Goal: Task Accomplishment & Management: Use online tool/utility

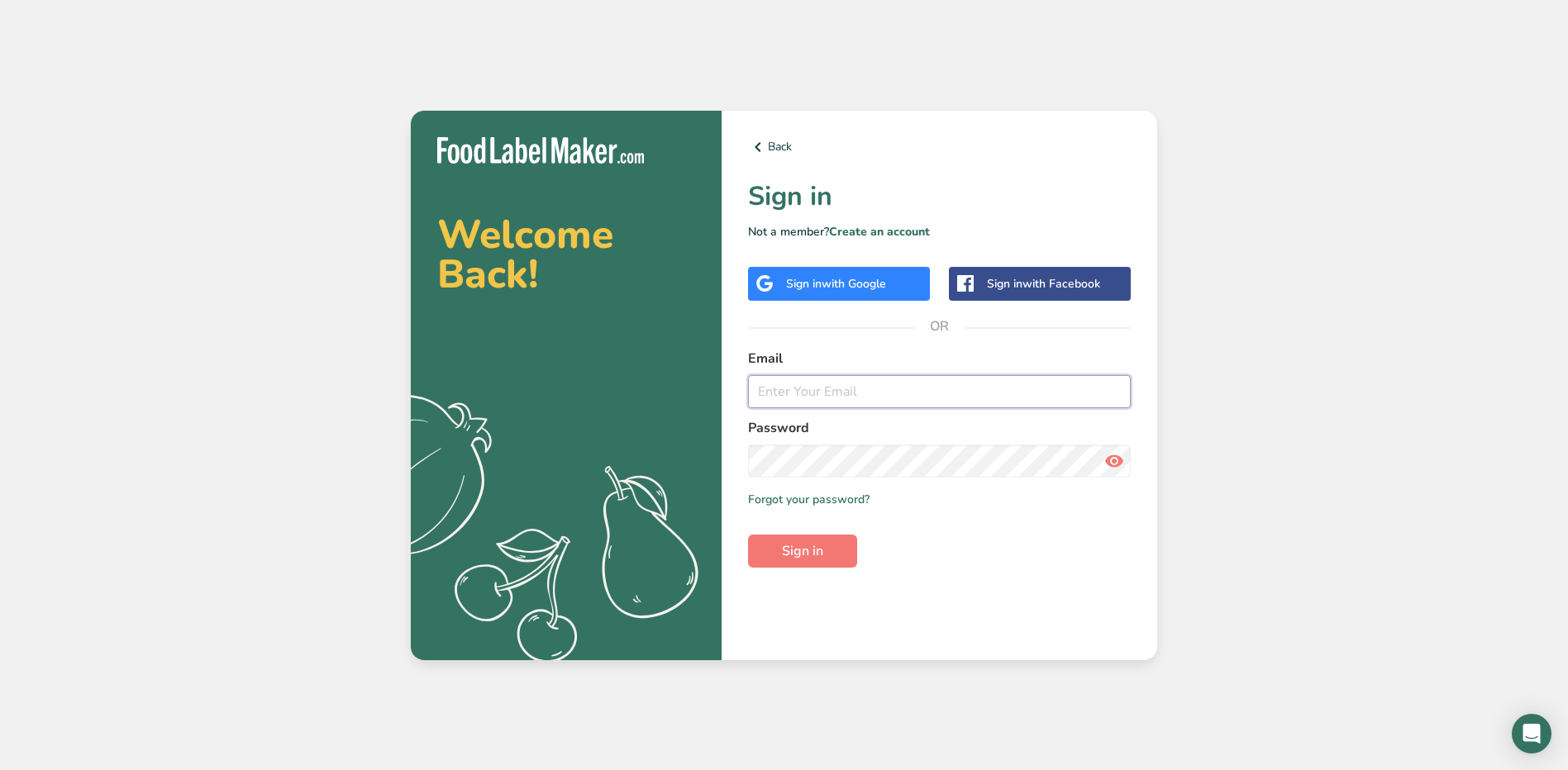
click at [807, 391] on input "email" at bounding box center [939, 392] width 383 height 33
type input "jhael.carrillo@stonybrookmedicine.edu"
click at [748, 534] on button "Sign in" at bounding box center [802, 551] width 109 height 33
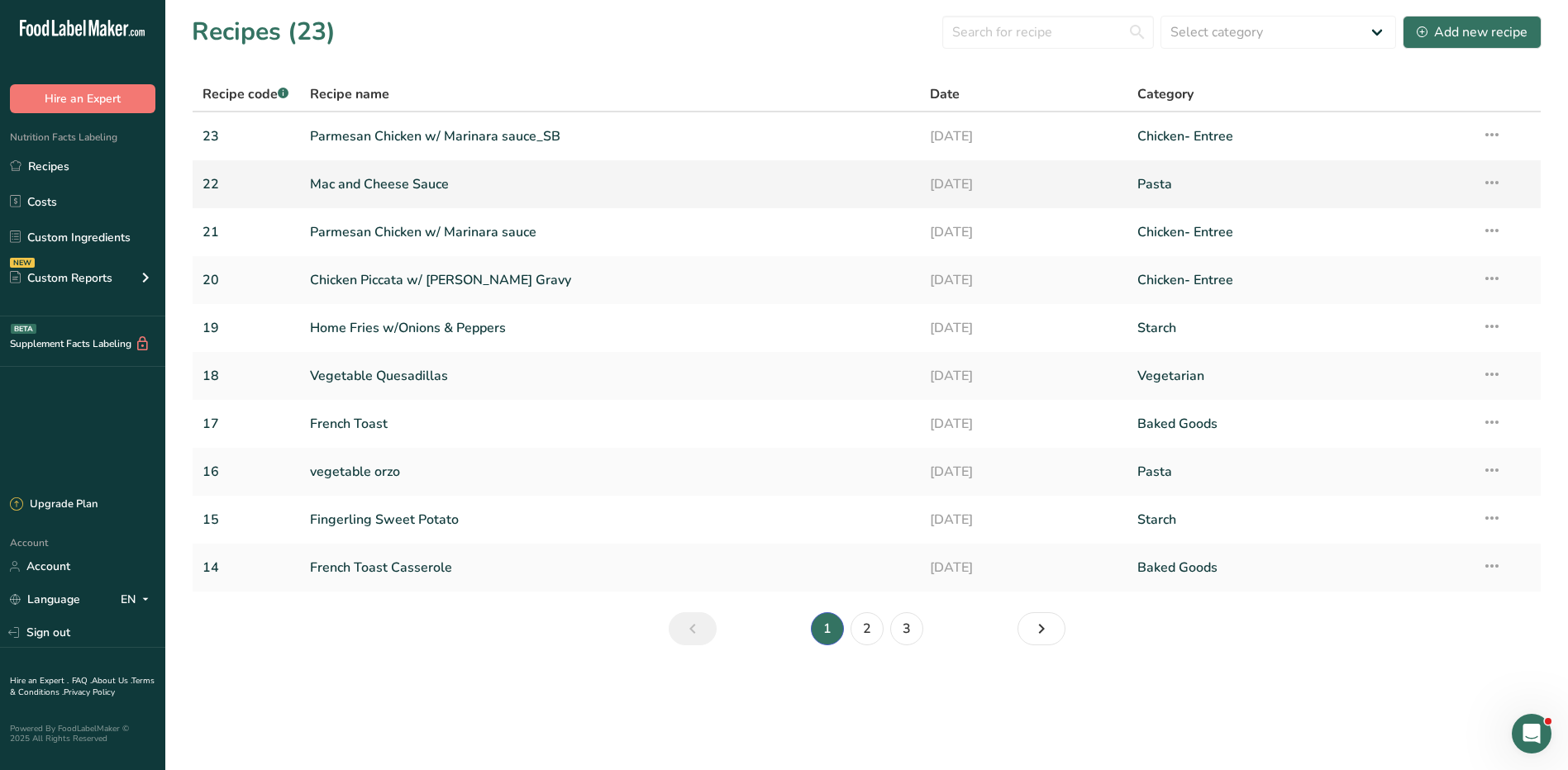
click at [424, 185] on link "Mac and Cheese Sauce" at bounding box center [610, 184] width 601 height 35
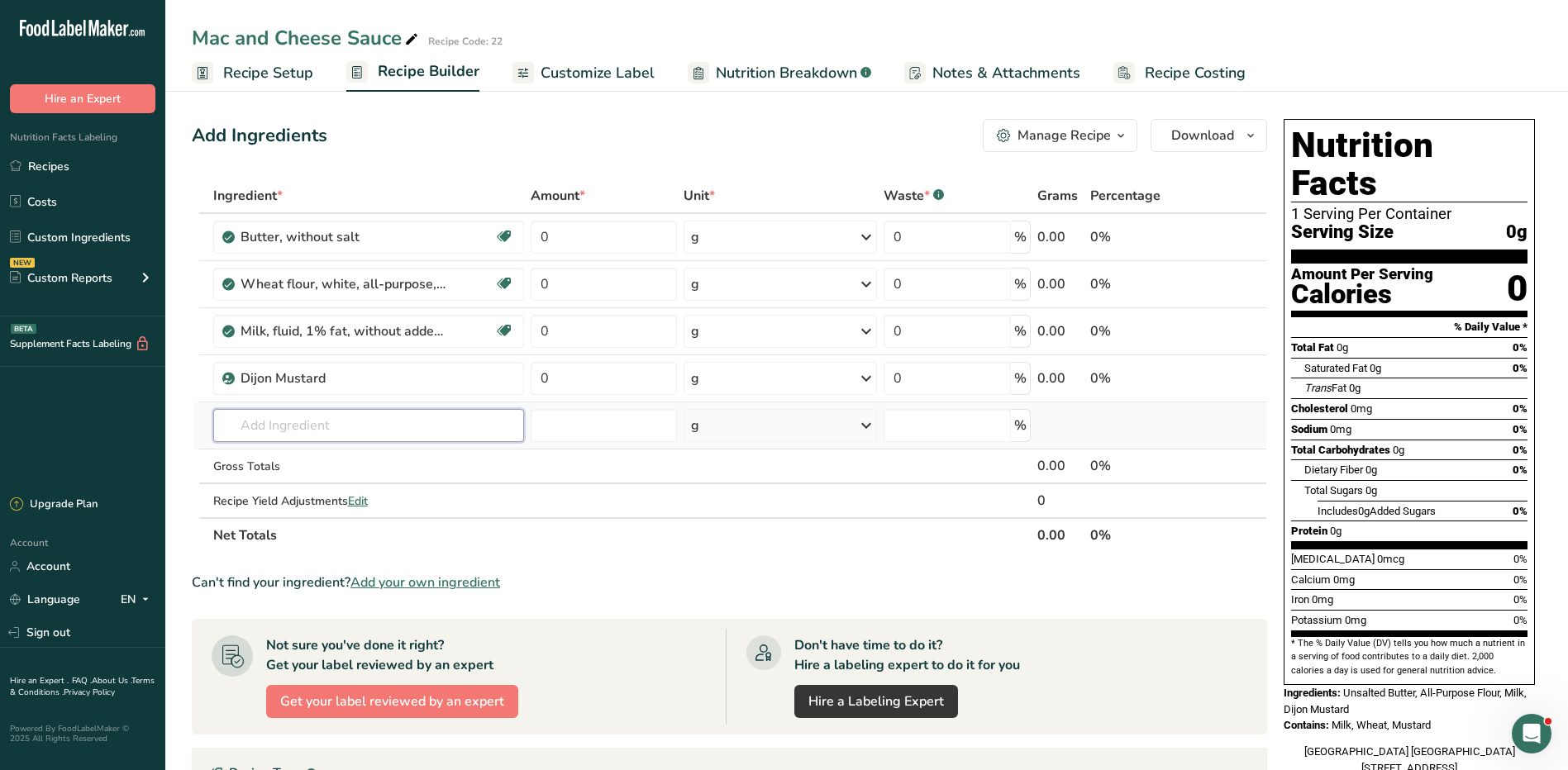
click at [375, 435] on input "text" at bounding box center [369, 426] width 311 height 33
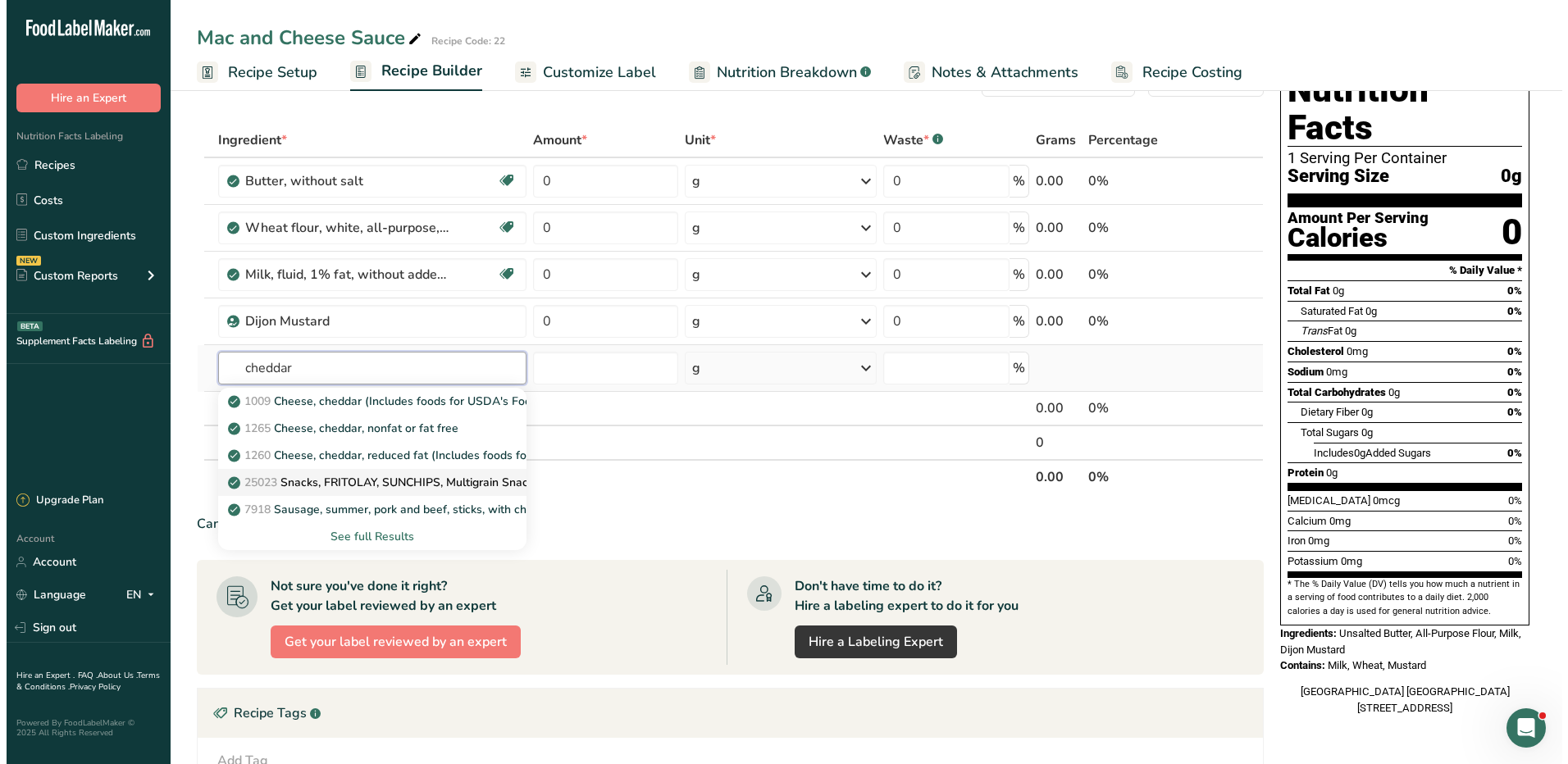
scroll to position [82, 0]
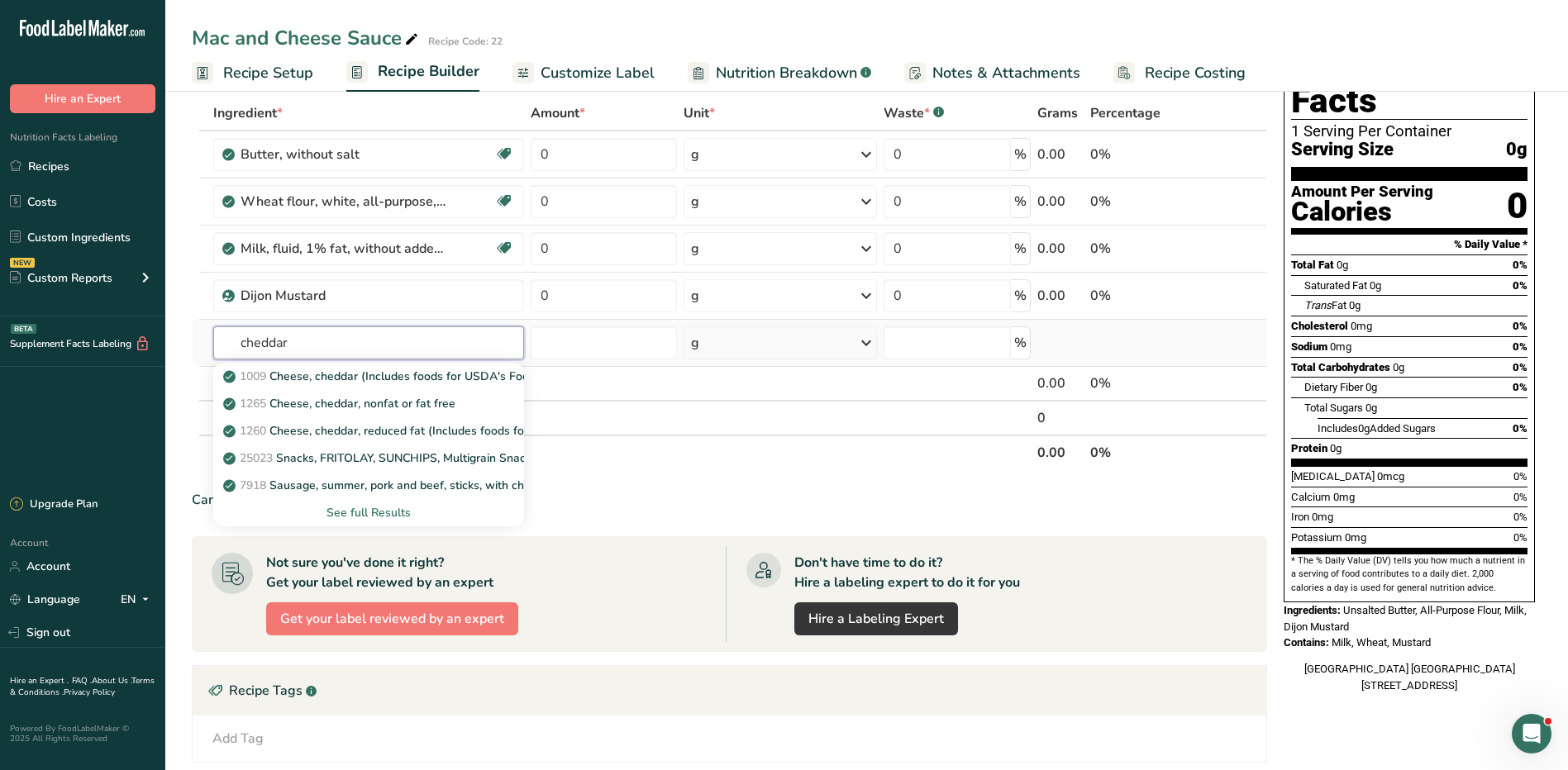
type input "cheddar"
click at [396, 512] on div "See full Results" at bounding box center [368, 513] width 284 height 17
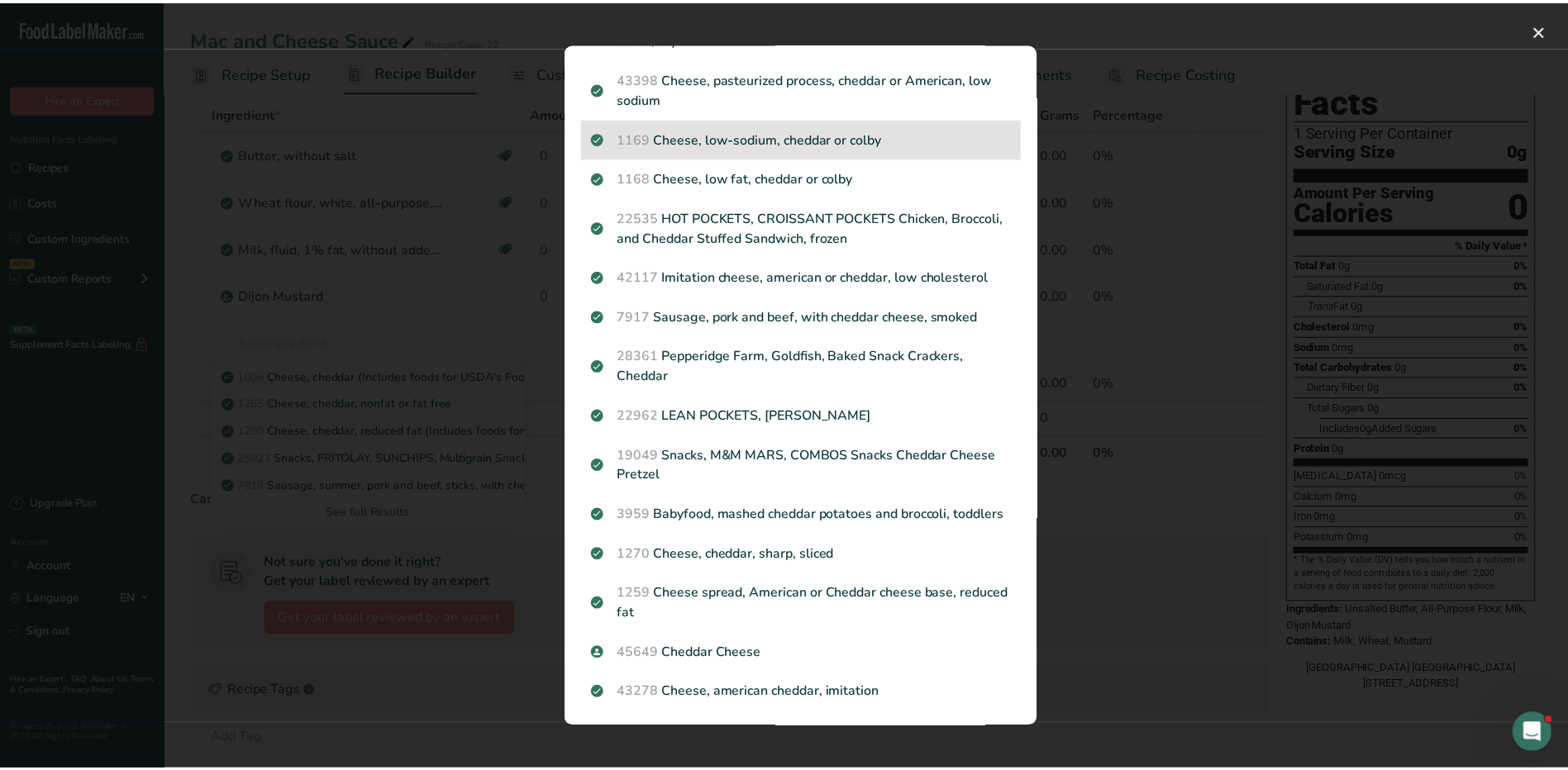
scroll to position [394, 0]
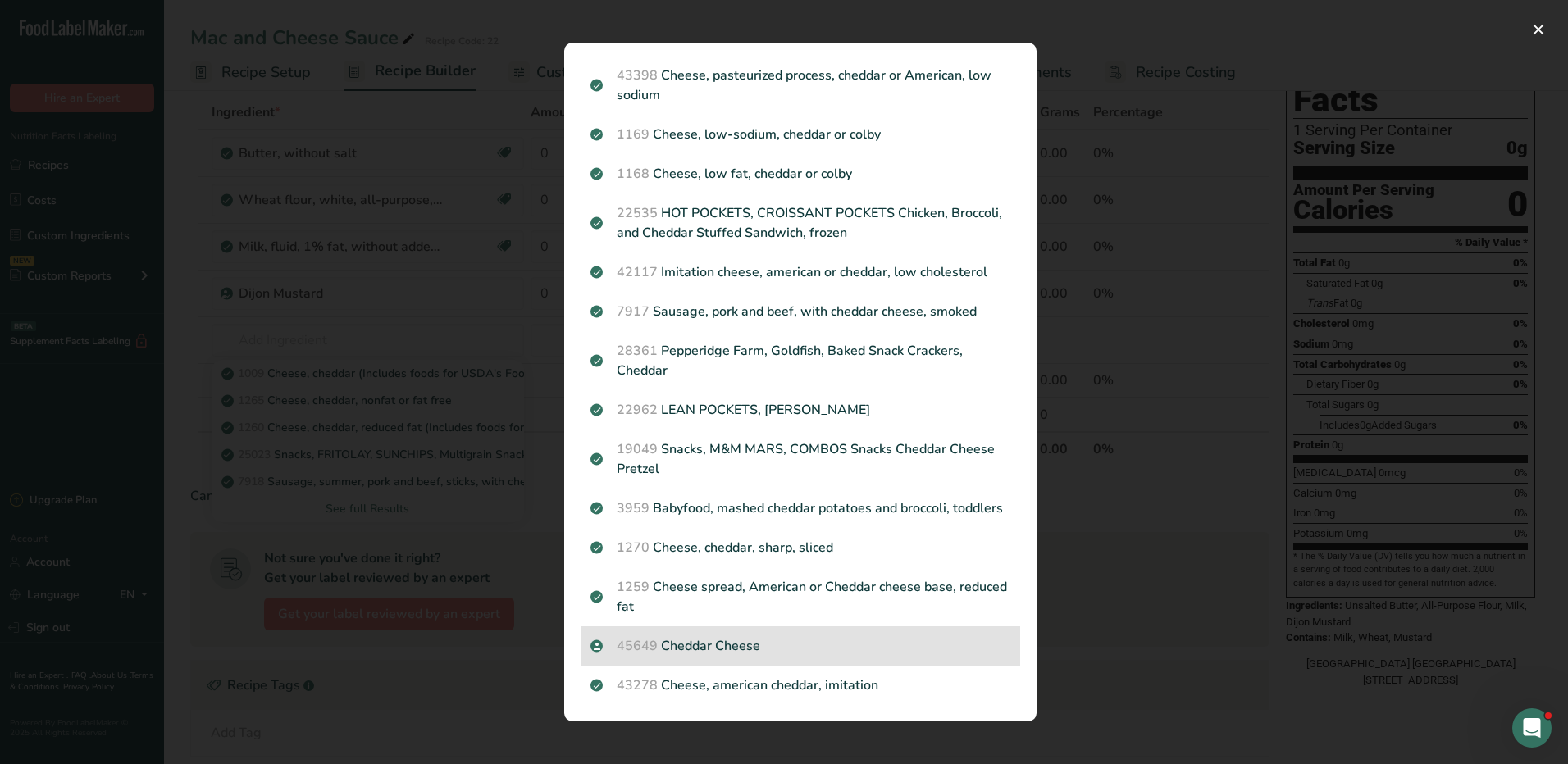
click at [709, 647] on p "45649 Cheddar Cheese" at bounding box center [800, 646] width 420 height 20
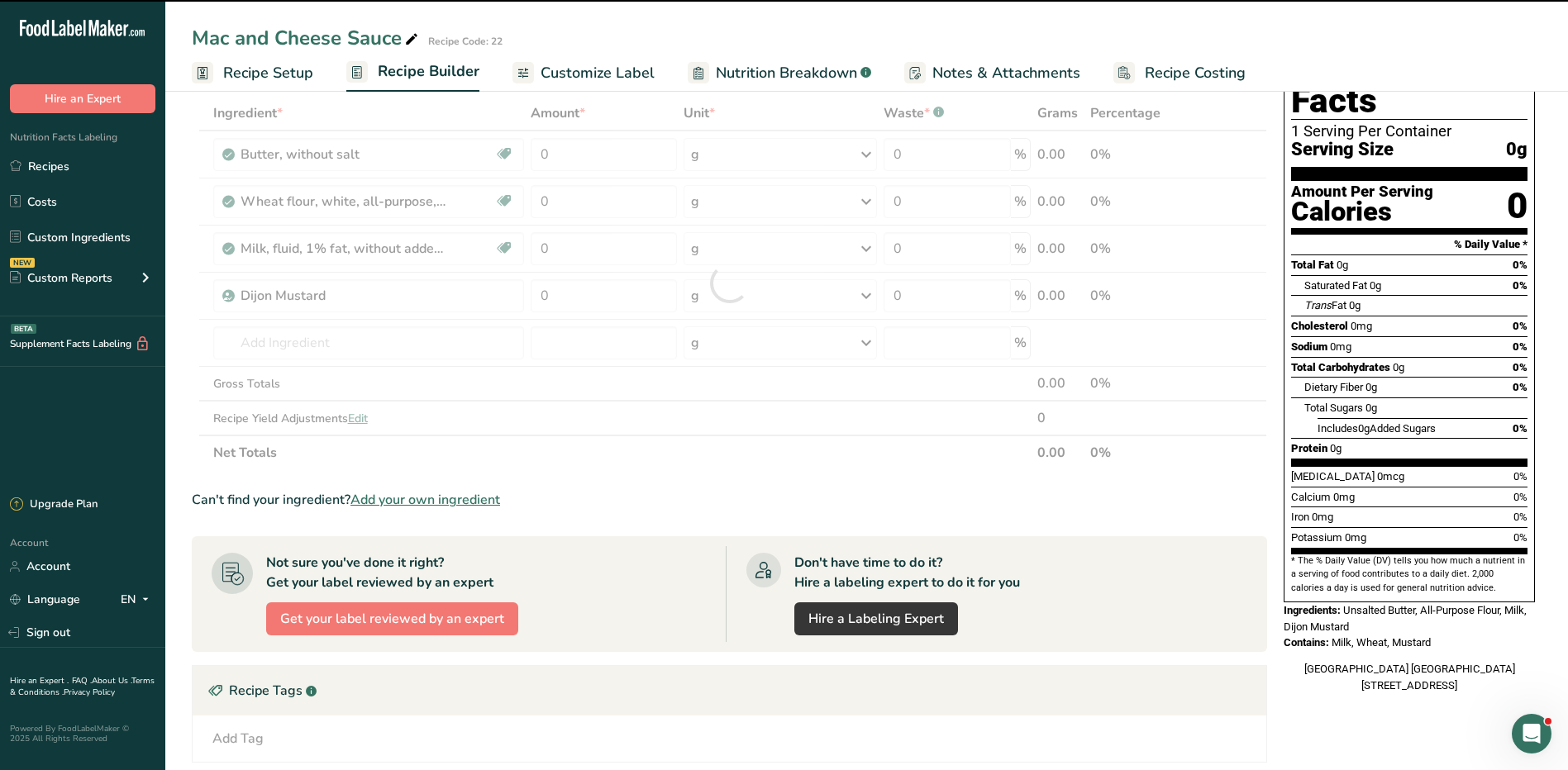
type input "0"
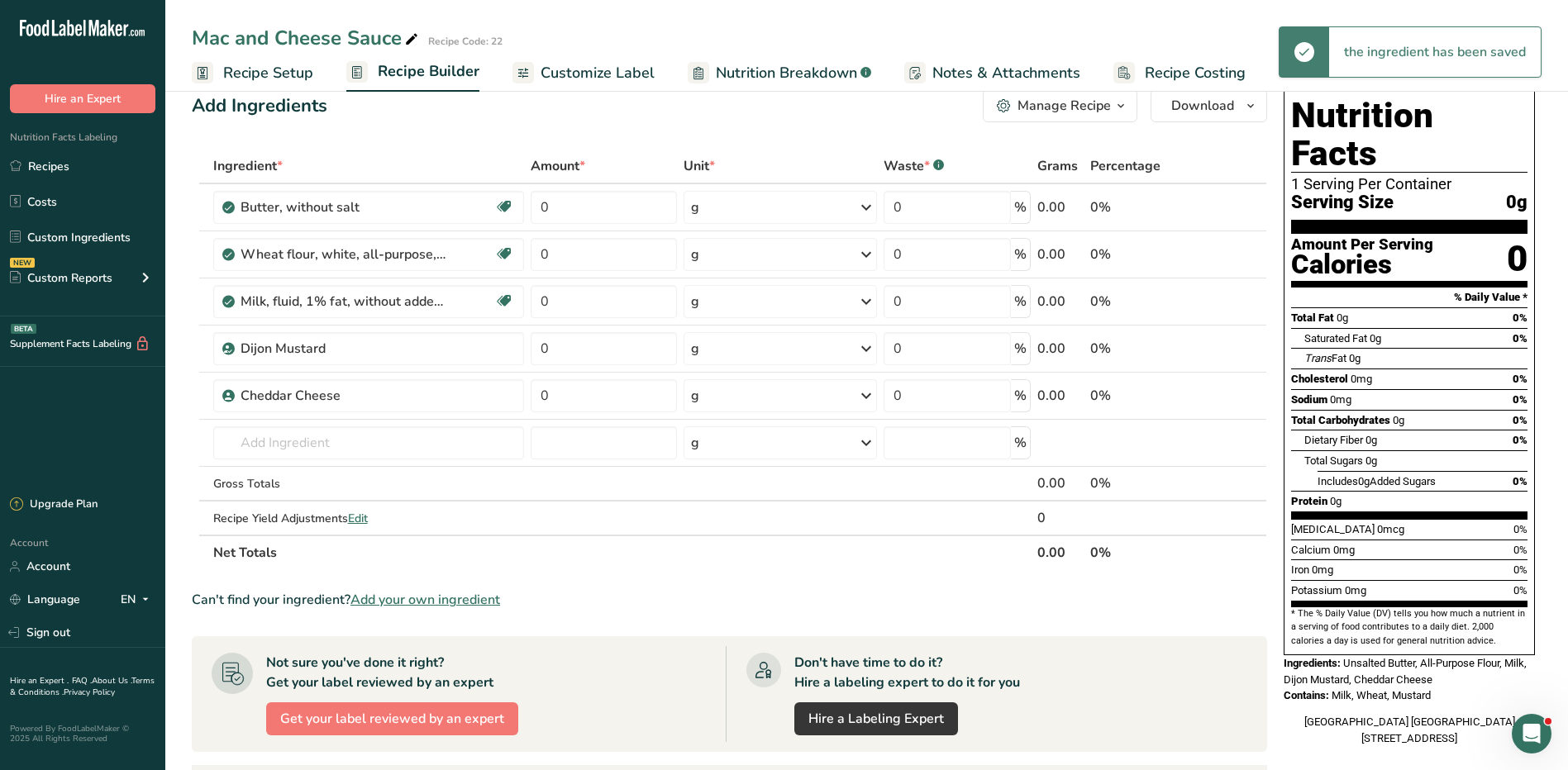
scroll to position [0, 0]
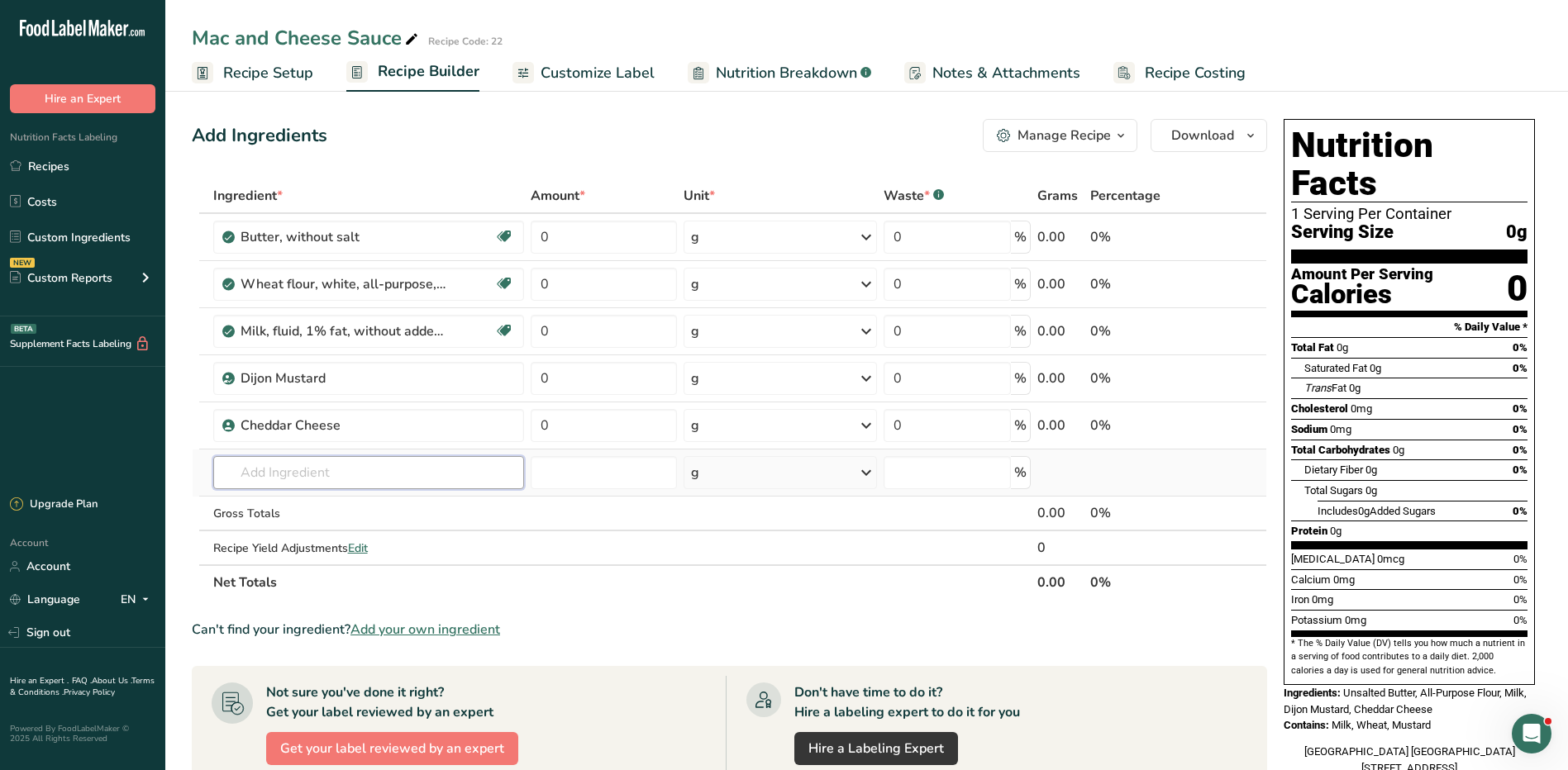
click at [346, 476] on input "text" at bounding box center [369, 472] width 311 height 33
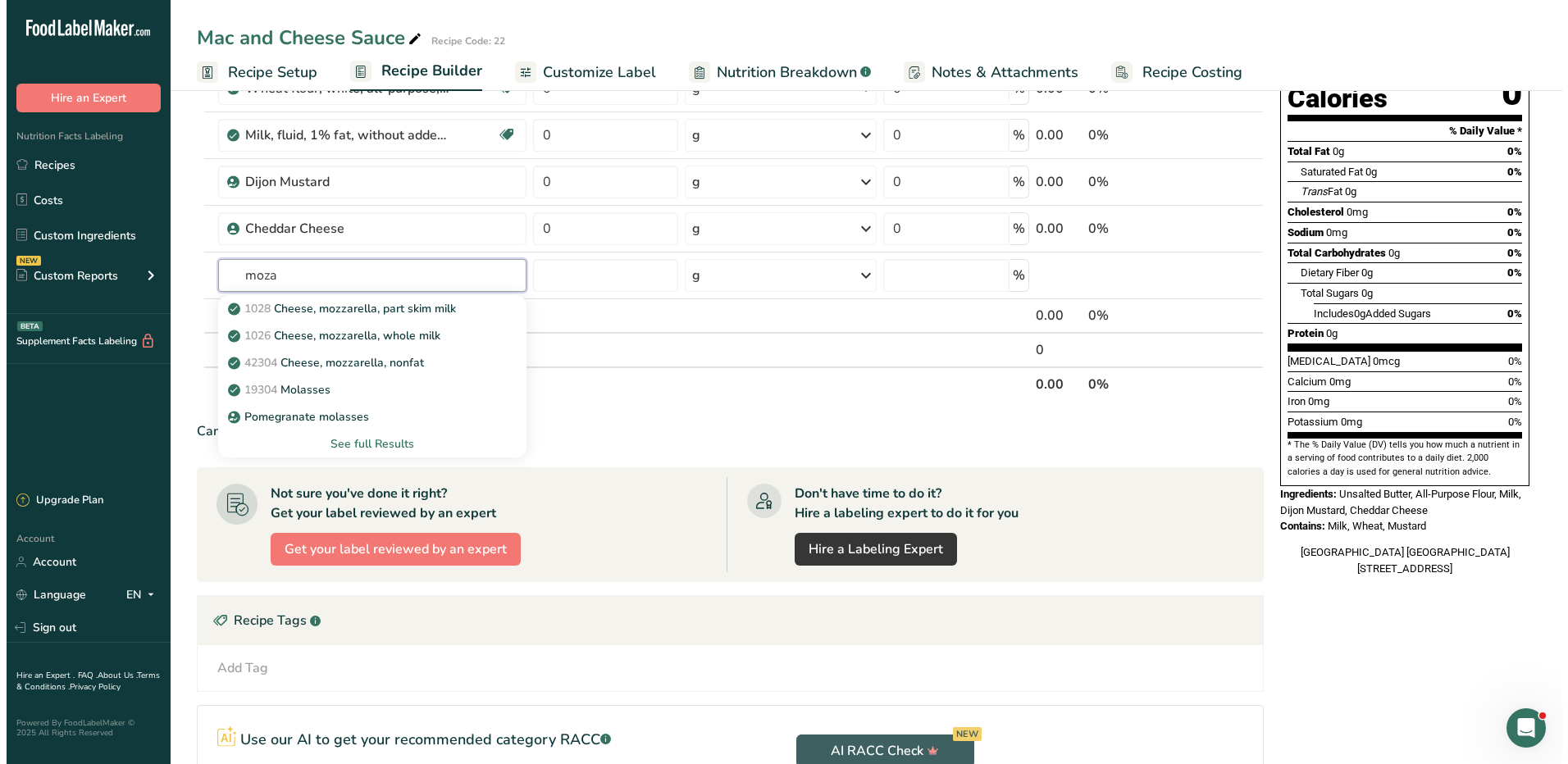
scroll to position [164, 0]
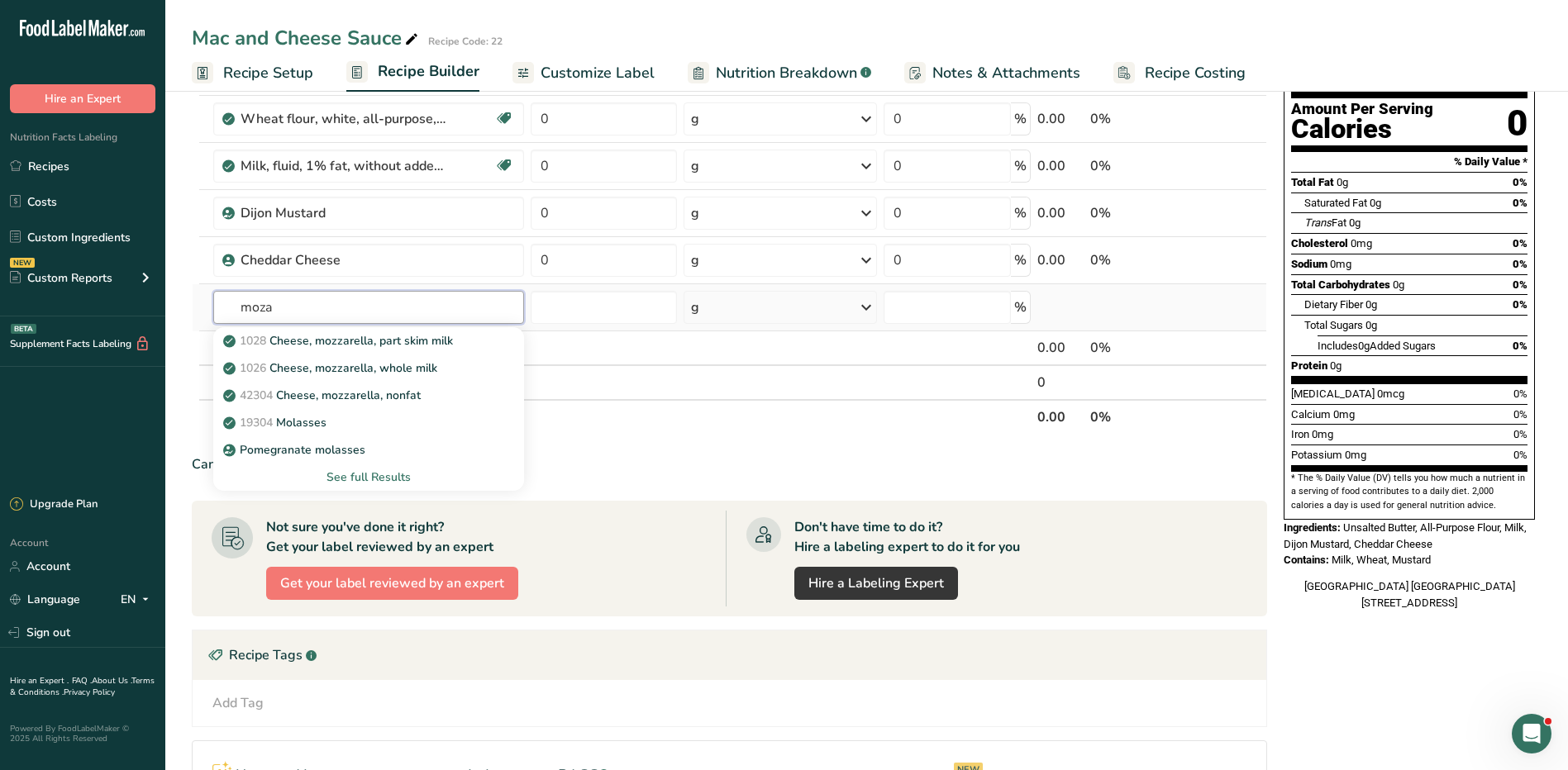
type input "moza"
click at [394, 470] on div "See full Results" at bounding box center [368, 477] width 284 height 17
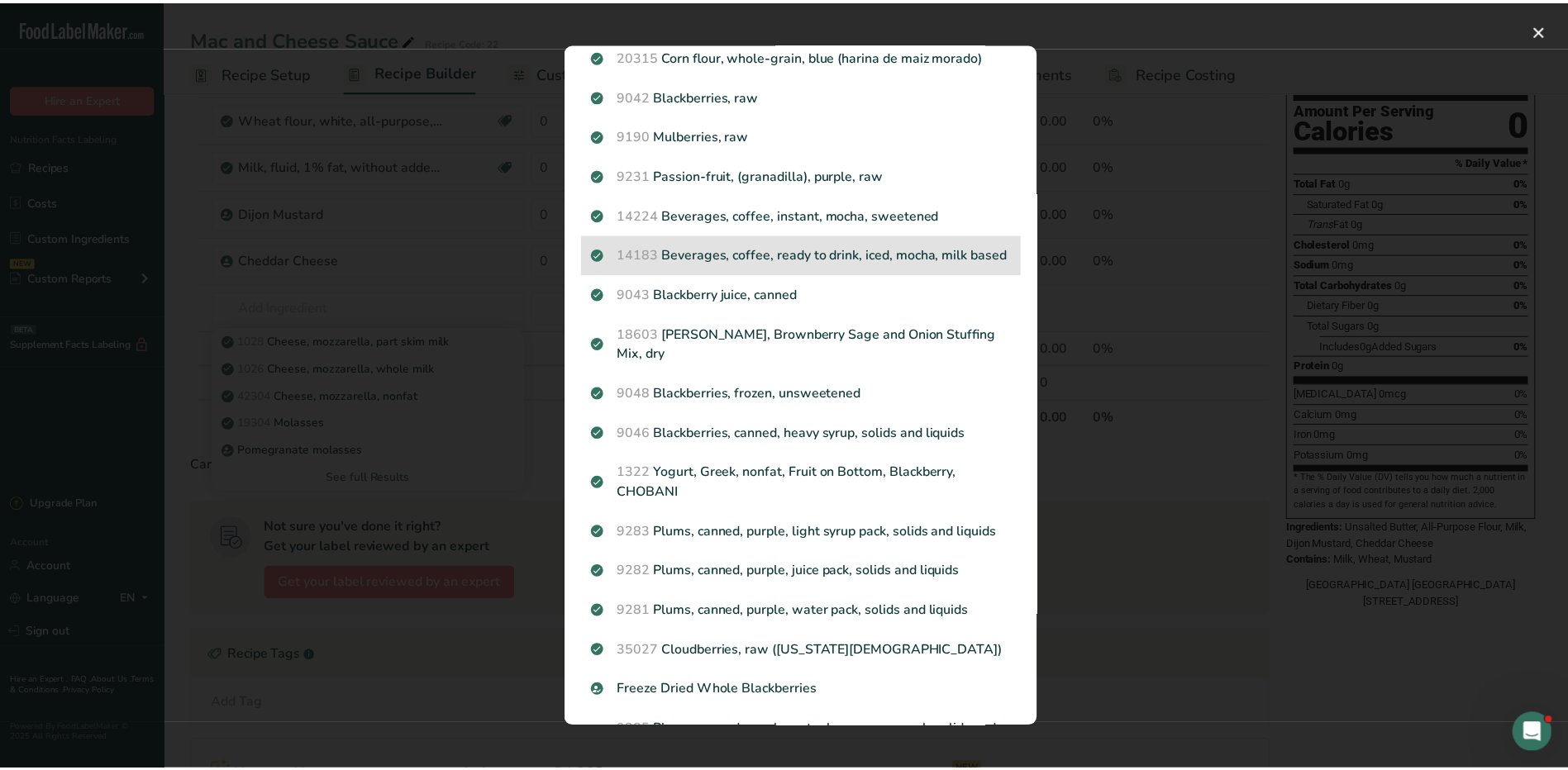
scroll to position [495, 0]
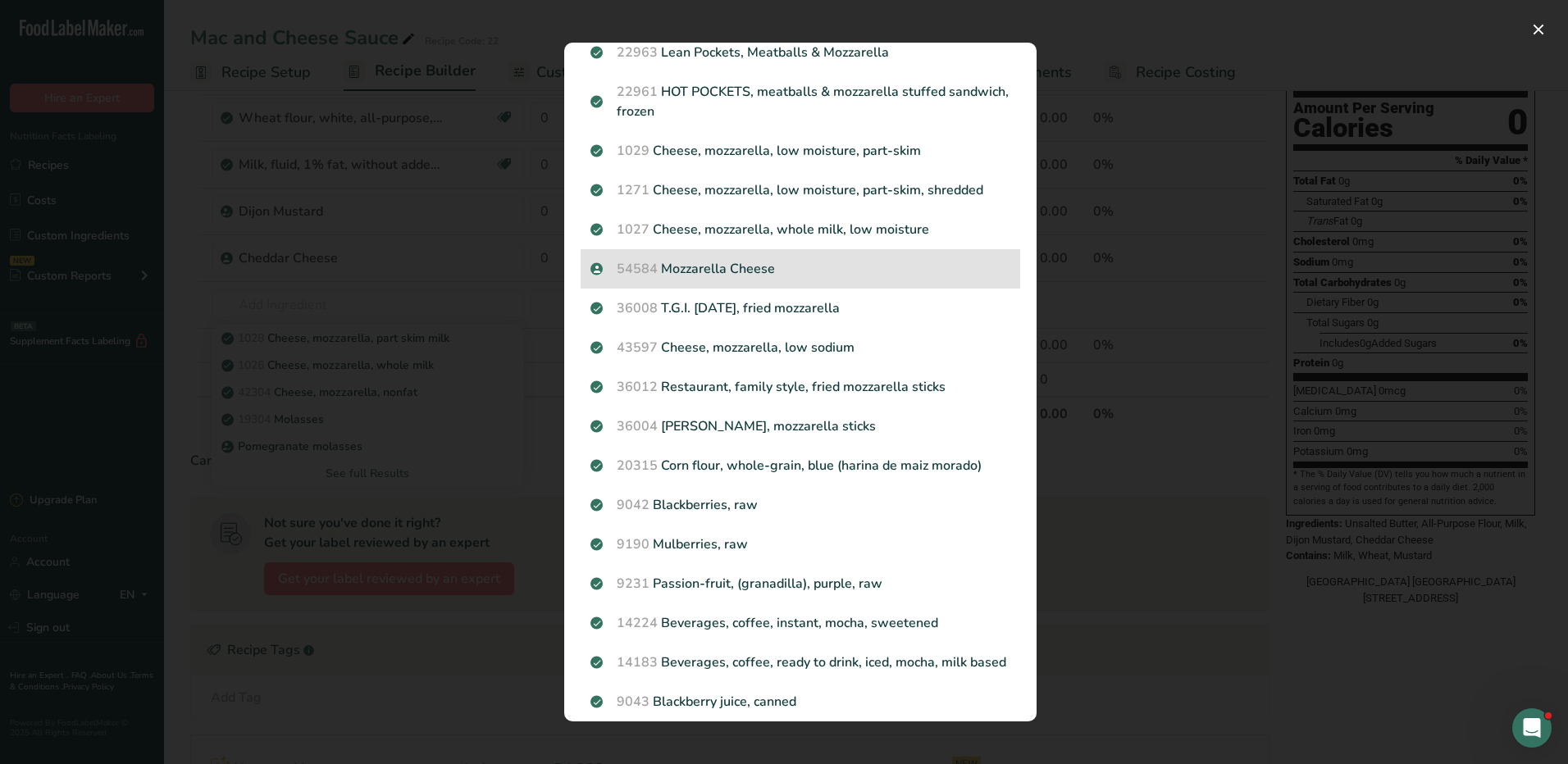
click at [708, 260] on p "54584 Mozzarella Cheese" at bounding box center [800, 269] width 420 height 20
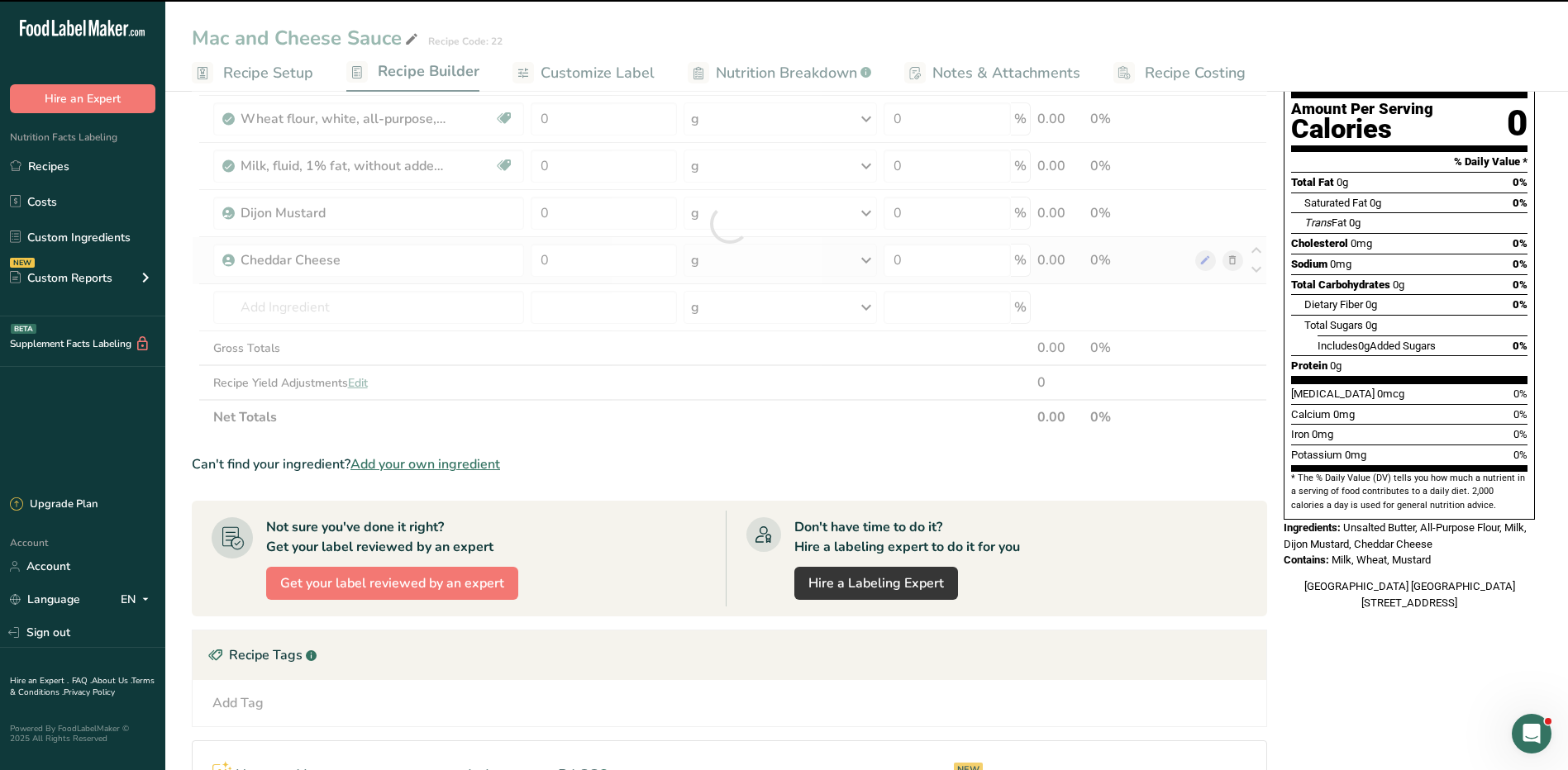
type input "0"
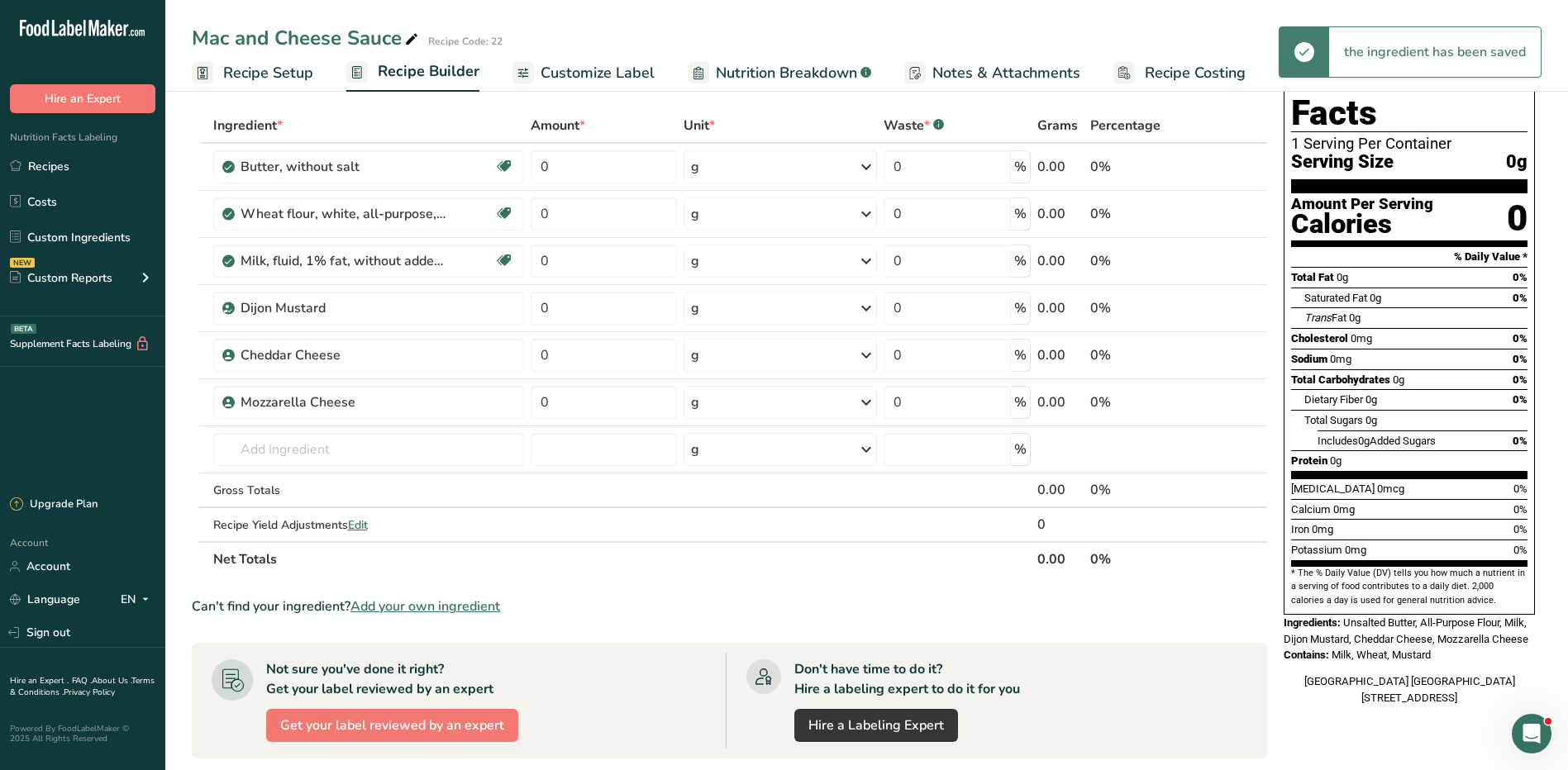
scroll to position [0, 0]
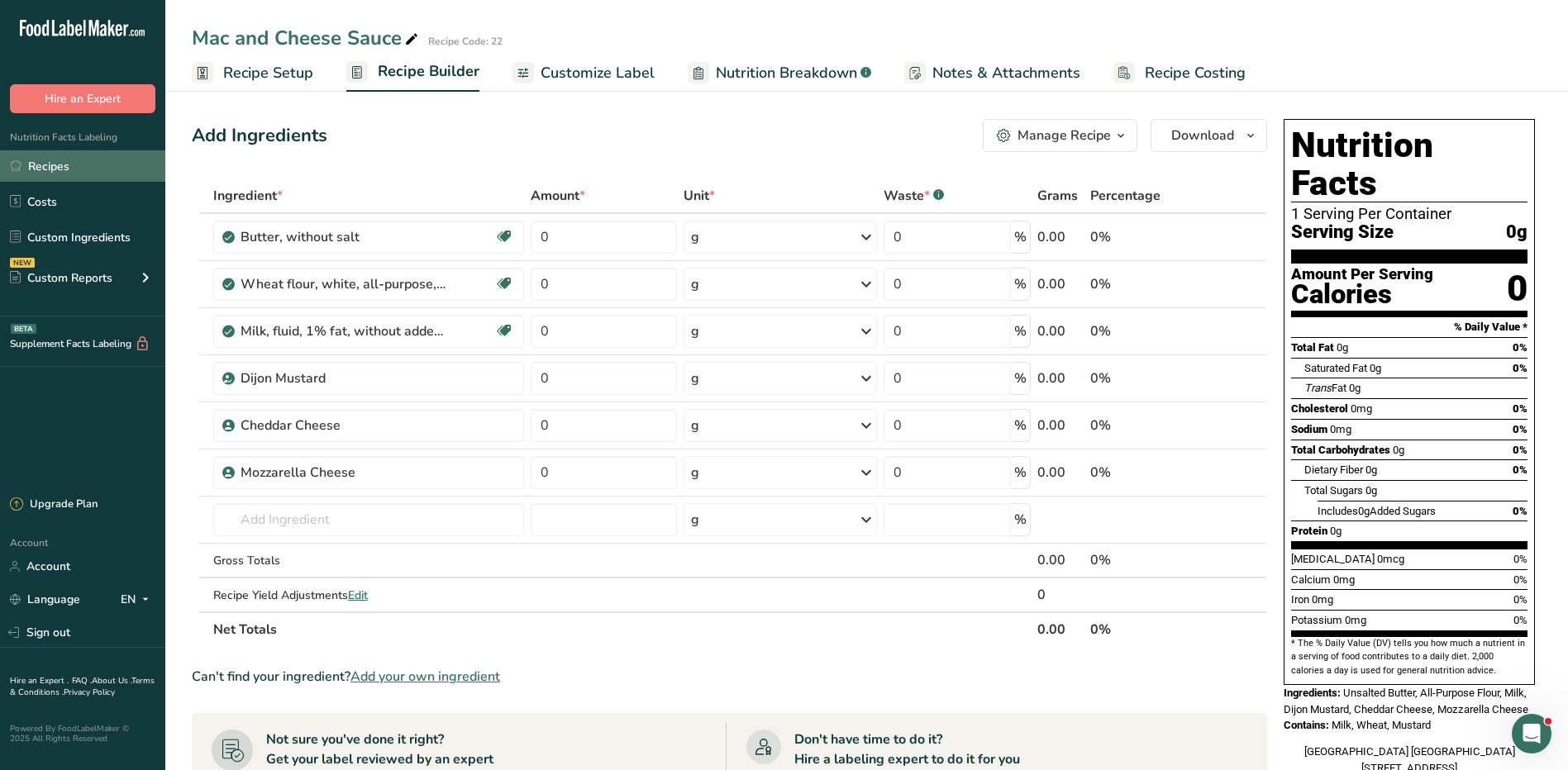
click at [49, 164] on link "Recipes" at bounding box center [82, 166] width 165 height 31
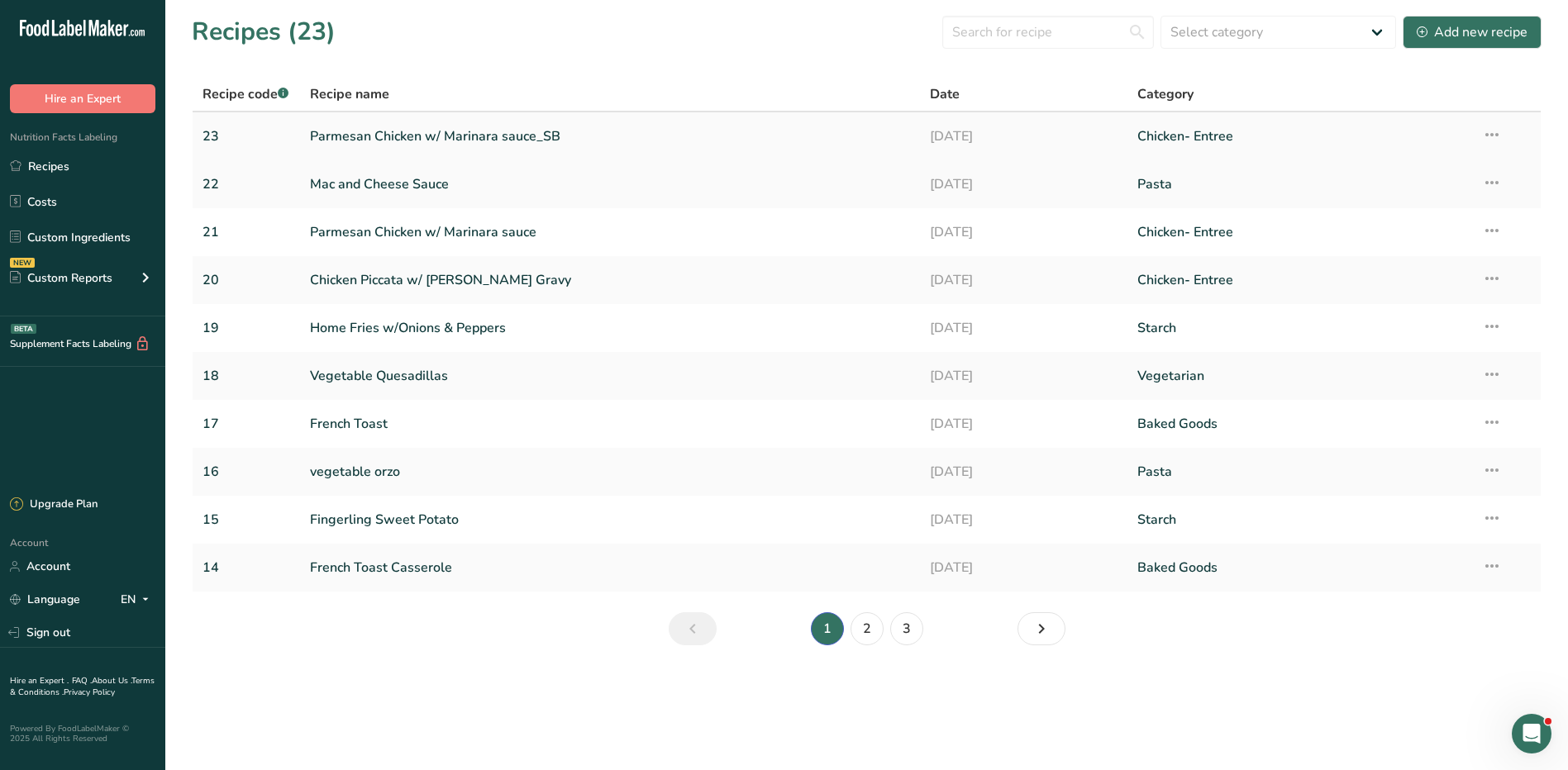
click at [456, 145] on link "Parmesan Chicken w/ Marinara sauce_SB" at bounding box center [610, 136] width 601 height 35
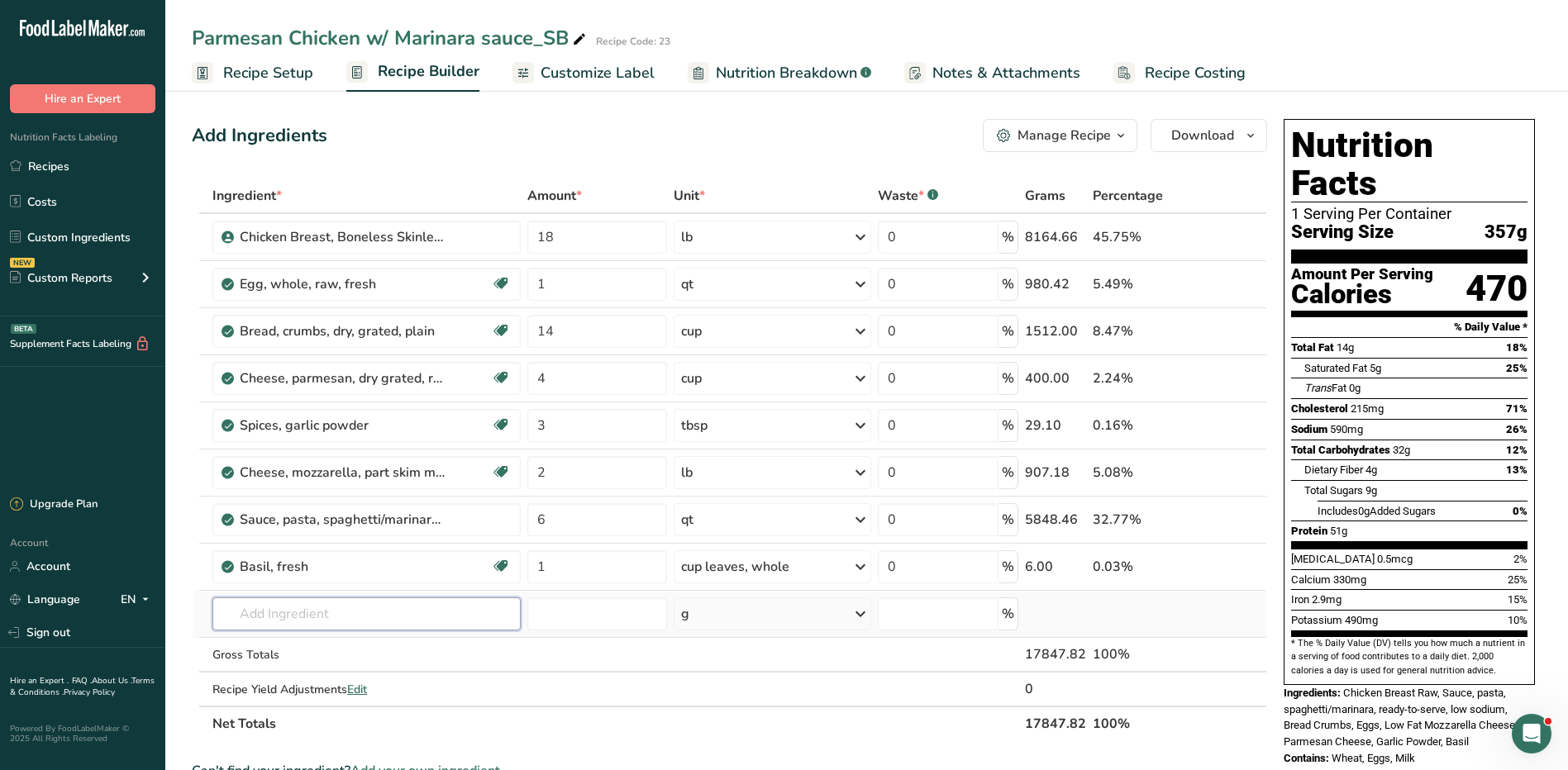
click at [307, 610] on input "text" at bounding box center [366, 614] width 307 height 33
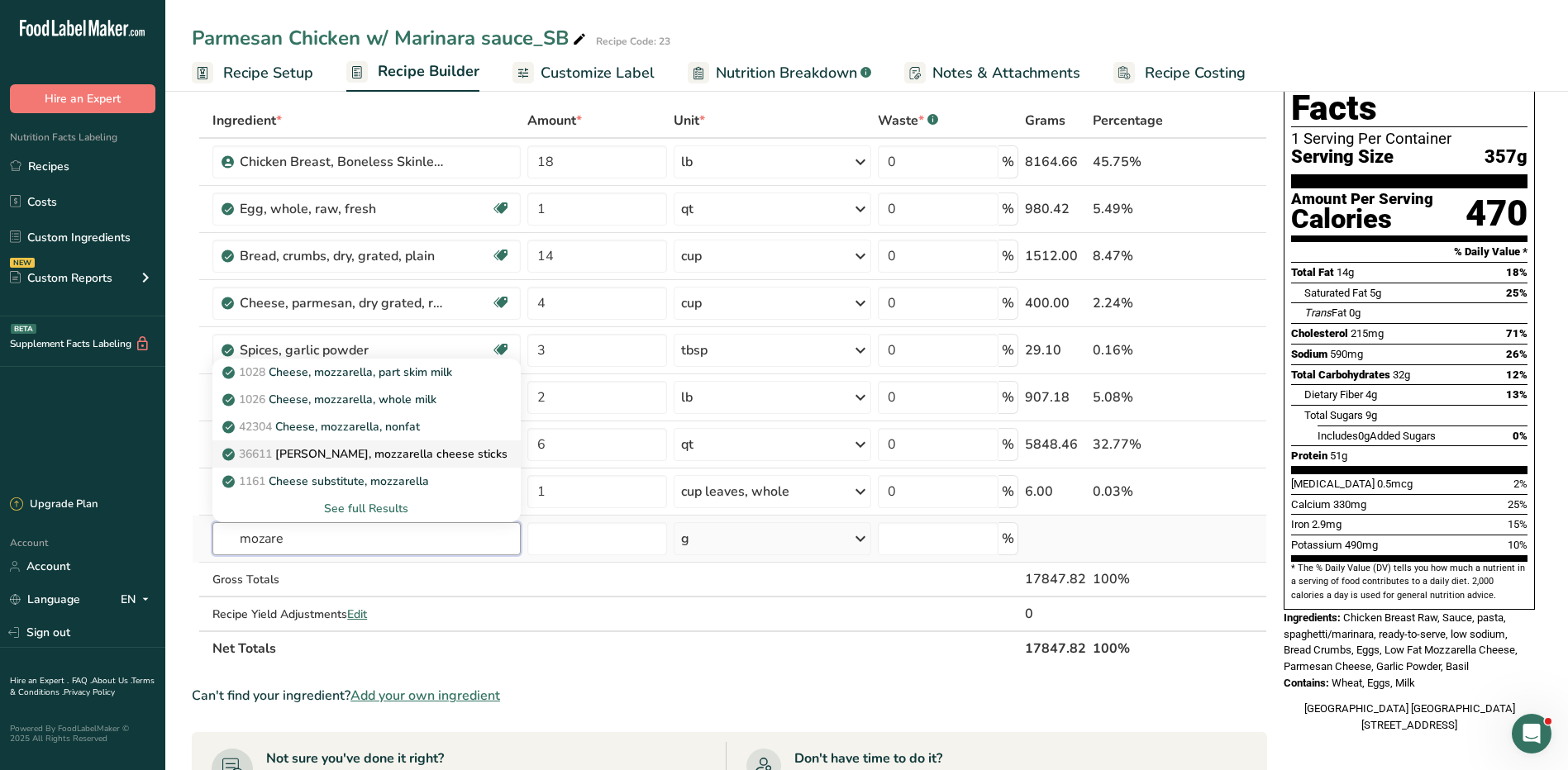
scroll to position [165, 0]
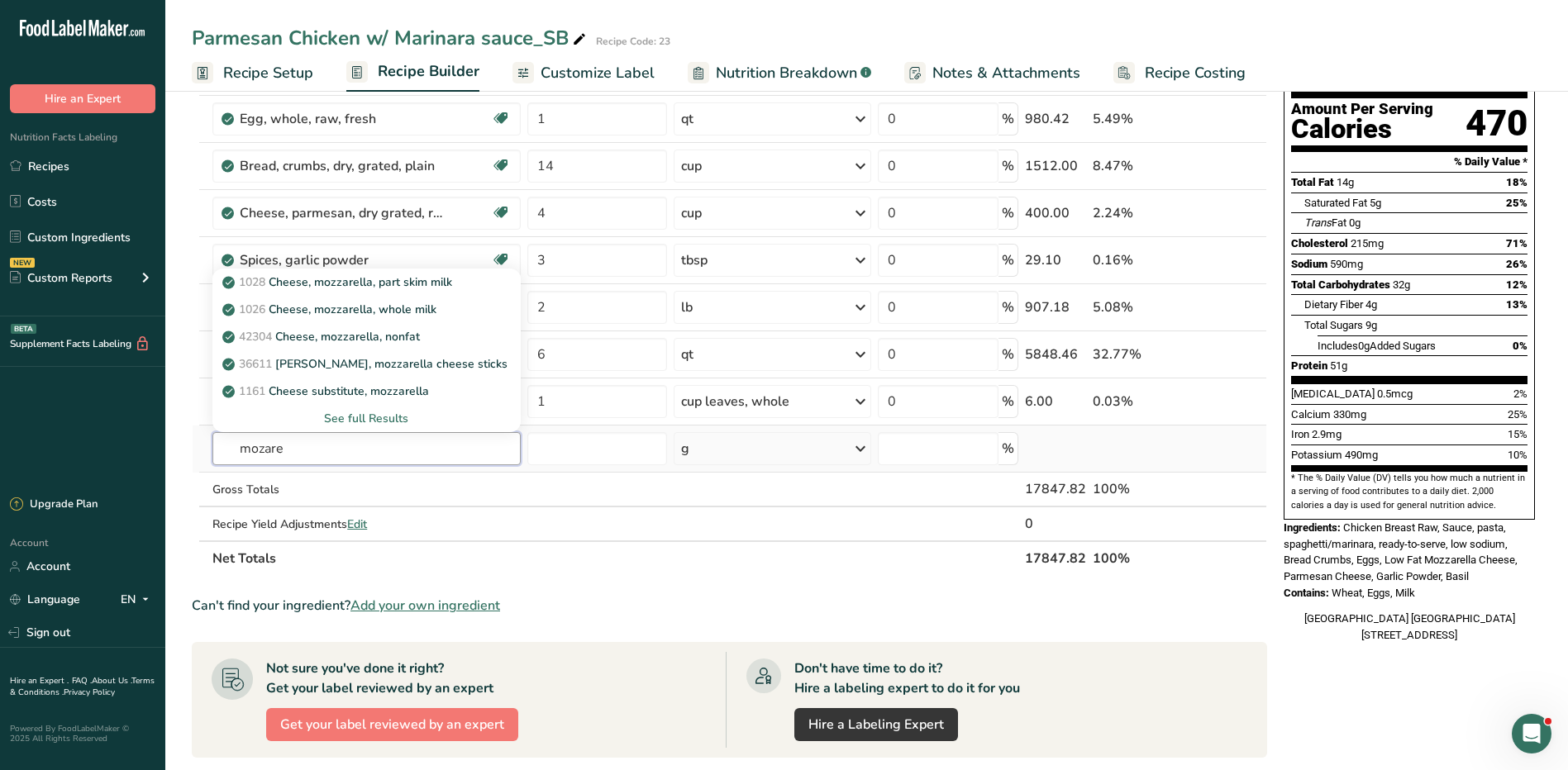
type input "mozare"
click at [398, 416] on div "See full Results" at bounding box center [366, 419] width 281 height 17
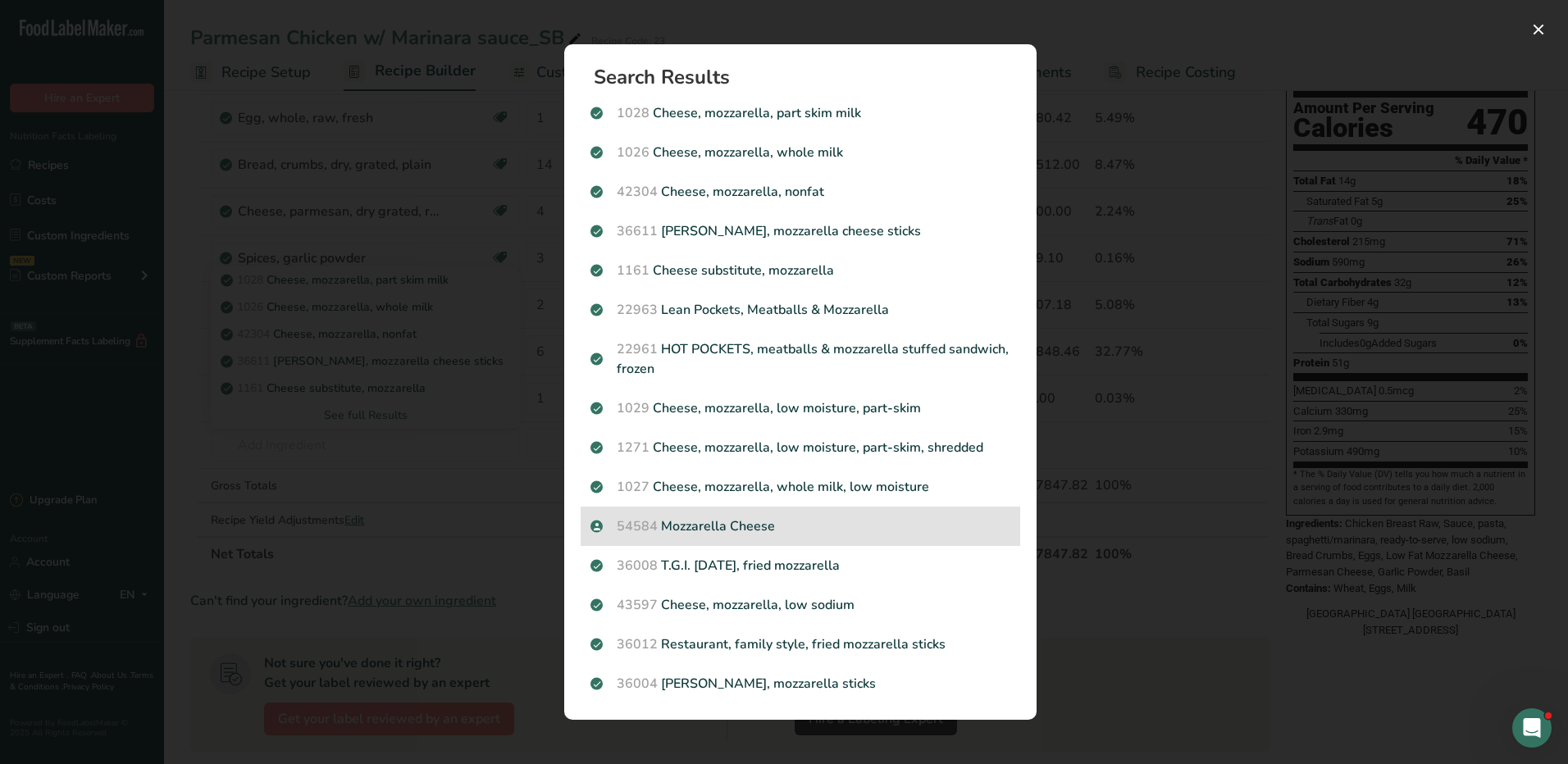
click at [743, 523] on p "54584 Mozzarella Cheese" at bounding box center [800, 526] width 420 height 20
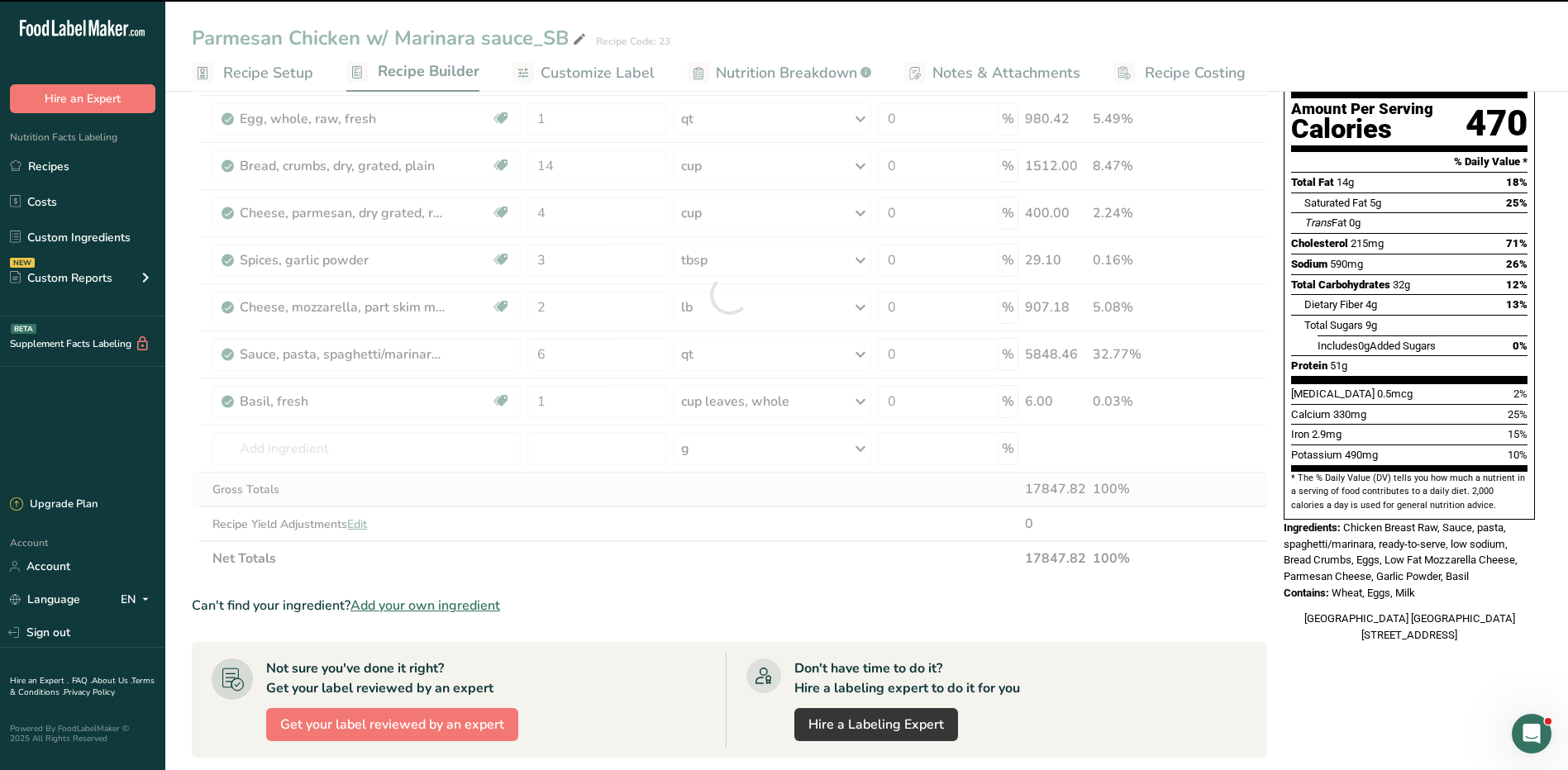
type input "0"
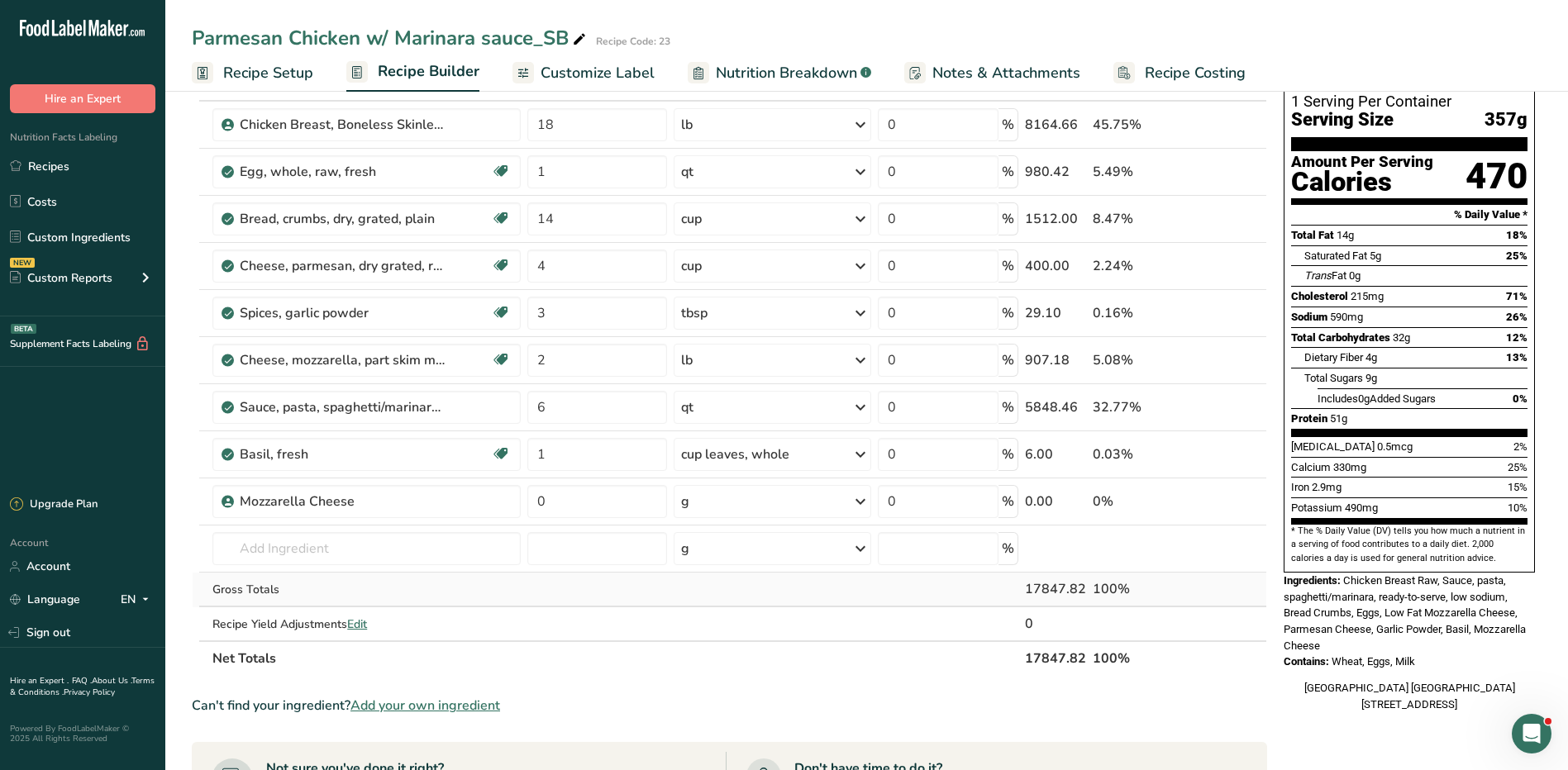
scroll to position [83, 0]
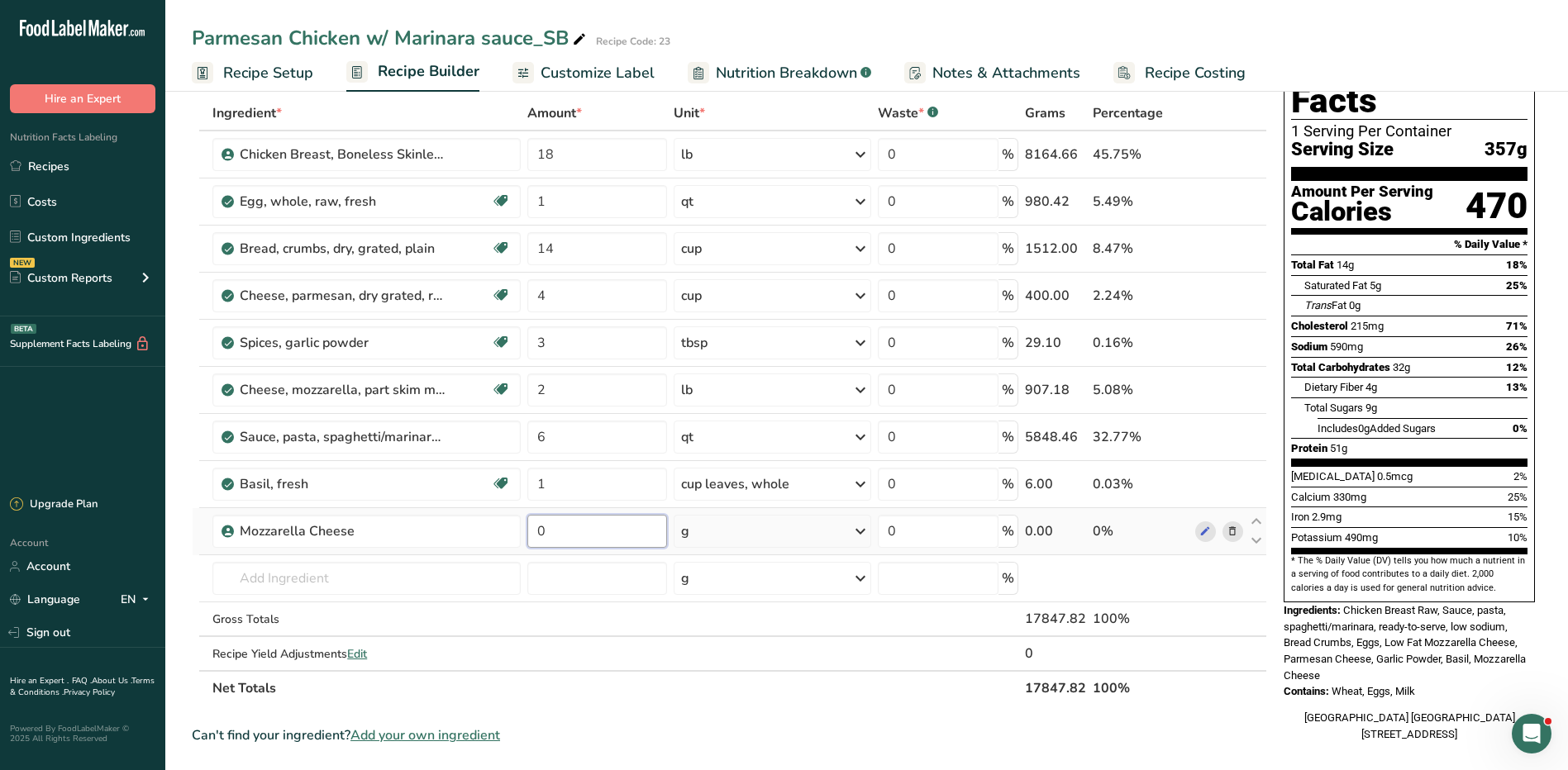
click at [569, 529] on input "0" at bounding box center [597, 531] width 140 height 33
type input "2"
click at [757, 534] on div "Ingredient * Amount * Unit * Waste * .a-a{fill:#347362;}.b-a{fill:#fff;} Grams …" at bounding box center [730, 401] width 1076 height 610
click at [757, 533] on div "g" at bounding box center [772, 531] width 198 height 33
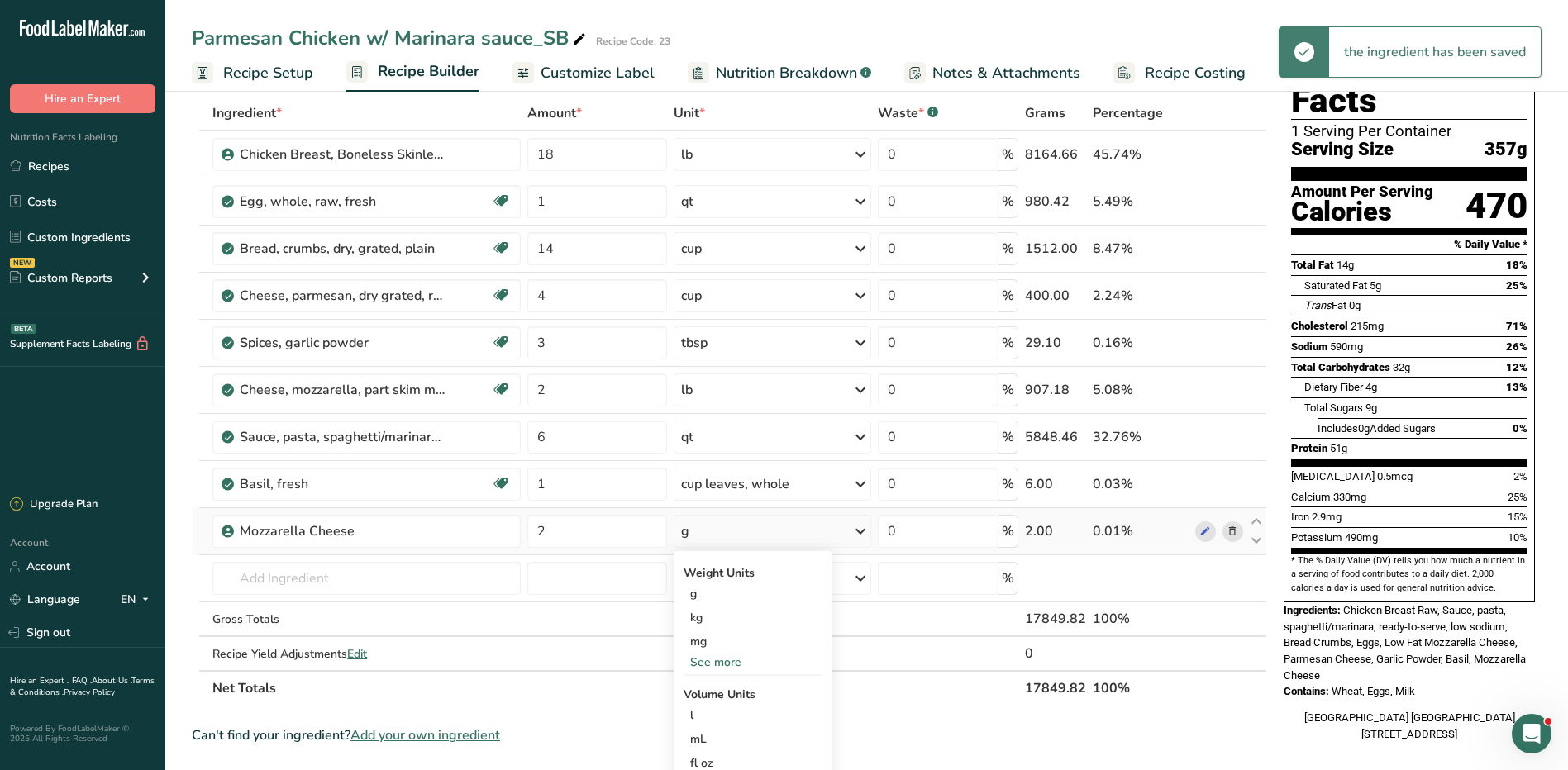
click at [728, 664] on div "See more" at bounding box center [753, 662] width 139 height 17
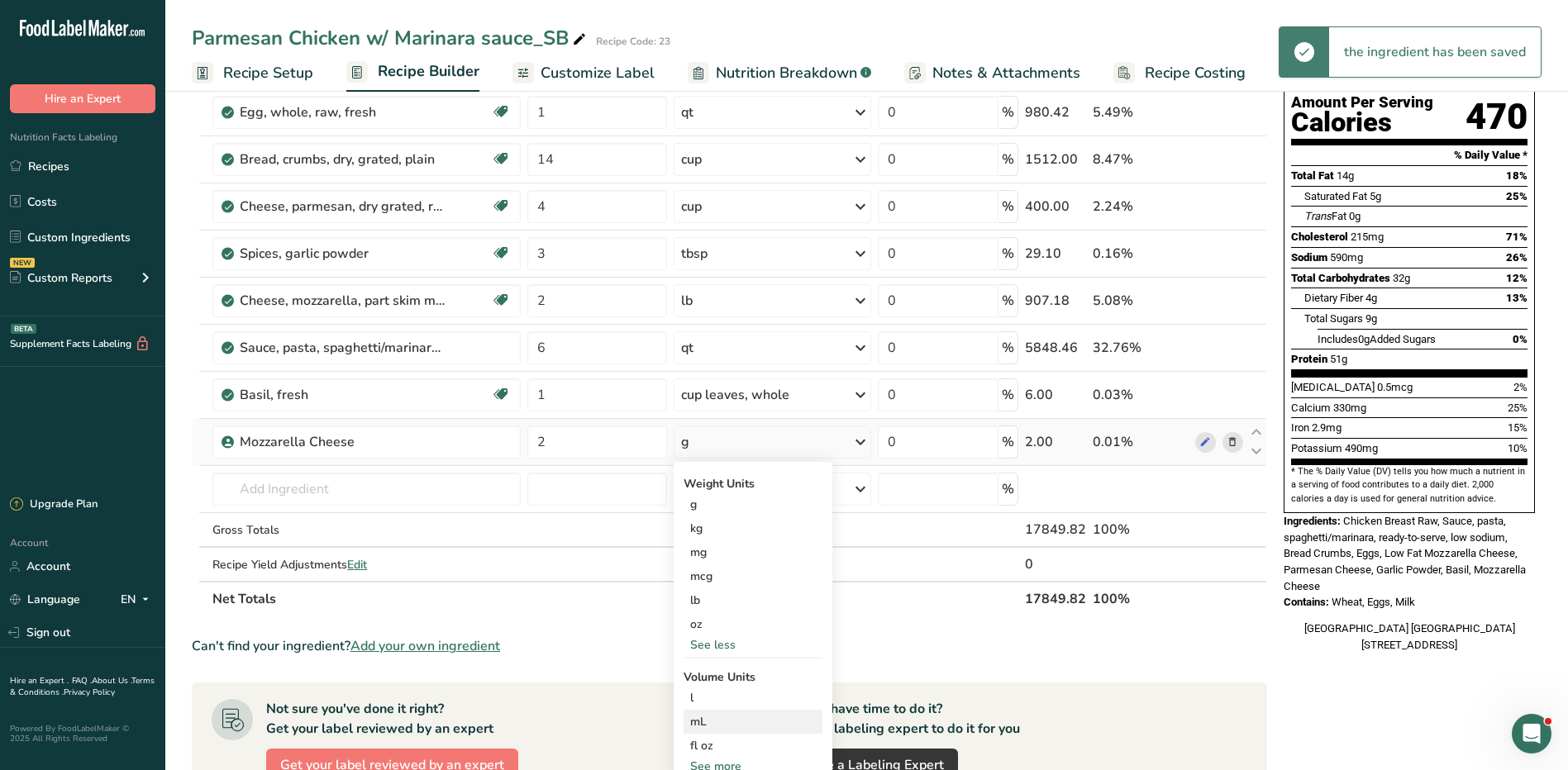
scroll to position [248, 0]
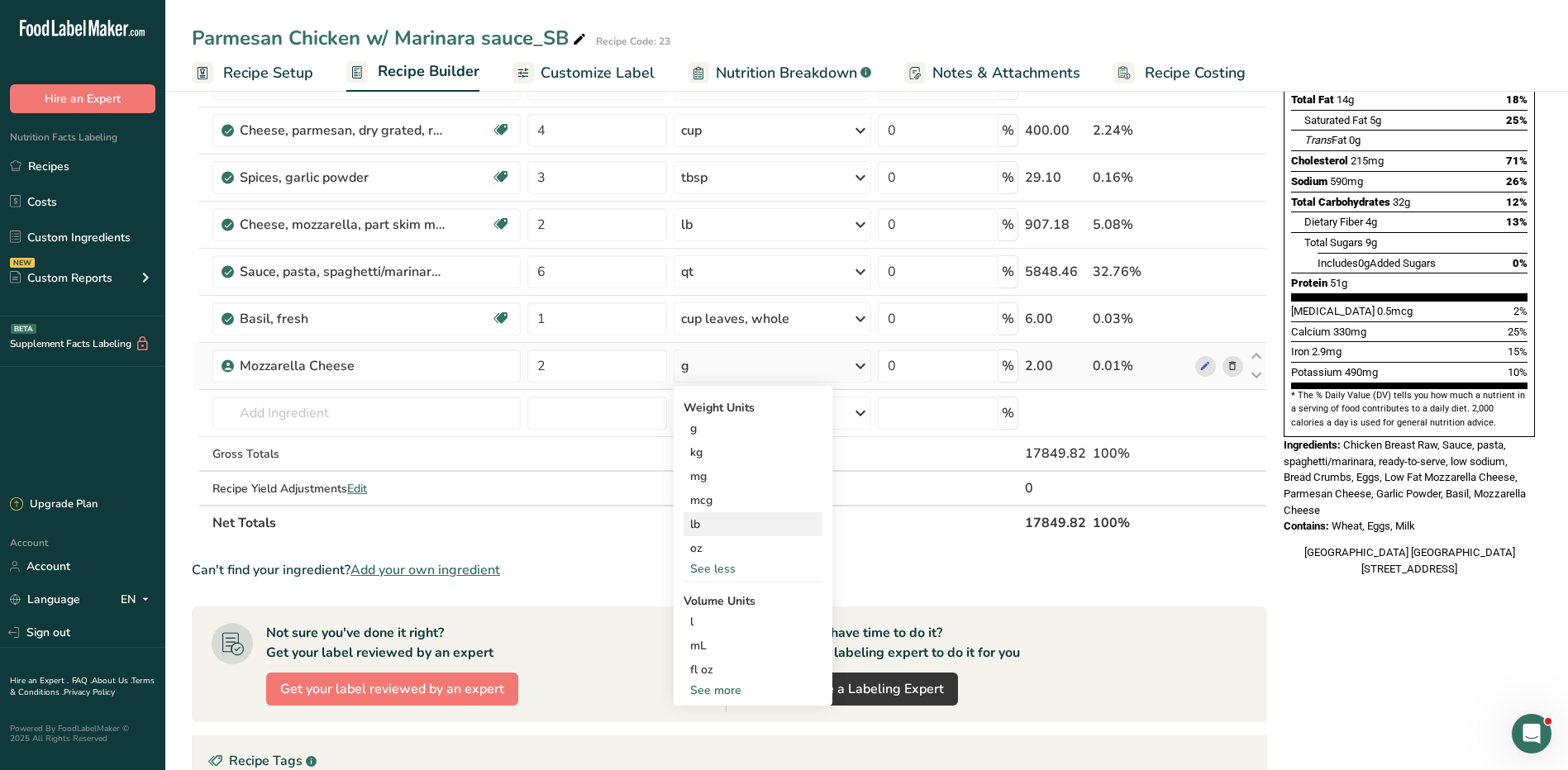
click at [724, 533] on div "lb" at bounding box center [753, 525] width 139 height 24
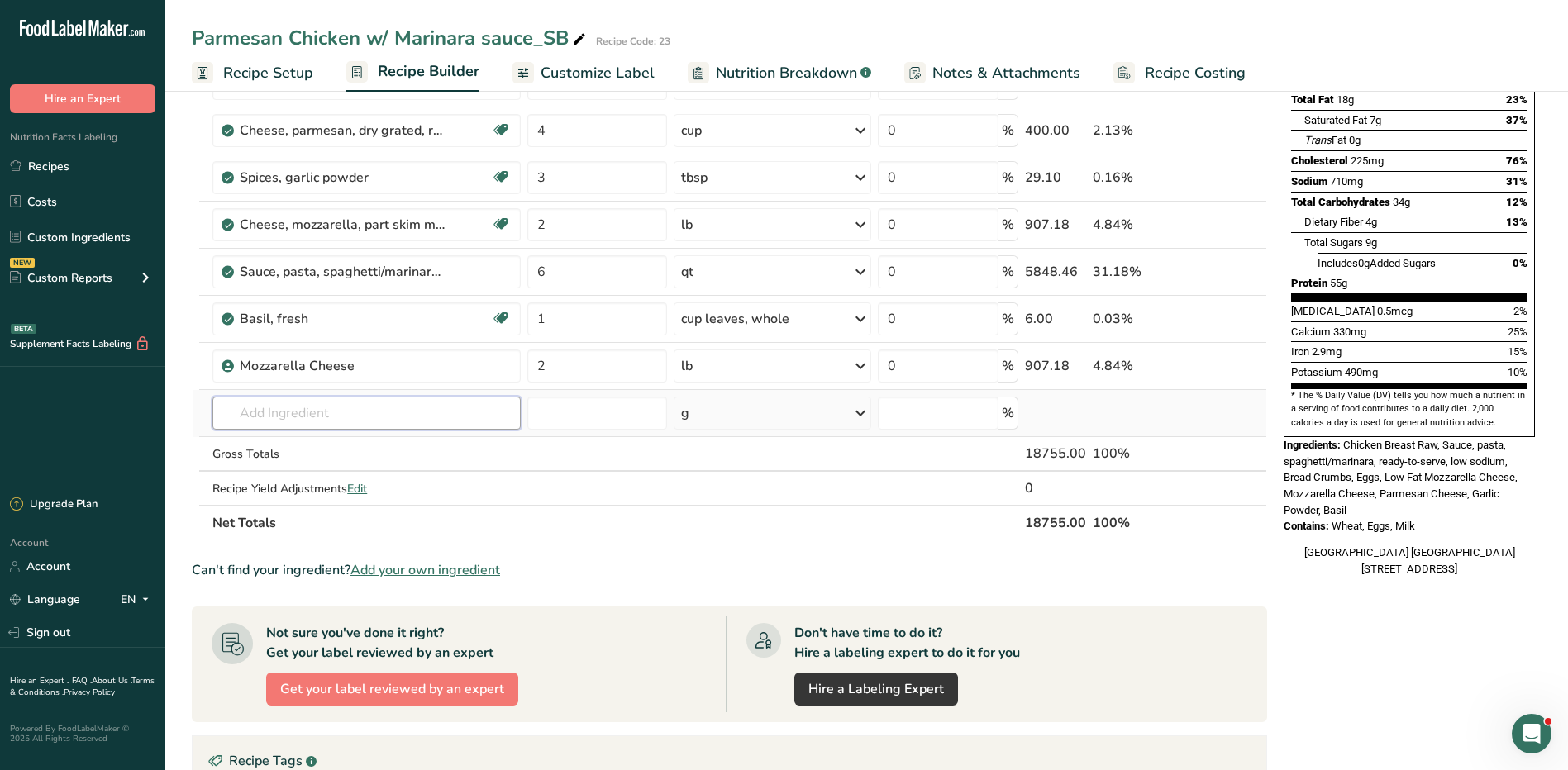
click at [284, 422] on input "text" at bounding box center [366, 413] width 307 height 33
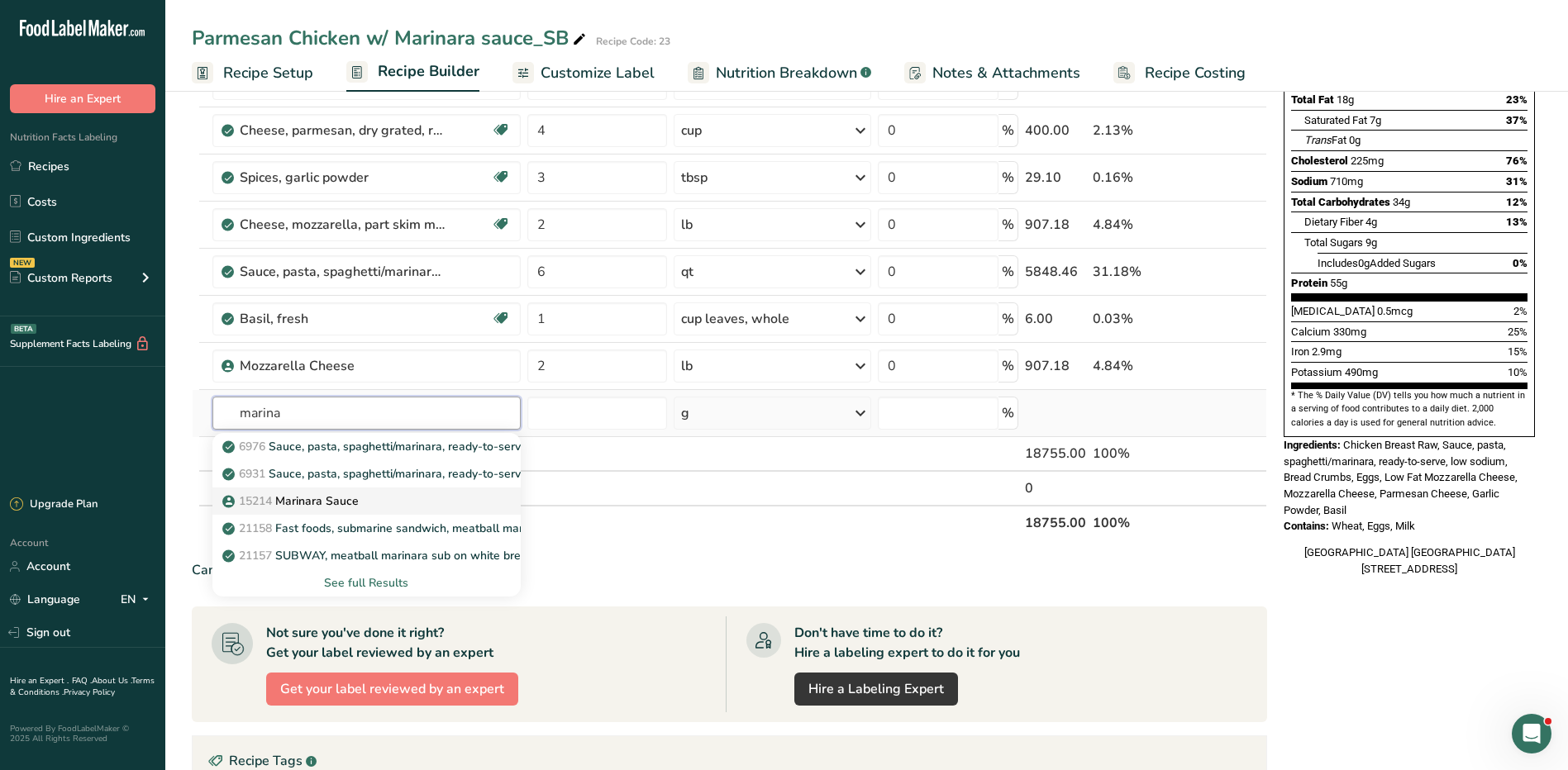
type input "marina"
click at [335, 502] on p "15214 Marinara Sauce" at bounding box center [292, 502] width 133 height 17
type input "Marinara Sauce"
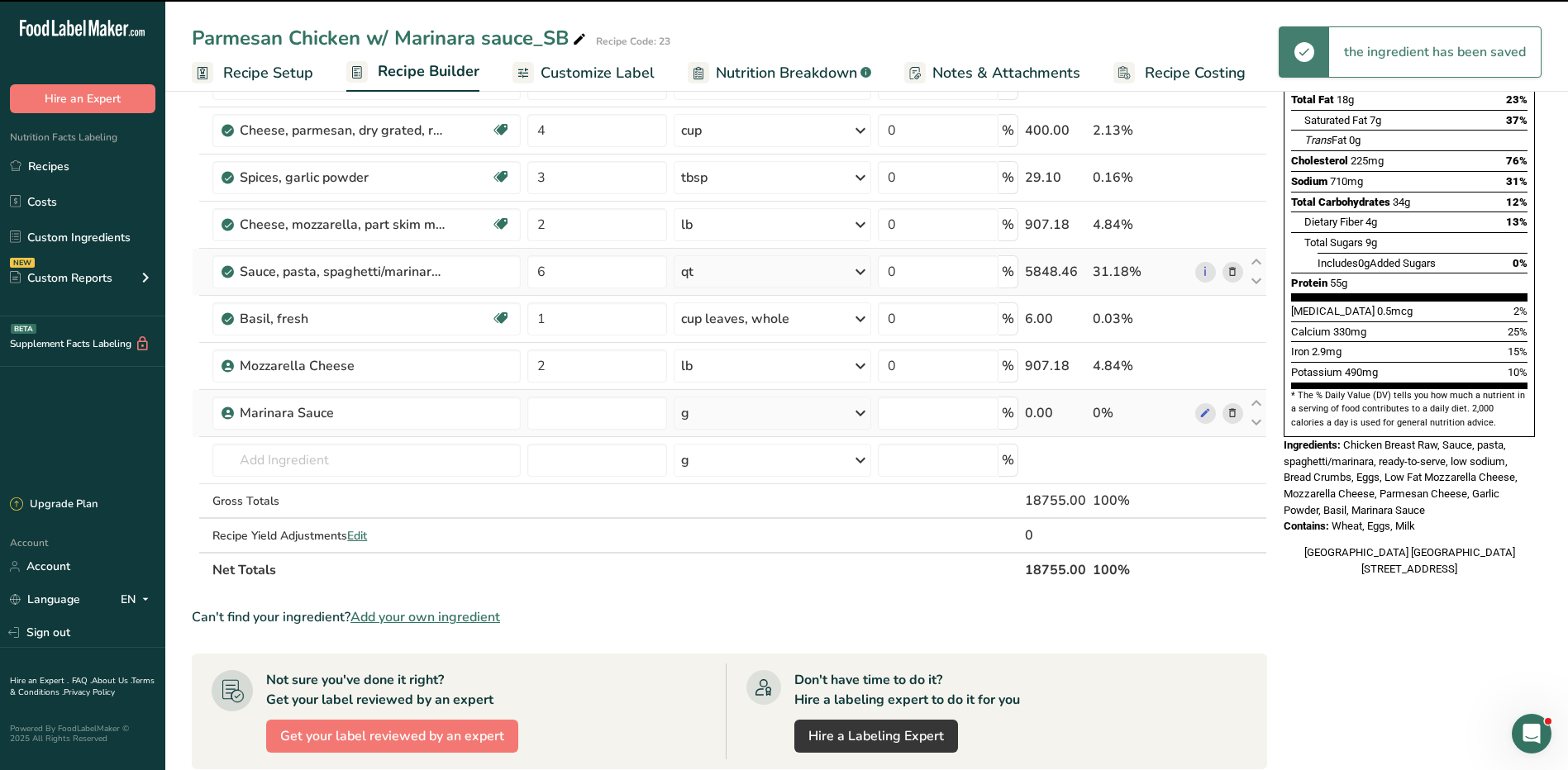
type input "0"
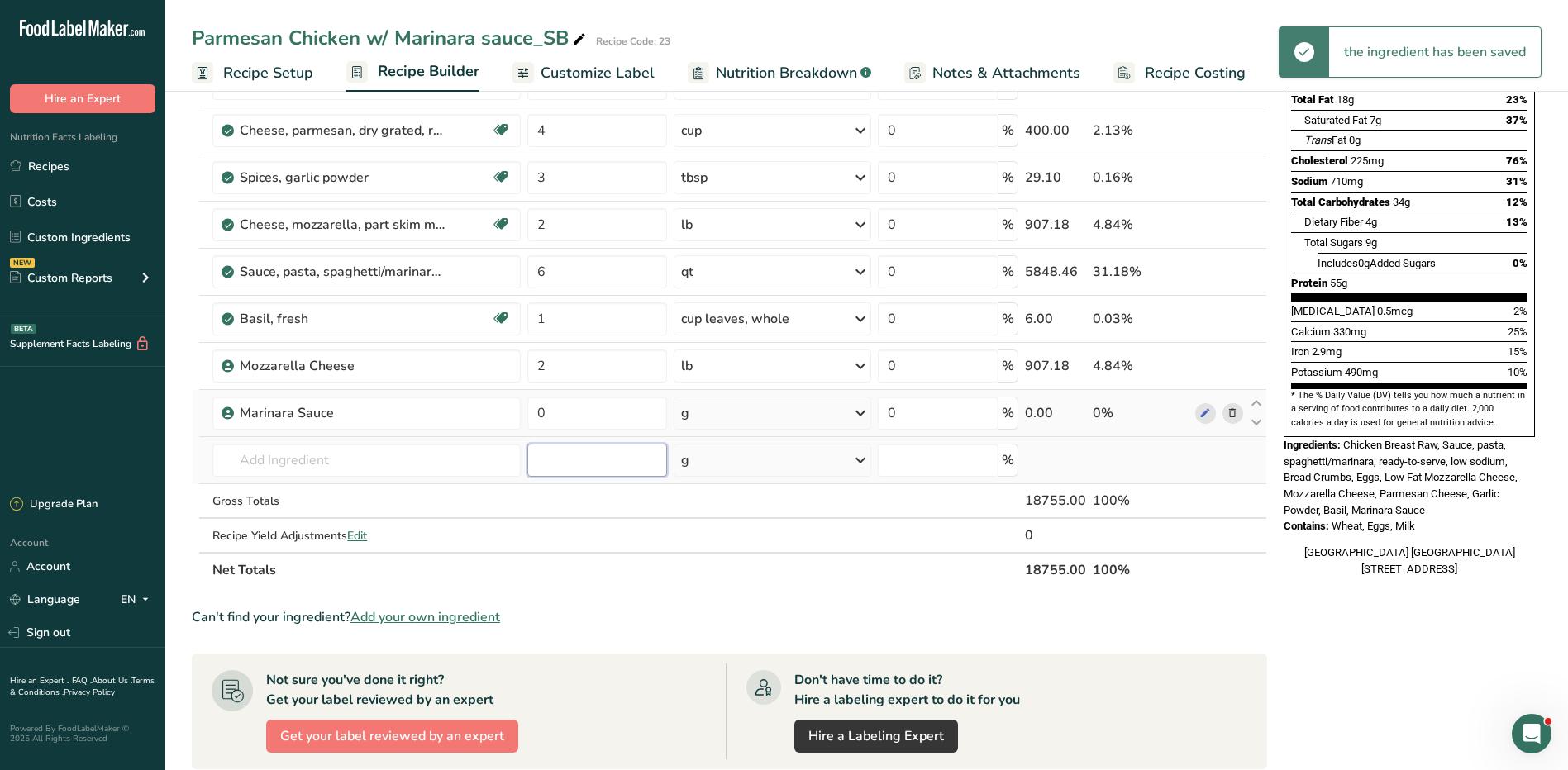
click at [564, 452] on input "number" at bounding box center [597, 460] width 140 height 33
click at [552, 417] on input "0" at bounding box center [597, 413] width 140 height 33
type input "6"
click at [729, 412] on div "Ingredient * Amount * Unit * Waste * .a-a{fill:#347362;}.b-a{fill:#fff;} Grams …" at bounding box center [730, 259] width 1076 height 657
click at [729, 412] on div "g" at bounding box center [772, 413] width 198 height 33
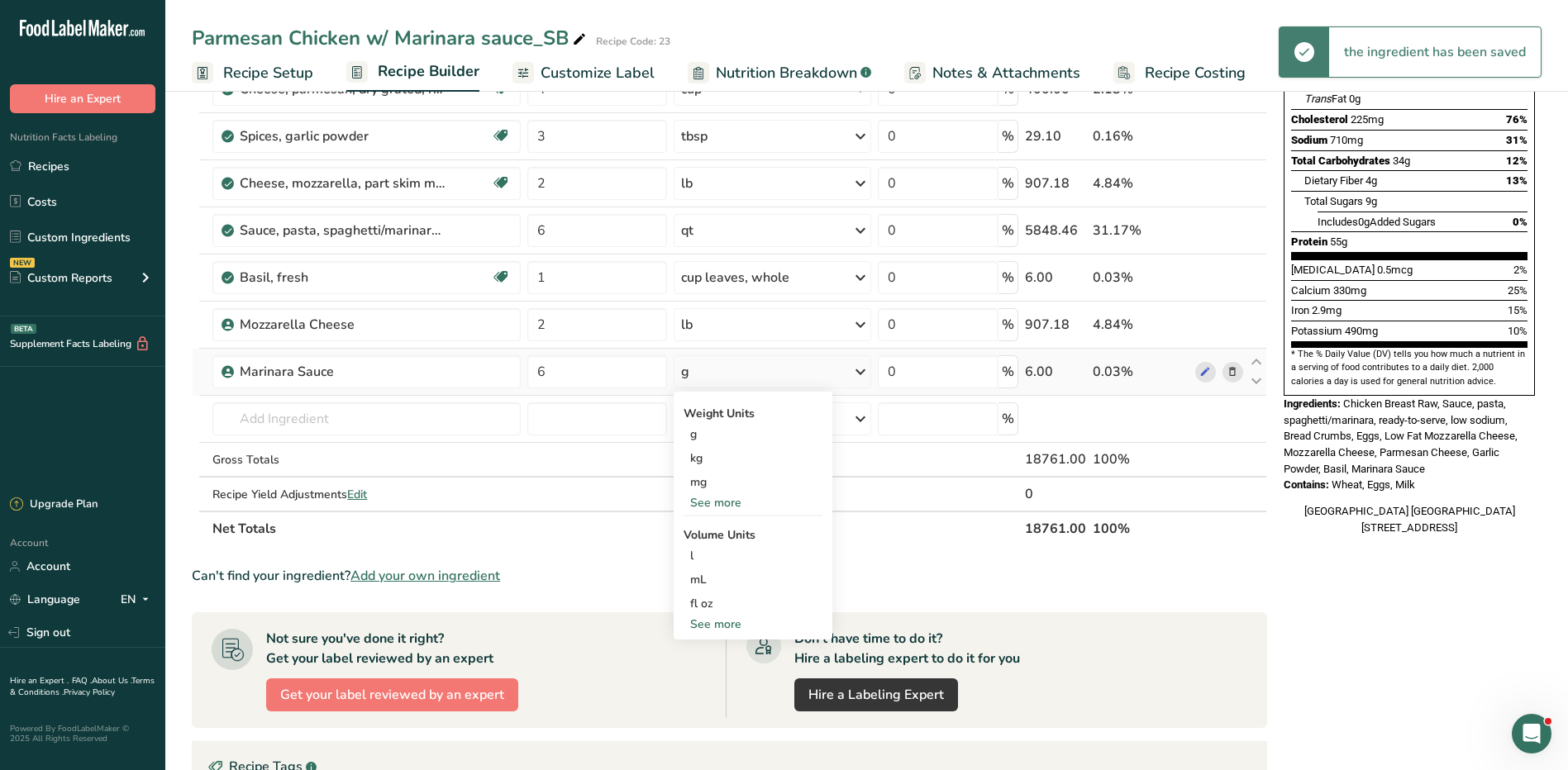
scroll to position [331, 0]
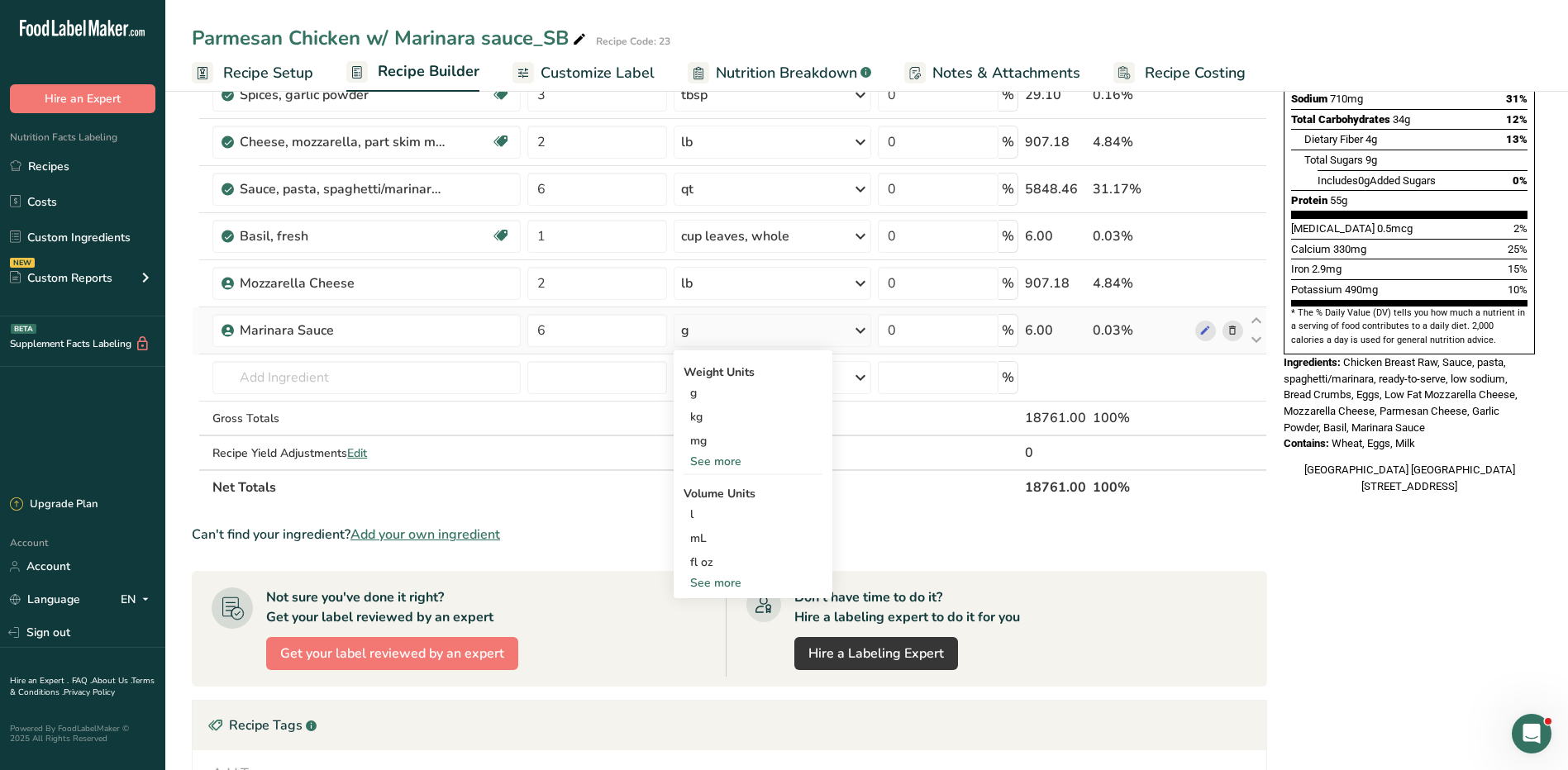
click at [706, 583] on div "See more" at bounding box center [753, 583] width 139 height 17
select select "22"
click at [718, 660] on div "qt" at bounding box center [753, 659] width 126 height 17
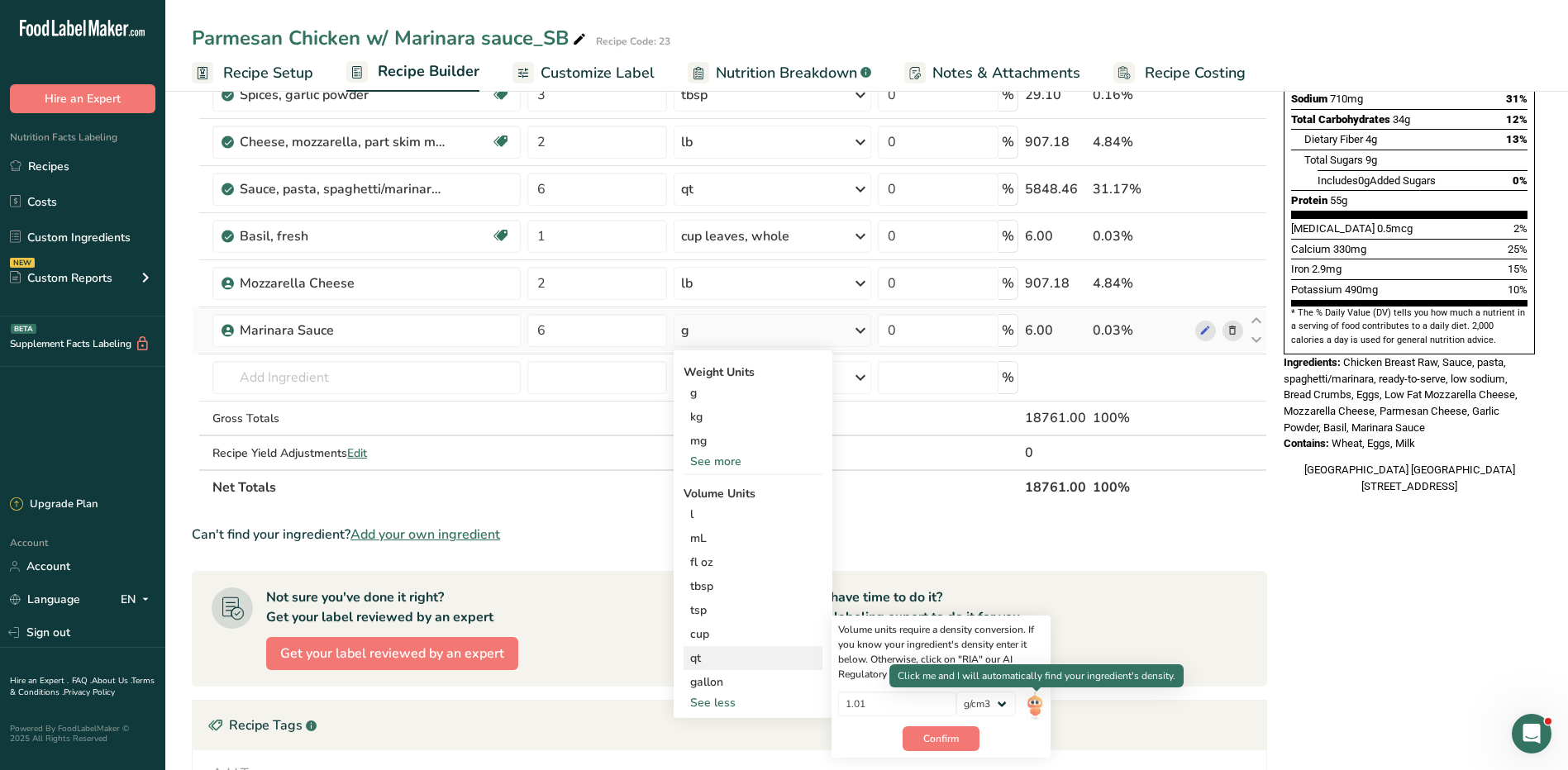
click at [1040, 704] on img at bounding box center [1034, 706] width 18 height 29
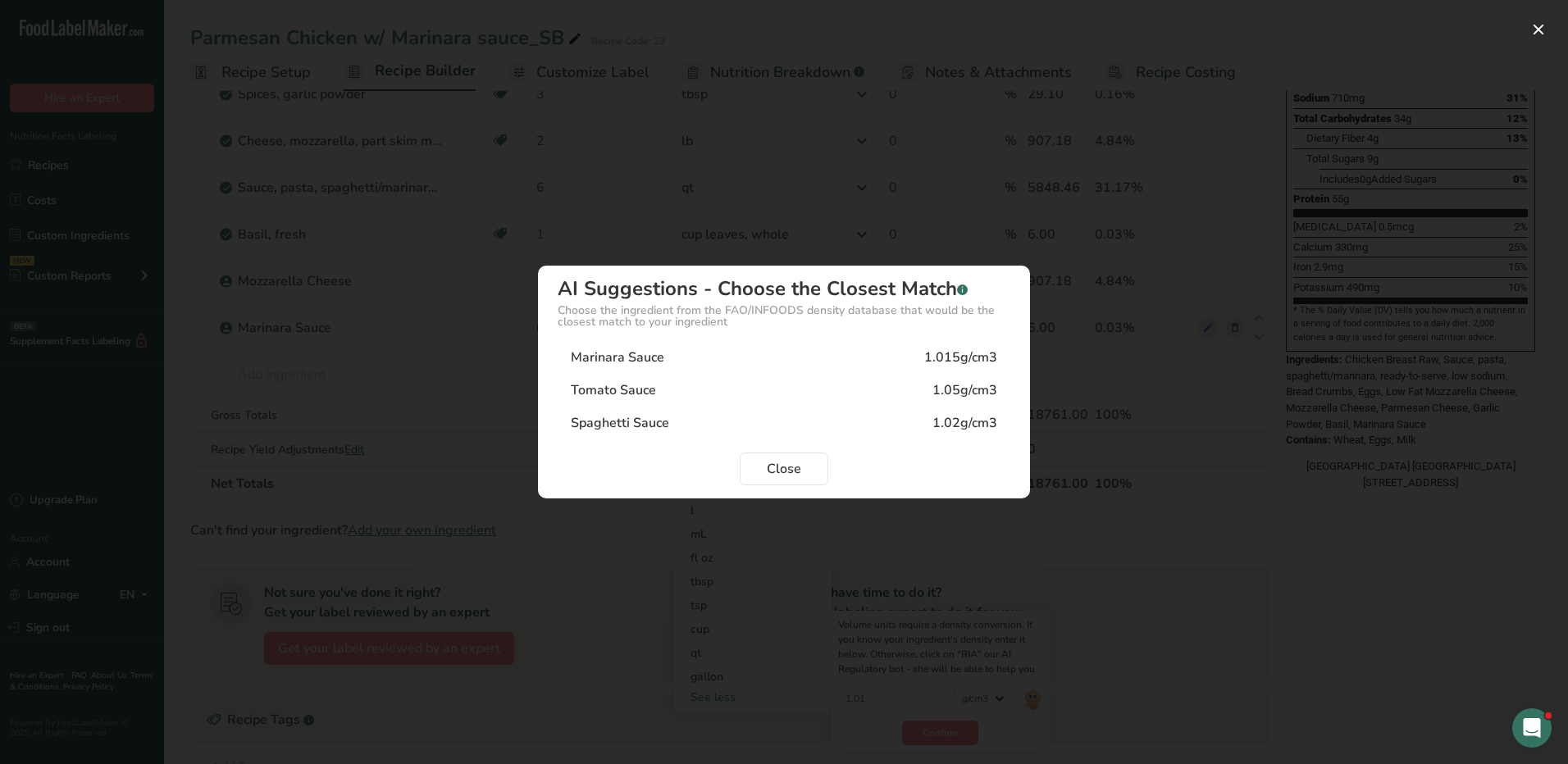
click at [962, 361] on div "1.015g/cm3" at bounding box center [960, 357] width 73 height 20
type input "1.015"
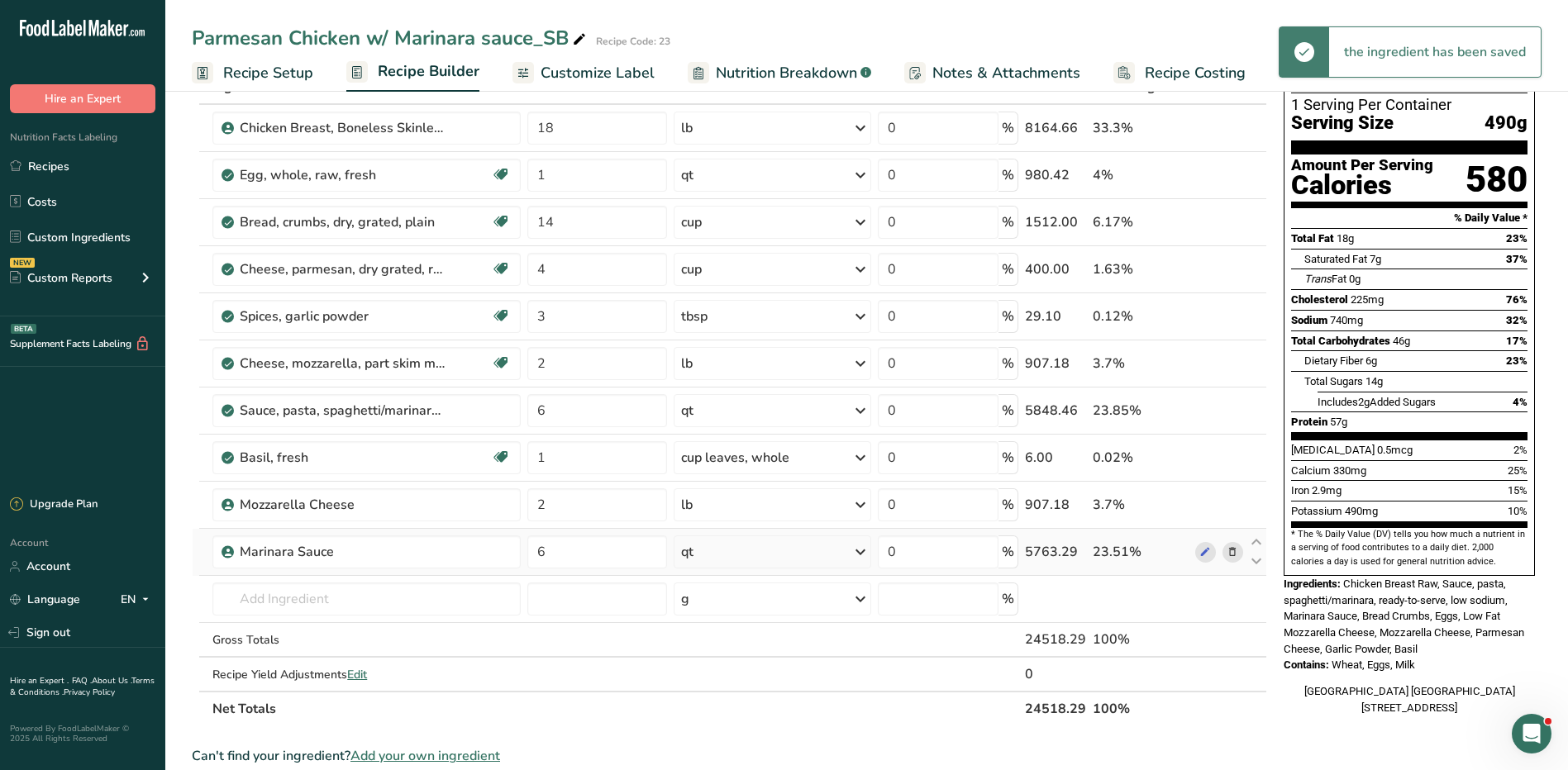
scroll to position [83, 0]
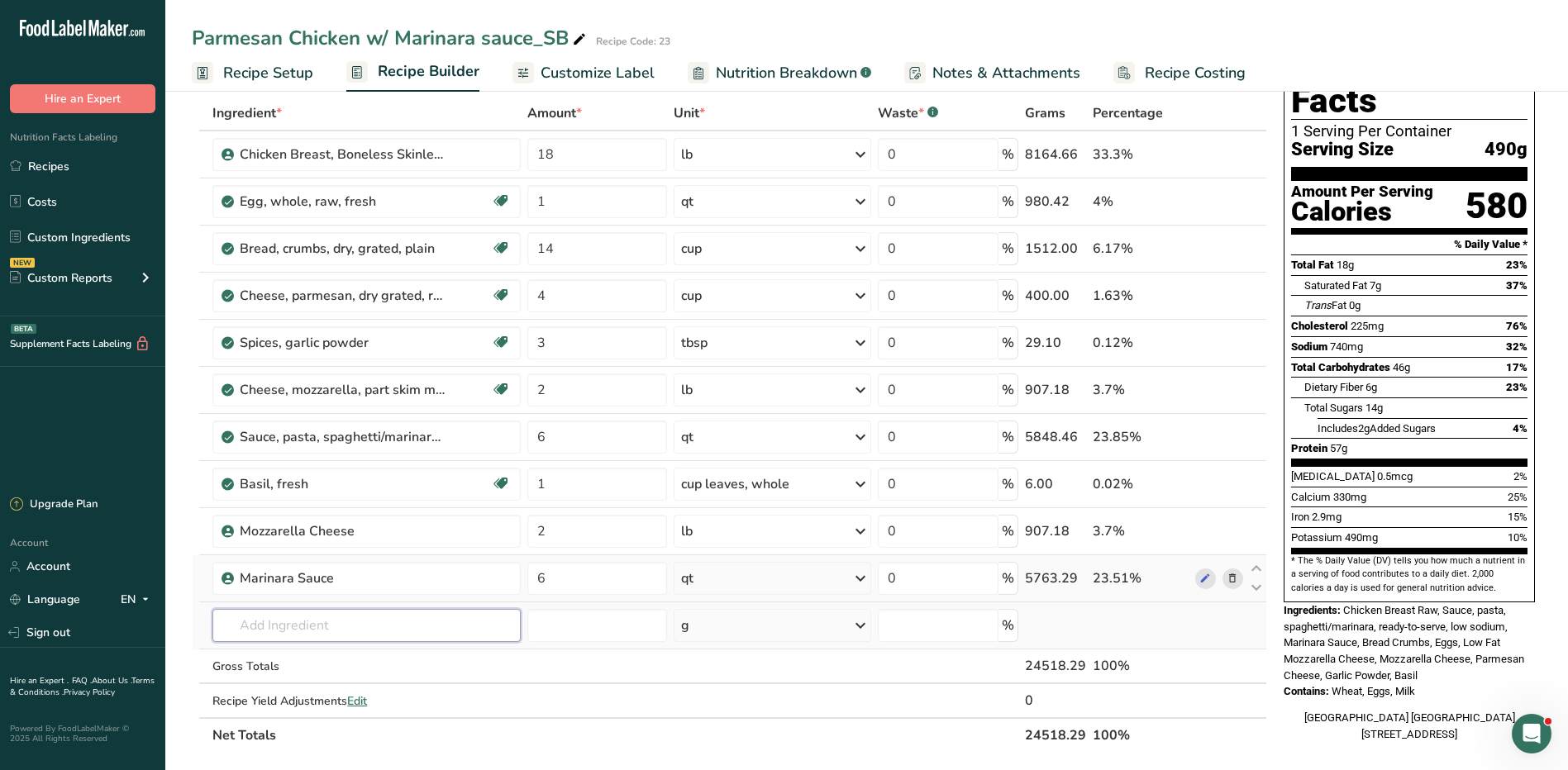
click at [361, 634] on input "text" at bounding box center [366, 626] width 307 height 33
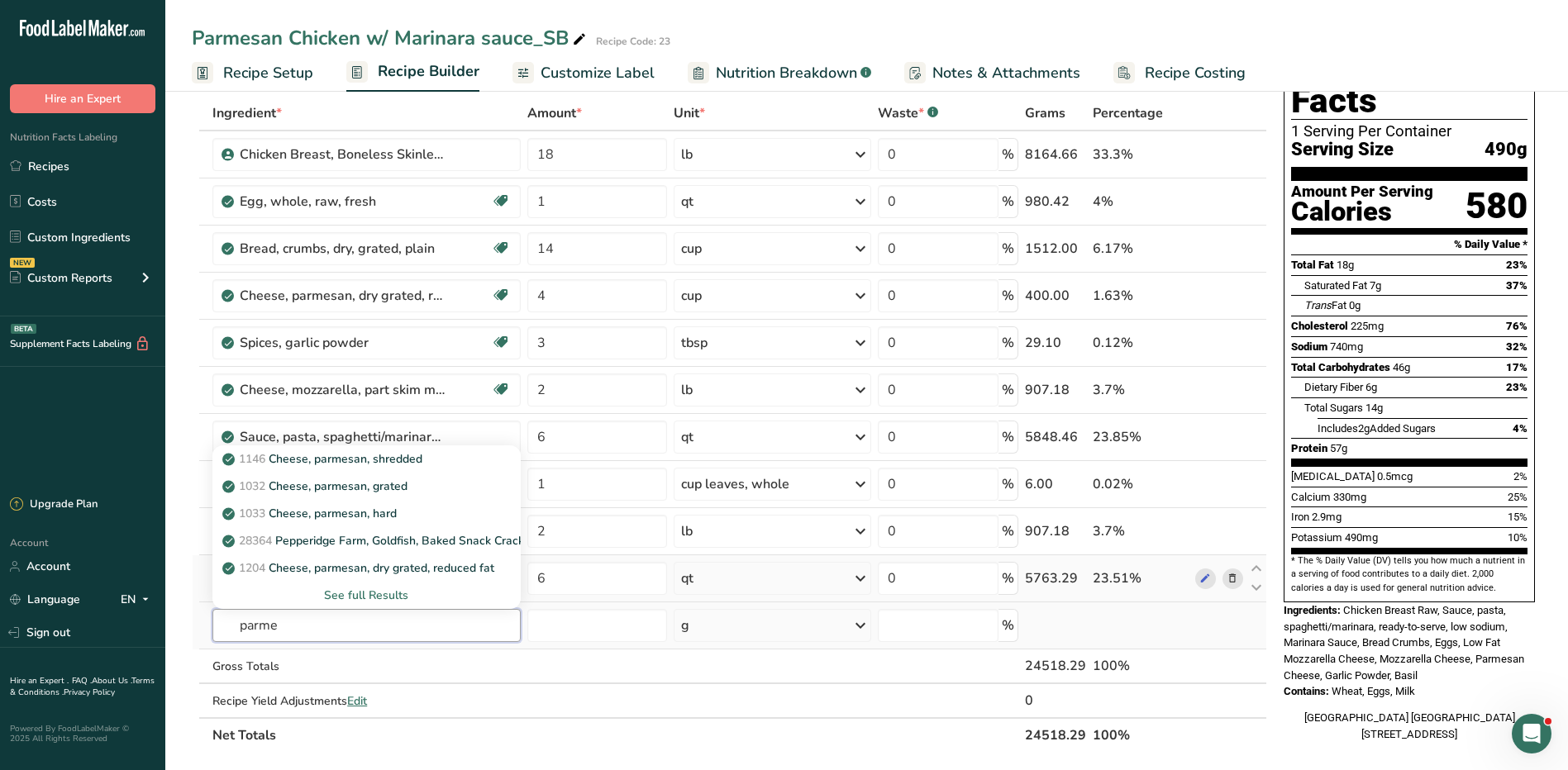
type input "parme"
click at [371, 593] on div "See full Results" at bounding box center [366, 596] width 281 height 17
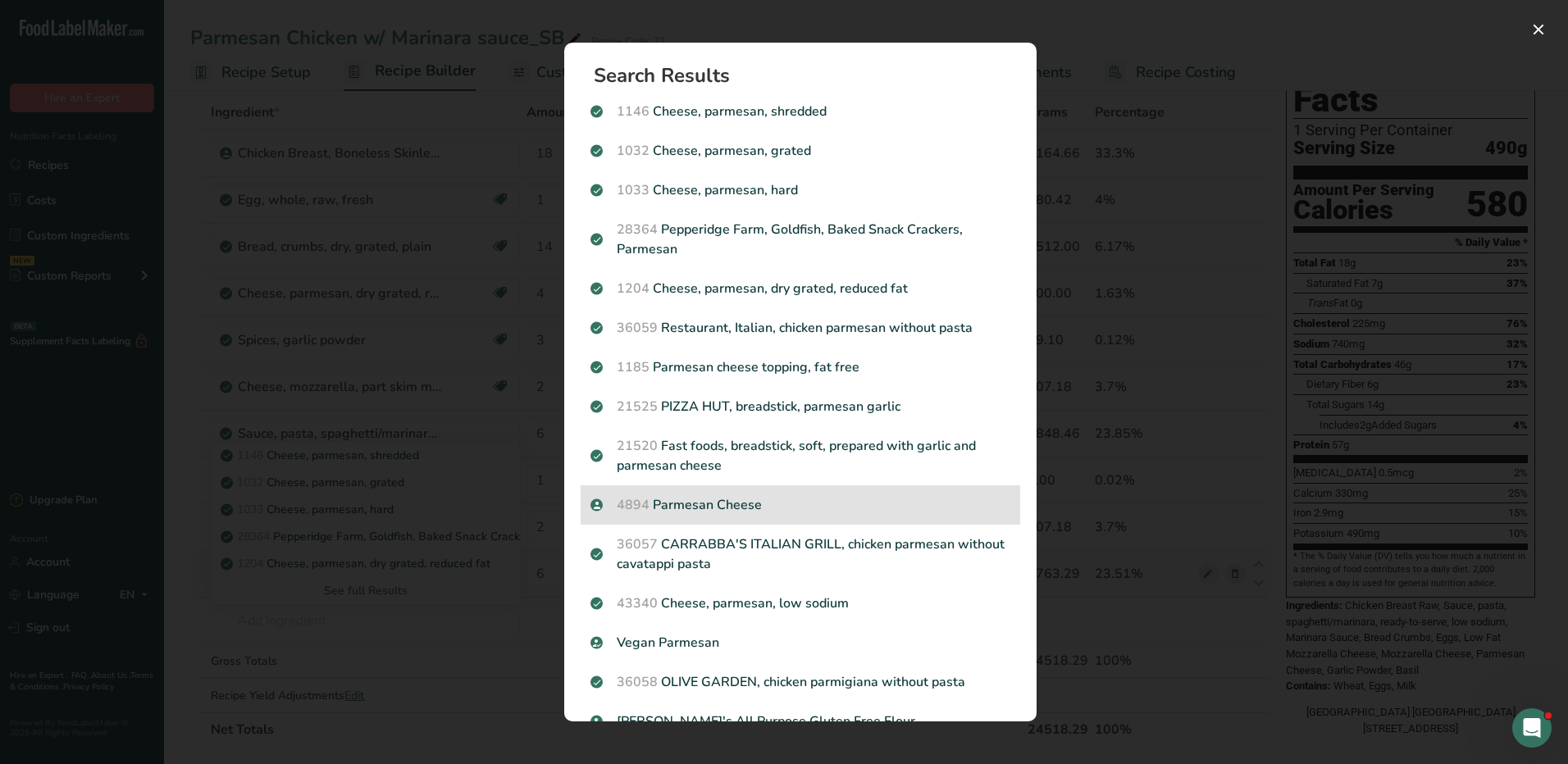
click at [773, 493] on div "4894 Parmesan Cheese" at bounding box center [800, 505] width 439 height 39
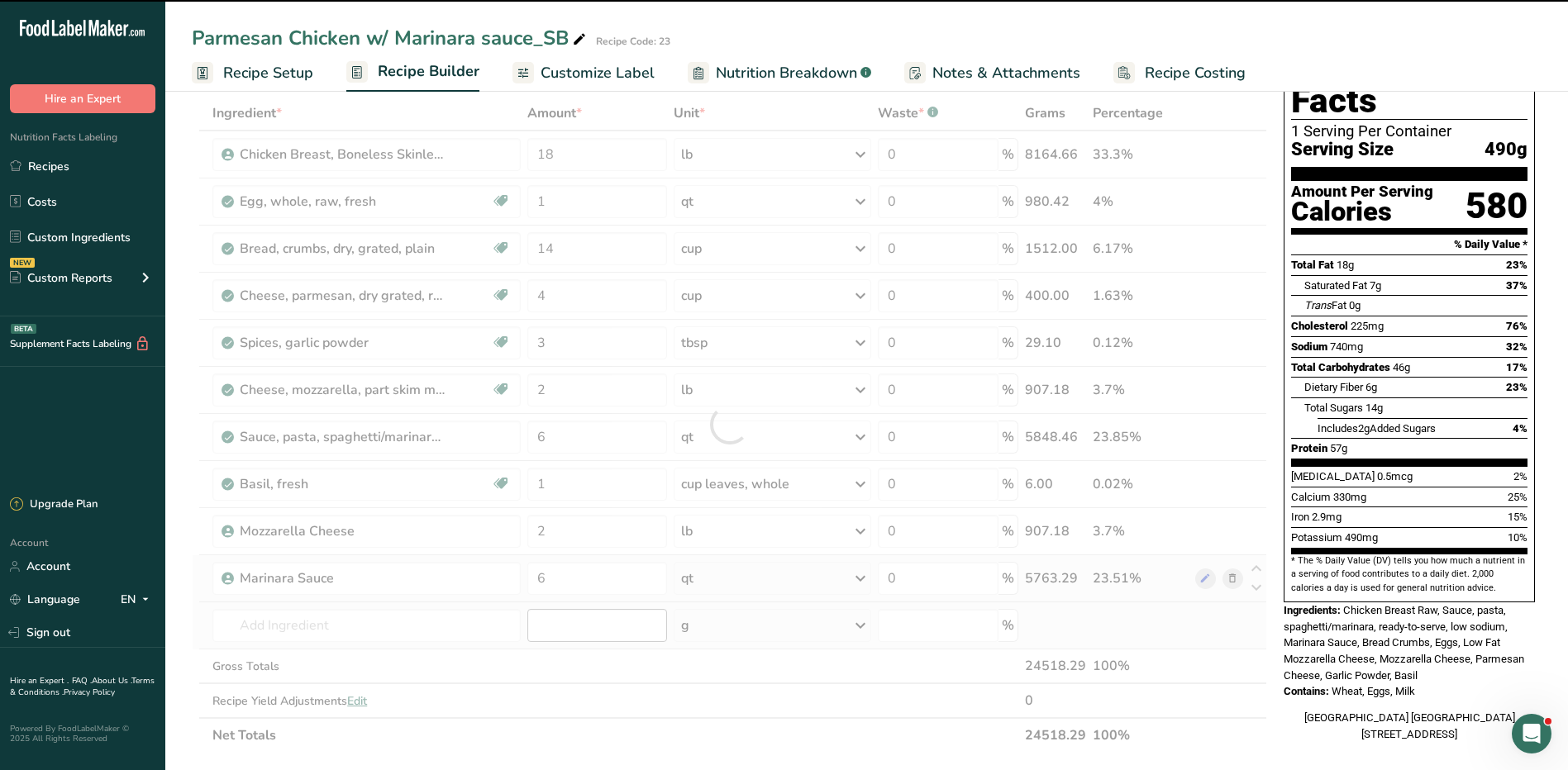
type input "0"
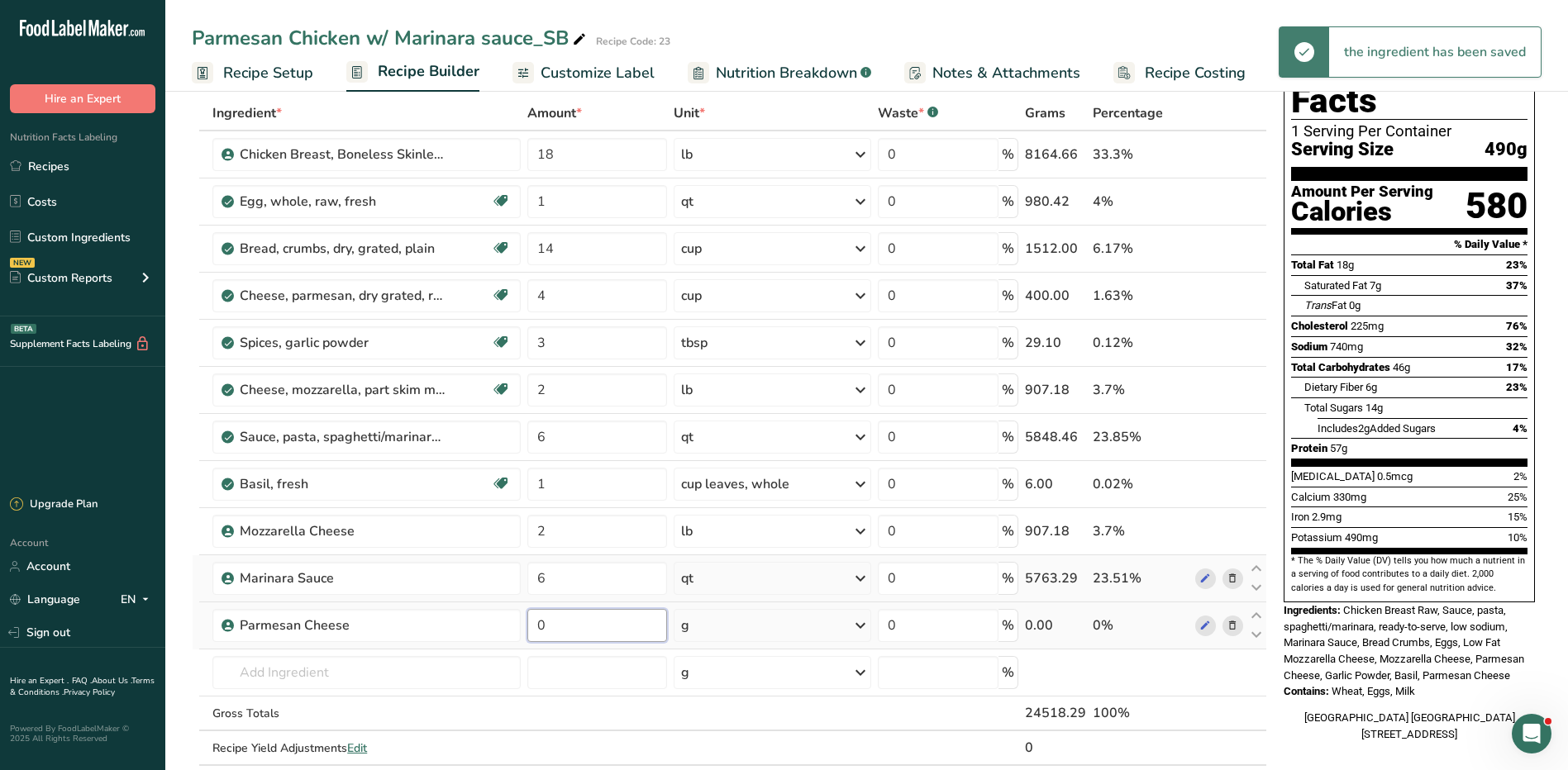
click at [556, 629] on input "0" at bounding box center [597, 626] width 140 height 33
type input "4"
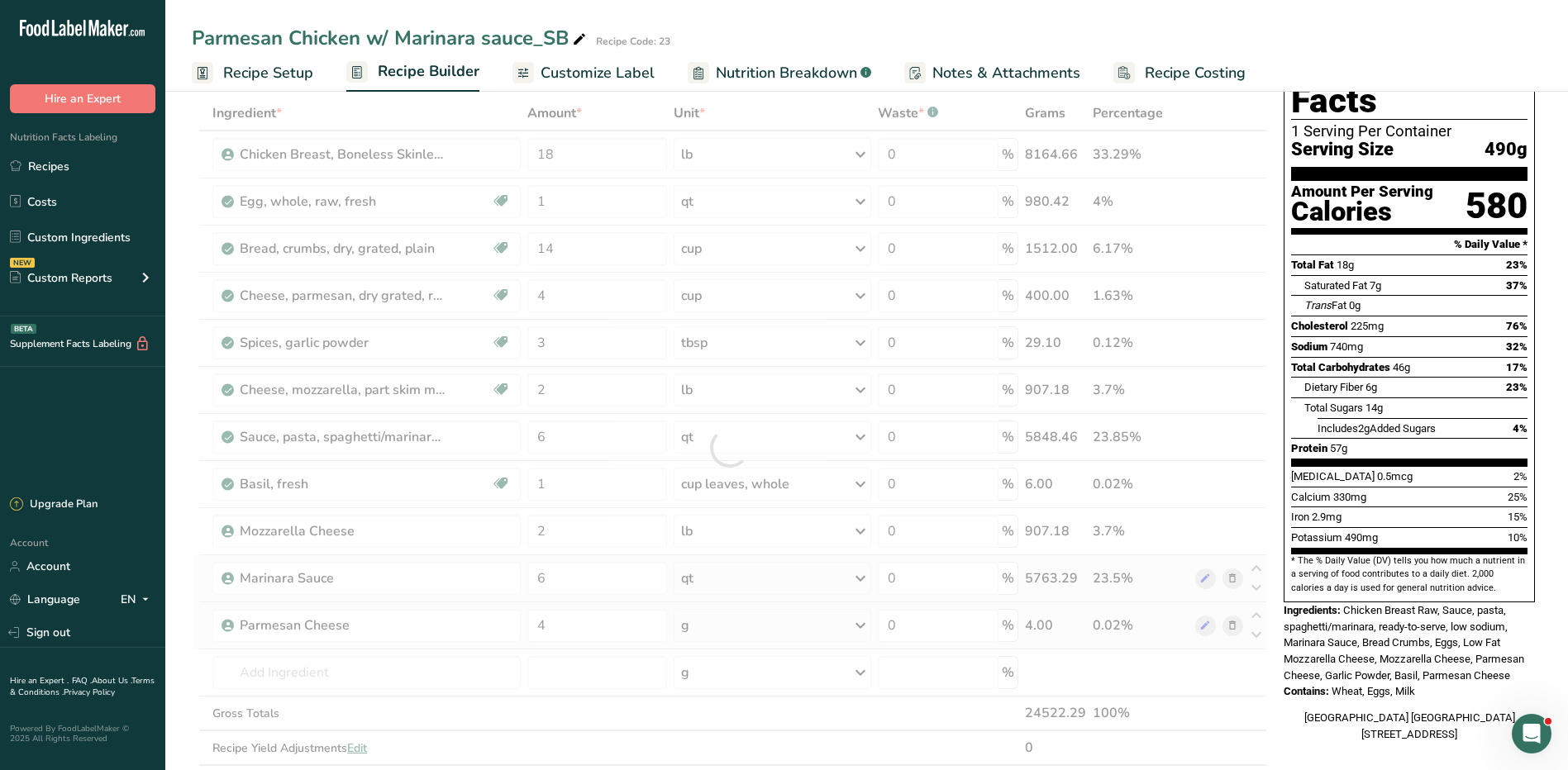
click at [746, 632] on div "Ingredient * Amount * Unit * Waste * .a-a{fill:#347362;}.b-a{fill:#fff;} Grams …" at bounding box center [730, 448] width 1076 height 704
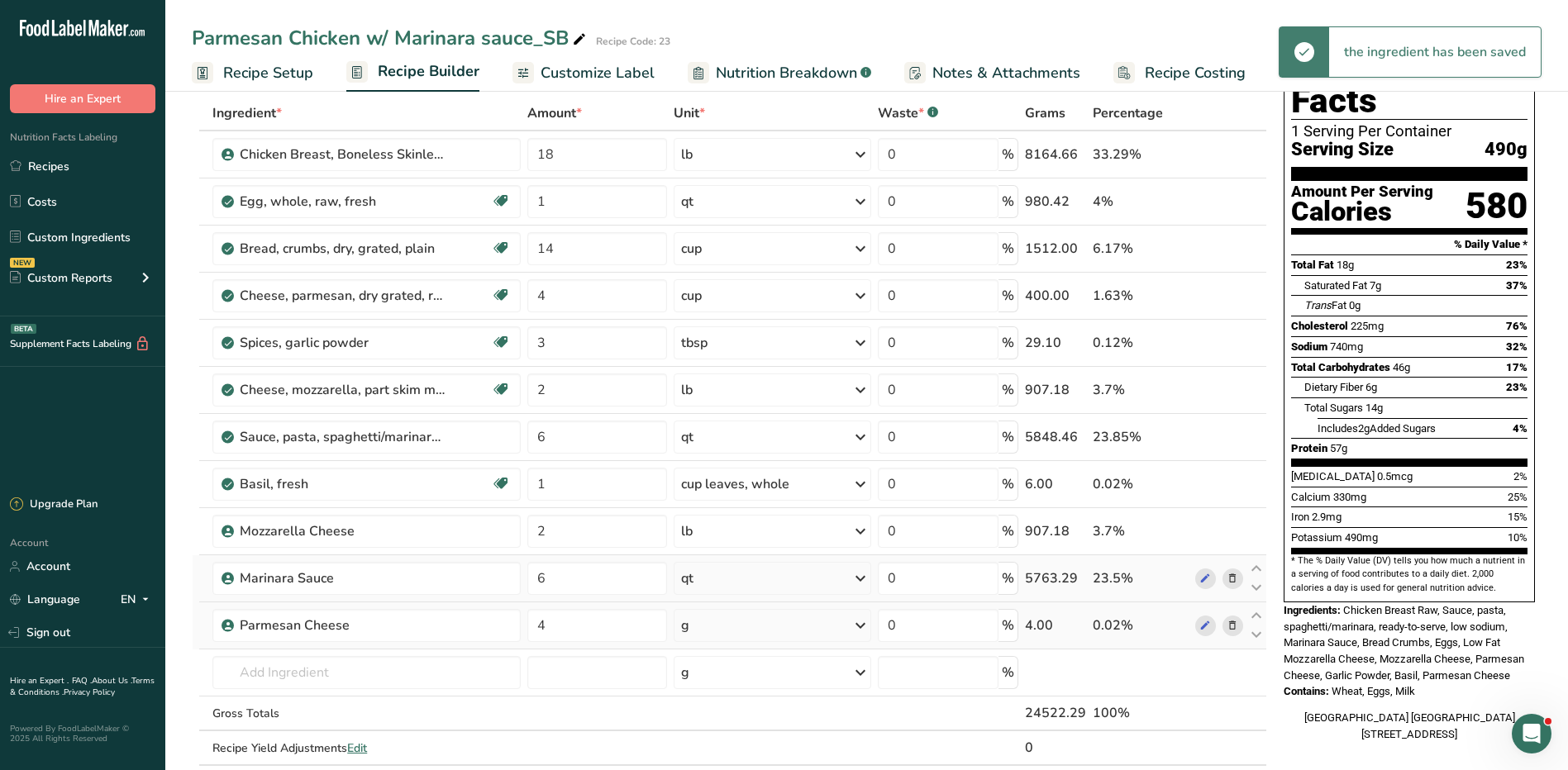
click at [746, 632] on div "g" at bounding box center [772, 626] width 198 height 33
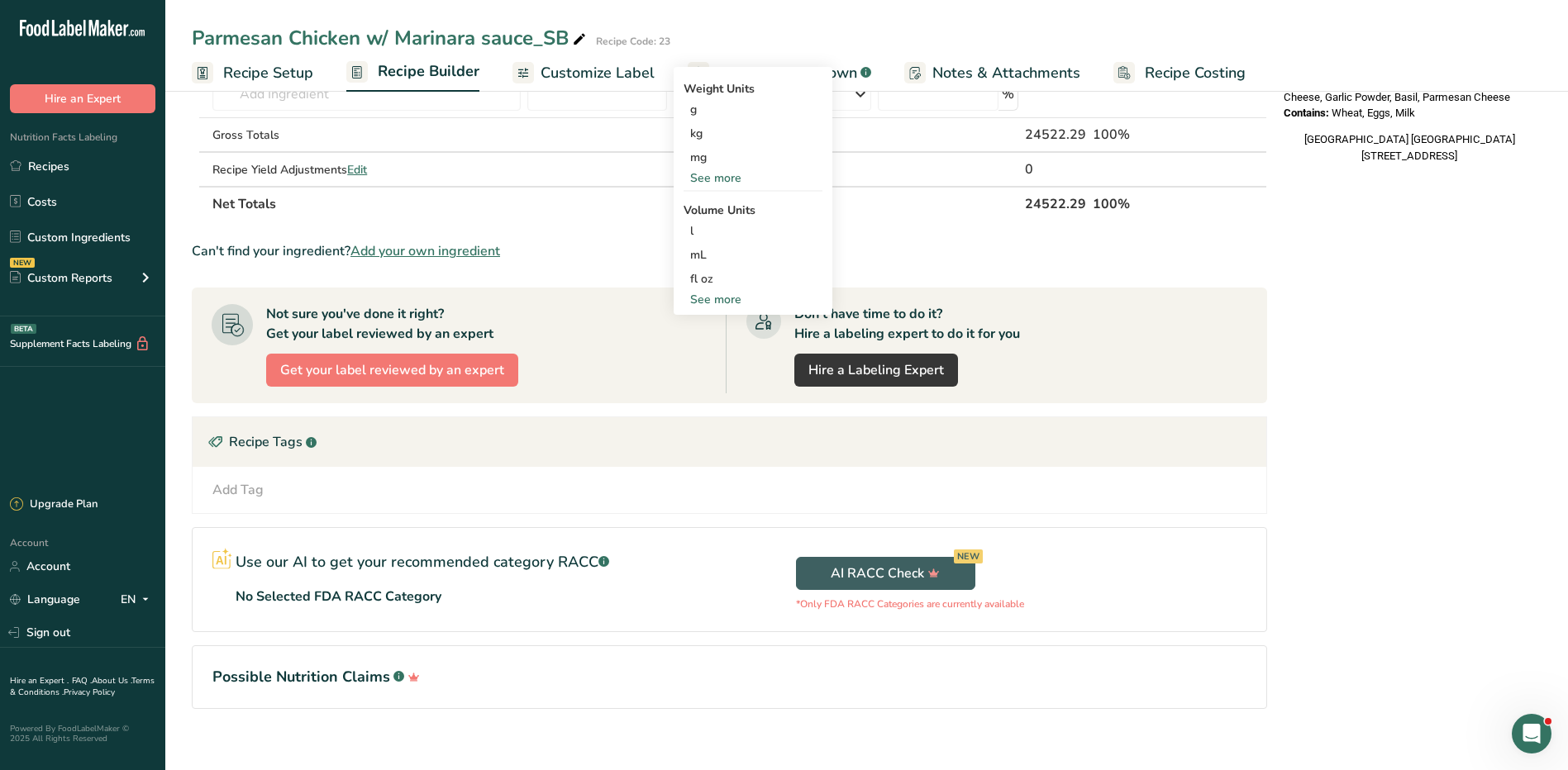
scroll to position [413, 0]
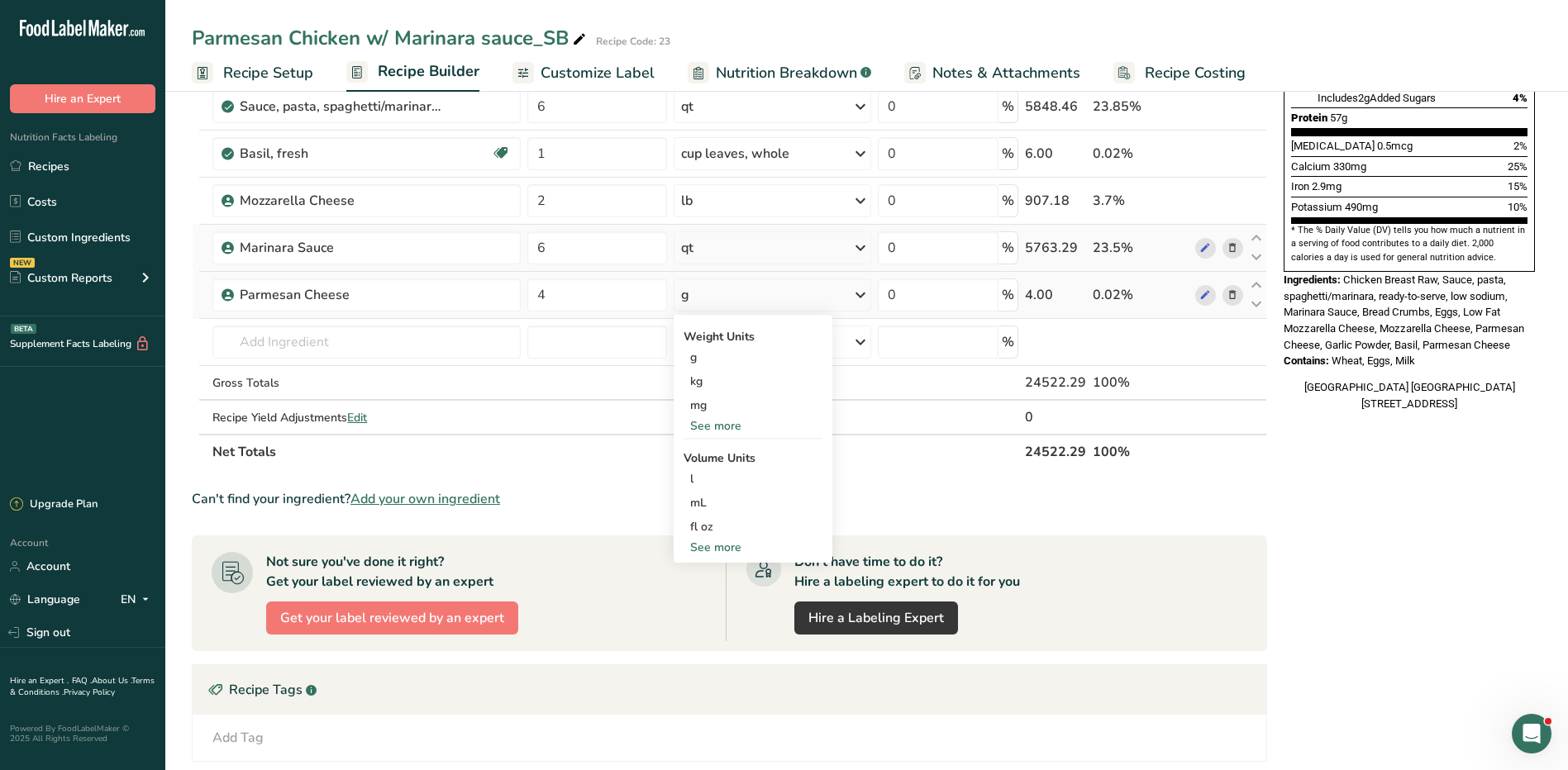
click at [716, 545] on div "See more" at bounding box center [753, 547] width 139 height 17
click at [713, 596] on div "cup" at bounding box center [753, 599] width 126 height 17
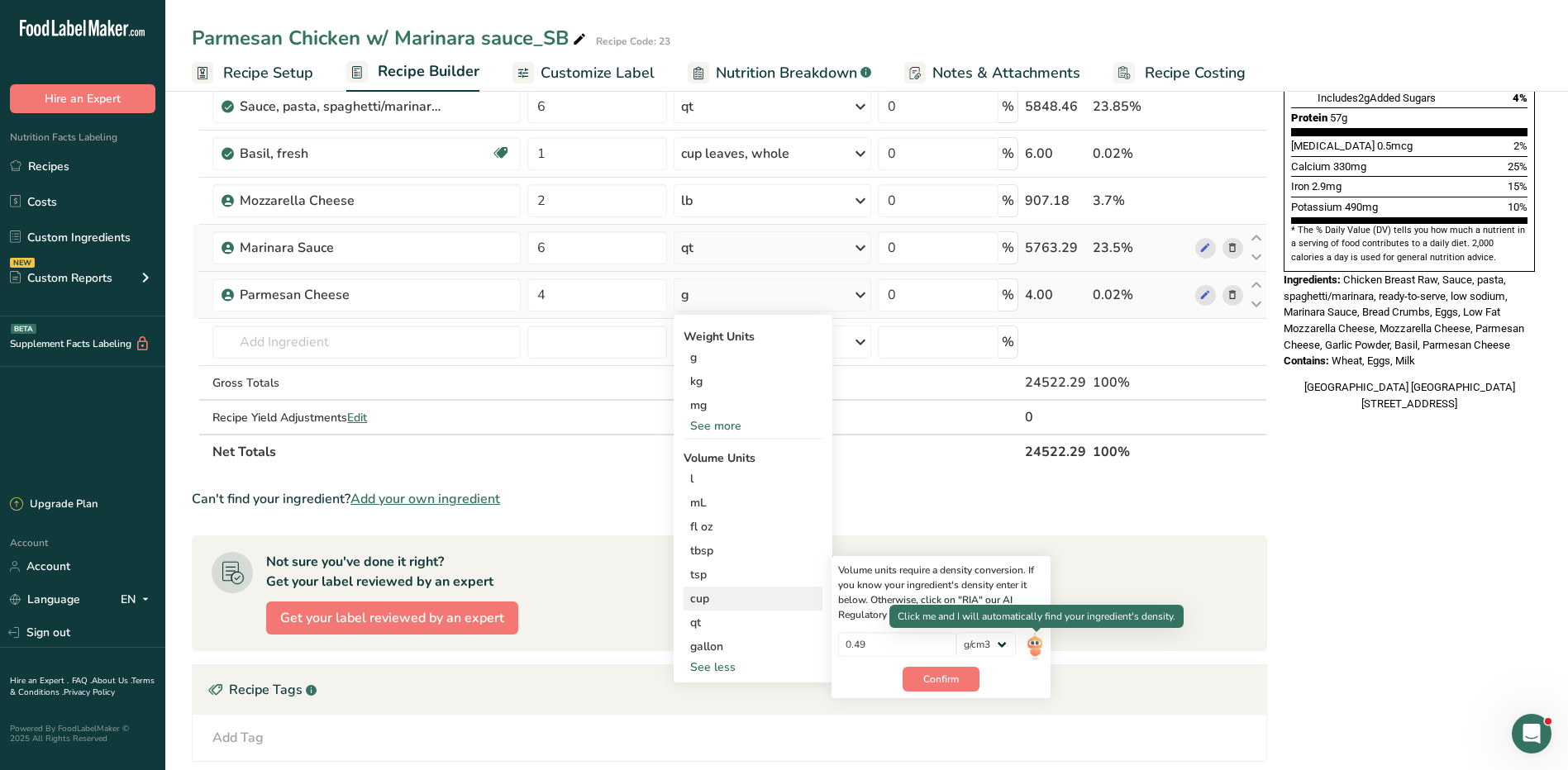
click at [1035, 646] on img at bounding box center [1034, 647] width 18 height 29
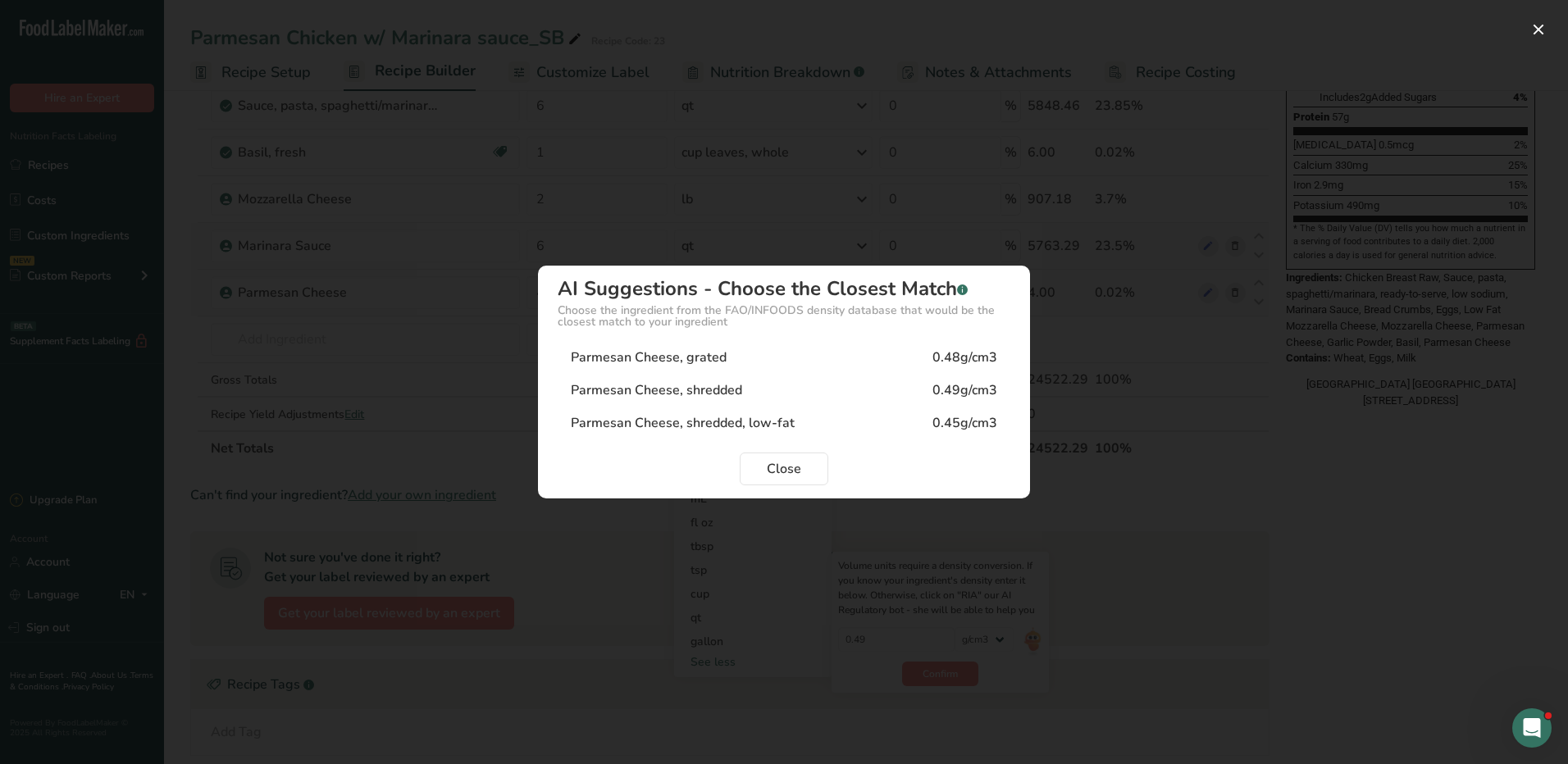
click at [791, 351] on div "Parmesan Cheese, grated 0.48g/cm3" at bounding box center [784, 357] width 452 height 33
type input "0.48"
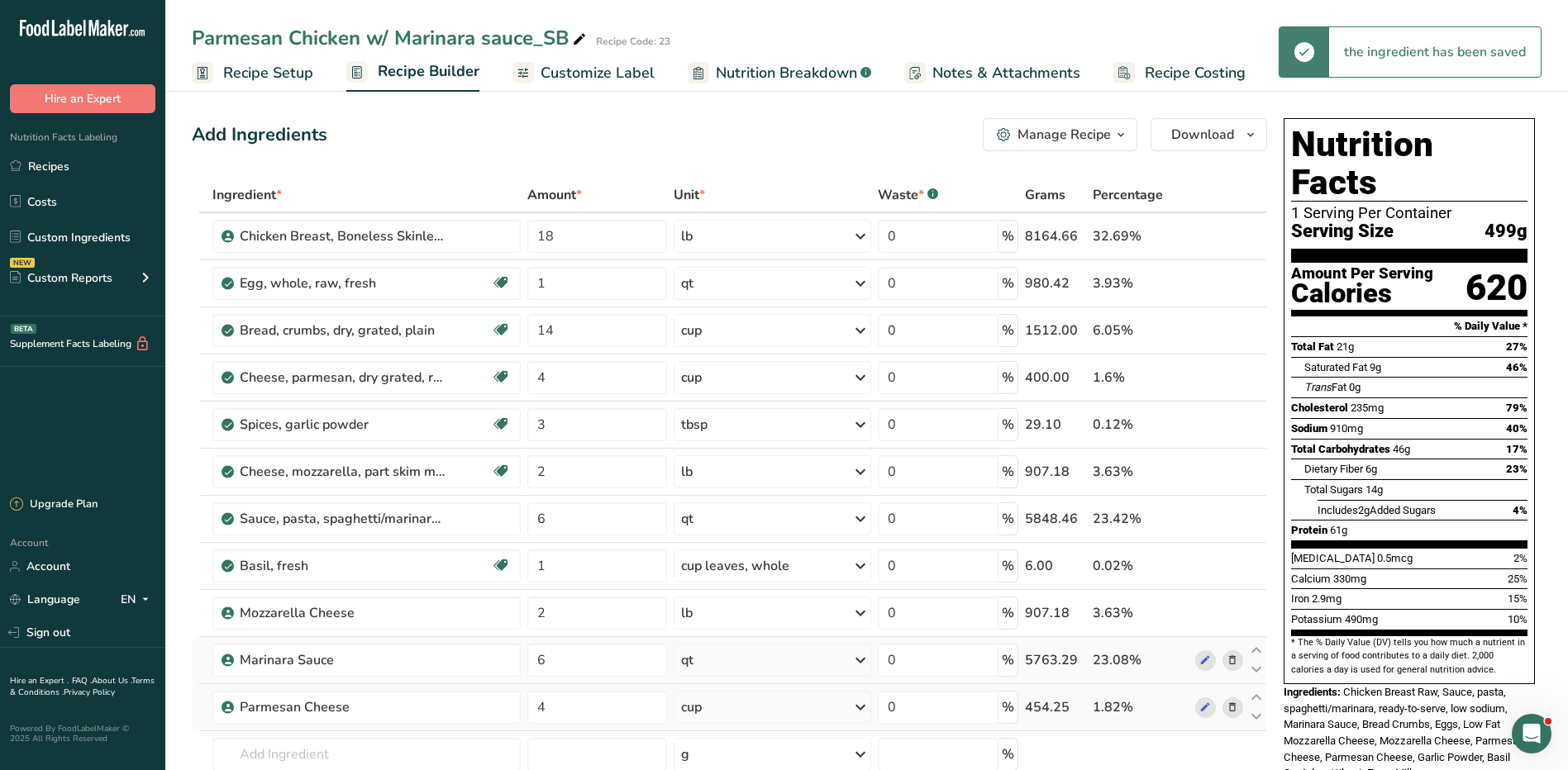
scroll to position [0, 0]
click at [1231, 470] on icon at bounding box center [1232, 473] width 11 height 17
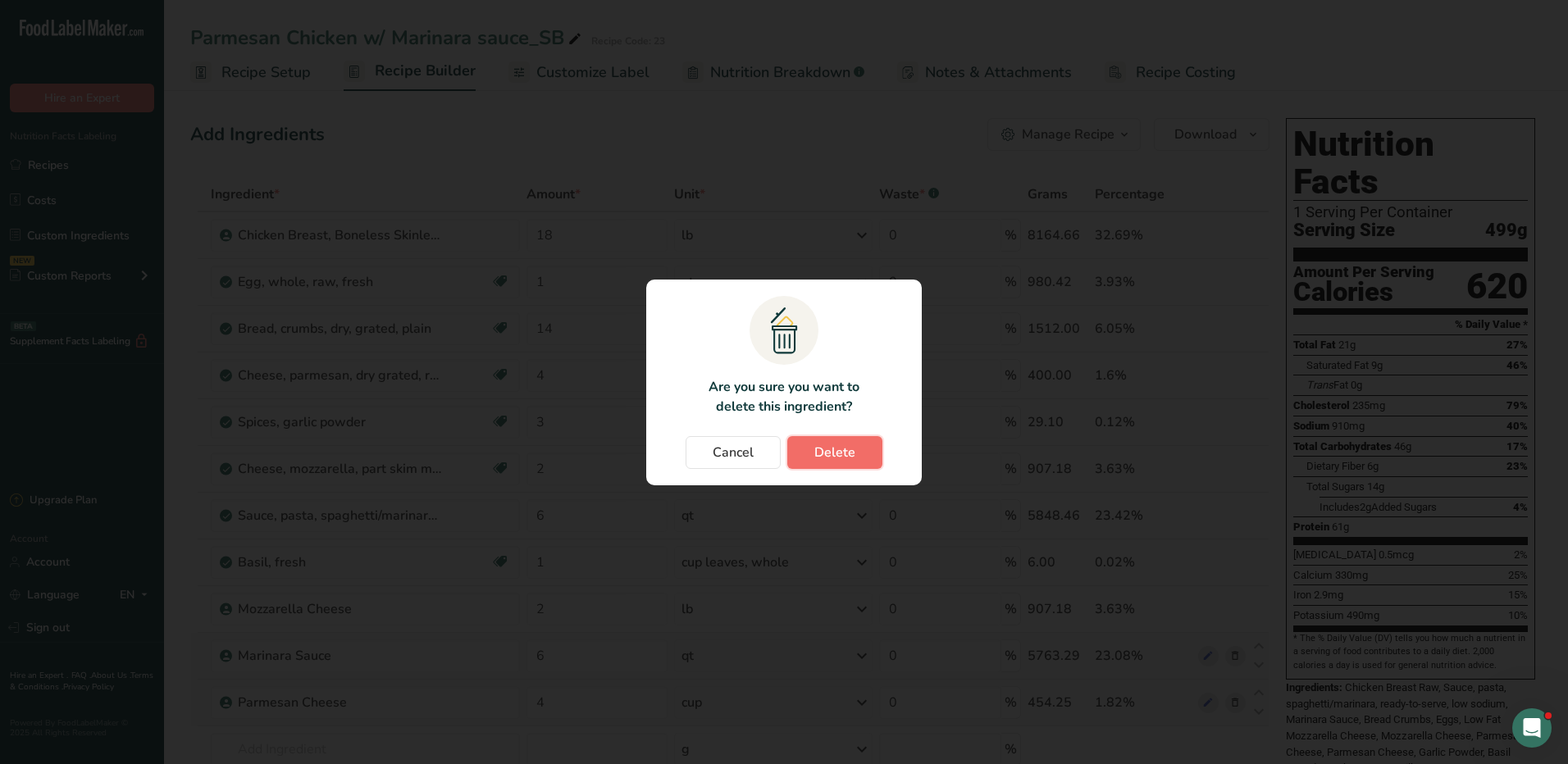
click at [841, 457] on span "Delete" at bounding box center [835, 452] width 41 height 20
type input "6"
type input "1"
type input "2"
type input "6"
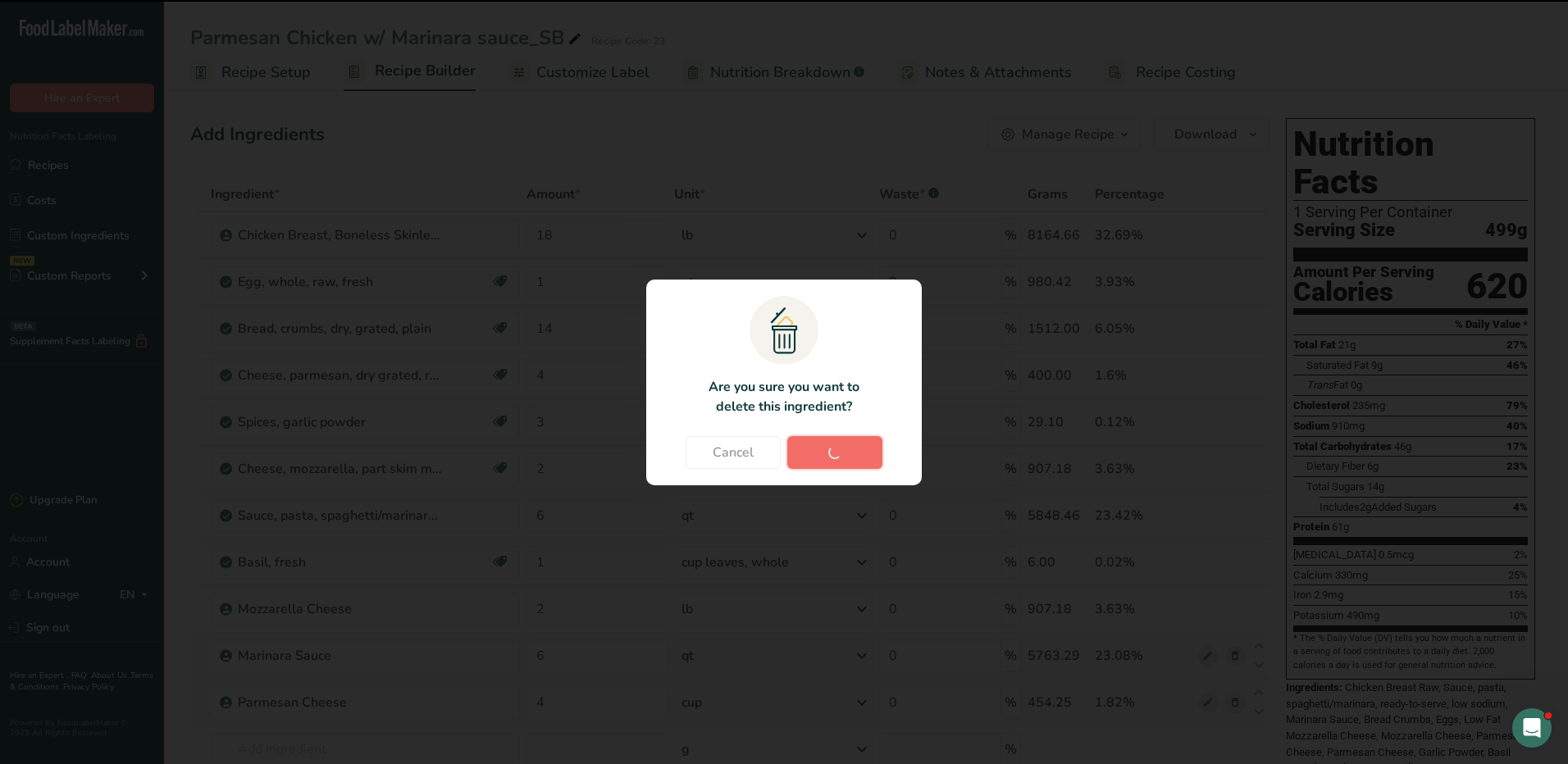
type input "4"
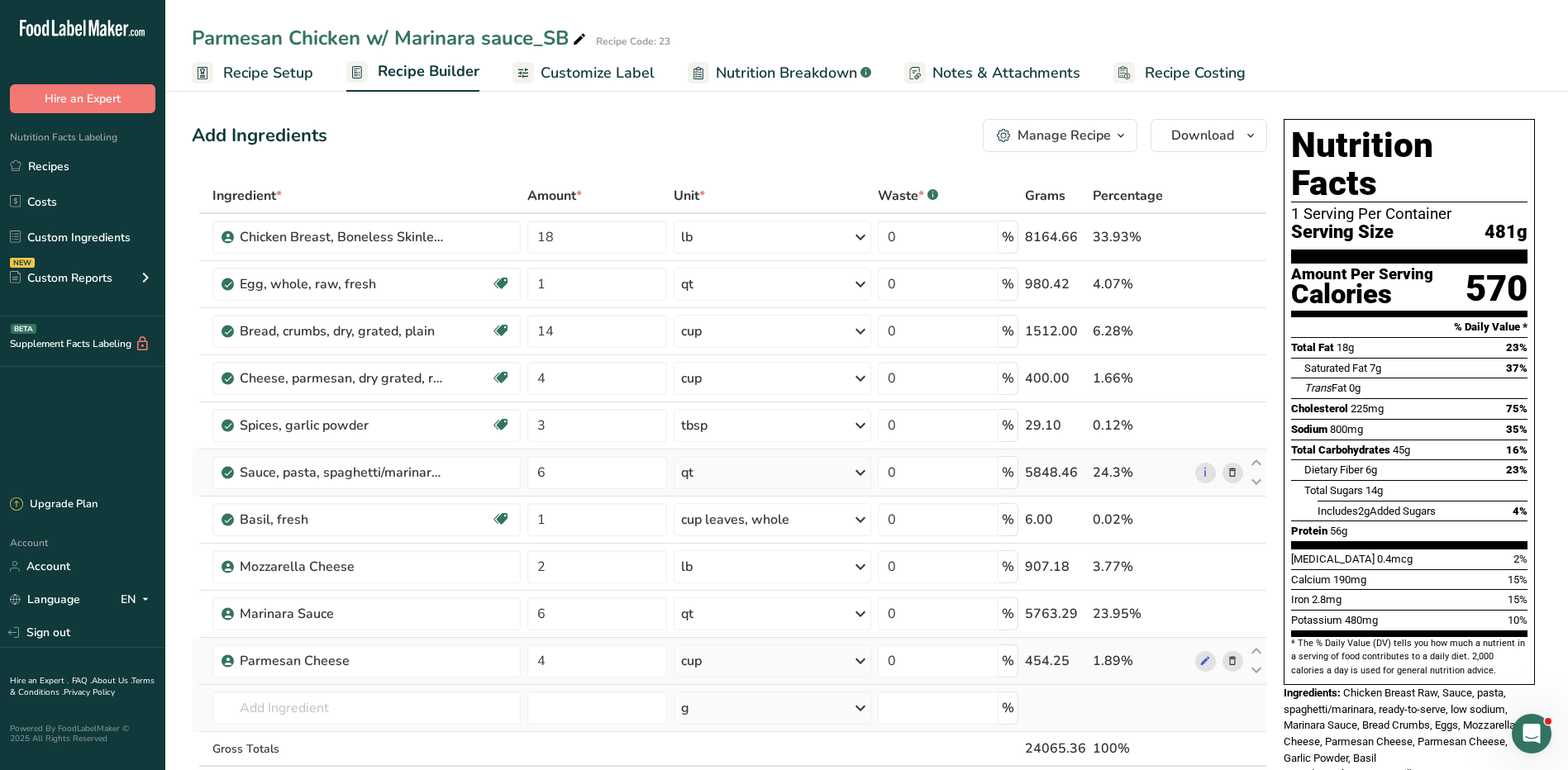
click at [1238, 469] on icon at bounding box center [1232, 473] width 11 height 17
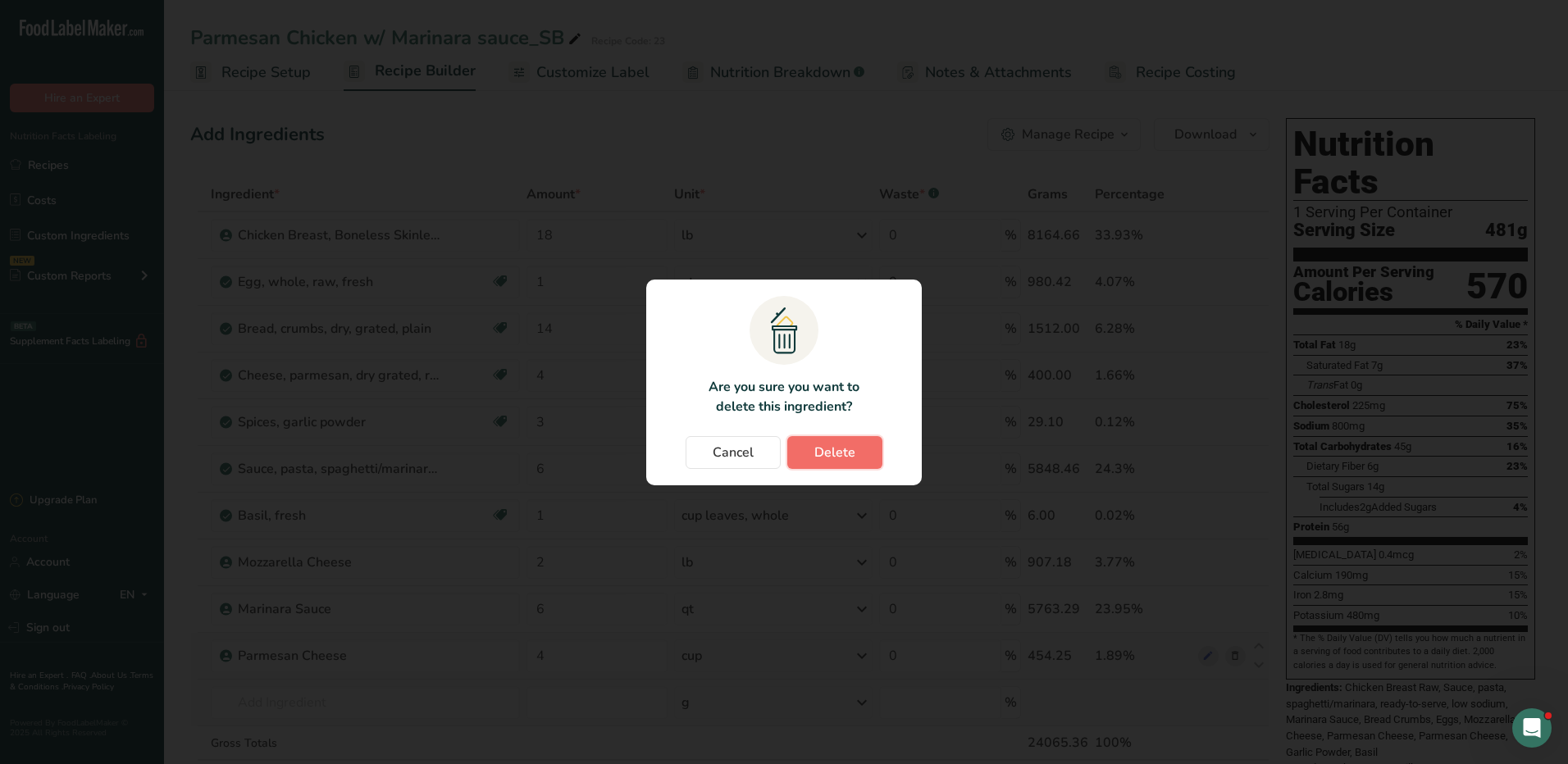
click at [838, 463] on button "Delete" at bounding box center [834, 452] width 95 height 33
type input "1"
type input "2"
type input "6"
type input "4"
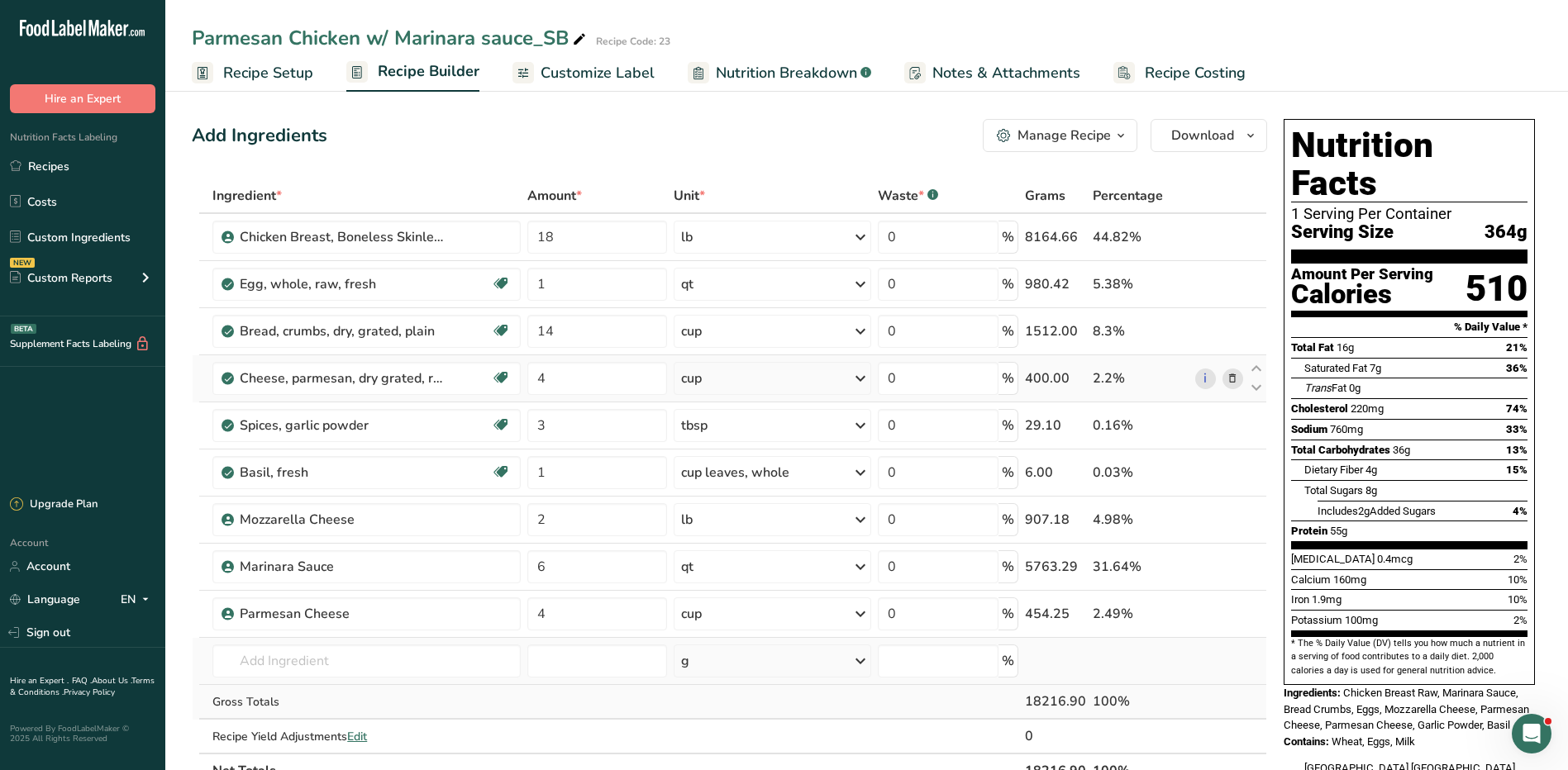
click at [1240, 378] on span at bounding box center [1232, 378] width 20 height 20
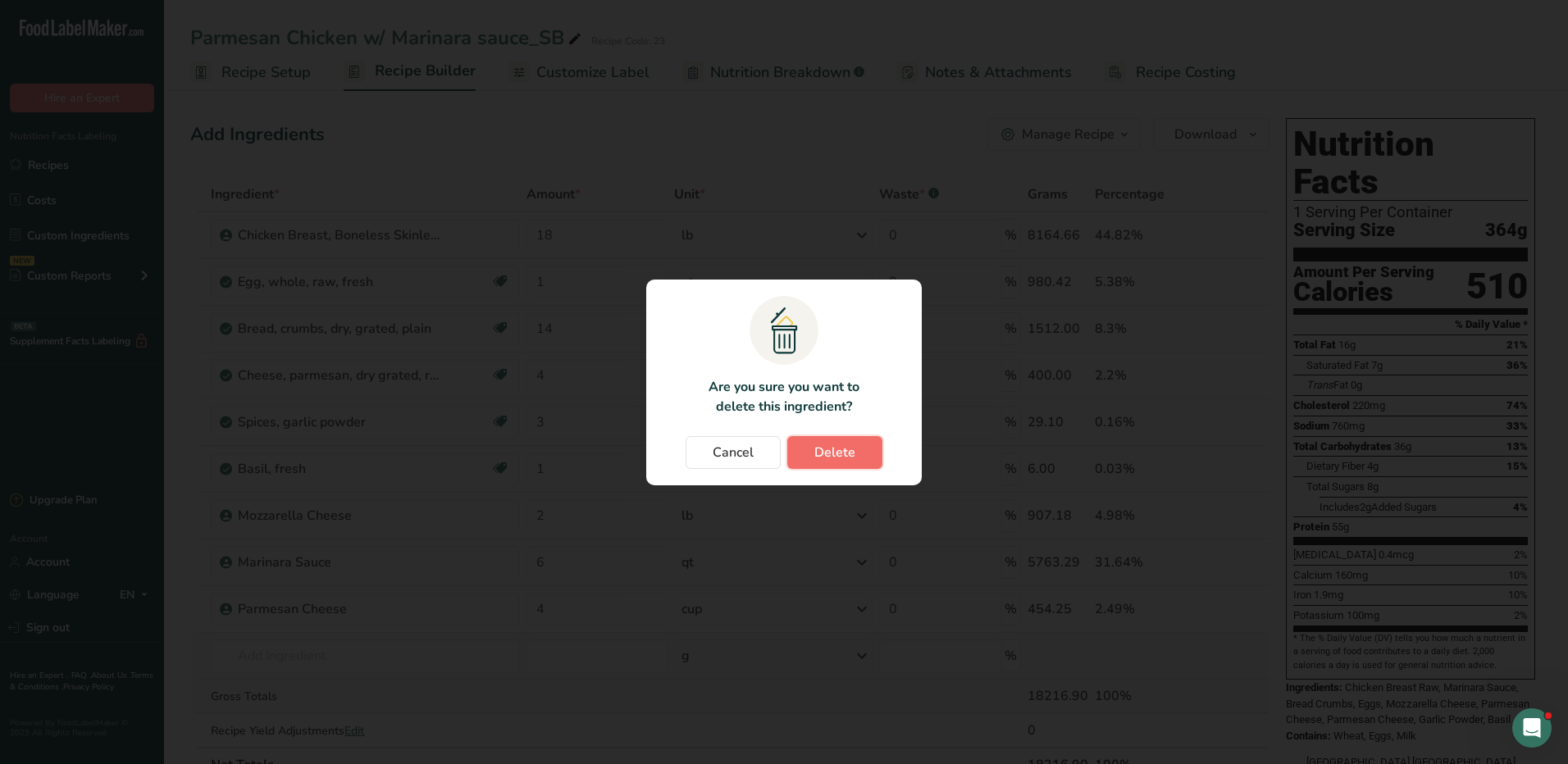
click at [855, 446] on button "Delete" at bounding box center [834, 452] width 95 height 33
type input "3"
type input "1"
type input "2"
type input "6"
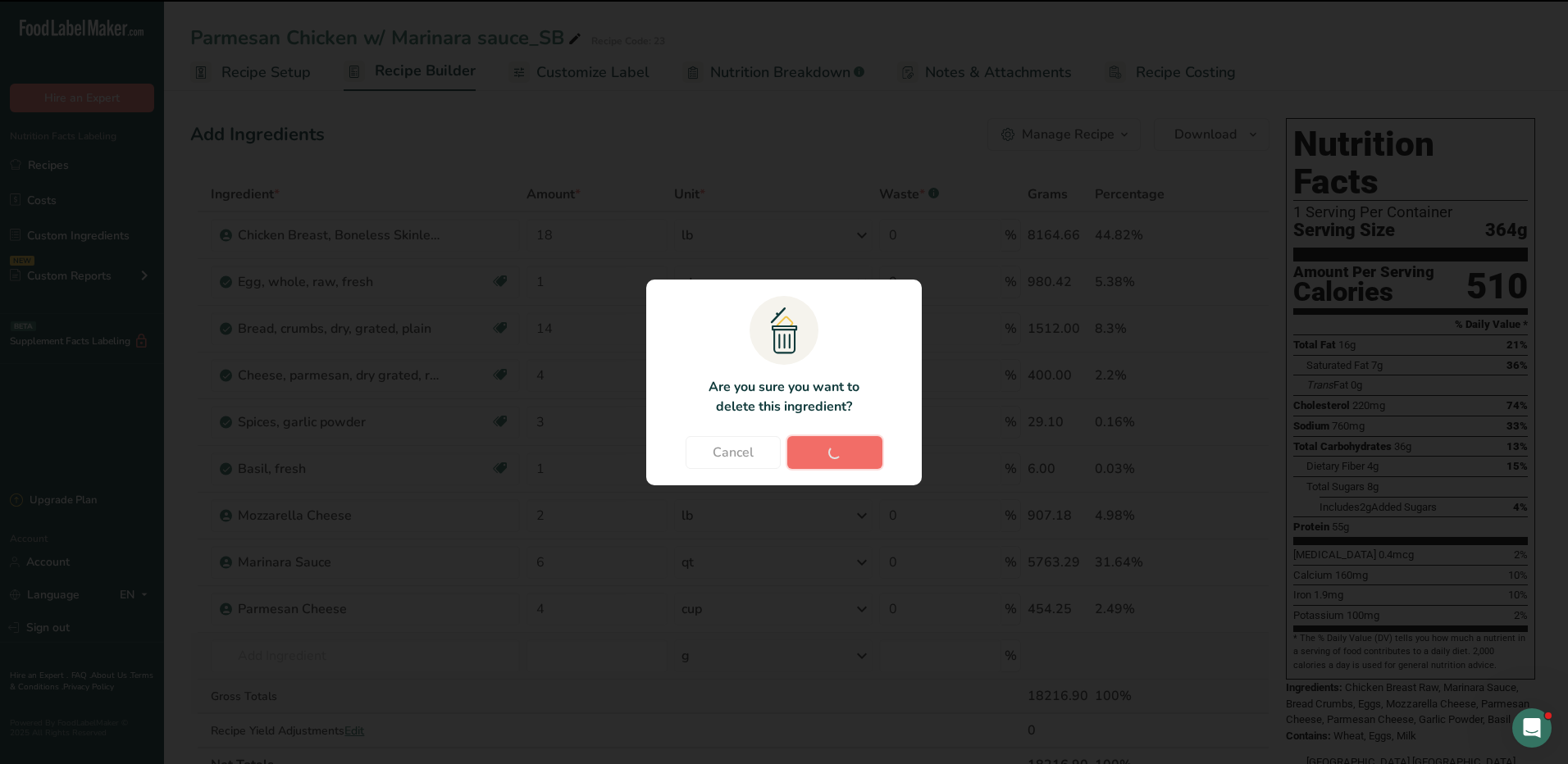
type input "4"
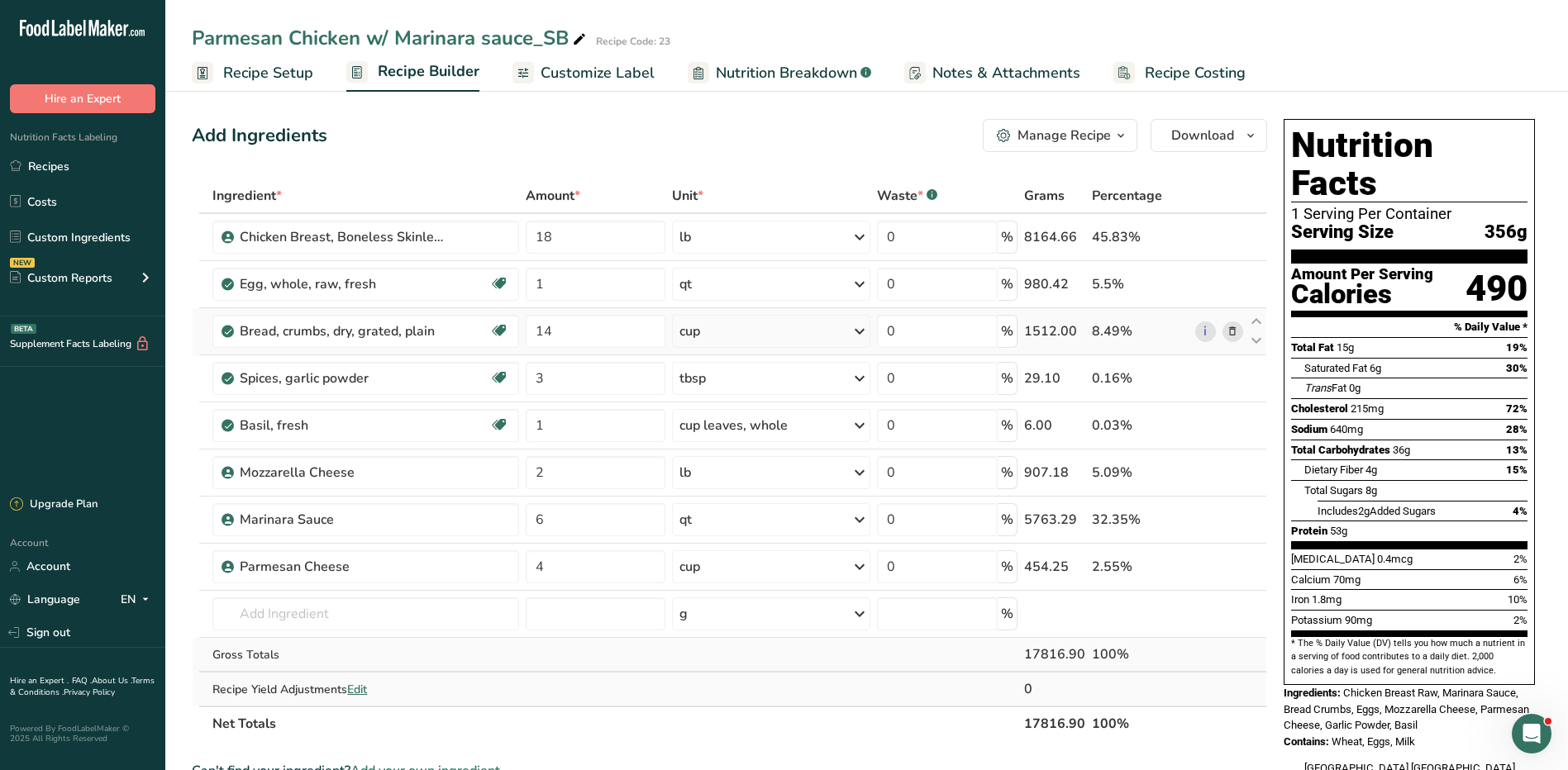
click at [1234, 330] on icon at bounding box center [1232, 331] width 11 height 17
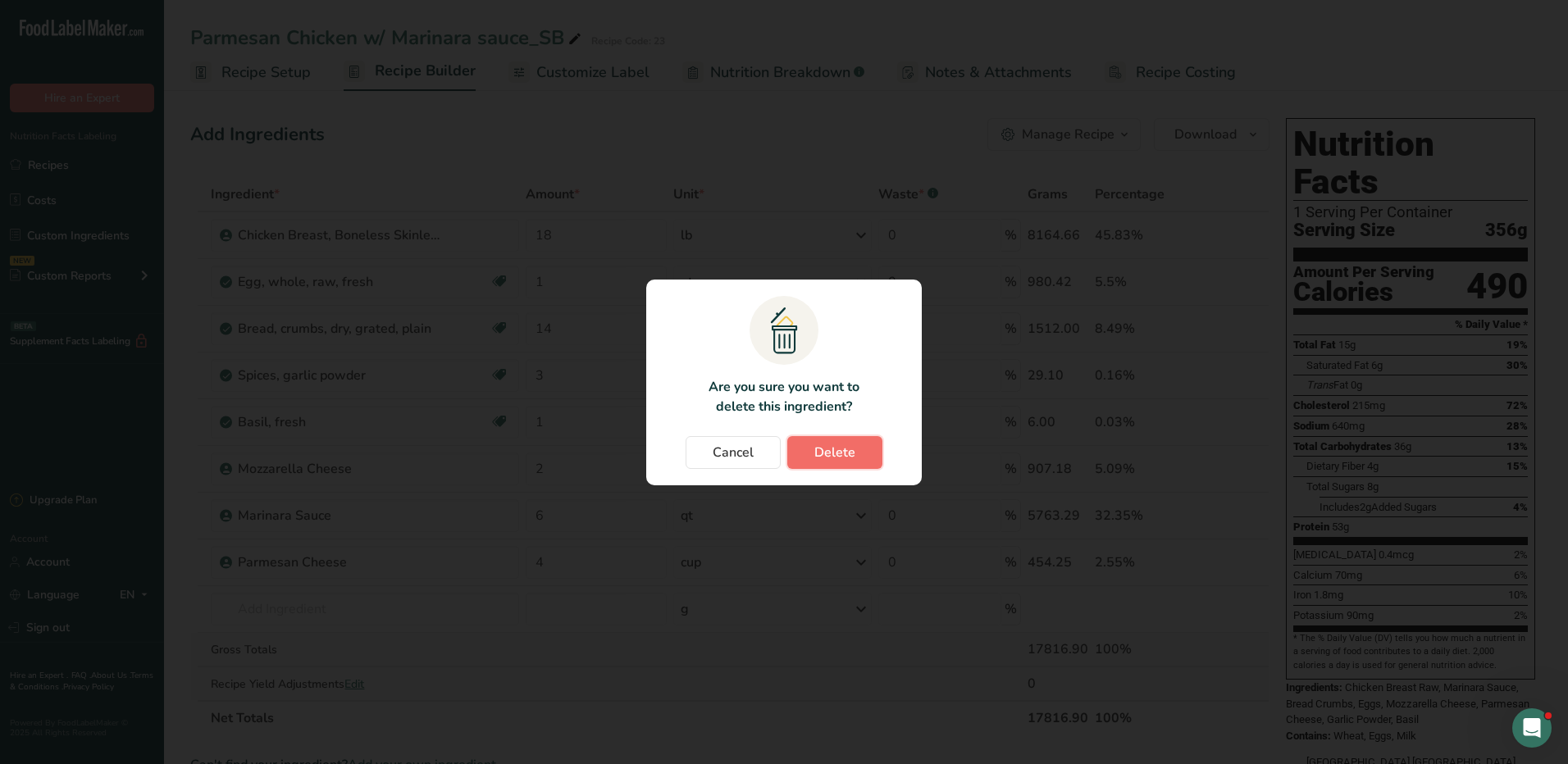
click at [858, 455] on button "Delete" at bounding box center [834, 452] width 95 height 33
type input "3"
type input "1"
type input "2"
type input "6"
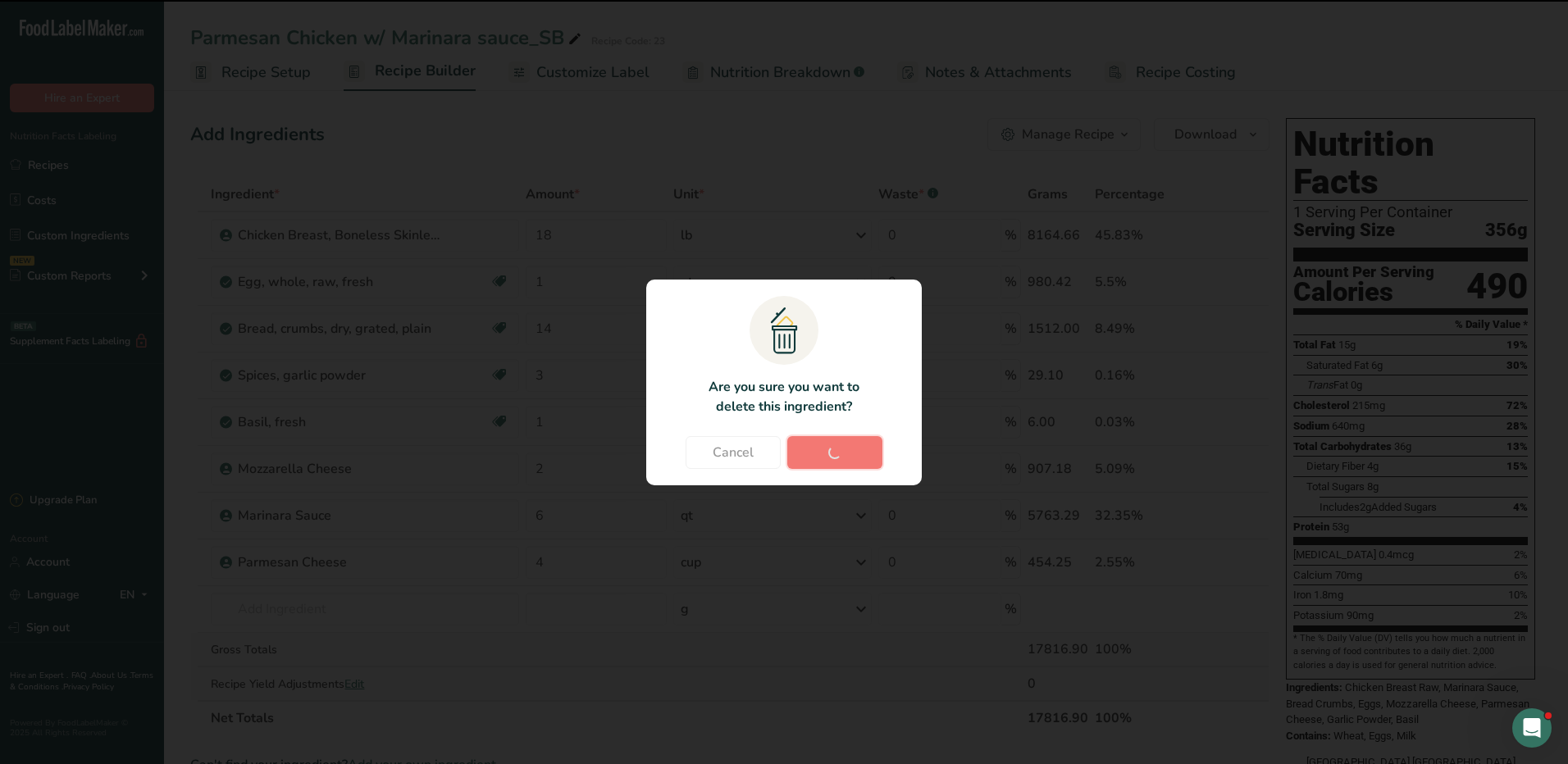
type input "4"
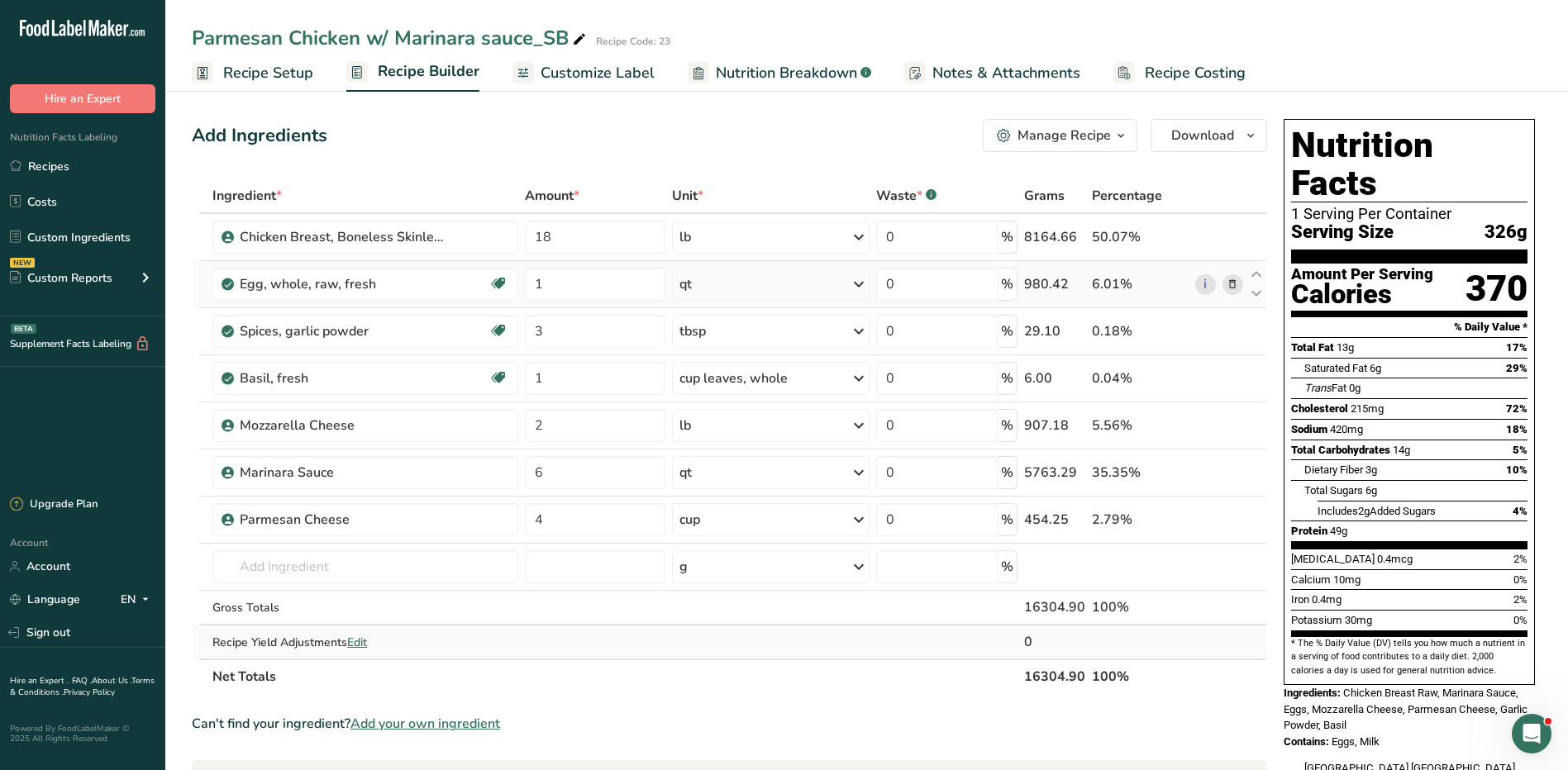
click at [1230, 281] on icon at bounding box center [1232, 285] width 11 height 17
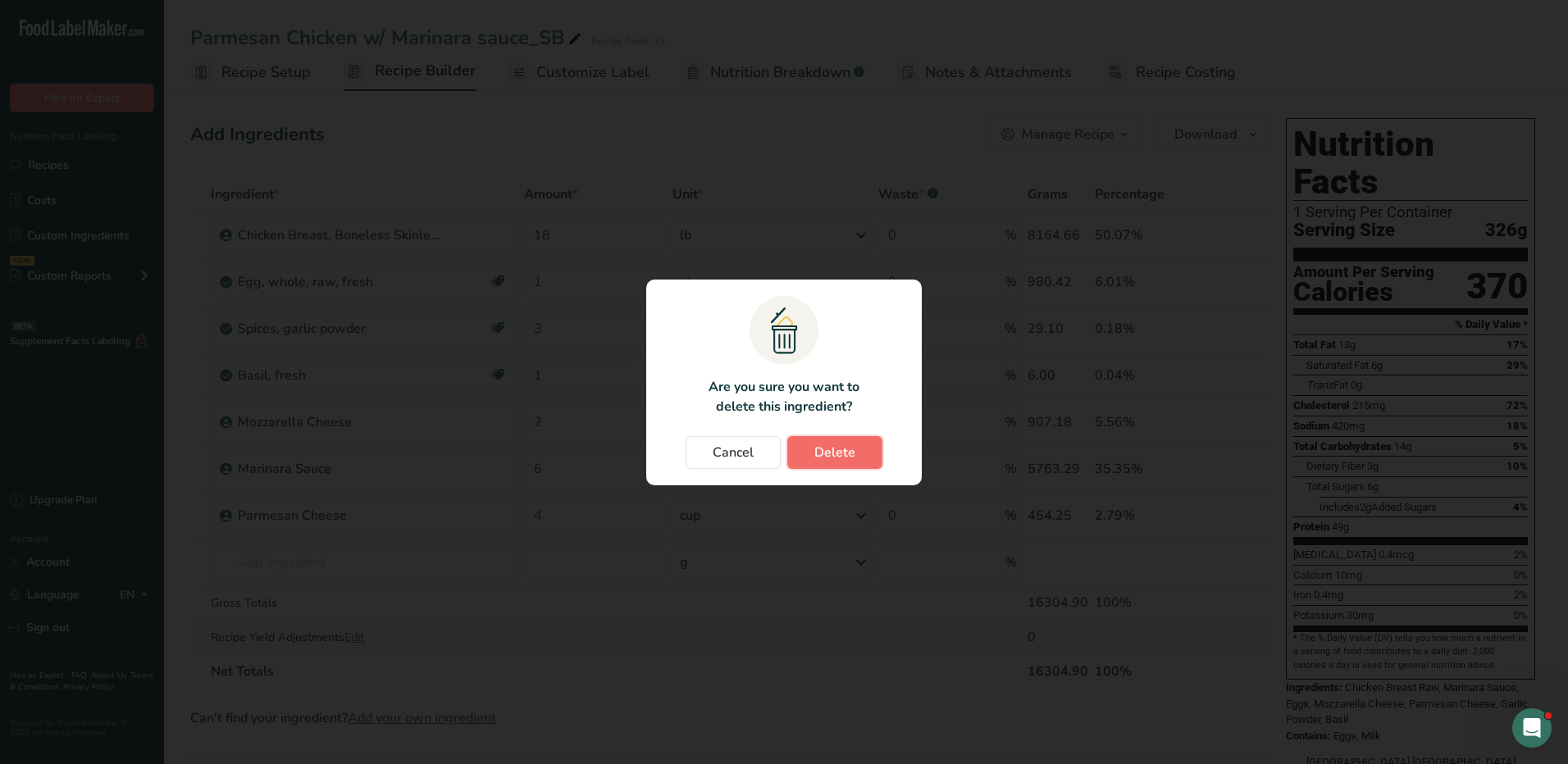
click at [855, 448] on button "Delete" at bounding box center [834, 452] width 95 height 33
type input "3"
type input "1"
type input "2"
type input "6"
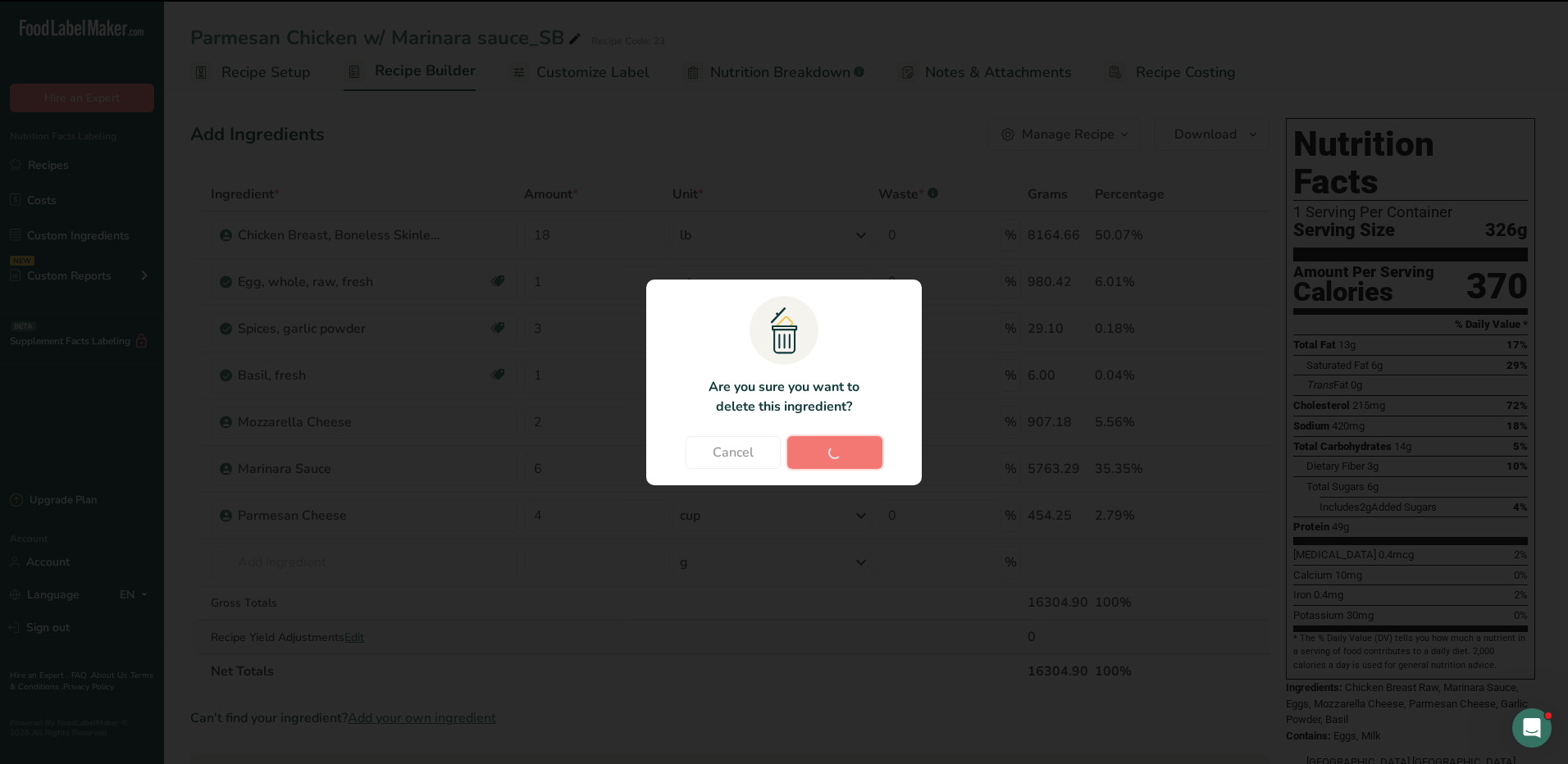
type input "4"
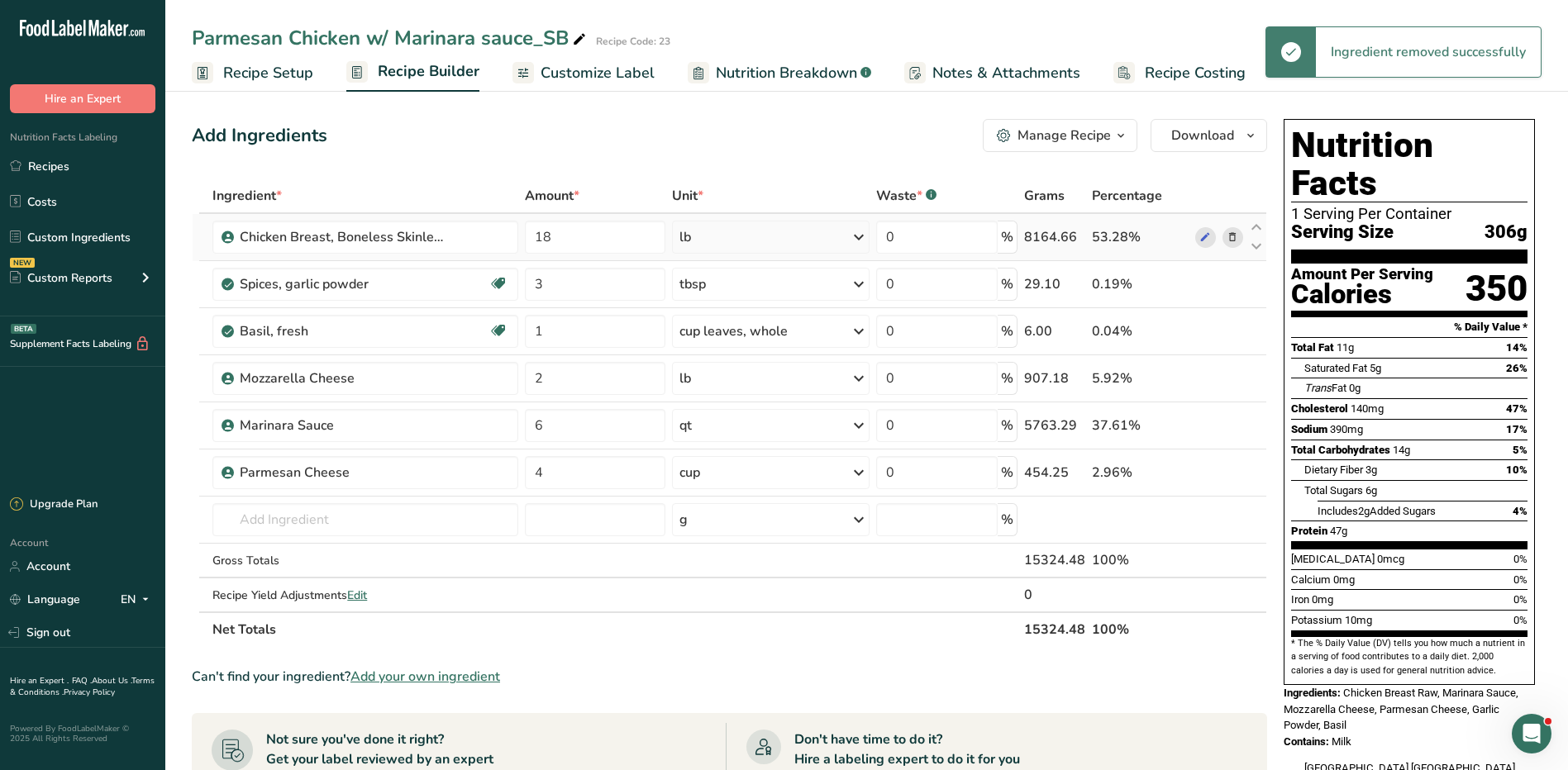
click at [1233, 241] on icon at bounding box center [1232, 237] width 11 height 17
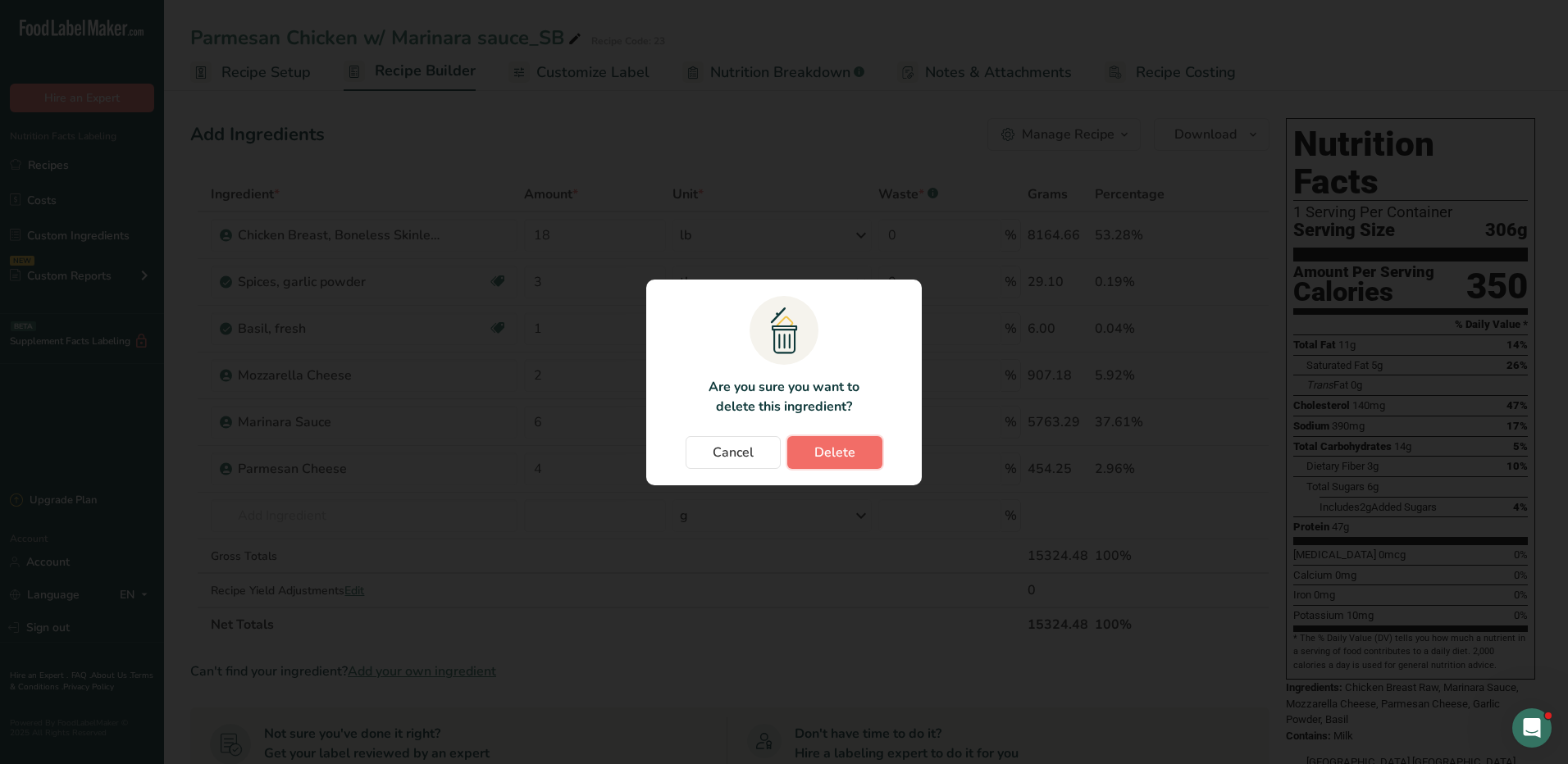
click at [827, 448] on span "Delete" at bounding box center [835, 452] width 41 height 20
type input "3"
type input "1"
type input "2"
type input "6"
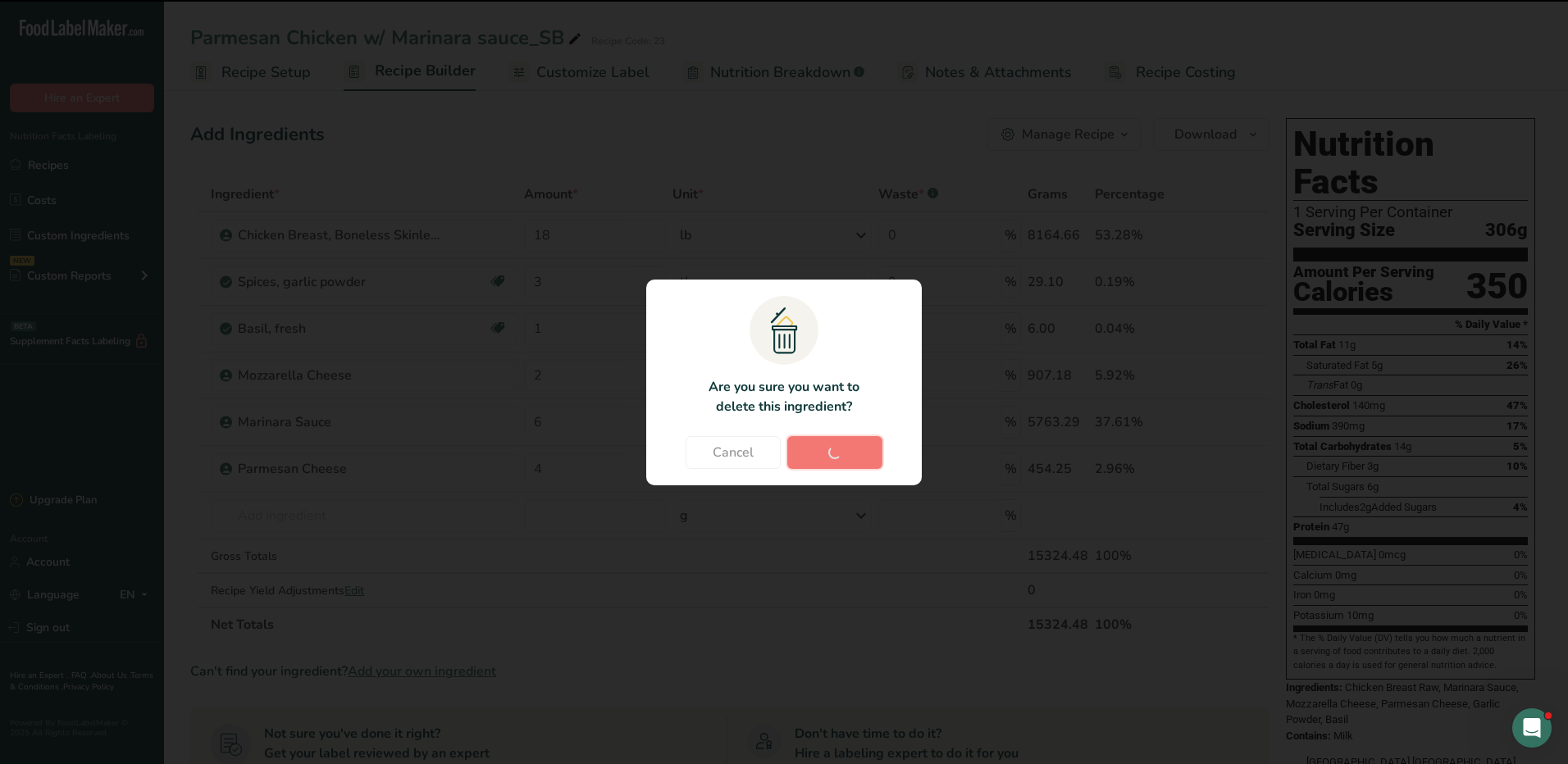
type input "4"
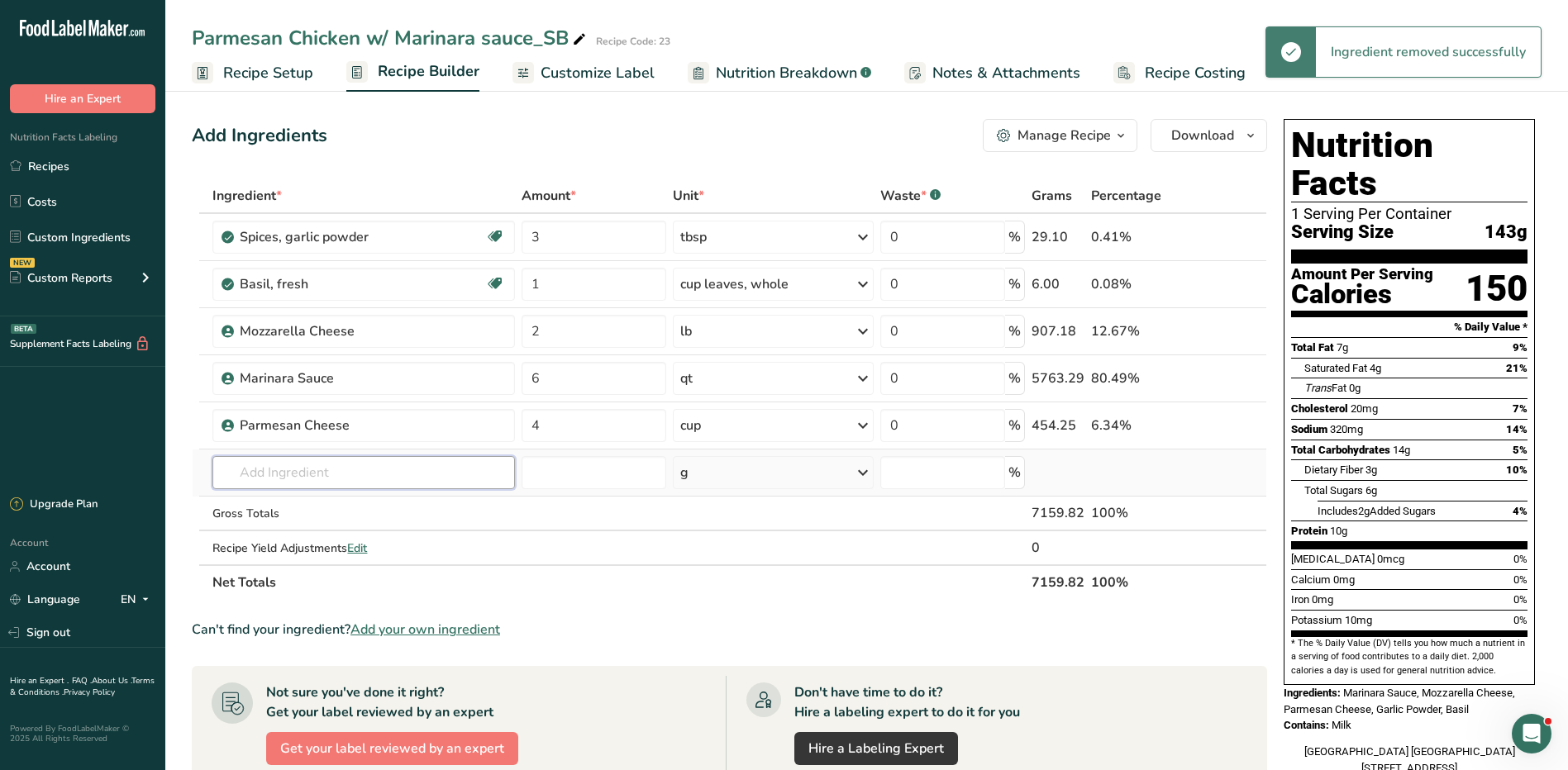
click at [256, 482] on input "text" at bounding box center [364, 472] width 302 height 33
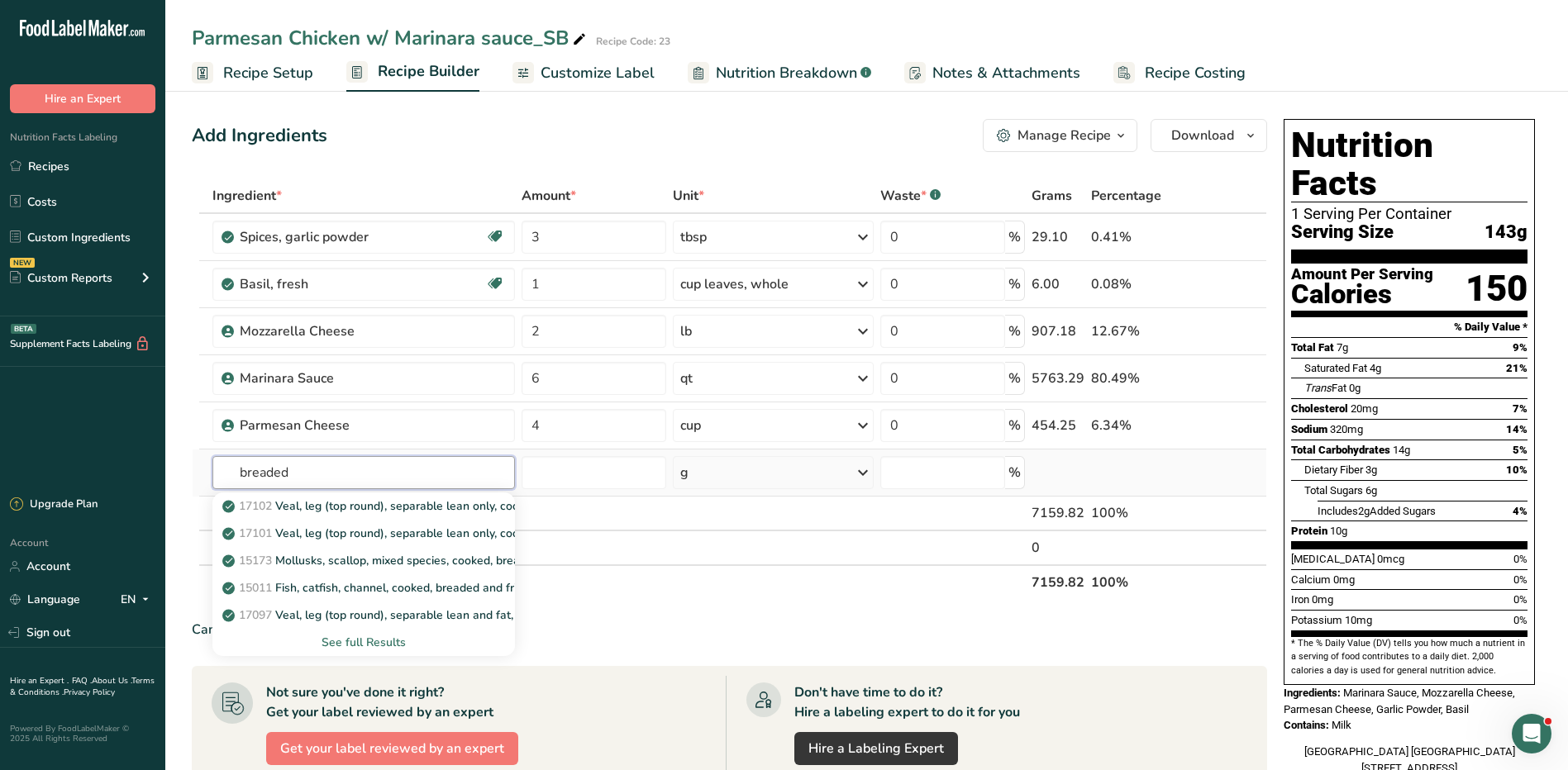
type input "breaded"
click at [370, 641] on div "See full Results" at bounding box center [364, 642] width 276 height 17
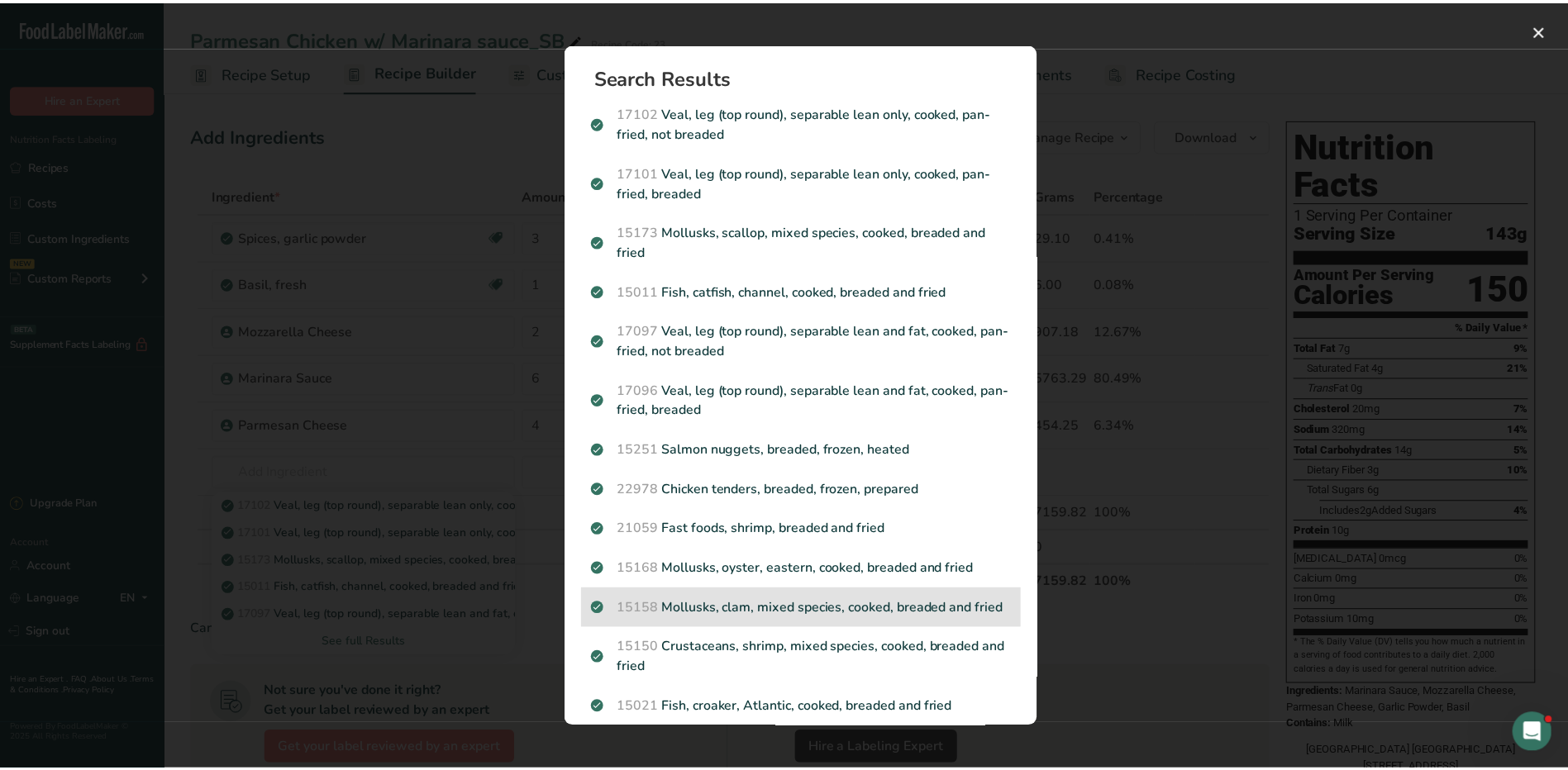
scroll to position [331, 0]
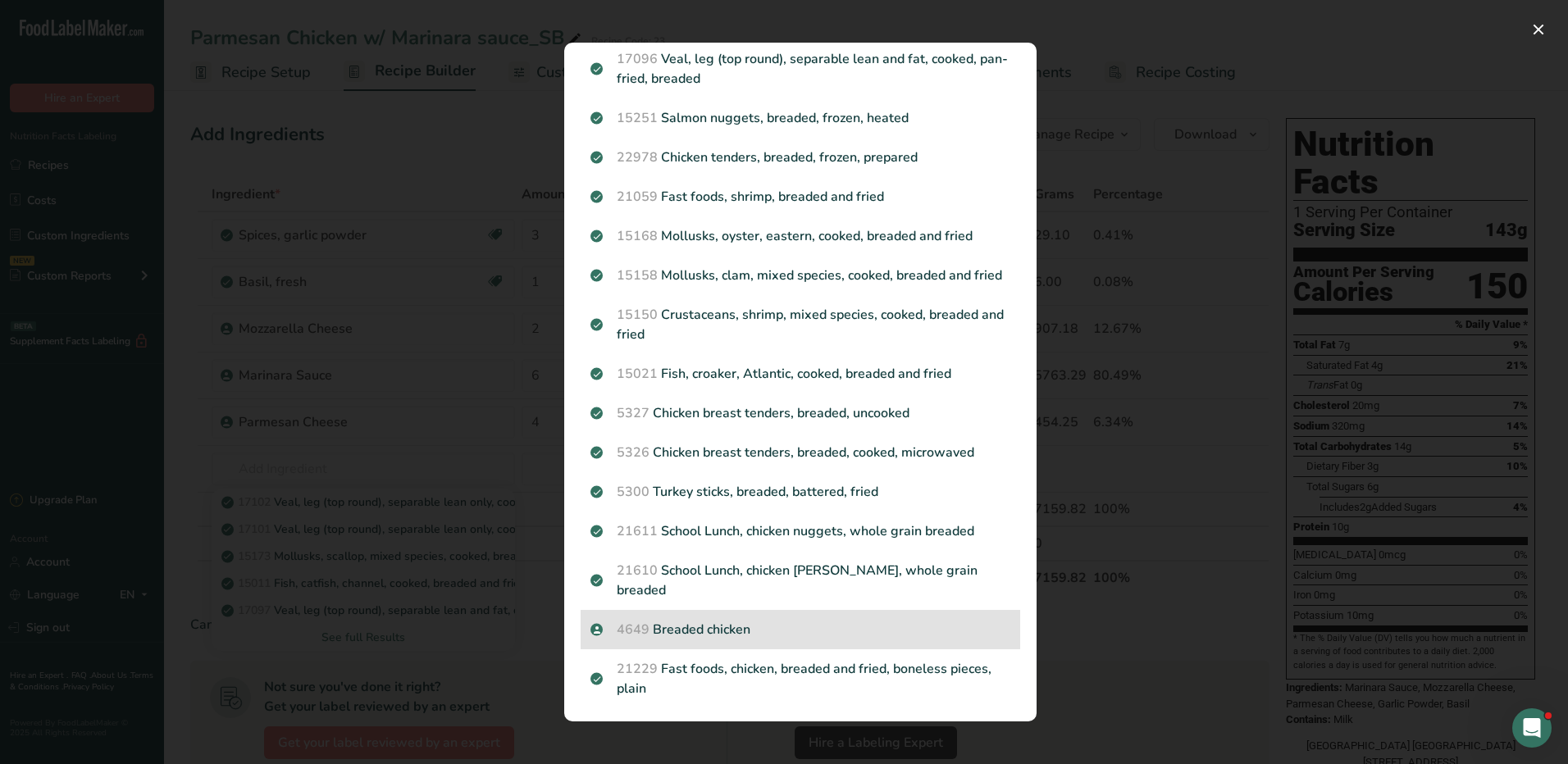
click at [750, 632] on p "4649 Breaded chicken" at bounding box center [800, 630] width 420 height 20
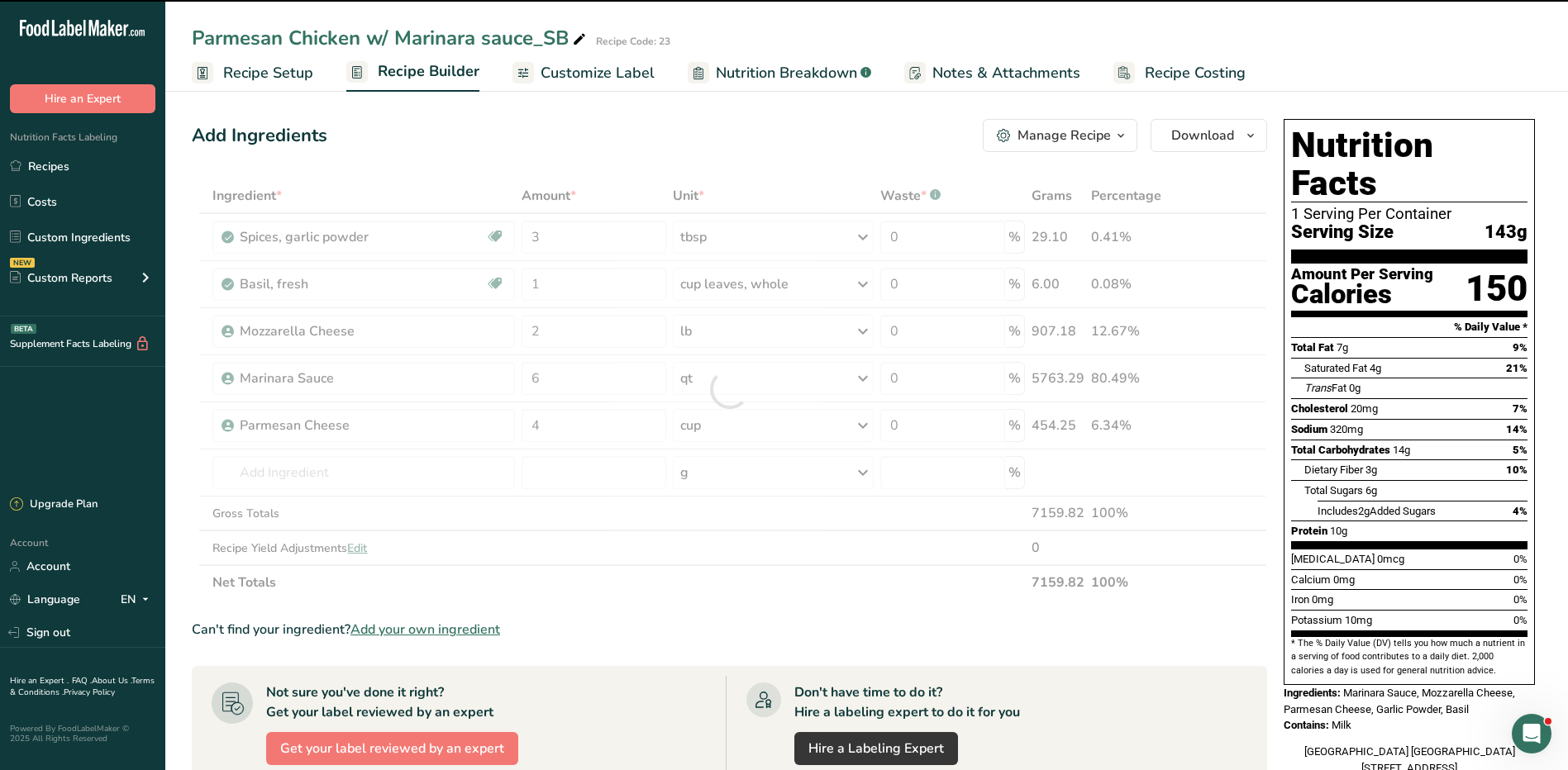
type input "0"
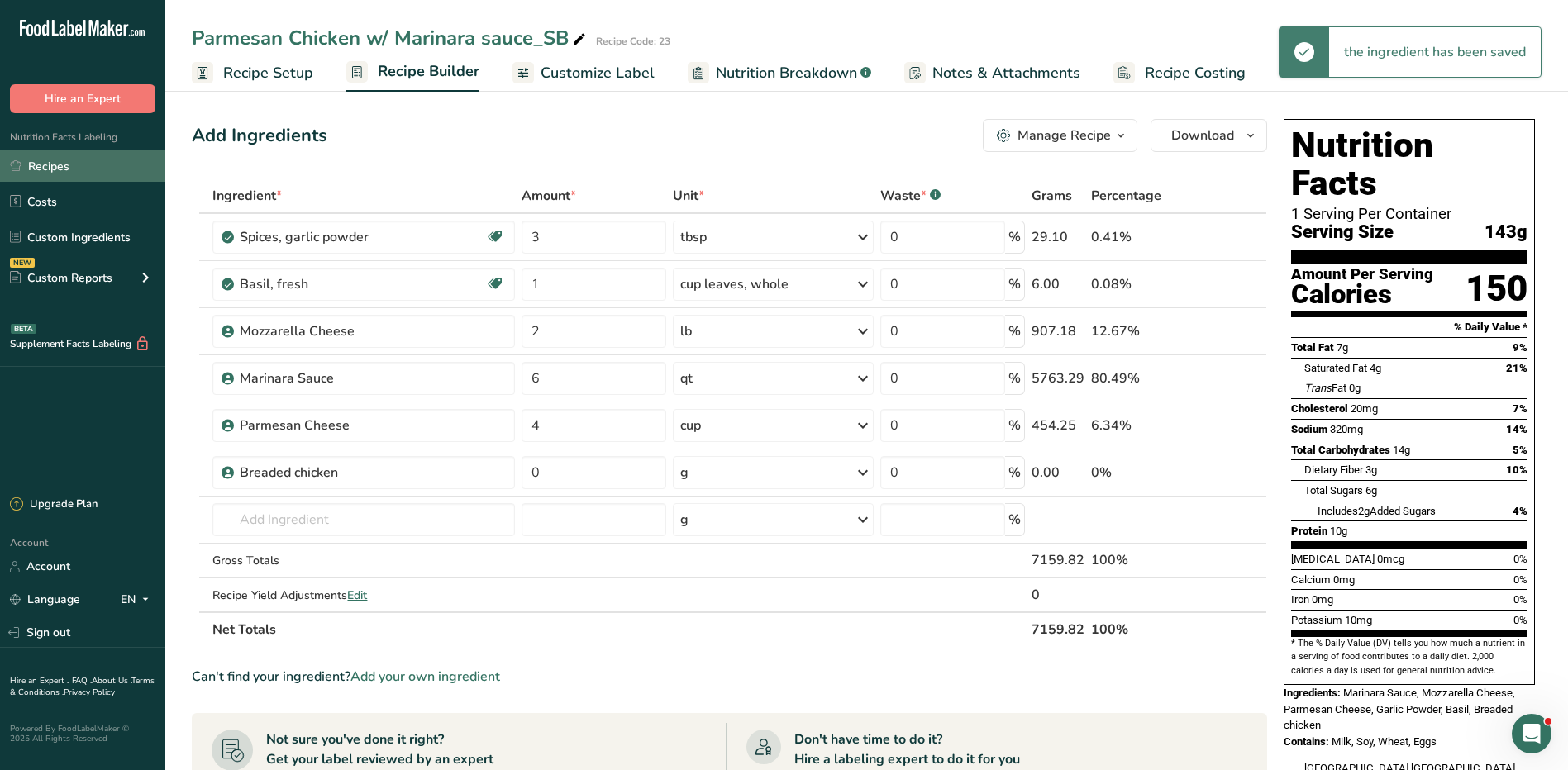
click at [69, 168] on link "Recipes" at bounding box center [82, 166] width 165 height 31
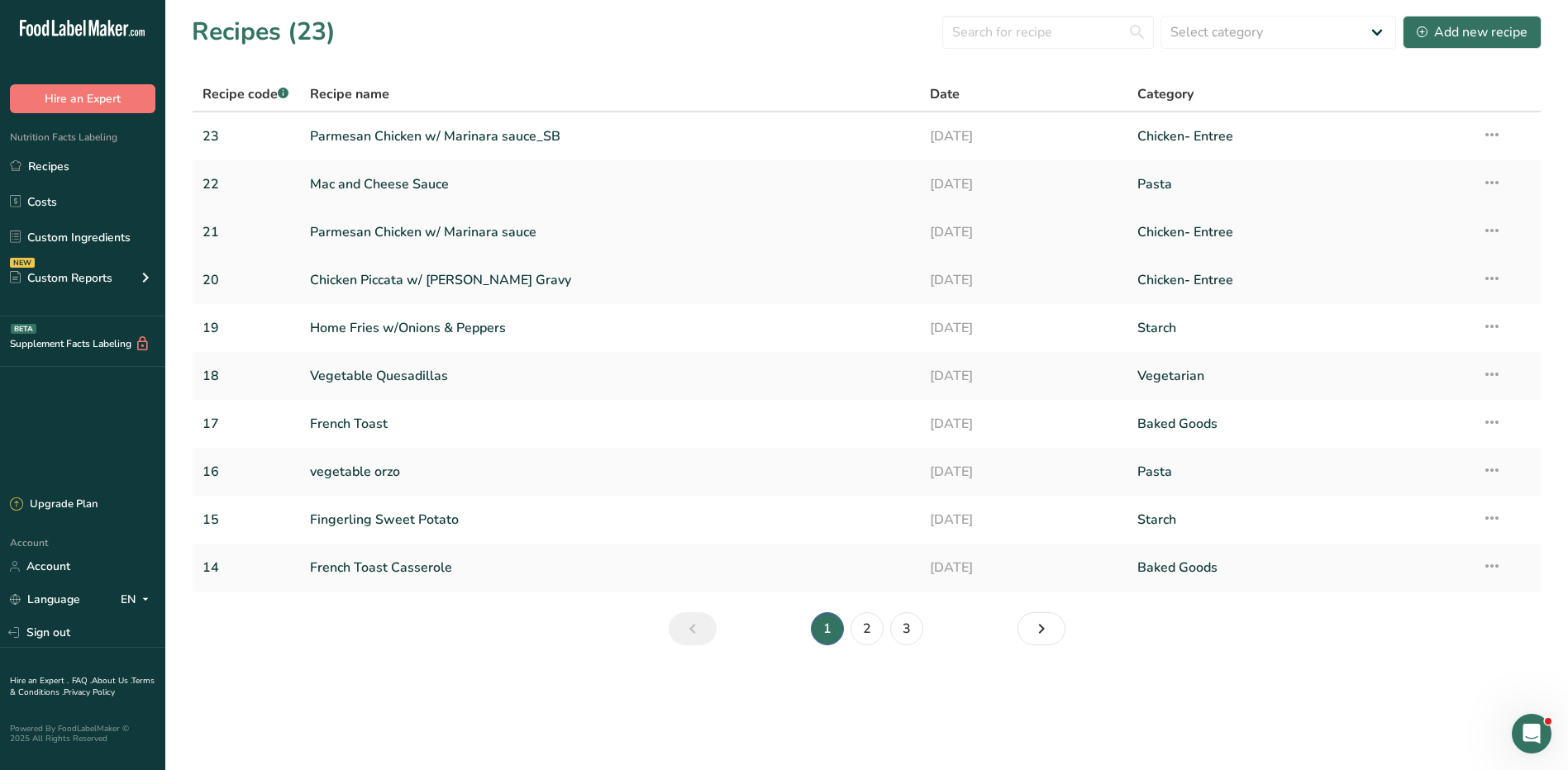
click at [454, 224] on link "Parmesan Chicken w/ Marinara sauce" at bounding box center [610, 232] width 601 height 35
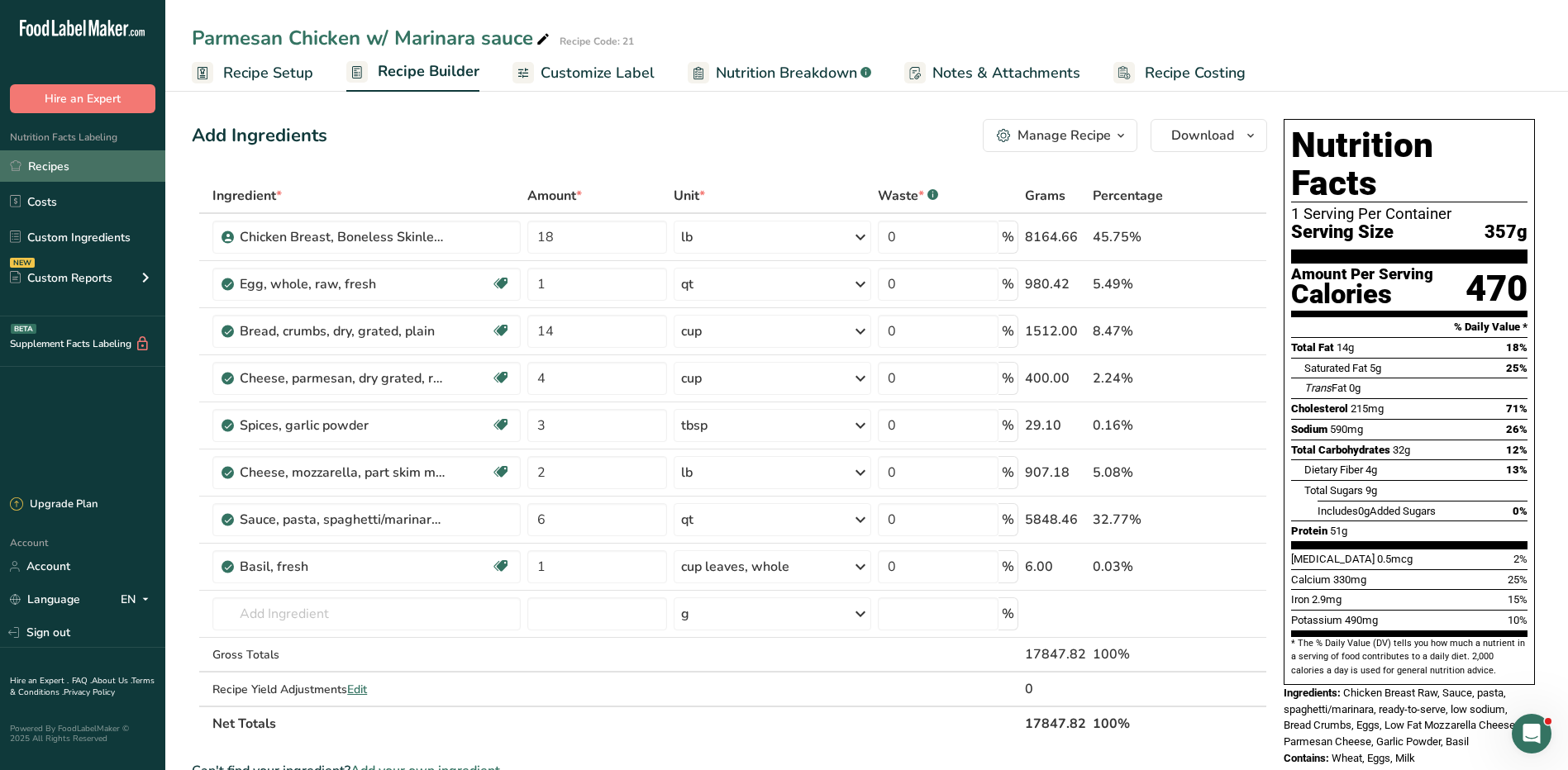
click at [104, 166] on link "Recipes" at bounding box center [82, 166] width 165 height 31
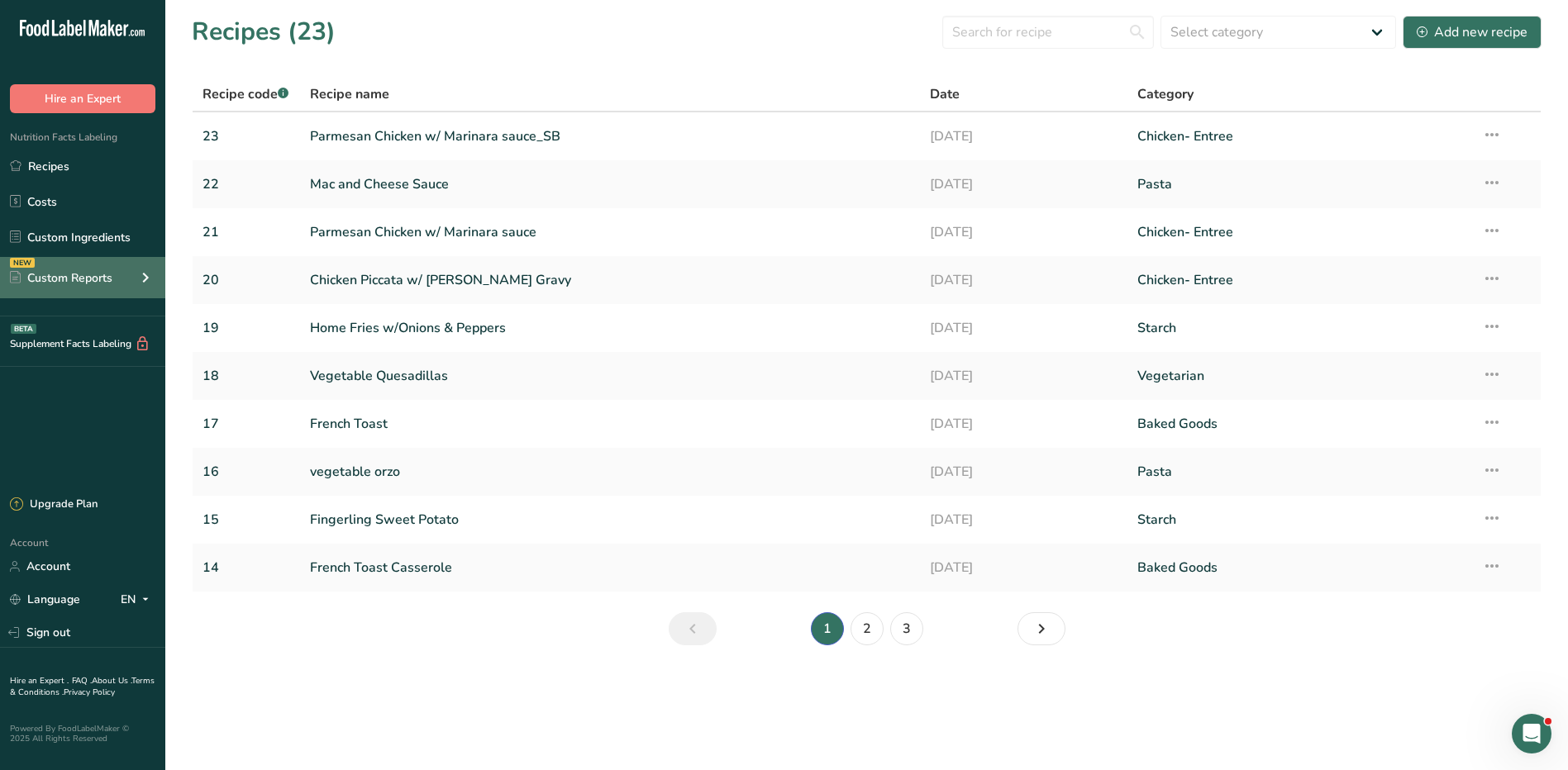
click at [125, 281] on div "NEW Custom Reports" at bounding box center [82, 278] width 165 height 41
click at [142, 281] on icon at bounding box center [145, 277] width 20 height 29
click at [142, 281] on icon at bounding box center [145, 277] width 20 height 29
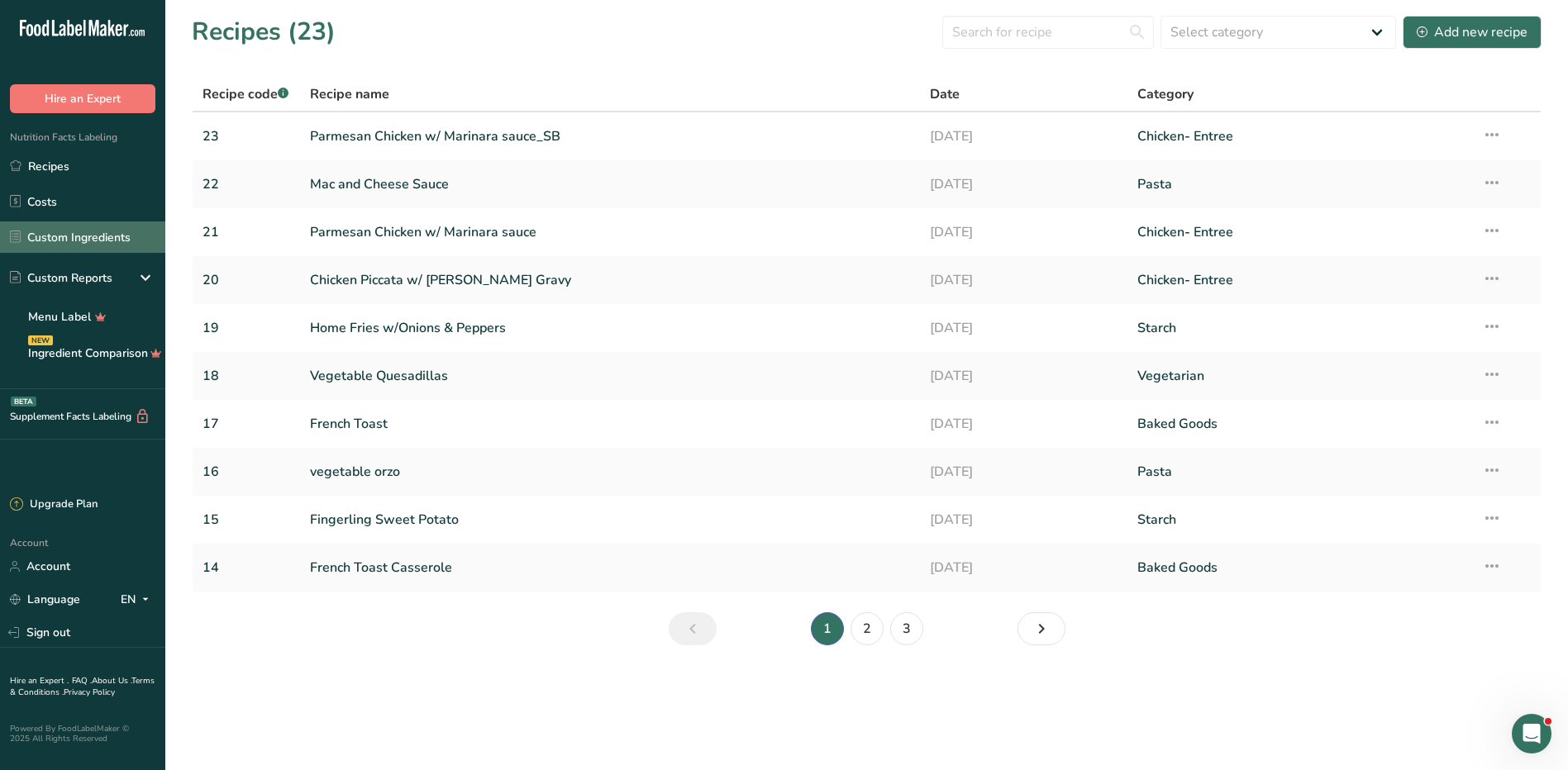
click at [98, 243] on link "Custom Ingredients" at bounding box center [82, 237] width 165 height 31
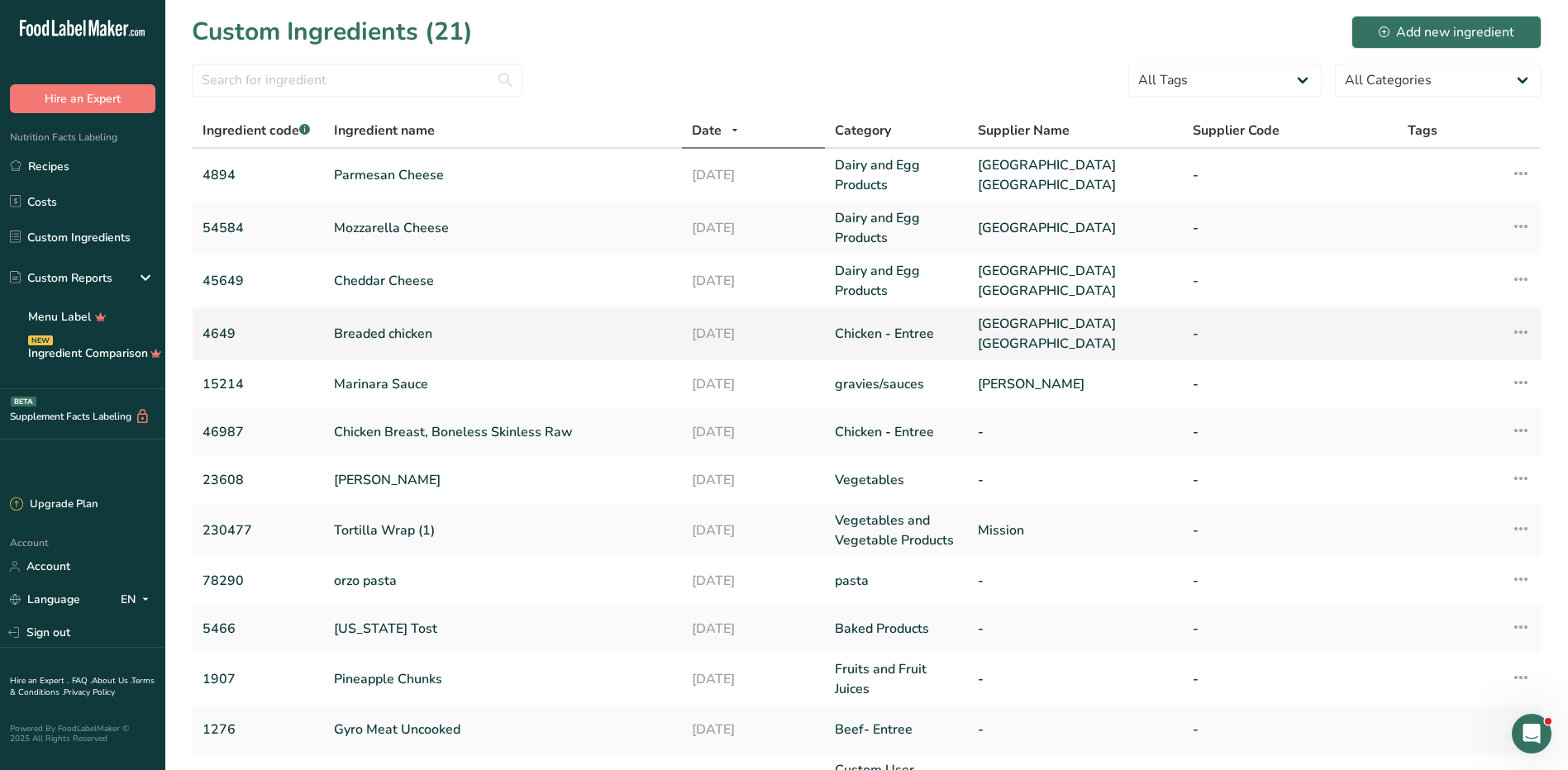
click at [401, 331] on link "Breaded chicken" at bounding box center [503, 333] width 338 height 20
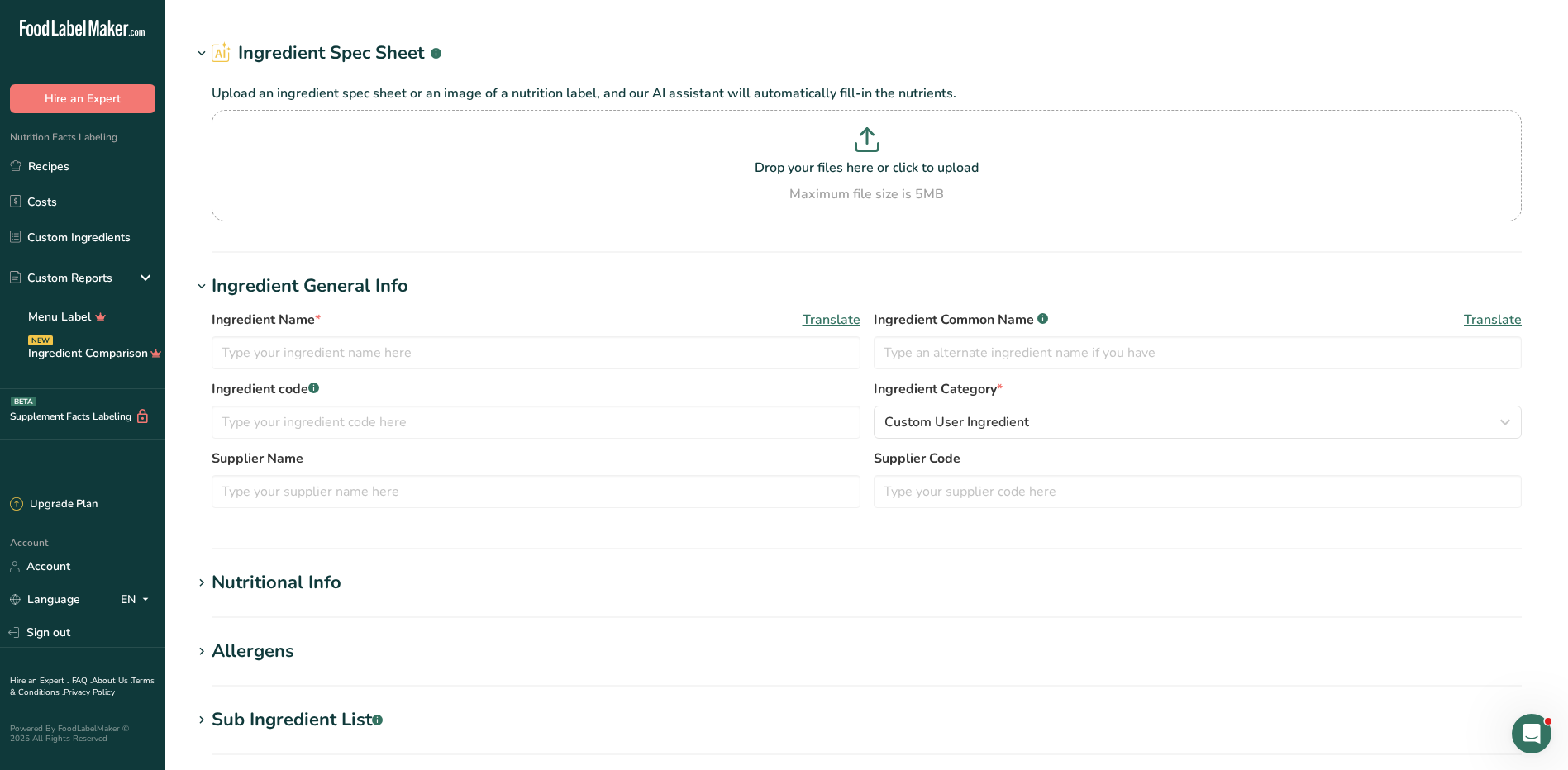
type input "Breaded chicken"
type input "4649"
type input "[GEOGRAPHIC_DATA] [GEOGRAPHIC_DATA]"
type input "4"
select select "5"
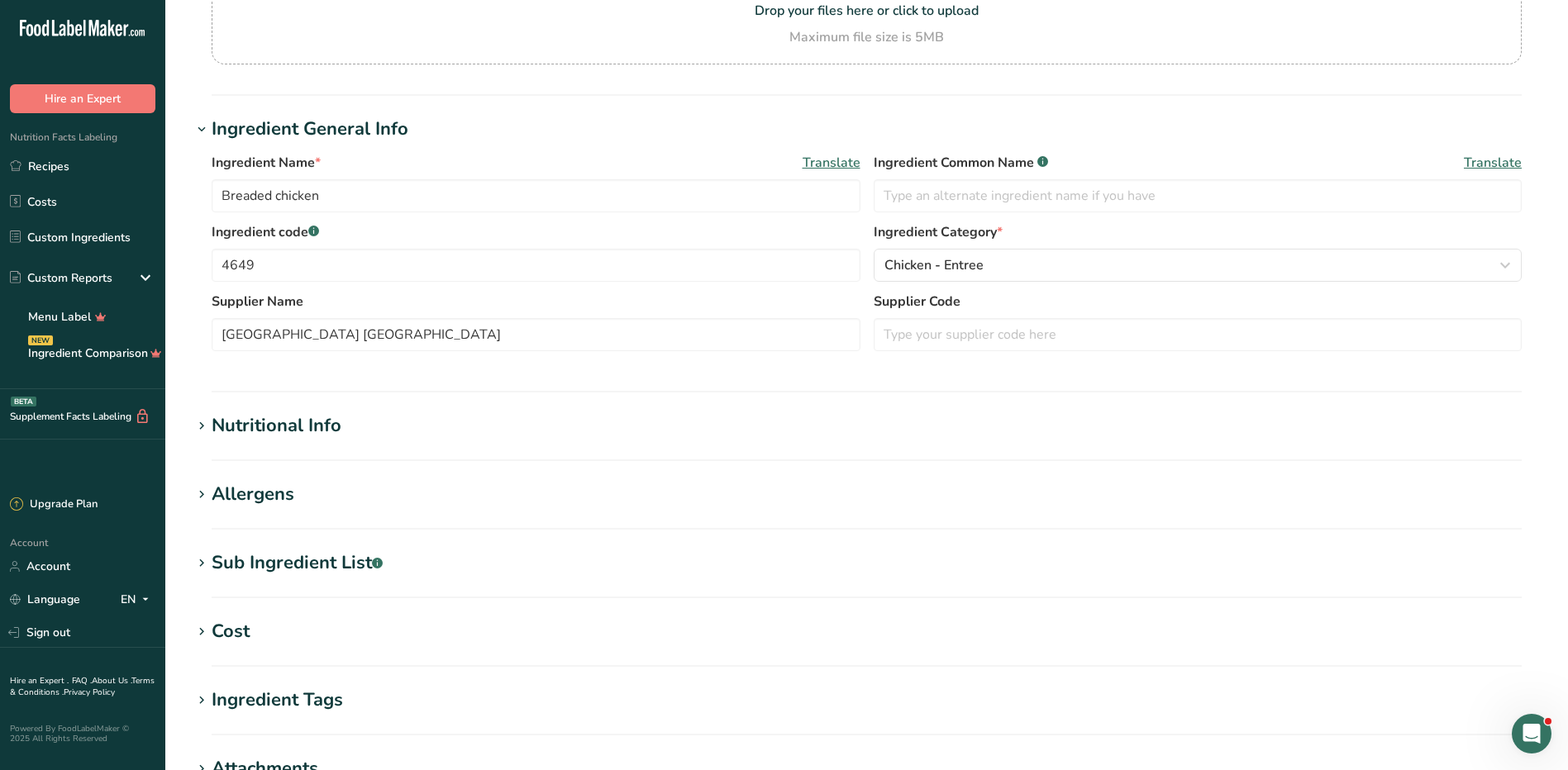
scroll to position [331, 0]
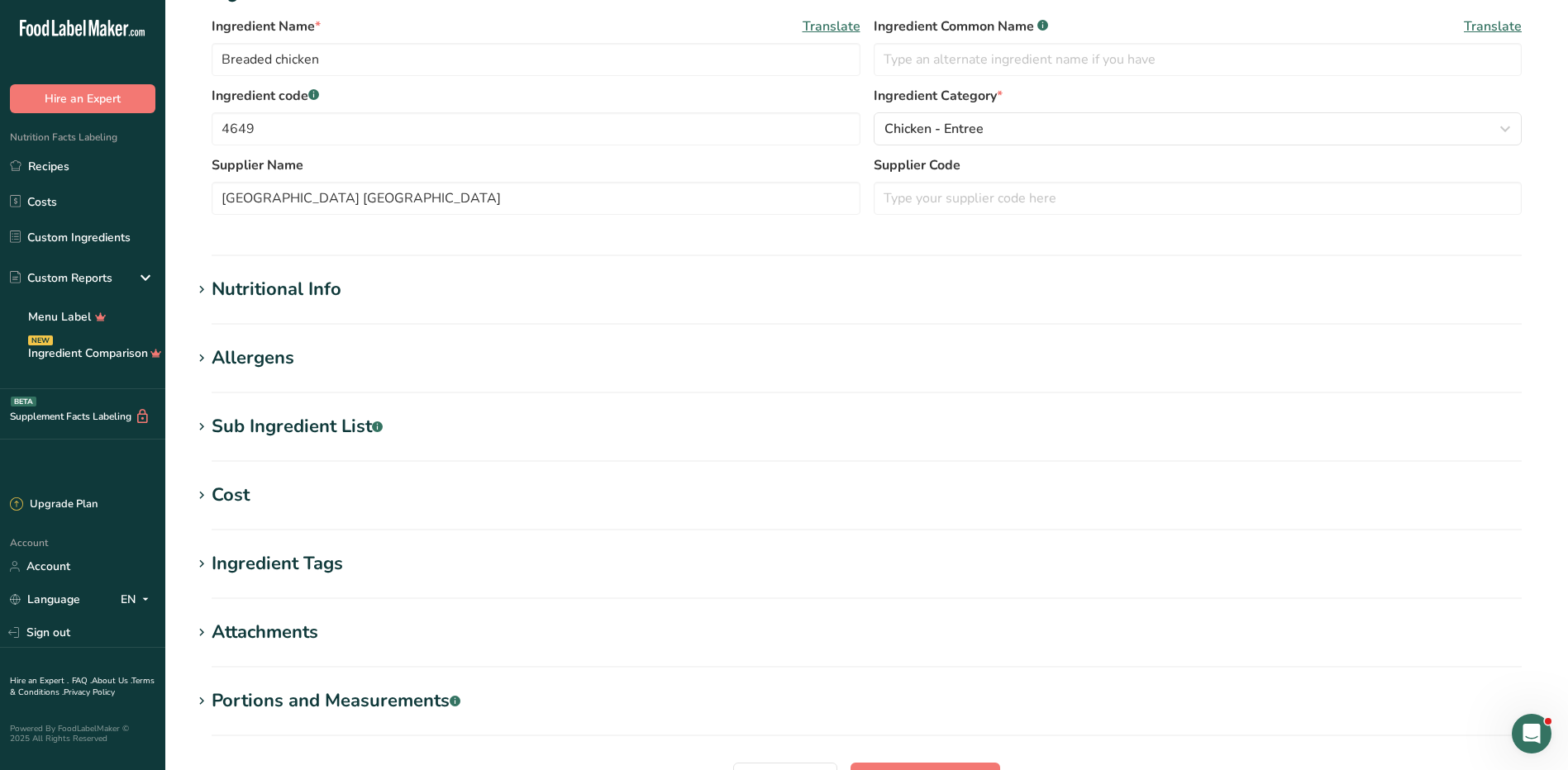
click at [250, 301] on div "Nutritional Info" at bounding box center [276, 290] width 130 height 28
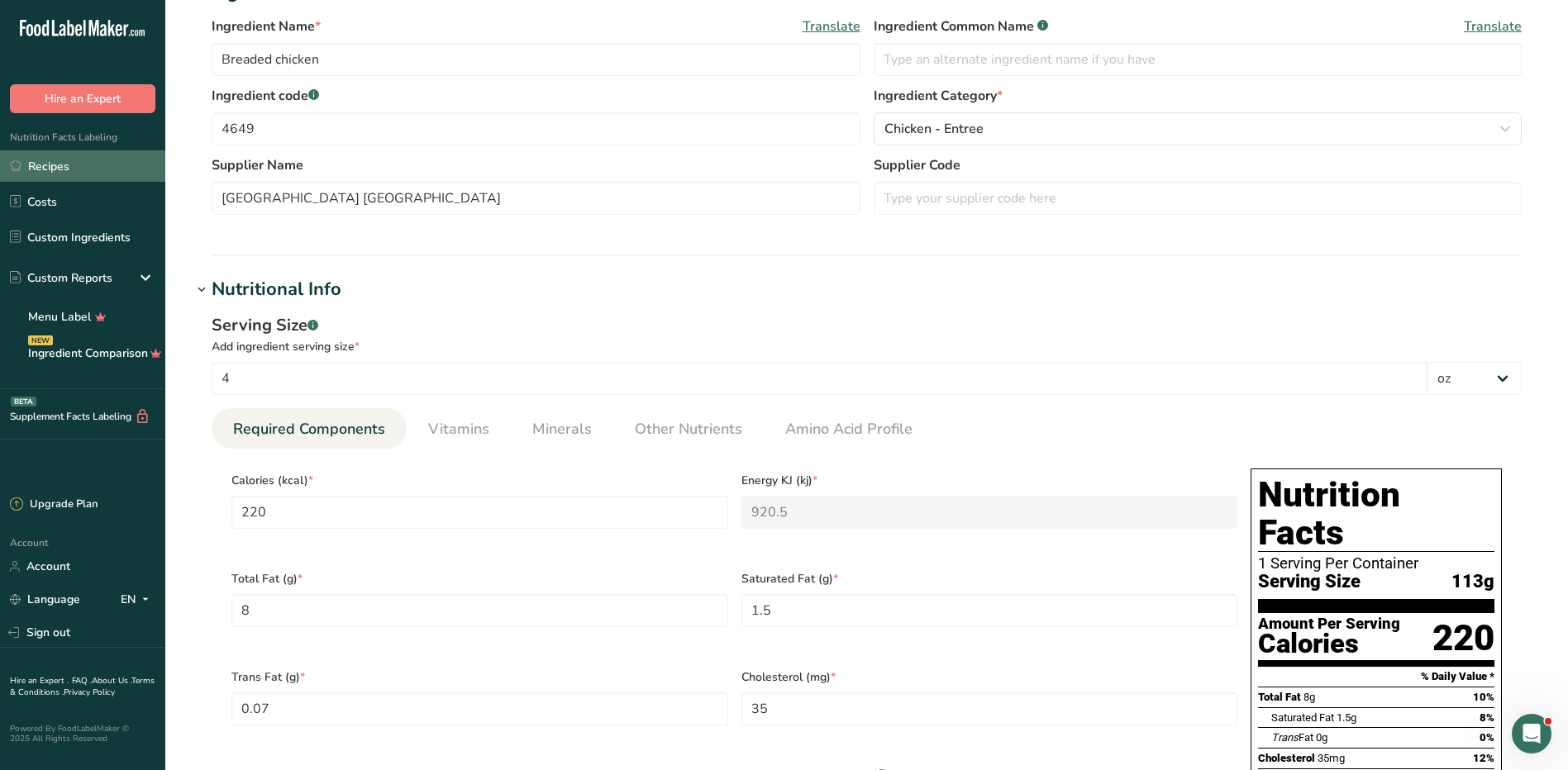
click at [47, 173] on link "Recipes" at bounding box center [82, 166] width 165 height 31
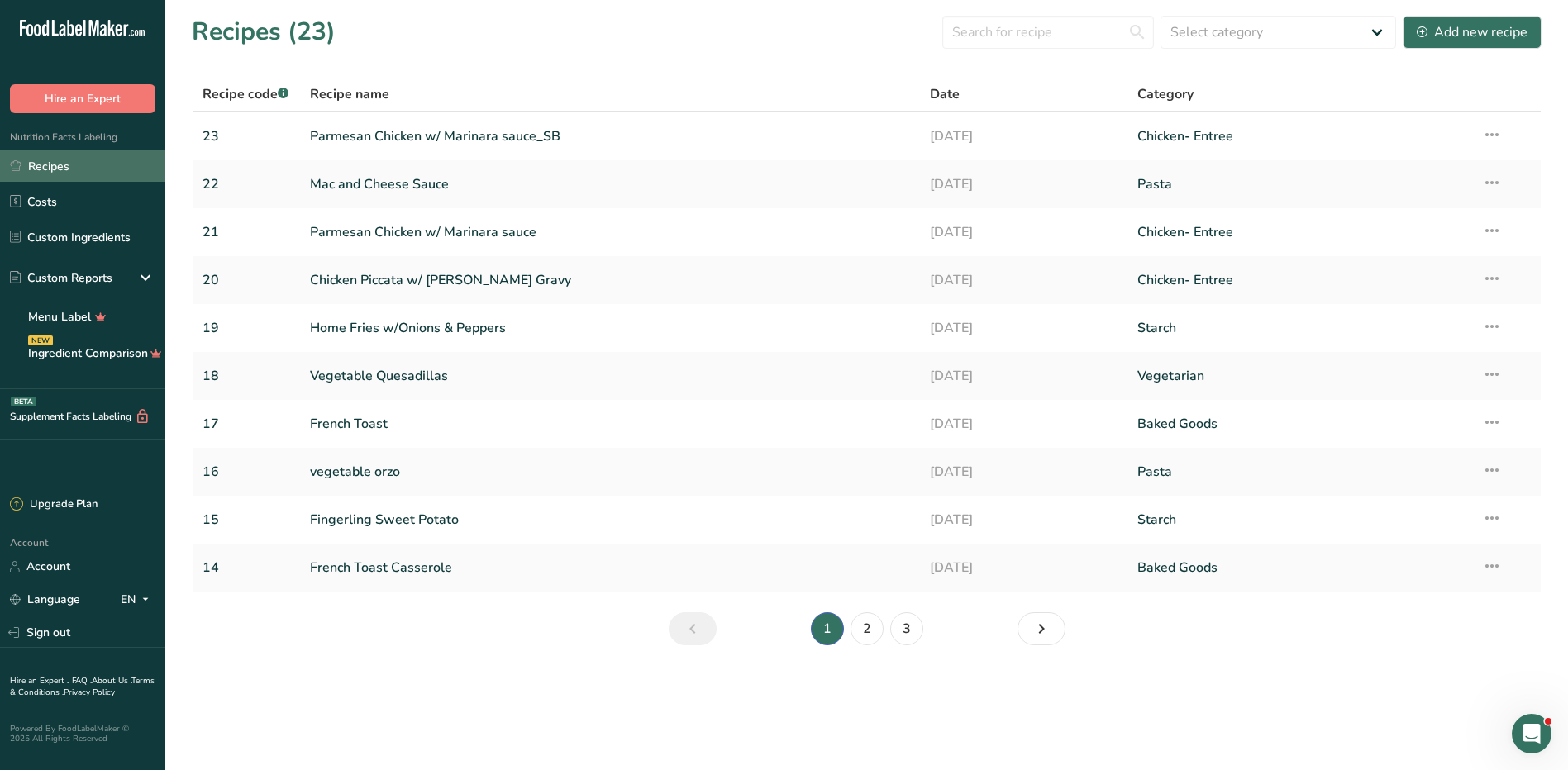
click at [39, 167] on link "Recipes" at bounding box center [82, 166] width 165 height 31
click at [422, 129] on link "Parmesan Chicken w/ Marinara sauce_SB" at bounding box center [610, 136] width 601 height 35
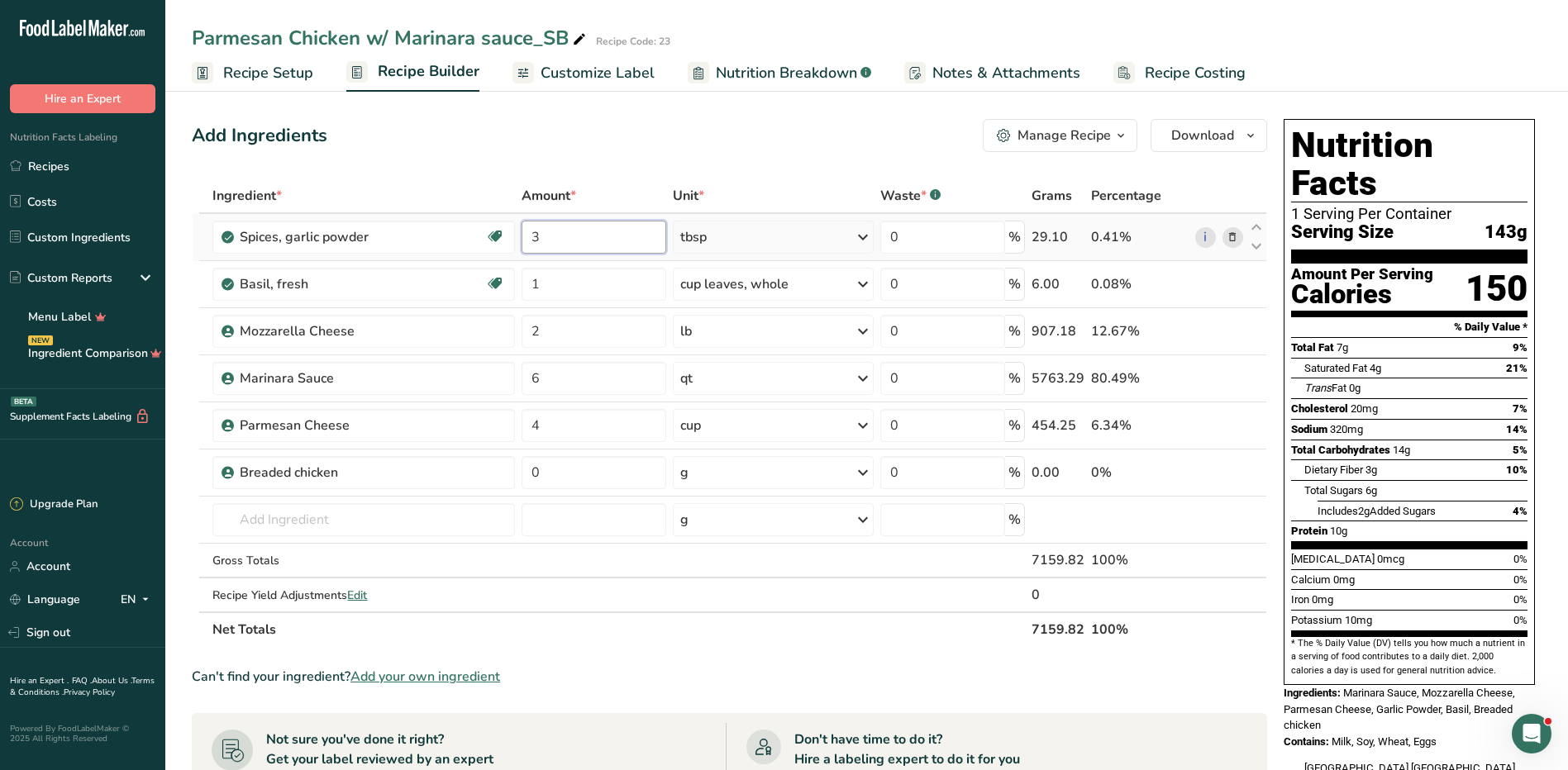
click at [556, 232] on input "3" at bounding box center [594, 237] width 145 height 33
click at [787, 236] on div "Ingredient * Amount * Unit * Waste * .a-a{fill:#347362;}.b-a{fill:#fff;} Grams …" at bounding box center [730, 413] width 1076 height 469
click at [592, 238] on input "13" at bounding box center [594, 237] width 145 height 33
type input "1"
type input "0"
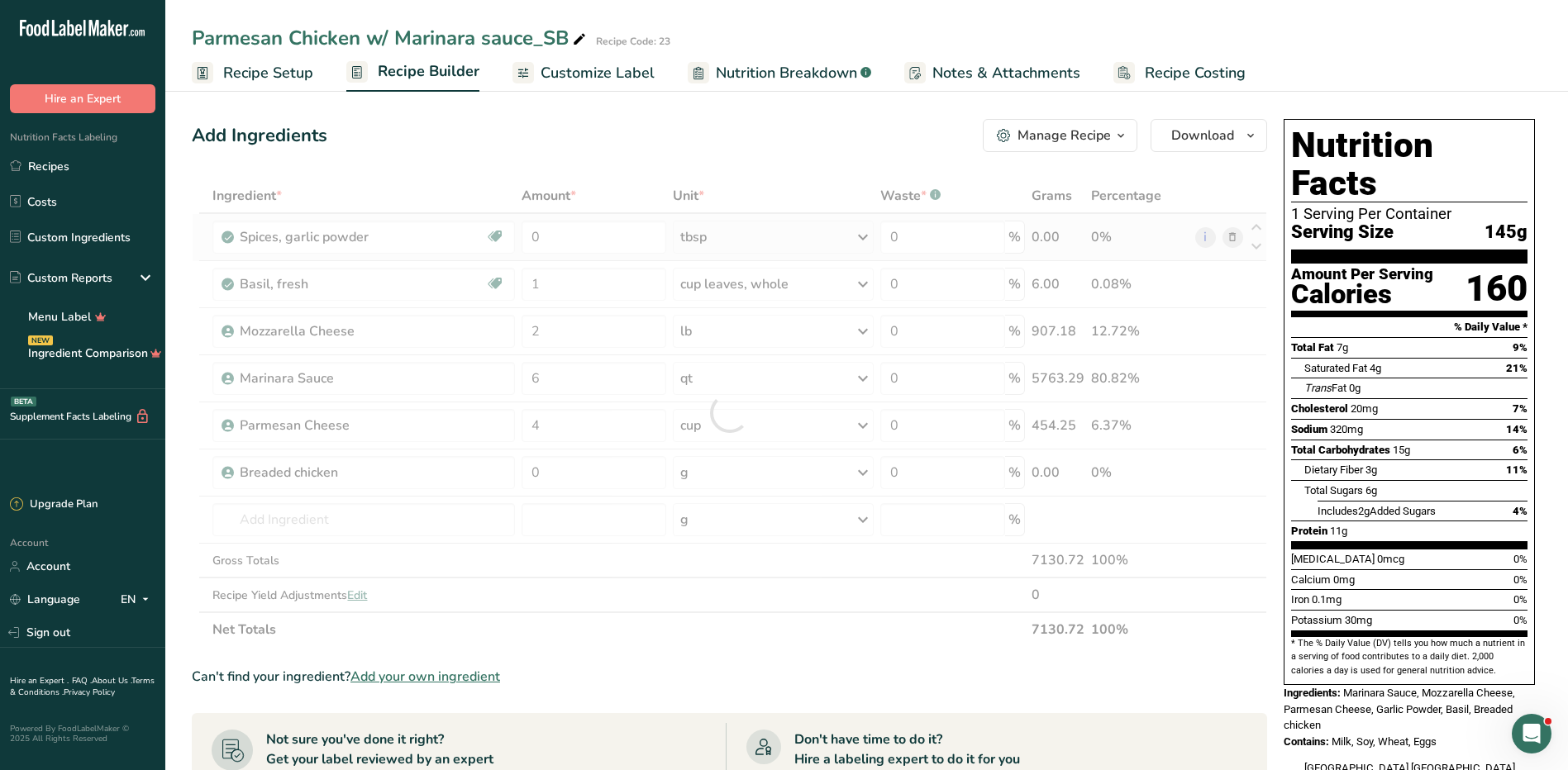
click at [1233, 237] on div "Ingredient * Amount * Unit * Waste * .a-a{fill:#347362;}.b-a{fill:#fff;} Grams …" at bounding box center [730, 413] width 1076 height 469
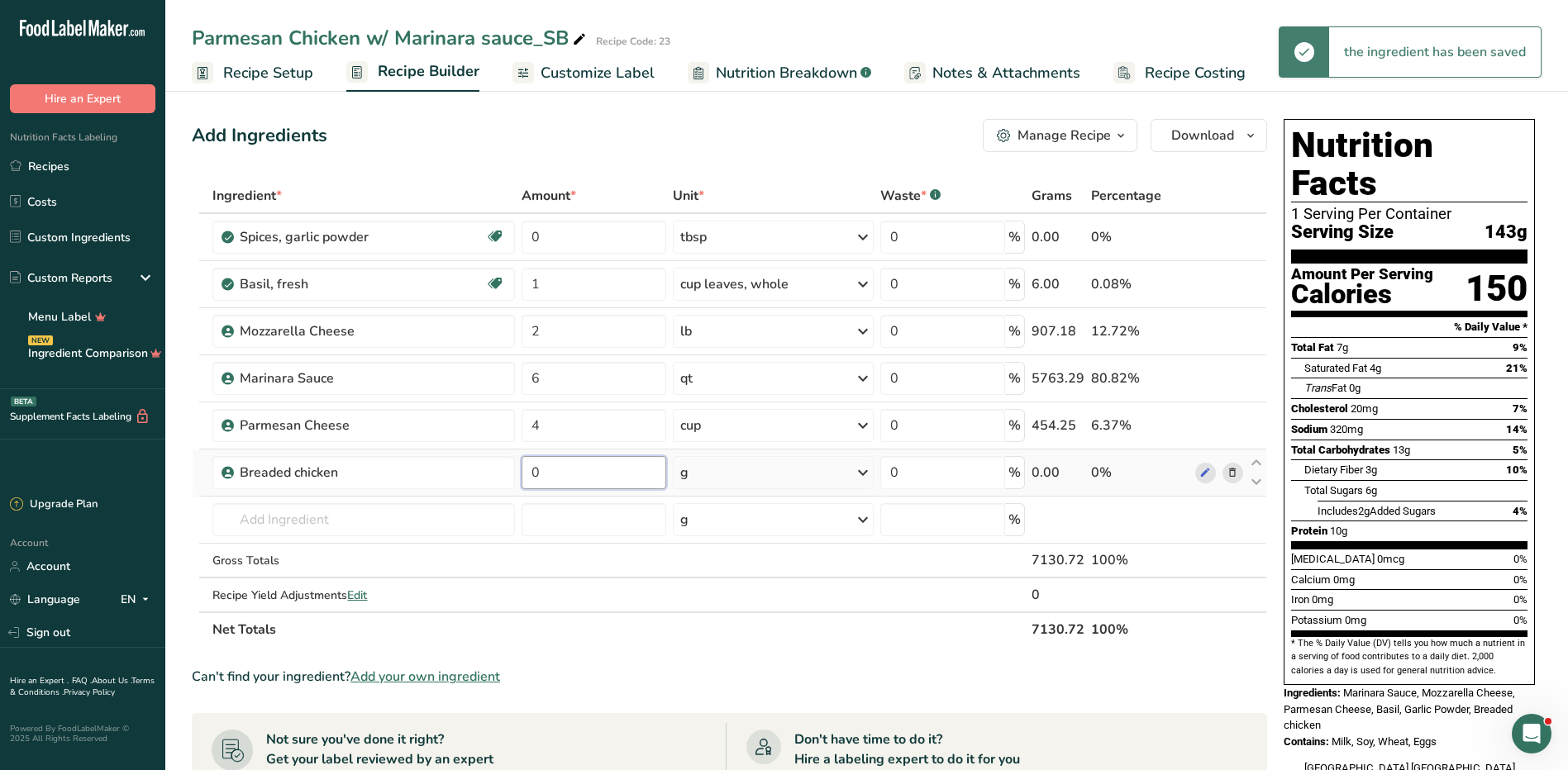
click at [548, 480] on input "0" at bounding box center [594, 472] width 145 height 33
type input "13"
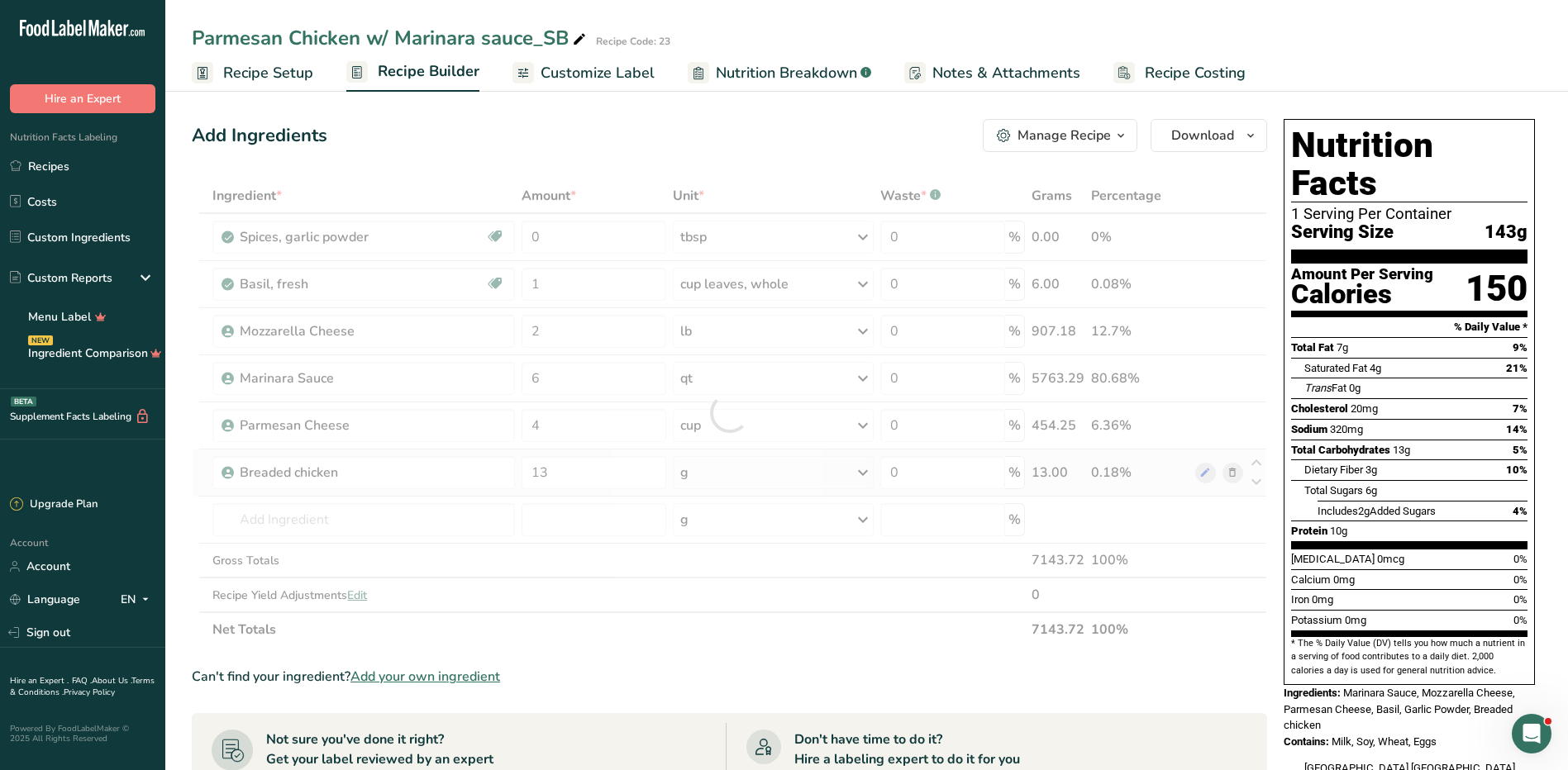
click at [791, 492] on div "Ingredient * Amount * Unit * Waste * .a-a{fill:#347362;}.b-a{fill:#fff;} Grams …" at bounding box center [730, 413] width 1076 height 469
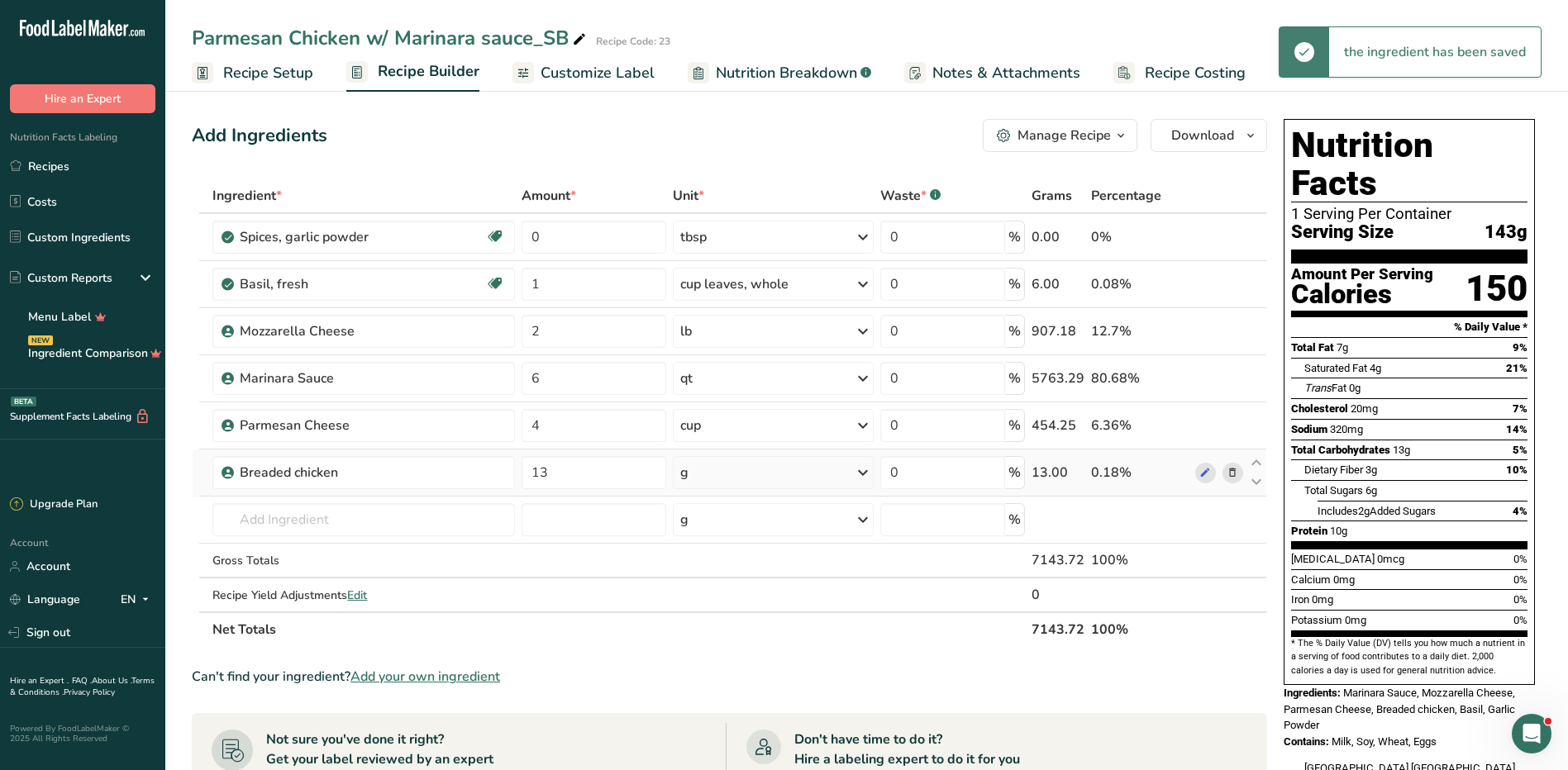
click at [802, 485] on div "g" at bounding box center [773, 472] width 201 height 33
click at [738, 600] on div "See more" at bounding box center [752, 603] width 139 height 17
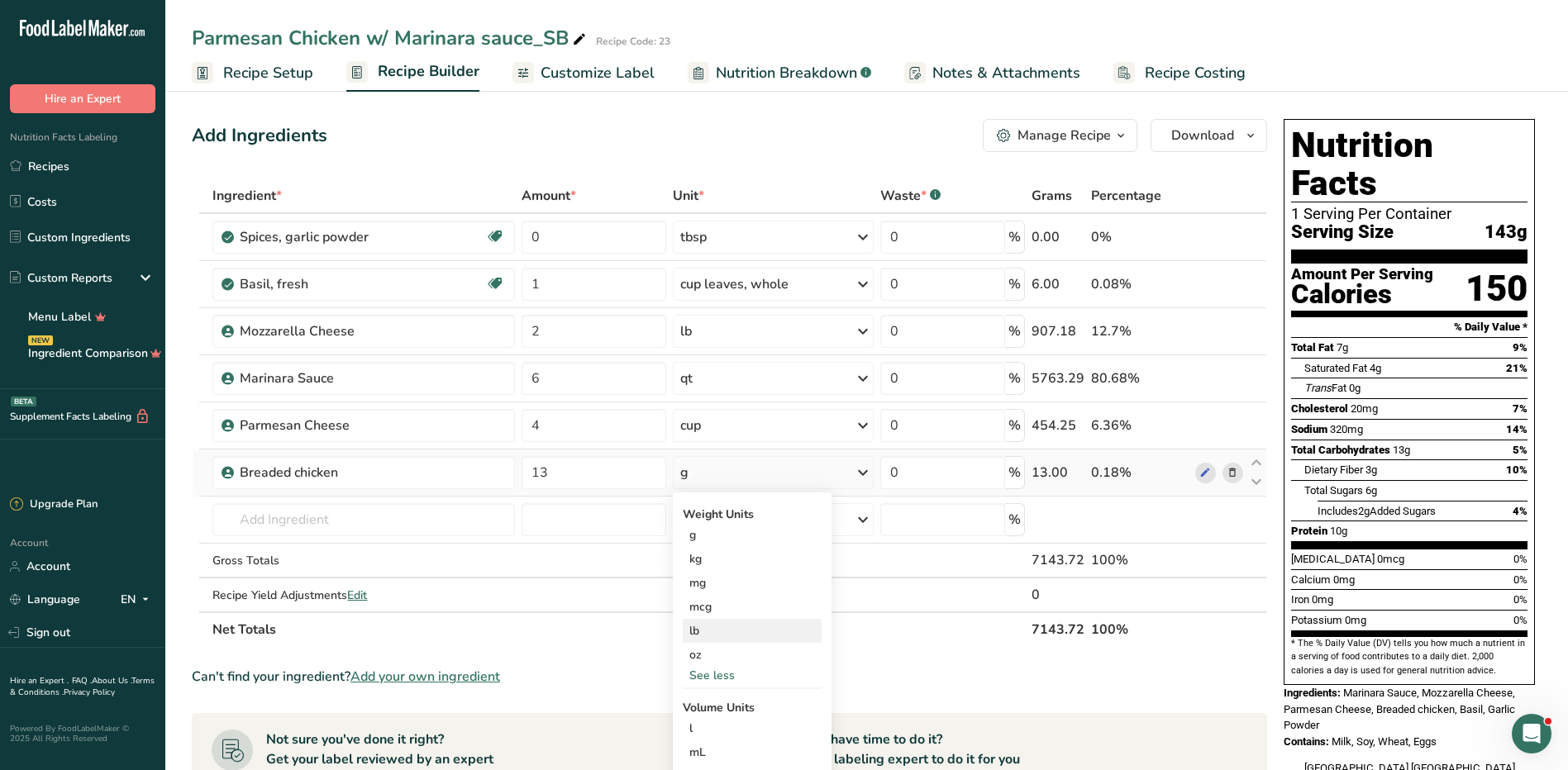
click at [736, 632] on div "lb" at bounding box center [752, 631] width 139 height 24
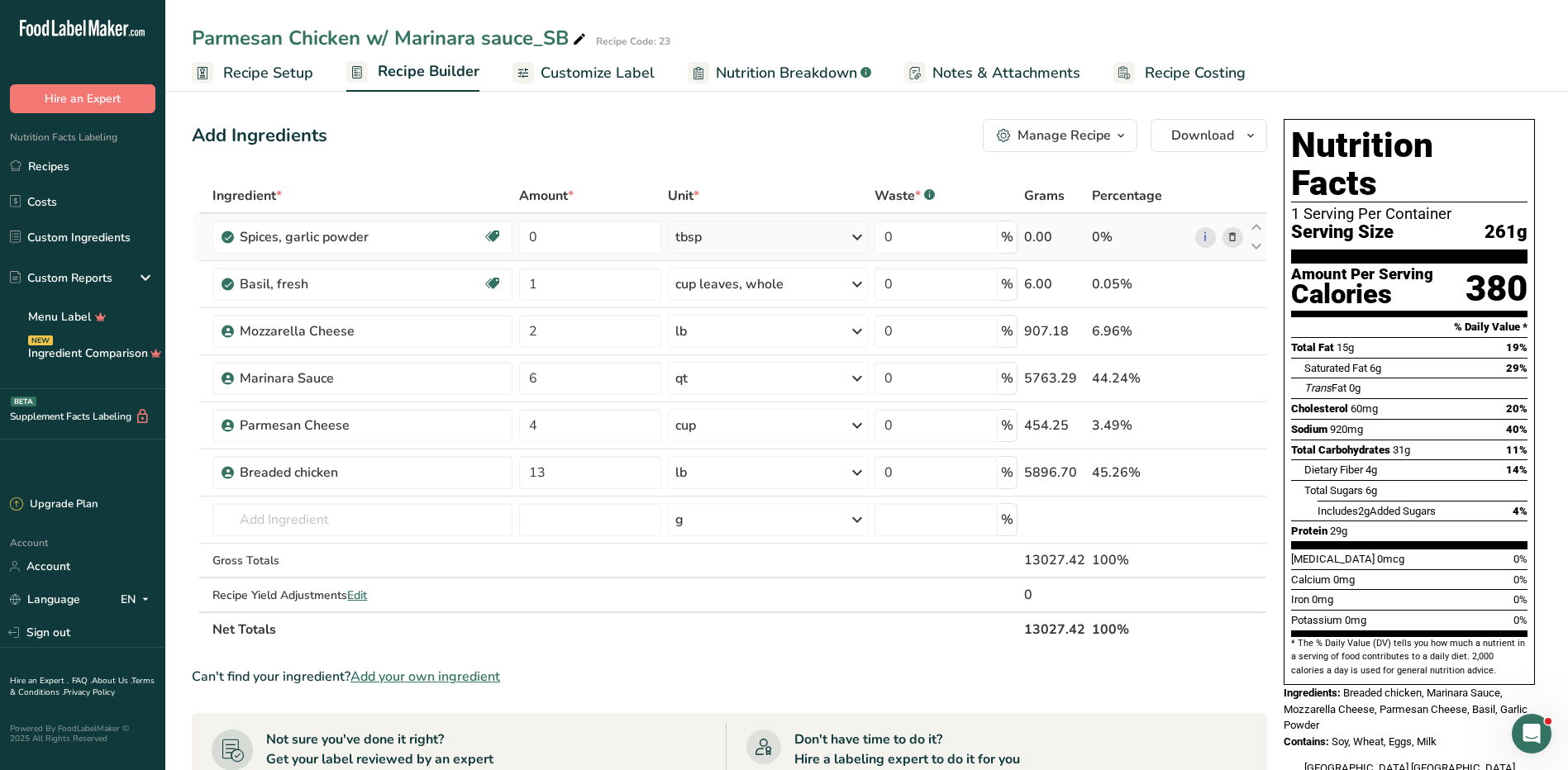
click at [1230, 237] on icon at bounding box center [1232, 237] width 11 height 17
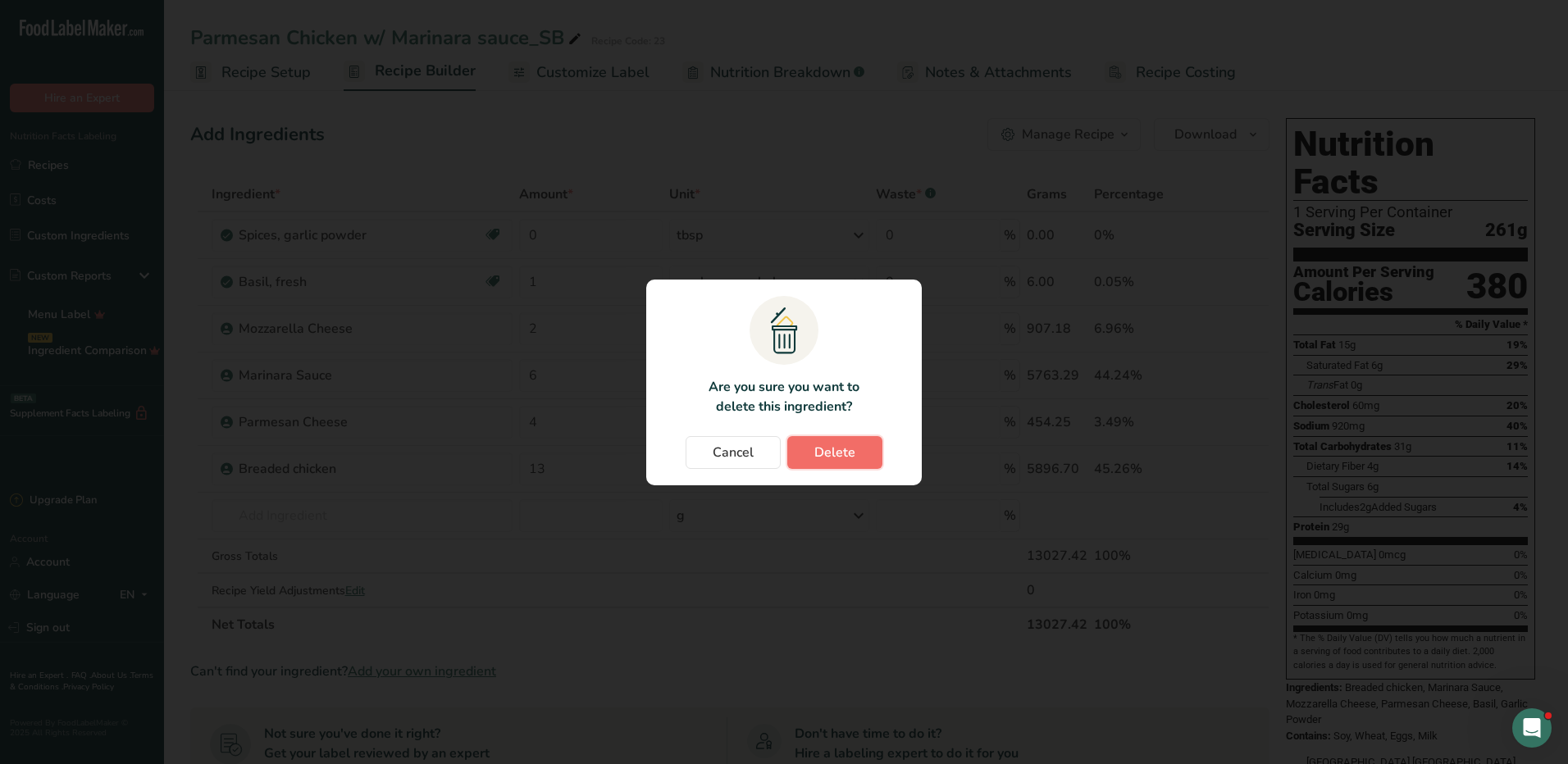
click at [822, 460] on span "Delete" at bounding box center [835, 452] width 41 height 20
type input "1"
type input "2"
type input "6"
type input "4"
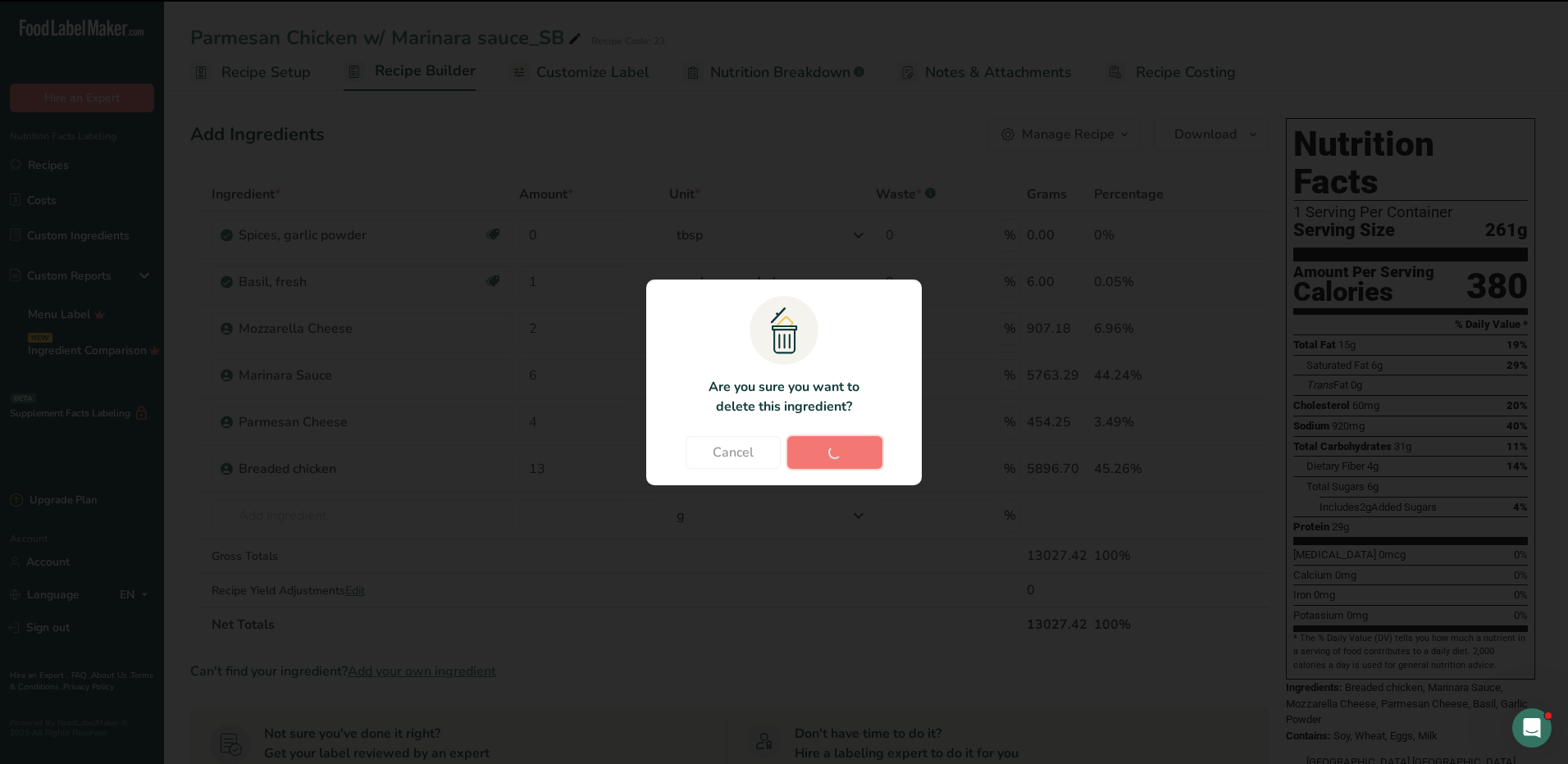
type input "13"
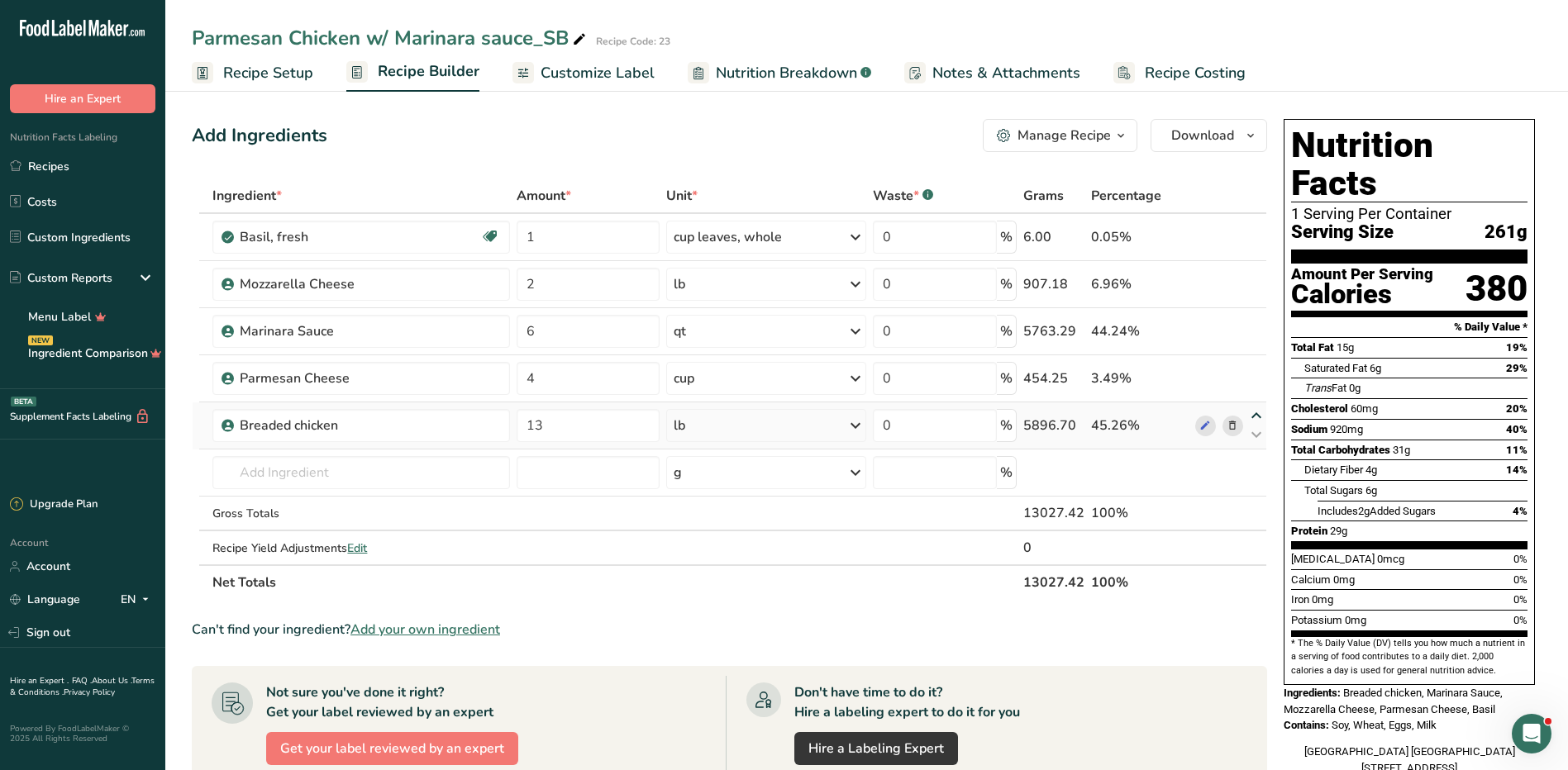
click at [1255, 413] on icon at bounding box center [1256, 416] width 20 height 12
type input "13"
type input "4"
click at [1260, 367] on icon at bounding box center [1256, 369] width 20 height 12
type input "13"
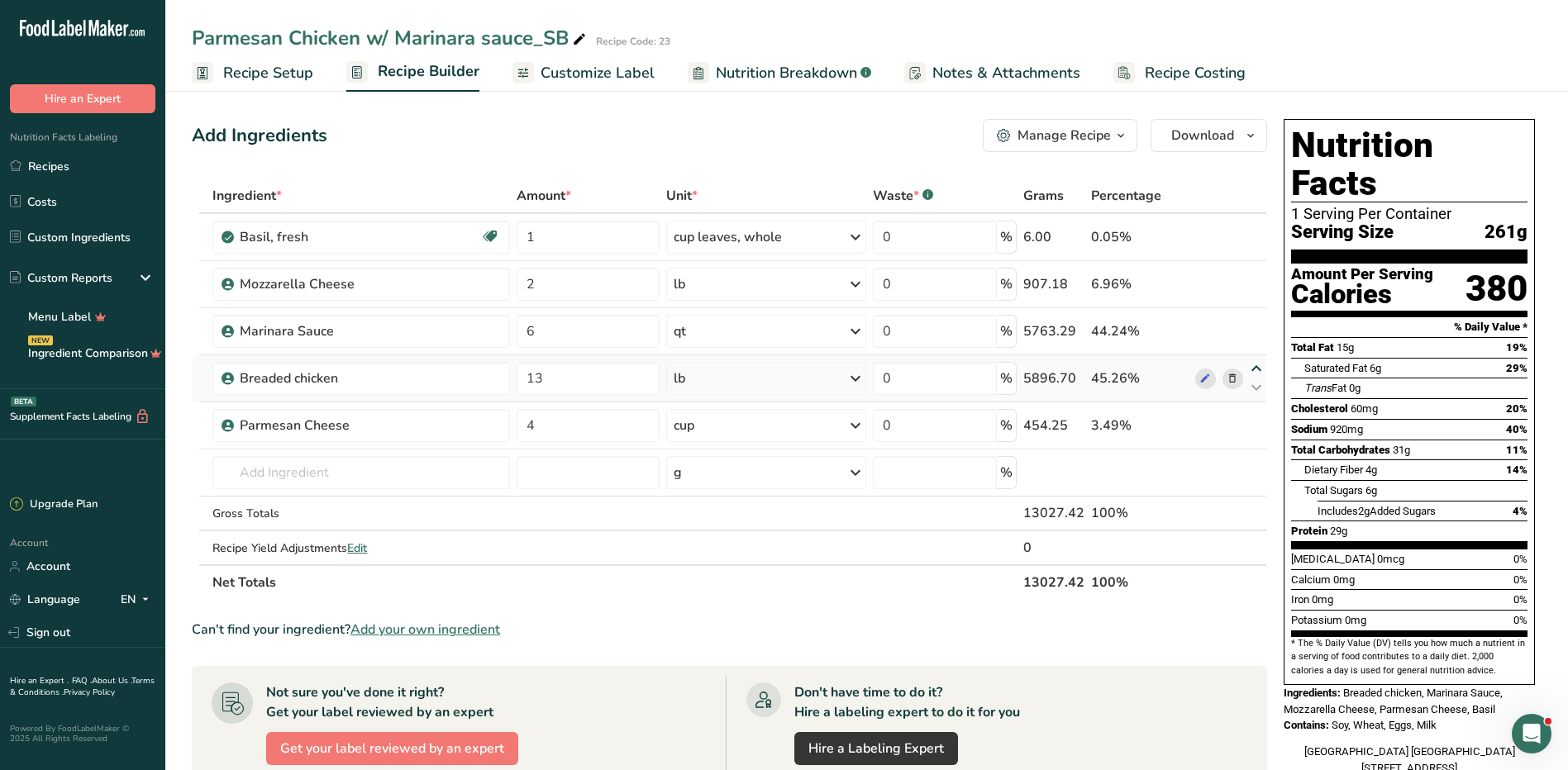
type input "6"
click at [1255, 319] on icon at bounding box center [1256, 322] width 20 height 12
type input "13"
click at [1255, 367] on icon at bounding box center [1256, 369] width 20 height 12
type input "6"
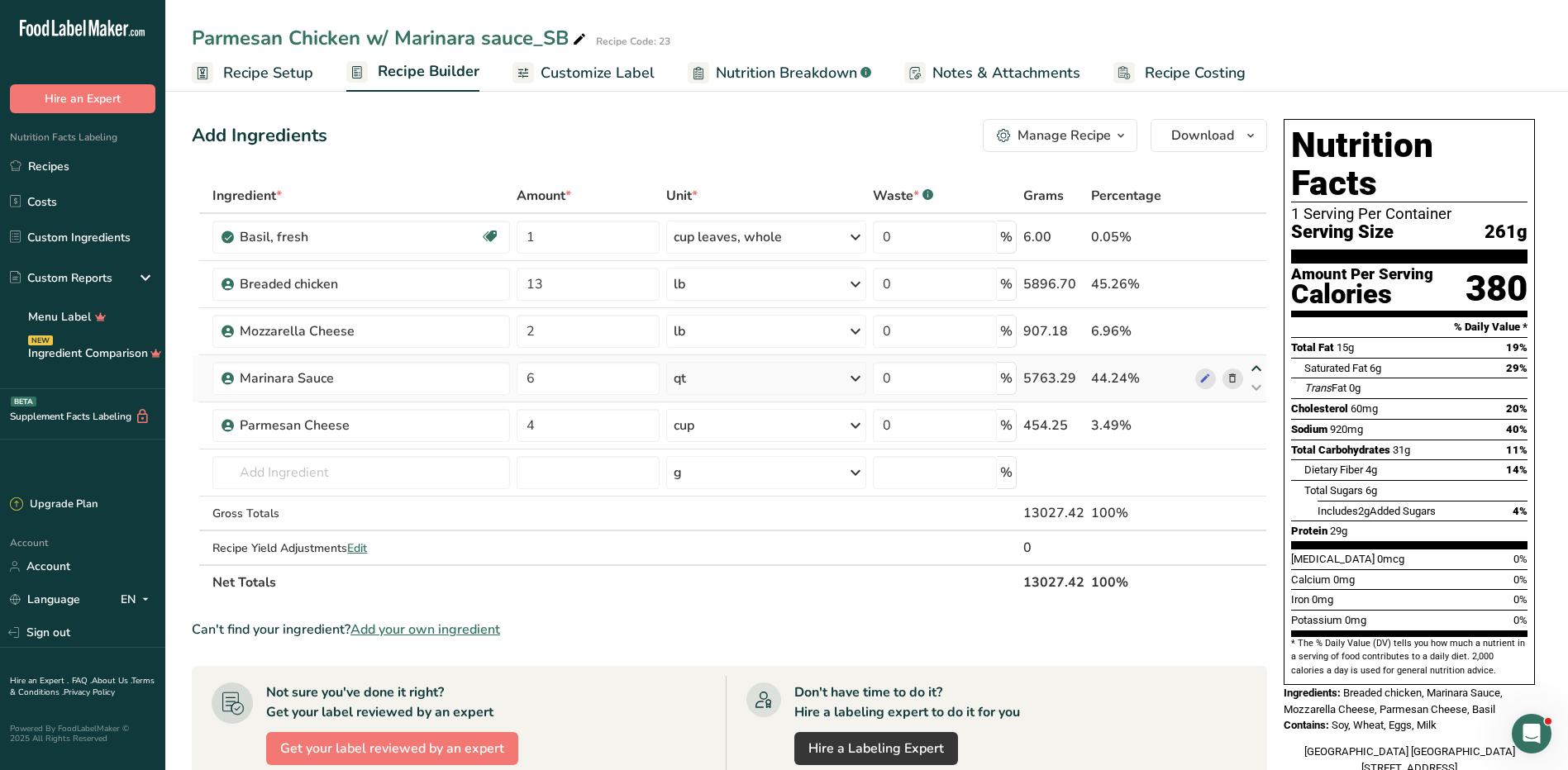
type input "2"
click at [1257, 316] on icon at bounding box center [1256, 322] width 20 height 12
type input "6"
type input "13"
click at [1255, 272] on icon at bounding box center [1256, 275] width 20 height 12
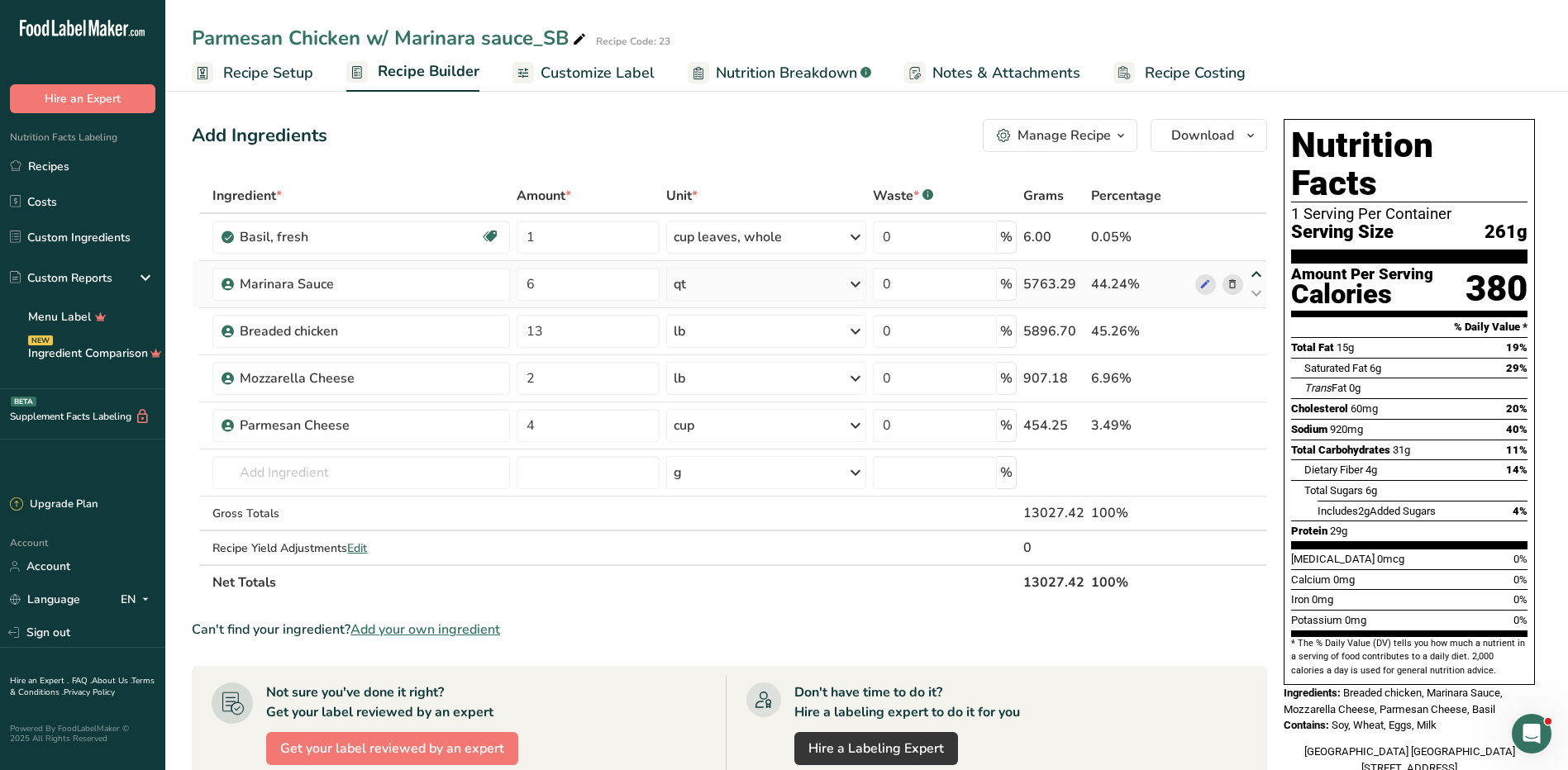
type input "6"
click at [1260, 319] on icon at bounding box center [1256, 322] width 20 height 12
type input "13"
type input "1"
click at [616, 426] on input "4" at bounding box center [588, 426] width 143 height 33
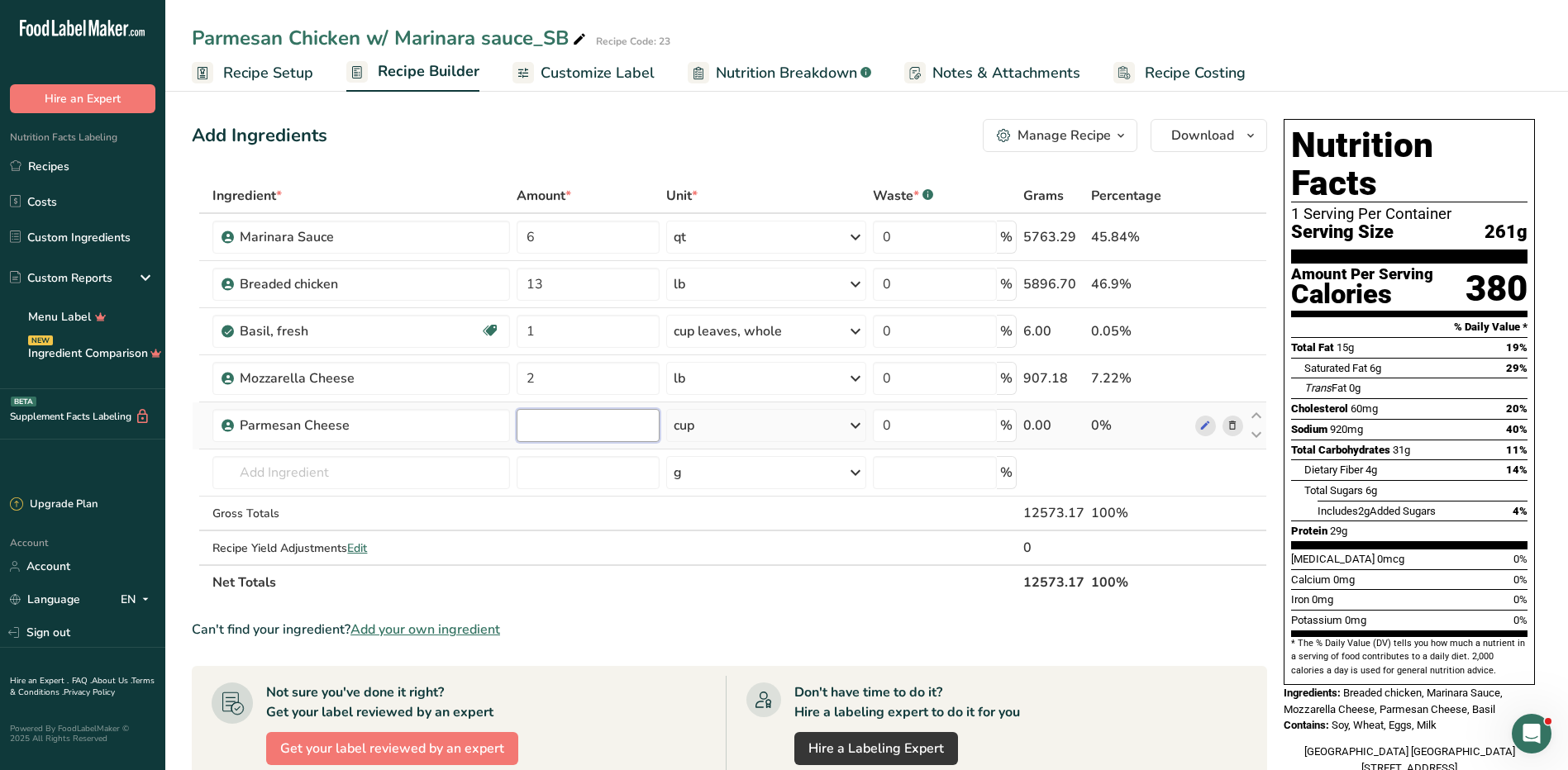
type input "1"
type input "3"
click at [834, 426] on div "Ingredient * Amount * Unit * Waste * .a-a{fill:#347362;}.b-a{fill:#fff;} Grams …" at bounding box center [730, 389] width 1076 height 421
click at [832, 427] on div "cup" at bounding box center [767, 426] width 200 height 33
click at [702, 556] on div "See more" at bounding box center [745, 557] width 139 height 17
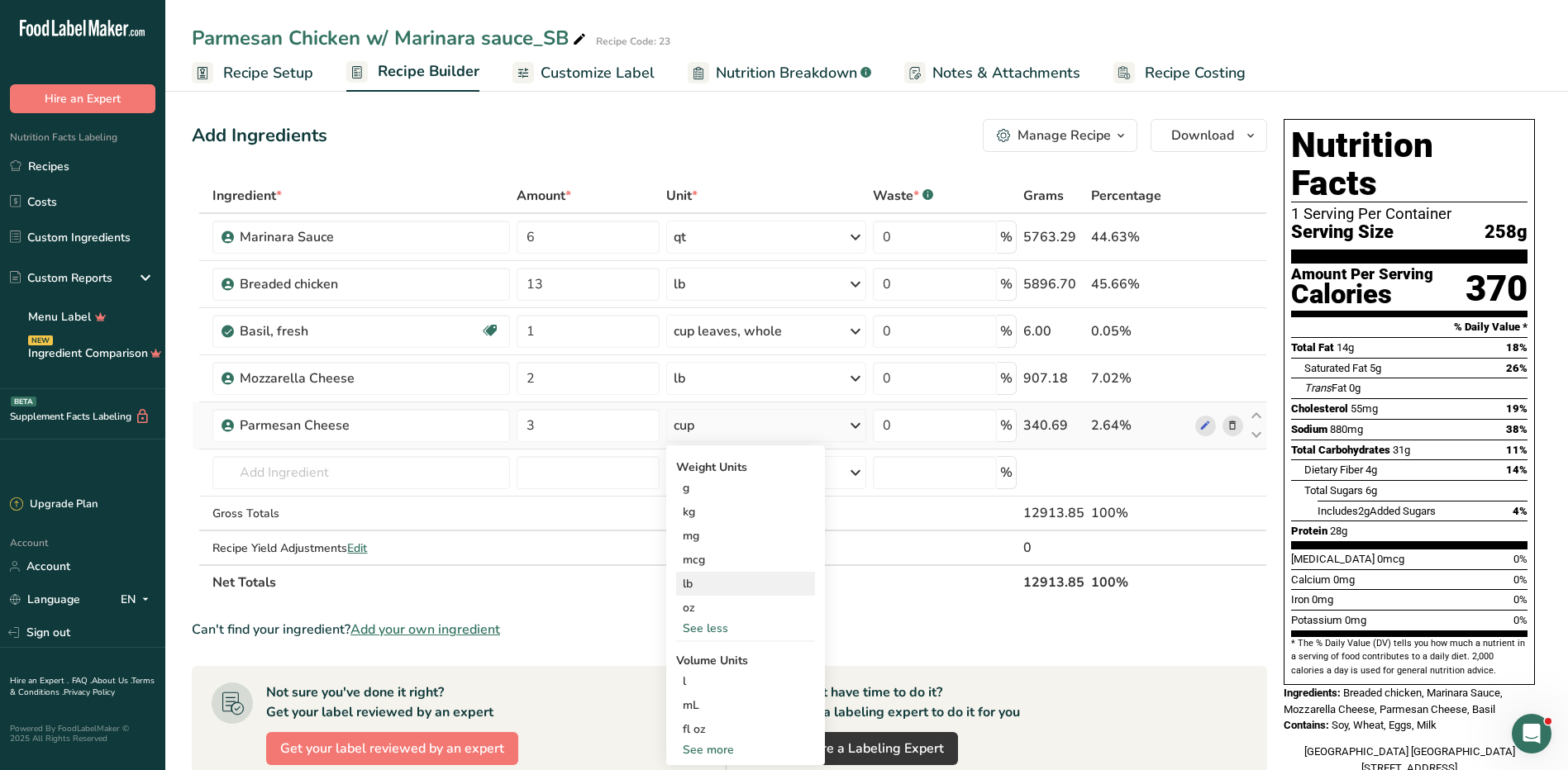
click at [698, 584] on div "lb" at bounding box center [745, 584] width 139 height 24
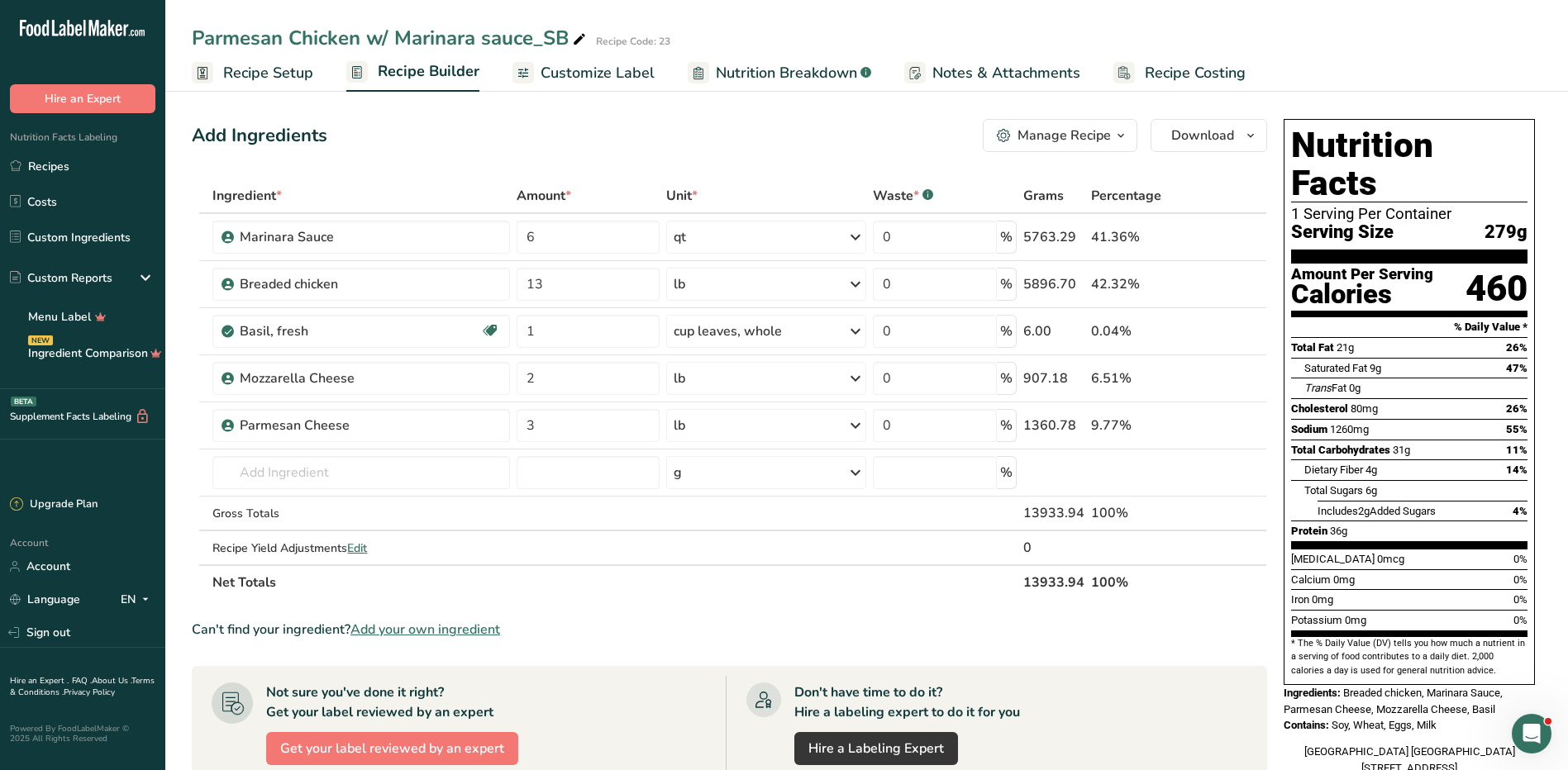
click at [1230, 423] on icon at bounding box center [1232, 426] width 11 height 17
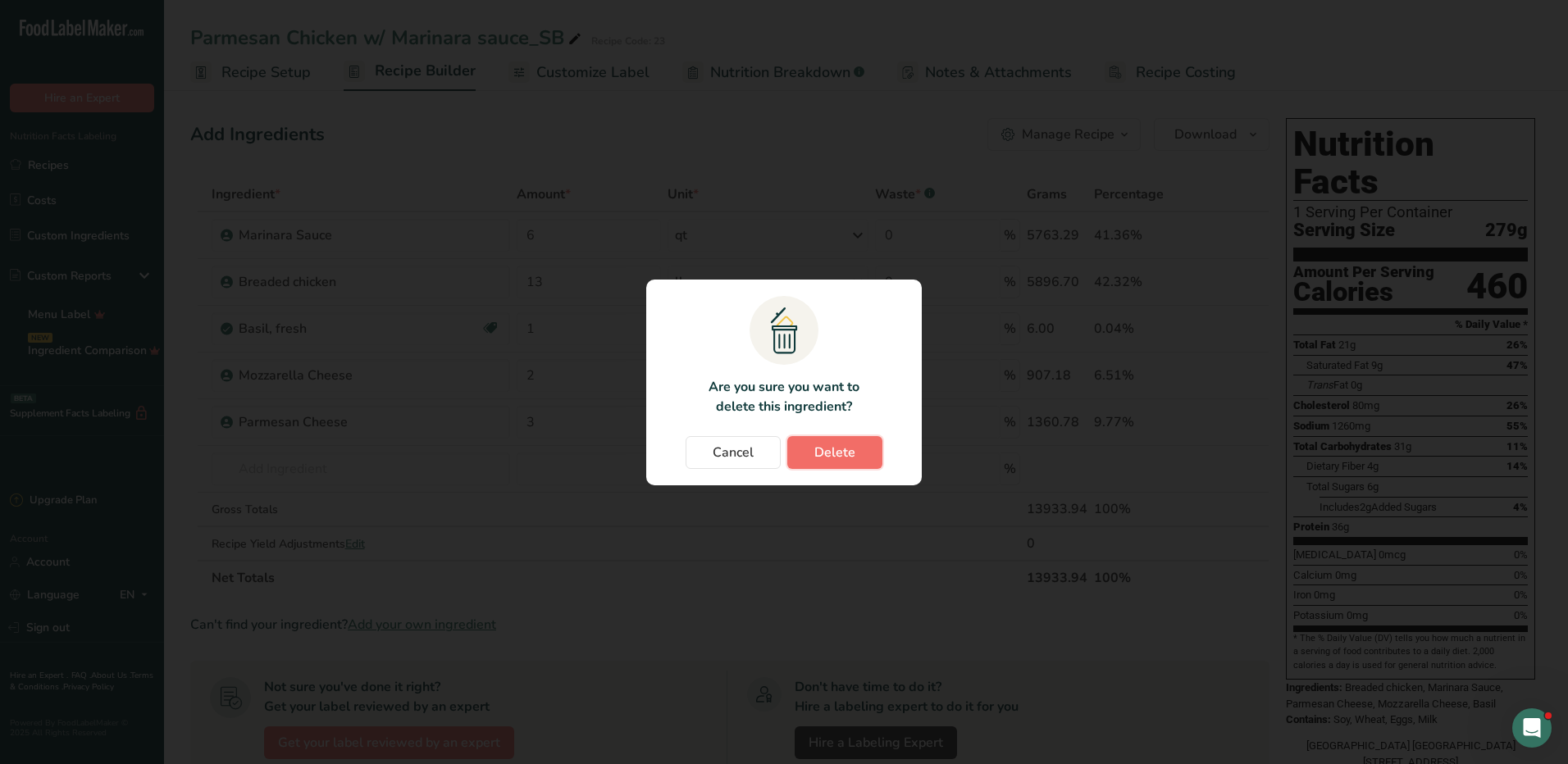
click at [849, 455] on span "Delete" at bounding box center [835, 452] width 41 height 20
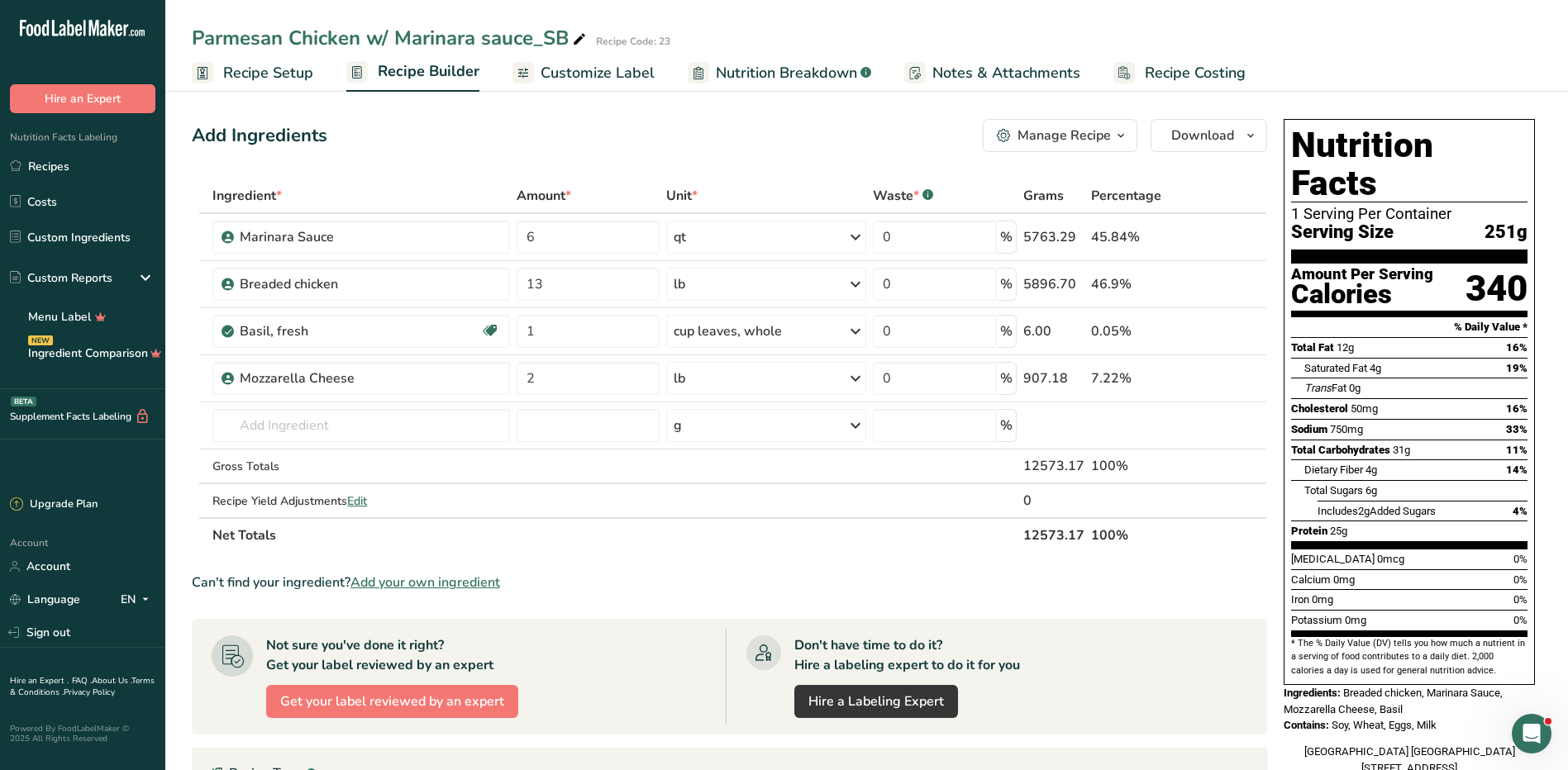
click at [1127, 136] on icon "button" at bounding box center [1121, 136] width 13 height 21
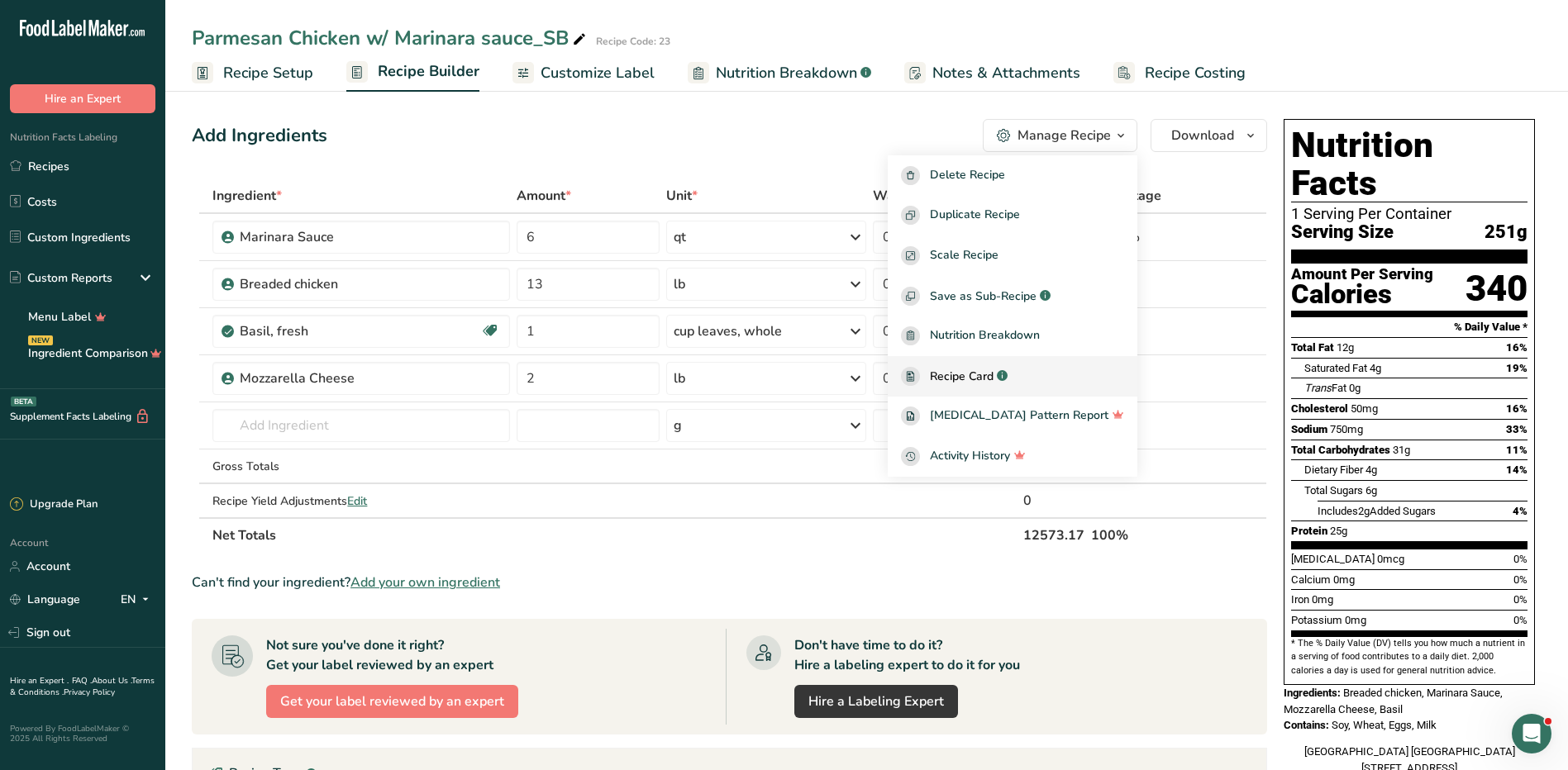
click at [994, 375] on span "Recipe Card" at bounding box center [962, 376] width 64 height 17
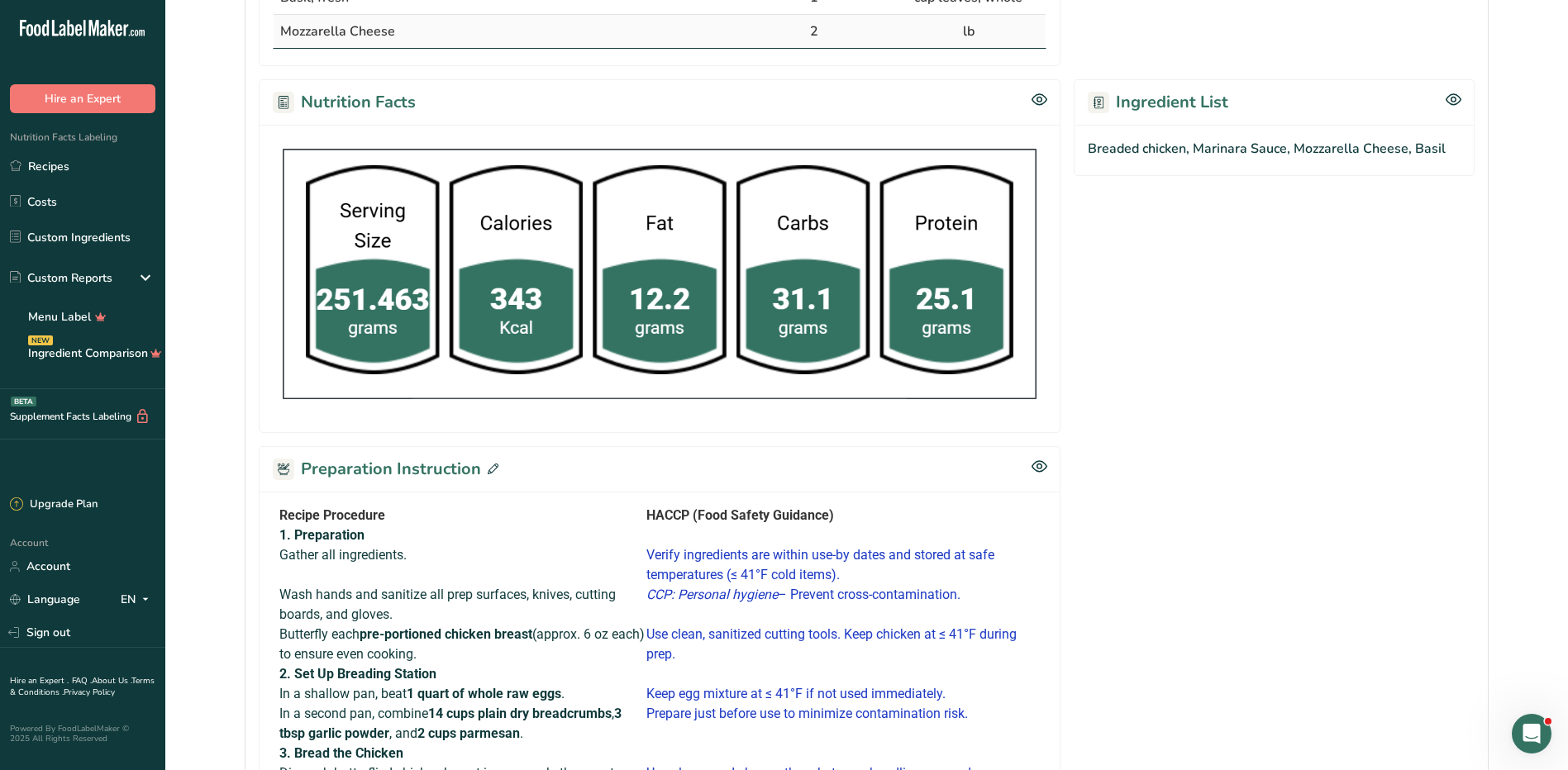
scroll to position [909, 0]
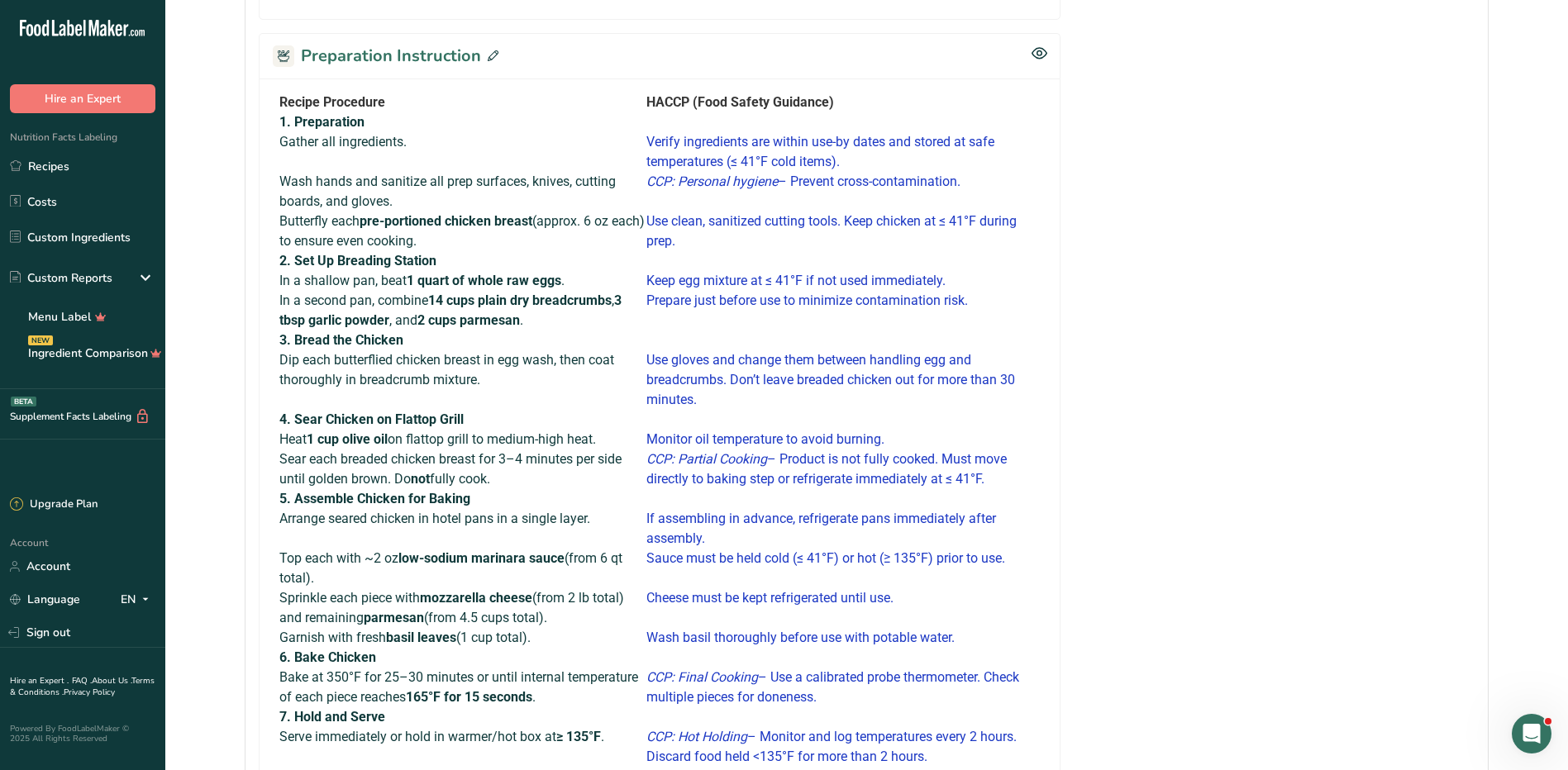
click at [490, 51] on icon at bounding box center [493, 55] width 10 height 10
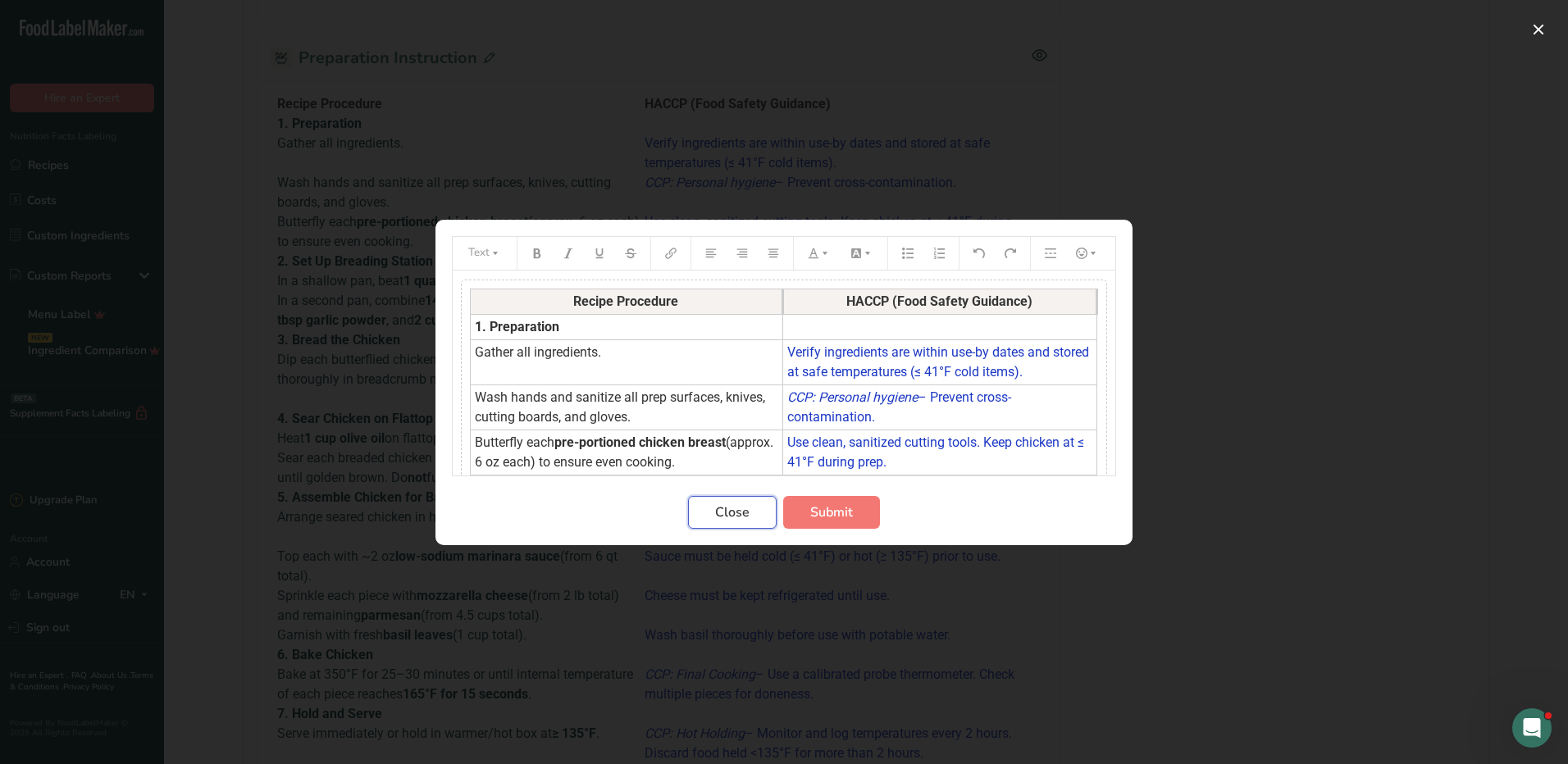
click at [719, 507] on span "Close" at bounding box center [732, 512] width 34 height 20
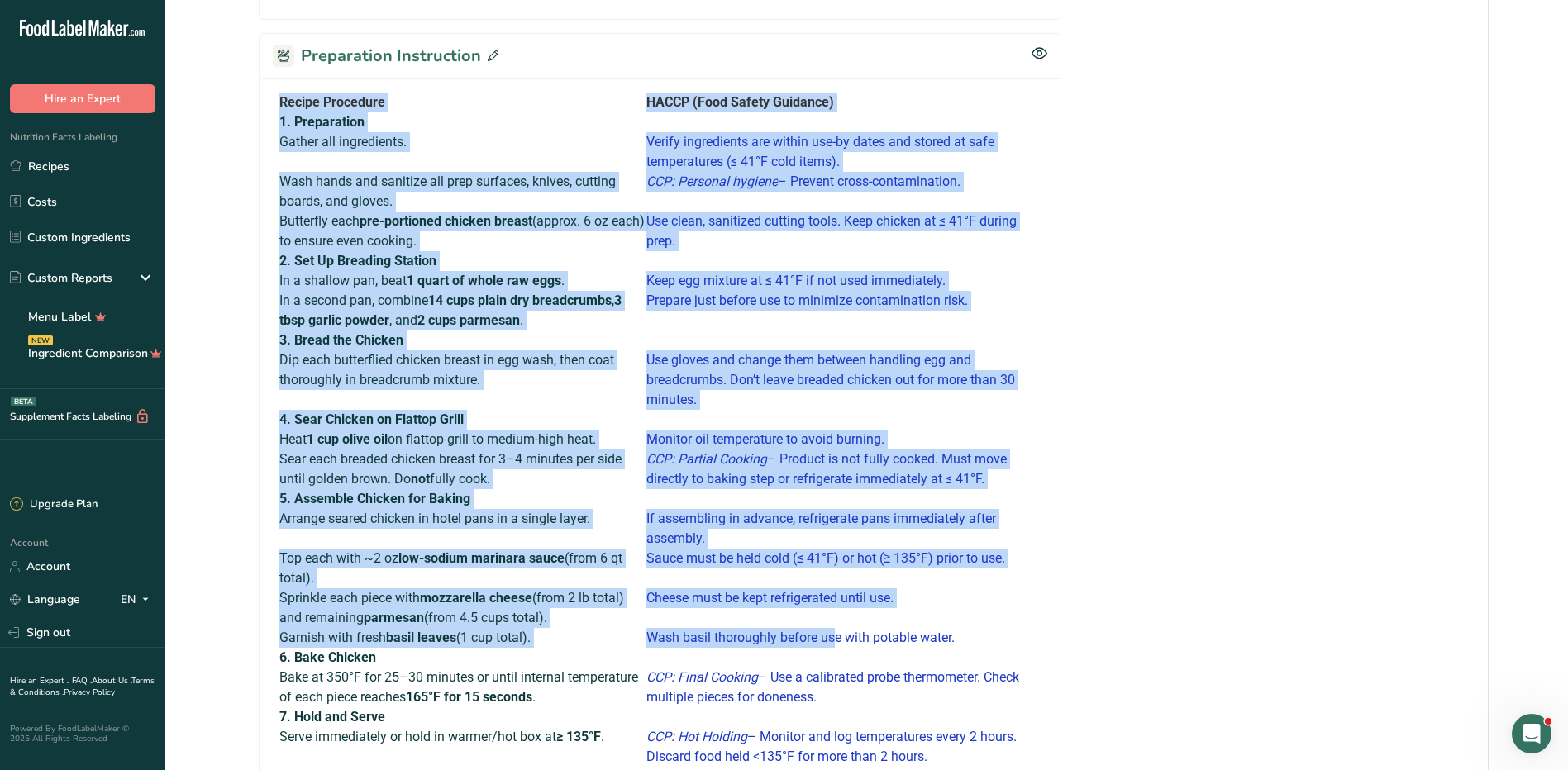
drag, startPoint x: 274, startPoint y: 98, endPoint x: 816, endPoint y: 611, distance: 746.3
click at [816, 611] on div "Recipe Procedure HACCP (Food Safety Guidance) 1. Preparation Gather all ingredi…" at bounding box center [660, 499] width 774 height 813
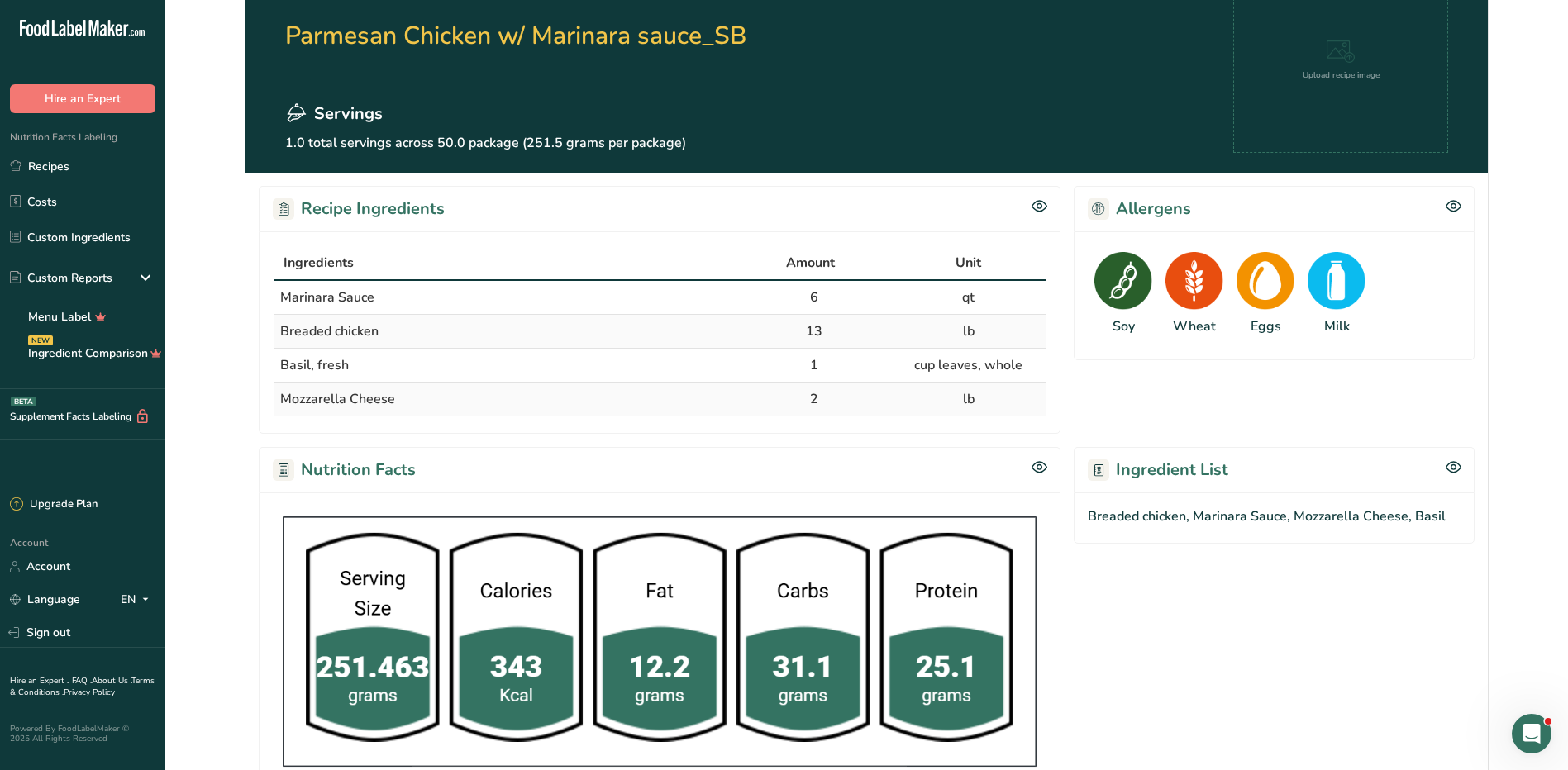
scroll to position [0, 0]
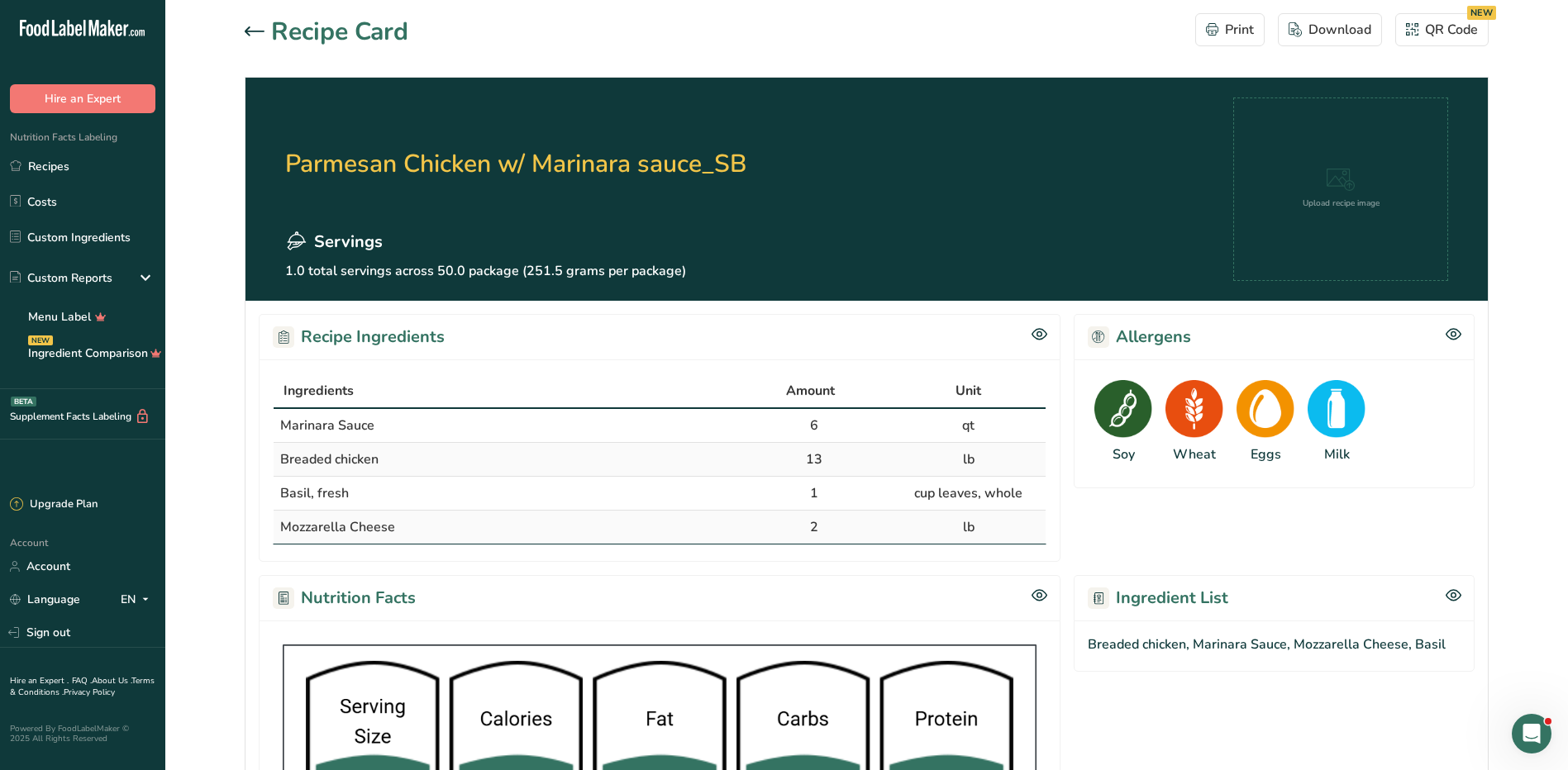
drag, startPoint x: 273, startPoint y: 377, endPoint x: 1046, endPoint y: 528, distance: 787.6
click at [1046, 528] on table "Ingredients Amount Unit Marinara Sauce 6 qt Breaded chicken 13 lb Basil, fresh …" at bounding box center [660, 459] width 774 height 171
copy table "Ingredients Amount Unit Marinara Sauce 6 qt Breaded chicken 13 lb Basil, fresh …"
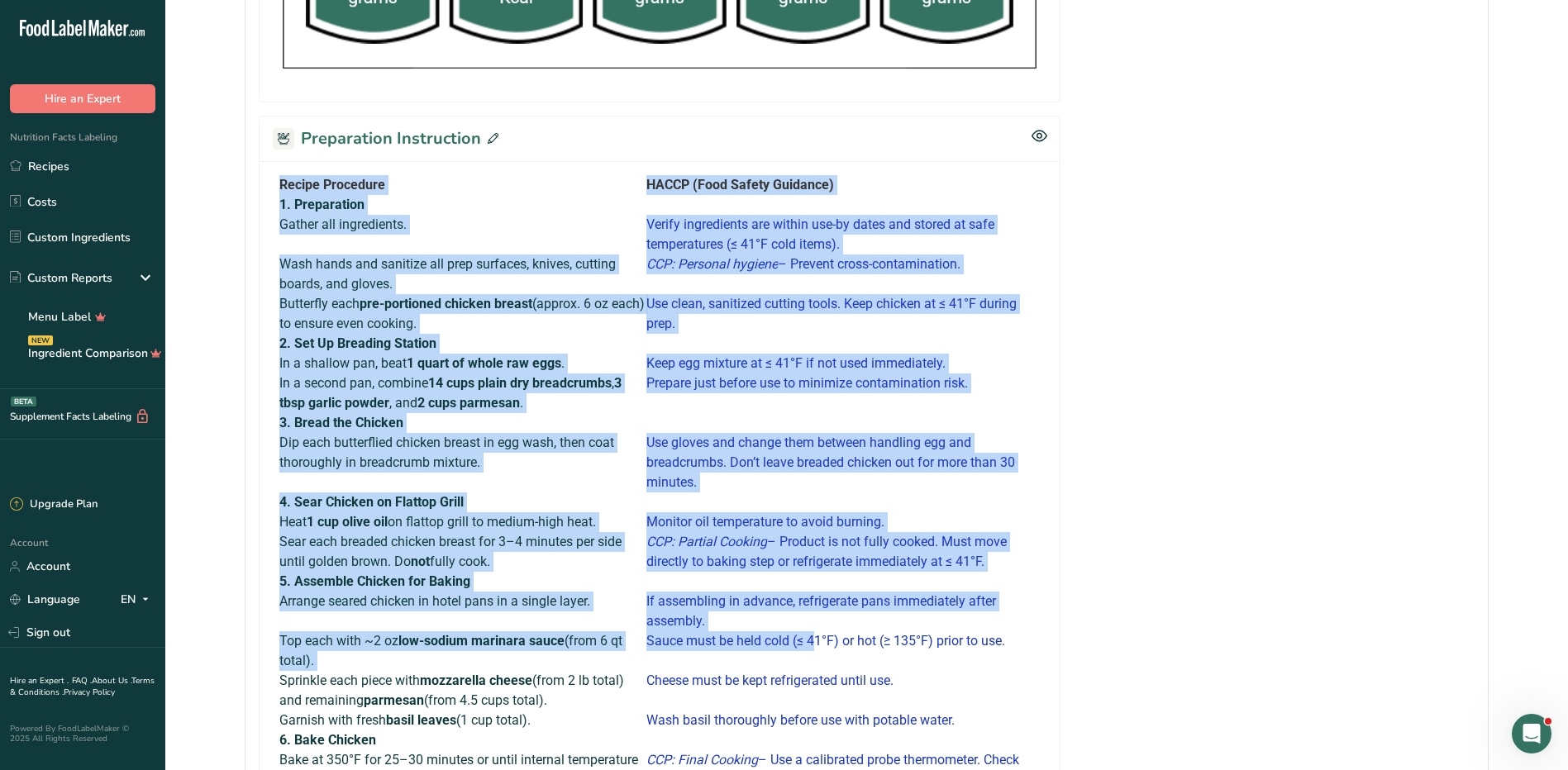
scroll to position [1233, 0]
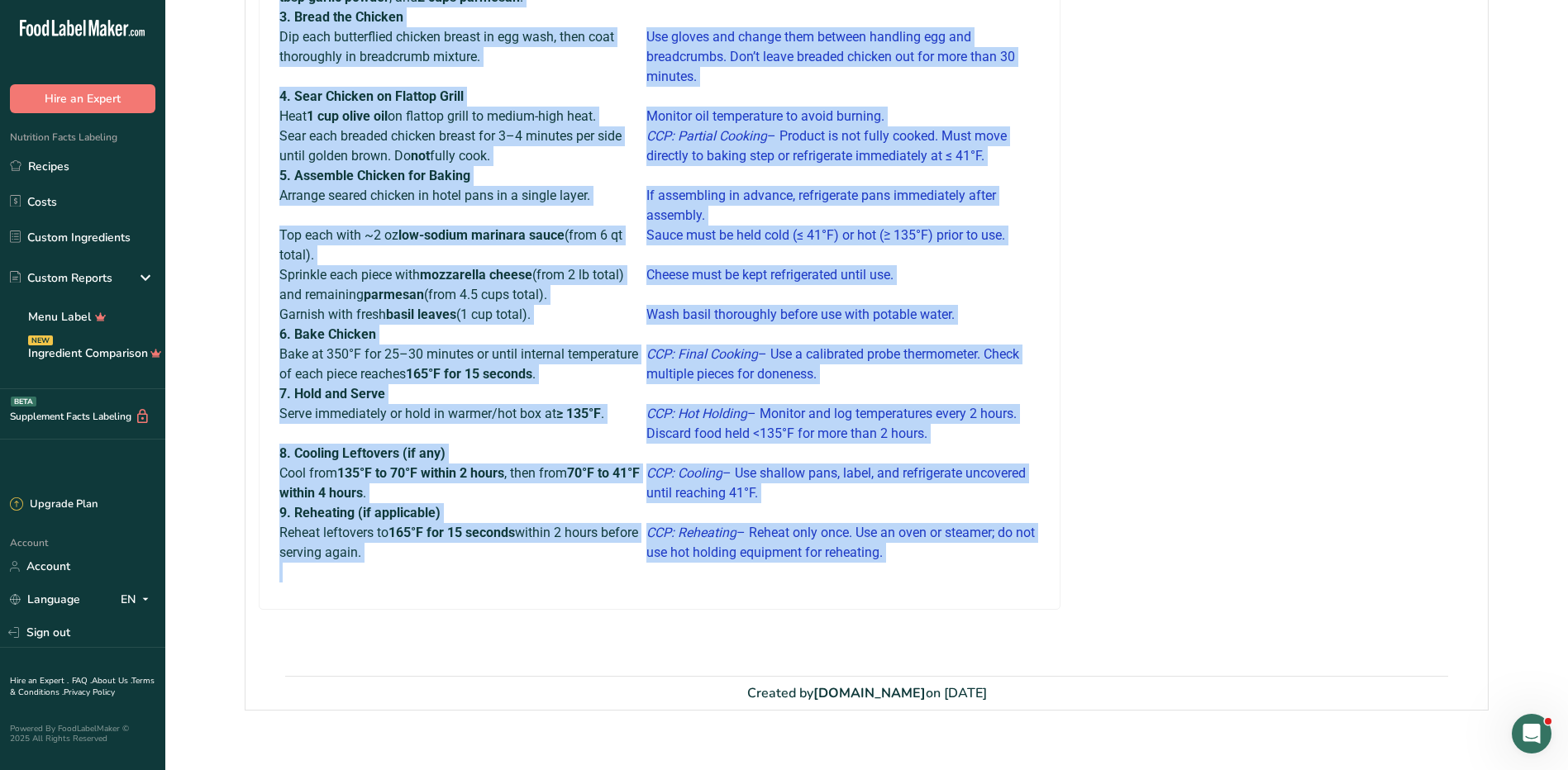
drag, startPoint x: 277, startPoint y: 192, endPoint x: 876, endPoint y: 553, distance: 699.4
click at [876, 553] on div "Recipe Procedure HACCP (Food Safety Guidance) 1. Preparation Gather all ingredi…" at bounding box center [660, 176] width 774 height 813
copy tbody "Recipe Procedure HACCP (Food Safety Guidance) 1. Preparation Gather all ingredi…"
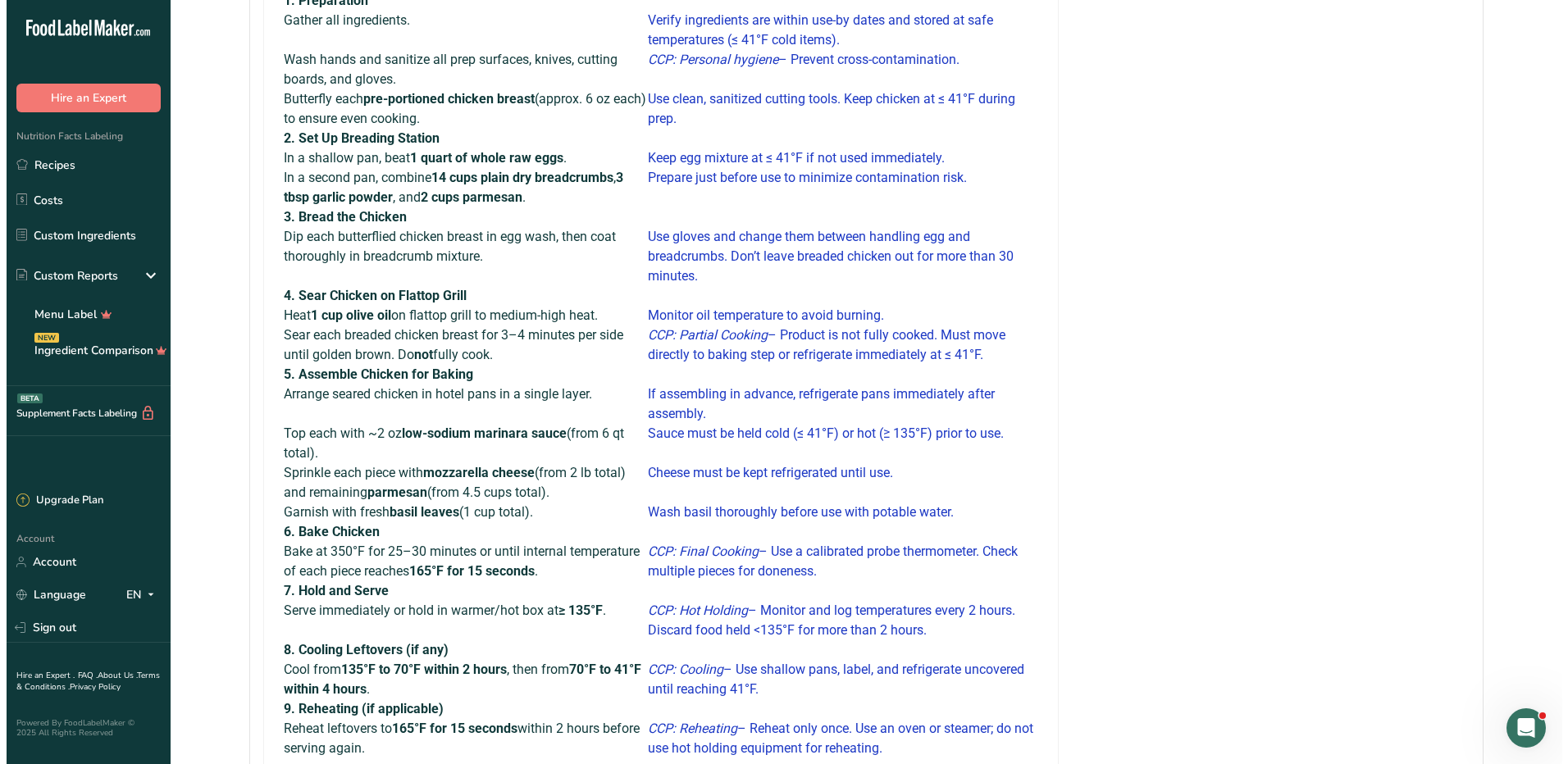
scroll to position [895, 0]
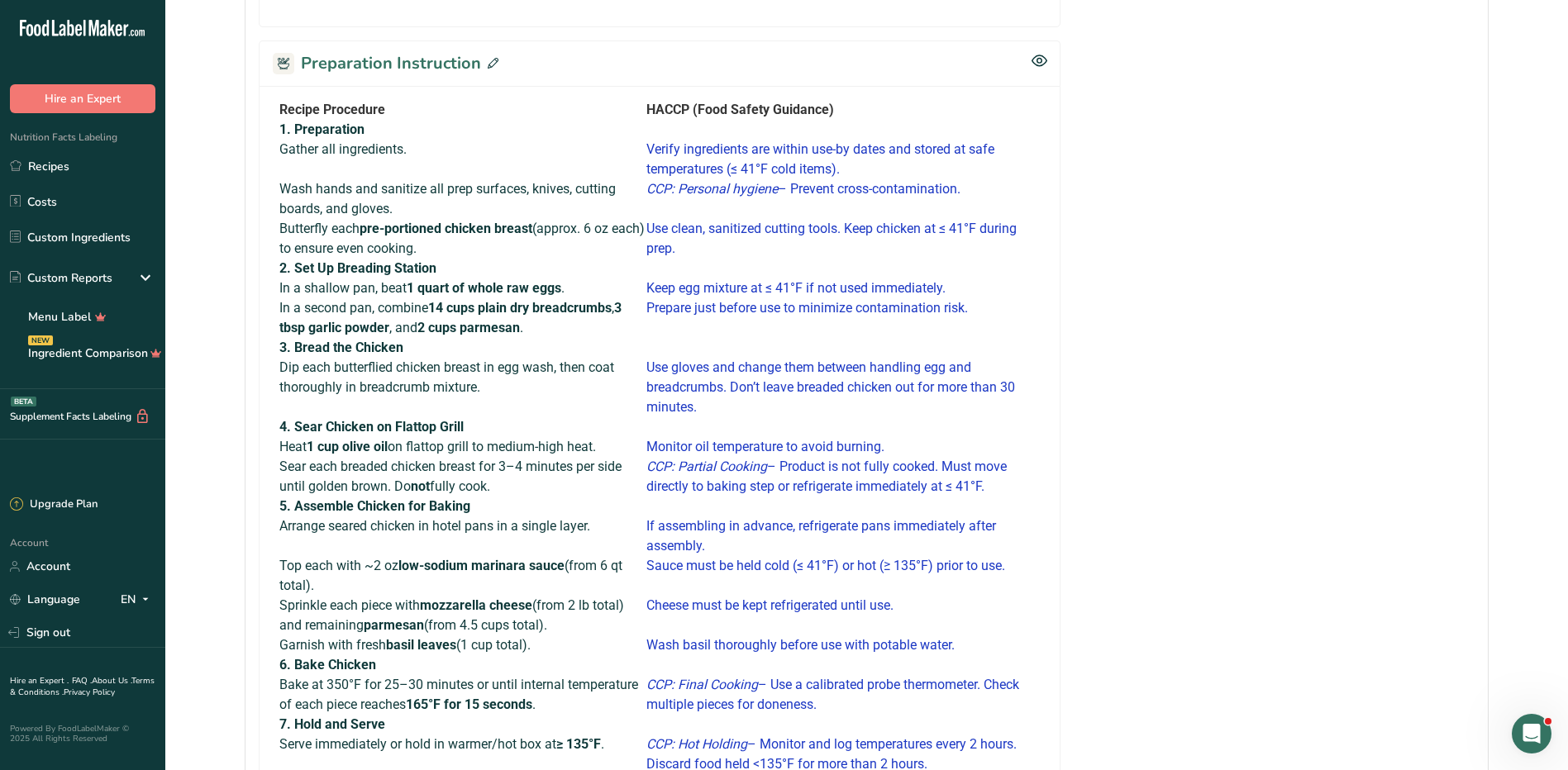
click at [488, 63] on icon at bounding box center [493, 63] width 10 height 10
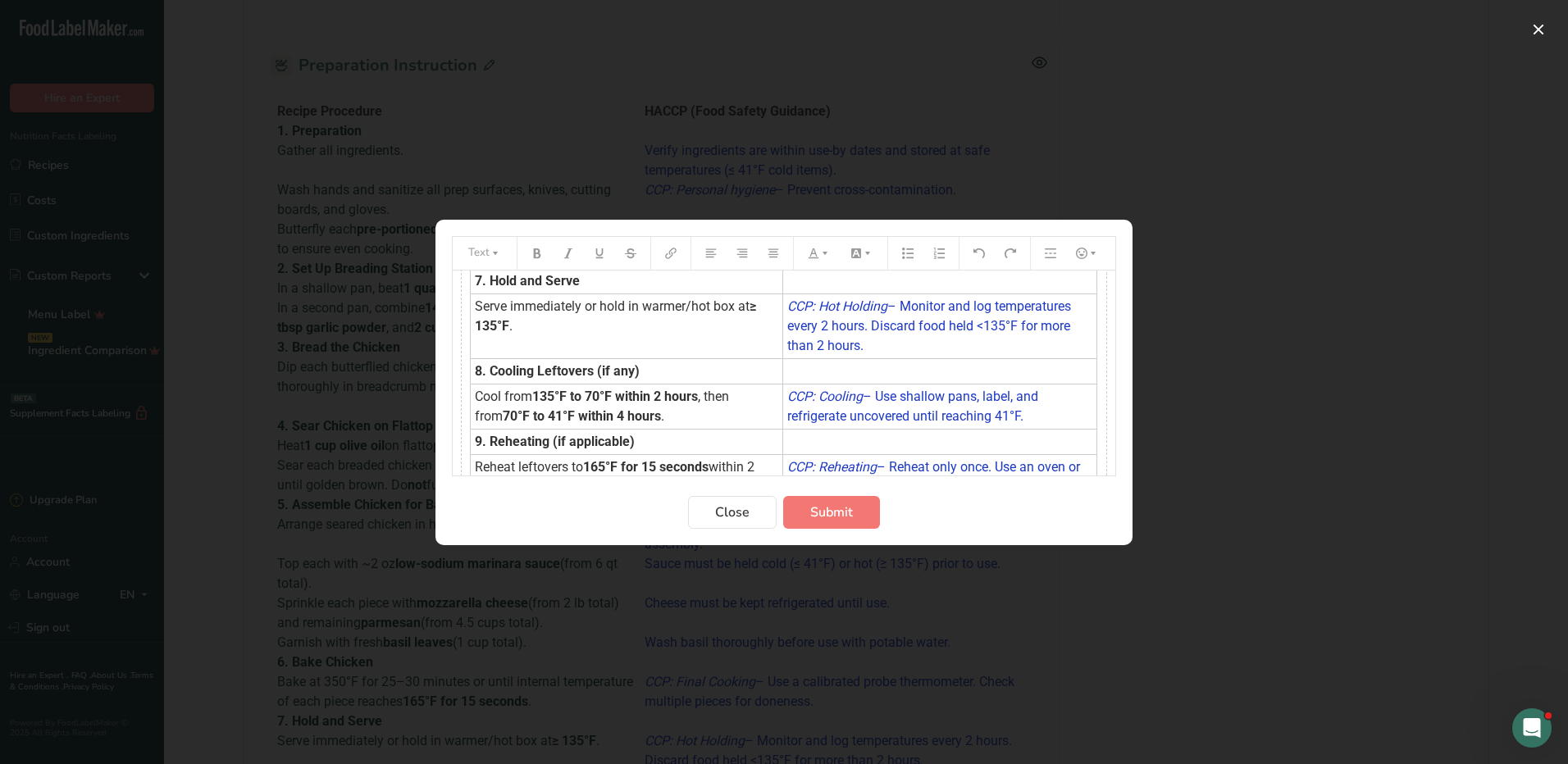
scroll to position [969, 0]
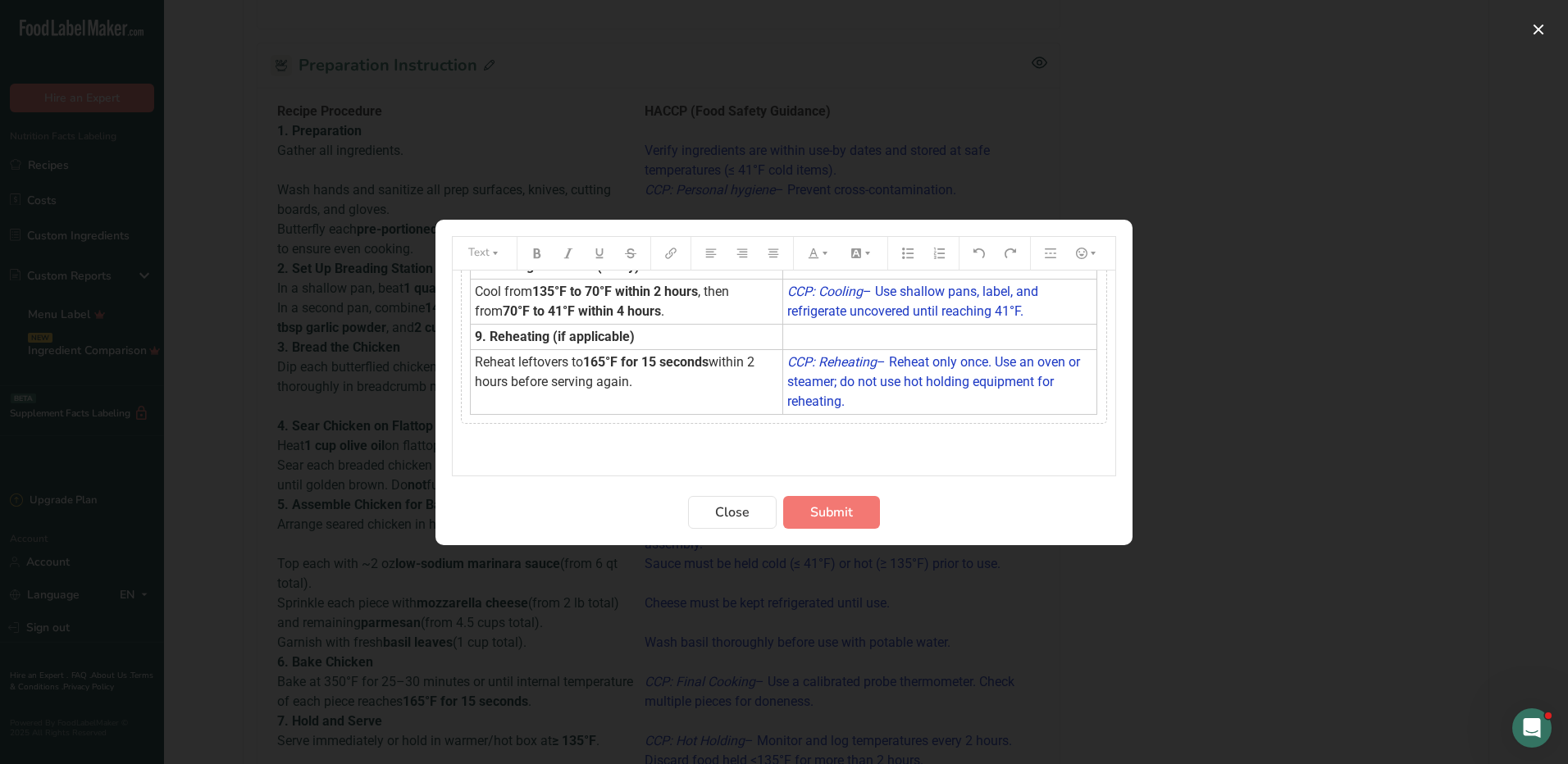
drag, startPoint x: 480, startPoint y: 298, endPoint x: 862, endPoint y: 389, distance: 392.7
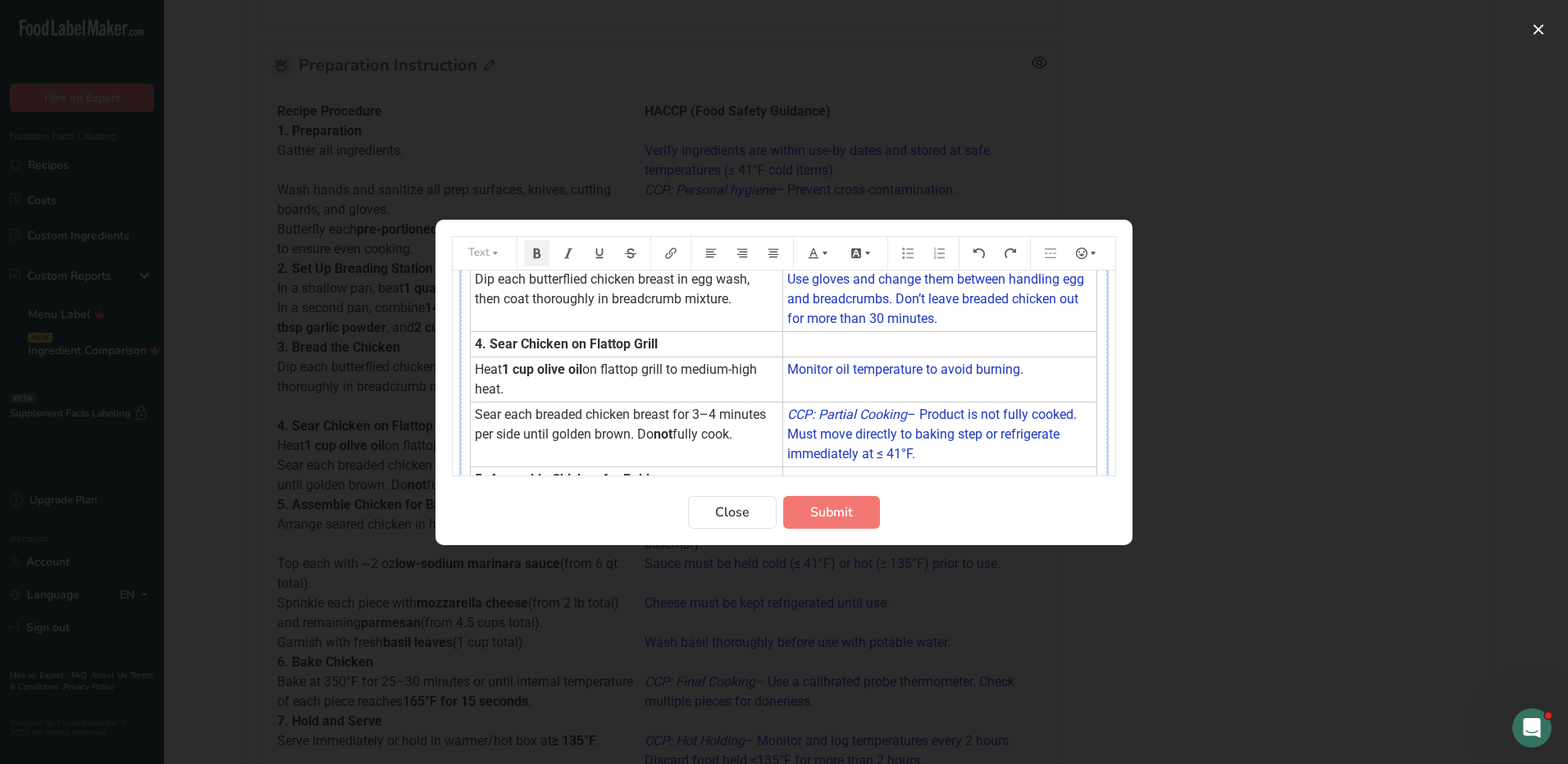
scroll to position [0, 0]
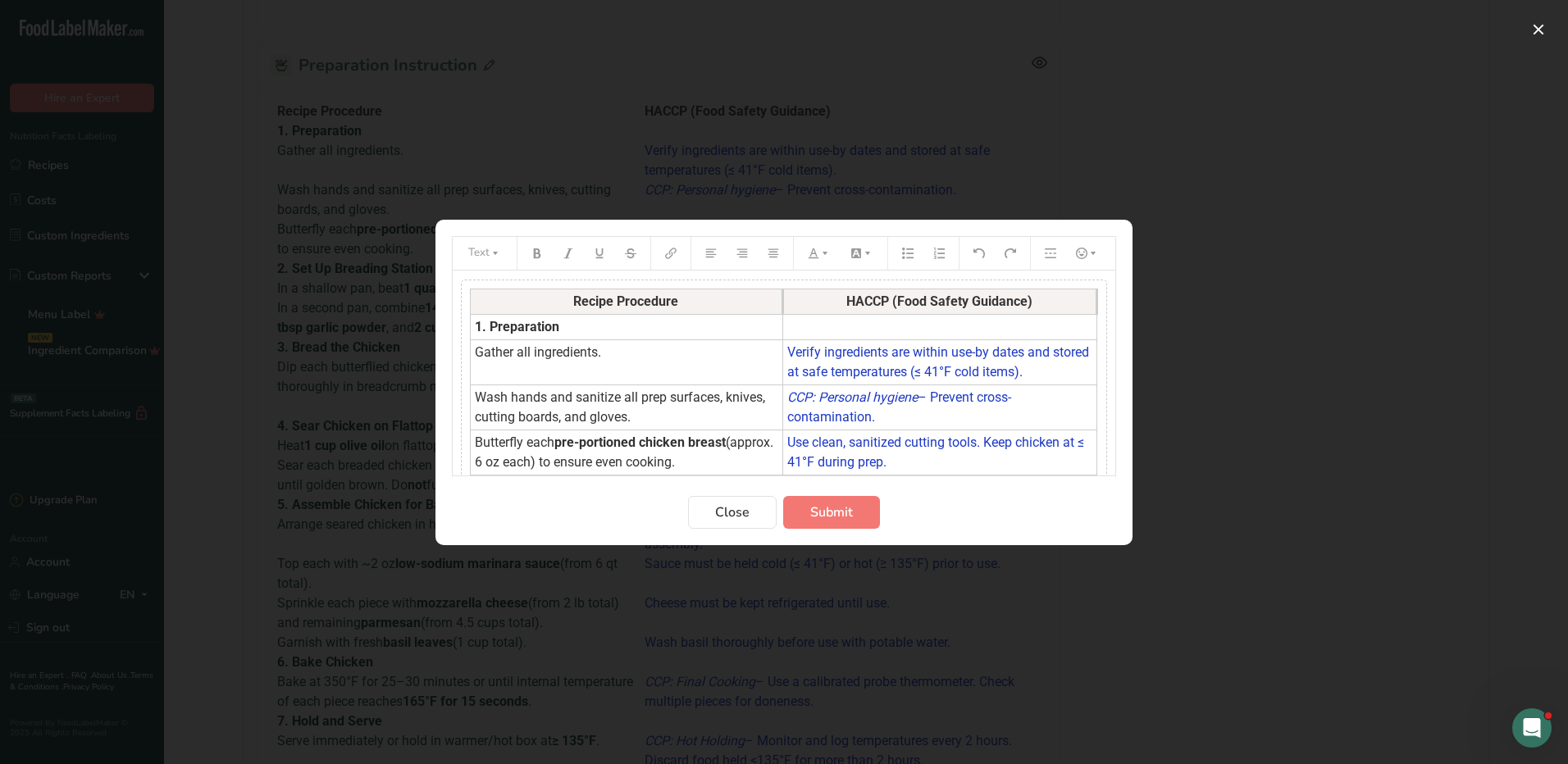
drag, startPoint x: 819, startPoint y: 403, endPoint x: 556, endPoint y: 325, distance: 274.3
drag, startPoint x: 516, startPoint y: 299, endPoint x: 783, endPoint y: 403, distance: 286.5
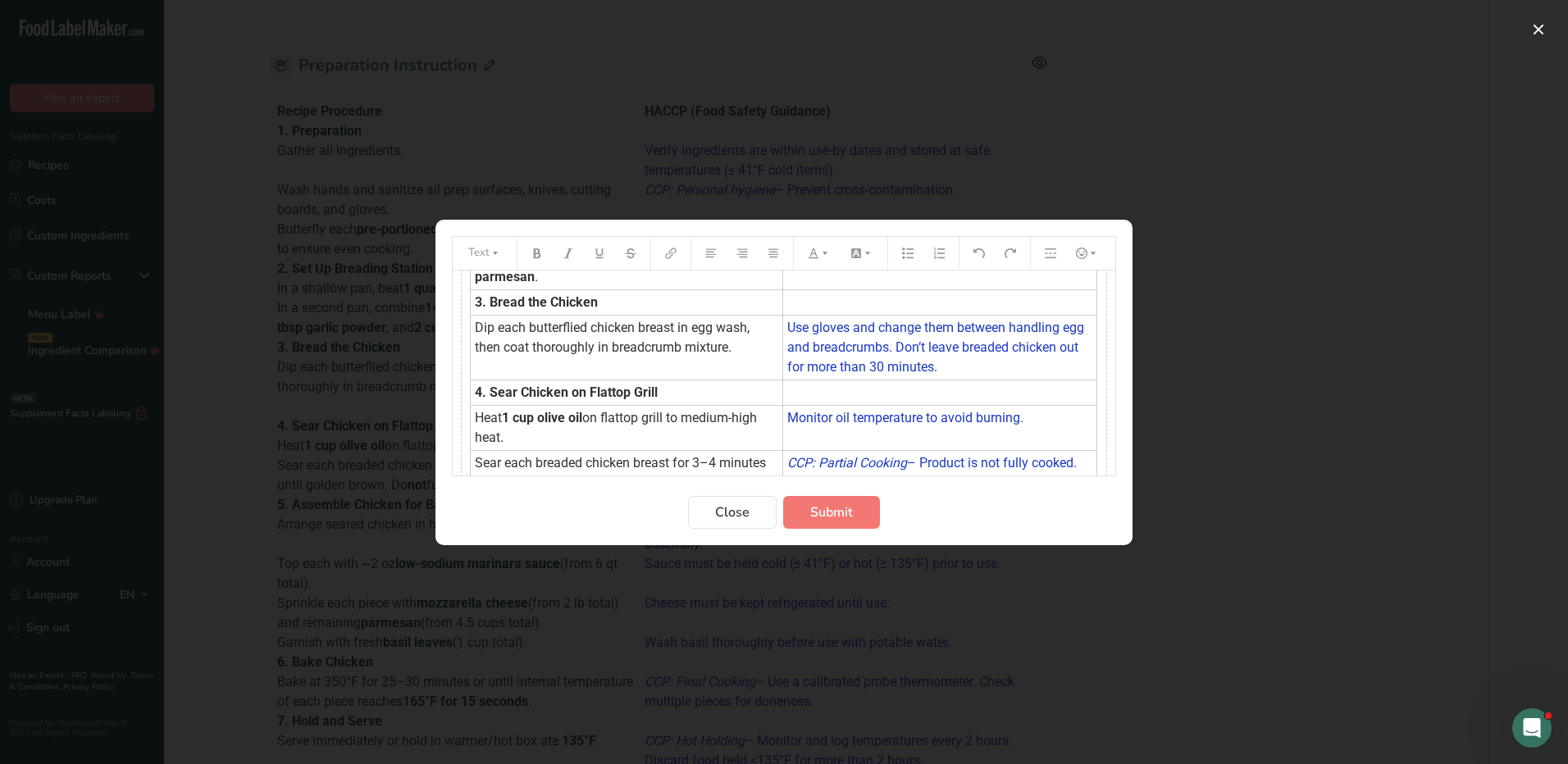
scroll to position [392, 0]
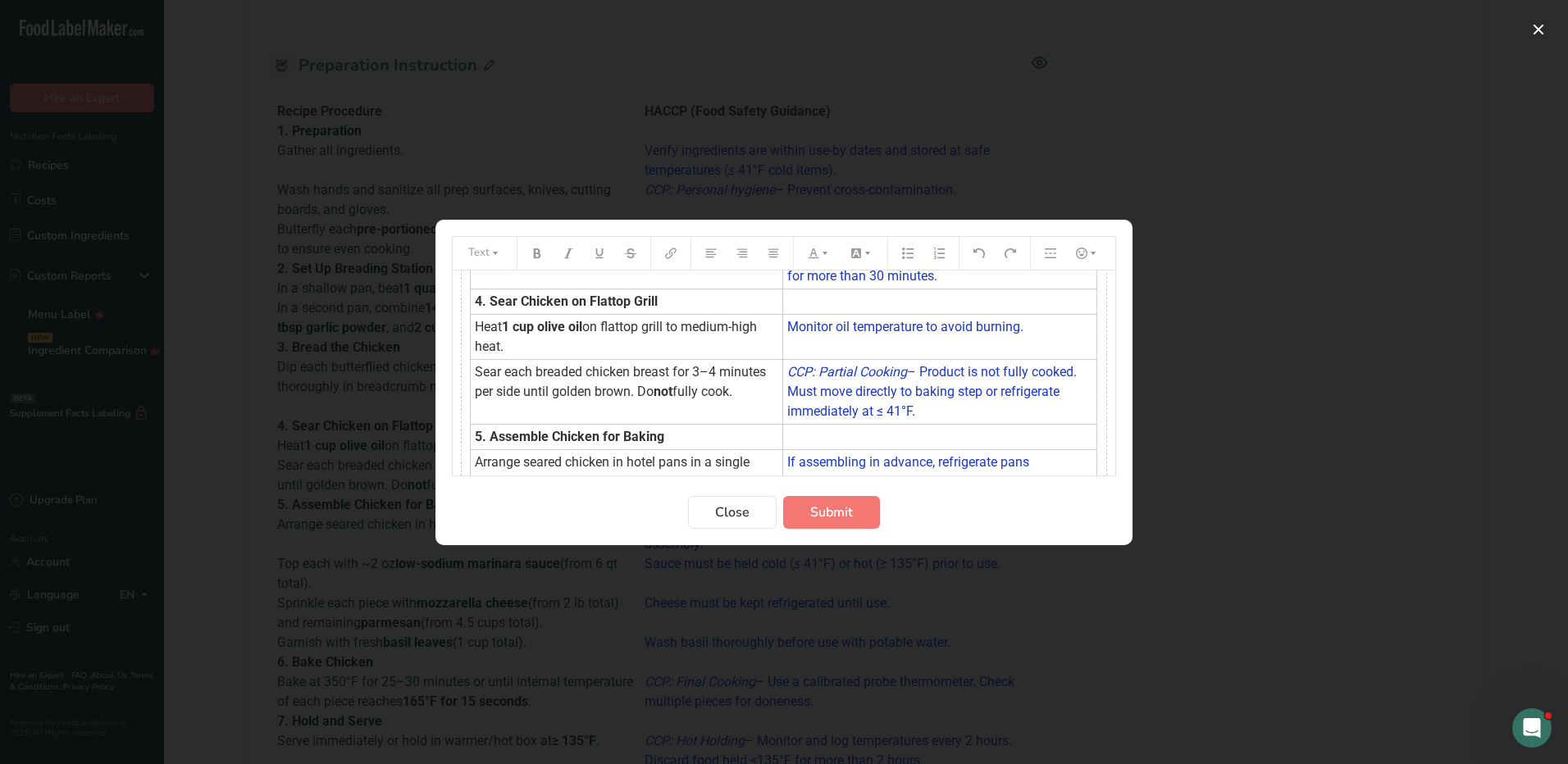
drag, startPoint x: 917, startPoint y: 460, endPoint x: 641, endPoint y: 403, distance: 281.8
click at [639, 407] on tbody "Recipe Procedure HACCP (Food Safety Guidance) 1. Preparation ﻿ Gather all ingre…" at bounding box center [784, 443] width 626 height 1094
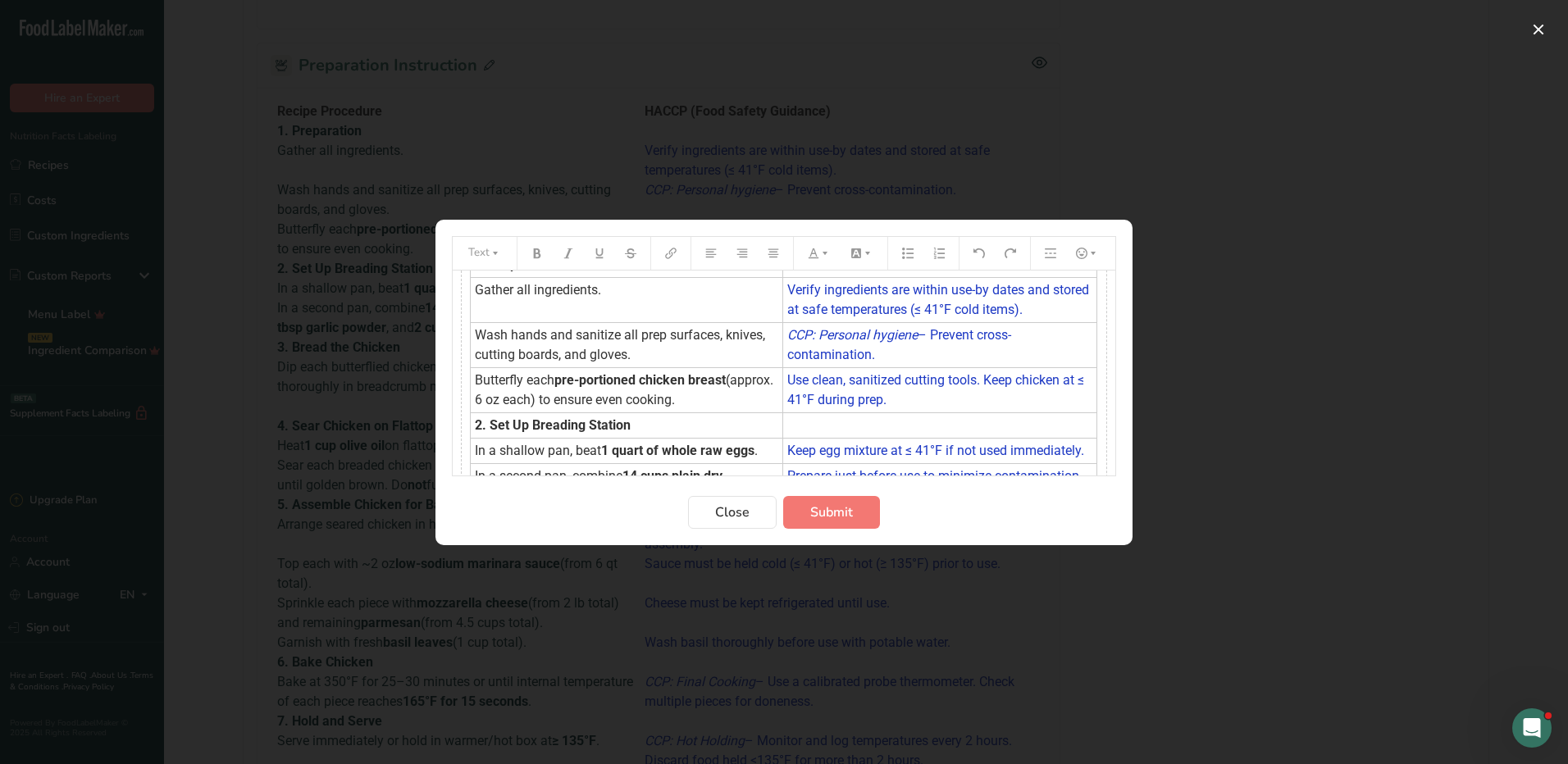
scroll to position [0, 0]
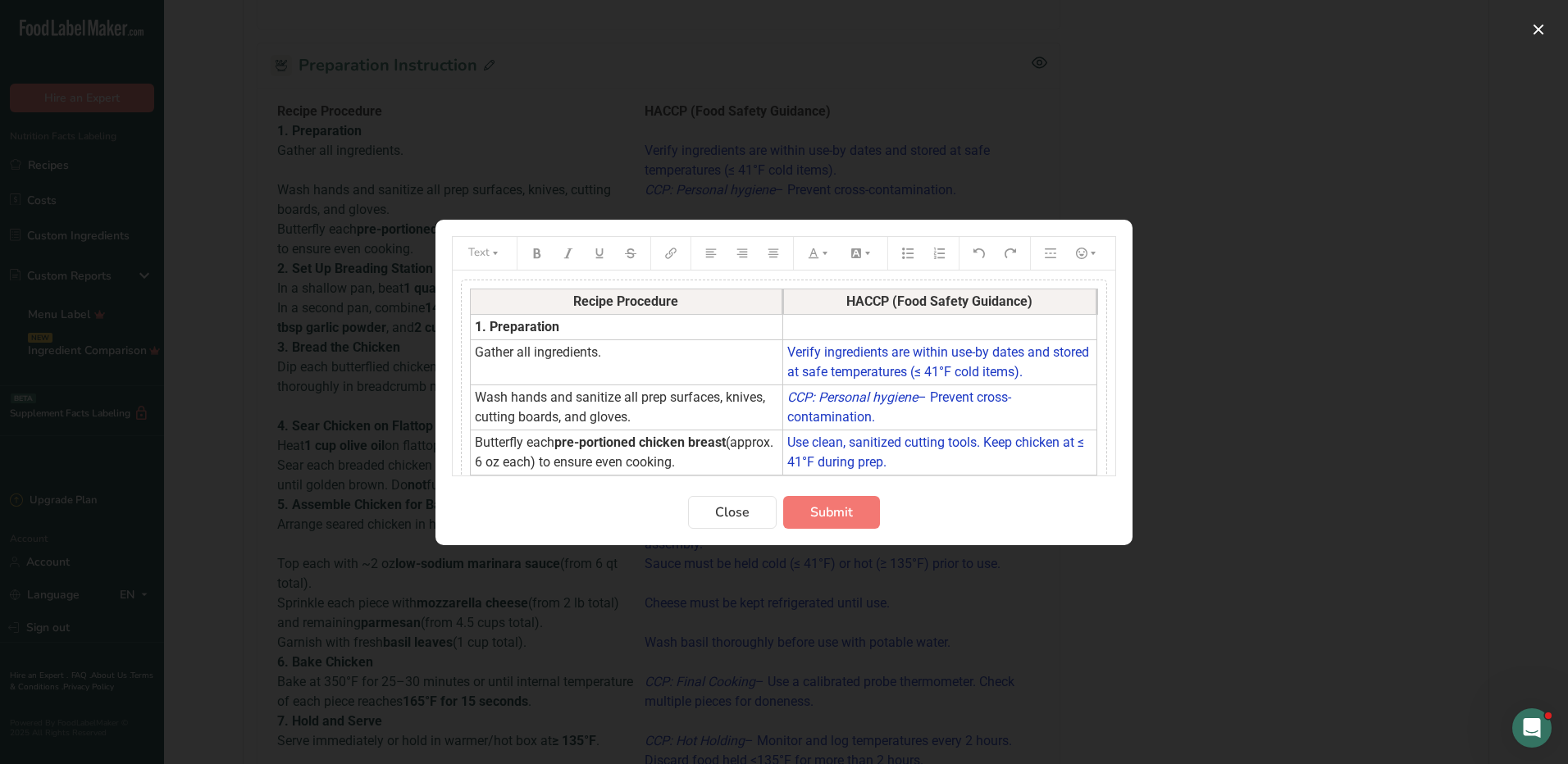
drag, startPoint x: 550, startPoint y: 302, endPoint x: 575, endPoint y: 307, distance: 25.5
click at [575, 307] on th "Recipe Procedure" at bounding box center [627, 301] width 313 height 26
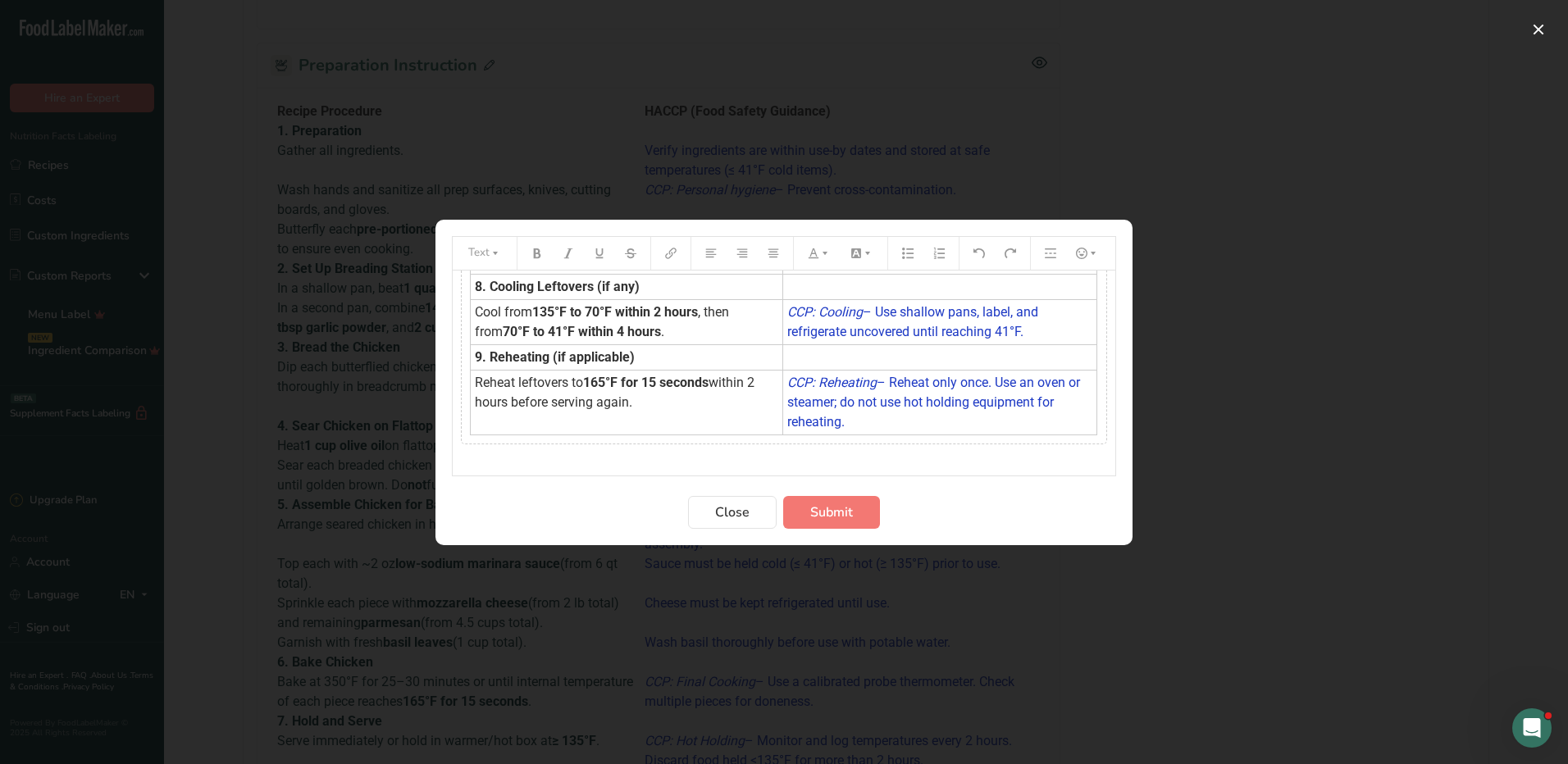
scroll to position [969, 0]
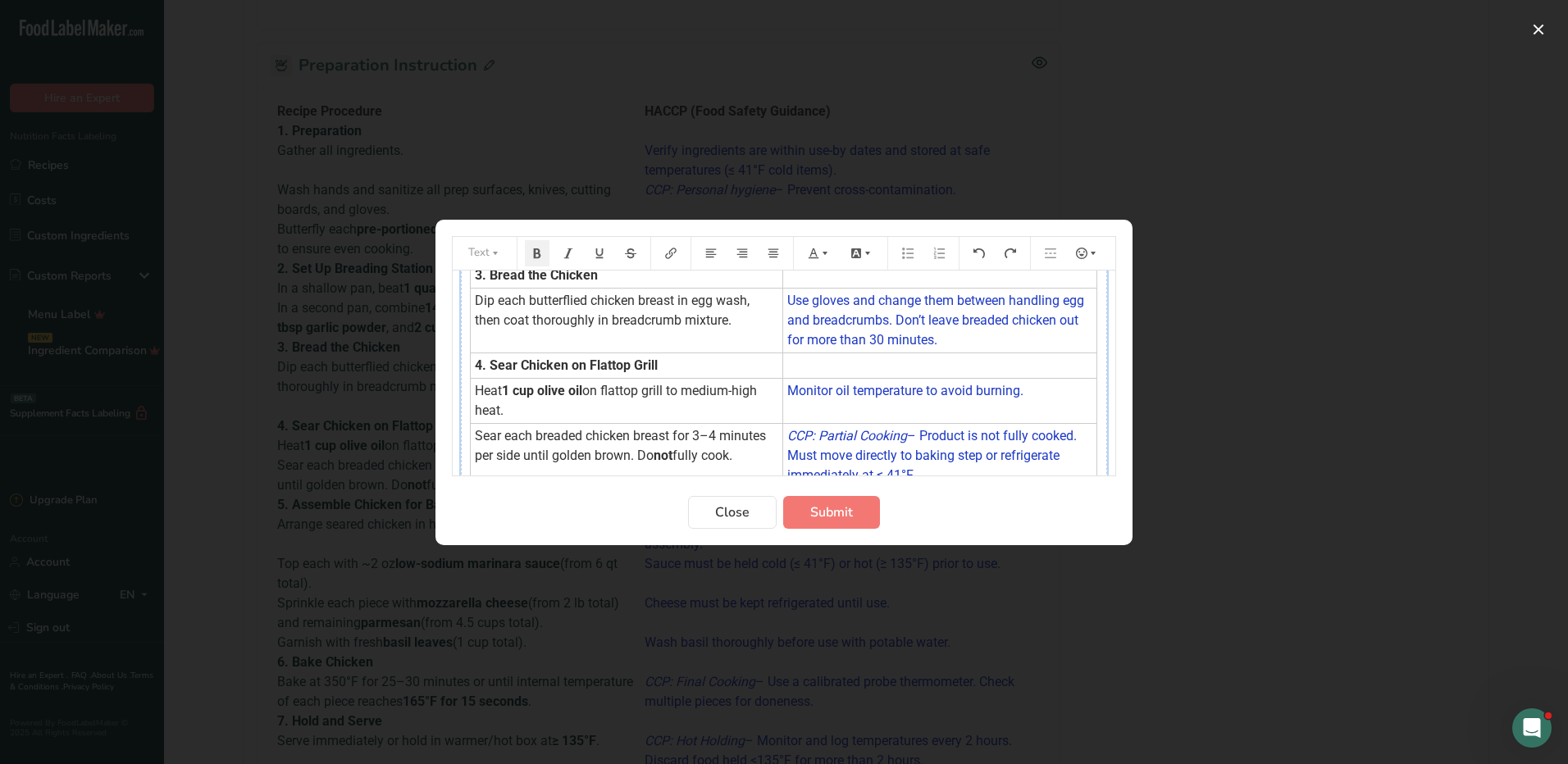
scroll to position [0, 0]
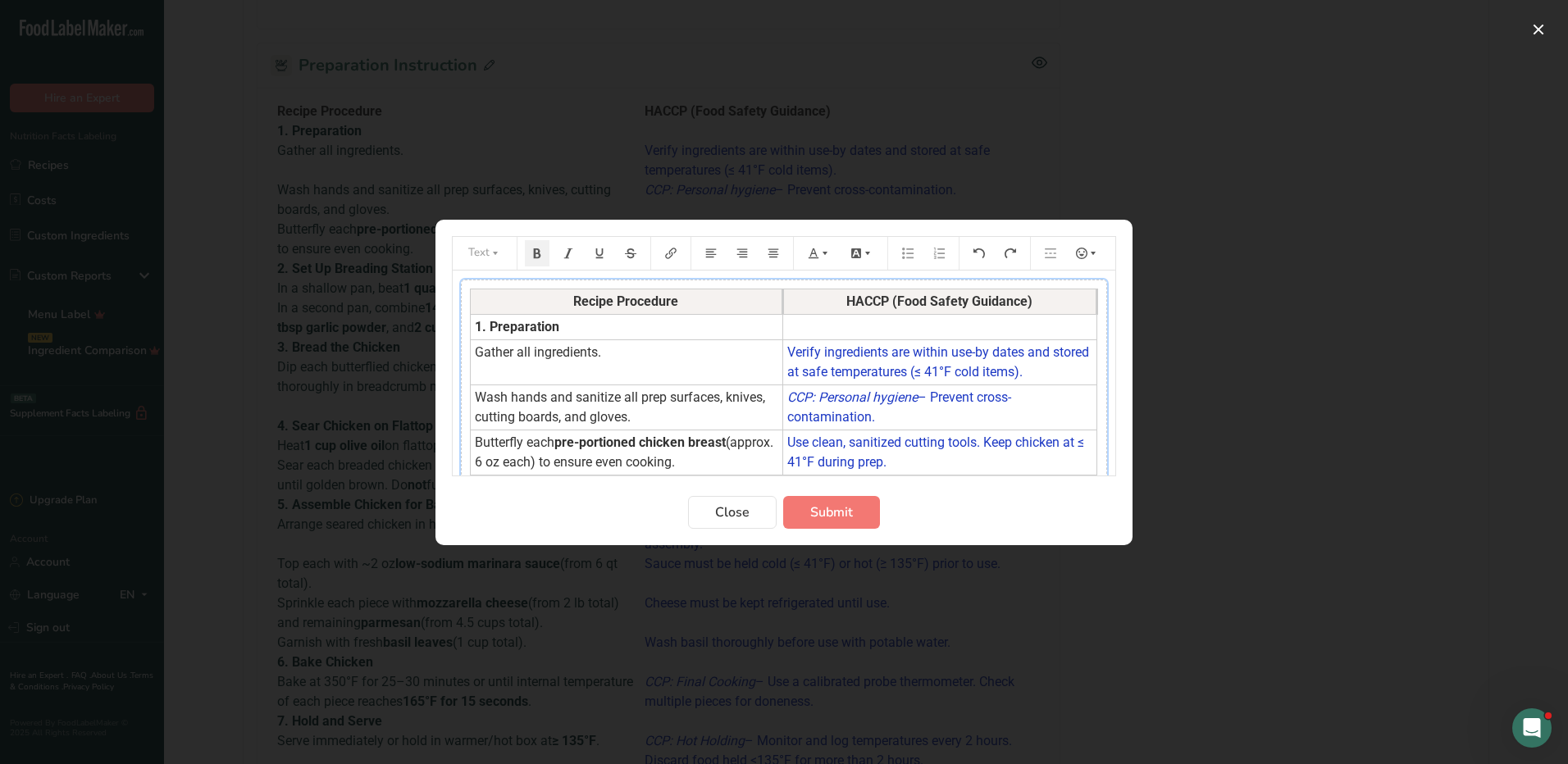
click at [751, 294] on th "Recipe Procedure" at bounding box center [627, 301] width 313 height 26
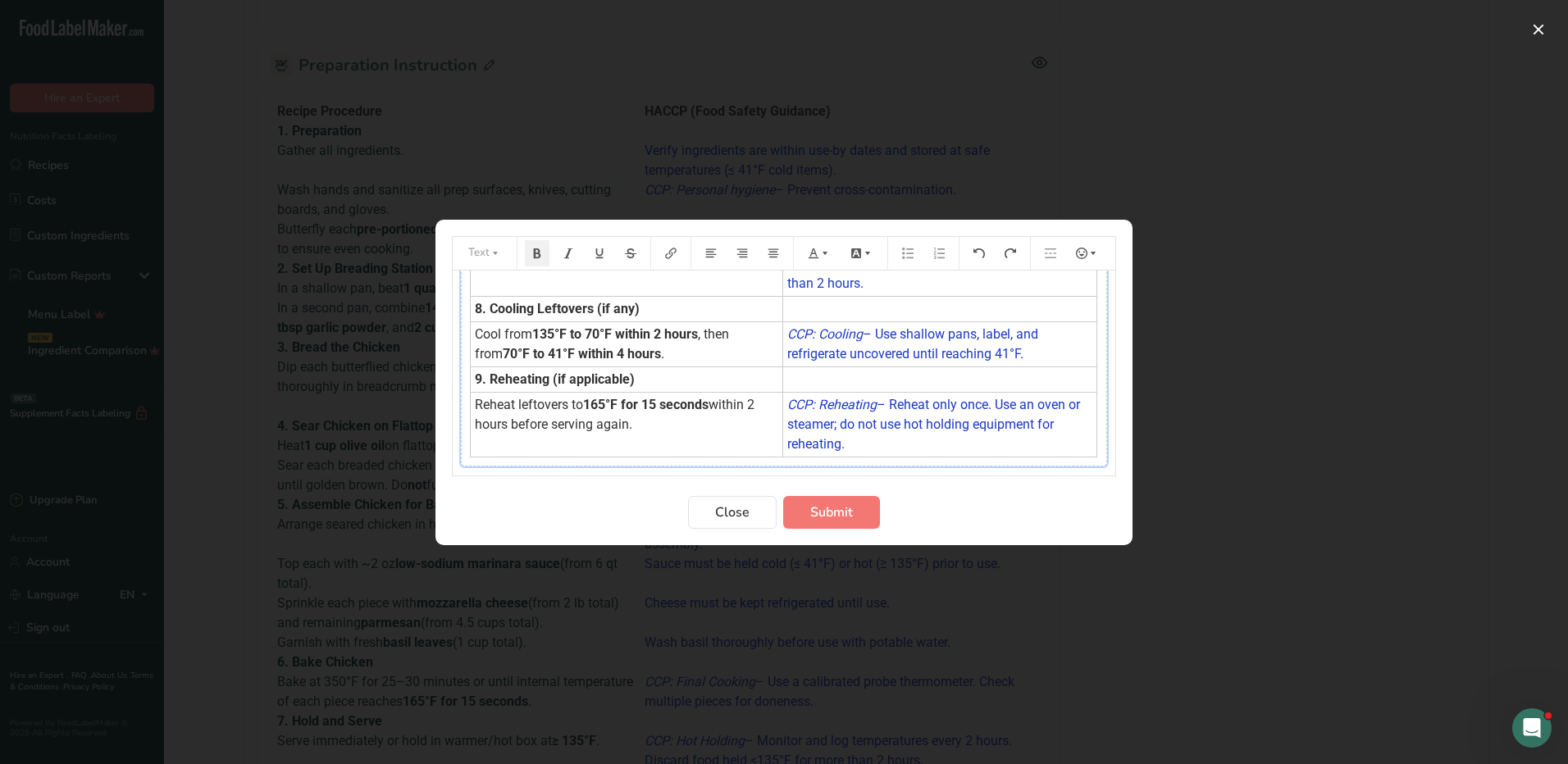
scroll to position [969, 0]
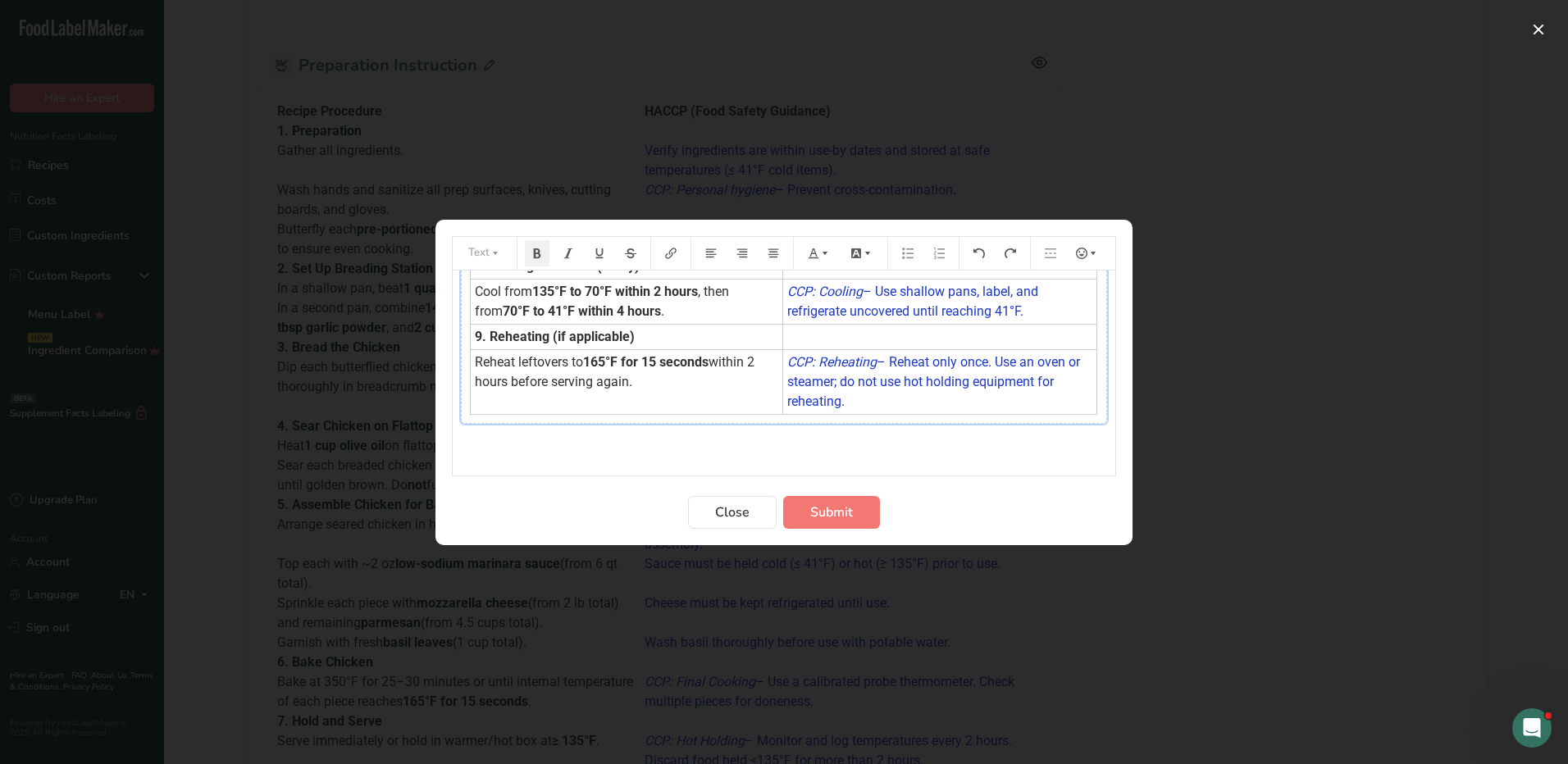
drag, startPoint x: 726, startPoint y: 419, endPoint x: 648, endPoint y: 409, distance: 78.6
click at [648, 409] on td "Reheat leftovers to 165°F for 15 seconds within 2 hours before serving again." at bounding box center [627, 382] width 313 height 65
drag, startPoint x: 472, startPoint y: 391, endPoint x: 862, endPoint y: 393, distance: 390.0
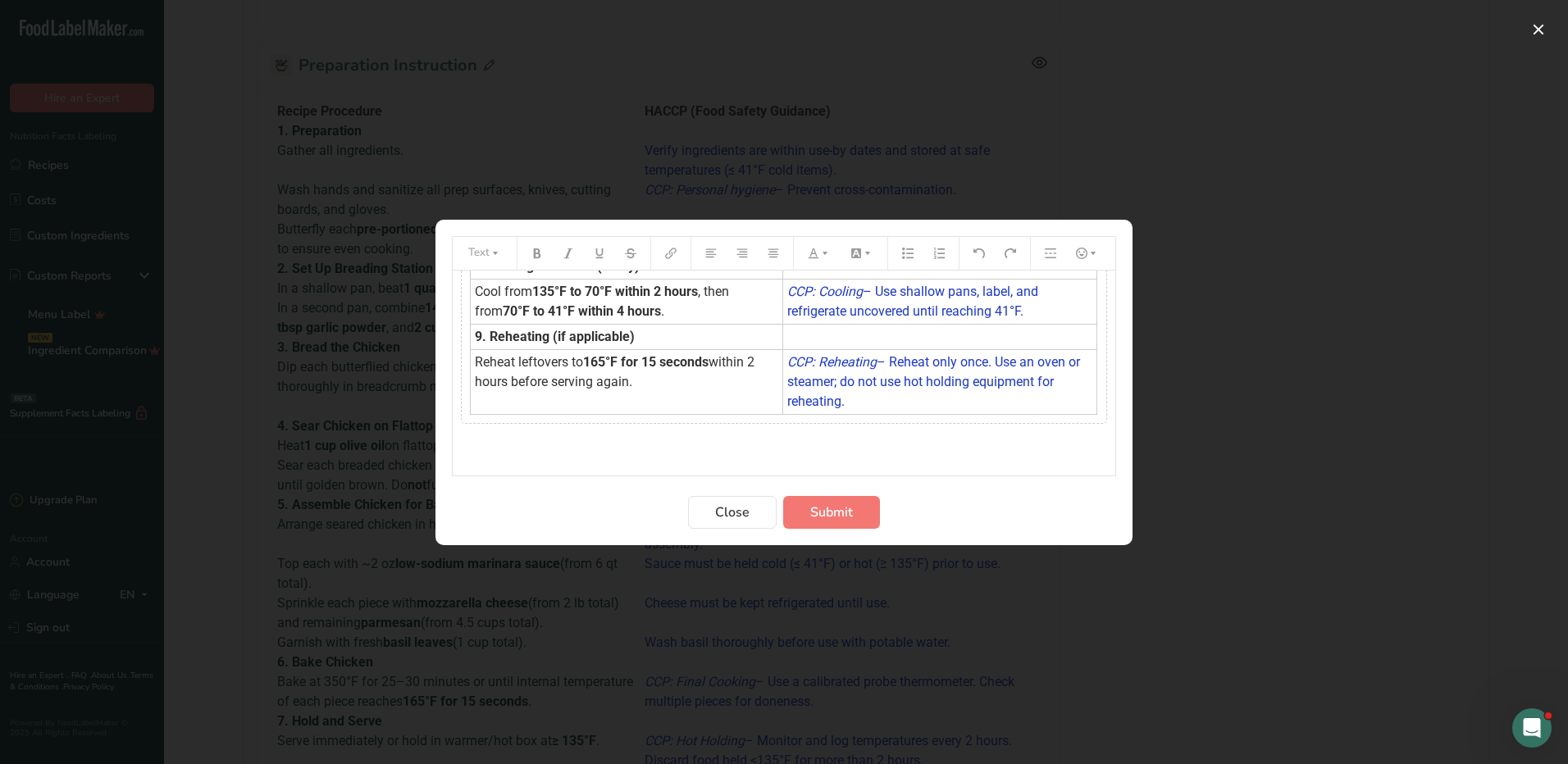
click at [862, 393] on tr "Reheat leftovers to 165°F for 15 seconds within 2 hours before serving again. C…" at bounding box center [784, 382] width 626 height 65
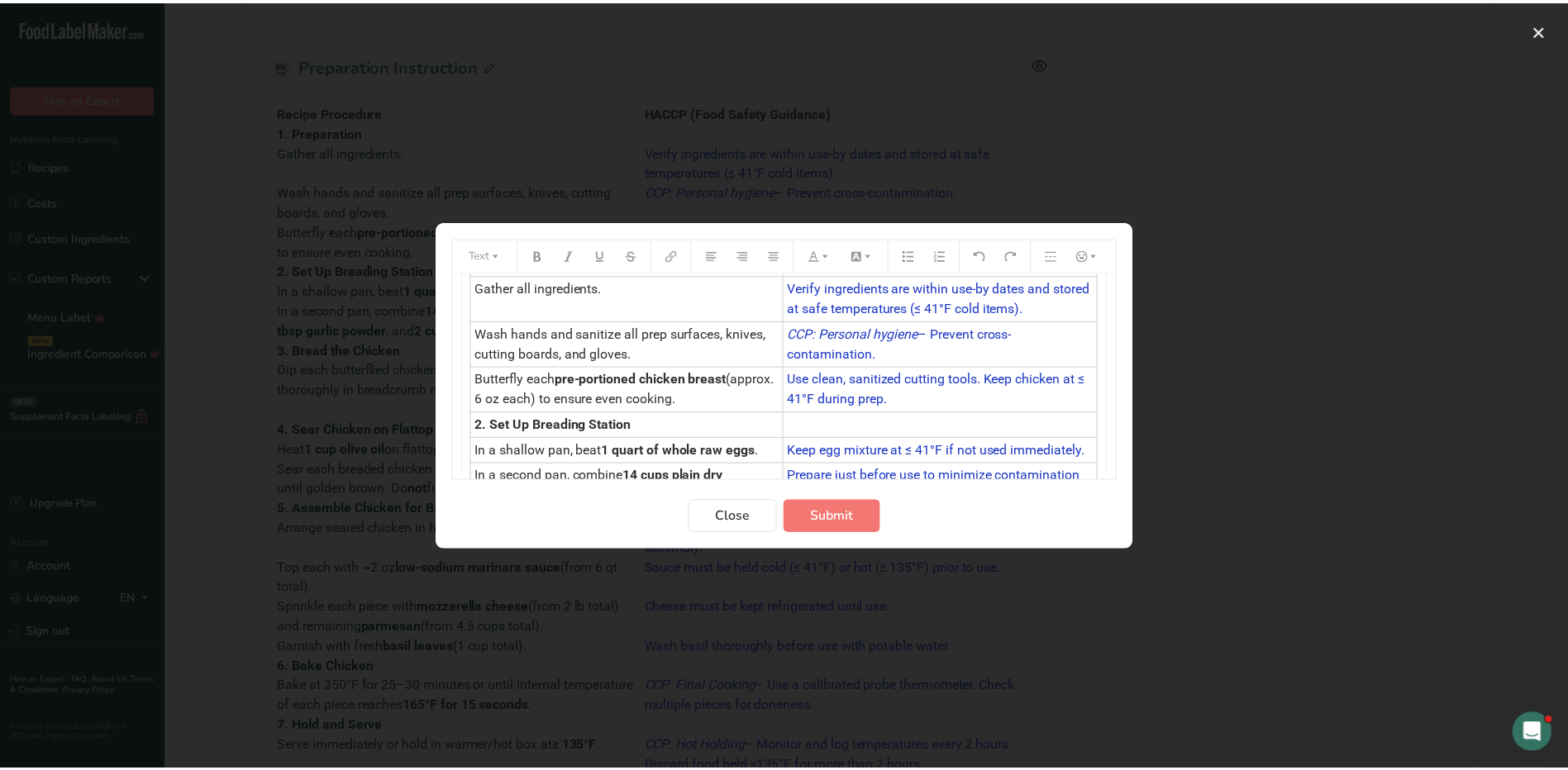
scroll to position [0, 0]
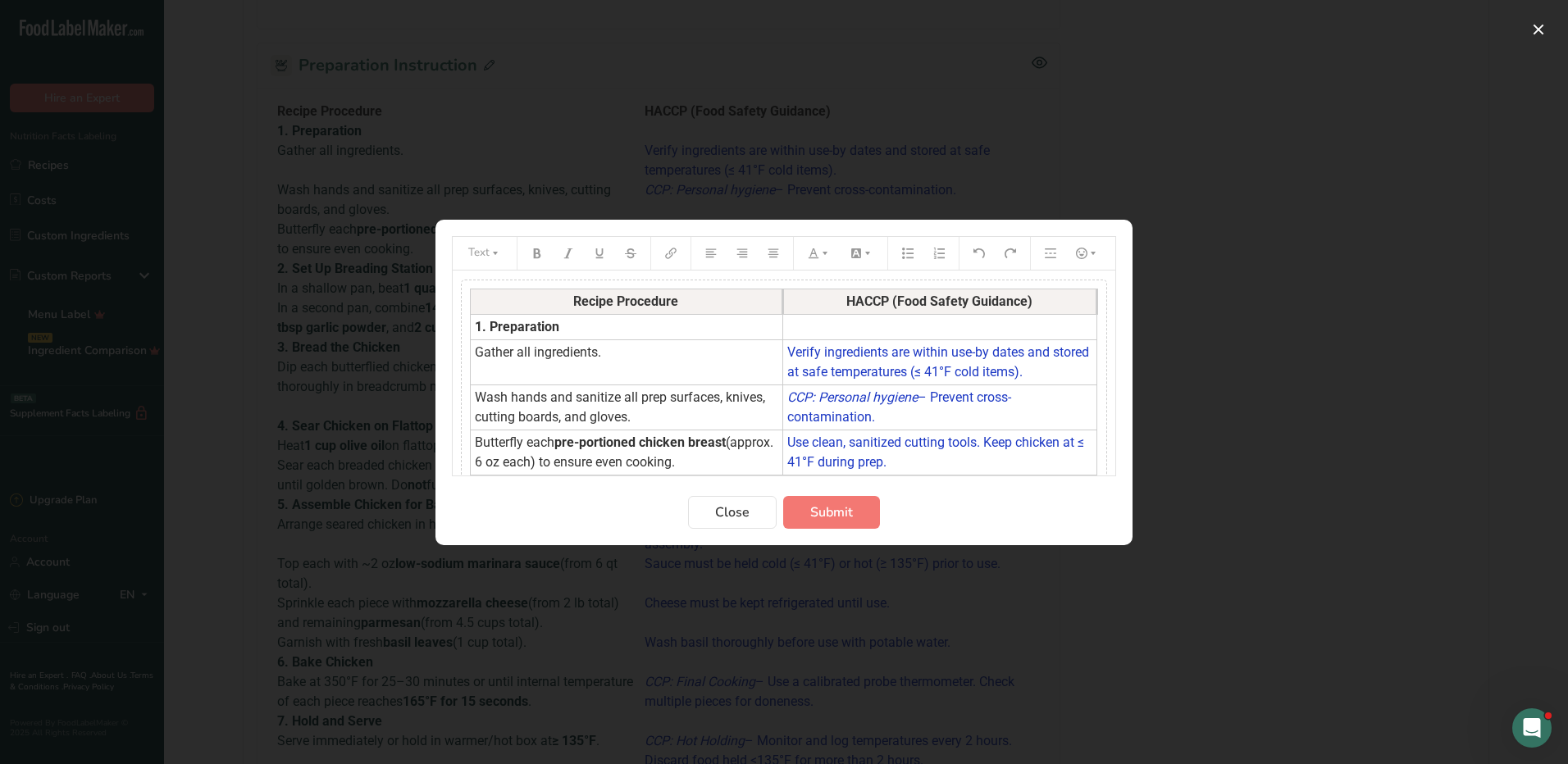
drag, startPoint x: 557, startPoint y: 292, endPoint x: 580, endPoint y: 301, distance: 24.7
click at [584, 295] on th "Recipe Procedure" at bounding box center [627, 301] width 313 height 26
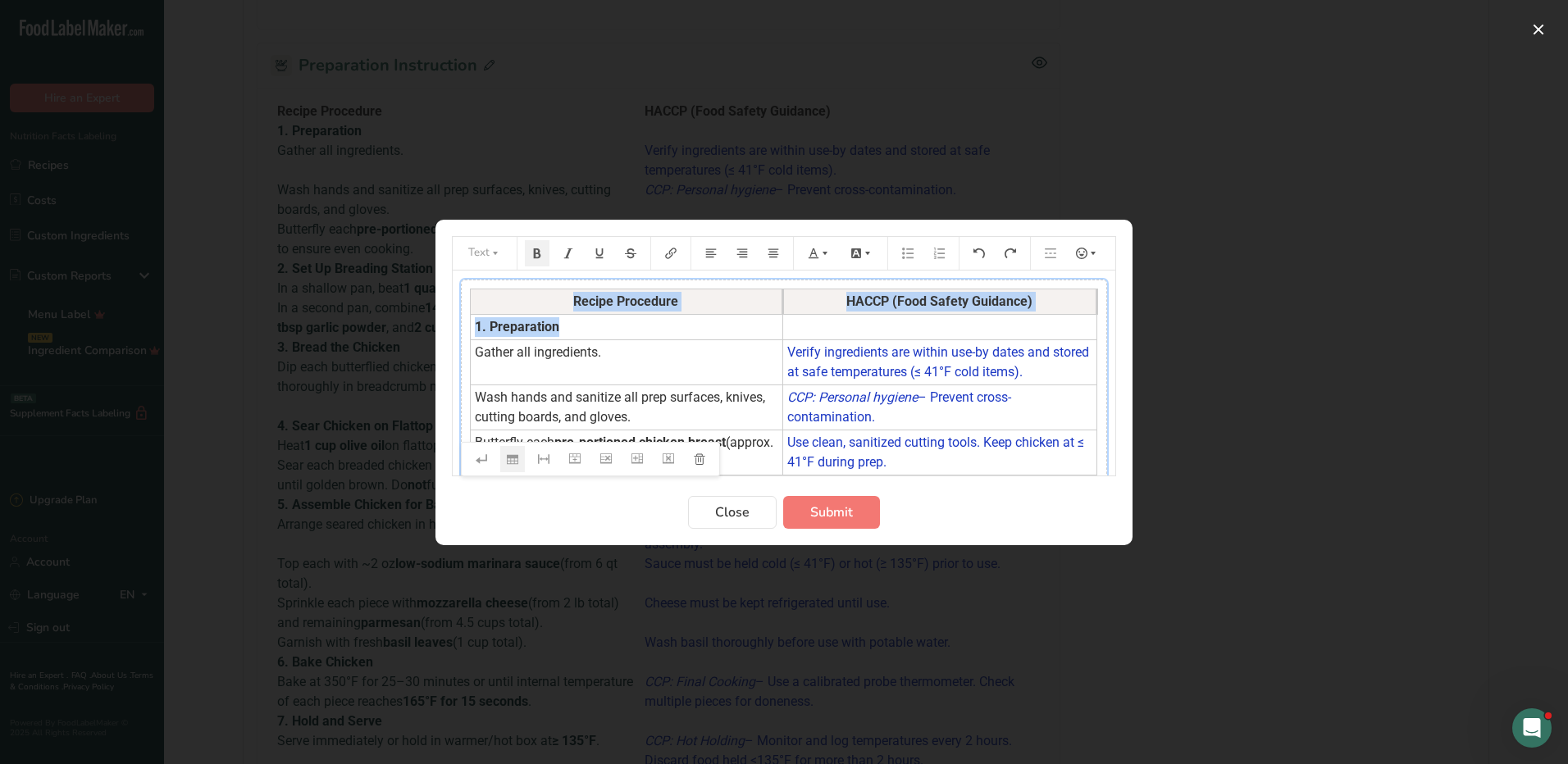
drag, startPoint x: 559, startPoint y: 302, endPoint x: 722, endPoint y: 335, distance: 166.3
copy tbody "Recipe Procedure HACCP (Food Safety Guidance) 1. Preparation"
click at [760, 517] on button "Close" at bounding box center [731, 512] width 88 height 33
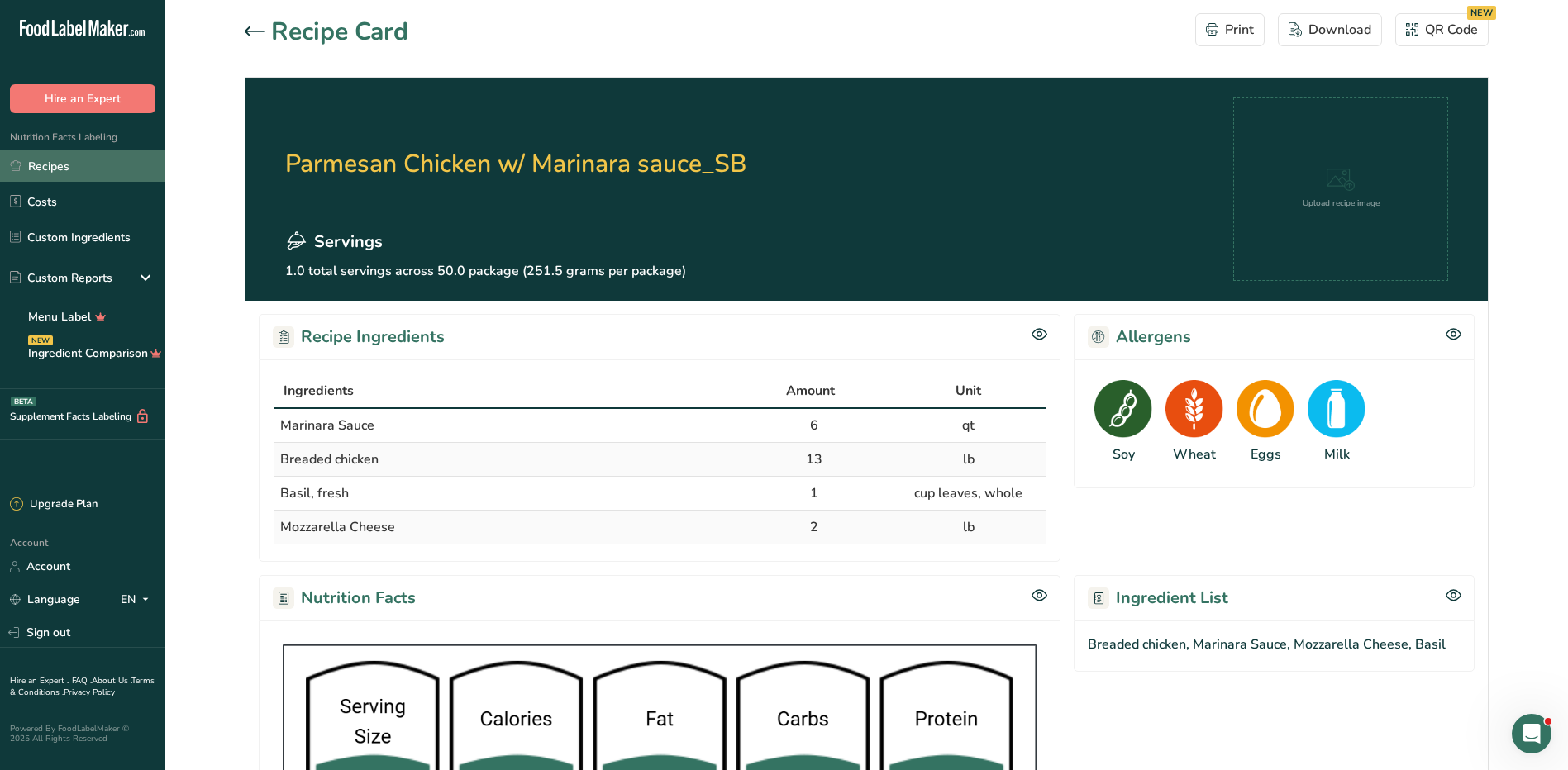
click at [41, 172] on link "Recipes" at bounding box center [82, 166] width 165 height 31
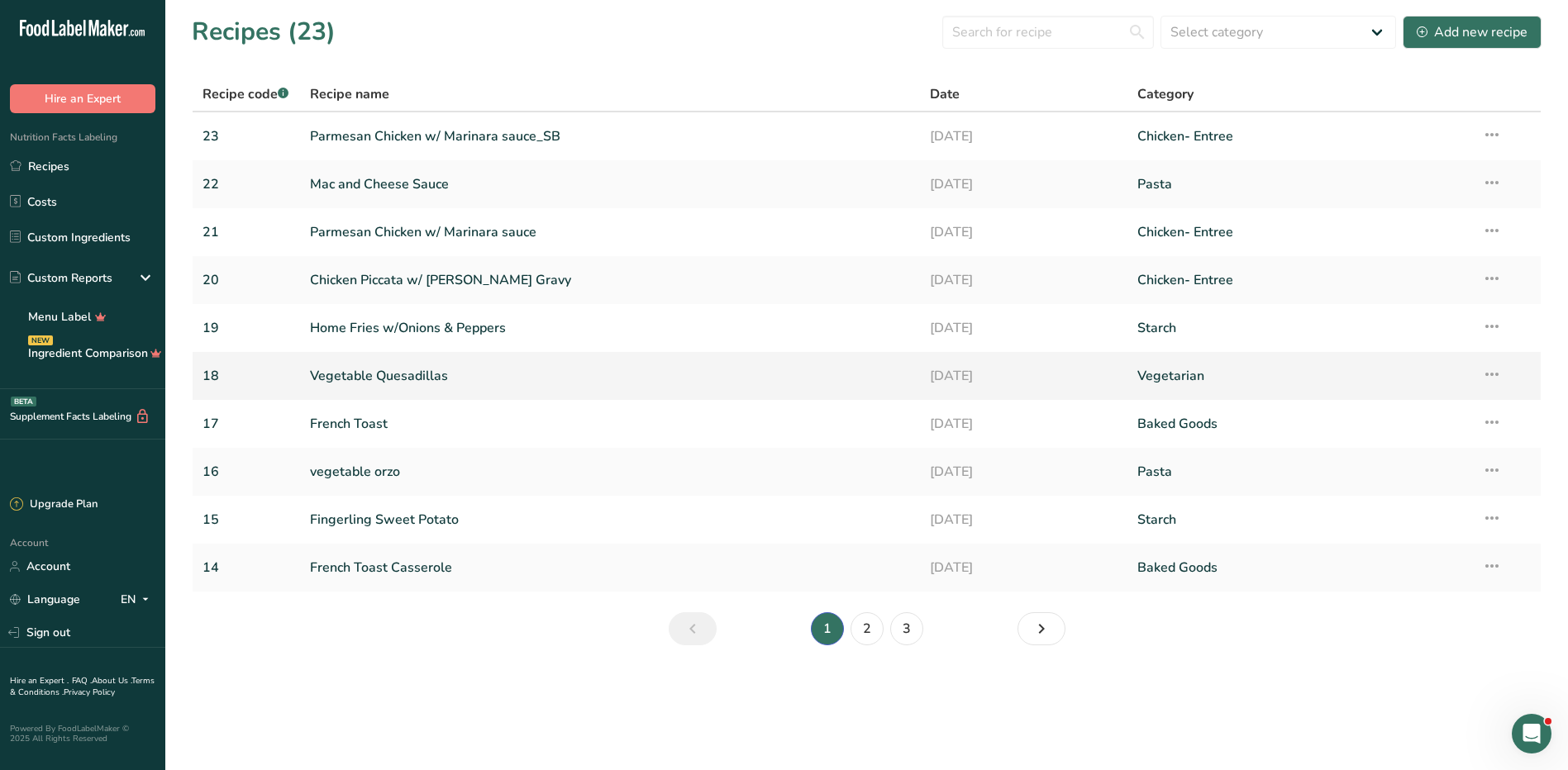
click at [345, 374] on link "Vegetable Quesadillas" at bounding box center [610, 376] width 601 height 35
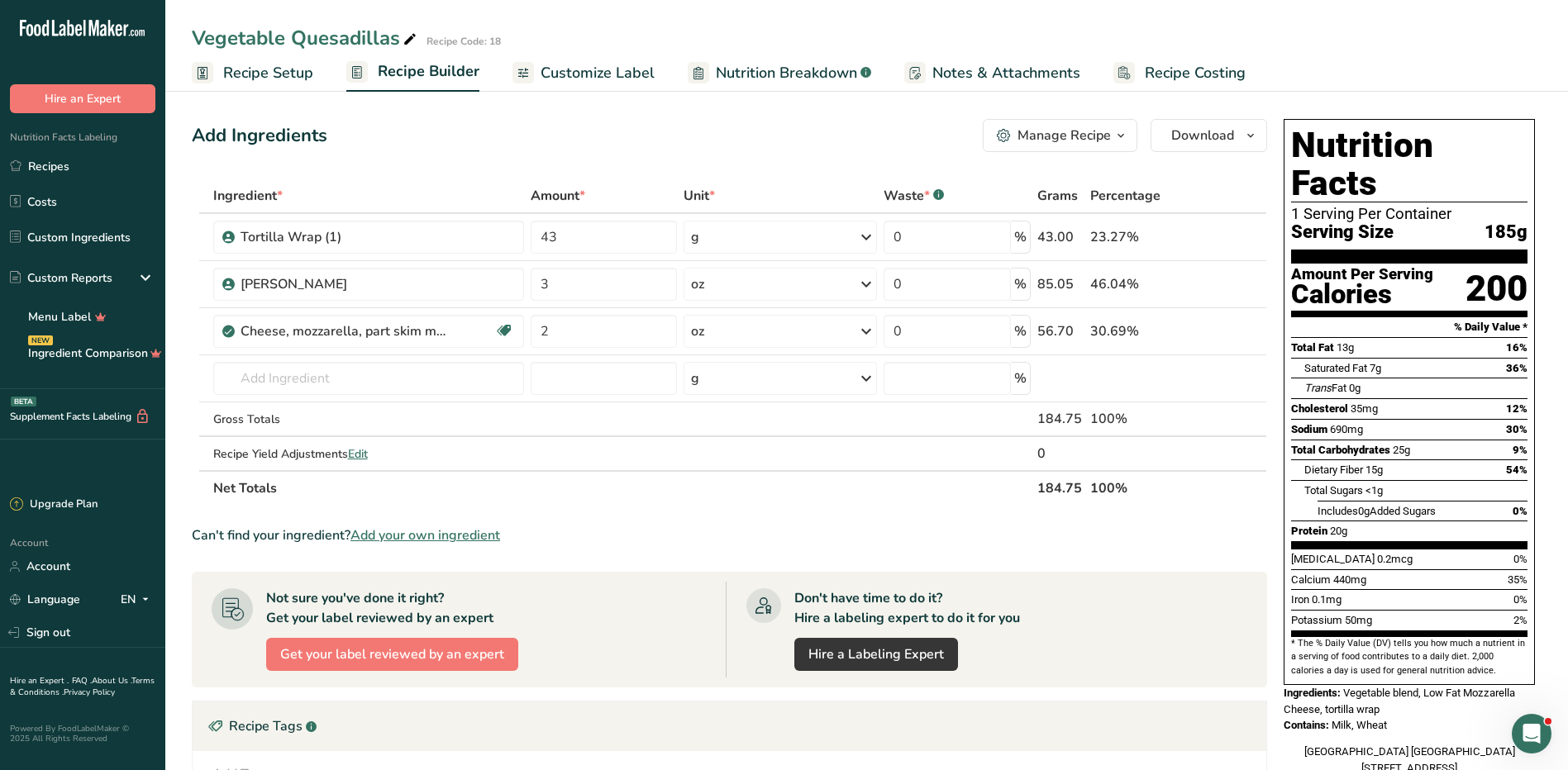
click at [1079, 135] on div "Manage Recipe" at bounding box center [1065, 136] width 93 height 20
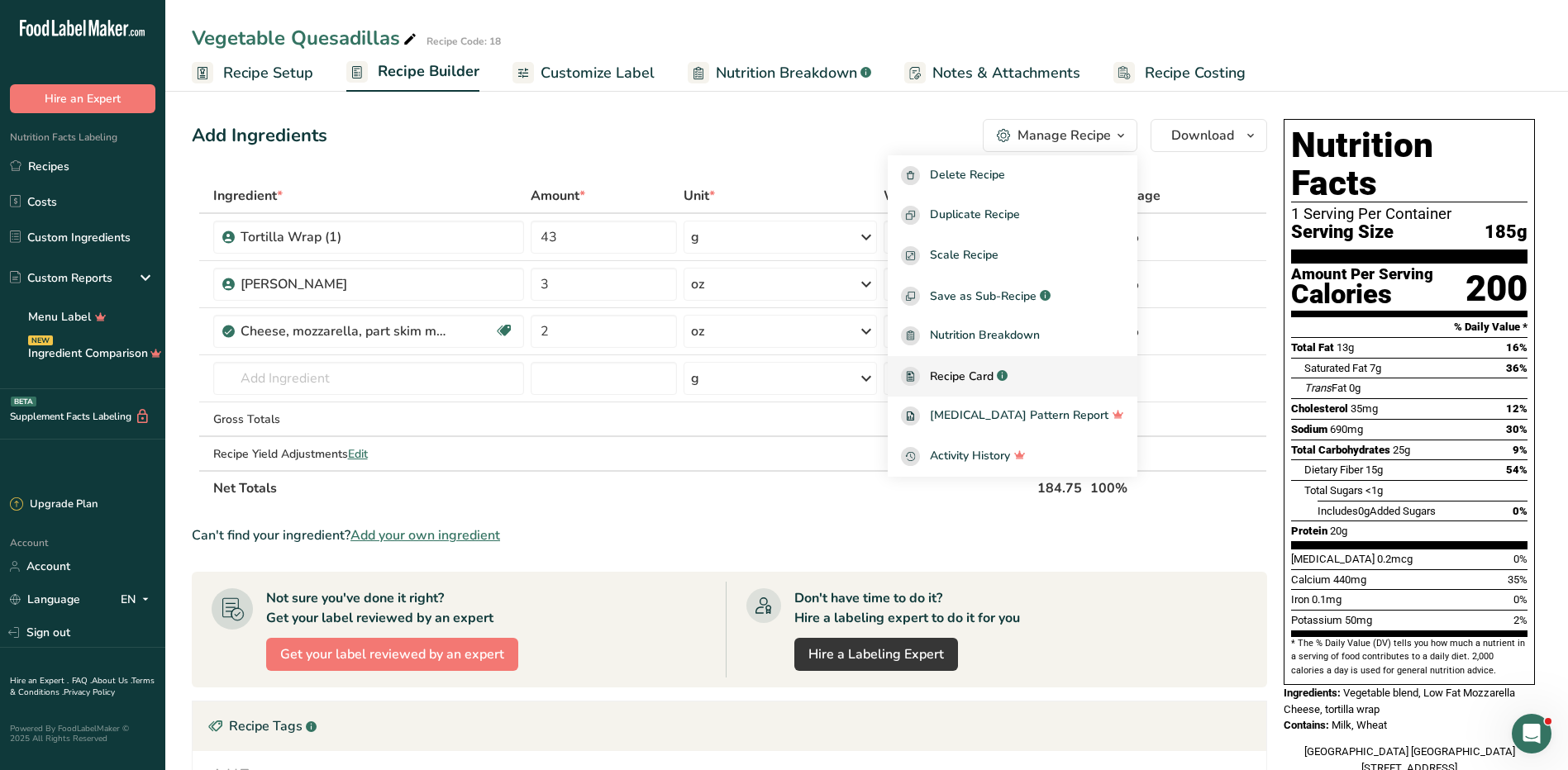
click at [994, 375] on span "Recipe Card" at bounding box center [962, 376] width 64 height 17
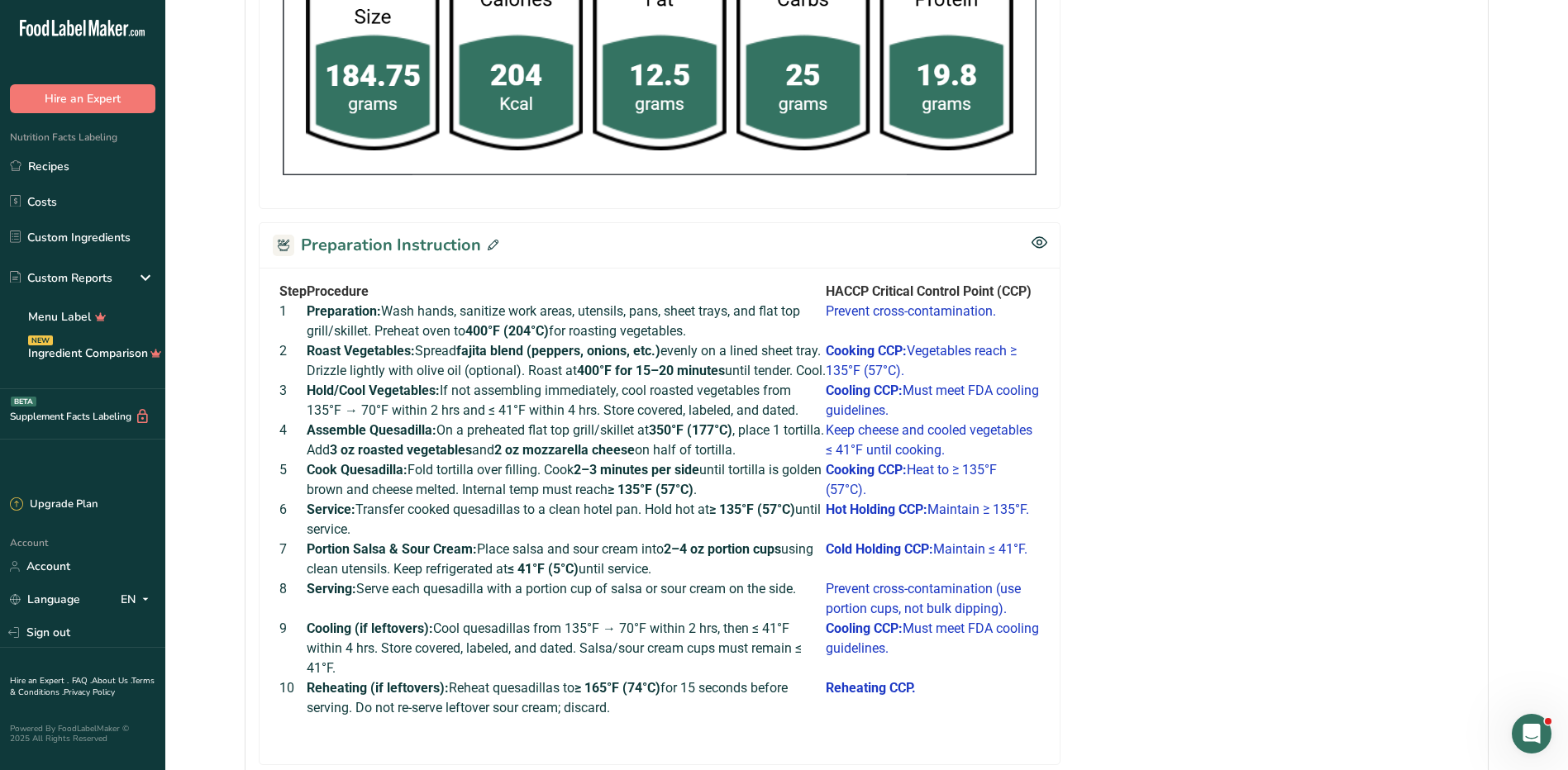
scroll to position [744, 0]
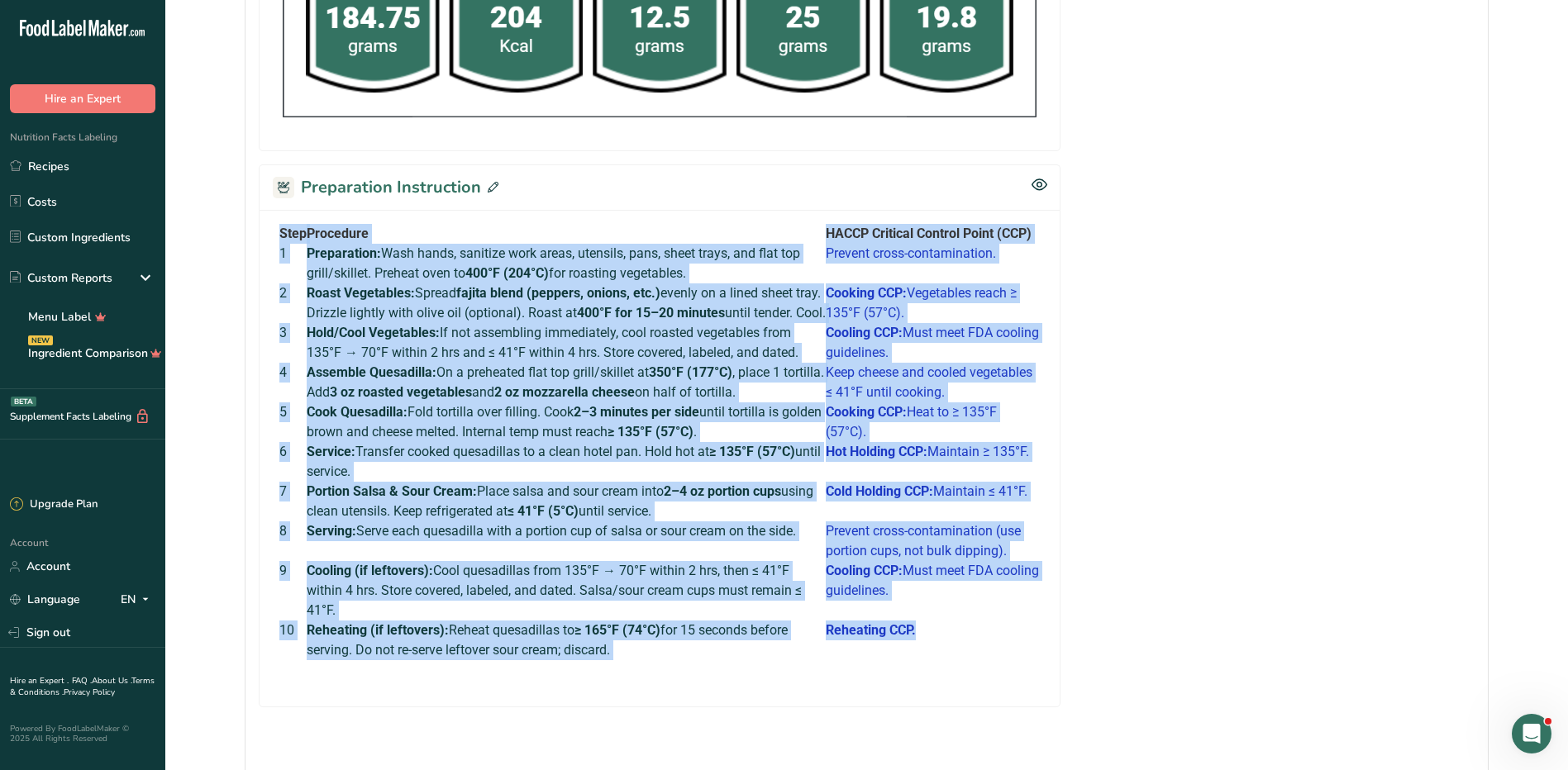
drag, startPoint x: 279, startPoint y: 229, endPoint x: 953, endPoint y: 660, distance: 800.0
click at [953, 660] on div "Step Procedure HACCP Critical Control Point (CCP) 1 Preparation: Wash hands, sa…" at bounding box center [660, 451] width 774 height 456
copy tbody "Step Procedure HACCP Critical Control Point (CCP) 1 Preparation: Wash hands, sa…"
click at [73, 174] on link "Recipes" at bounding box center [82, 166] width 165 height 31
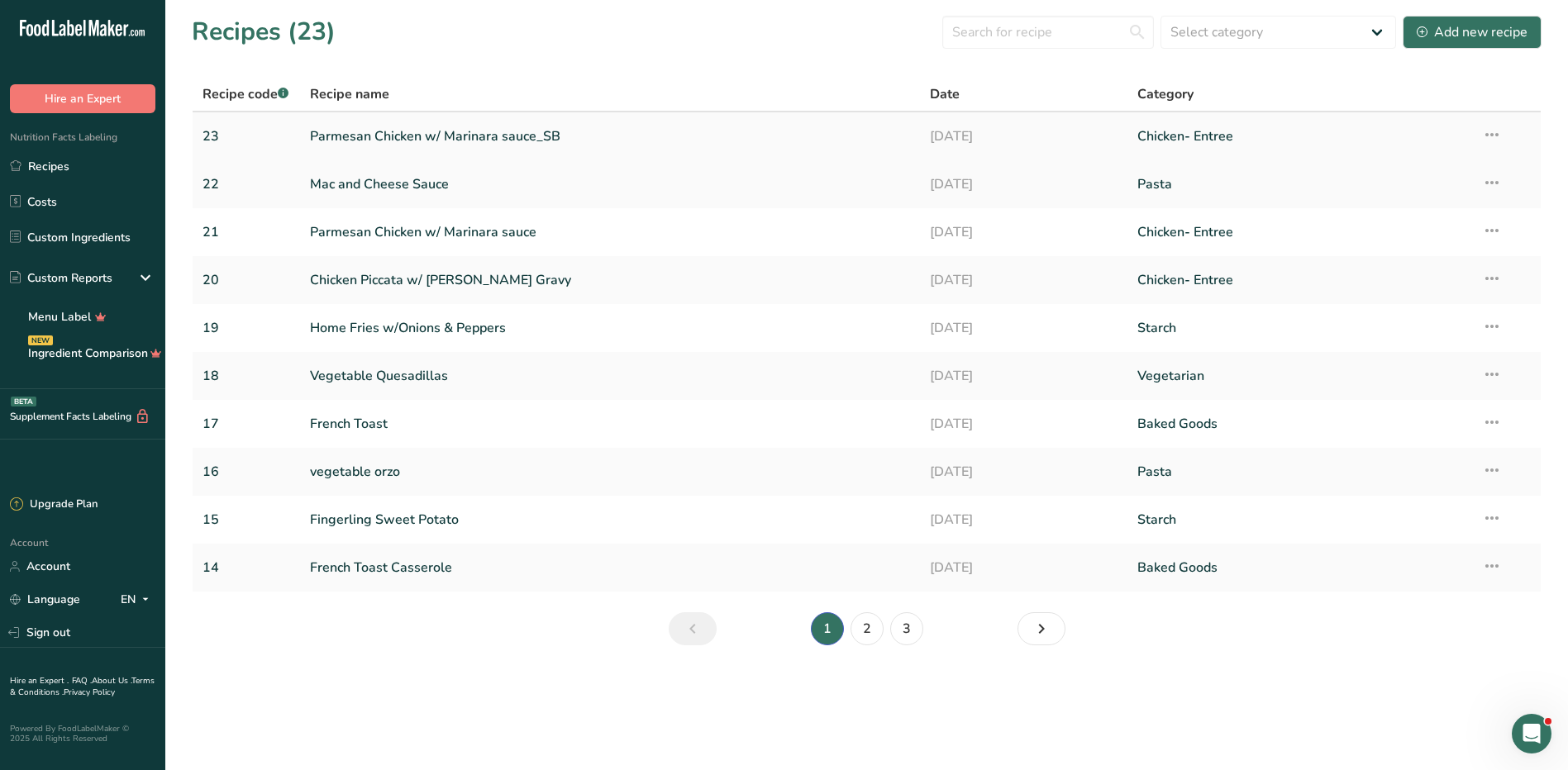
click at [425, 142] on link "Parmesan Chicken w/ Marinara sauce_SB" at bounding box center [610, 136] width 601 height 35
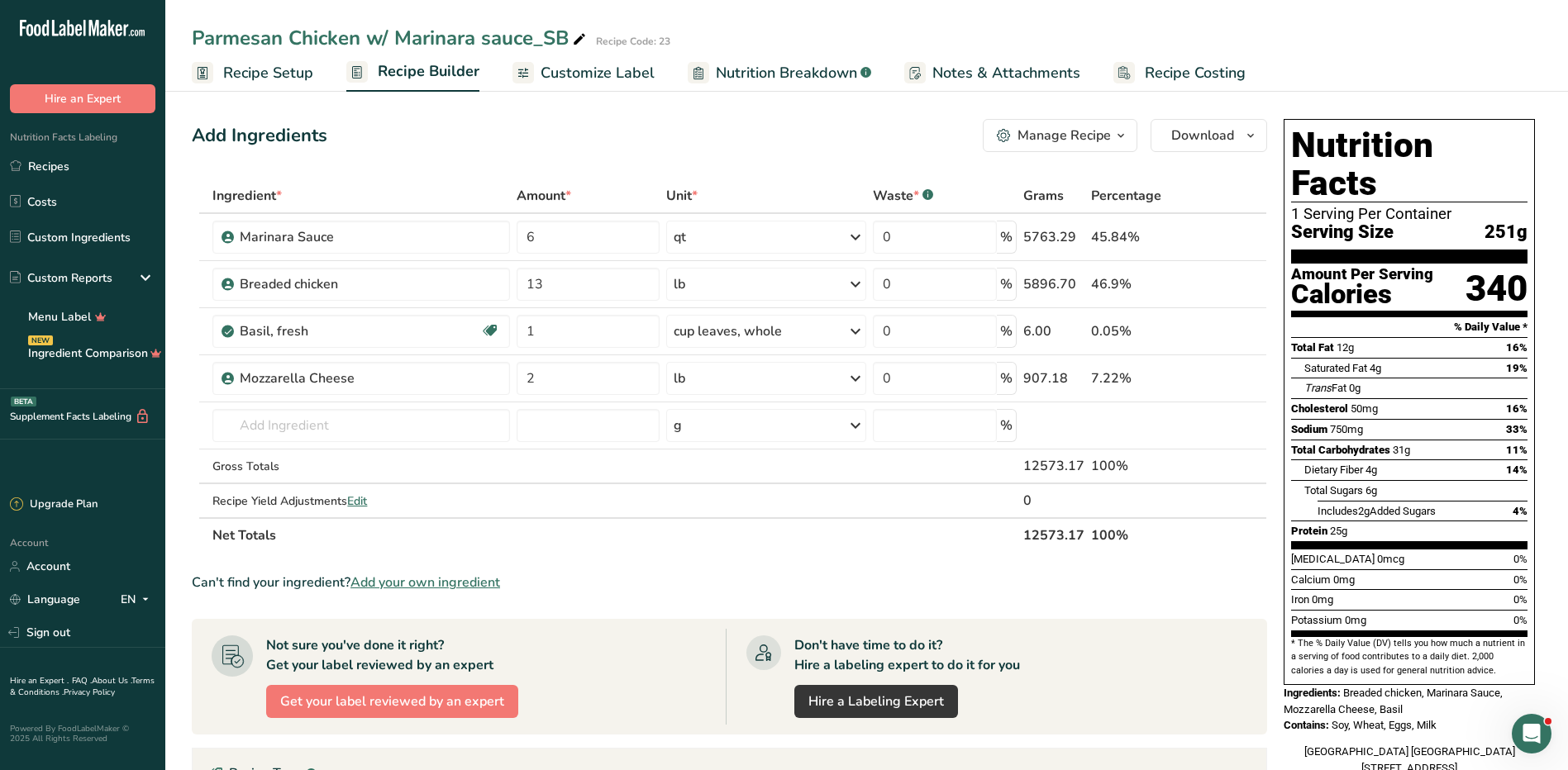
click at [1081, 126] on div "Manage Recipe" at bounding box center [1065, 136] width 93 height 20
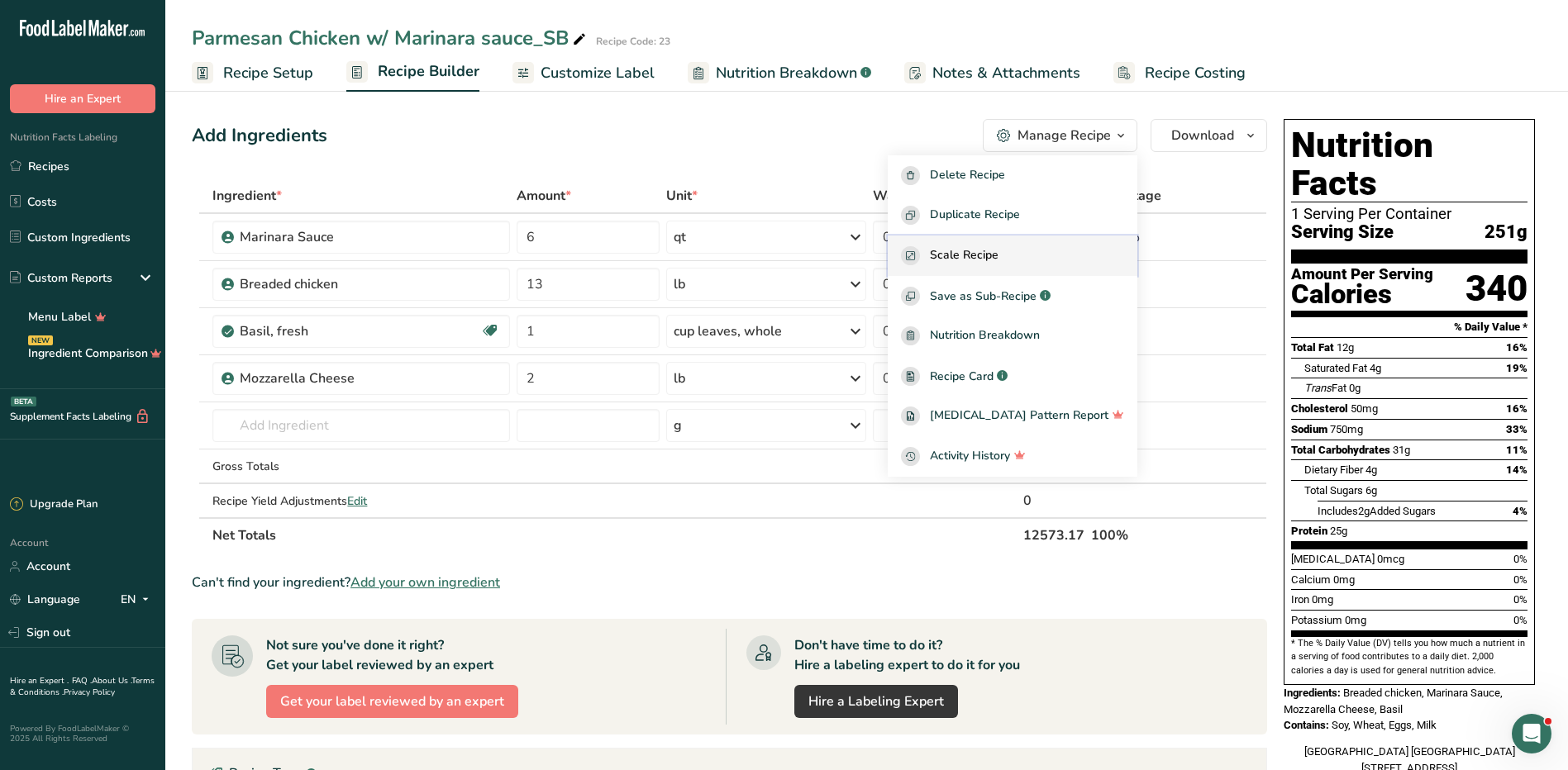
click at [996, 262] on span "Scale Recipe" at bounding box center [964, 256] width 68 height 19
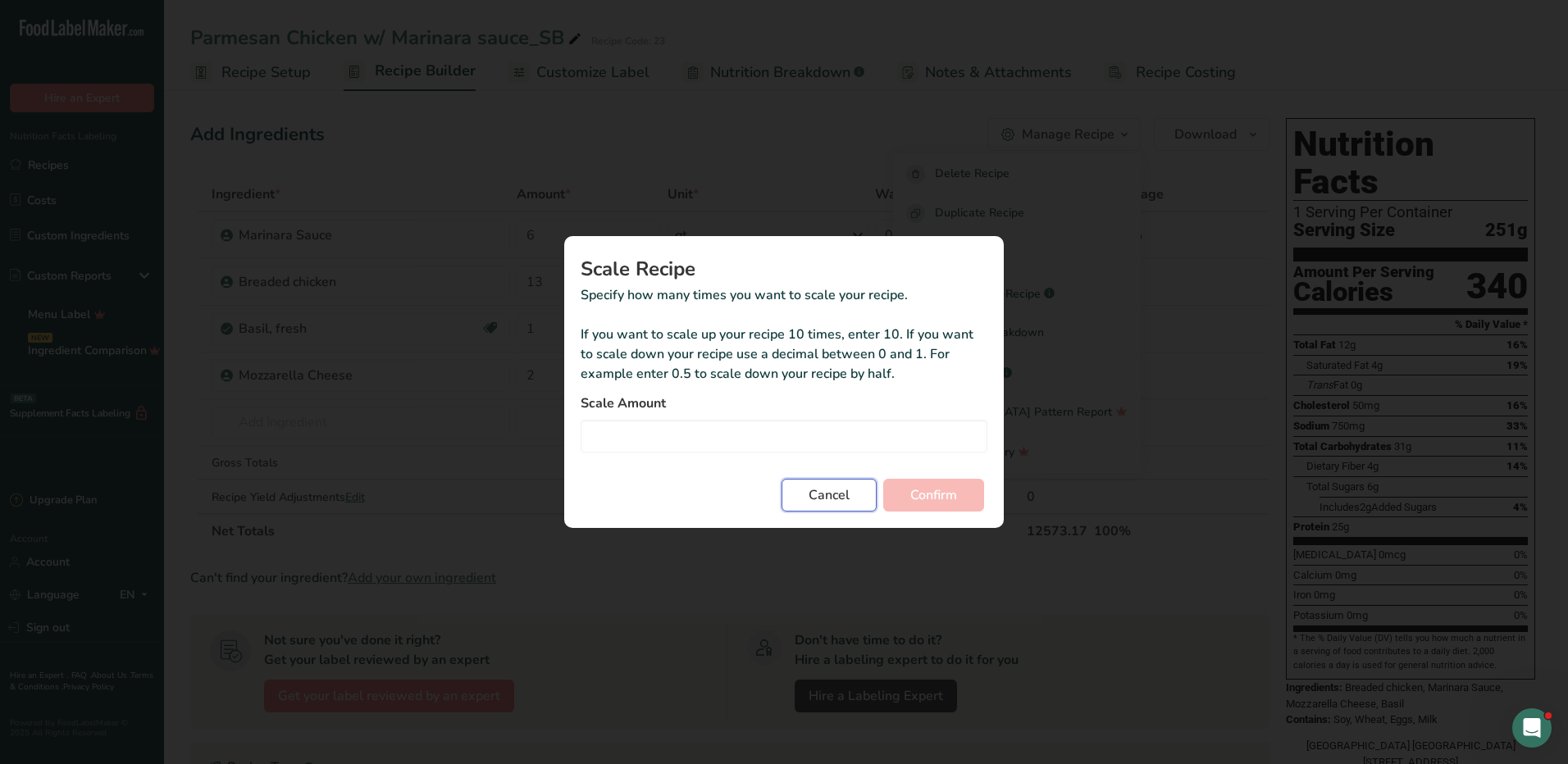
click at [832, 498] on span "Cancel" at bounding box center [829, 495] width 41 height 20
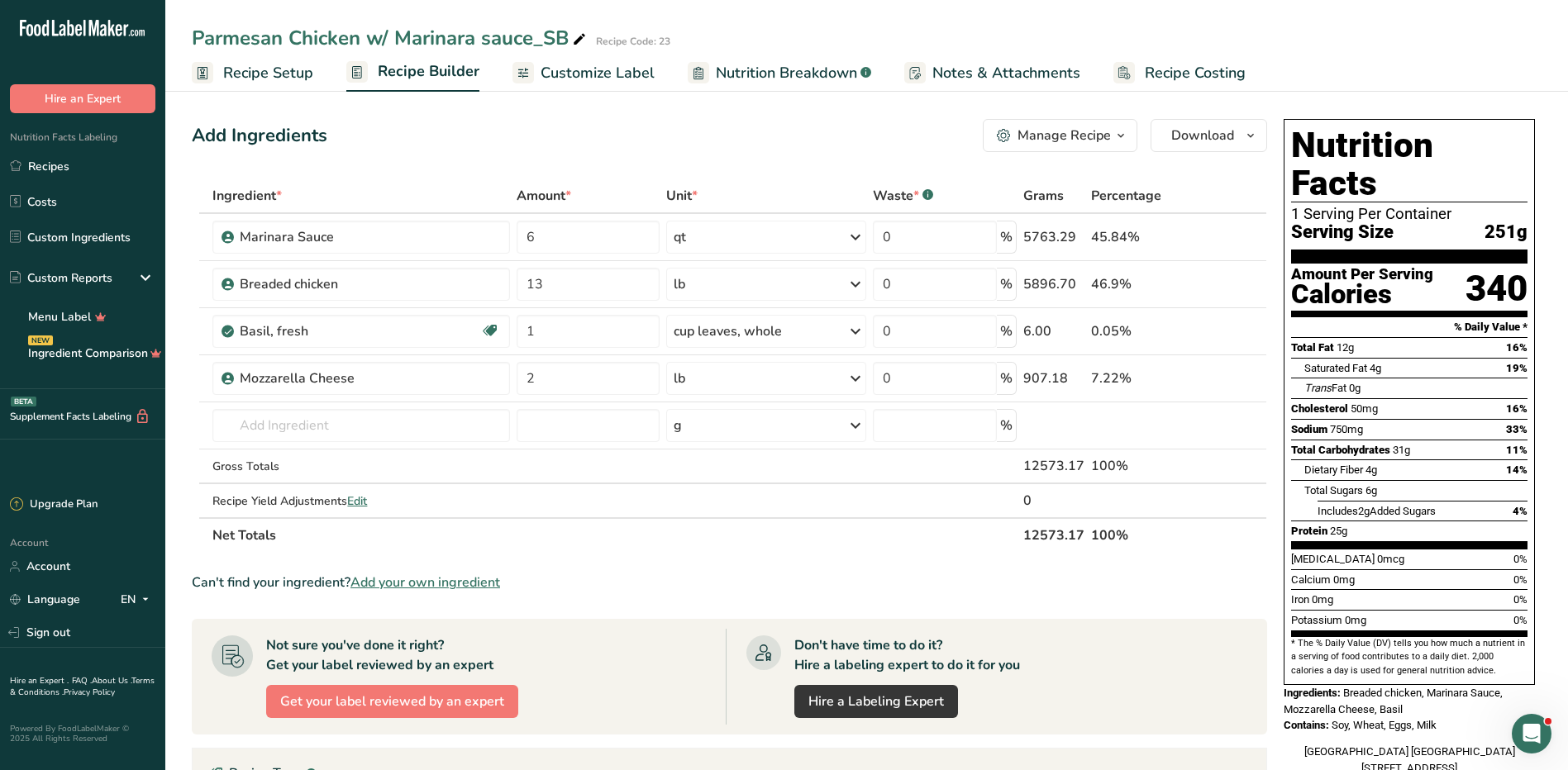
click at [1106, 127] on div "Manage Recipe" at bounding box center [1065, 136] width 93 height 20
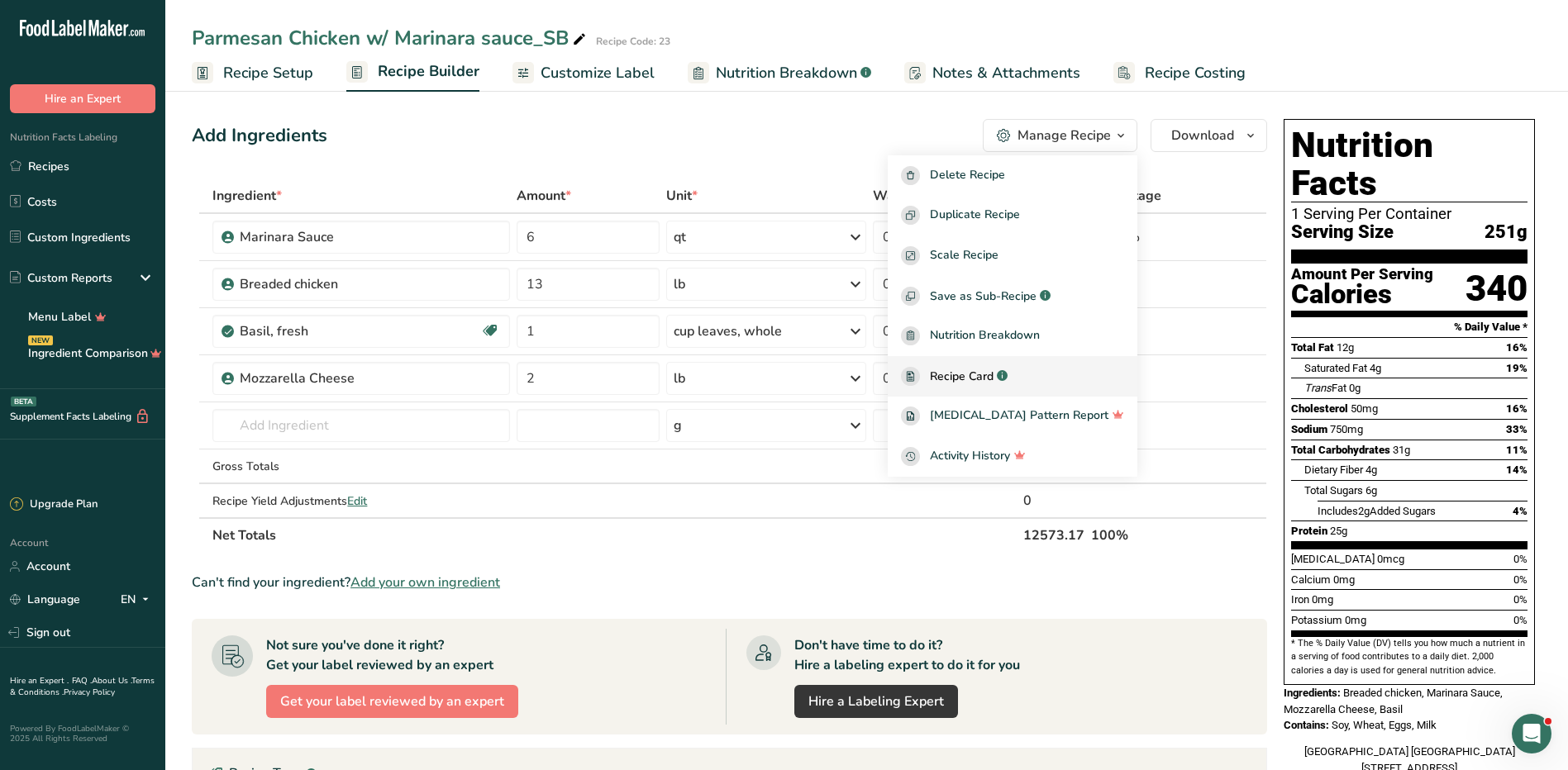
click at [994, 377] on span "Recipe Card" at bounding box center [962, 376] width 64 height 17
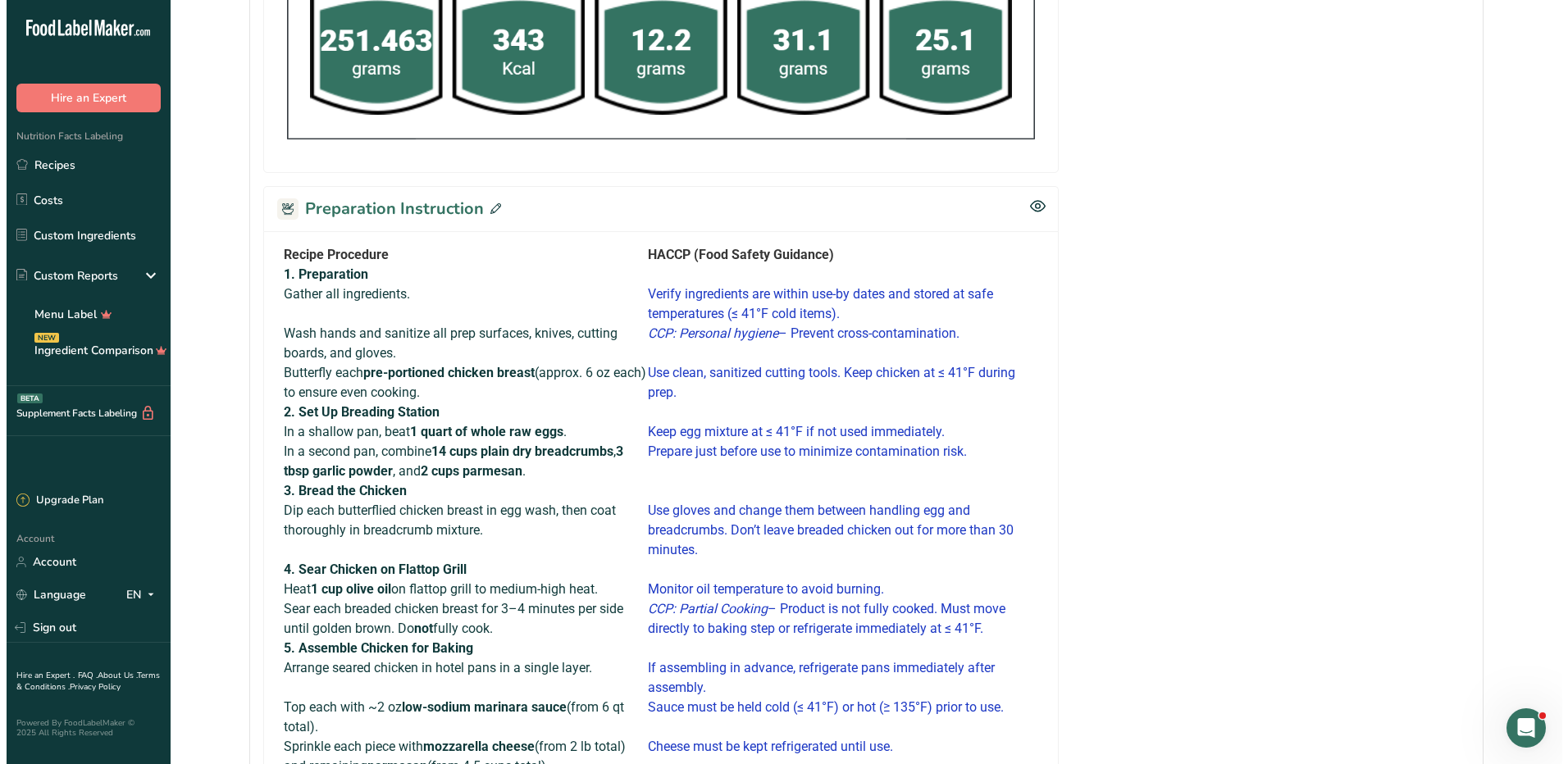
scroll to position [574, 0]
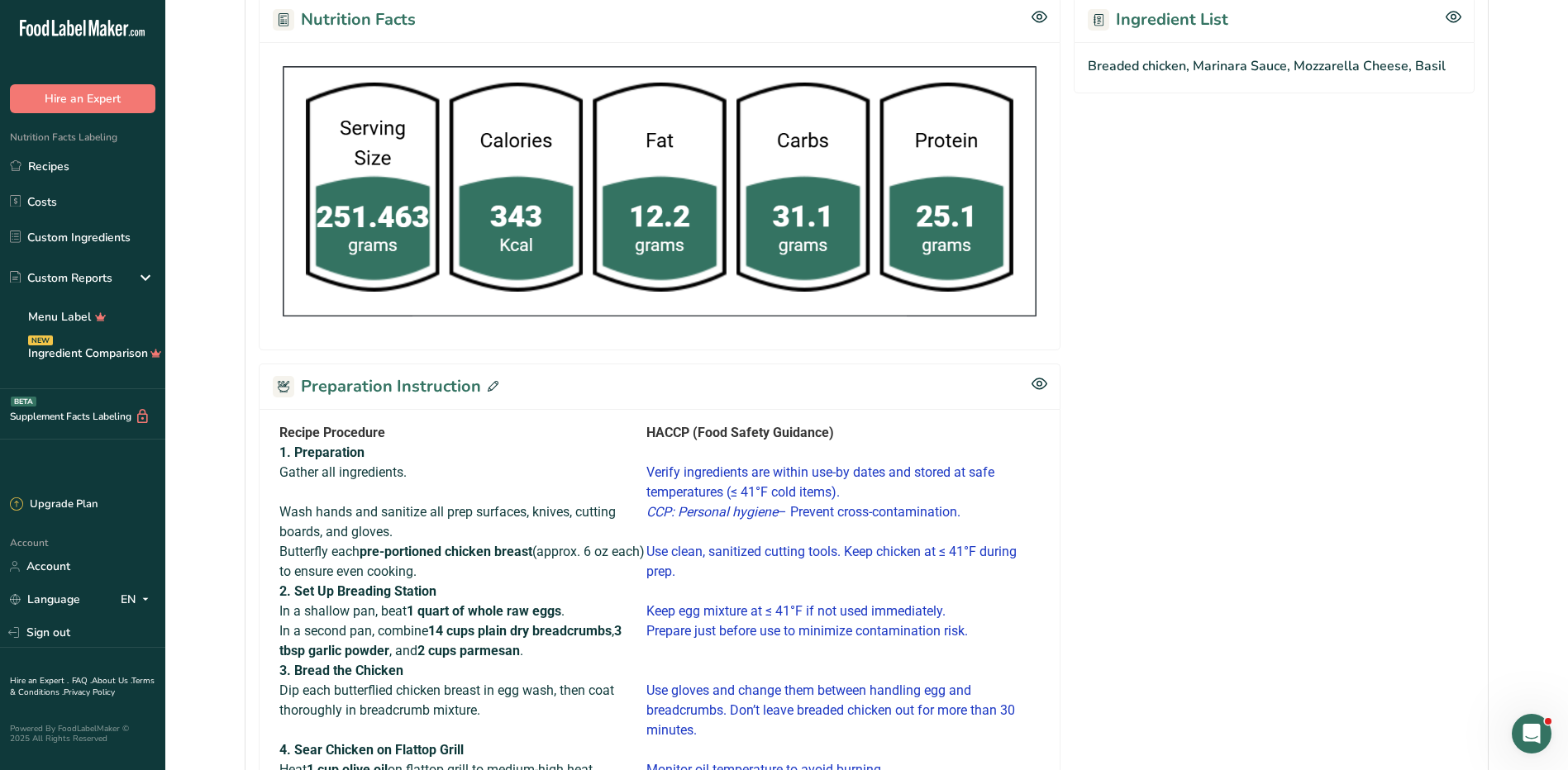
click at [490, 387] on icon at bounding box center [493, 386] width 10 height 10
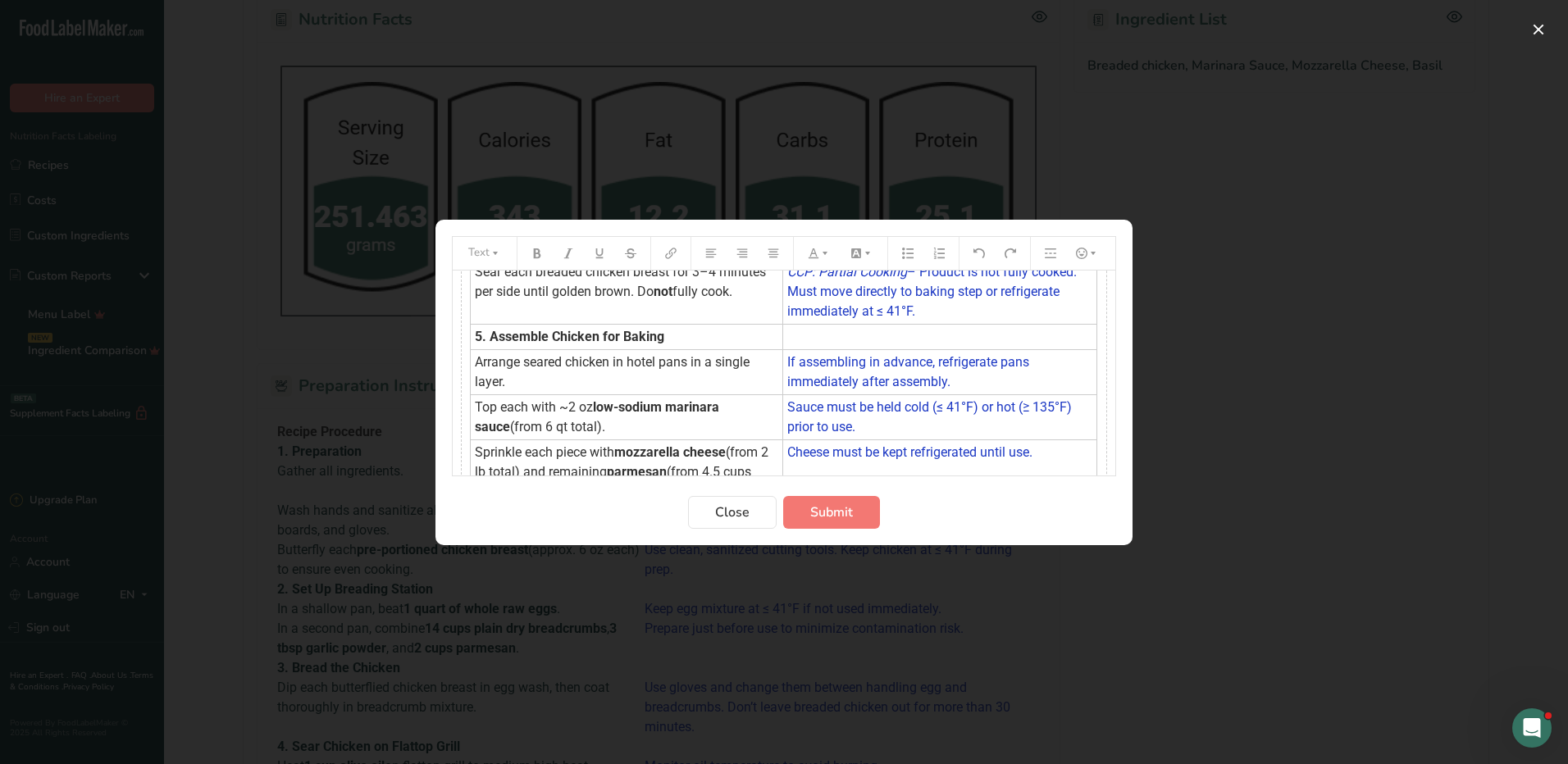
scroll to position [969, 0]
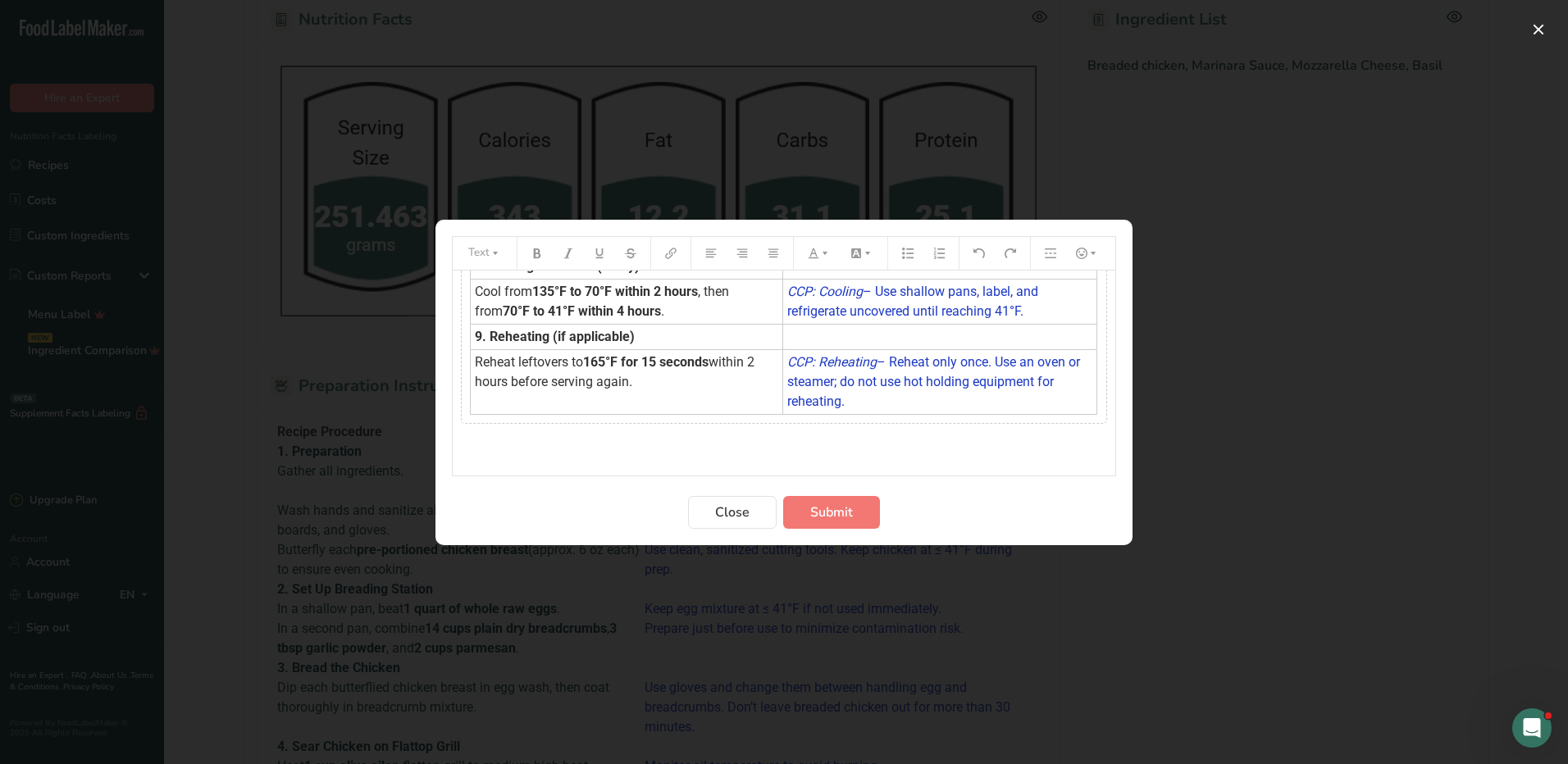
click at [701, 447] on icon "Preparation instructions modal" at bounding box center [699, 445] width 11 height 11
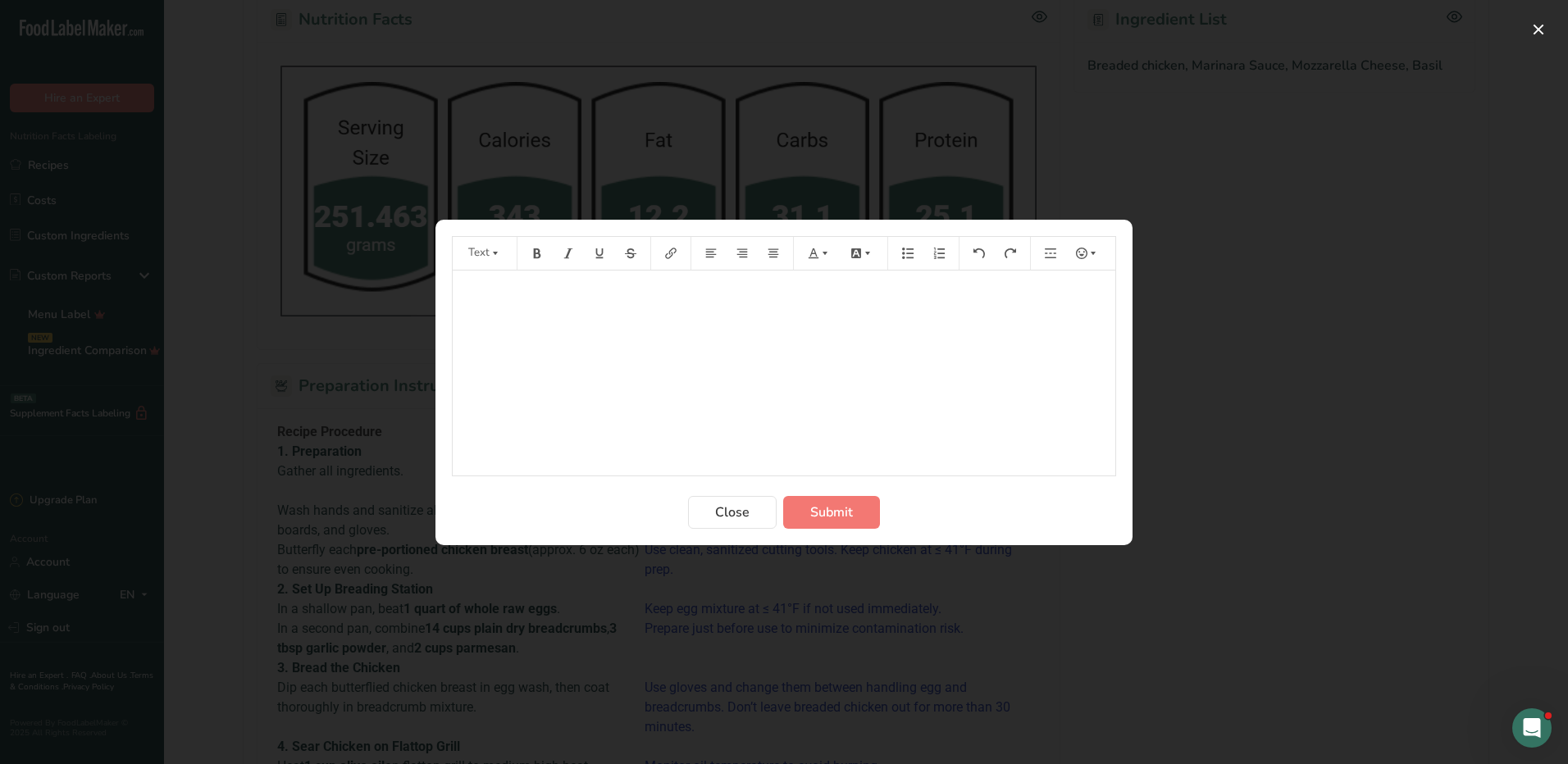
click at [610, 321] on div "﻿" at bounding box center [784, 373] width 663 height 205
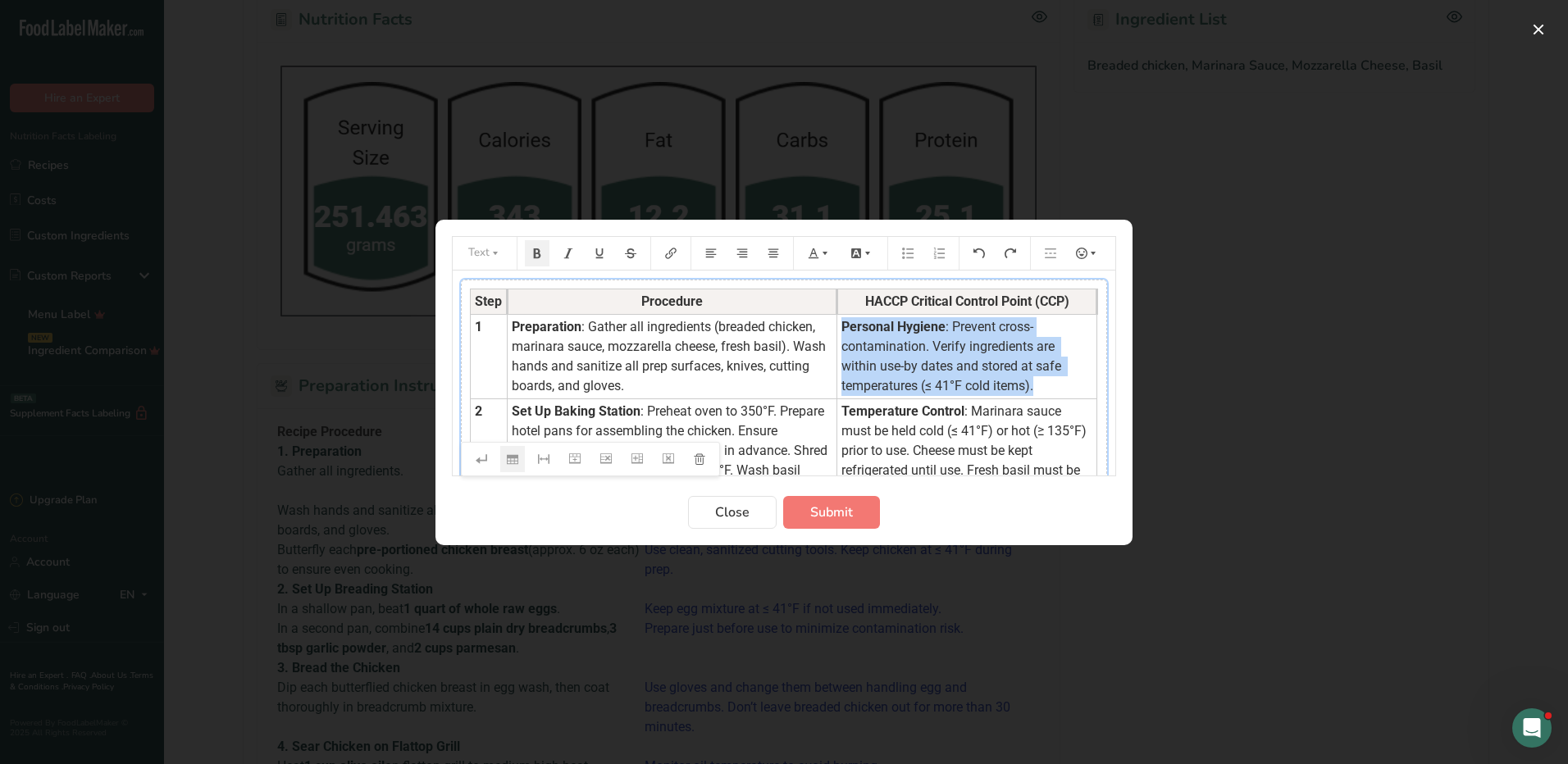
drag, startPoint x: 834, startPoint y: 322, endPoint x: 1063, endPoint y: 379, distance: 236.0
click at [1063, 379] on td "Personal Hygiene : Prevent cross-contamination. Verify ingredients are within u…" at bounding box center [967, 356] width 259 height 85
click at [820, 257] on icon "Preparation instructions modal" at bounding box center [824, 253] width 11 height 11
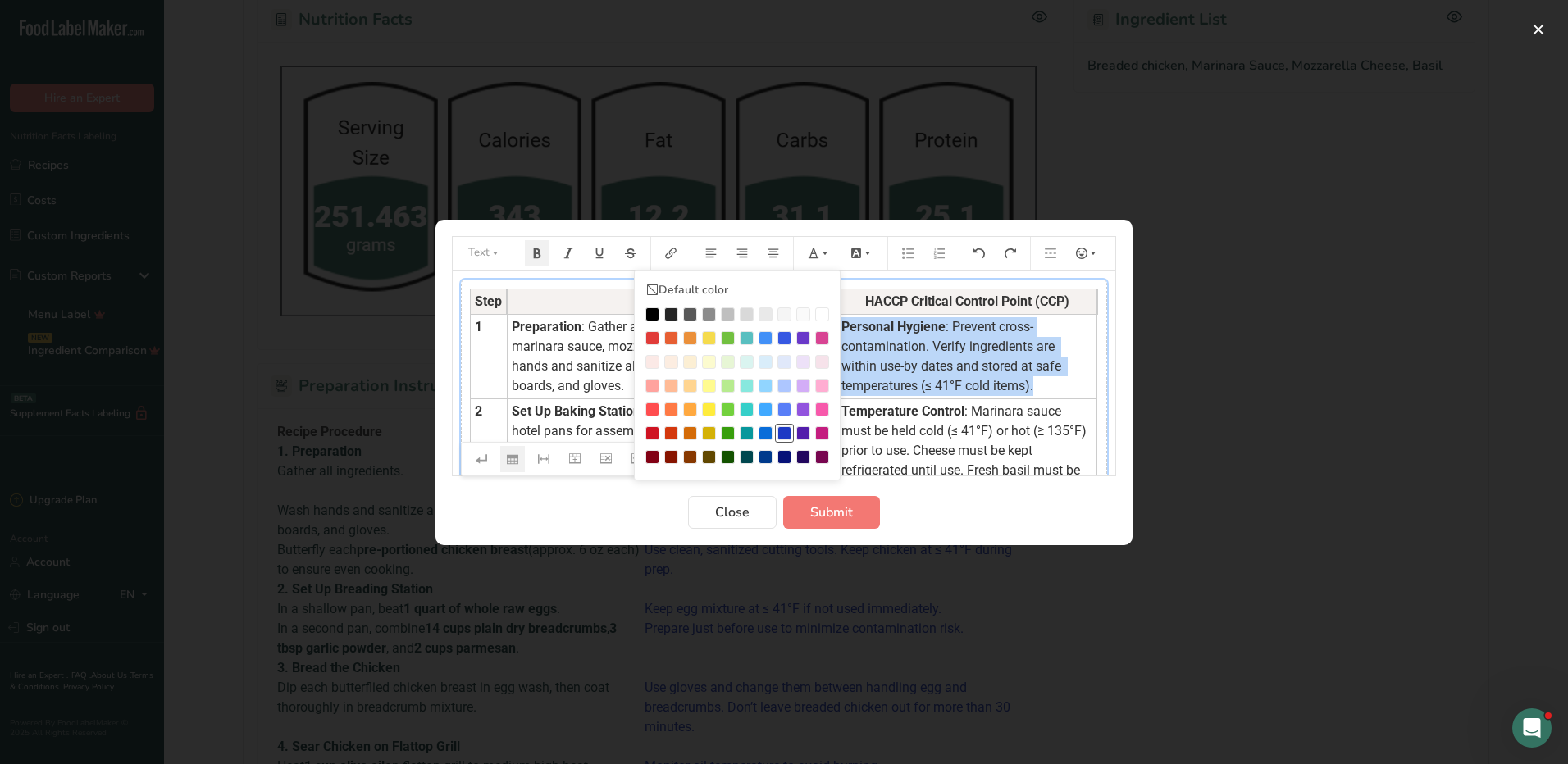
click at [782, 430] on div "Preparation instructions modal" at bounding box center [784, 433] width 14 height 14
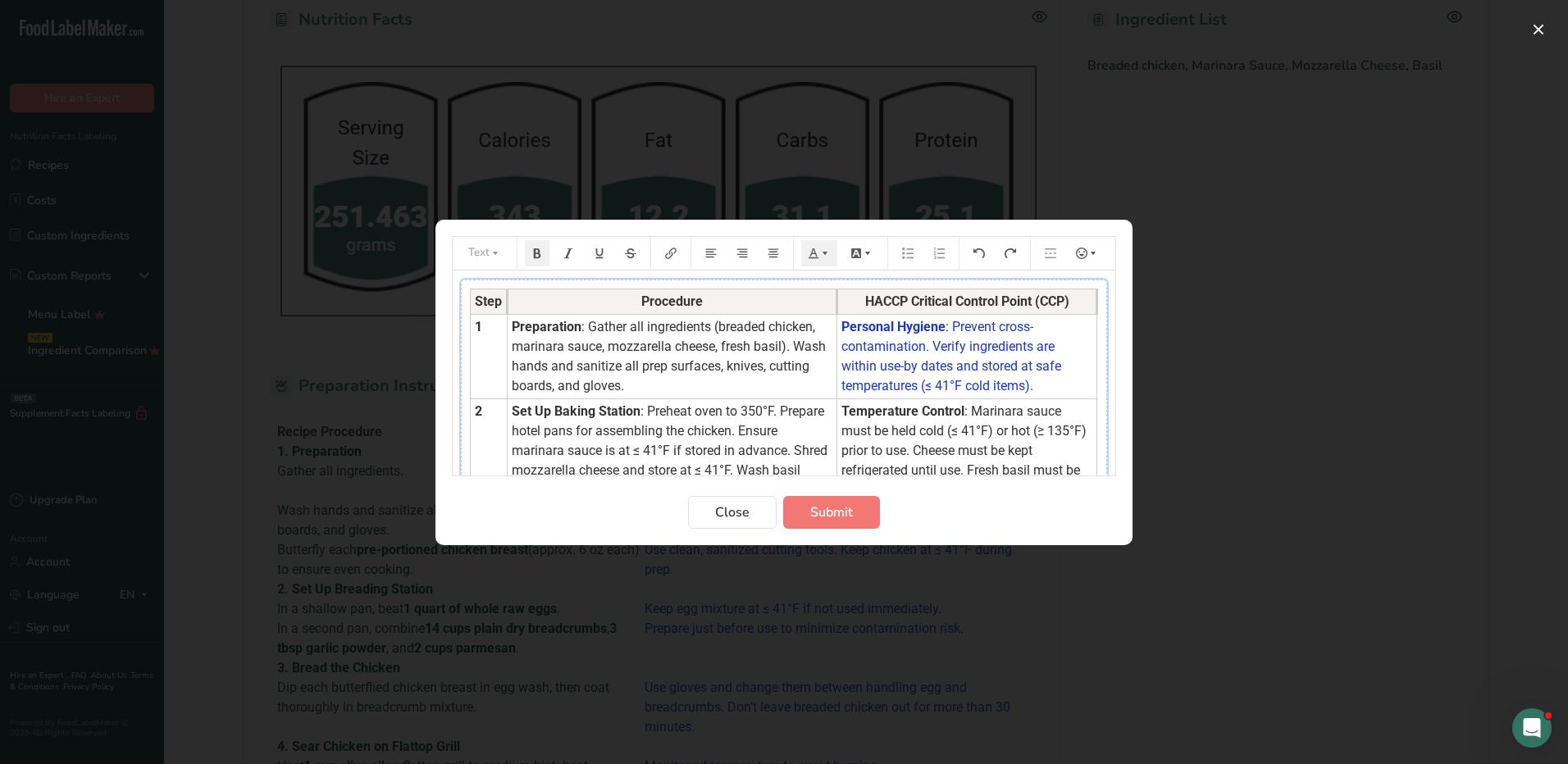
click at [897, 418] on span "Temperature Control" at bounding box center [903, 411] width 123 height 15
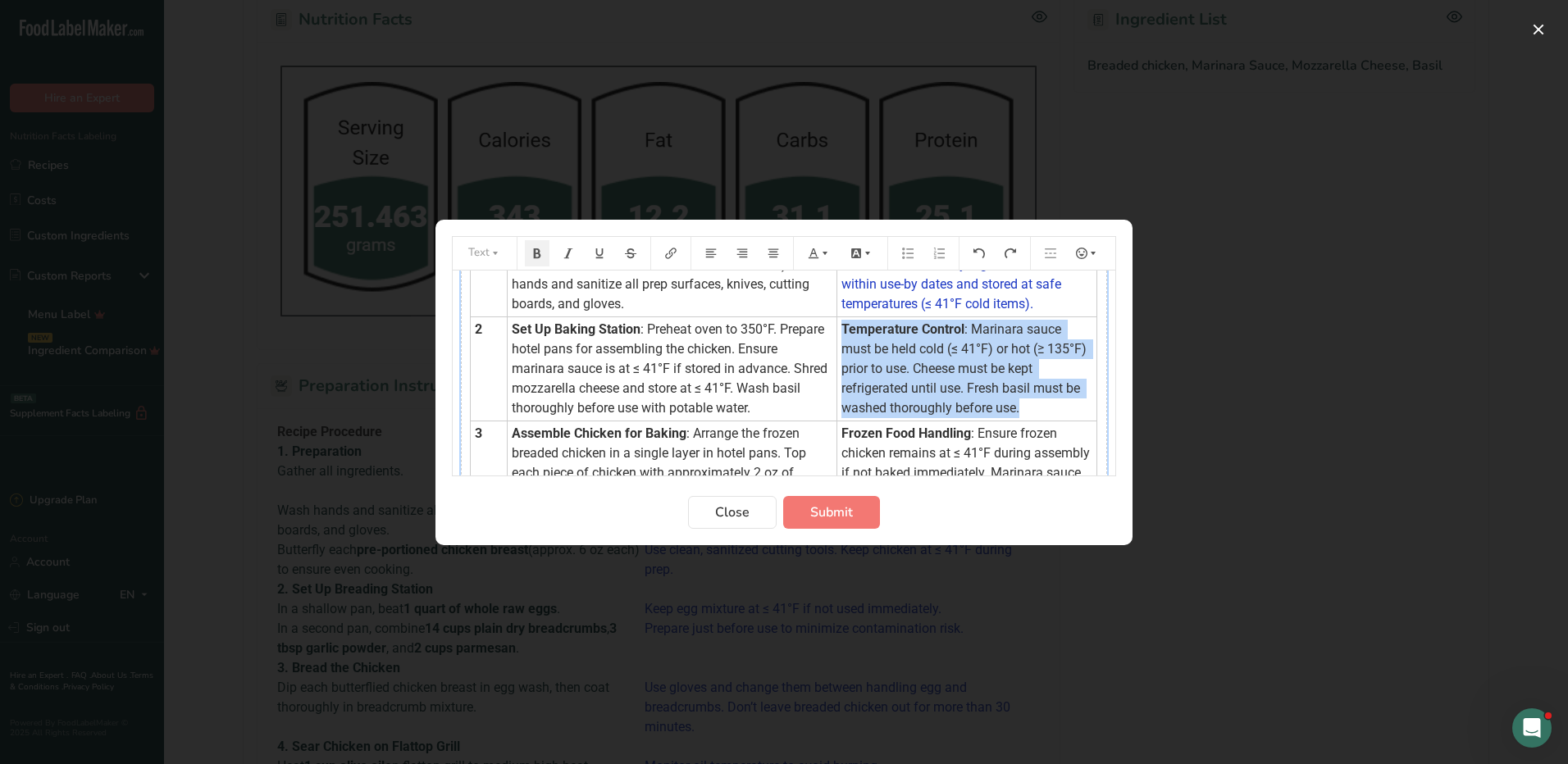
drag, startPoint x: 835, startPoint y: 330, endPoint x: 1036, endPoint y: 401, distance: 213.2
click at [1036, 401] on td "Temperature Control : Marinara sauce must be held cold (≤ 41°F) or hot (≥ 135°F…" at bounding box center [967, 369] width 259 height 104
click at [827, 251] on icon "Preparation instructions modal" at bounding box center [824, 253] width 11 height 11
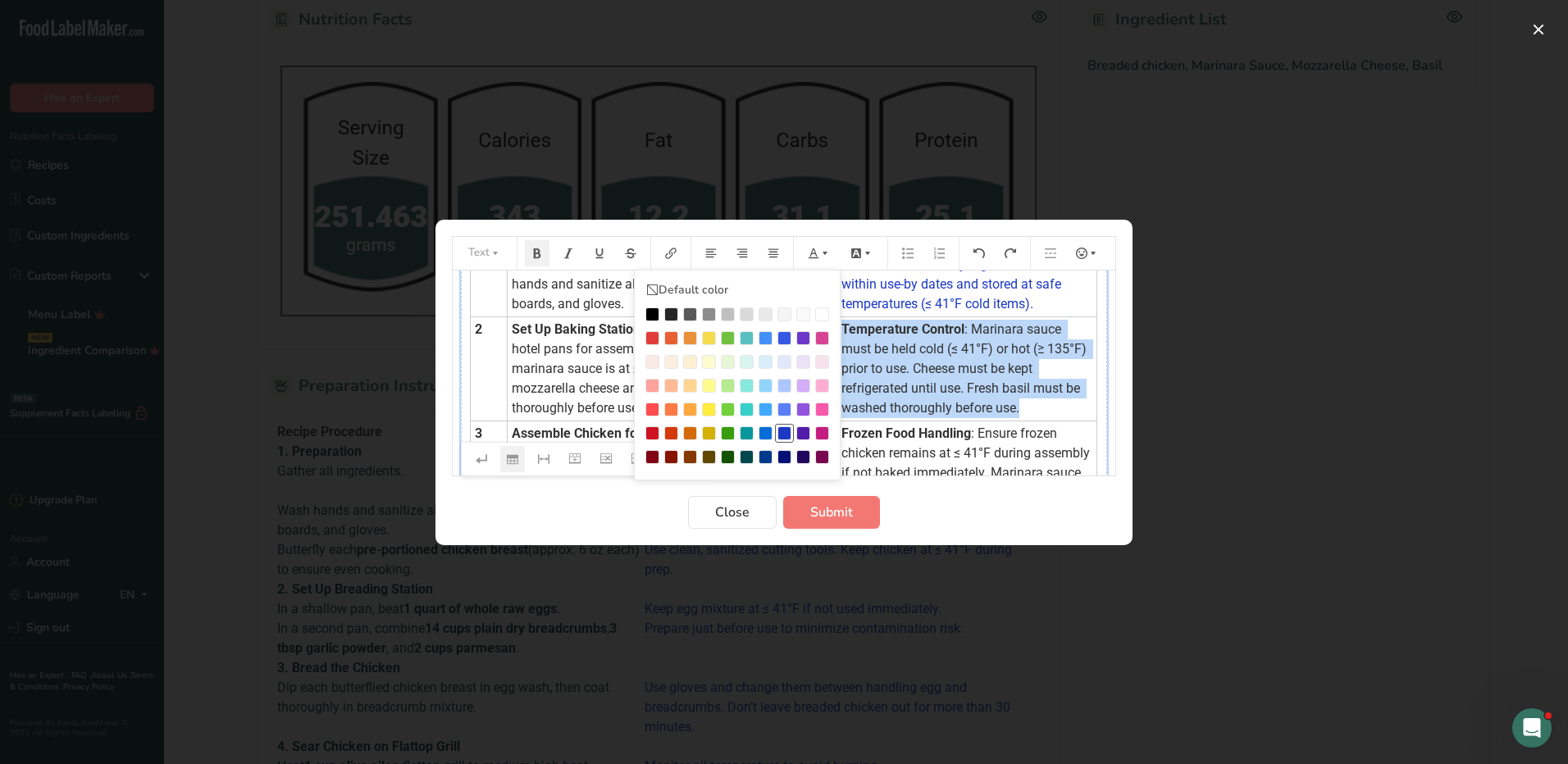
click at [784, 434] on div "Preparation instructions modal" at bounding box center [784, 433] width 14 height 14
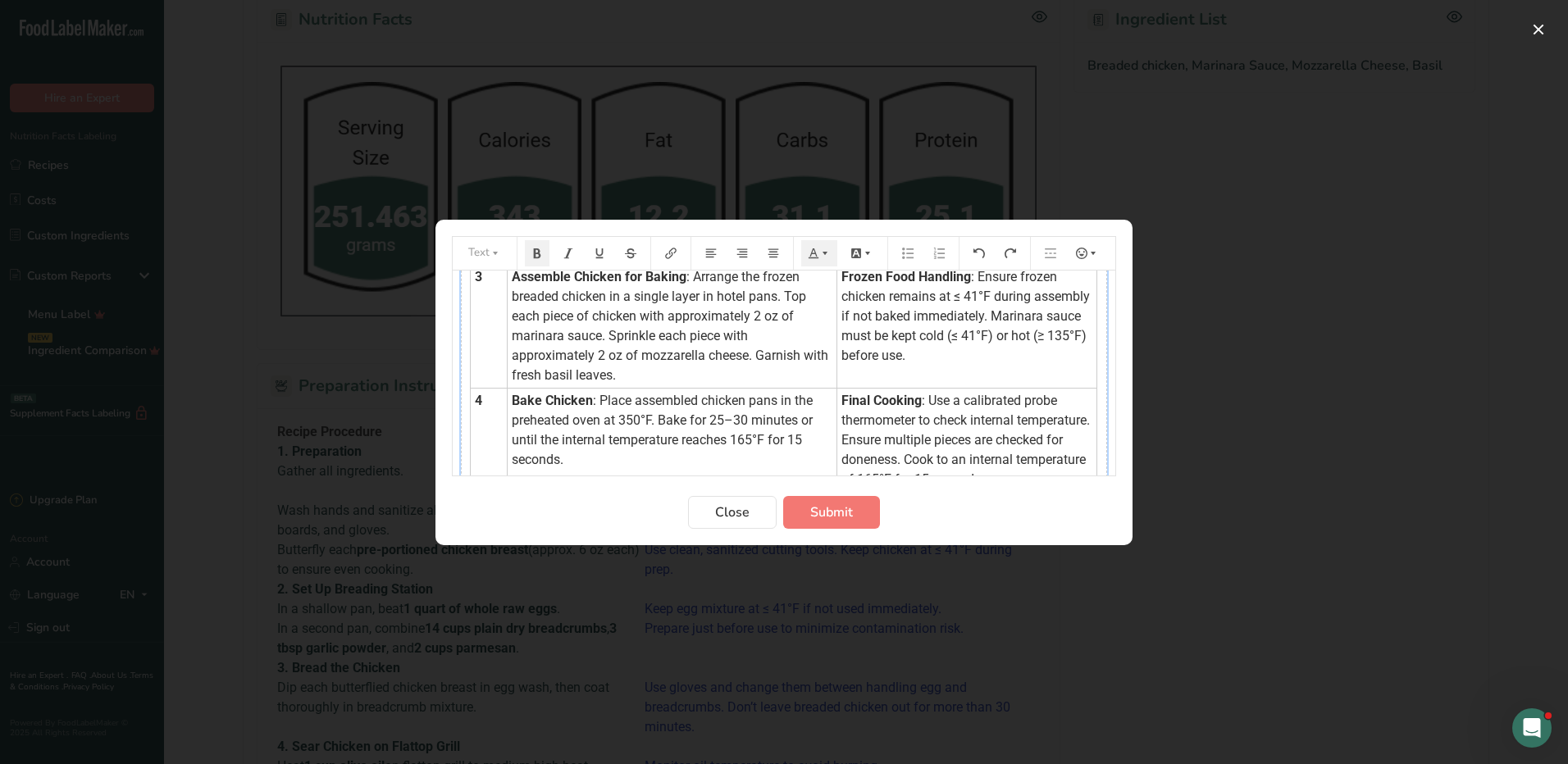
scroll to position [246, 0]
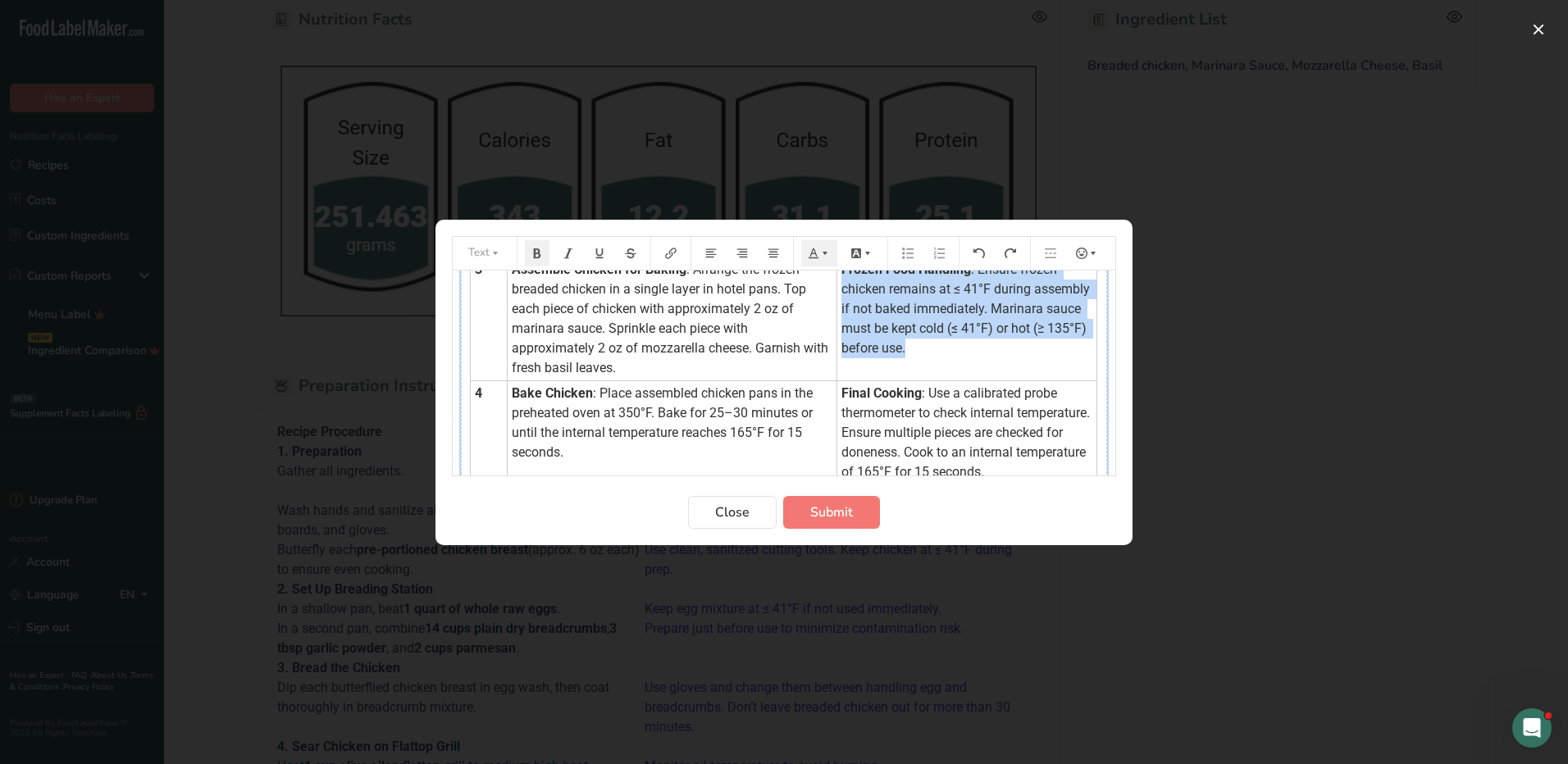
drag, startPoint x: 831, startPoint y: 286, endPoint x: 1021, endPoint y: 369, distance: 207.3
click at [1021, 369] on td "Frozen Food Handling : Ensure frozen chicken remains at ≤ 41°F during assembly …" at bounding box center [967, 319] width 259 height 124
click at [827, 251] on icon "Preparation instructions modal" at bounding box center [824, 253] width 11 height 11
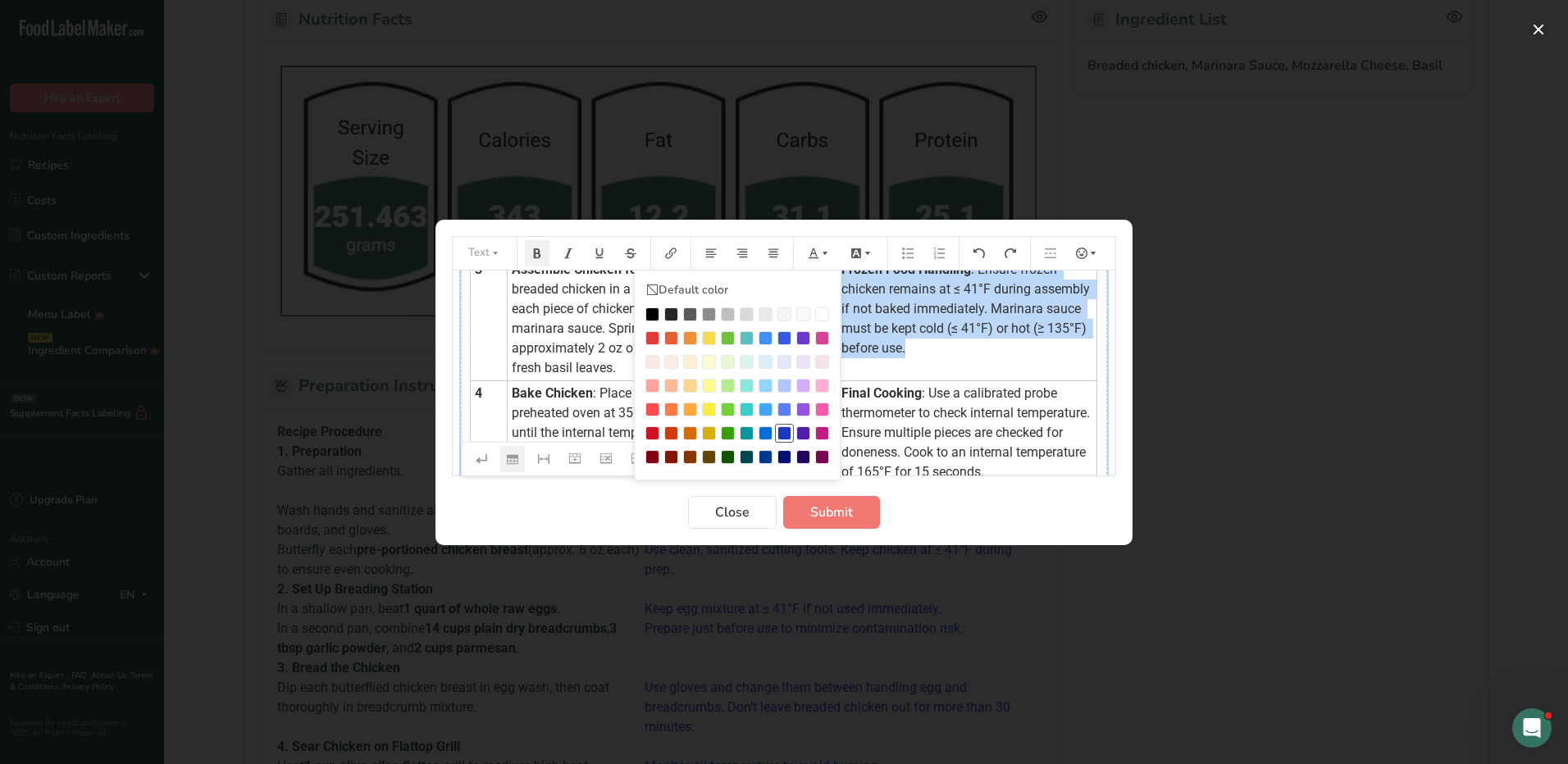
click at [784, 429] on div "Preparation instructions modal" at bounding box center [784, 433] width 14 height 14
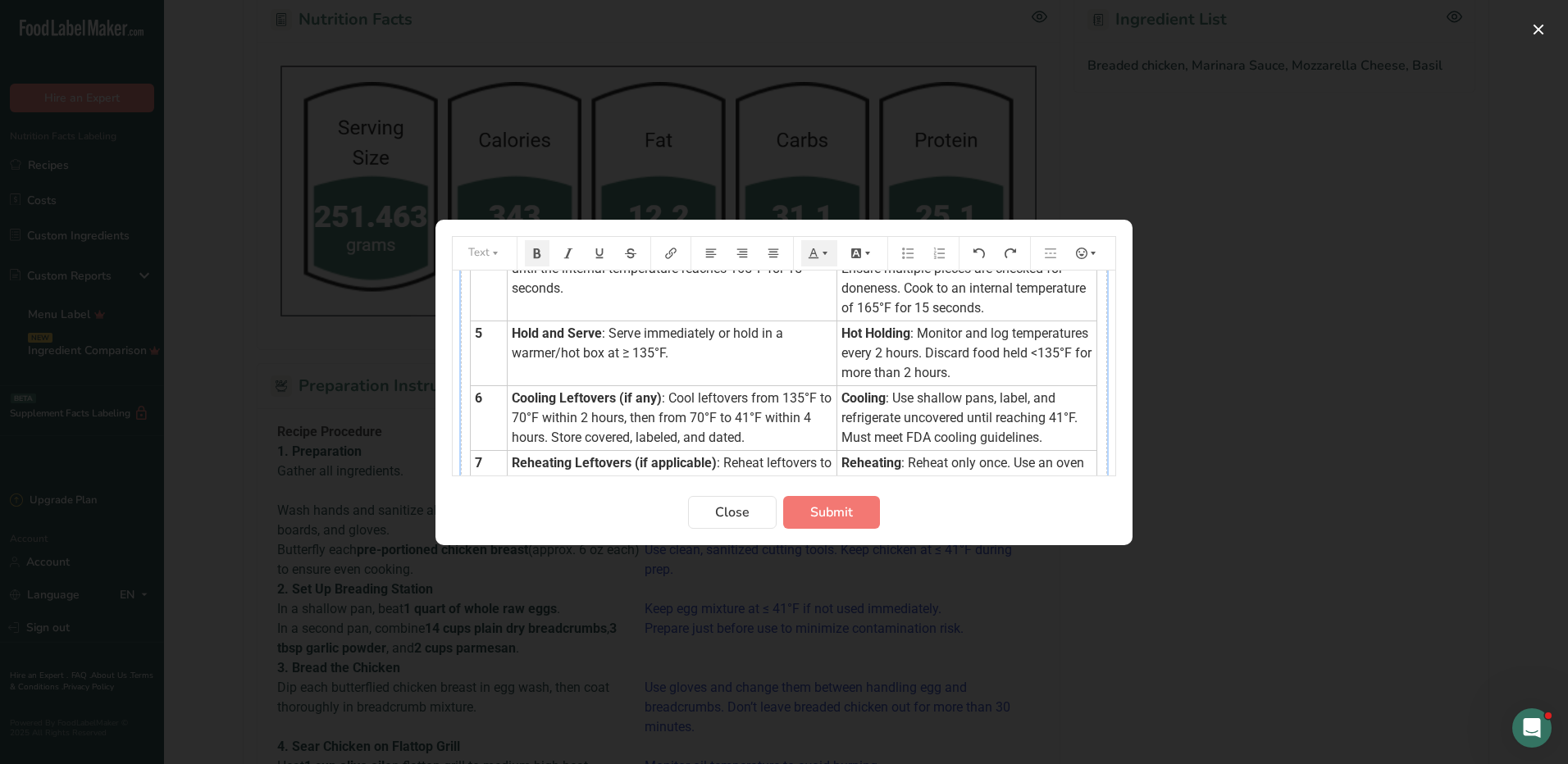
scroll to position [328, 0]
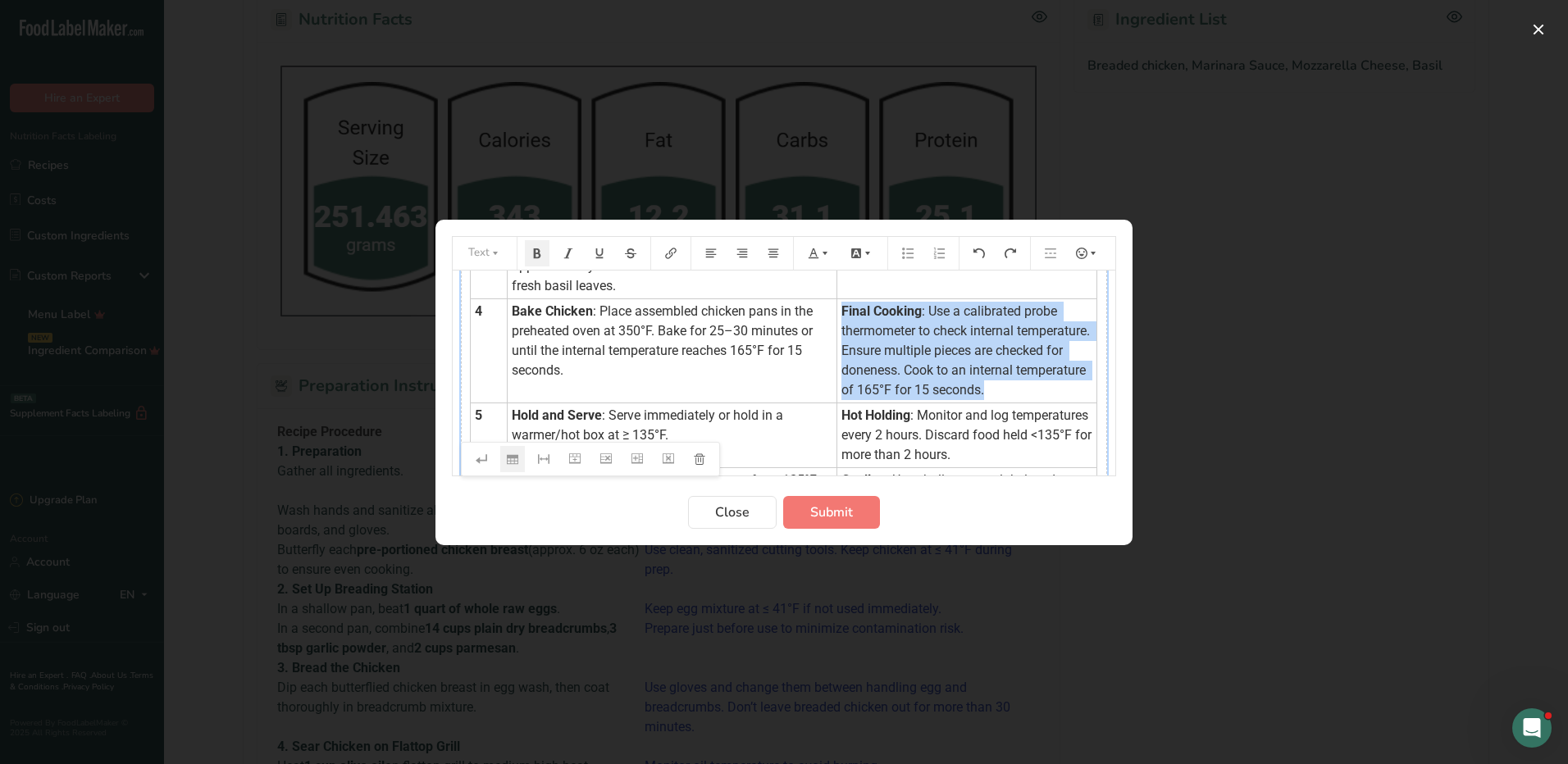
drag, startPoint x: 833, startPoint y: 325, endPoint x: 1083, endPoint y: 404, distance: 262.2
click at [1083, 403] on td "Final Cooking : Use a calibrated probe thermometer to check internal temperatur…" at bounding box center [967, 350] width 259 height 104
click at [813, 255] on icon "Preparation instructions modal" at bounding box center [813, 253] width 11 height 11
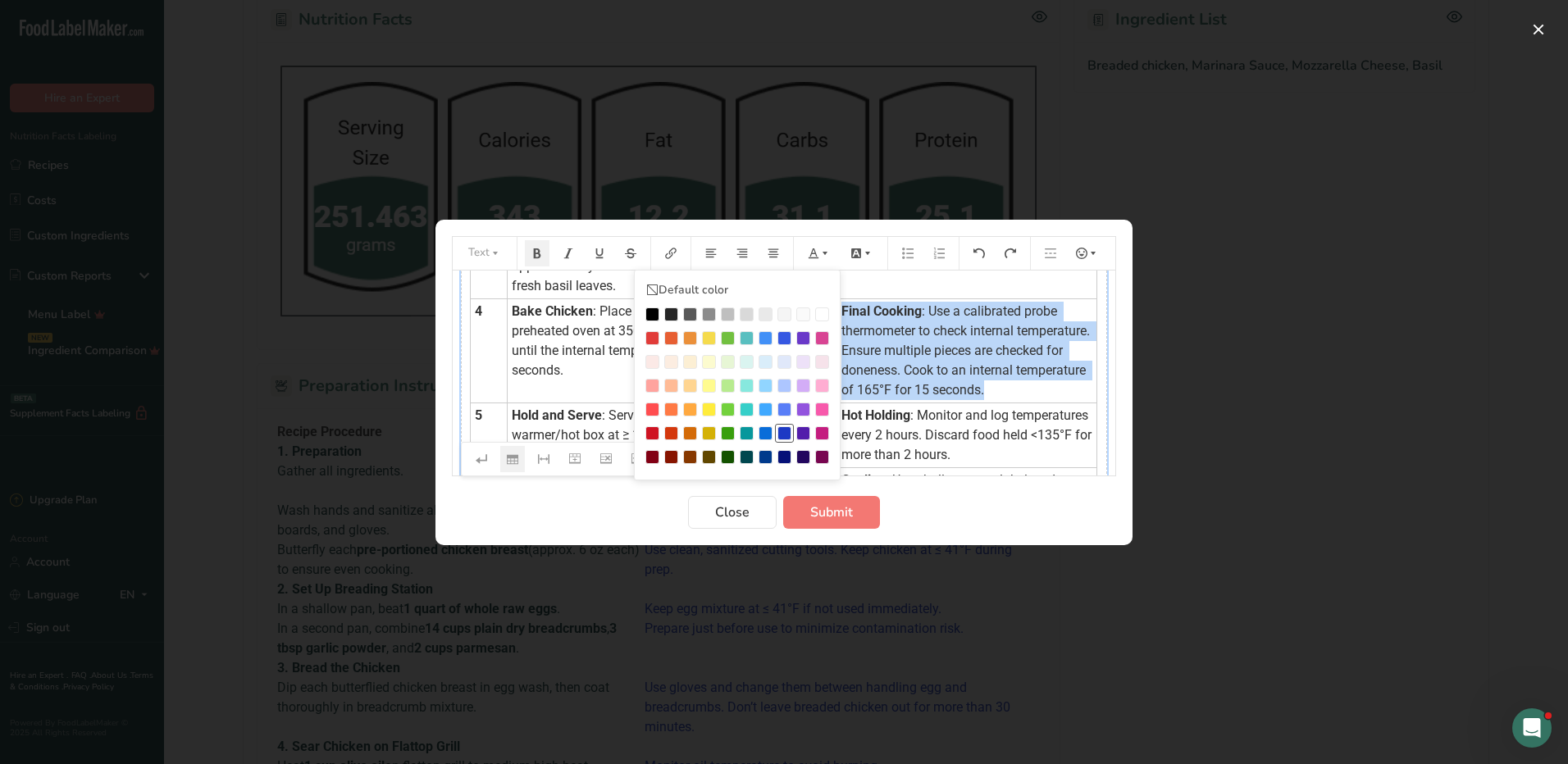
click at [789, 436] on div "Preparation instructions modal" at bounding box center [784, 433] width 14 height 14
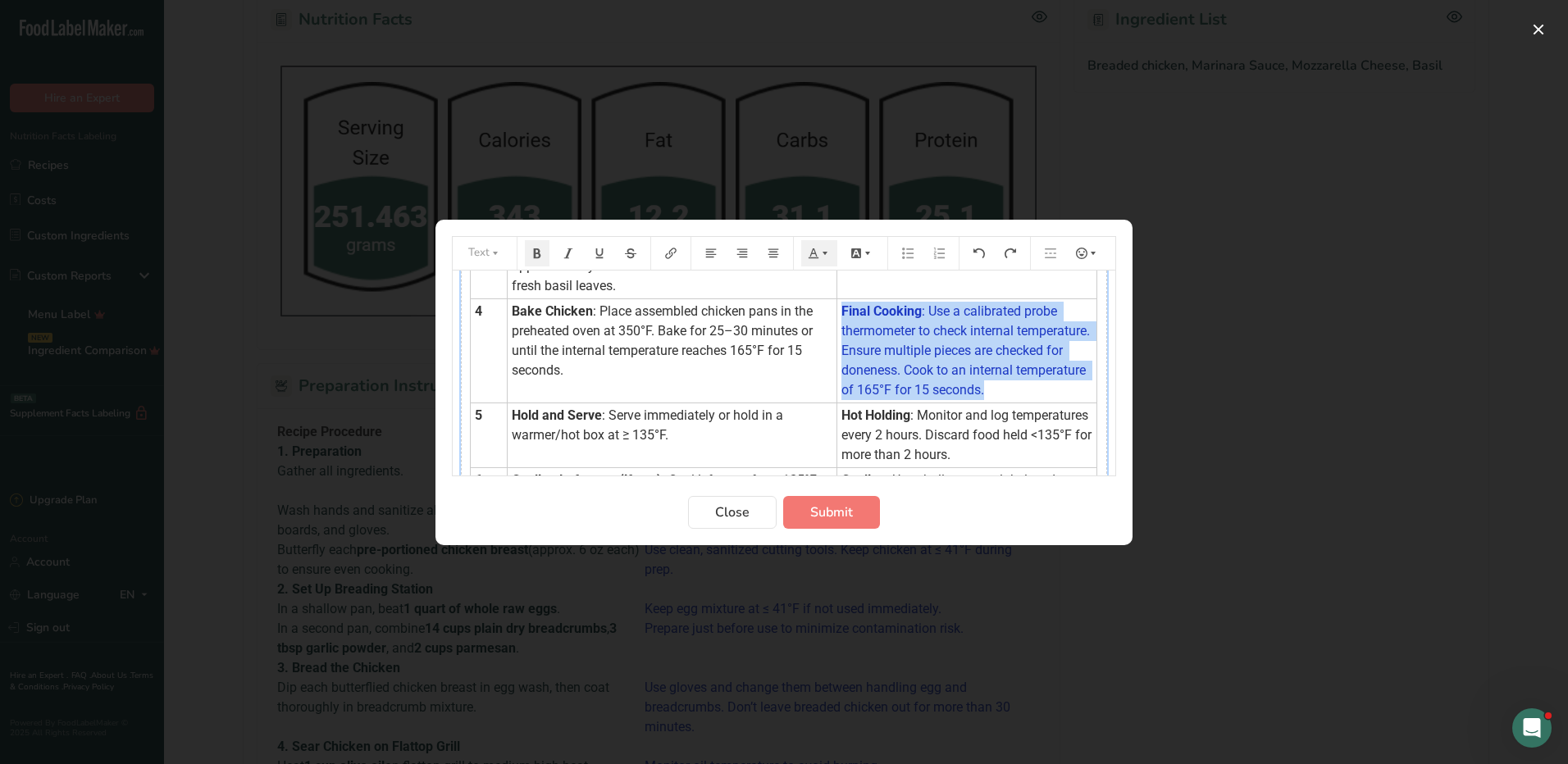
scroll to position [410, 0]
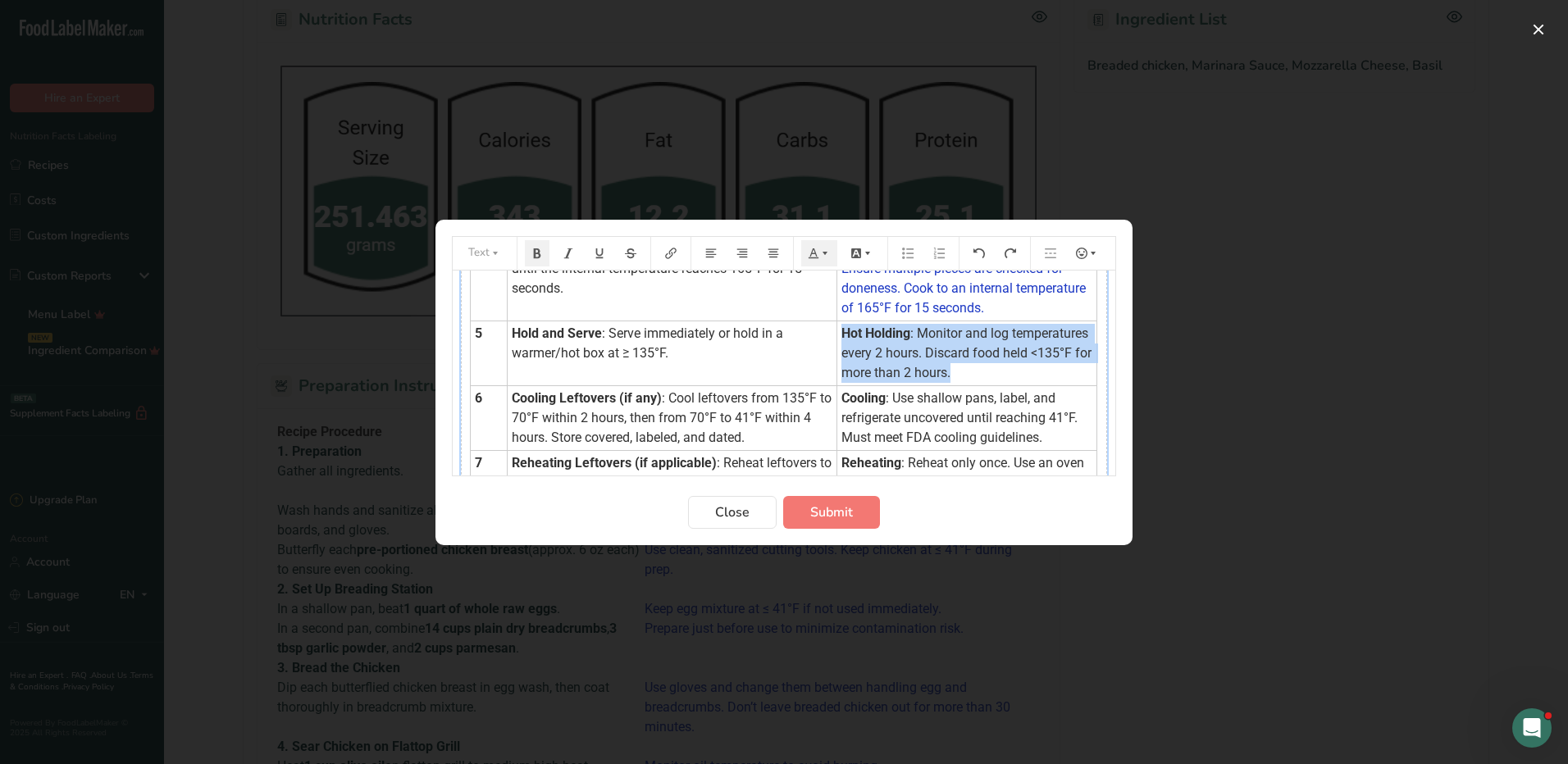
drag, startPoint x: 832, startPoint y: 352, endPoint x: 1044, endPoint y: 397, distance: 216.7
click at [1044, 385] on td "Hot Holding : Monitor and log temperatures every 2 hours. Discard food held <13…" at bounding box center [967, 353] width 259 height 65
click at [818, 253] on icon "Preparation instructions modal" at bounding box center [813, 253] width 11 height 11
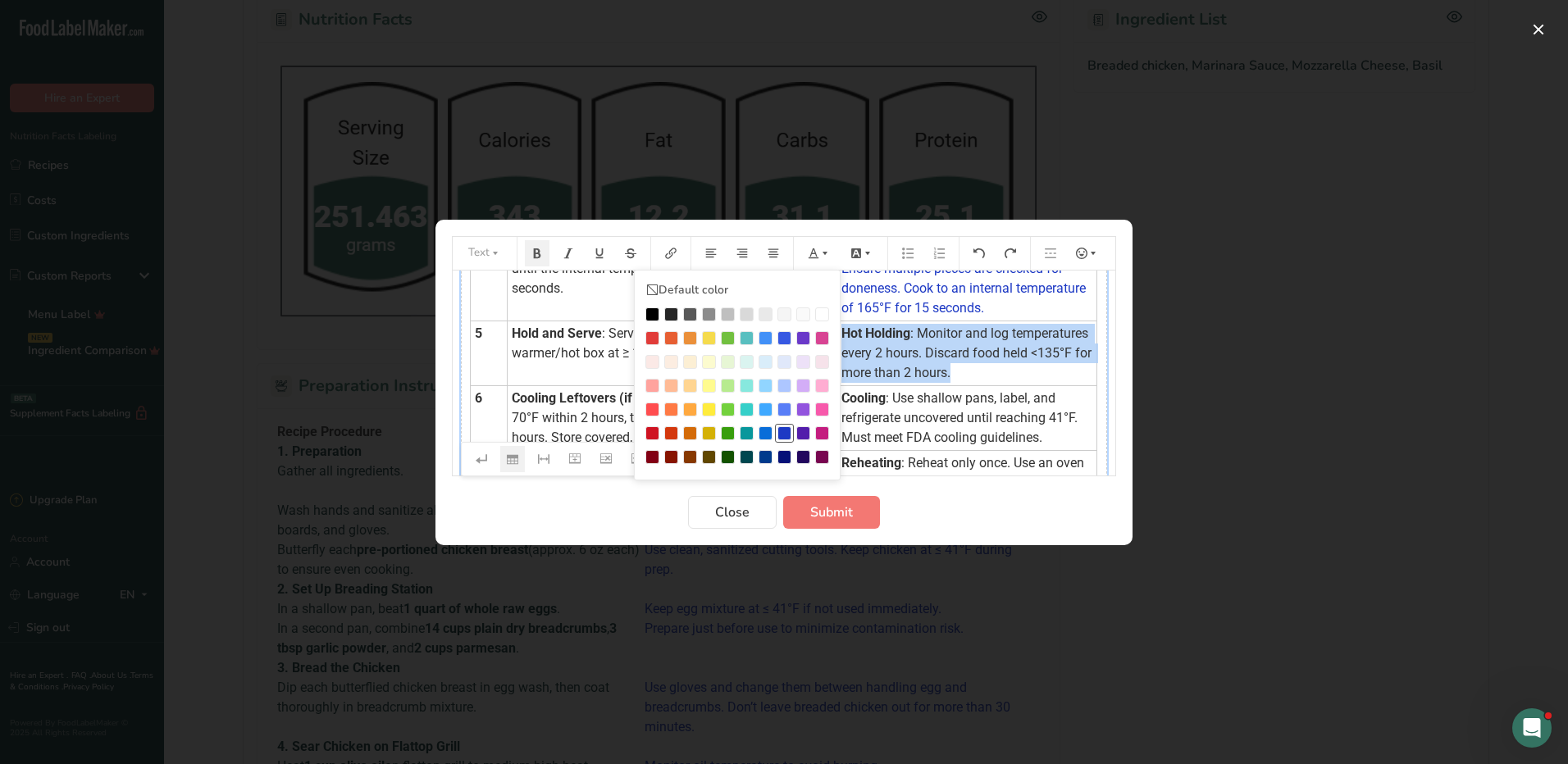
click at [784, 435] on div "Preparation instructions modal" at bounding box center [784, 433] width 14 height 14
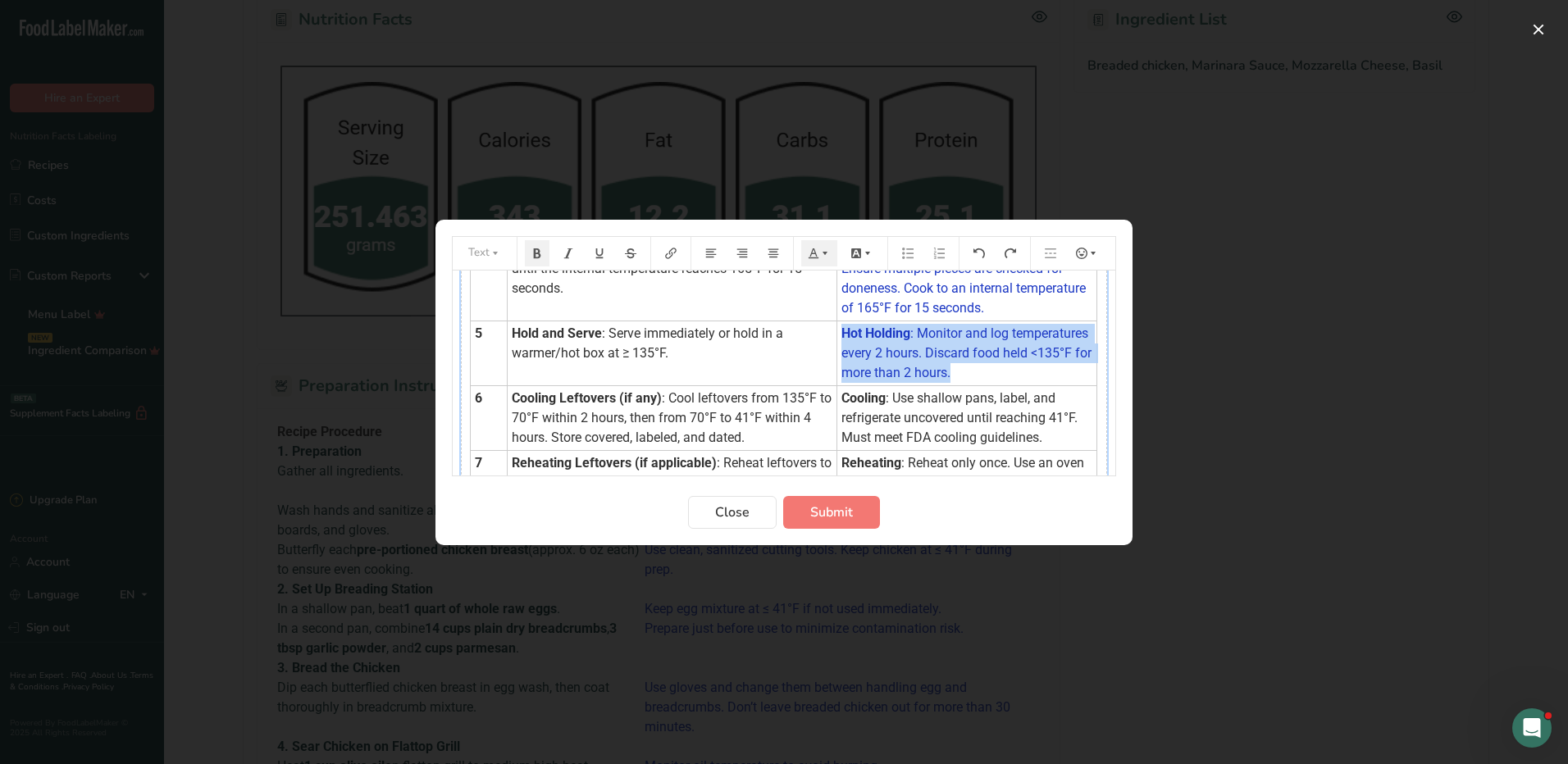
scroll to position [492, 0]
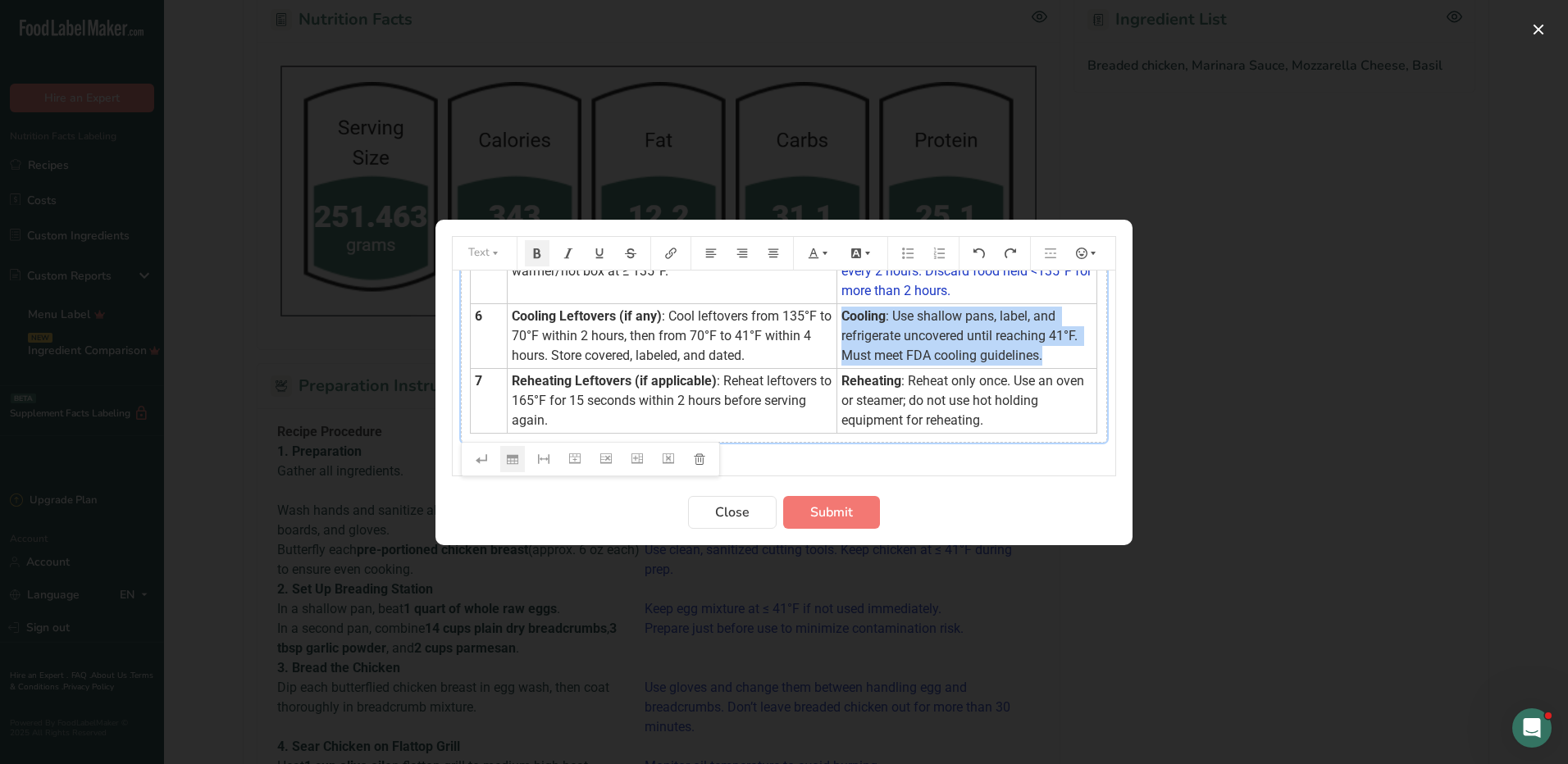
drag, startPoint x: 832, startPoint y: 334, endPoint x: 1046, endPoint y: 373, distance: 217.5
click at [1046, 368] on td "Cooling : Use shallow pans, label, and refrigerate uncovered until reaching 41°…" at bounding box center [967, 336] width 259 height 65
click at [826, 250] on icon "Preparation instructions modal" at bounding box center [824, 253] width 11 height 11
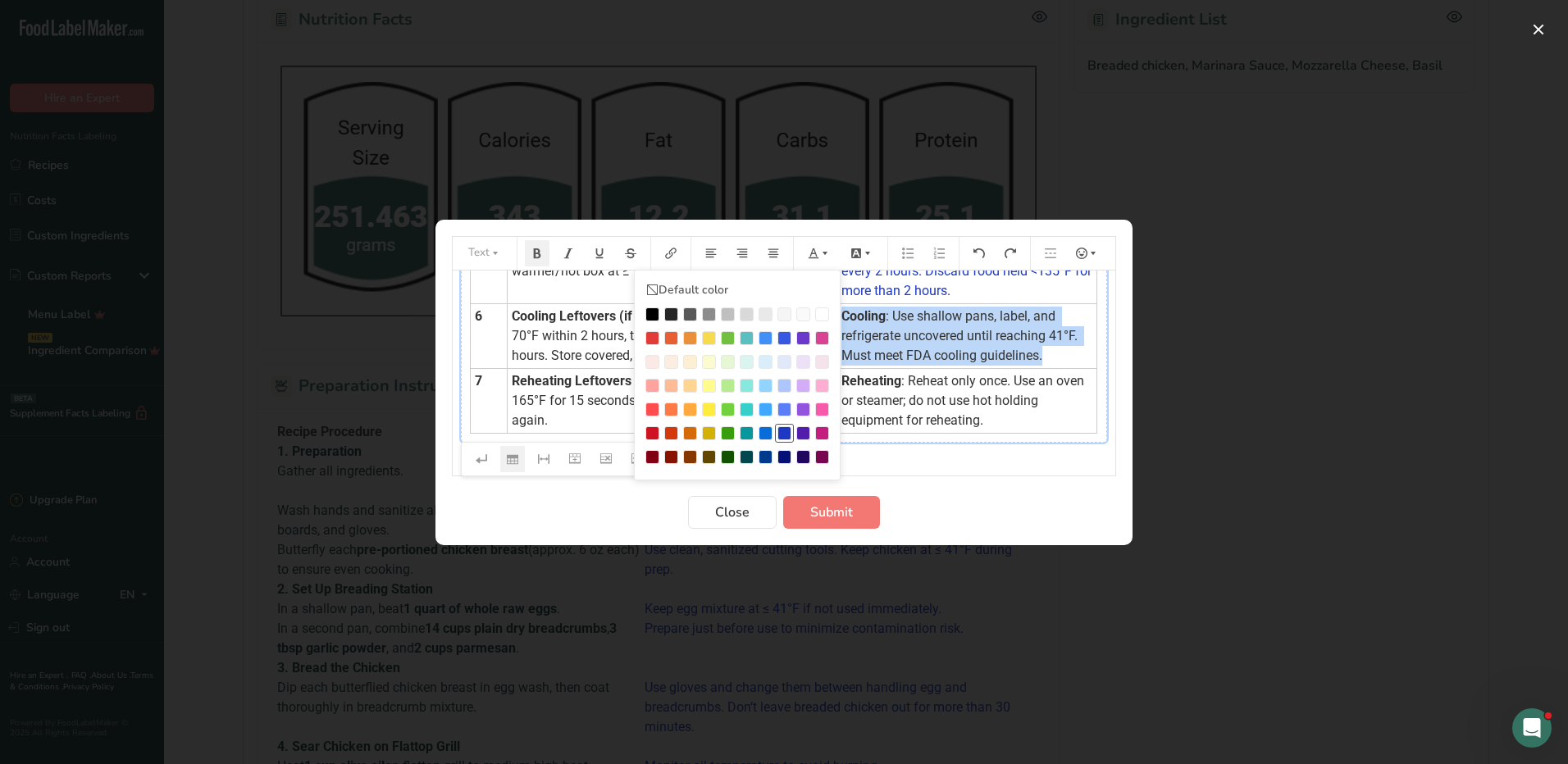
click at [783, 431] on div "Preparation instructions modal" at bounding box center [784, 433] width 14 height 14
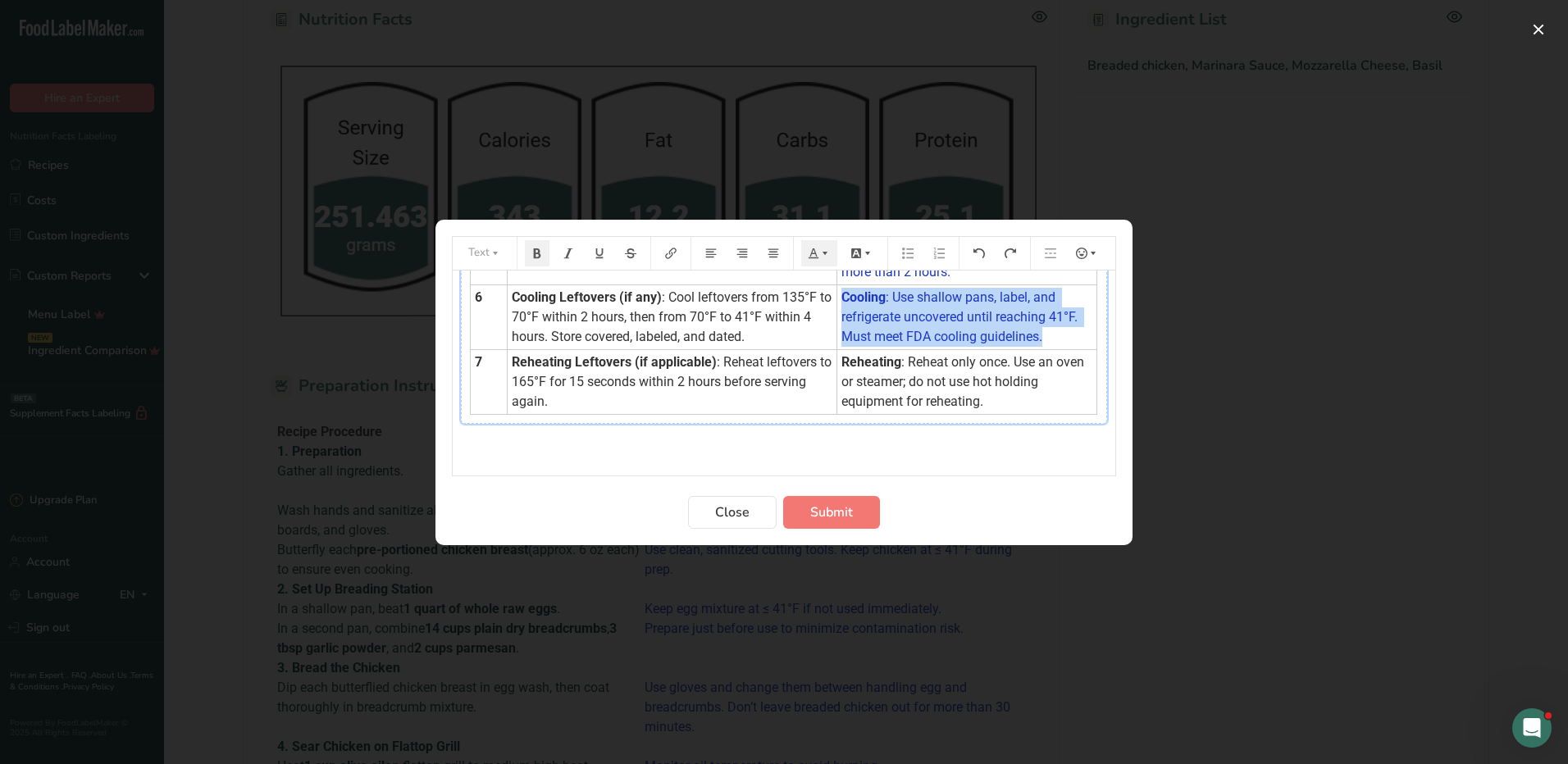
scroll to position [530, 0]
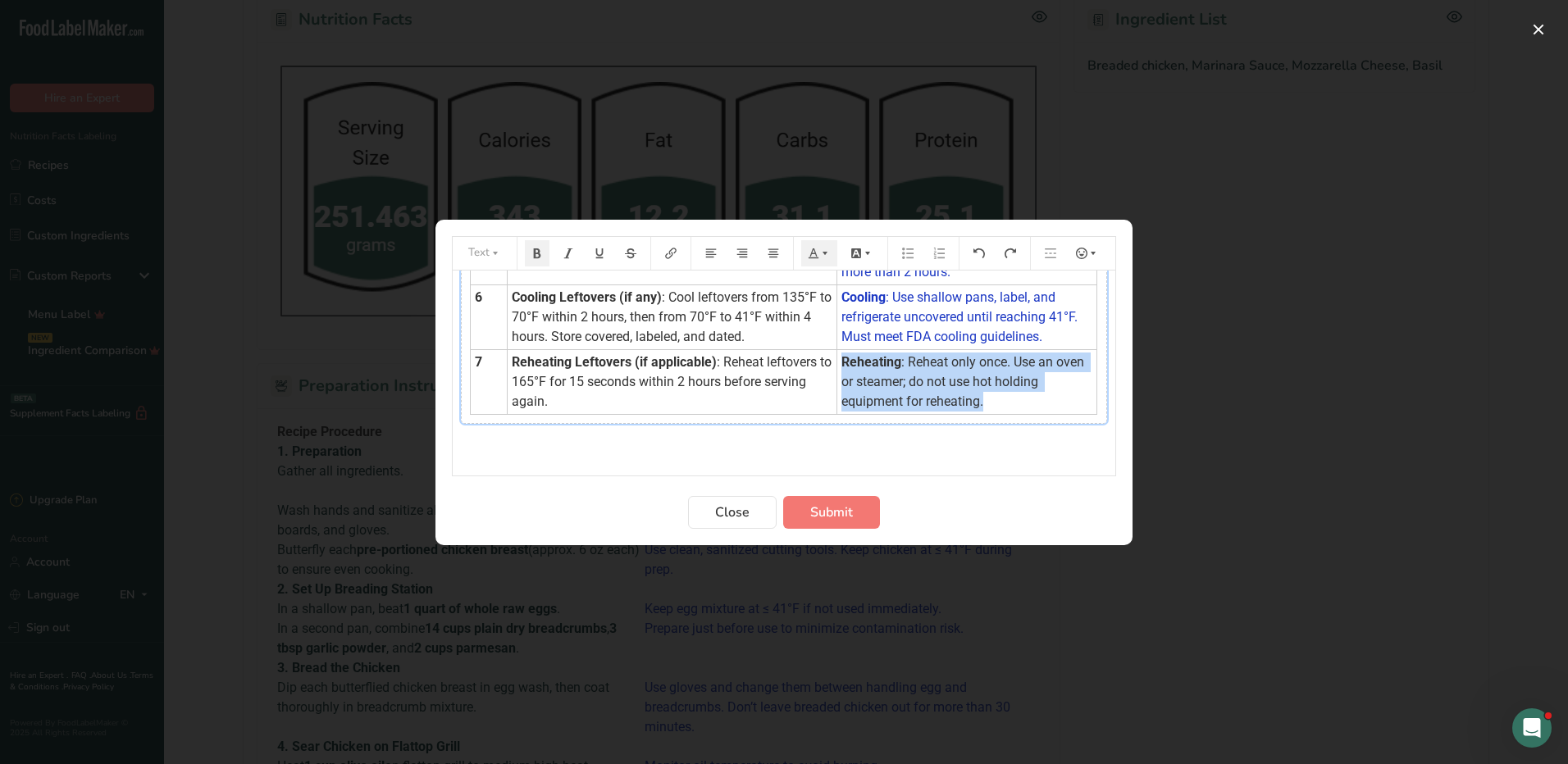
drag, startPoint x: 832, startPoint y: 363, endPoint x: 1017, endPoint y: 400, distance: 188.7
click at [1017, 400] on td "Reheating : Reheat only once. Use an oven or steamer; do not use hot holding eq…" at bounding box center [967, 382] width 259 height 65
click at [824, 259] on icon "Preparation instructions modal" at bounding box center [824, 253] width 11 height 11
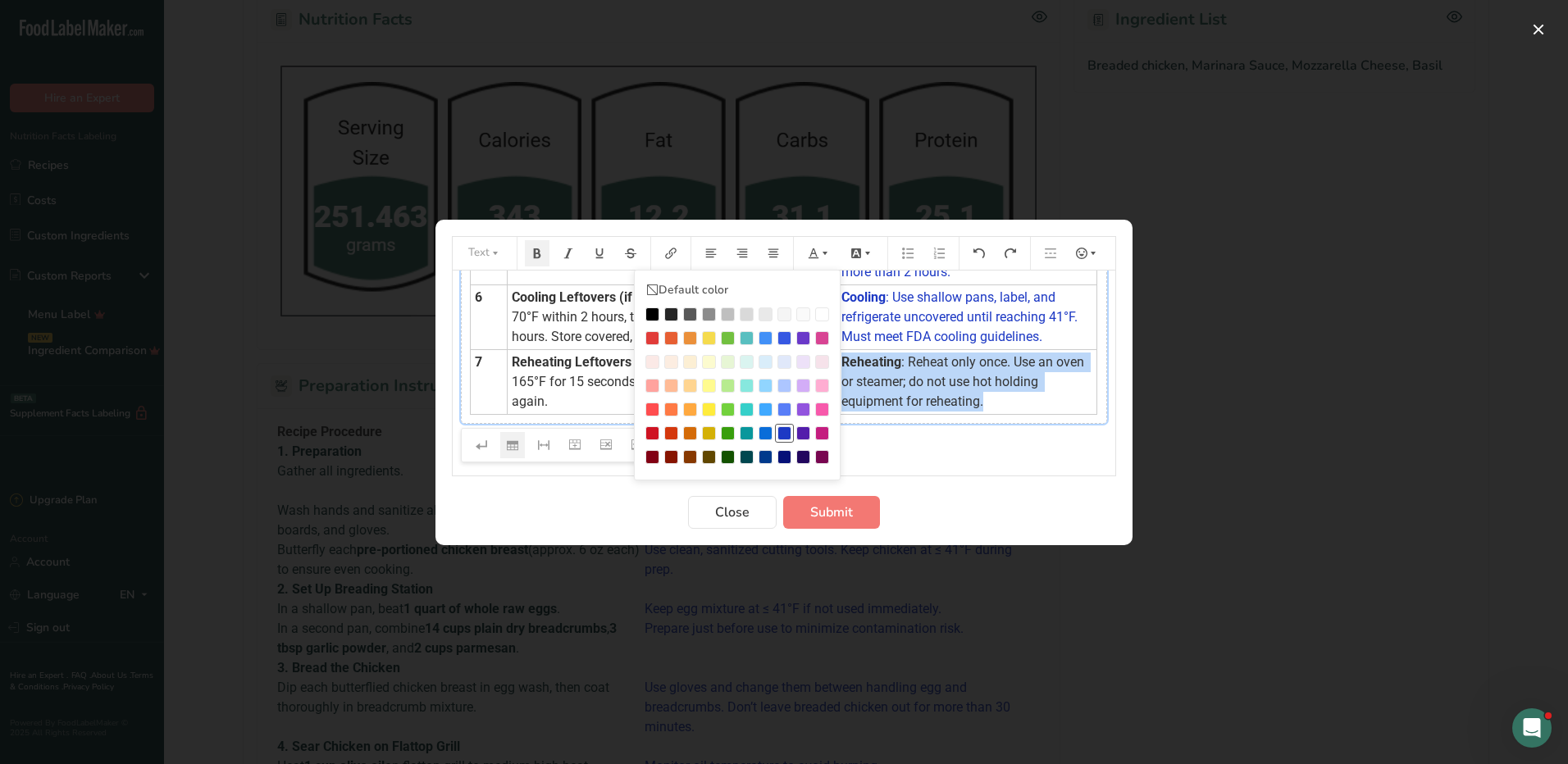
click at [784, 433] on div "Preparation instructions modal" at bounding box center [784, 433] width 14 height 14
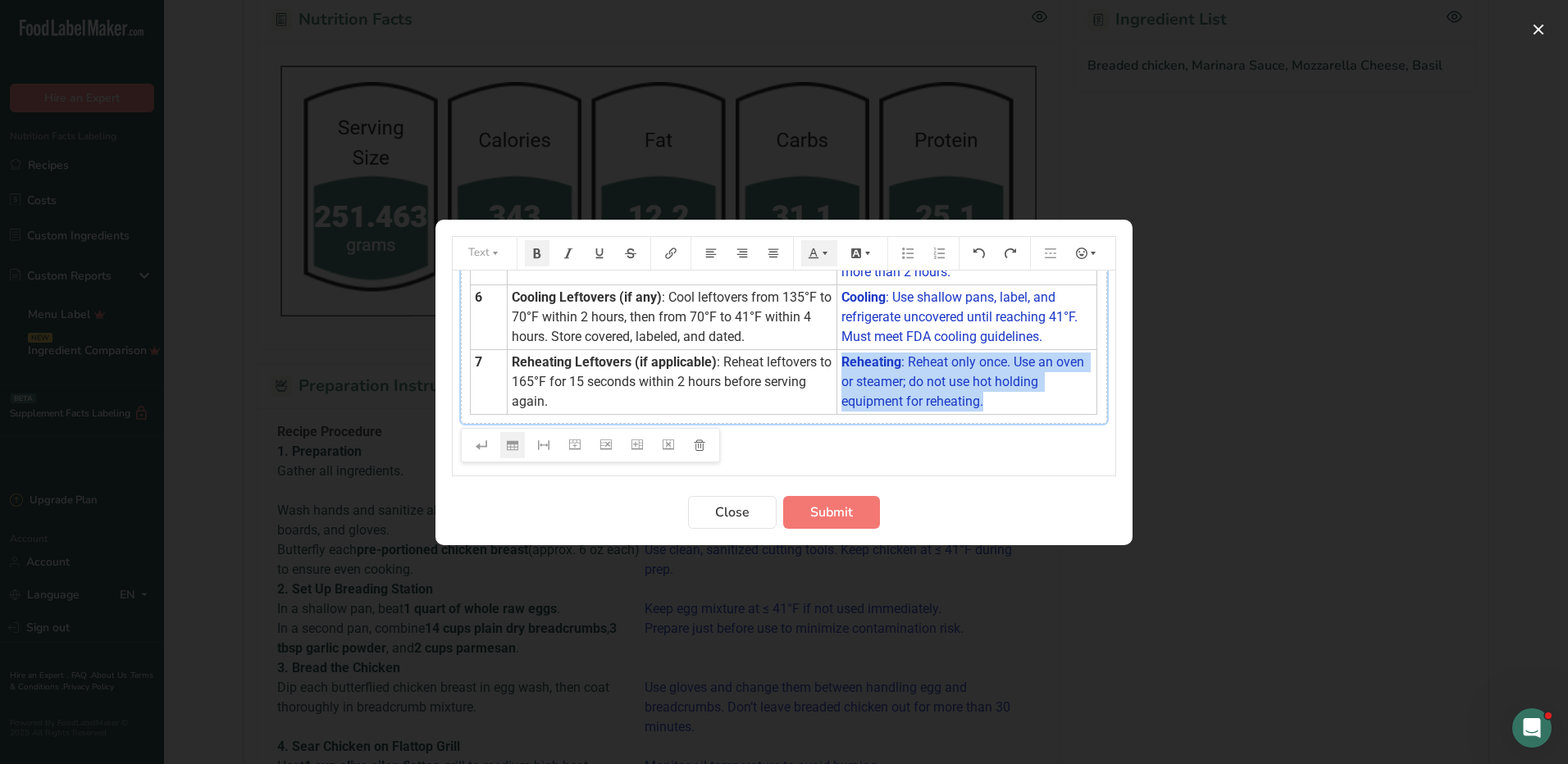
click at [1034, 403] on td "Reheating : Reheat only once. Use an oven or steamer; do not use hot holding eq…" at bounding box center [967, 382] width 259 height 65
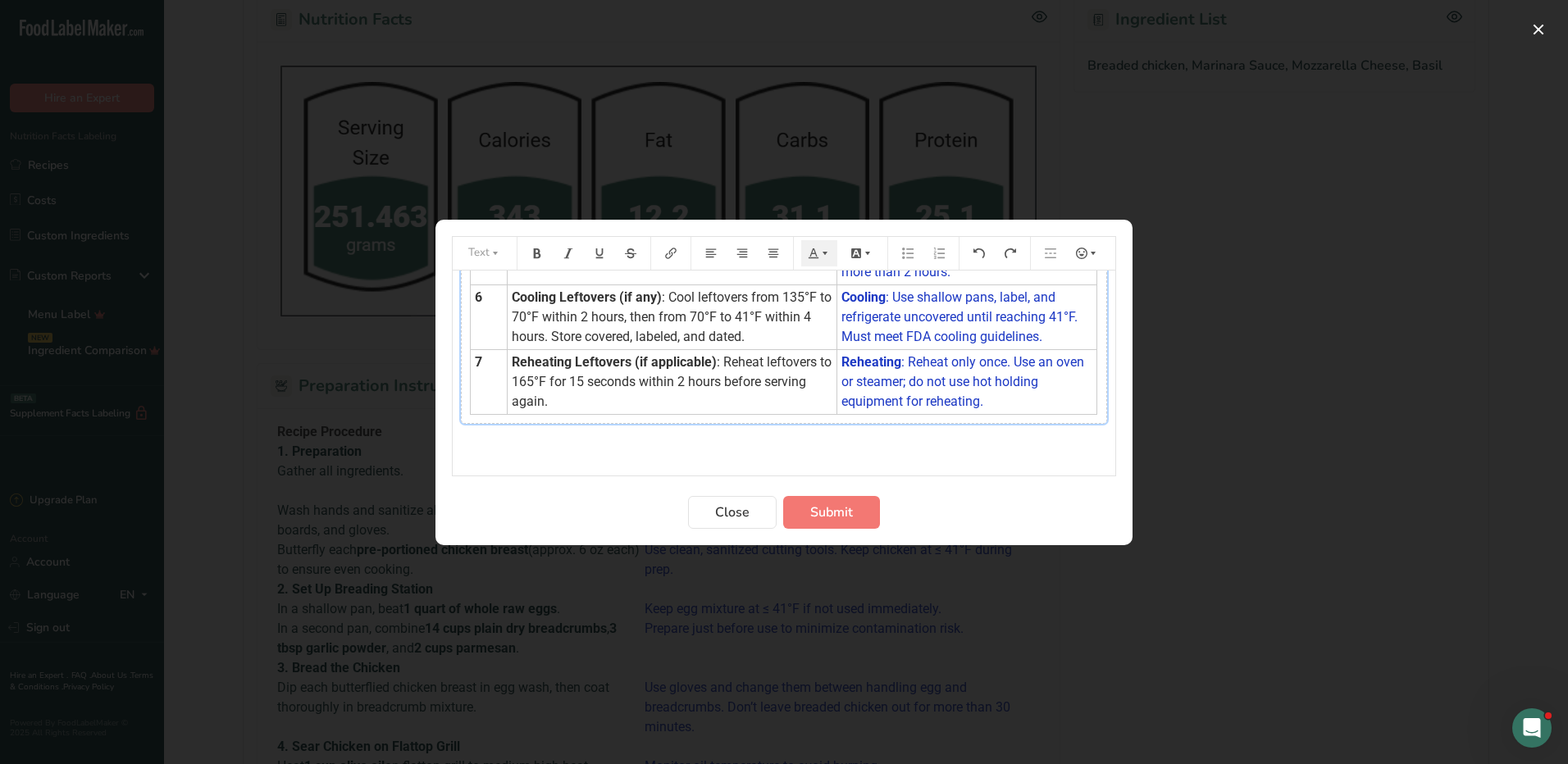
click at [829, 424] on div "Step Procedure HACCP Critical Control Point (CCP) 1 Preparation : Gather all in…" at bounding box center [784, 110] width 663 height 703
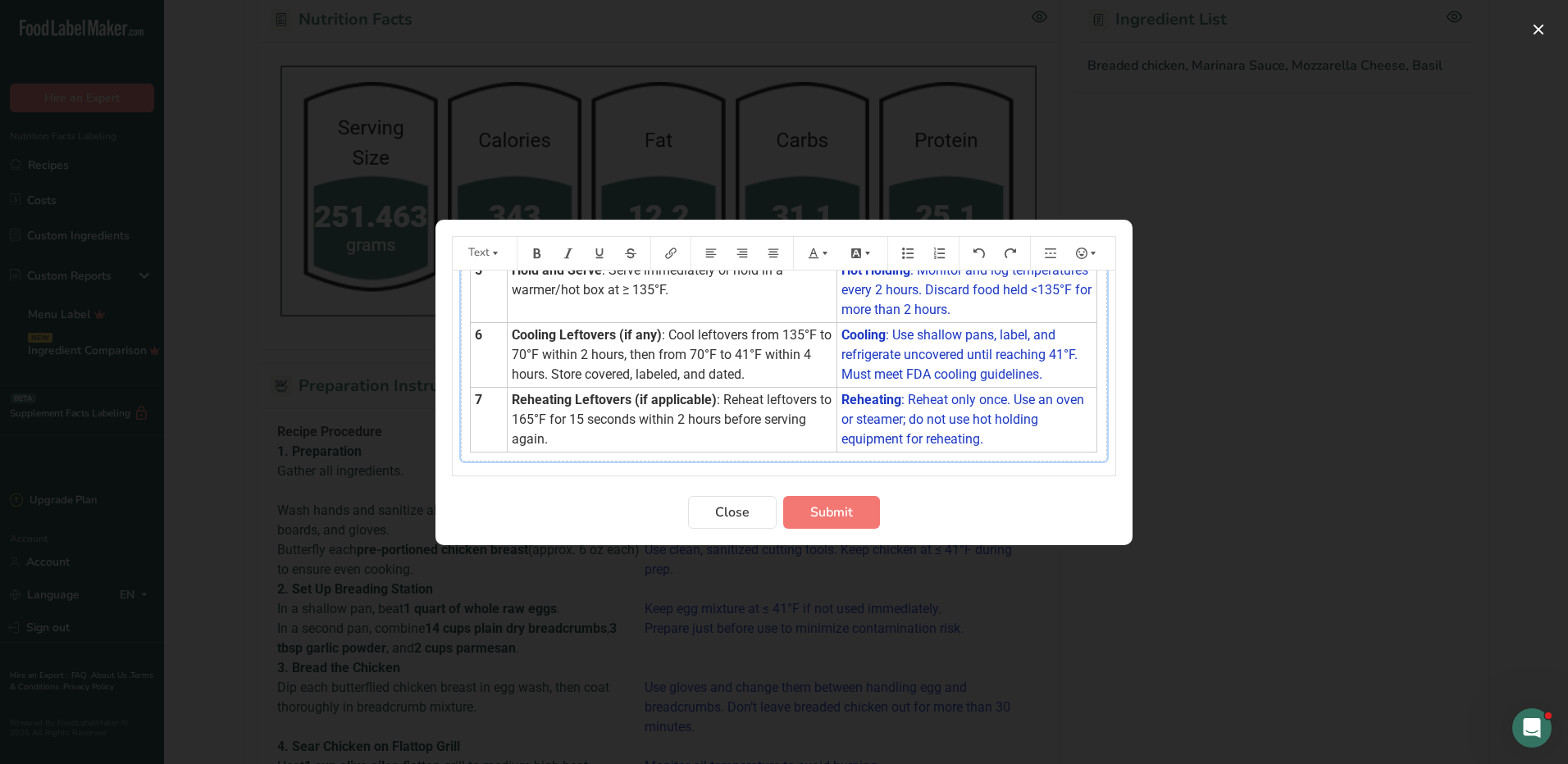
click at [821, 416] on div "Step Procedure HACCP Critical Control Point (CCP) 1 Preparation : Gather all in…" at bounding box center [784, 134] width 646 height 655
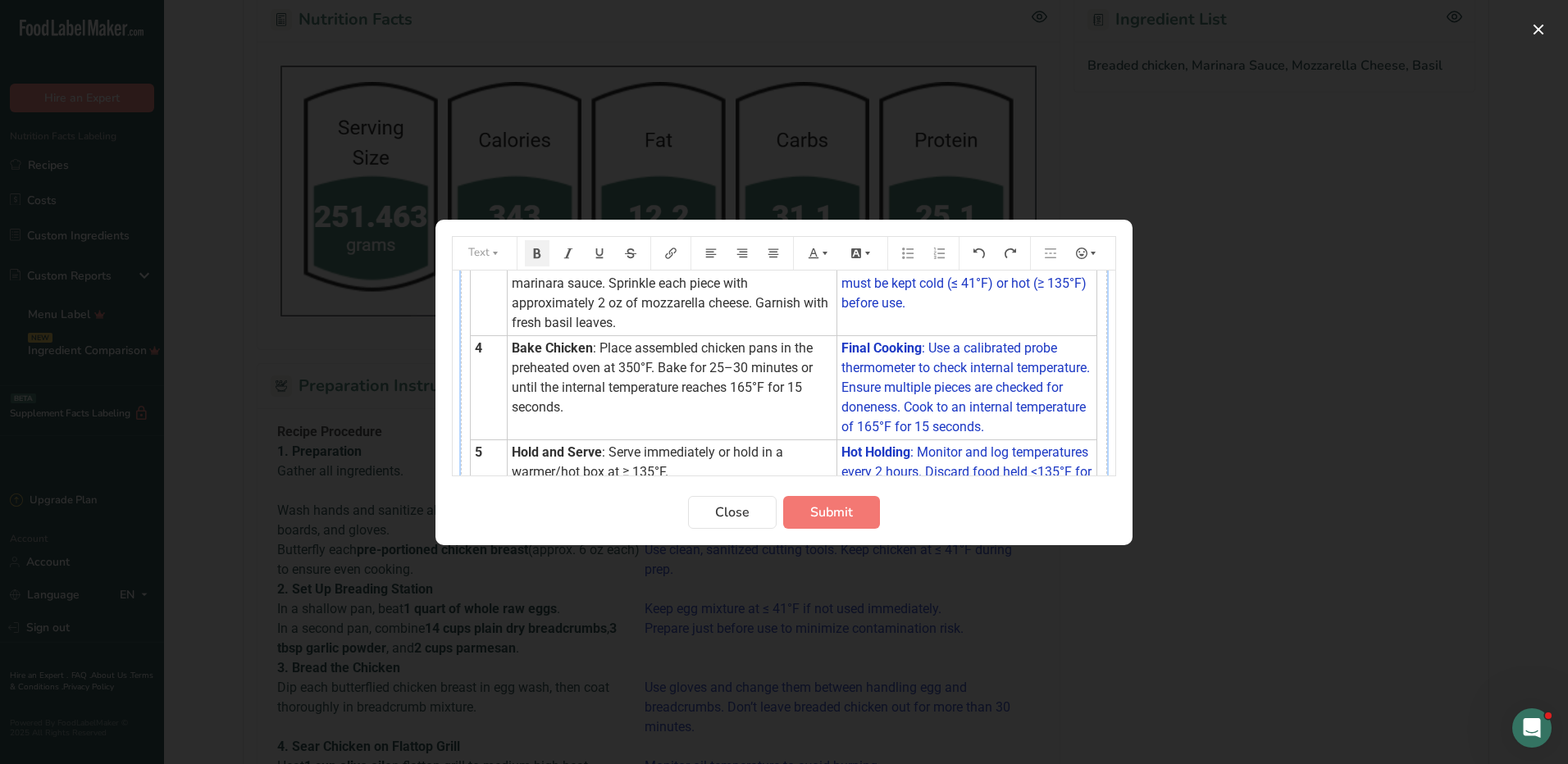
scroll to position [0, 0]
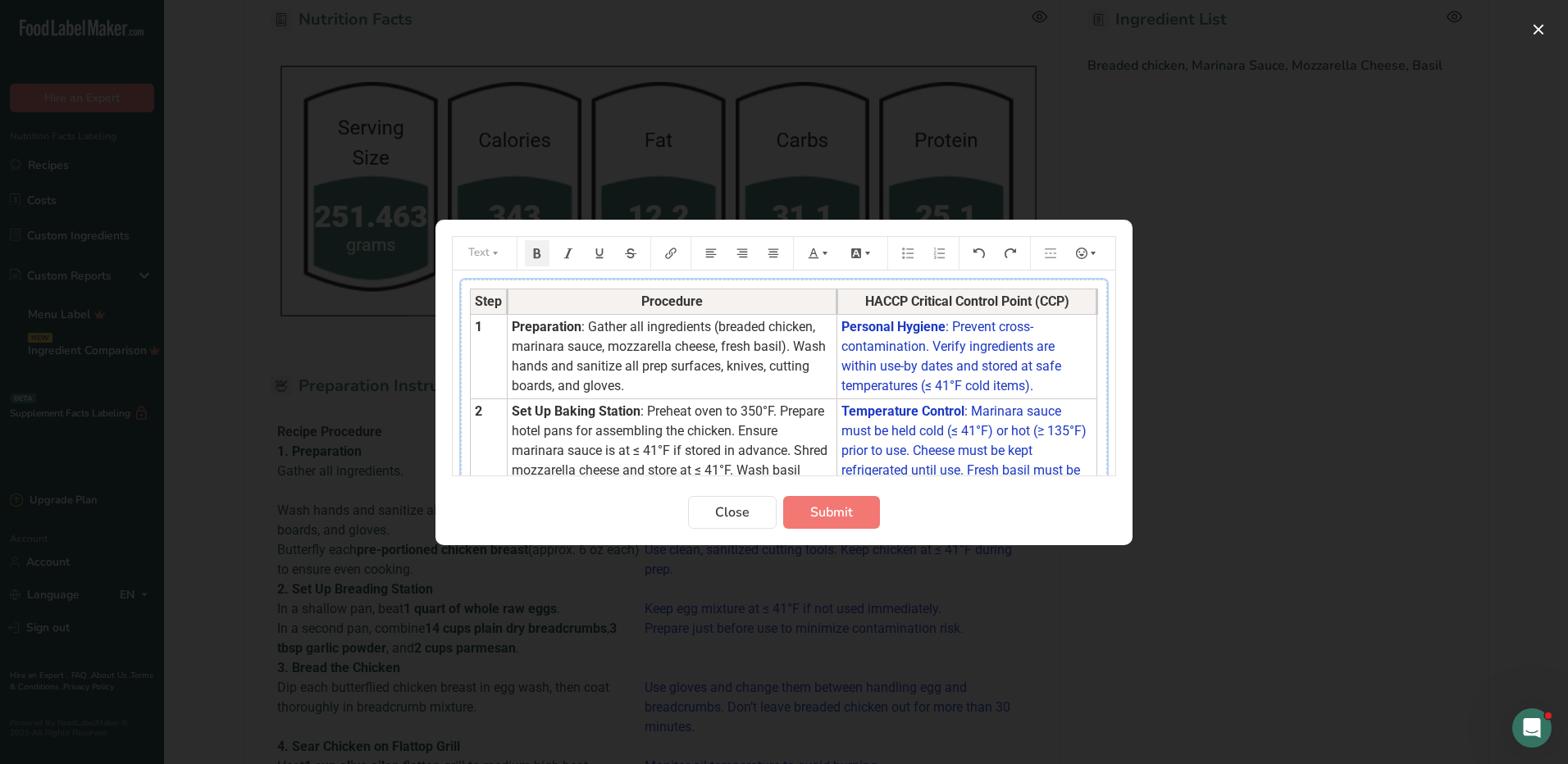
click at [800, 296] on th "Procedure" at bounding box center [672, 301] width 330 height 26
click at [705, 456] on button "Preparation instructions modal" at bounding box center [699, 459] width 25 height 27
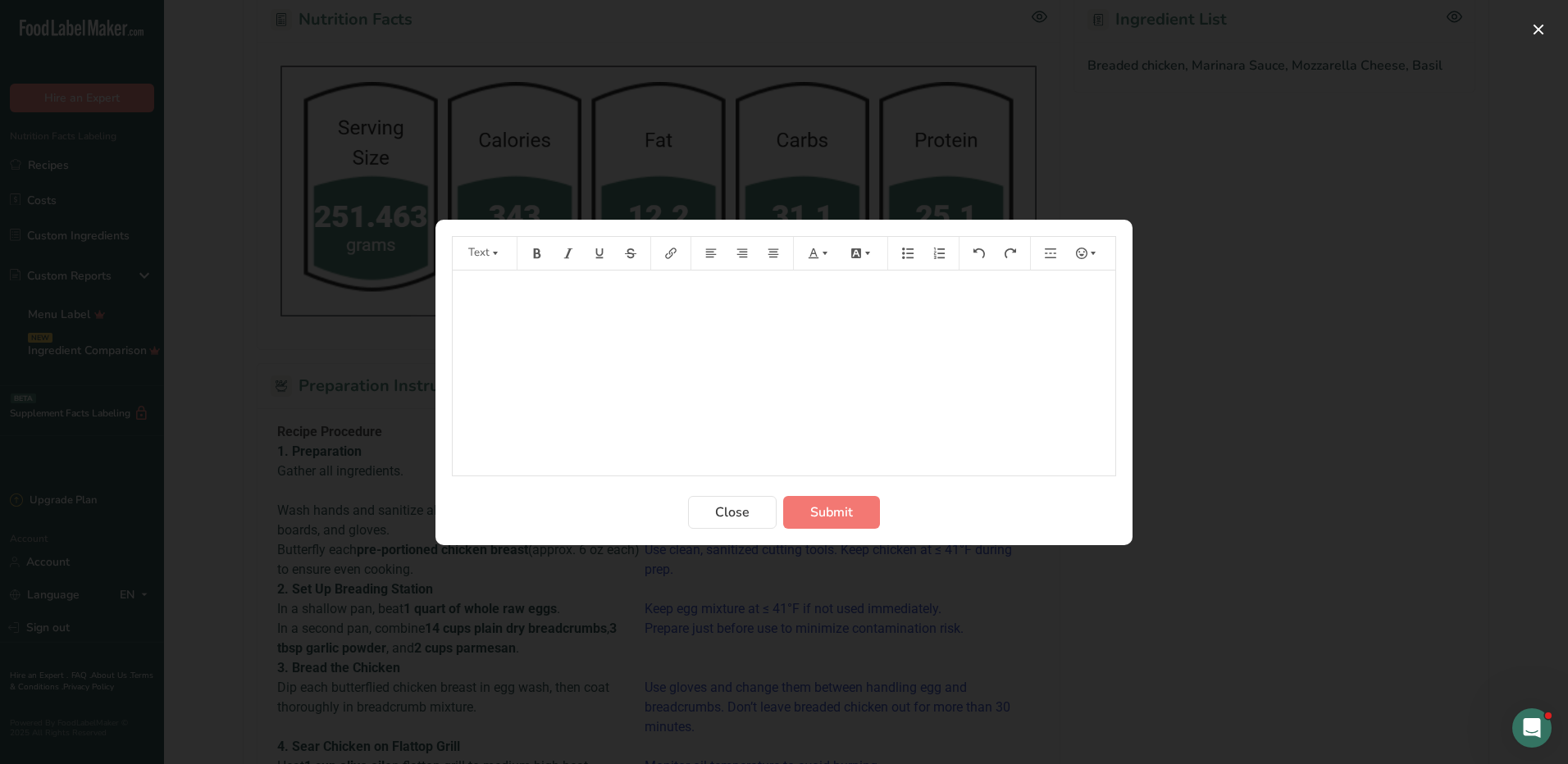
click at [557, 313] on div "﻿" at bounding box center [784, 373] width 663 height 205
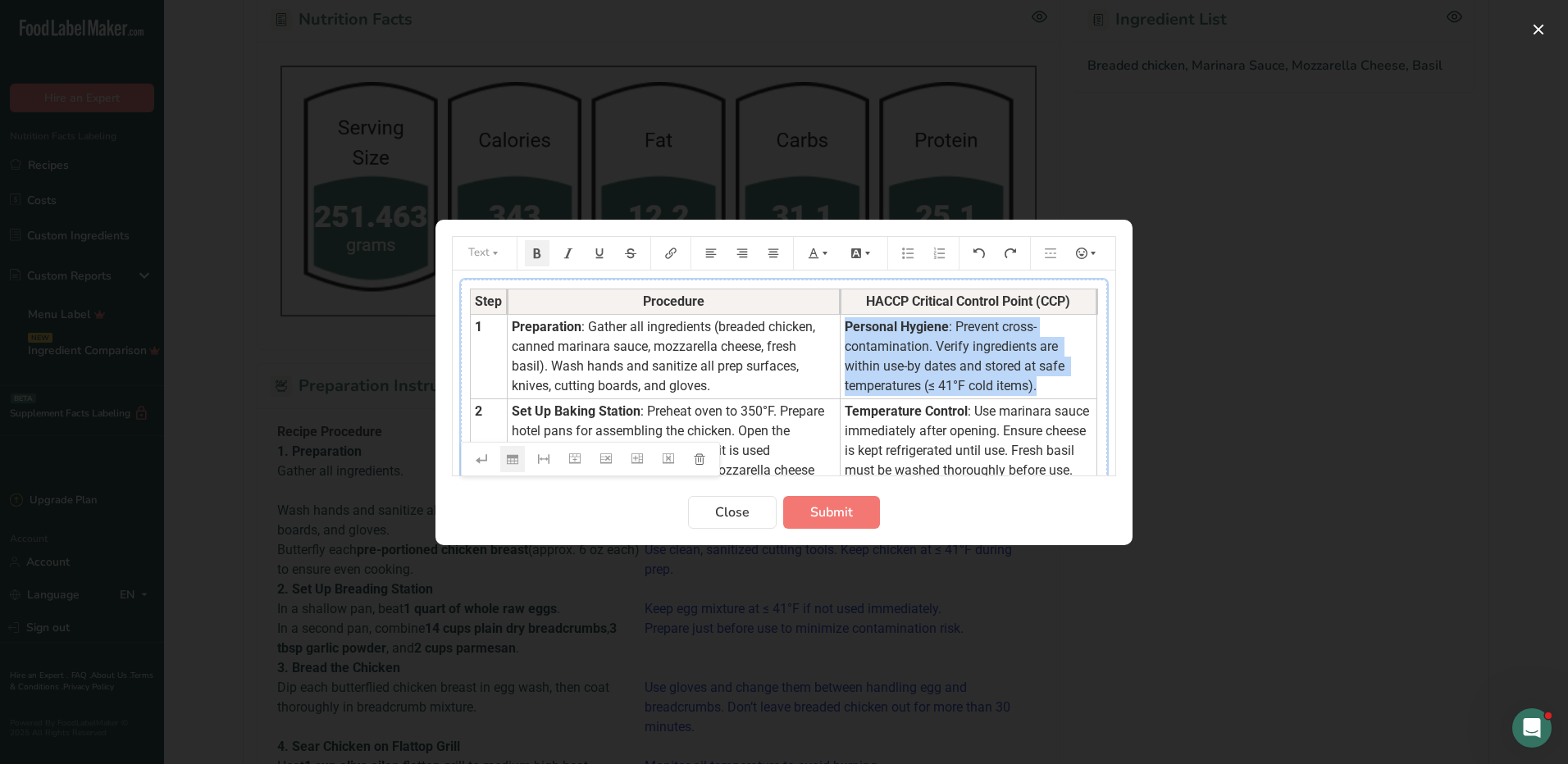
drag, startPoint x: 836, startPoint y: 323, endPoint x: 1044, endPoint y: 384, distance: 216.8
click at [1044, 384] on td "Personal Hygiene : Prevent cross-contamination. Verify ingredients are within u…" at bounding box center [968, 356] width 257 height 85
click at [825, 253] on icon "Preparation instructions modal" at bounding box center [825, 253] width 5 height 3
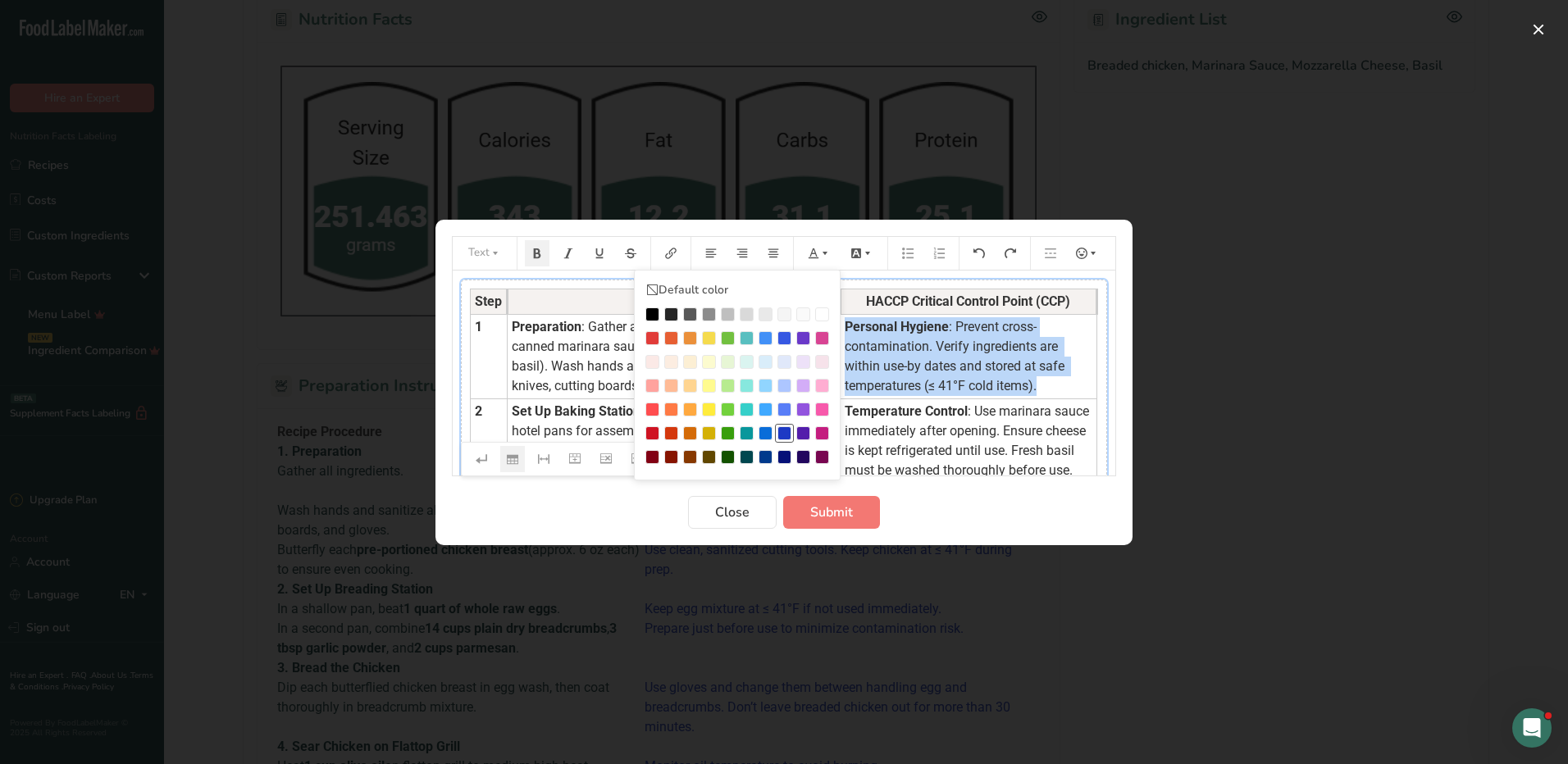
click at [781, 434] on div "Preparation instructions modal" at bounding box center [784, 433] width 14 height 14
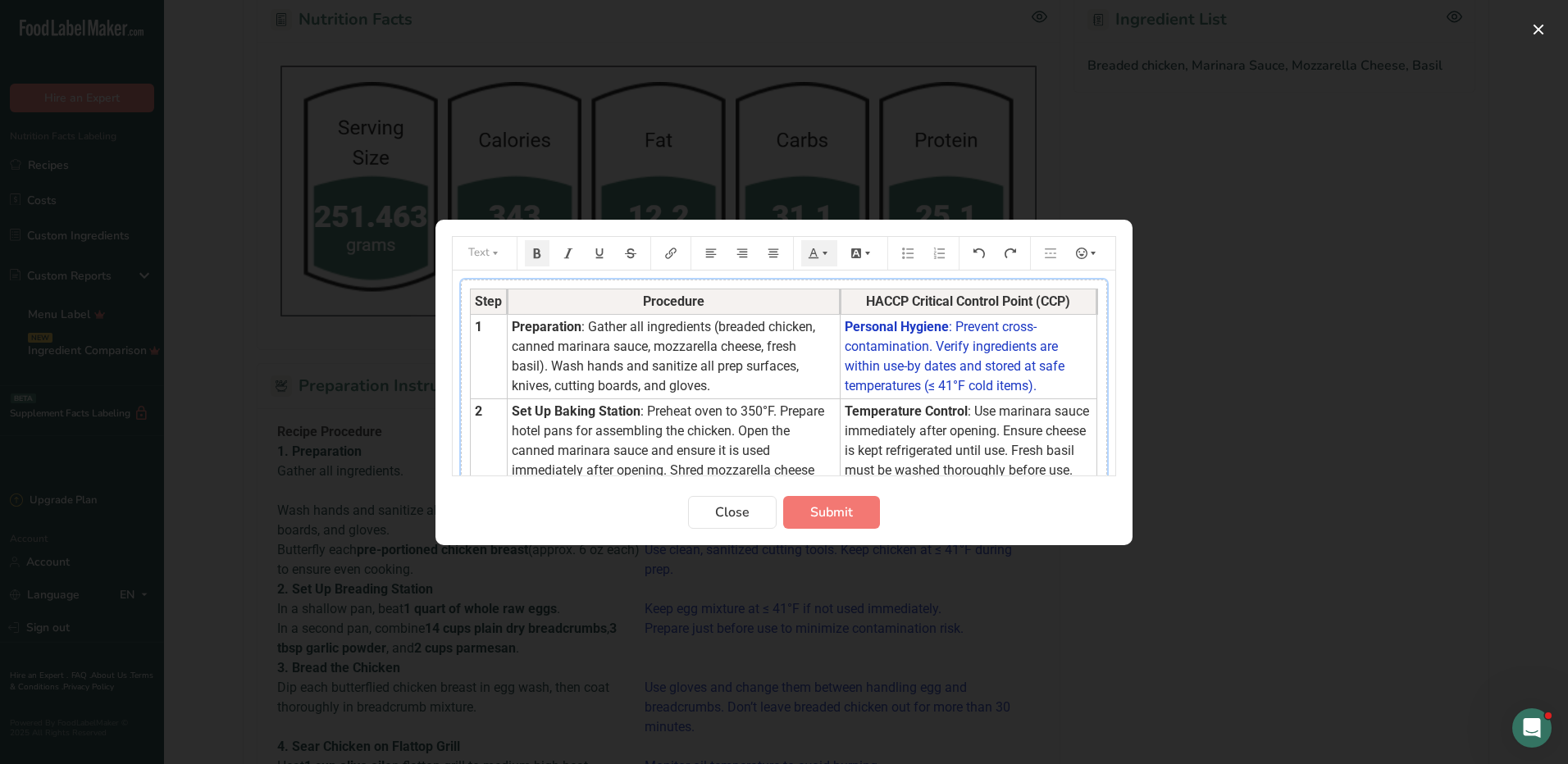
click at [960, 403] on span ": Use marinara sauce immediately after opening. Ensure cheese is kept refrigera…" at bounding box center [968, 440] width 247 height 75
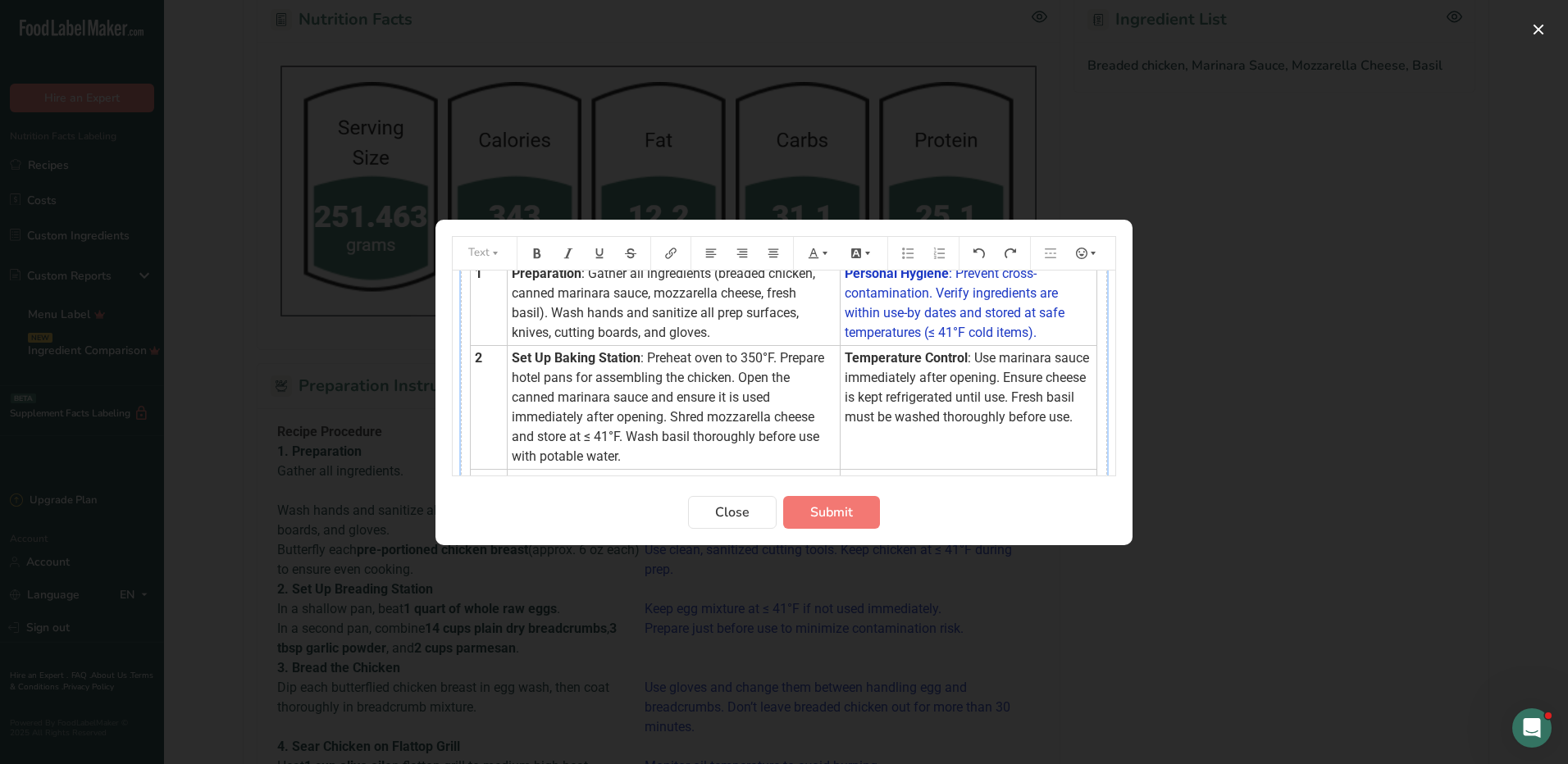
scroll to position [82, 0]
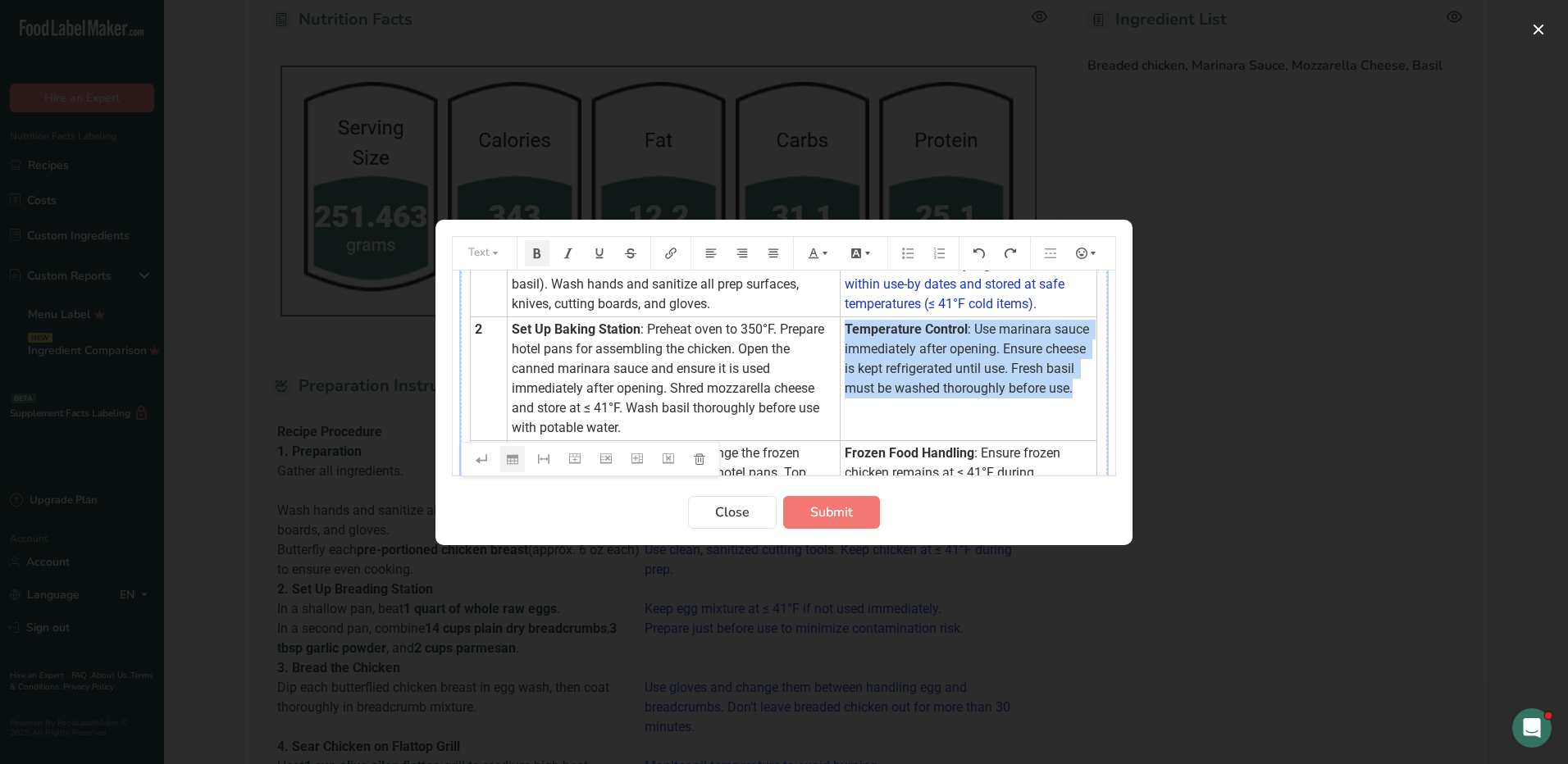
drag, startPoint x: 836, startPoint y: 323, endPoint x: 910, endPoint y: 404, distance: 109.7
click at [910, 404] on td "Temperature Control : Use marinara sauce immediately after opening. Ensure chee…" at bounding box center [968, 379] width 257 height 124
click at [815, 249] on icon "Preparation instructions modal" at bounding box center [813, 253] width 11 height 11
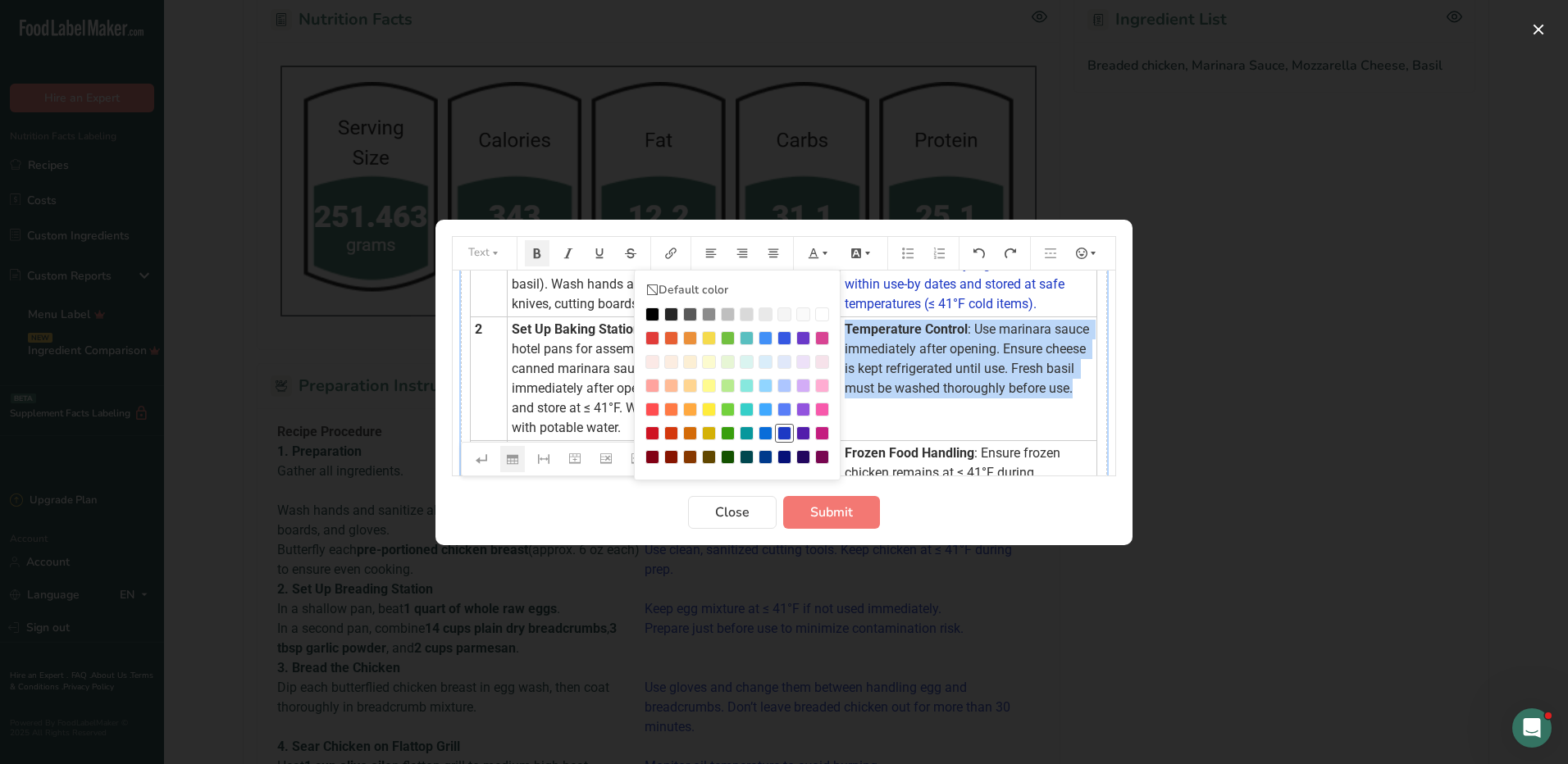
click at [780, 430] on div "Preparation instructions modal" at bounding box center [784, 433] width 14 height 14
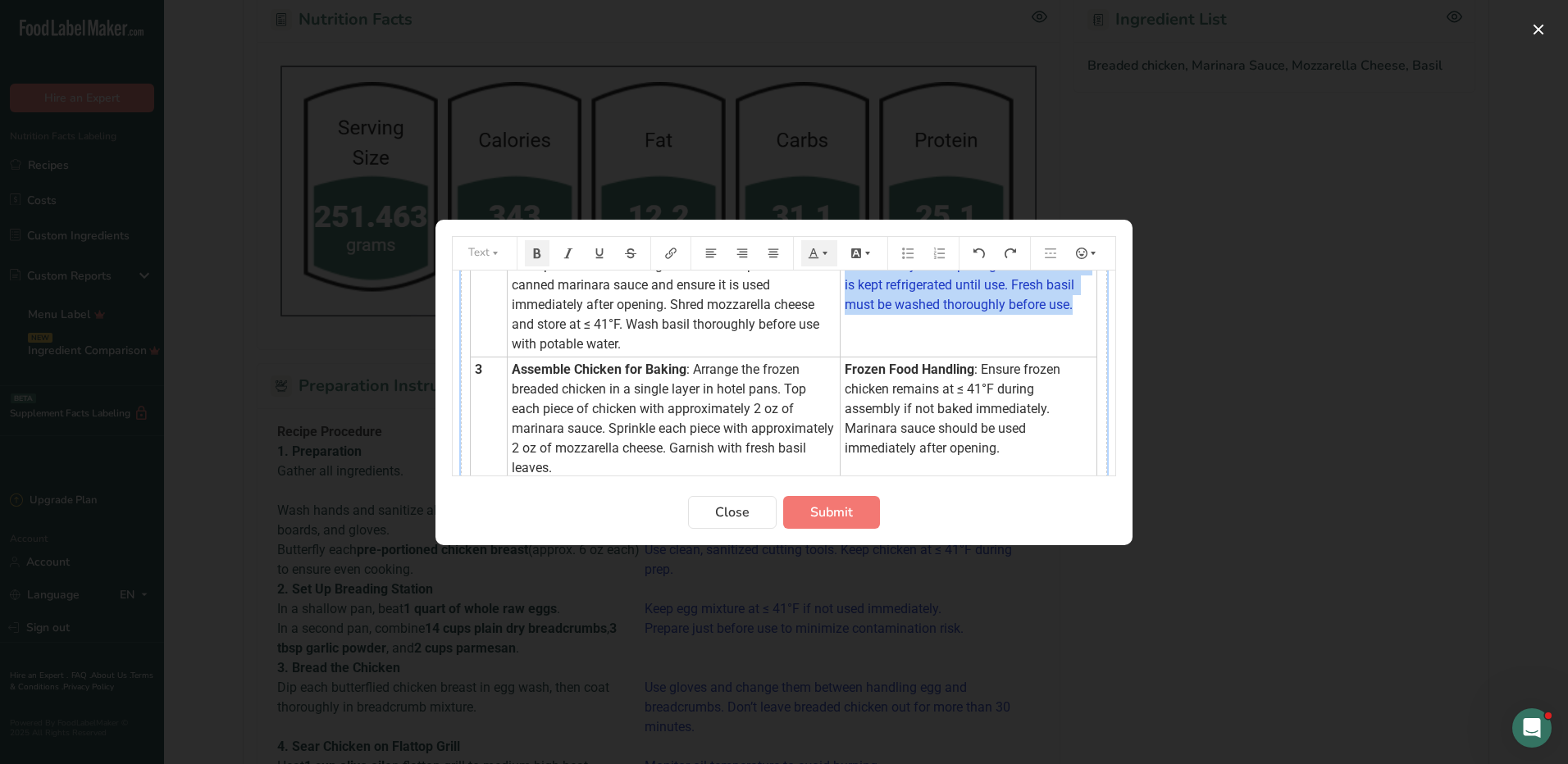
scroll to position [246, 0]
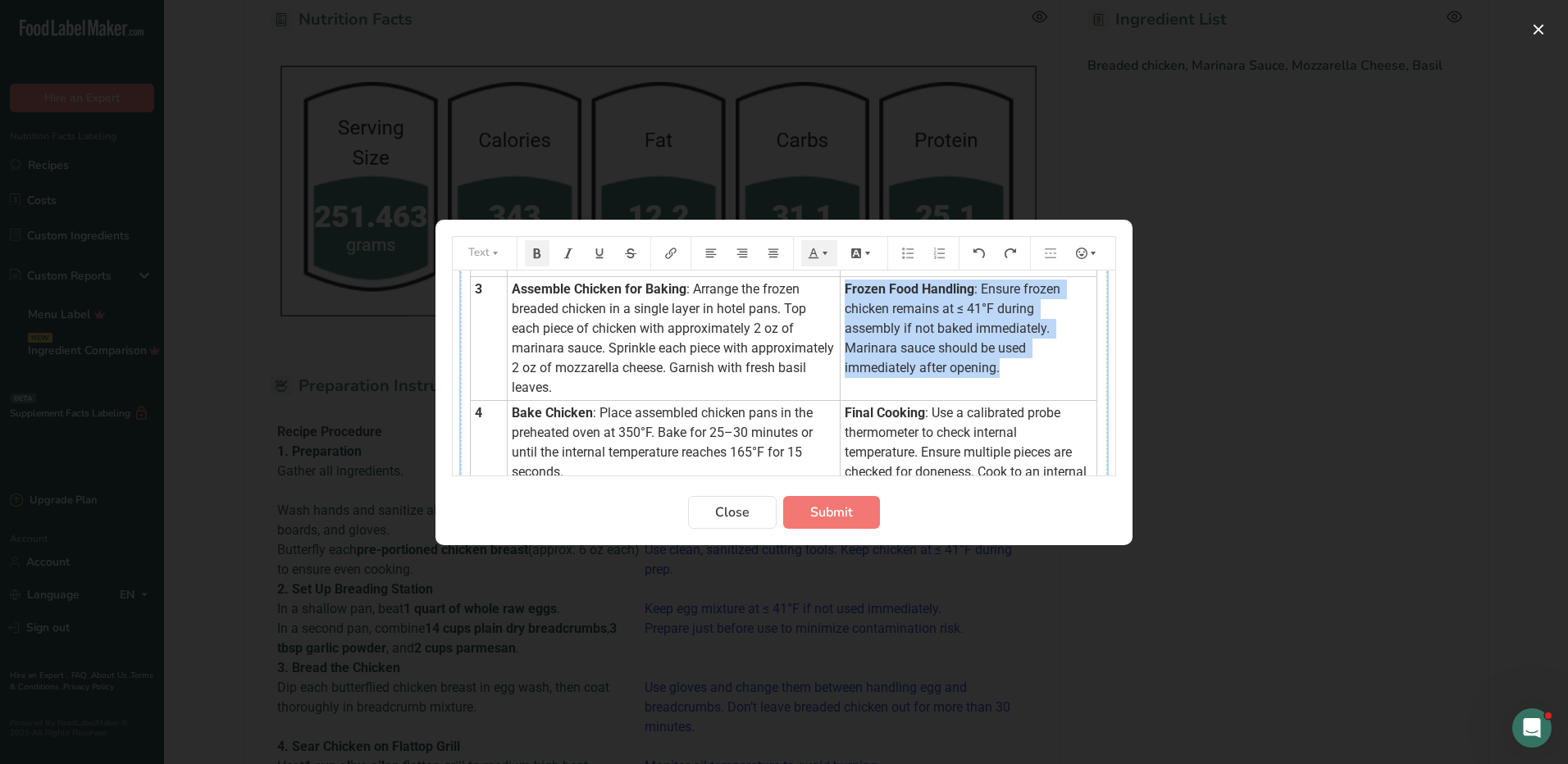
drag, startPoint x: 838, startPoint y: 285, endPoint x: 1000, endPoint y: 371, distance: 183.4
click at [1000, 371] on td "Frozen Food Handling : Ensure frozen chicken remains at ≤ 41°F during assembly …" at bounding box center [968, 338] width 257 height 124
click at [816, 251] on icon "Preparation instructions modal" at bounding box center [813, 253] width 11 height 11
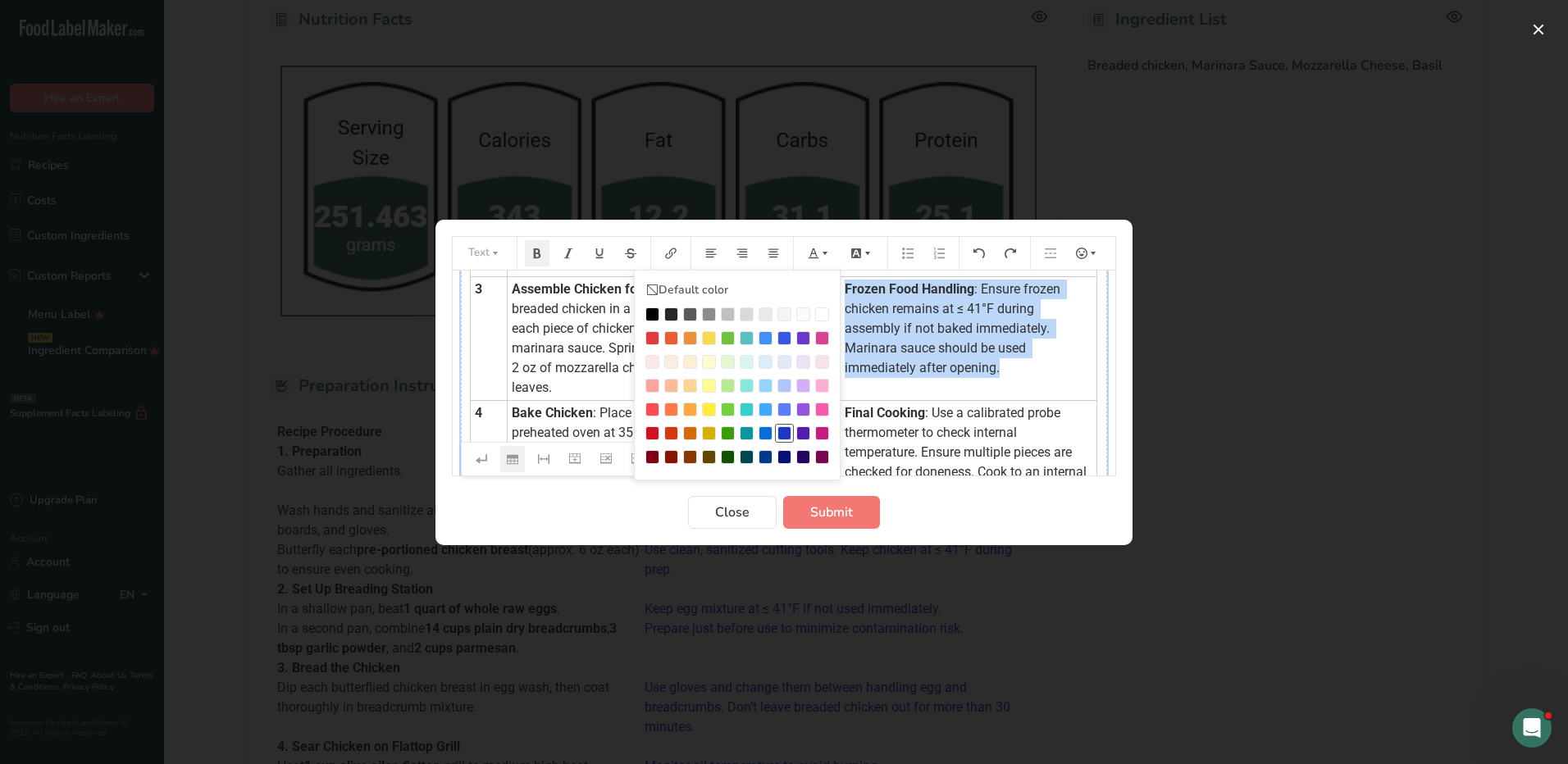
click at [785, 427] on div "Preparation instructions modal" at bounding box center [784, 433] width 14 height 14
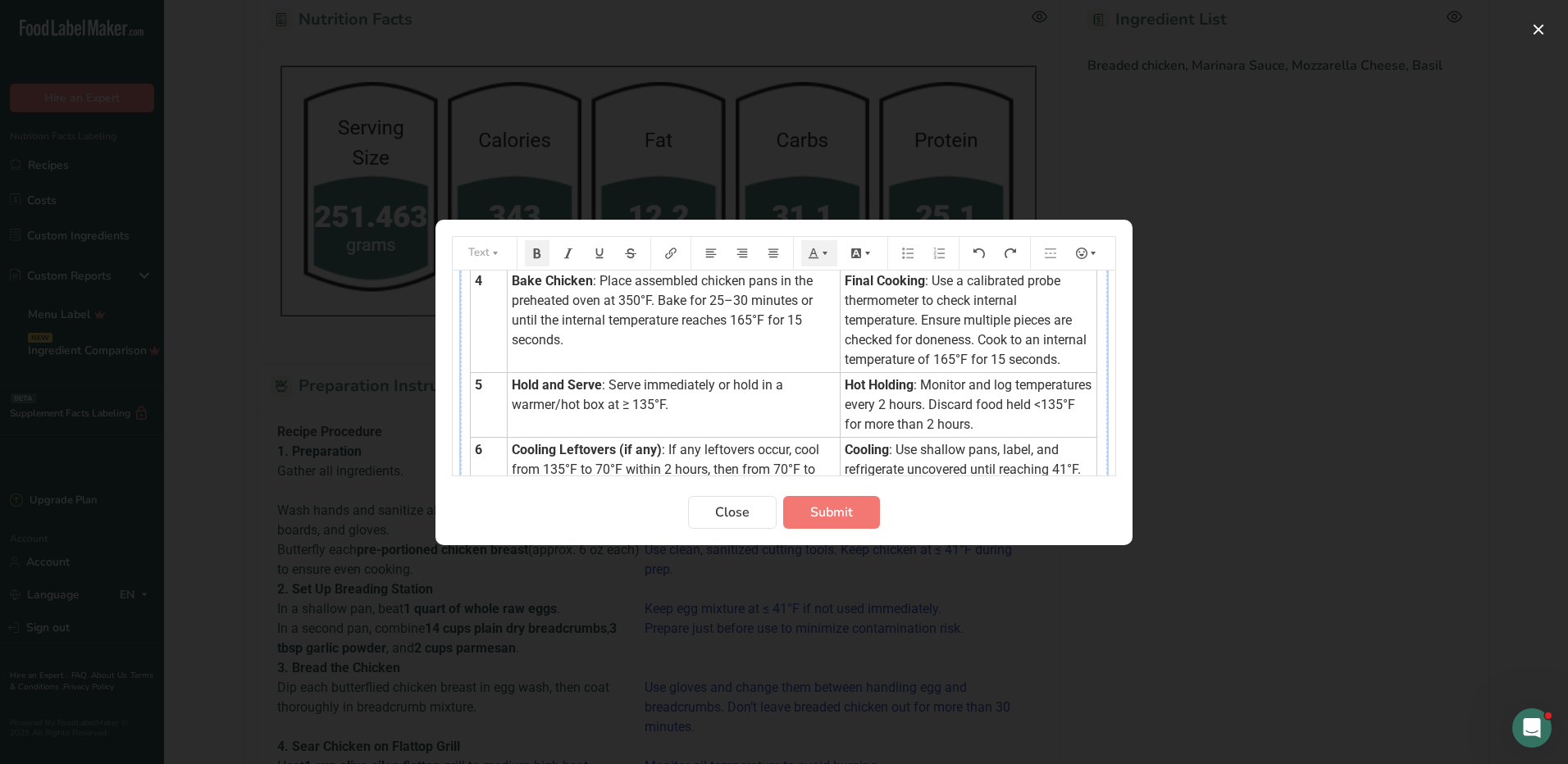
scroll to position [328, 0]
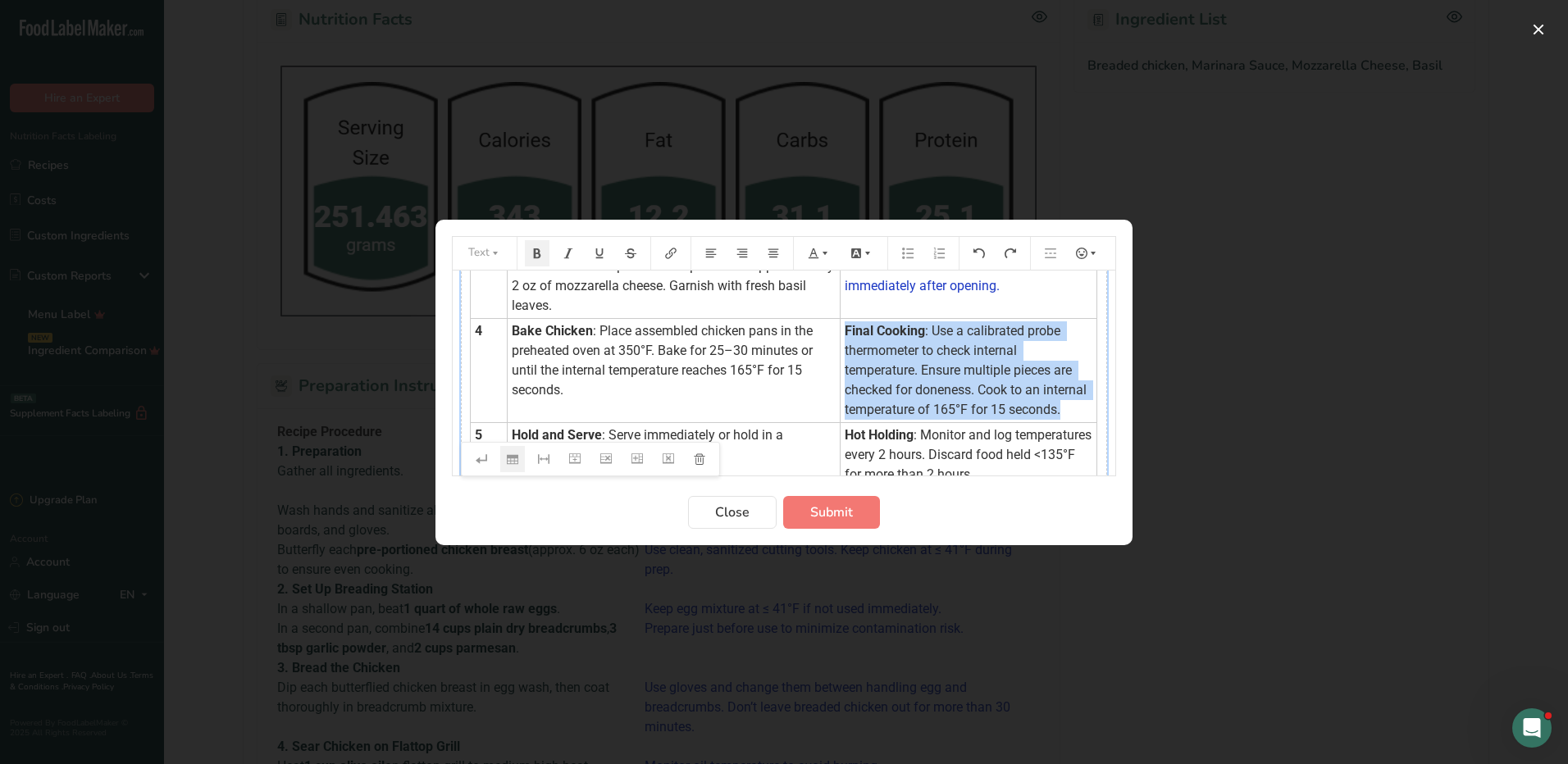
drag, startPoint x: 838, startPoint y: 328, endPoint x: 929, endPoint y: 420, distance: 129.4
click at [929, 420] on td "Final Cooking : Use a calibrated probe thermometer to check internal temperatur…" at bounding box center [968, 370] width 257 height 104
click at [821, 248] on icon "Preparation instructions modal" at bounding box center [824, 253] width 11 height 11
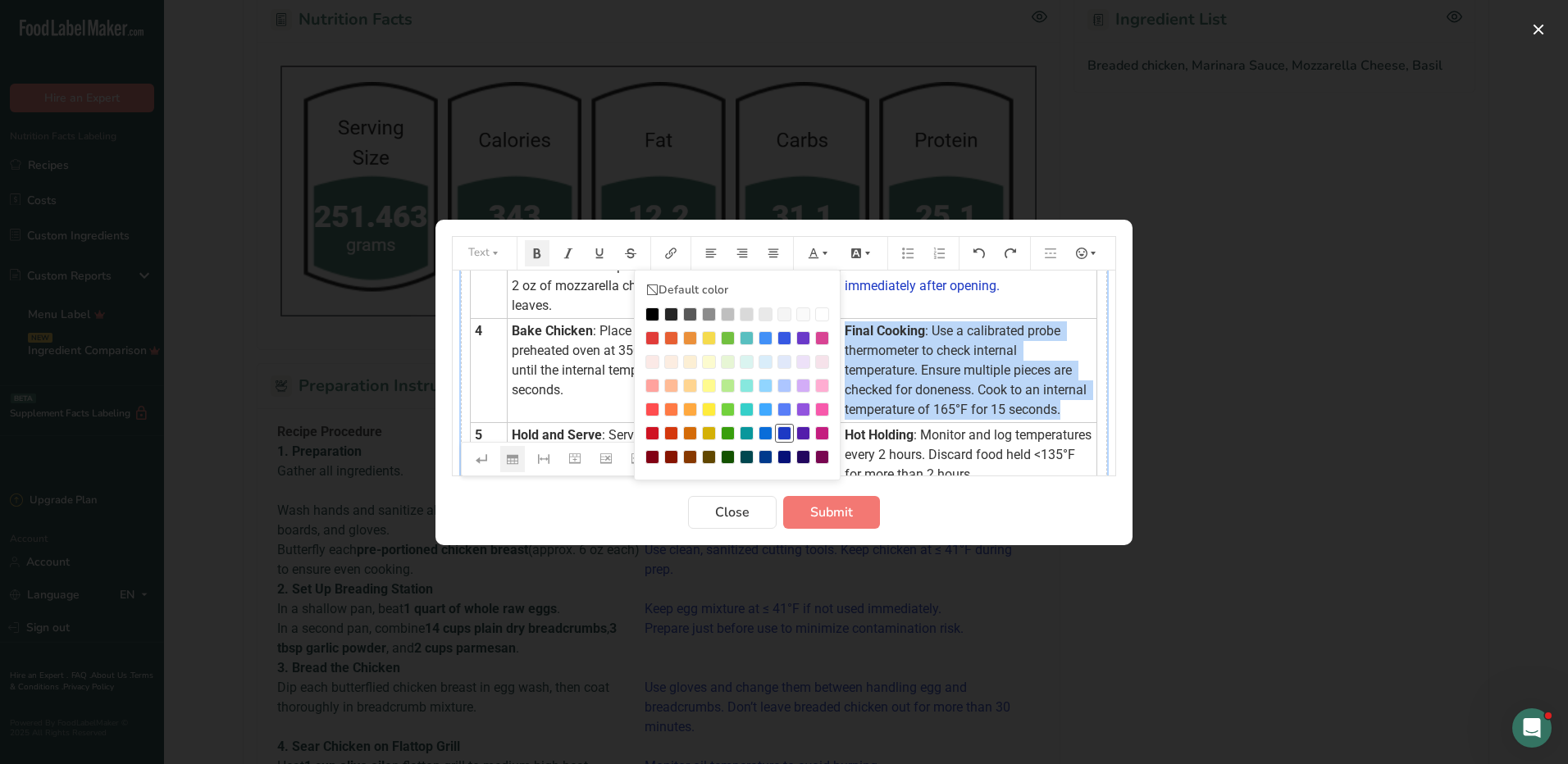
click at [781, 433] on div "Preparation instructions modal" at bounding box center [784, 433] width 14 height 14
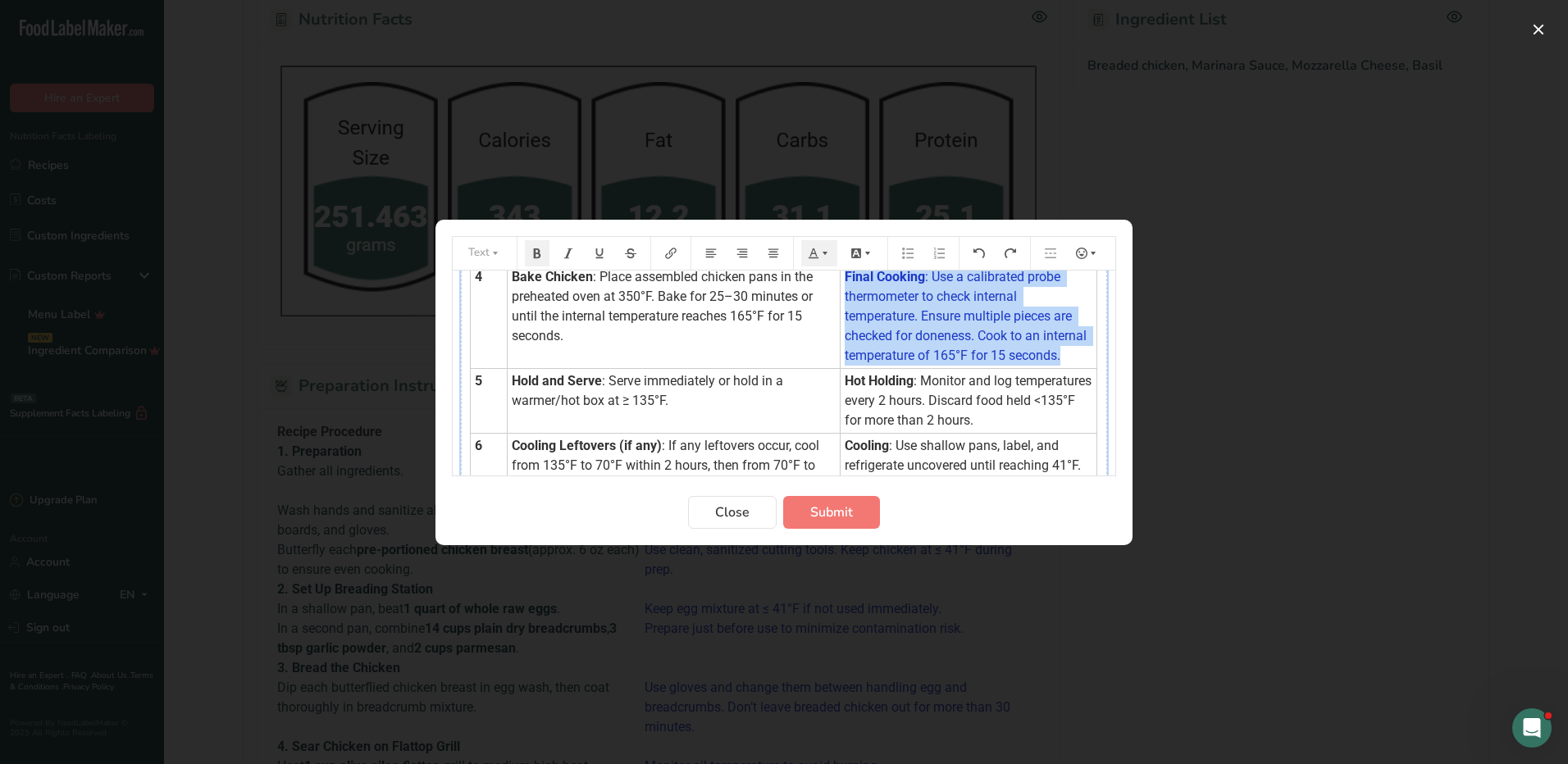
scroll to position [410, 0]
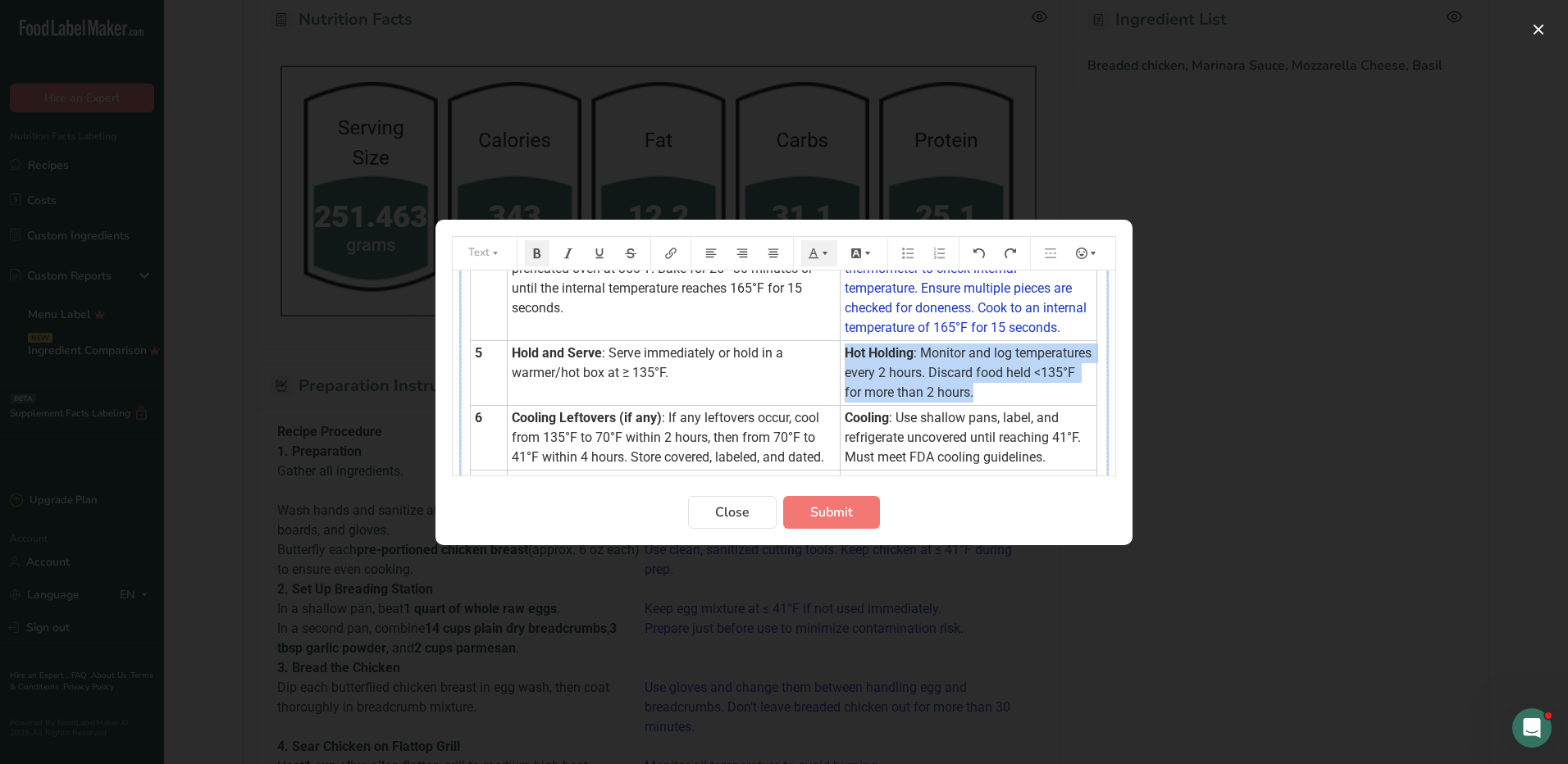
drag, startPoint x: 834, startPoint y: 373, endPoint x: 1057, endPoint y: 421, distance: 228.1
click at [1057, 405] on td "Hot Holding : Monitor and log temperatures every 2 hours. Discard food held <13…" at bounding box center [968, 373] width 257 height 65
click at [822, 255] on icon "Preparation instructions modal" at bounding box center [824, 253] width 11 height 11
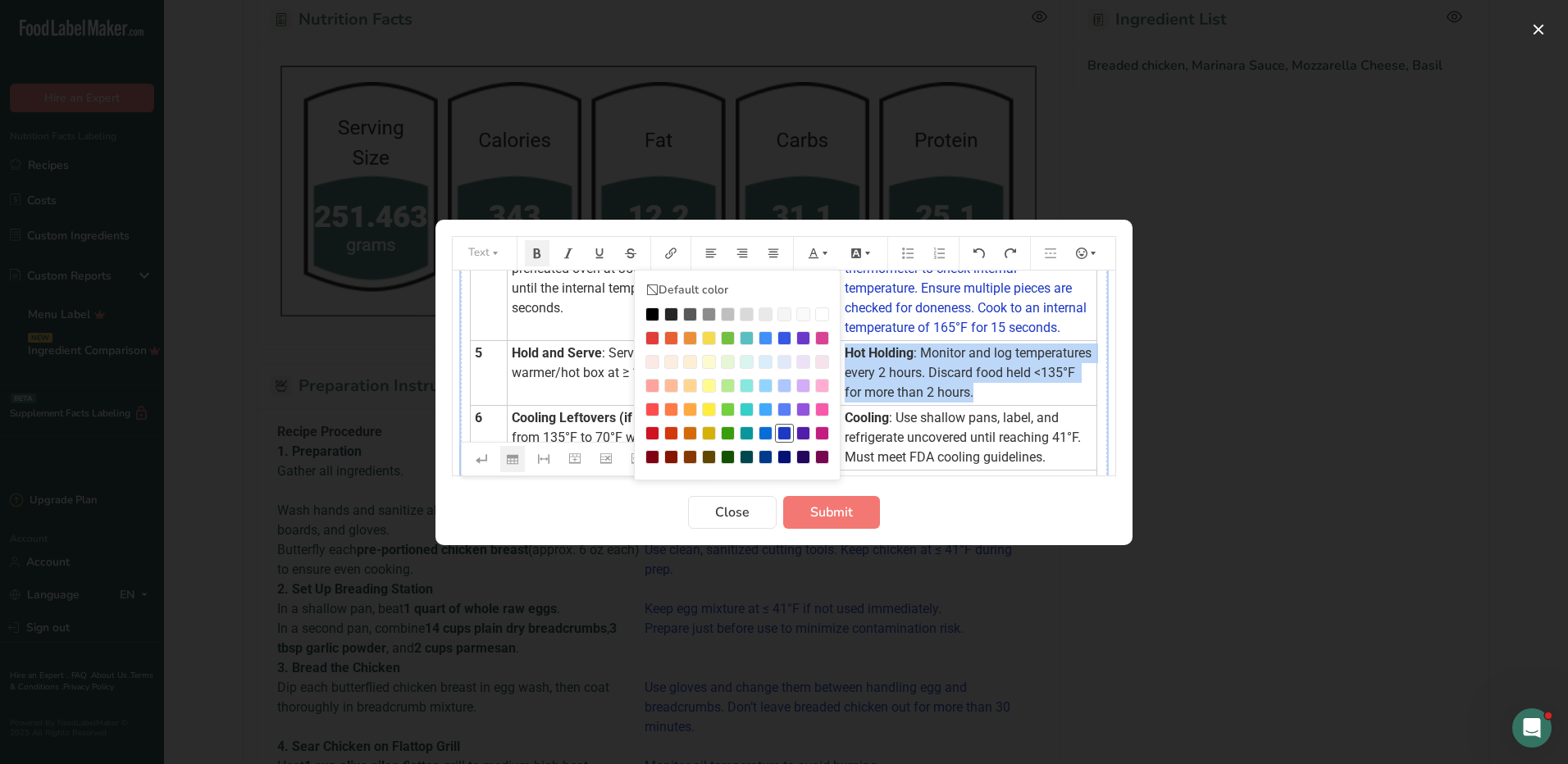
click at [786, 432] on div "Preparation instructions modal" at bounding box center [784, 433] width 14 height 14
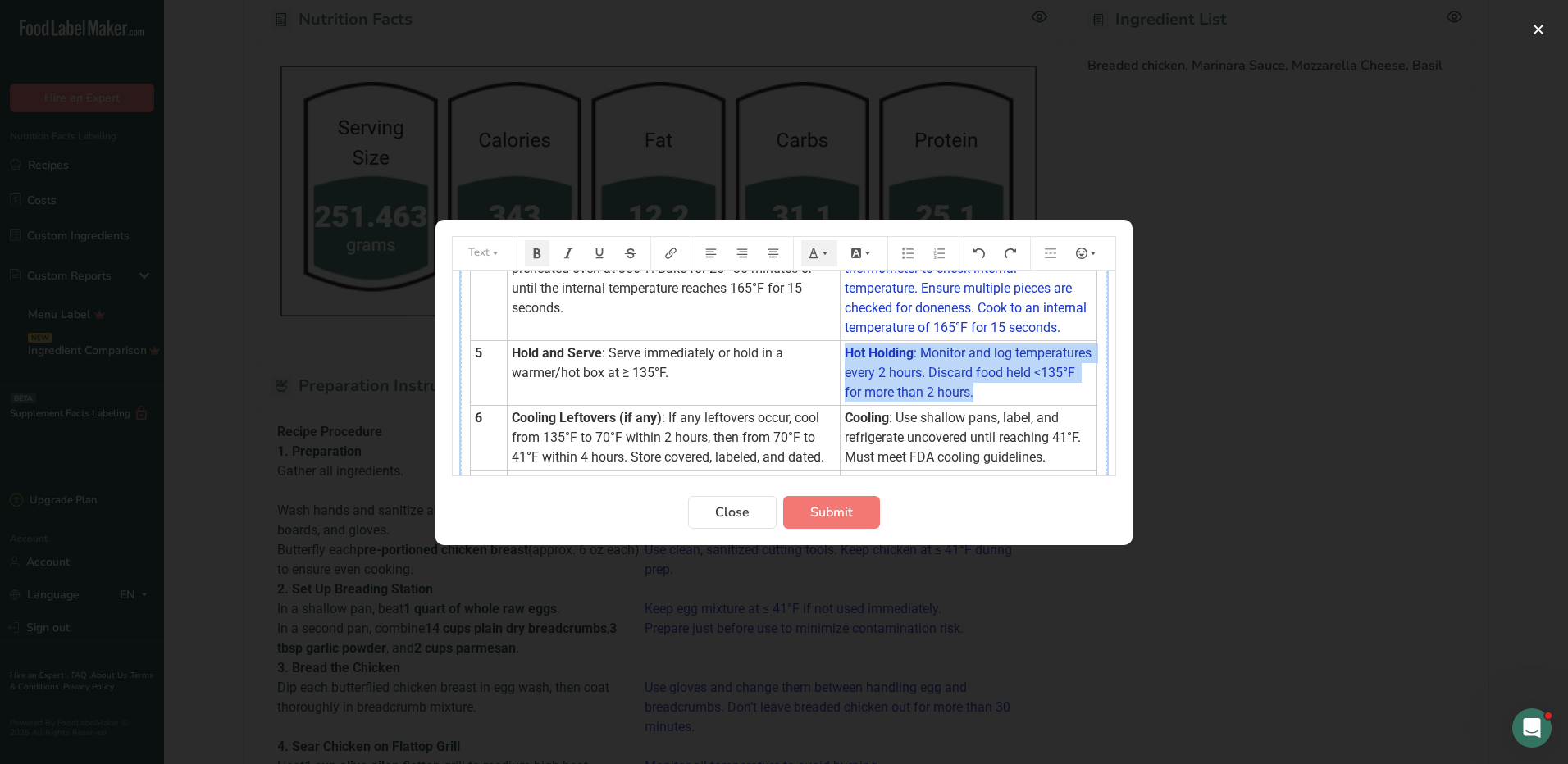
scroll to position [492, 0]
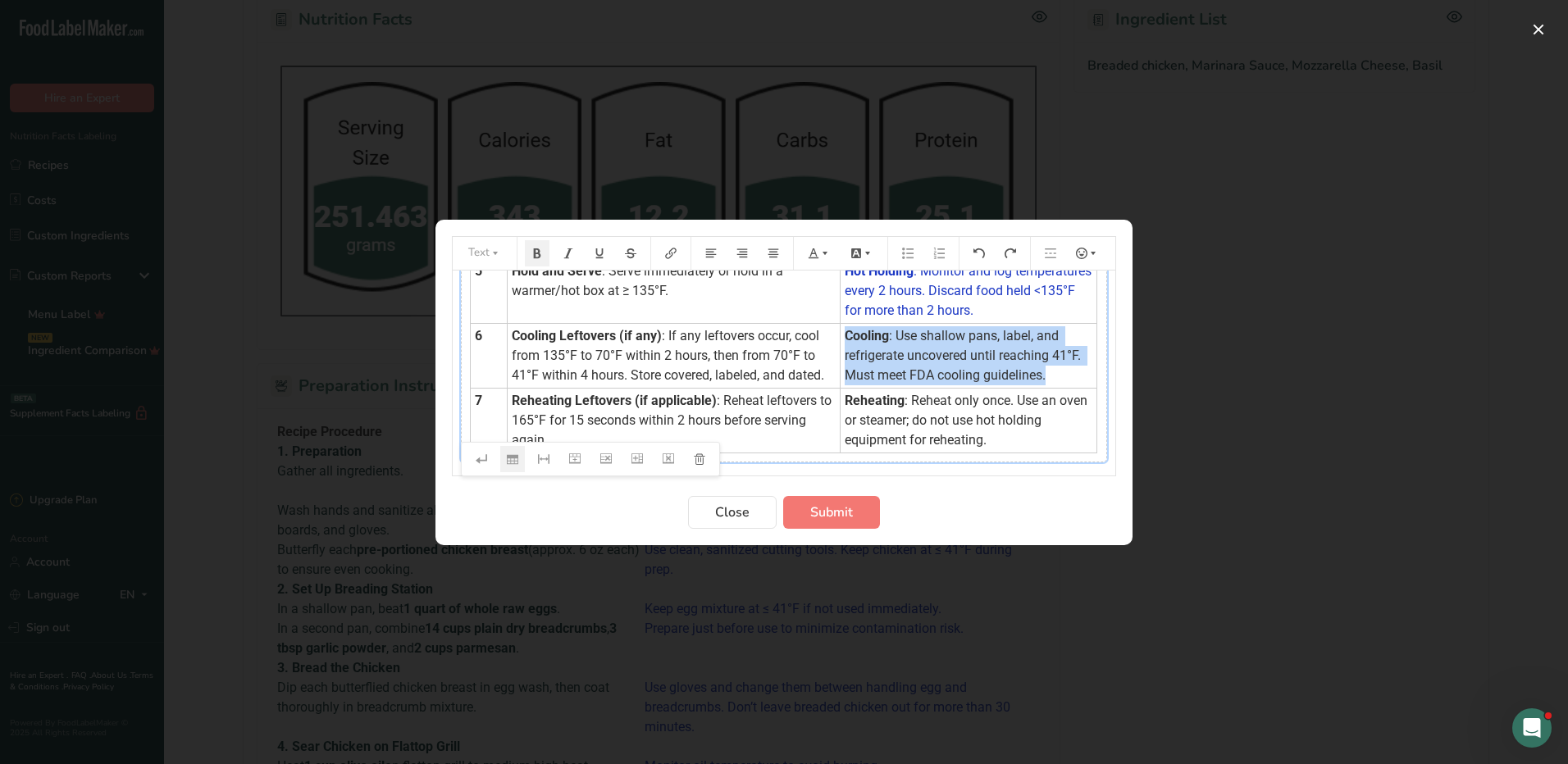
drag, startPoint x: 838, startPoint y: 353, endPoint x: 1055, endPoint y: 395, distance: 221.0
click at [1055, 388] on td "Cooling : Use shallow pans, label, and refrigerate uncovered until reaching 41°…" at bounding box center [968, 355] width 257 height 65
click at [819, 254] on icon "Preparation instructions modal" at bounding box center [824, 253] width 11 height 11
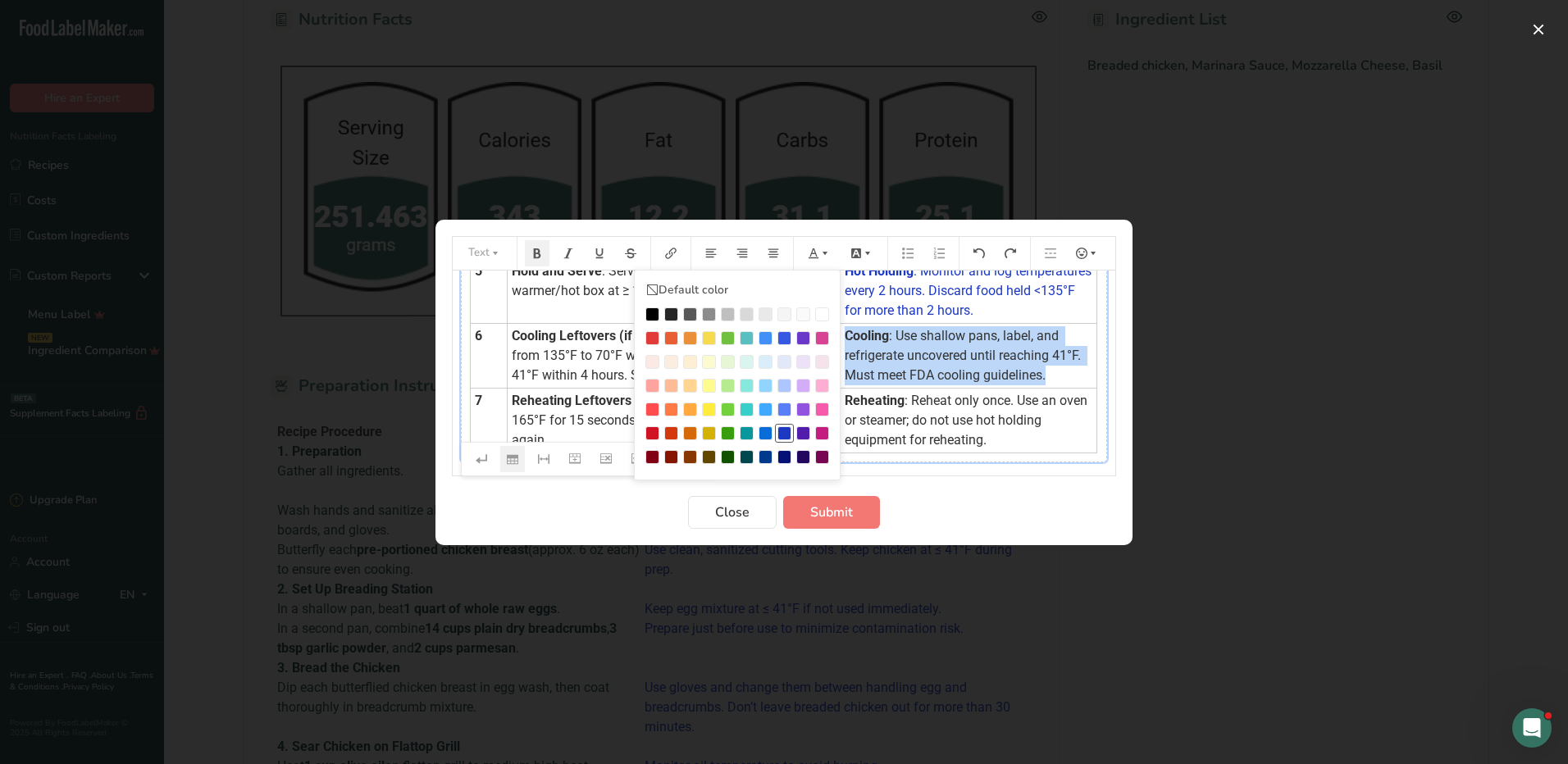
click at [787, 430] on div "Preparation instructions modal" at bounding box center [784, 433] width 14 height 14
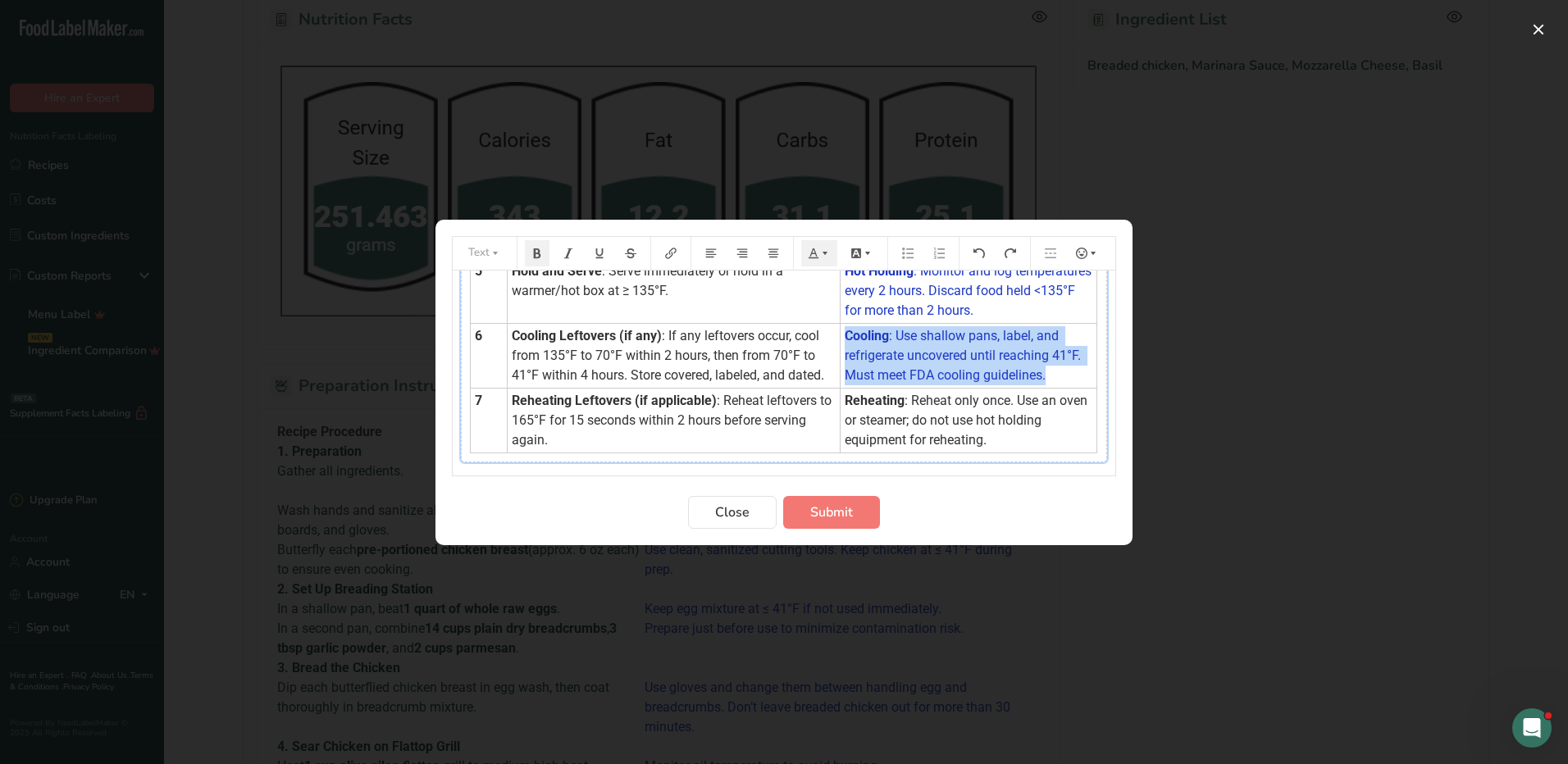
scroll to position [550, 0]
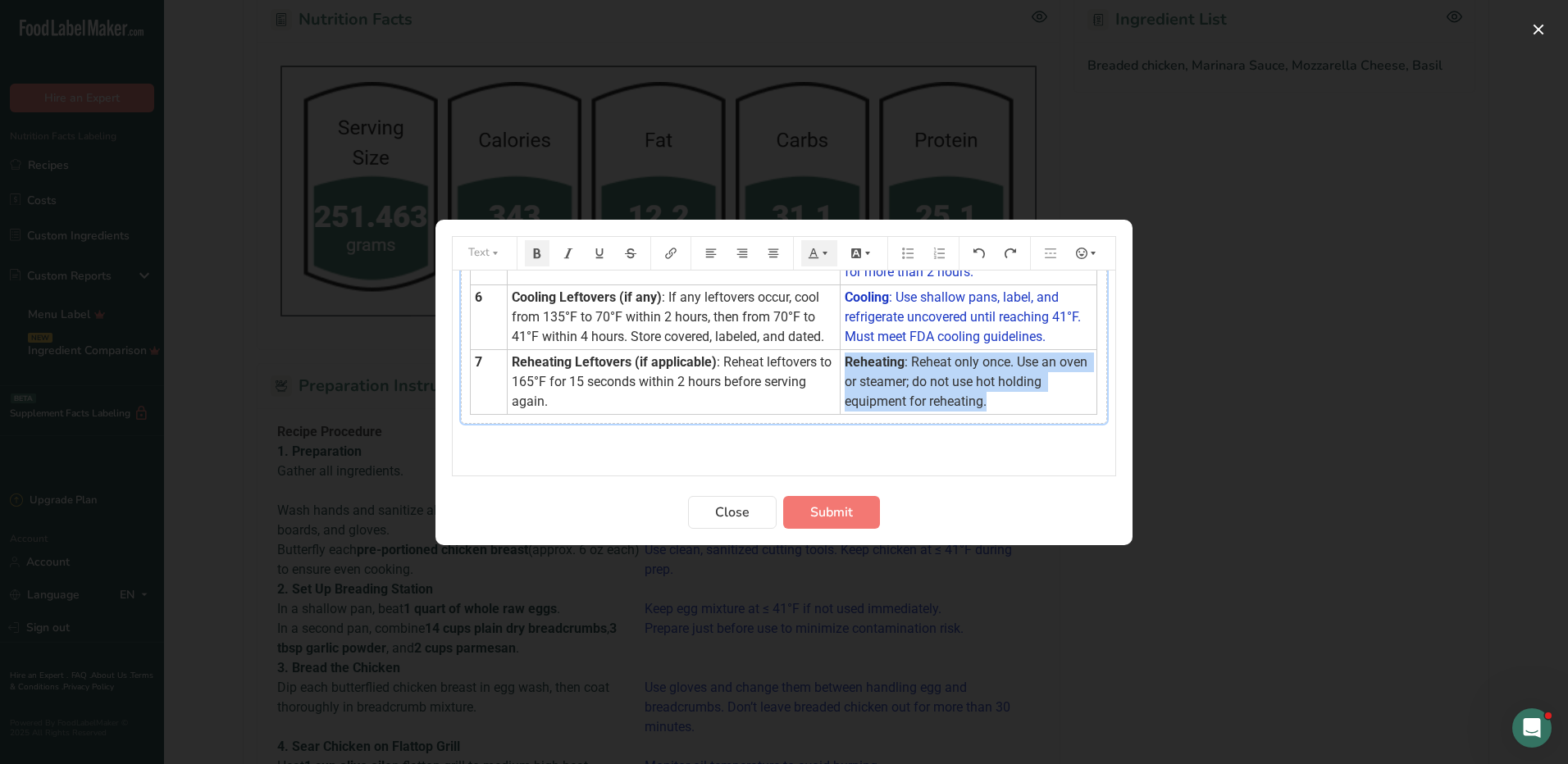
drag, startPoint x: 841, startPoint y: 361, endPoint x: 983, endPoint y: 407, distance: 149.3
click at [983, 407] on td "Reheating : Reheat only once. Use an oven or steamer; do not use hot holding eq…" at bounding box center [968, 382] width 257 height 65
click at [818, 244] on button "Preparation instructions modal" at bounding box center [819, 254] width 36 height 27
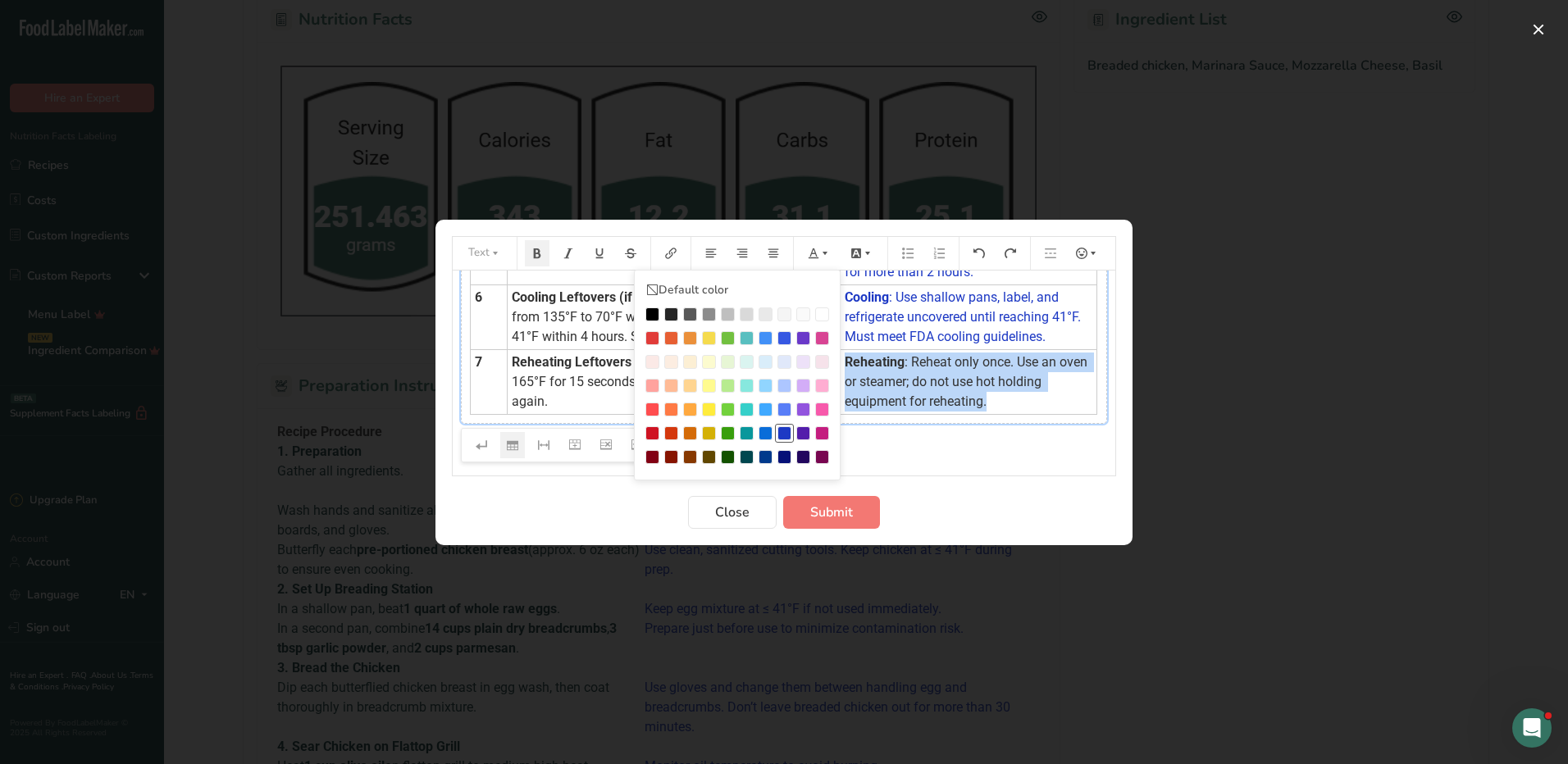
click at [783, 433] on div "Preparation instructions modal" at bounding box center [784, 433] width 14 height 14
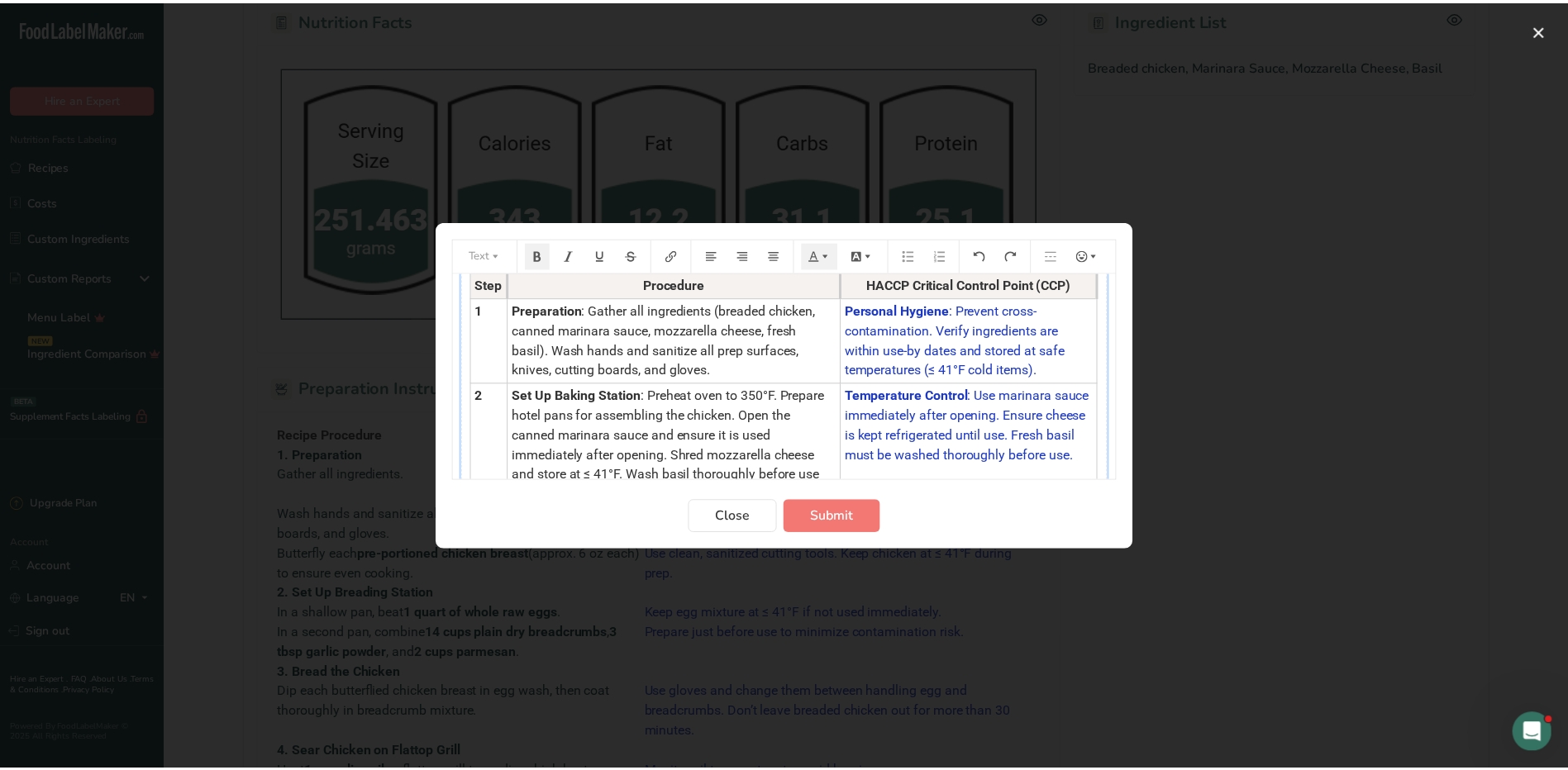
scroll to position [0, 0]
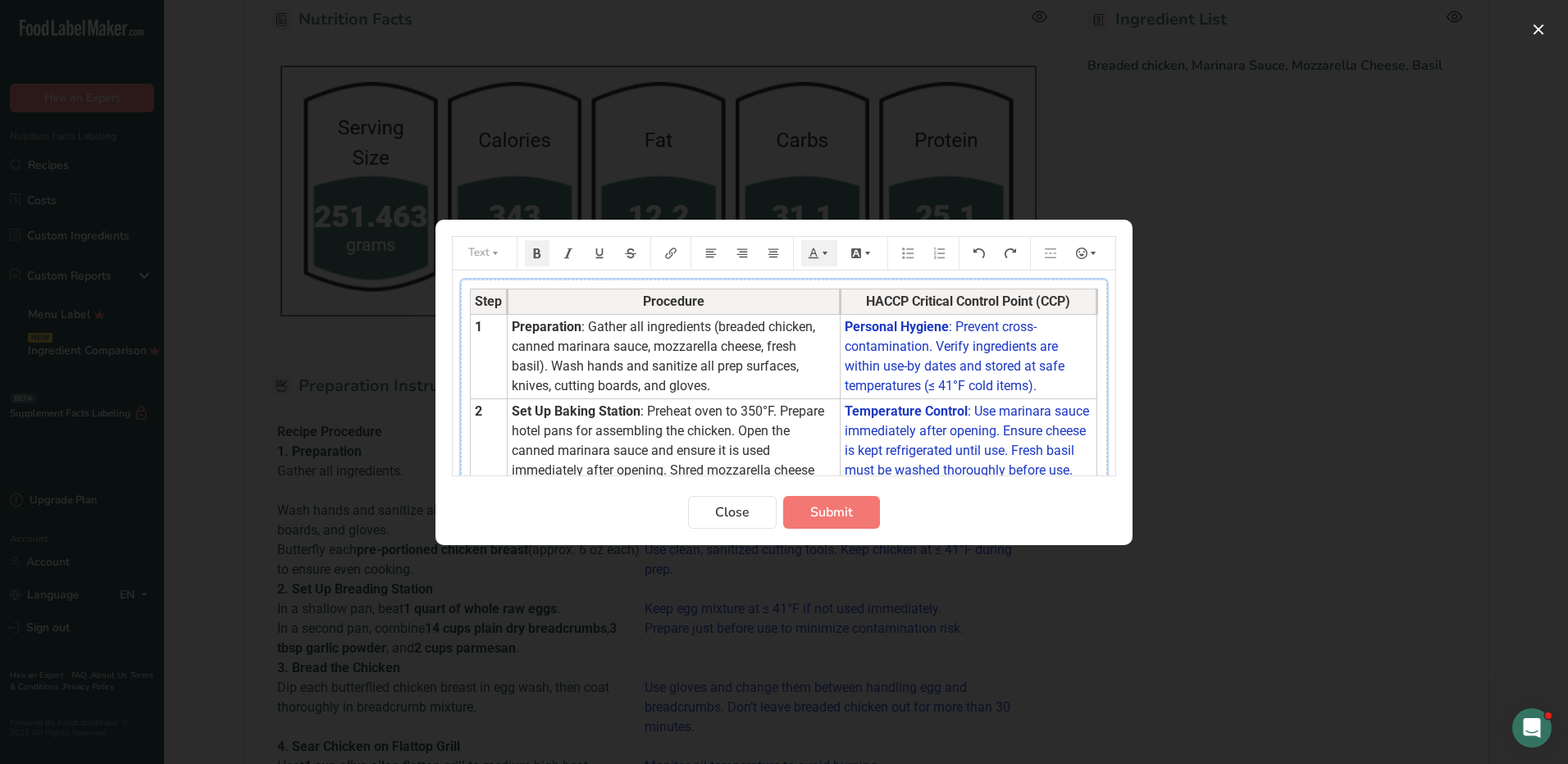
click at [1032, 421] on td "Temperature Control : Use marinara sauce immediately after opening. Ensure chee…" at bounding box center [968, 460] width 257 height 124
click at [825, 516] on span "Submit" at bounding box center [832, 512] width 43 height 20
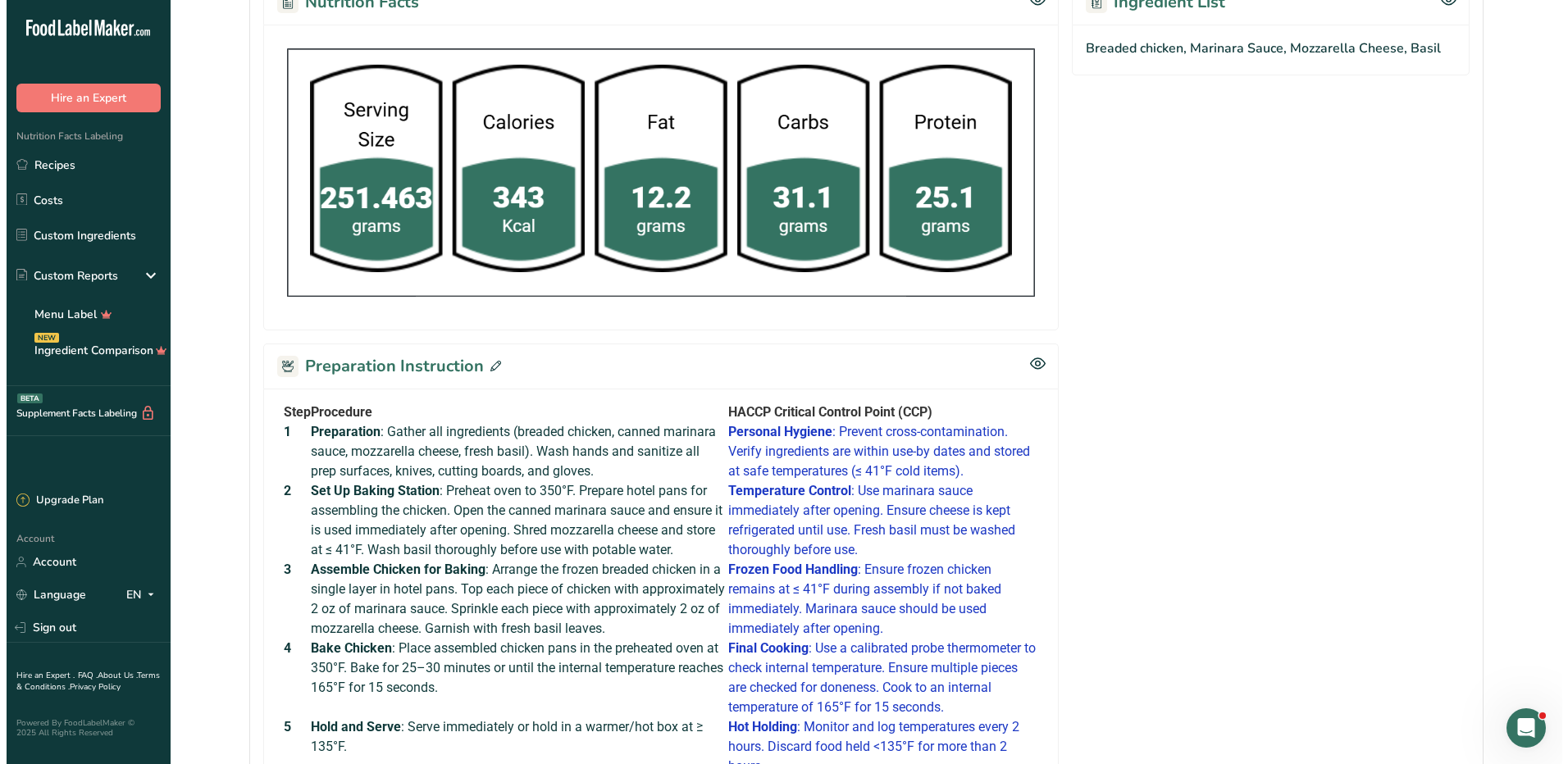
scroll to position [492, 0]
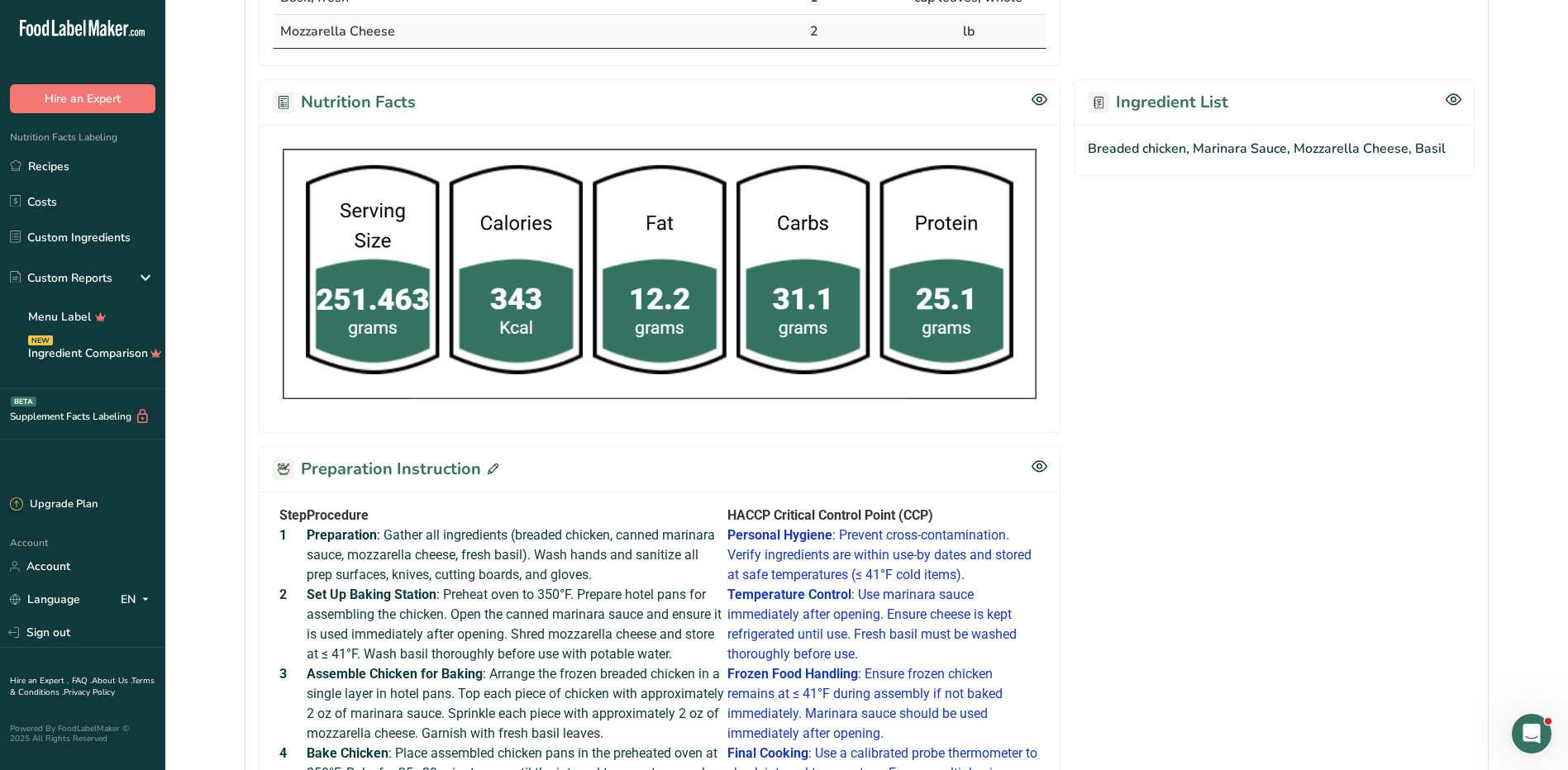
click at [483, 472] on span at bounding box center [490, 469] width 17 height 25
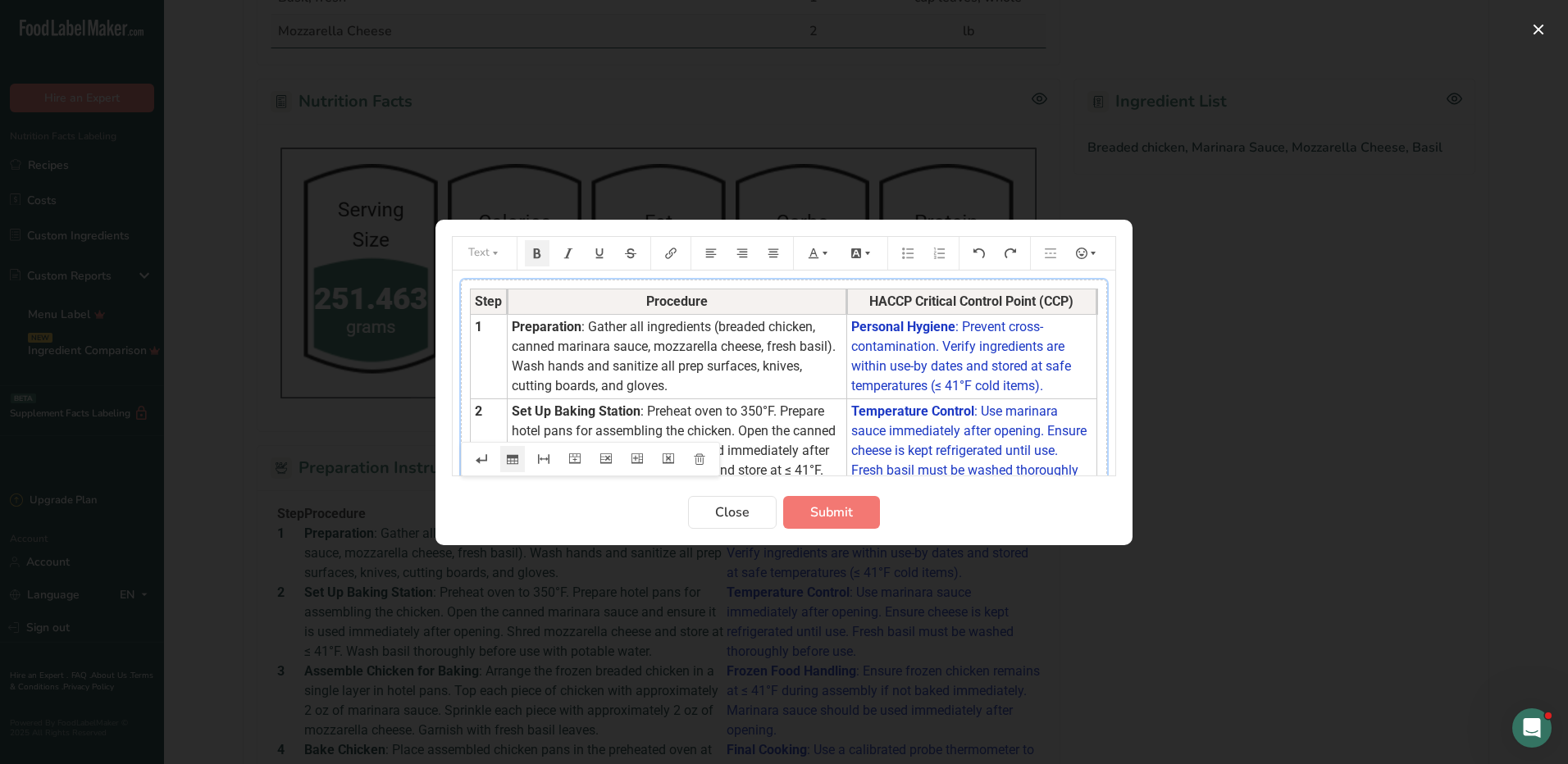
drag, startPoint x: 831, startPoint y: 299, endPoint x: 848, endPoint y: 301, distance: 17.1
click at [847, 301] on th "Procedure" at bounding box center [677, 301] width 339 height 26
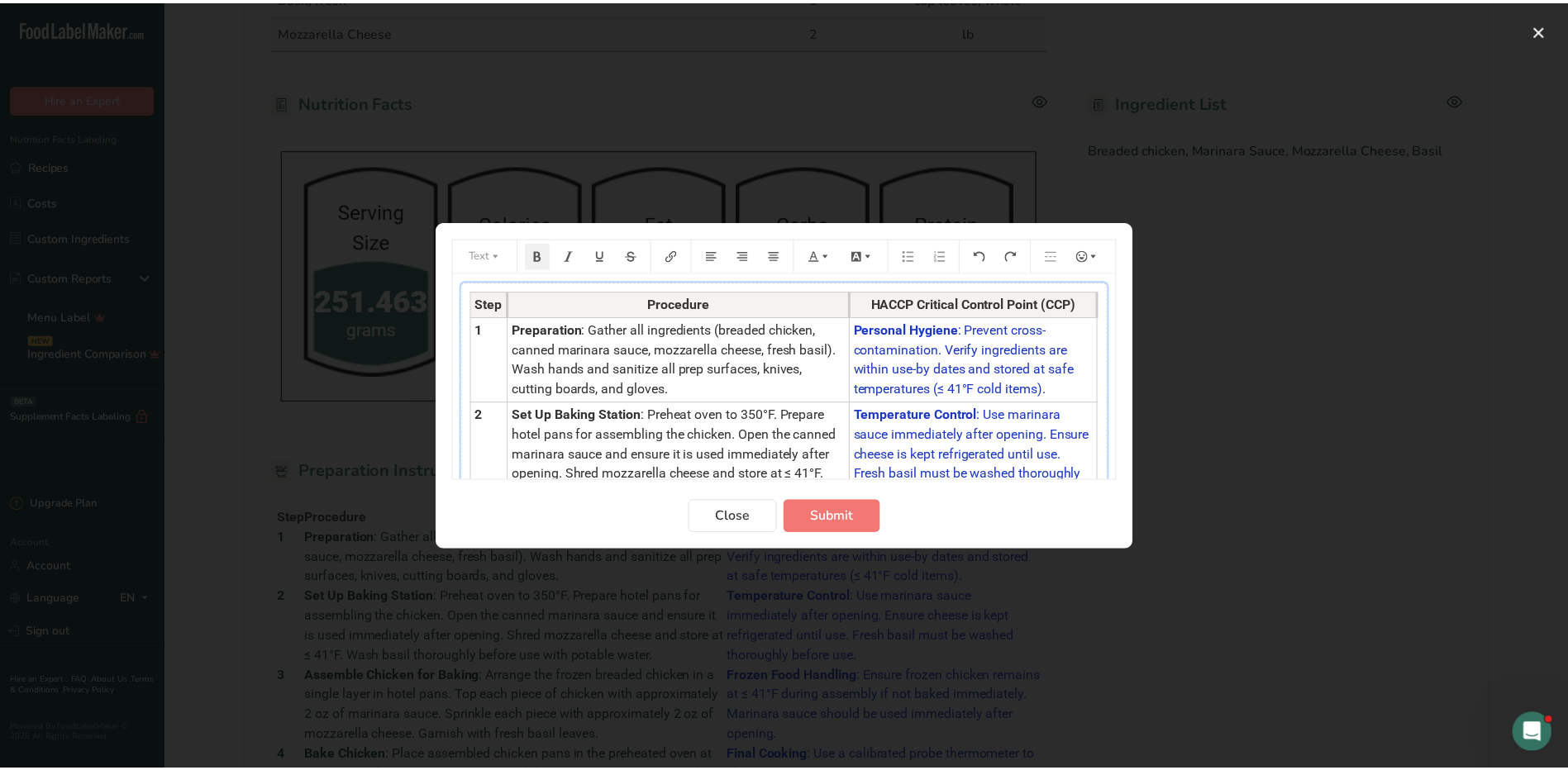
scroll to position [413, 0]
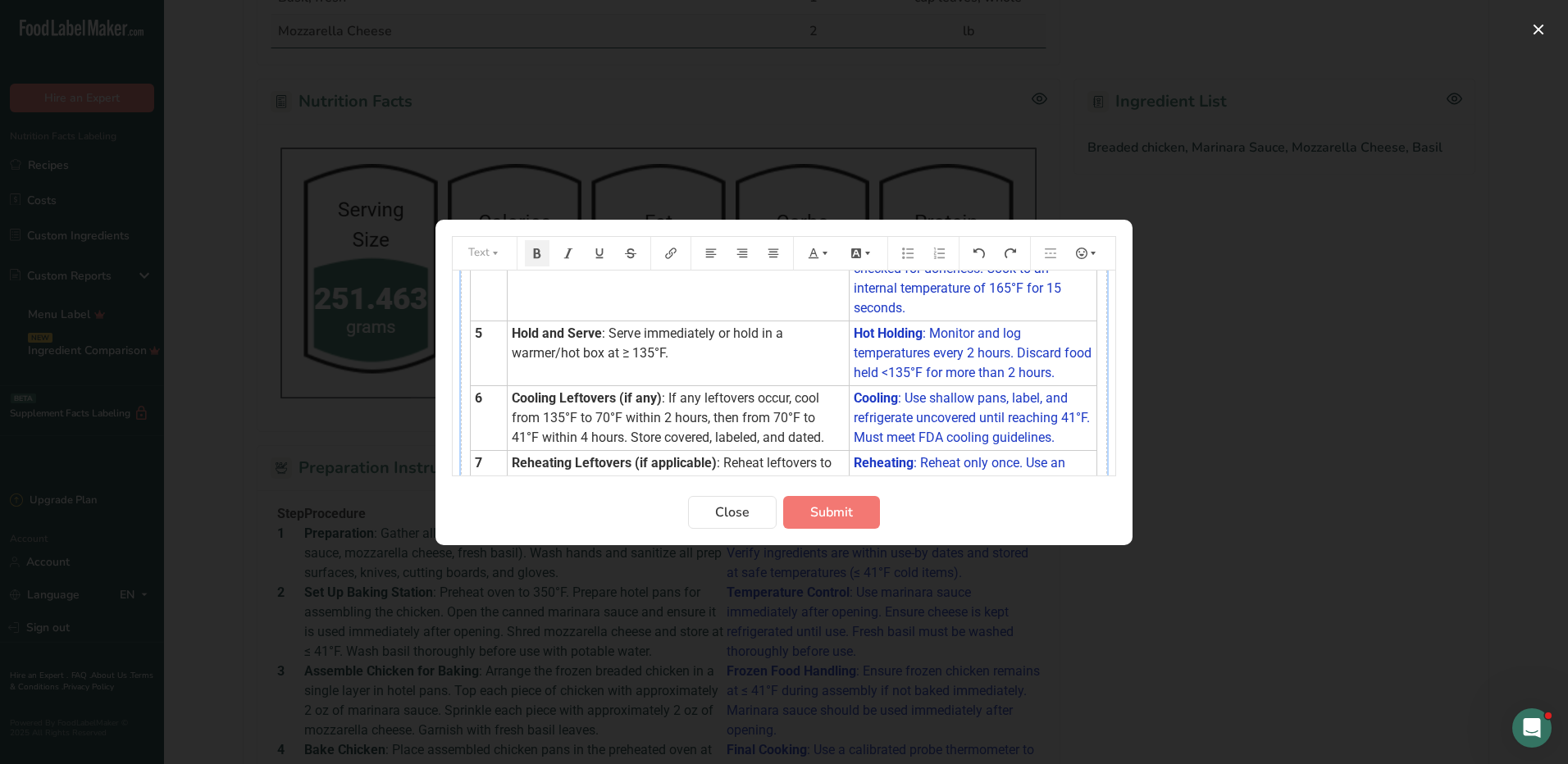
click at [830, 438] on td "Cooling Leftovers (if any) : If any leftovers occur, cool from 135°F to 70°F wi…" at bounding box center [678, 418] width 342 height 65
click at [841, 518] on span "Submit" at bounding box center [832, 512] width 43 height 20
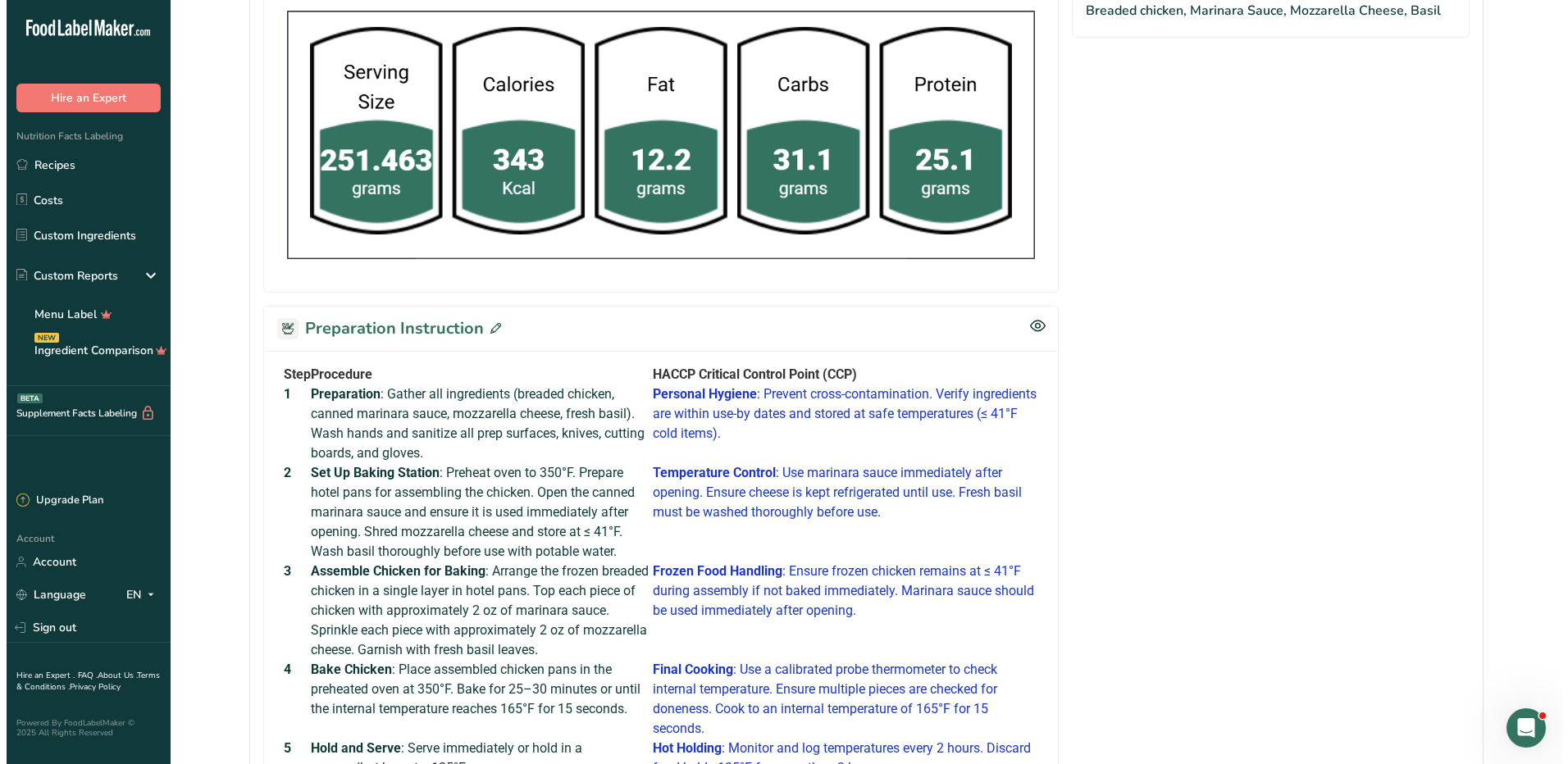
scroll to position [721, 0]
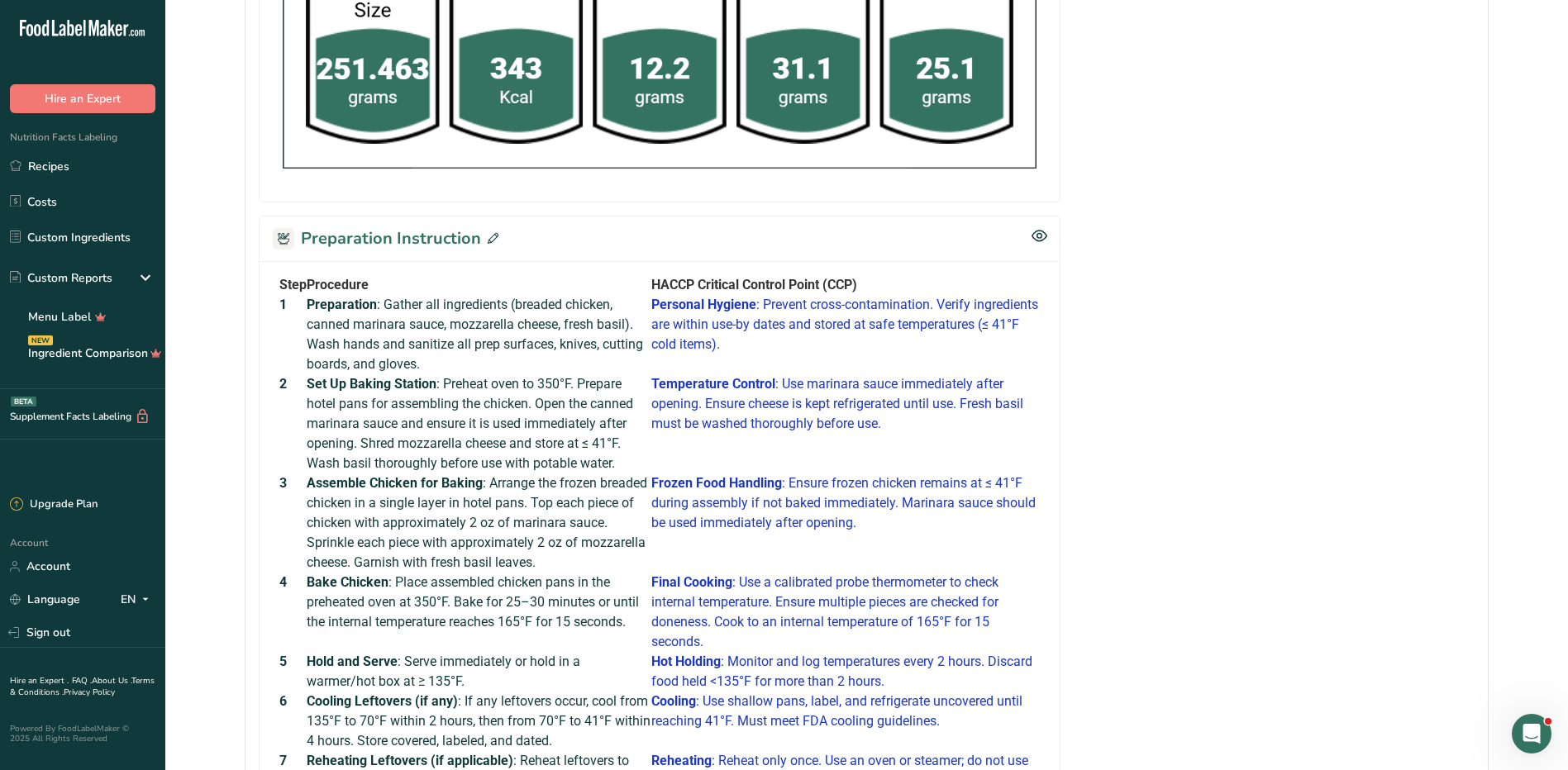
click at [490, 235] on icon at bounding box center [493, 238] width 10 height 10
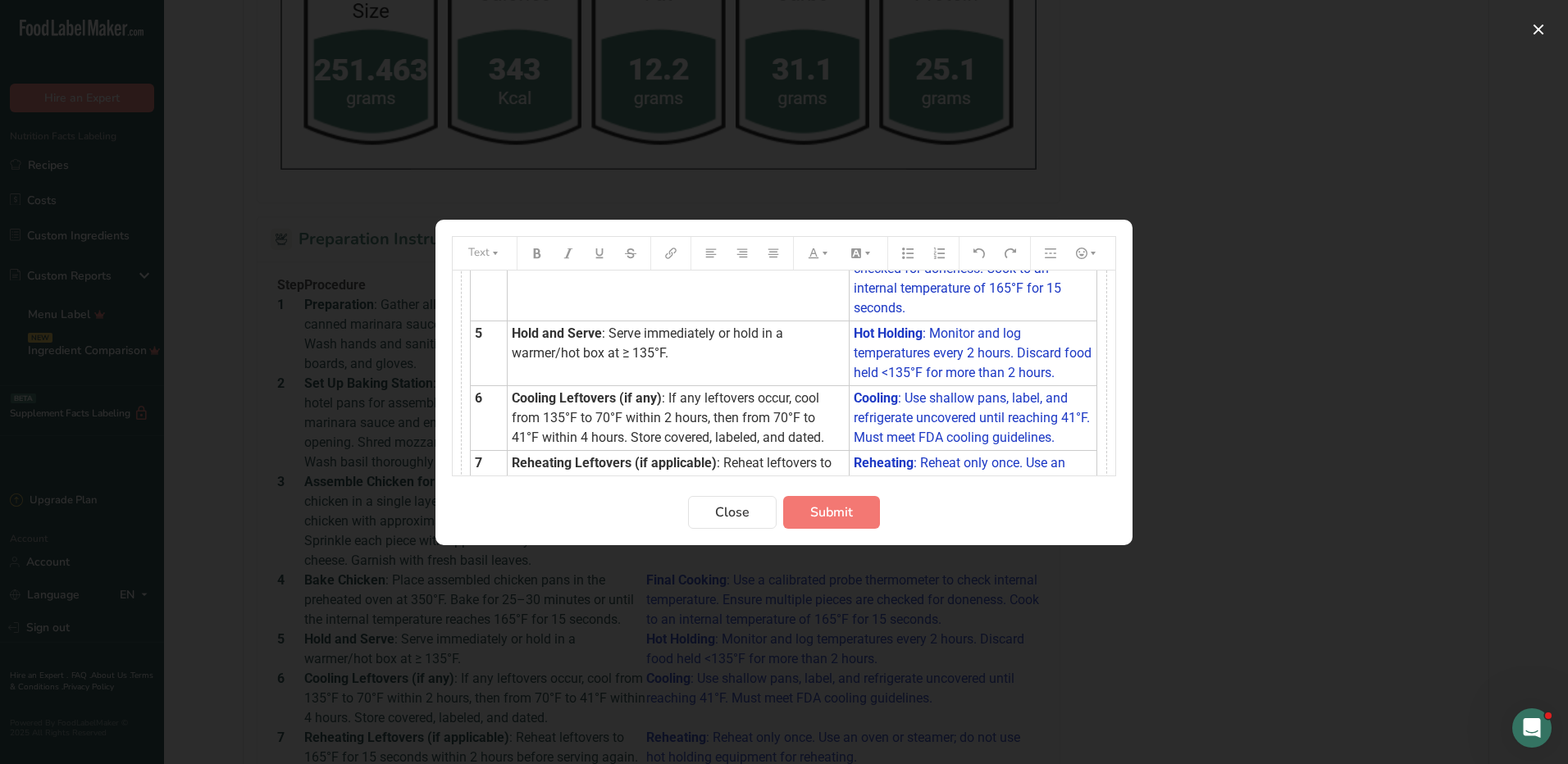
scroll to position [0, 0]
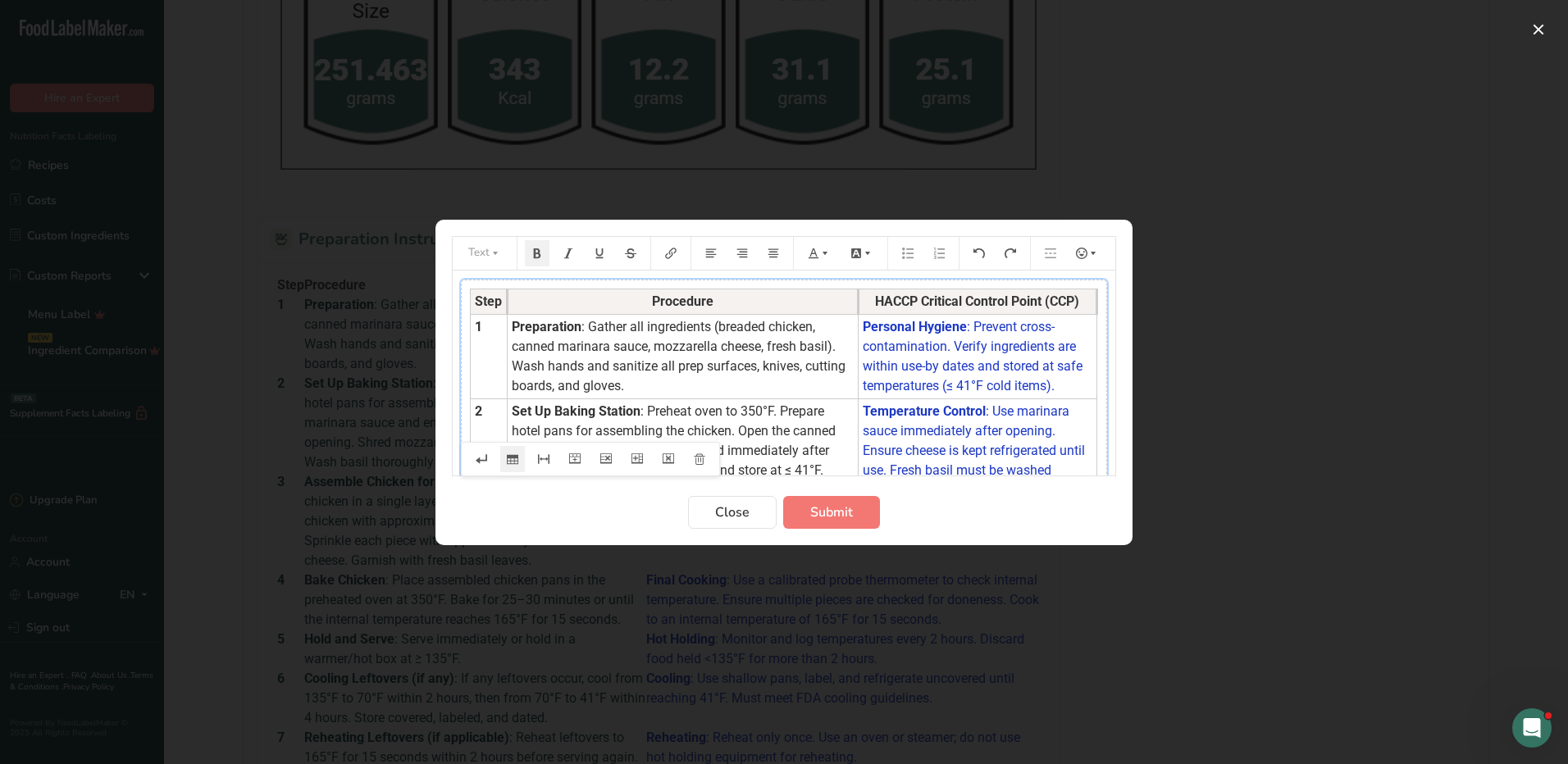
drag, startPoint x: 846, startPoint y: 301, endPoint x: 856, endPoint y: 301, distance: 10.0
click at [856, 301] on th "Procedure" at bounding box center [683, 301] width 351 height 26
click at [832, 516] on span "Submit" at bounding box center [832, 512] width 43 height 20
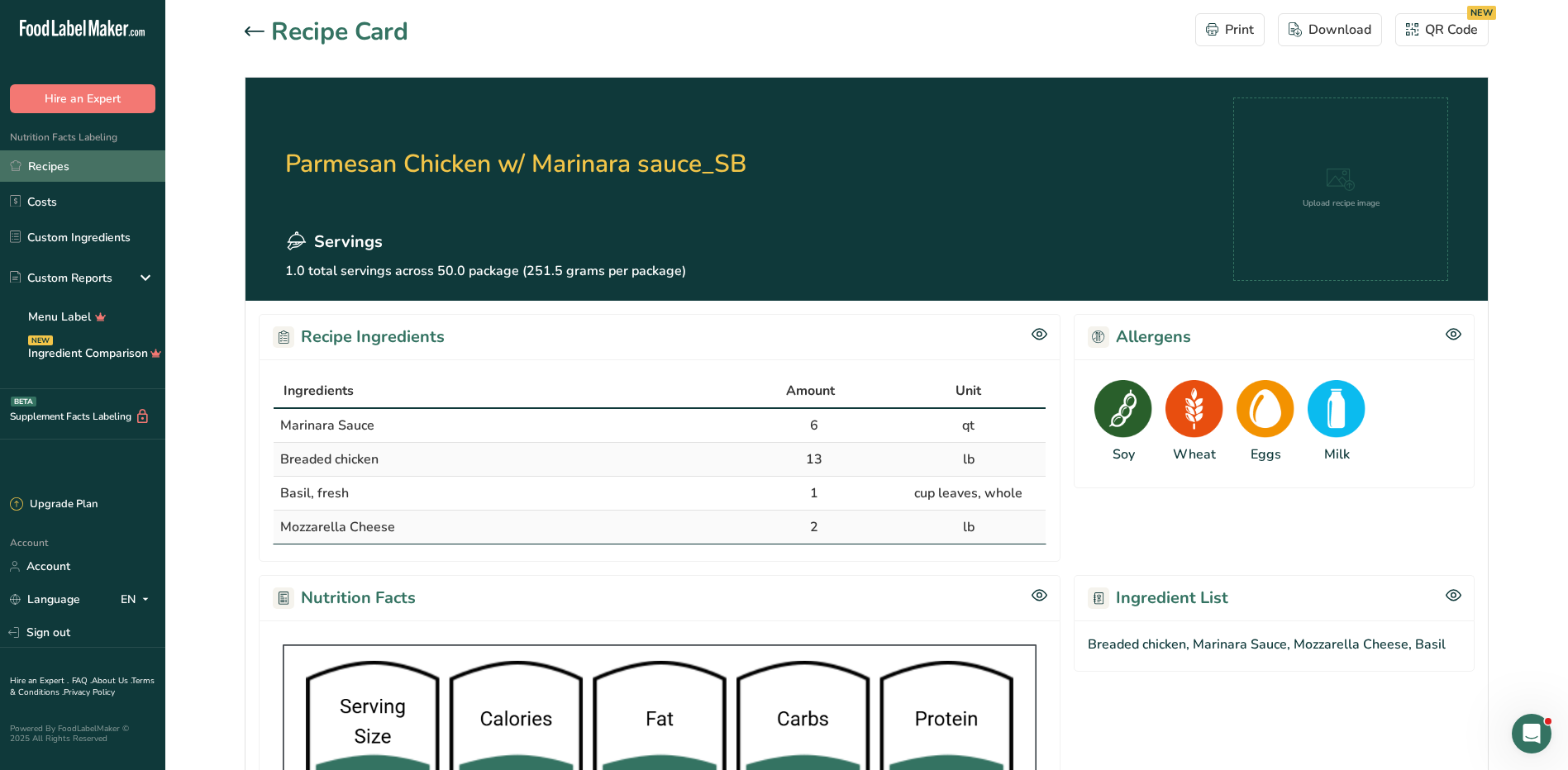
click at [88, 172] on link "Recipes" at bounding box center [82, 166] width 165 height 31
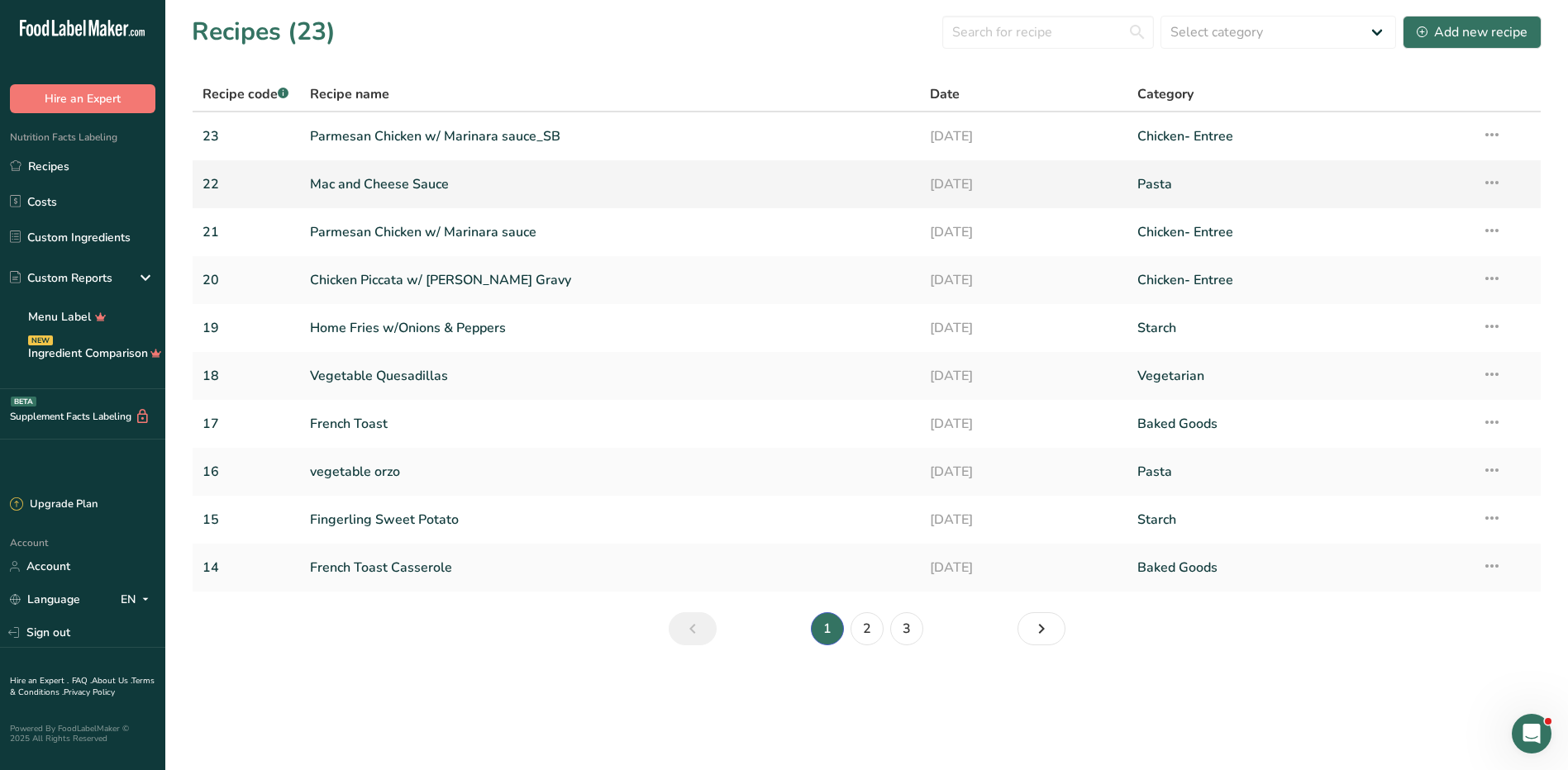
click at [400, 181] on link "Mac and Cheese Sauce" at bounding box center [610, 184] width 601 height 35
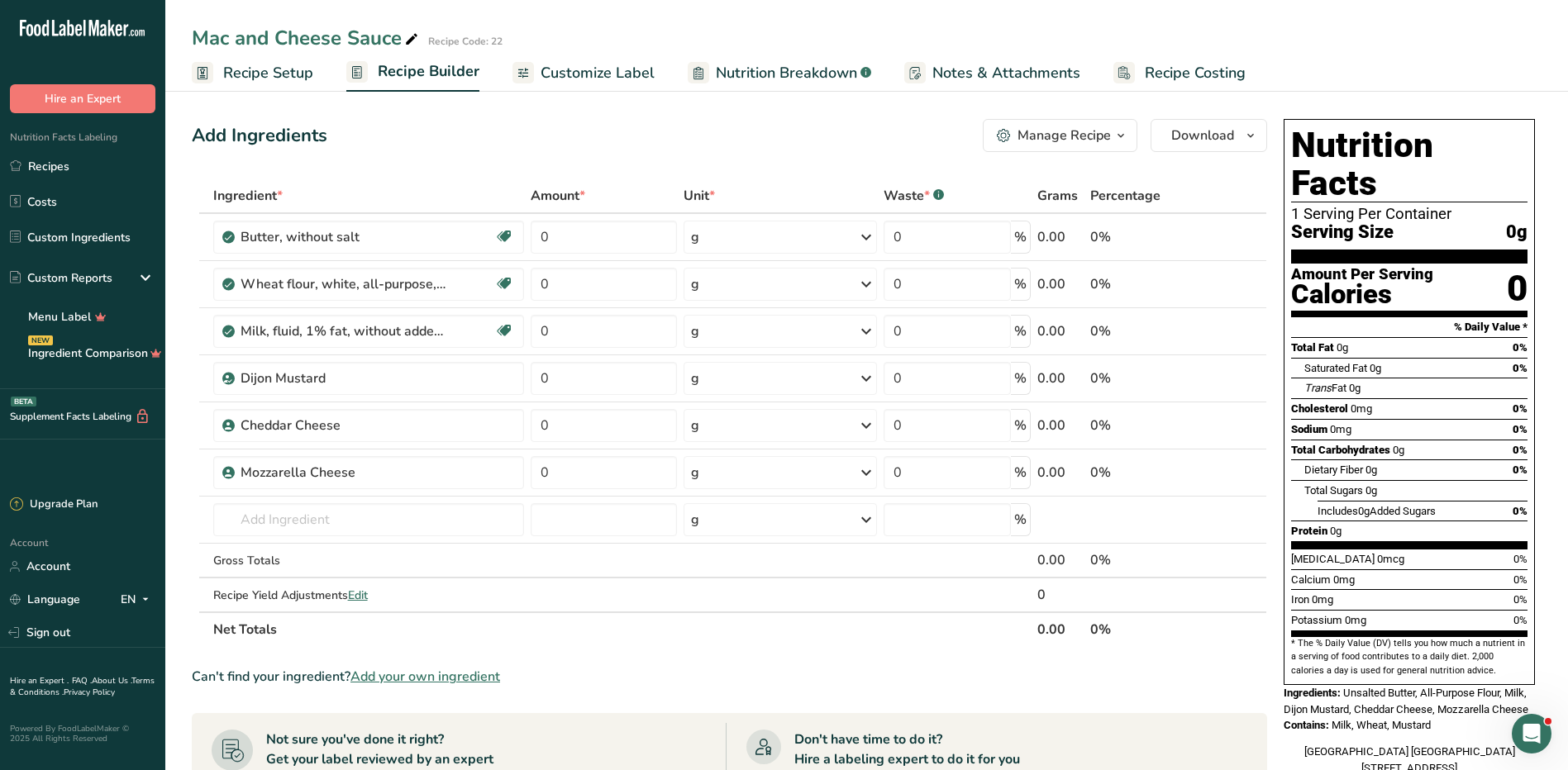
click at [1094, 138] on div "Manage Recipe" at bounding box center [1065, 136] width 93 height 20
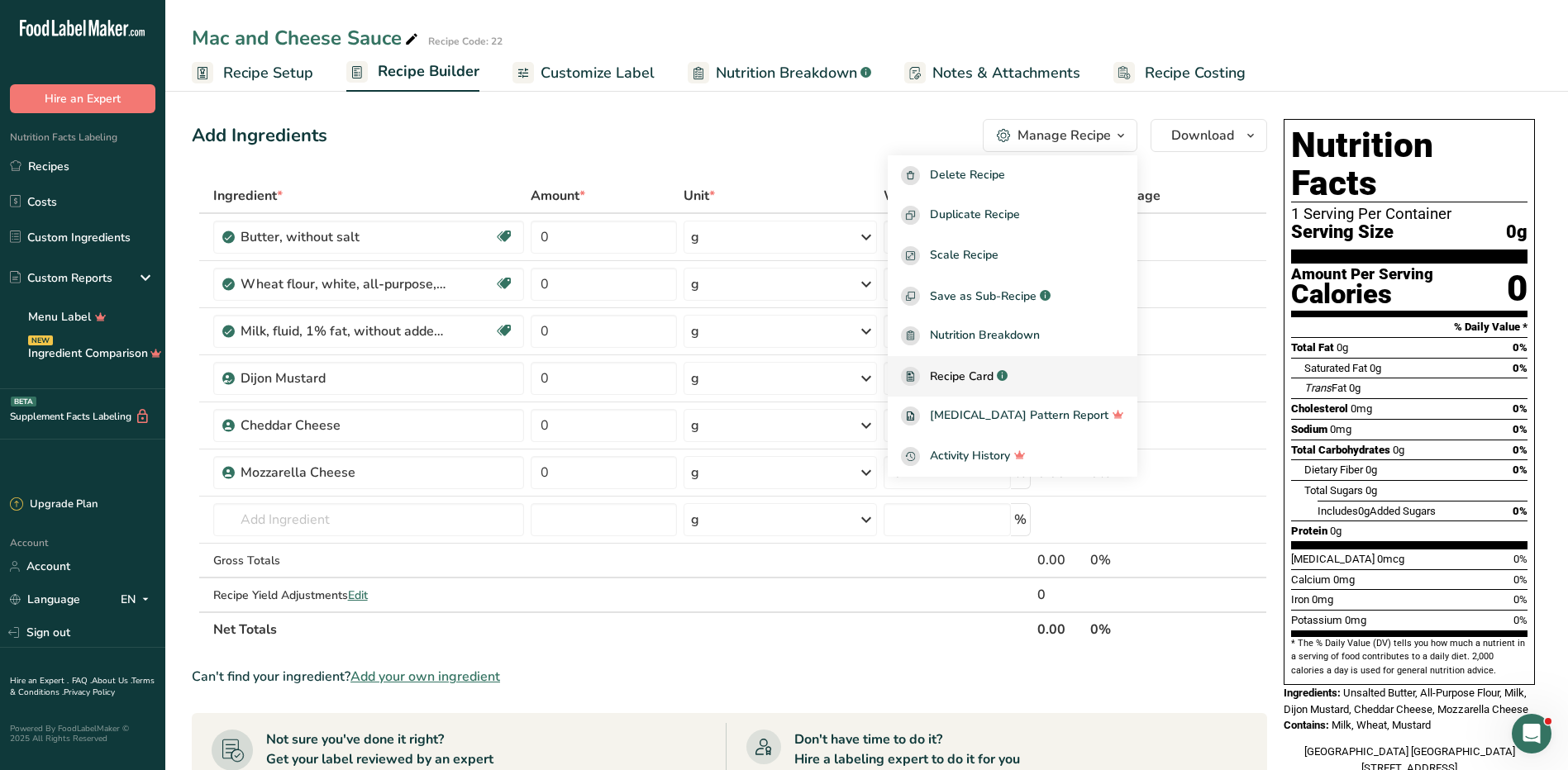
click at [994, 372] on span "Recipe Card" at bounding box center [962, 376] width 64 height 17
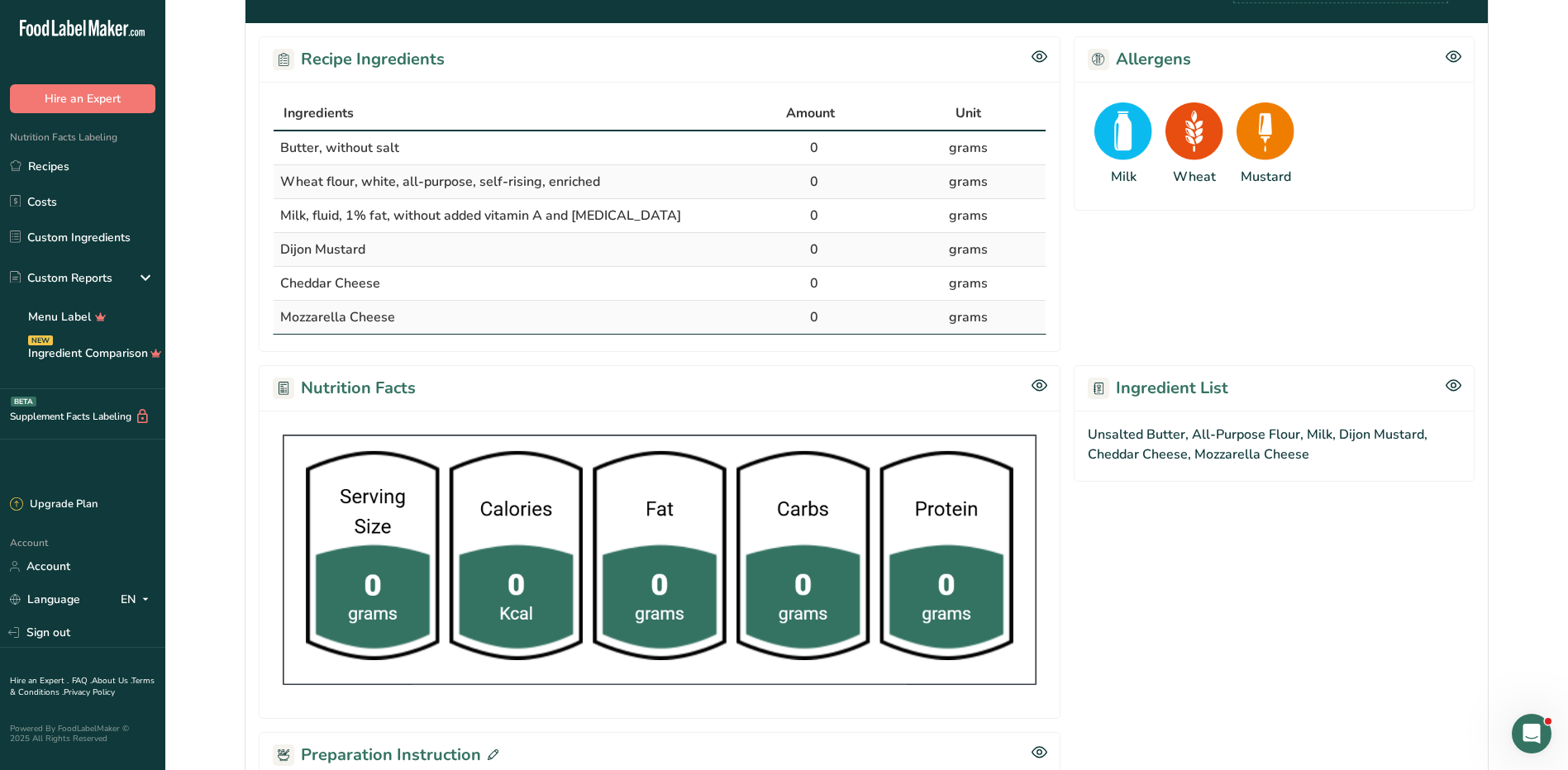
scroll to position [248, 0]
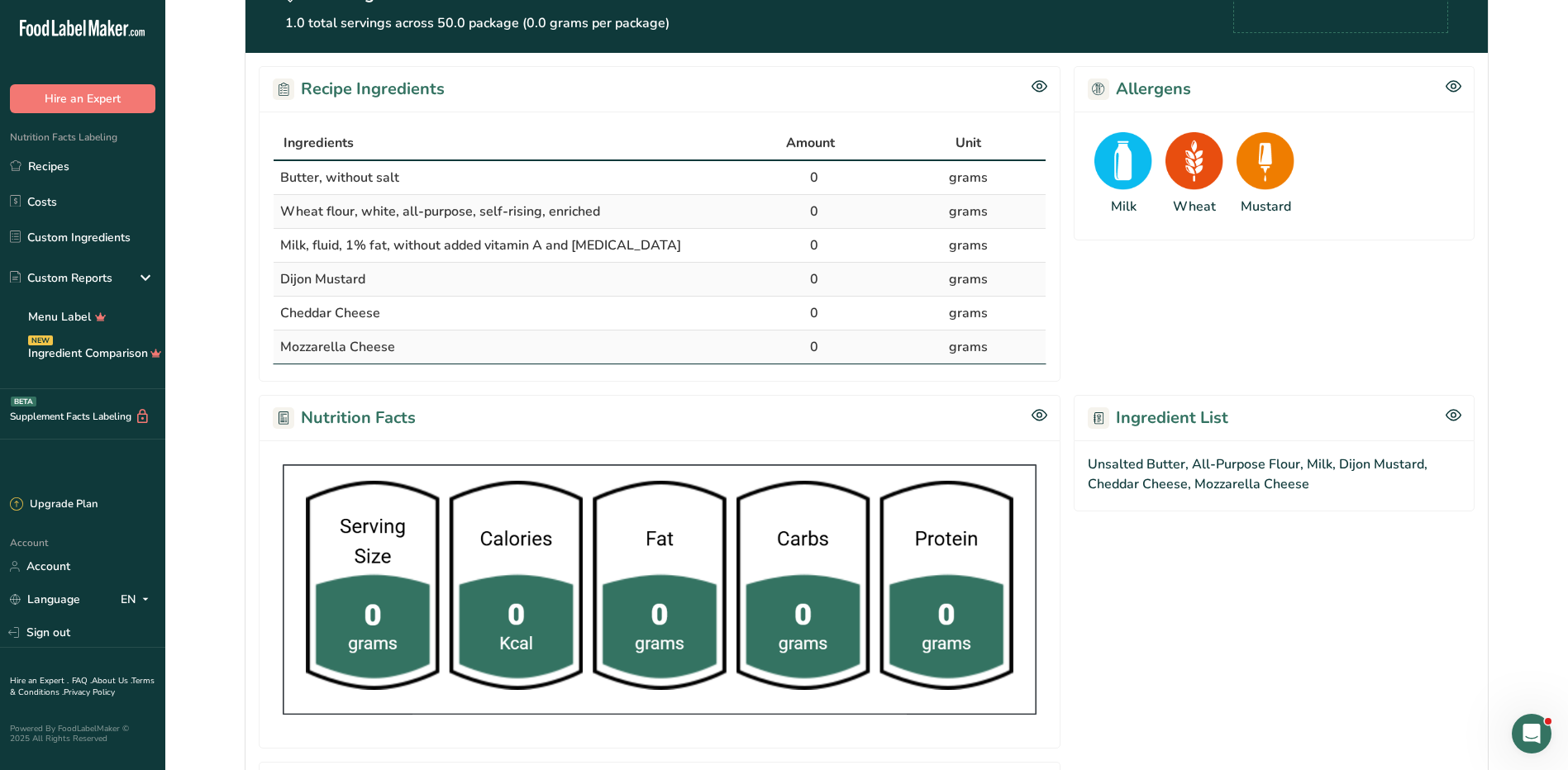
drag, startPoint x: 277, startPoint y: 132, endPoint x: 439, endPoint y: 341, distance: 264.4
click at [439, 341] on table "Ingredients Amount Unit Butter, without salt 0 grams Wheat flour, white, all-pu…" at bounding box center [660, 245] width 774 height 239
copy table "Ingredients Amount Unit Butter, without salt 0 grams Wheat flour, white, all-pu…"
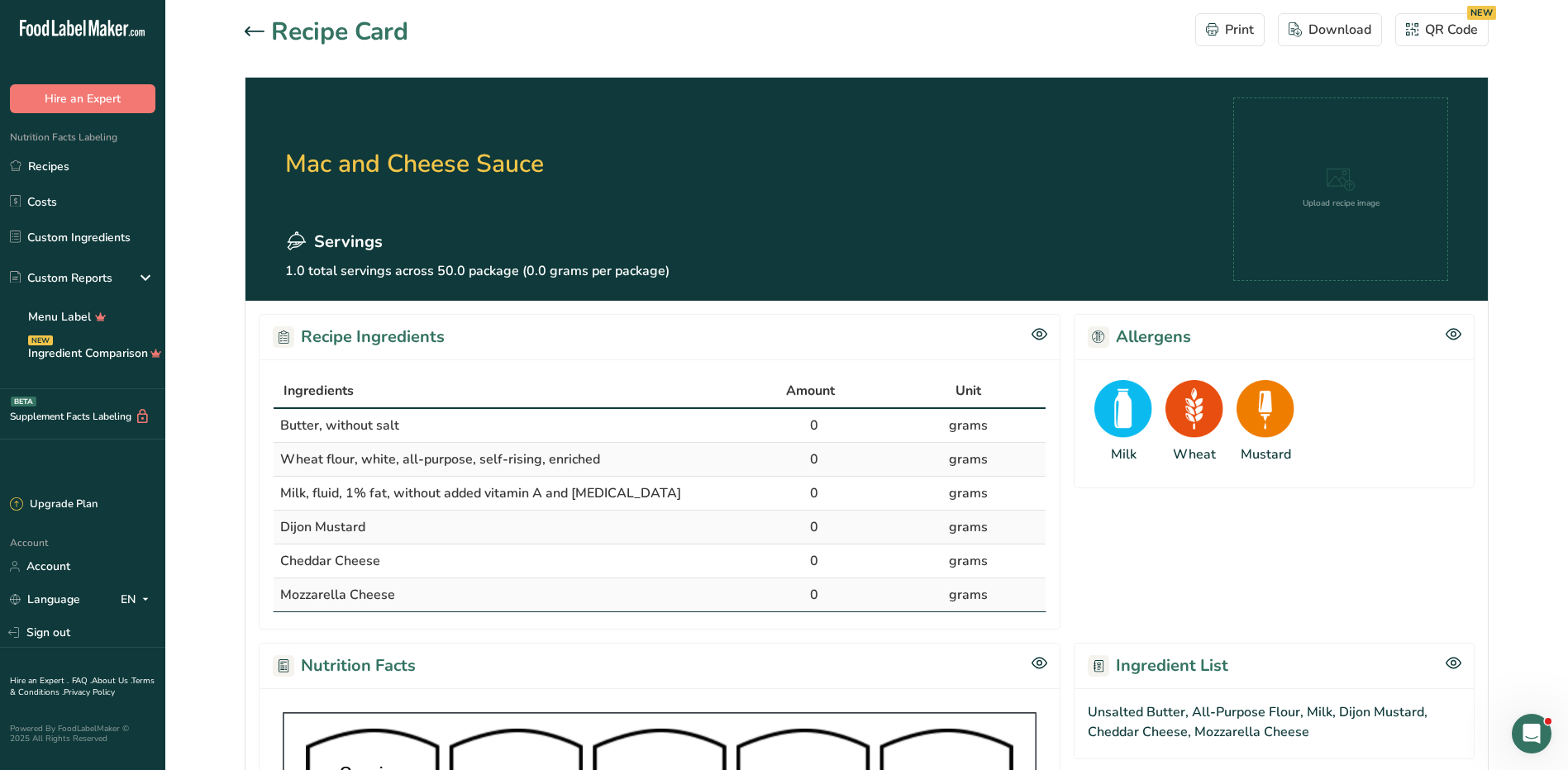
click at [247, 29] on icon at bounding box center [254, 31] width 20 height 9
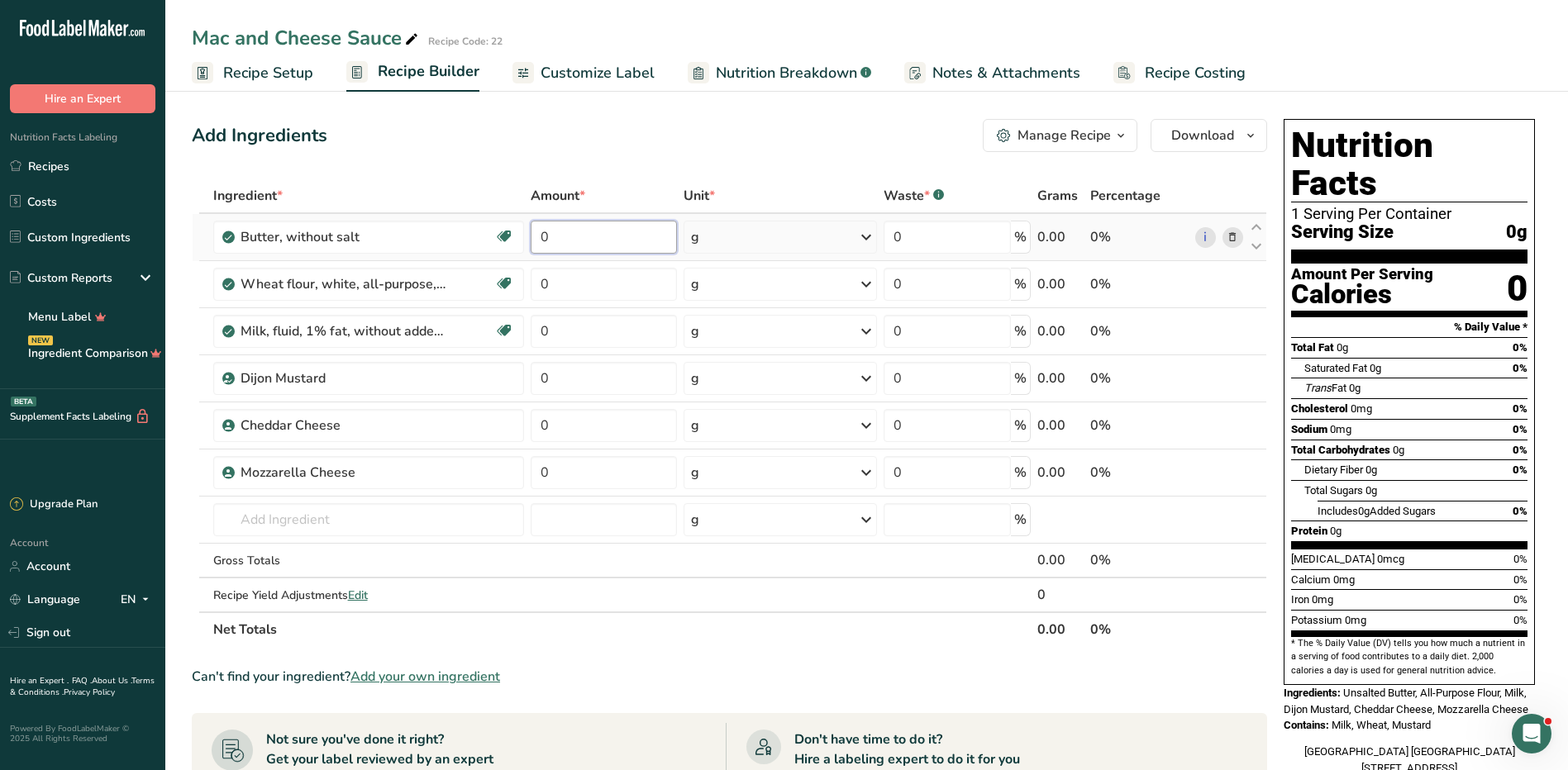
click at [611, 243] on input "0" at bounding box center [604, 237] width 146 height 33
type input "1"
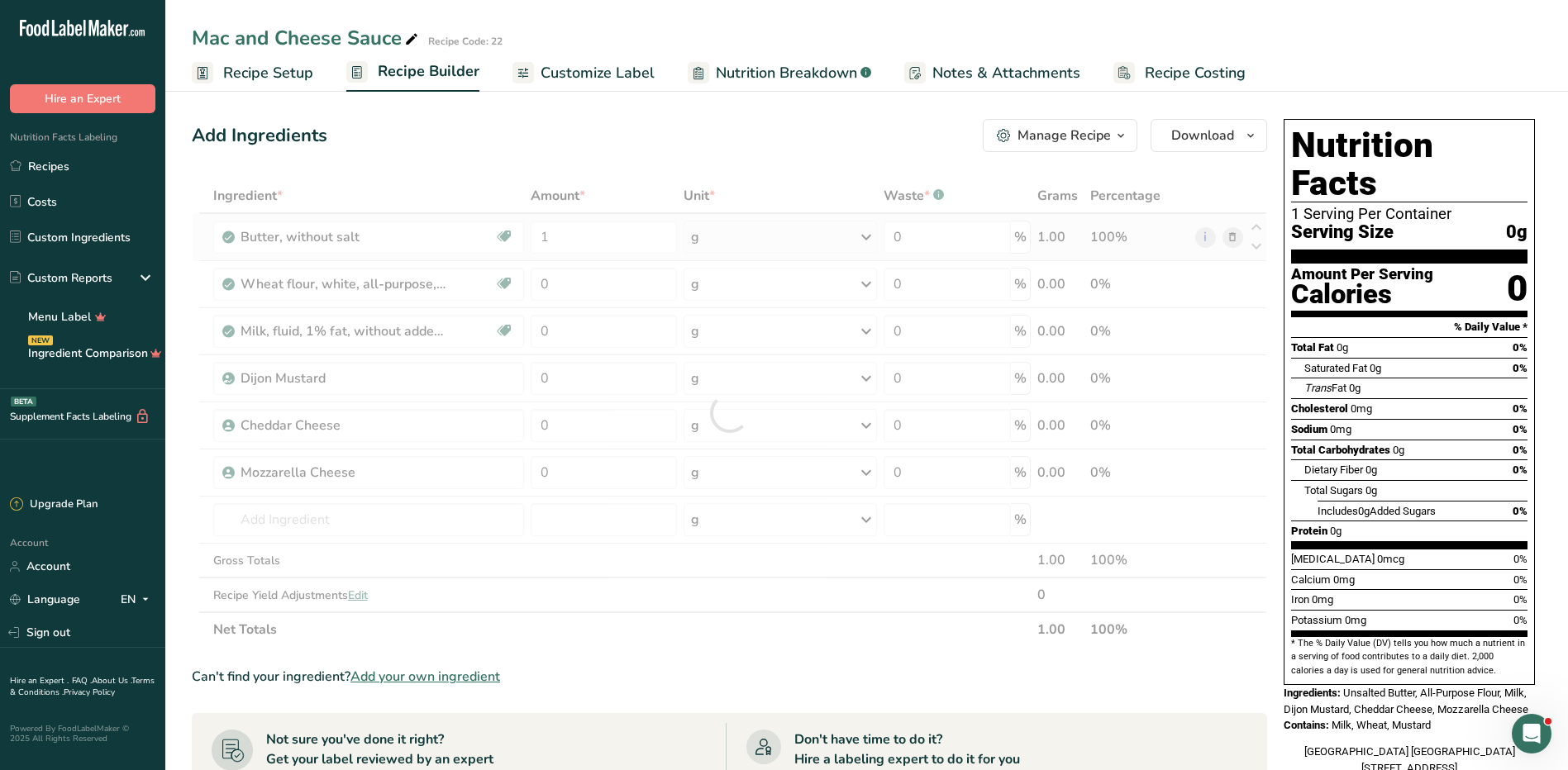
click at [776, 247] on div "Ingredient * Amount * Unit * Waste * .a-a{fill:#347362;}.b-a{fill:#fff;} Grams …" at bounding box center [730, 413] width 1076 height 469
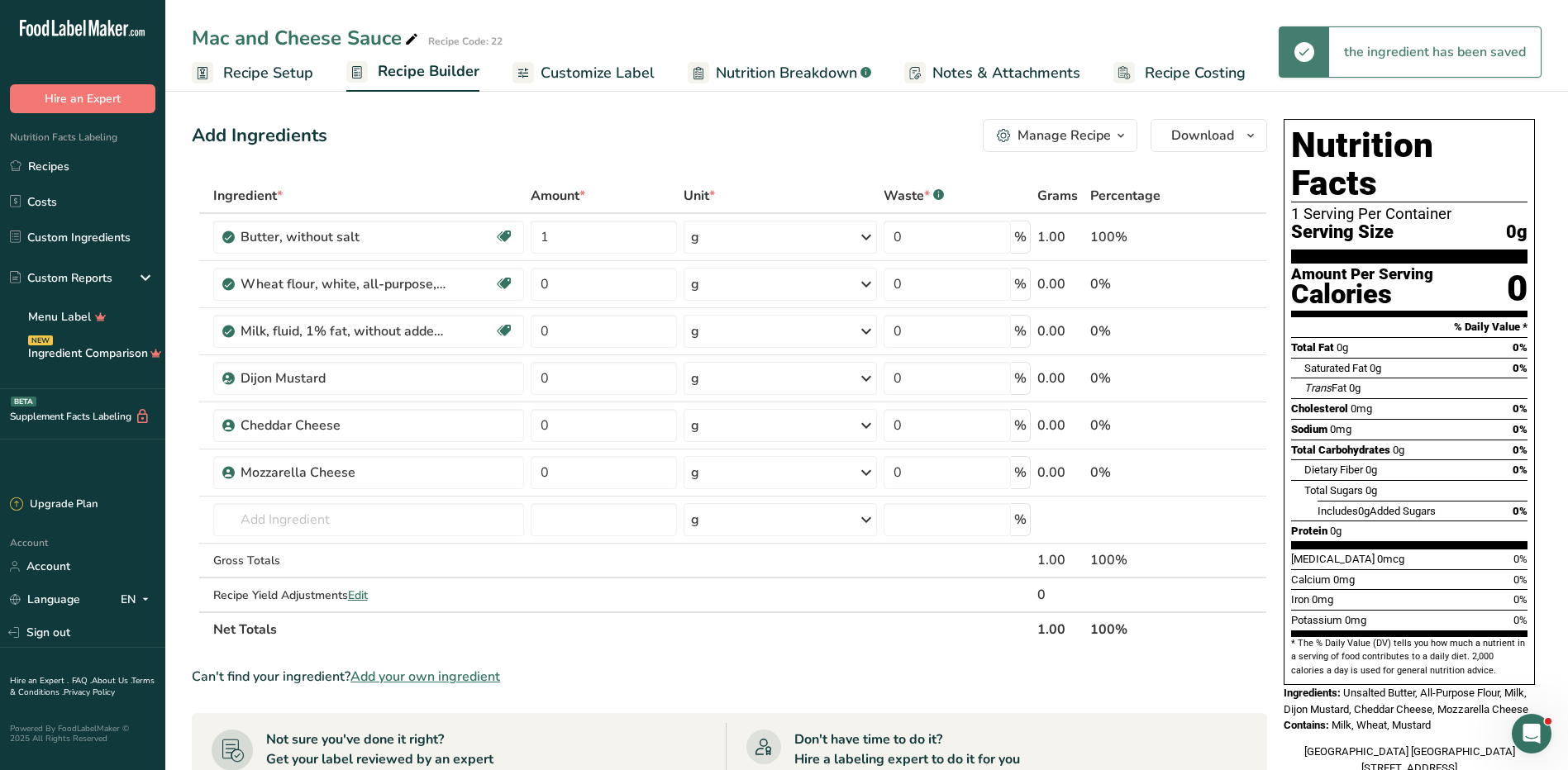
click at [776, 247] on div "g" at bounding box center [781, 237] width 194 height 33
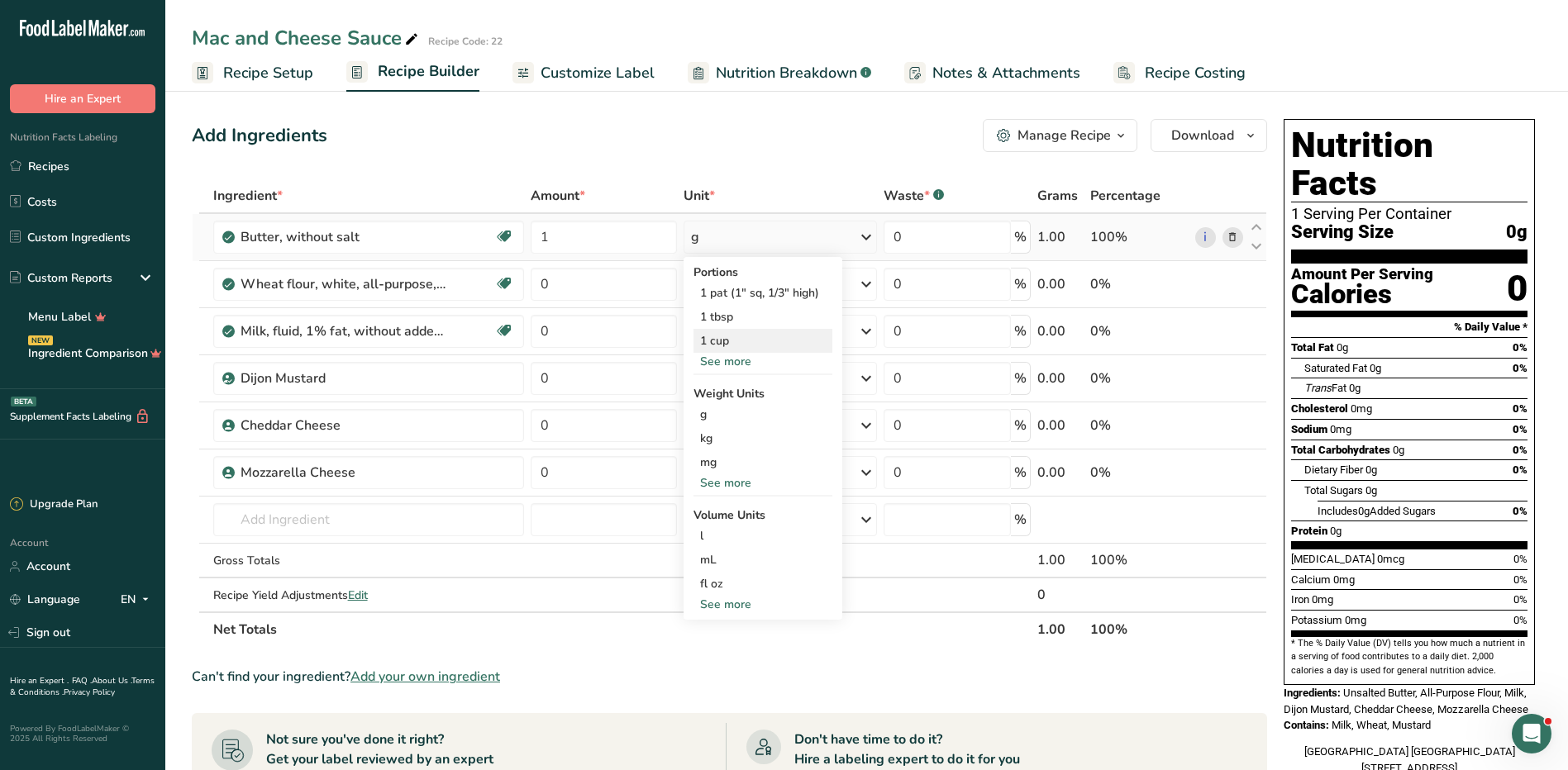
click at [735, 343] on div "1 cup" at bounding box center [762, 341] width 139 height 24
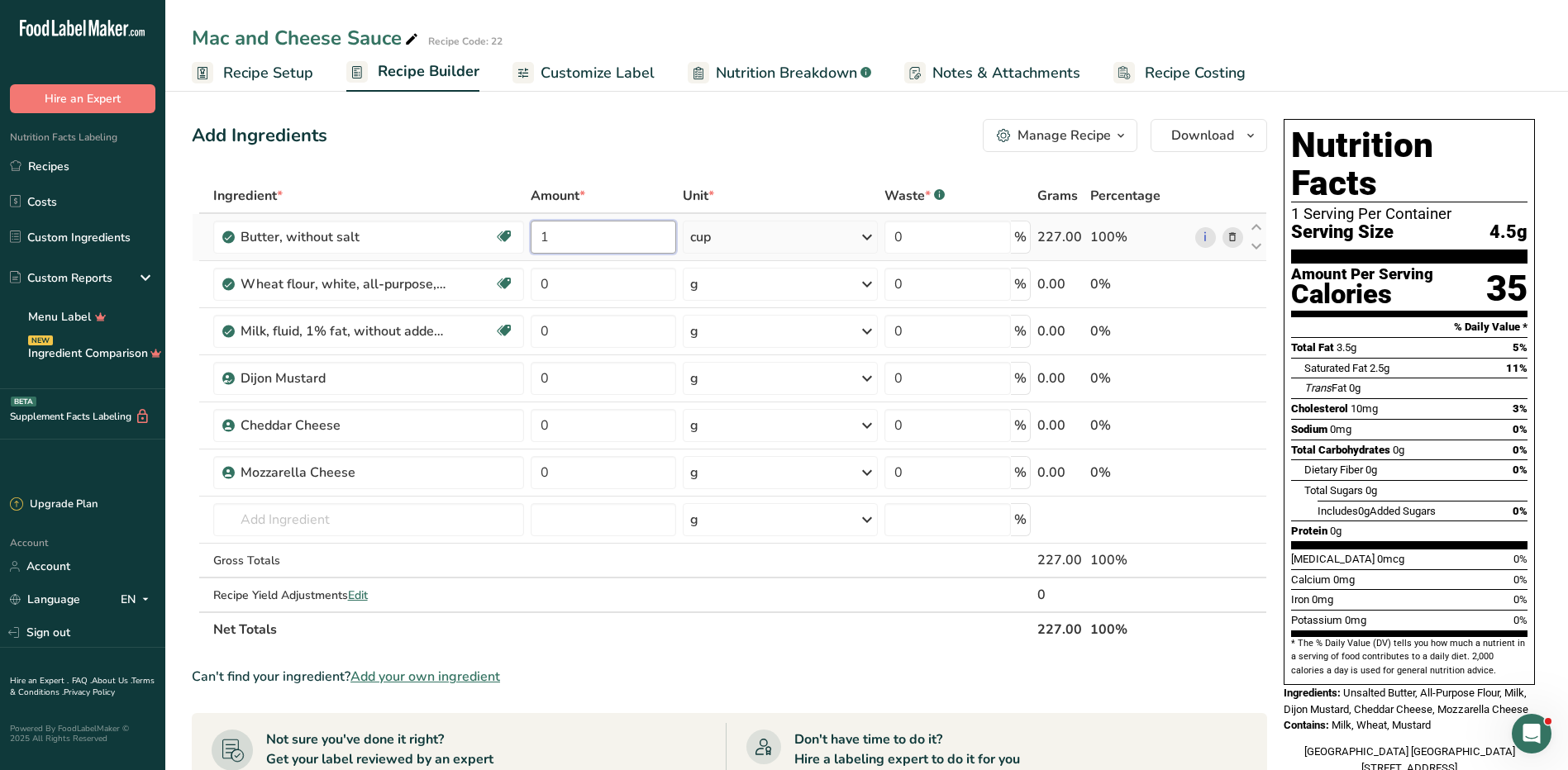
click at [607, 233] on input "1" at bounding box center [604, 237] width 146 height 33
type input "0.5"
click at [753, 248] on div "Ingredient * Amount * Unit * Waste * .a-a{fill:#347362;}.b-a{fill:#fff;} Grams …" at bounding box center [730, 413] width 1076 height 469
click at [595, 292] on input "0" at bounding box center [604, 284] width 146 height 33
type input "0.5"
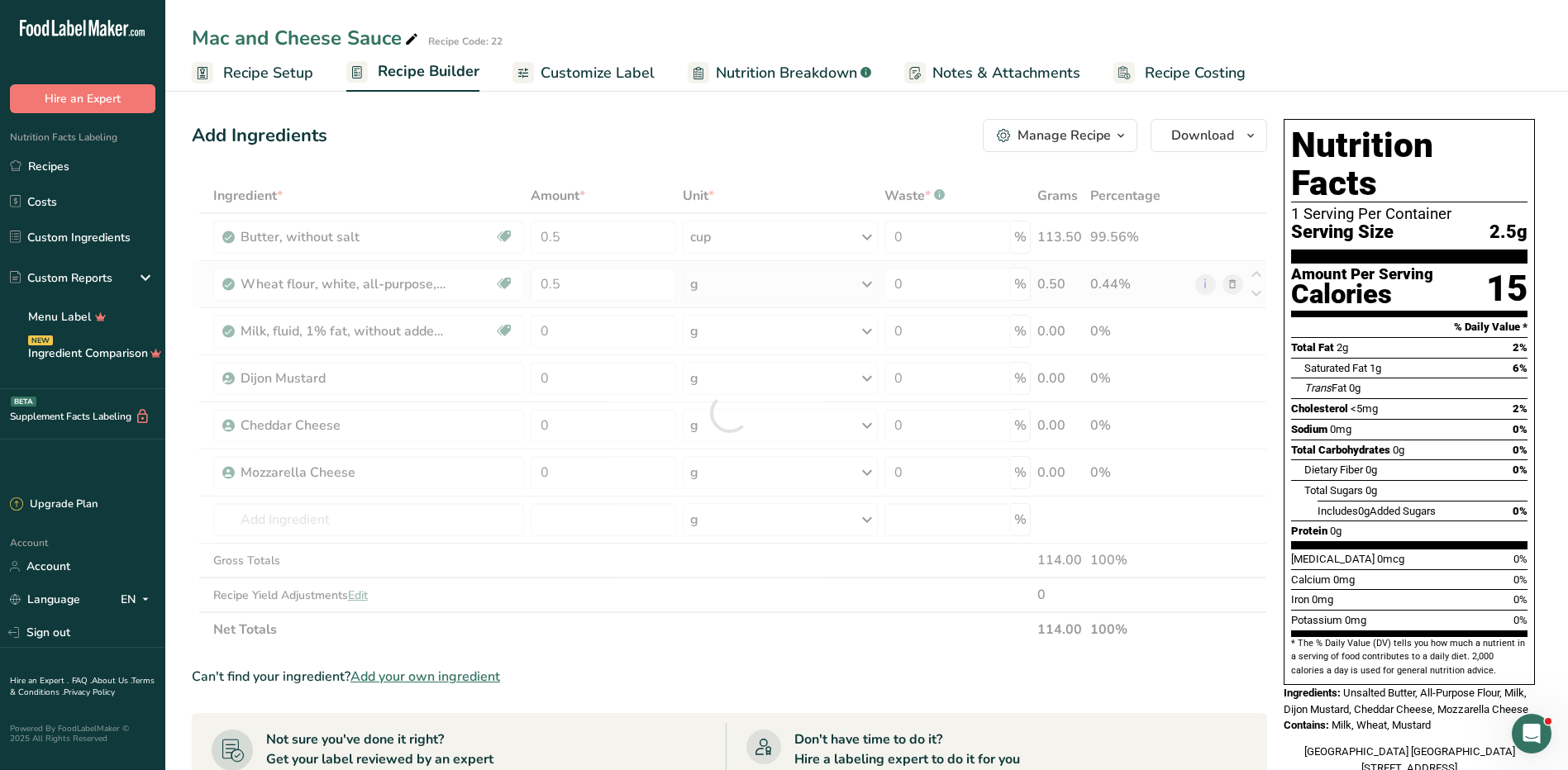
click at [725, 283] on div "Ingredient * Amount * Unit * Waste * .a-a{fill:#347362;}.b-a{fill:#fff;} Grams …" at bounding box center [730, 413] width 1076 height 469
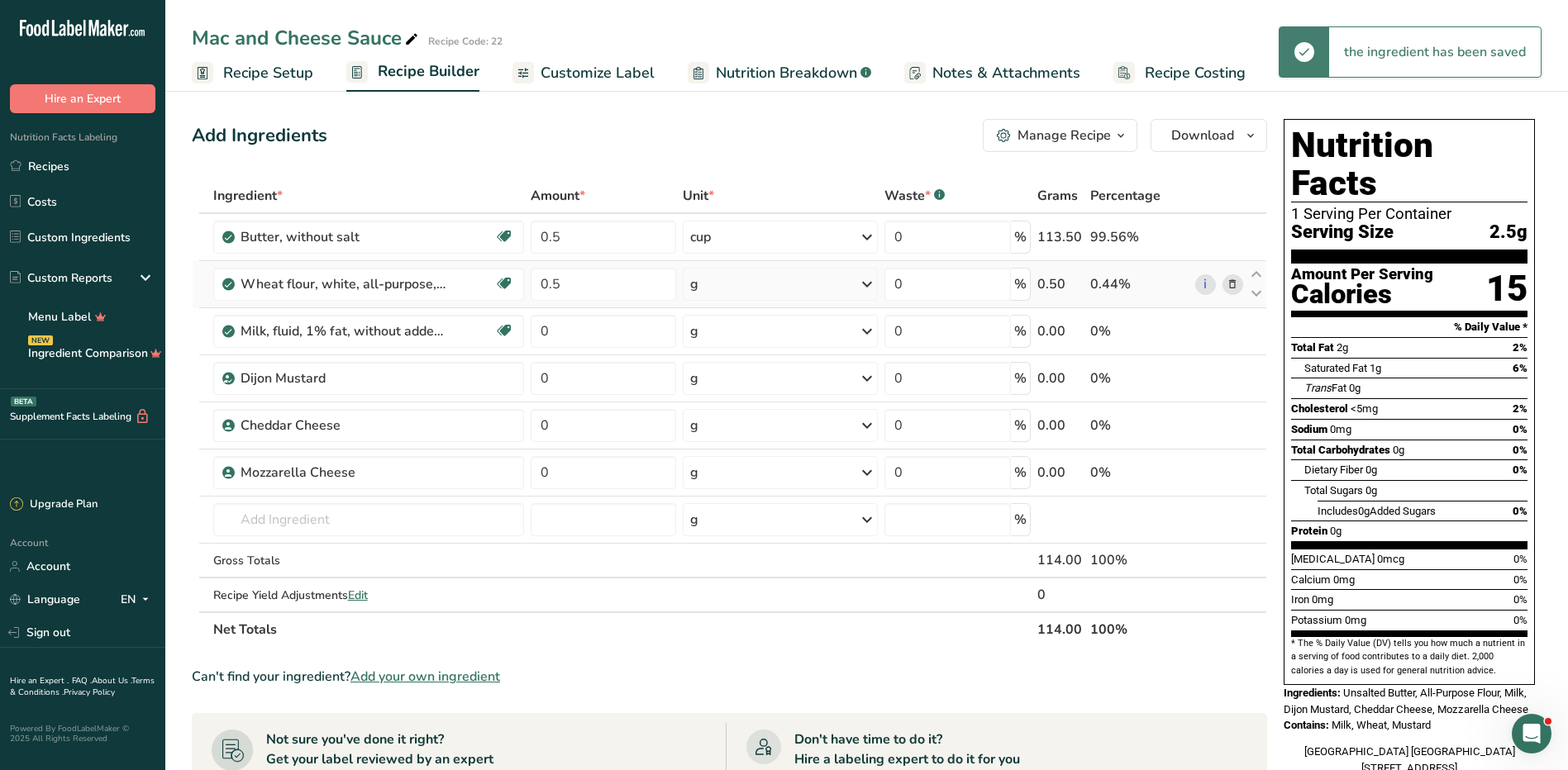
click at [725, 283] on div "g" at bounding box center [780, 284] width 194 height 33
click at [730, 338] on div "1 cup" at bounding box center [762, 340] width 139 height 24
click at [573, 329] on input "0" at bounding box center [604, 331] width 146 height 33
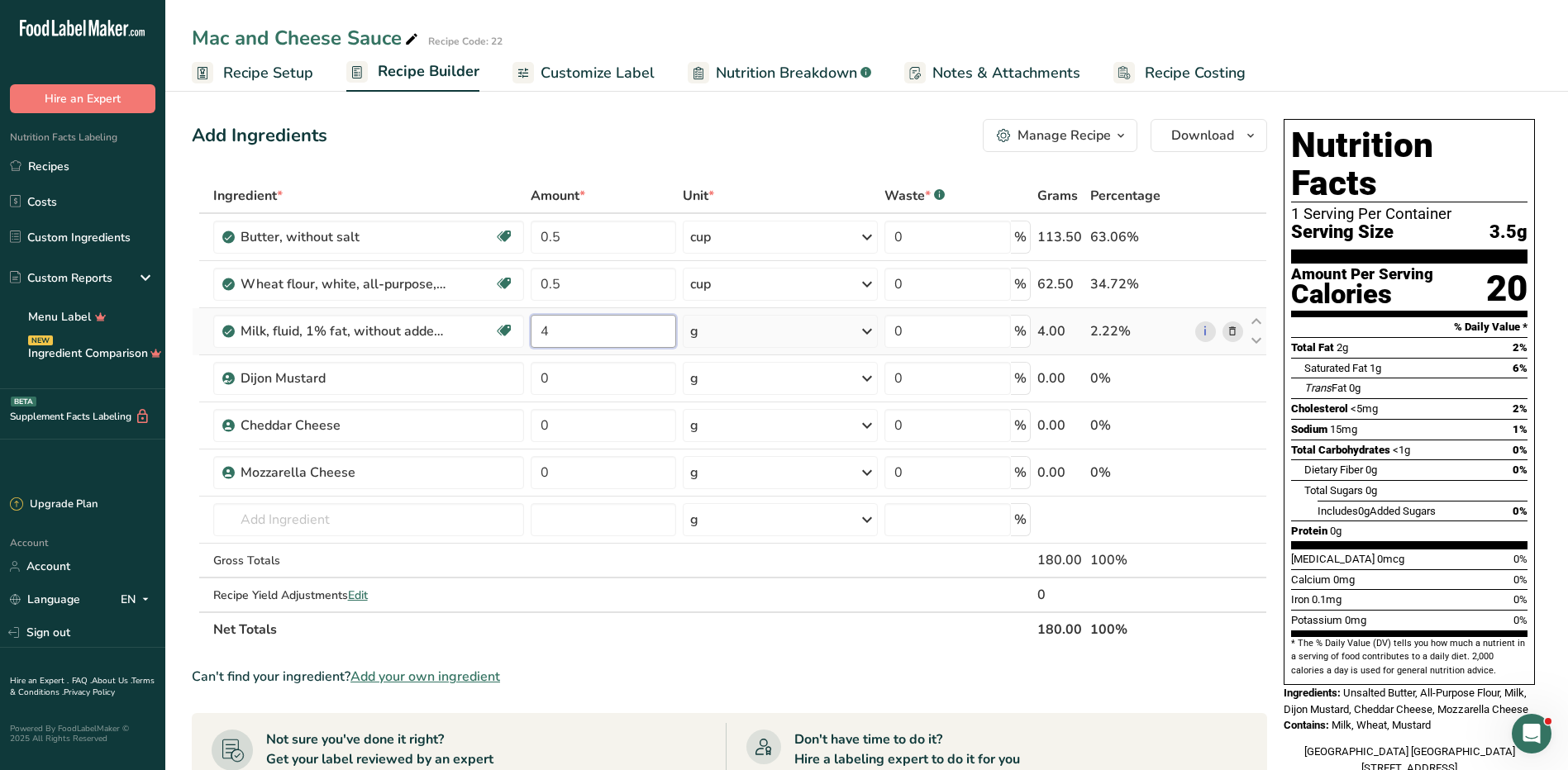
type input "4"
click at [749, 337] on div "Ingredient * Amount * Unit * Waste * .a-a{fill:#347362;}.b-a{fill:#fff;} Grams …" at bounding box center [730, 413] width 1076 height 469
click at [753, 332] on div "g" at bounding box center [780, 331] width 194 height 33
click at [740, 411] on div "1 quart" at bounding box center [762, 411] width 139 height 24
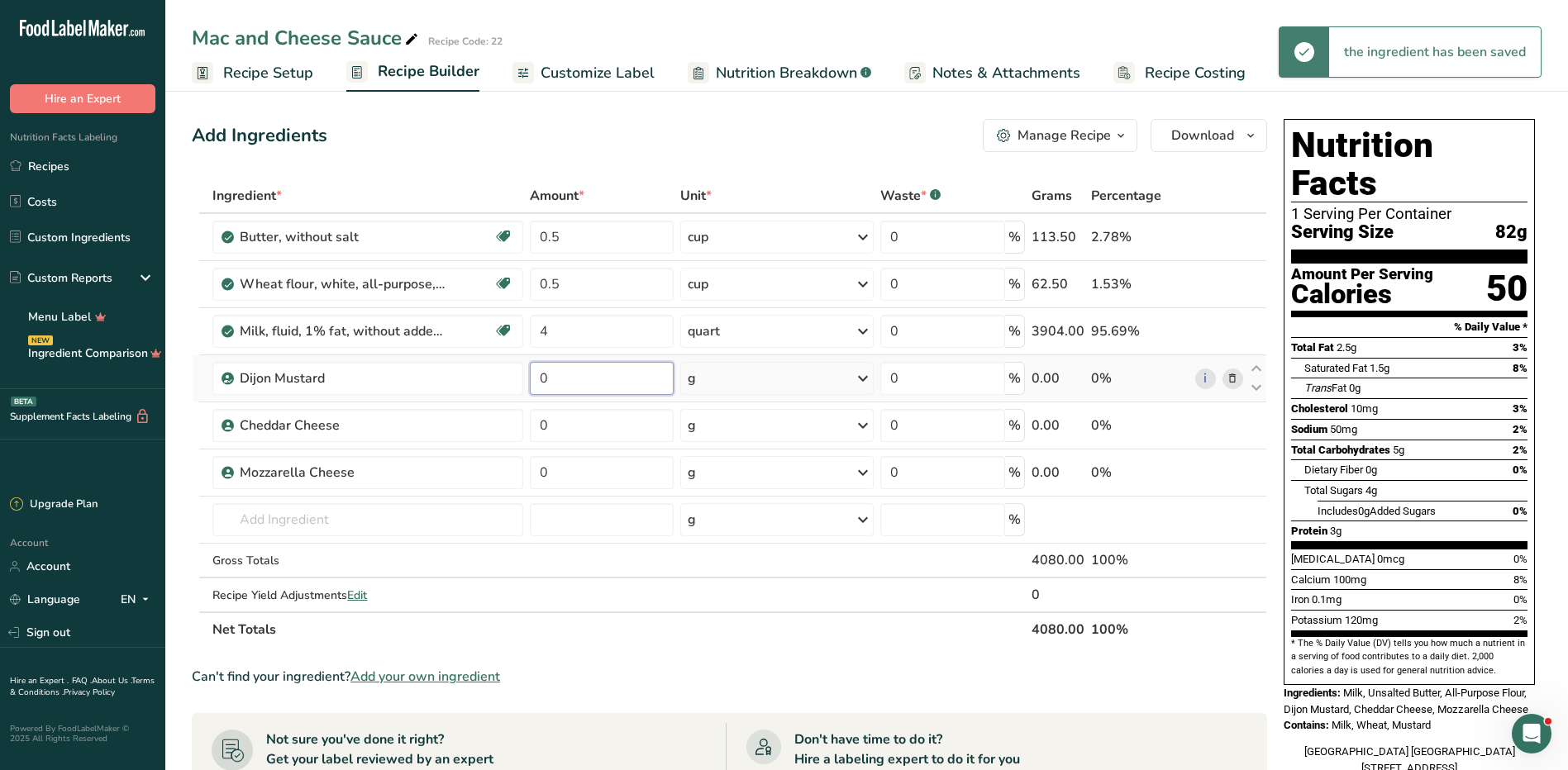
click at [557, 375] on input "0" at bounding box center [602, 378] width 144 height 33
drag, startPoint x: 212, startPoint y: 222, endPoint x: 398, endPoint y: 353, distance: 227.5
click at [398, 353] on tbody "Butter, without salt Gluten free Vegetarian Soy free 0.5 cup Portions 1 pat (1"…" at bounding box center [730, 413] width 1074 height 398
drag, startPoint x: 398, startPoint y: 353, endPoint x: 398, endPoint y: 165, distance: 188.0
click at [398, 165] on div "Add Ingredients Manage Recipe Delete Recipe Duplicate Recipe Scale Recipe Save …" at bounding box center [734, 650] width 1085 height 1076
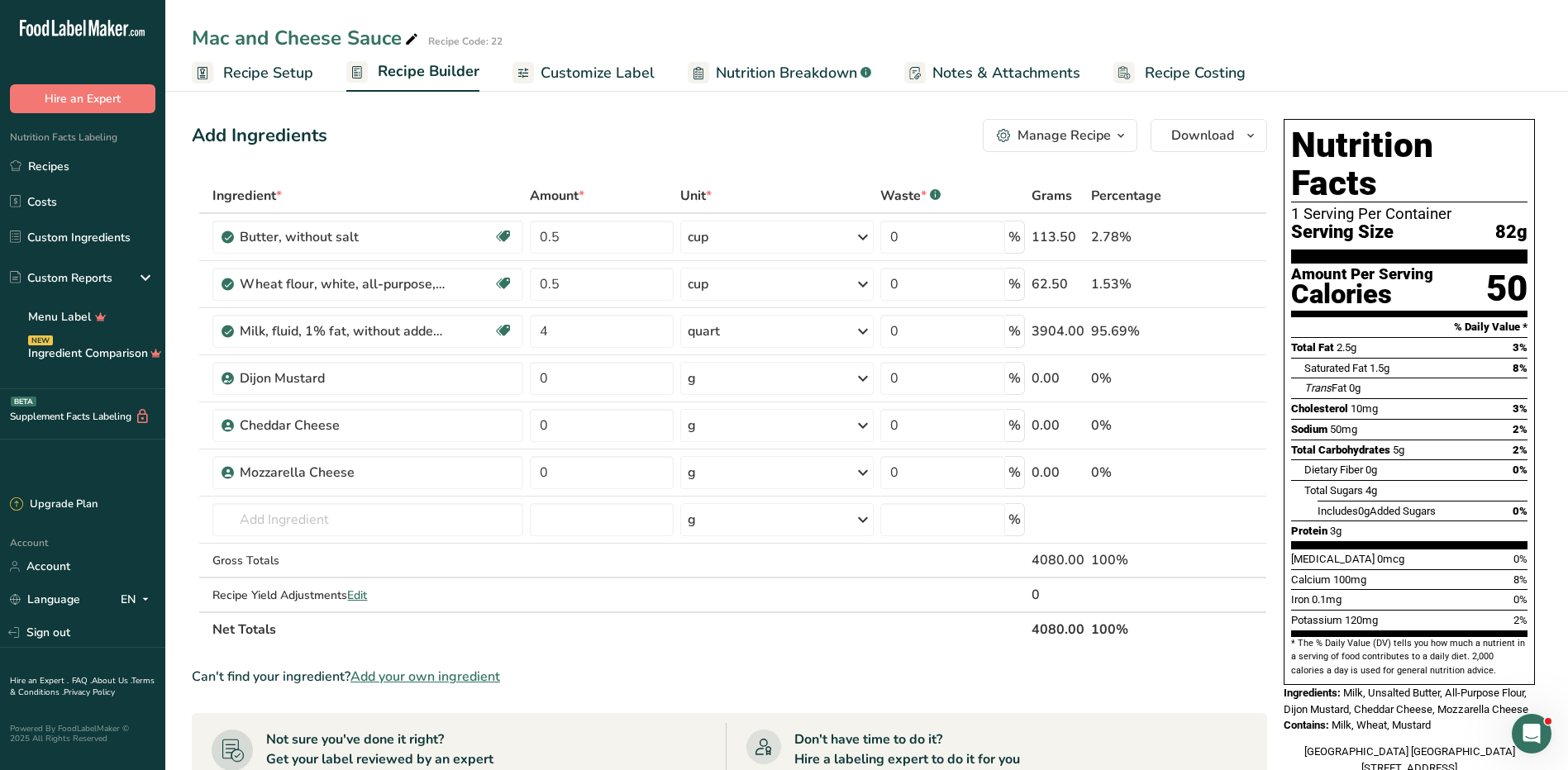
click at [1120, 129] on icon "button" at bounding box center [1121, 136] width 13 height 21
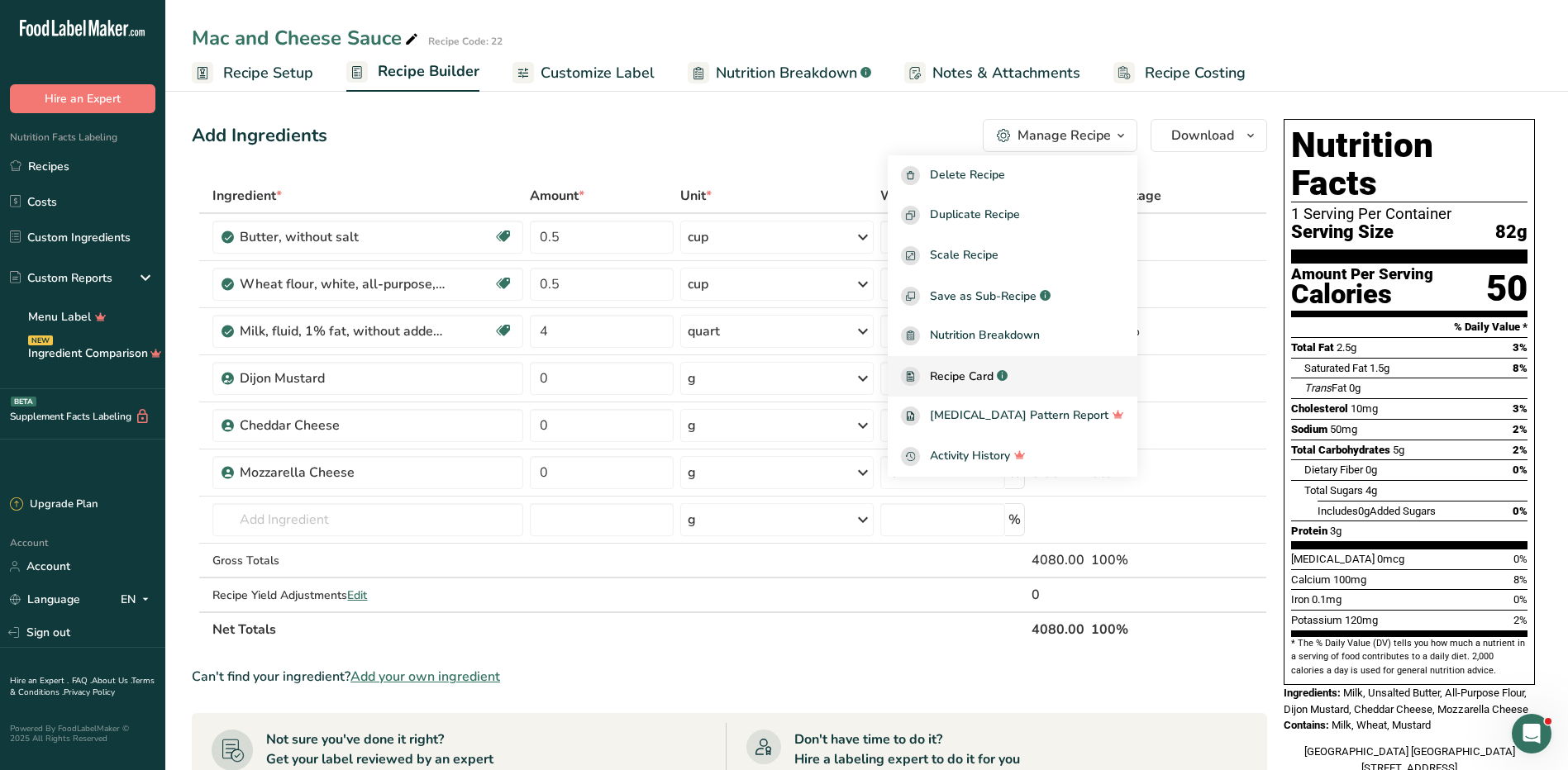
click at [1021, 364] on link "Recipe Card .a-a{fill:#347362;}.b-a{fill:#fff;}" at bounding box center [1012, 376] width 250 height 41
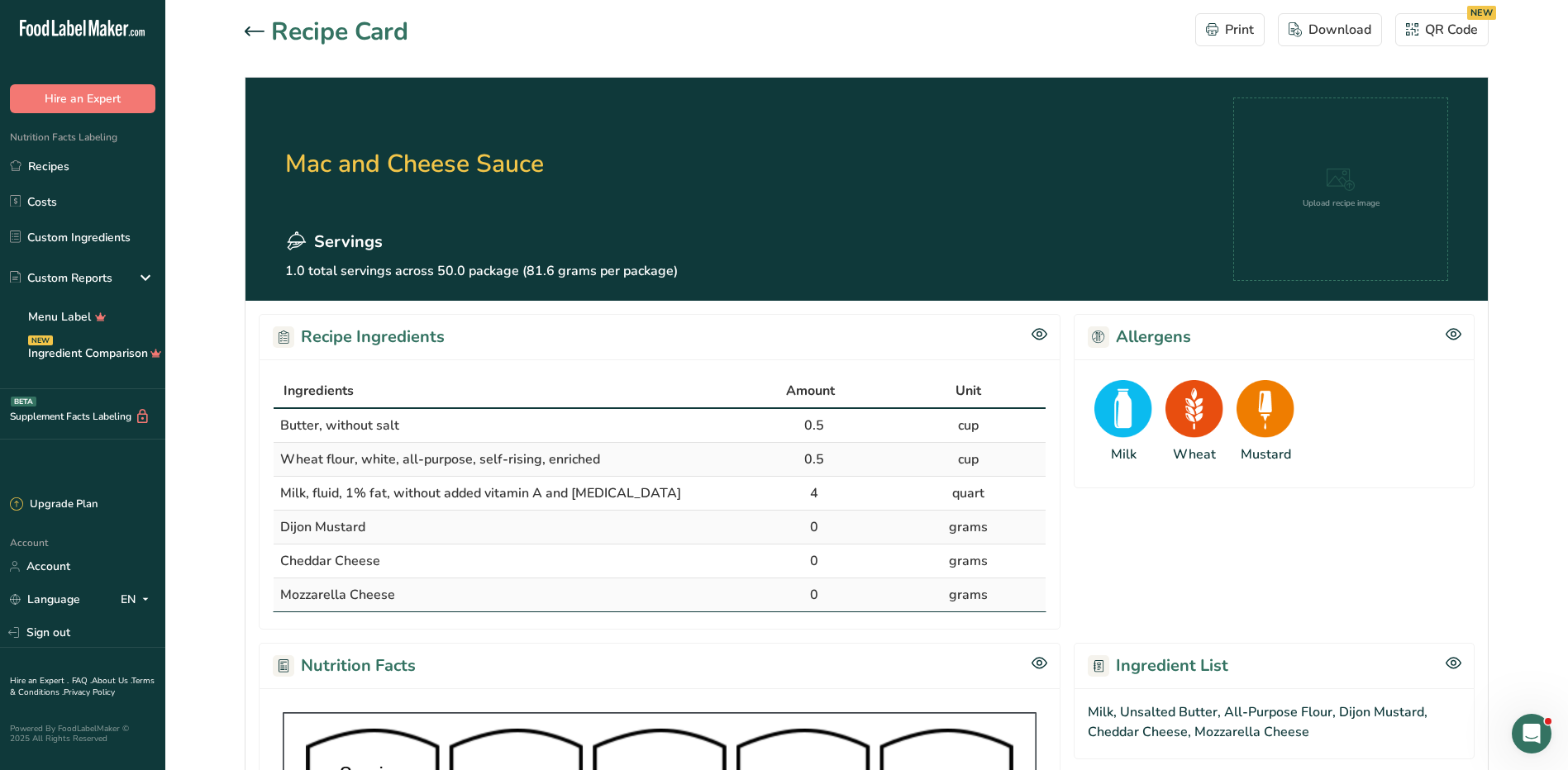
drag, startPoint x: 262, startPoint y: 421, endPoint x: 480, endPoint y: 591, distance: 276.4
click at [480, 591] on div "Ingredients Amount Unit Butter, without salt 0.5 cup Wheat flour, white, all-pu…" at bounding box center [660, 494] width 802 height 270
copy table "Ingredients Amount Unit Butter, without salt 0.5 cup Wheat flour, white, all-pu…"
click at [251, 29] on icon at bounding box center [254, 31] width 20 height 9
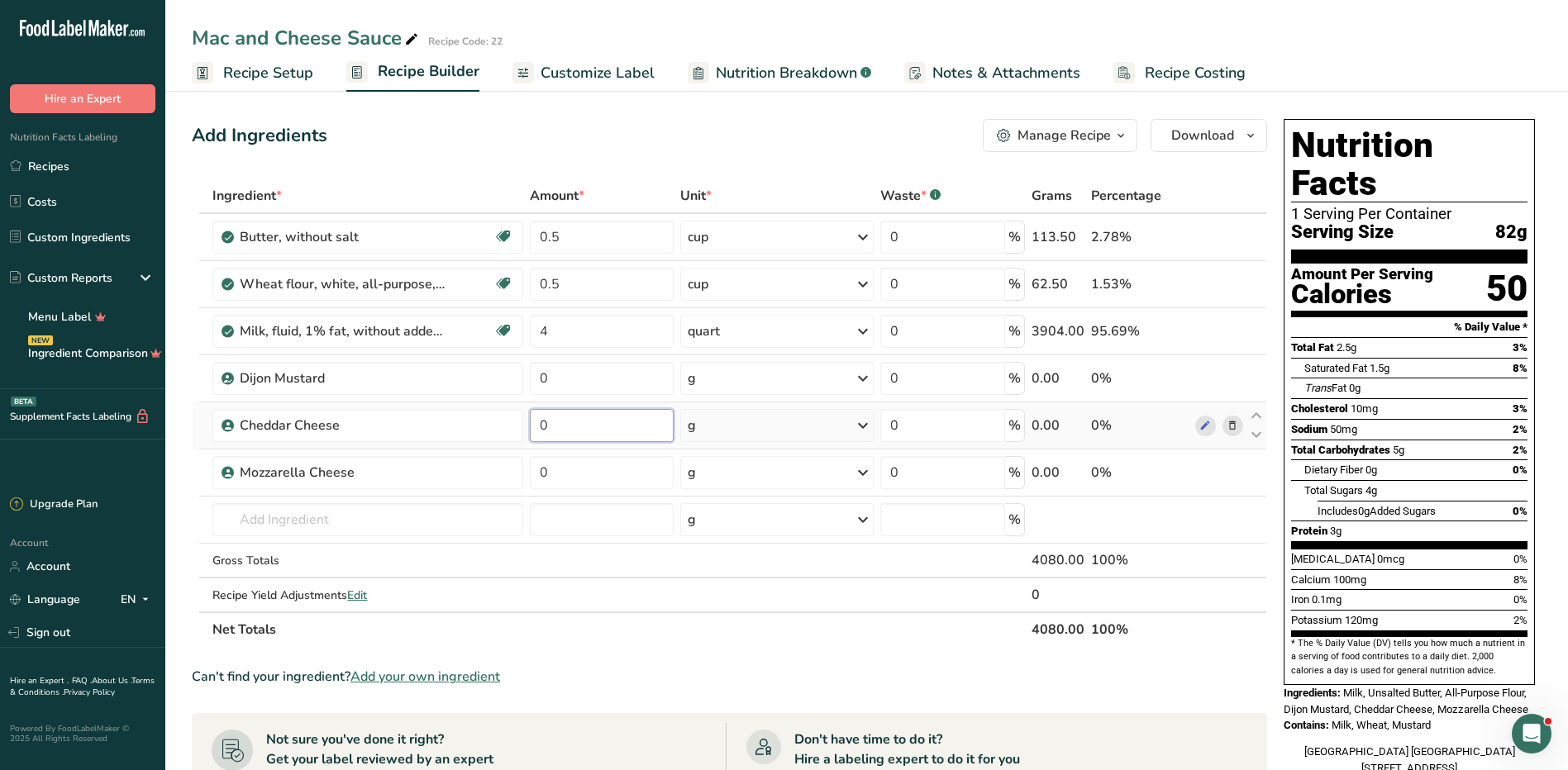
click at [567, 425] on input "0" at bounding box center [602, 426] width 144 height 33
type input "3"
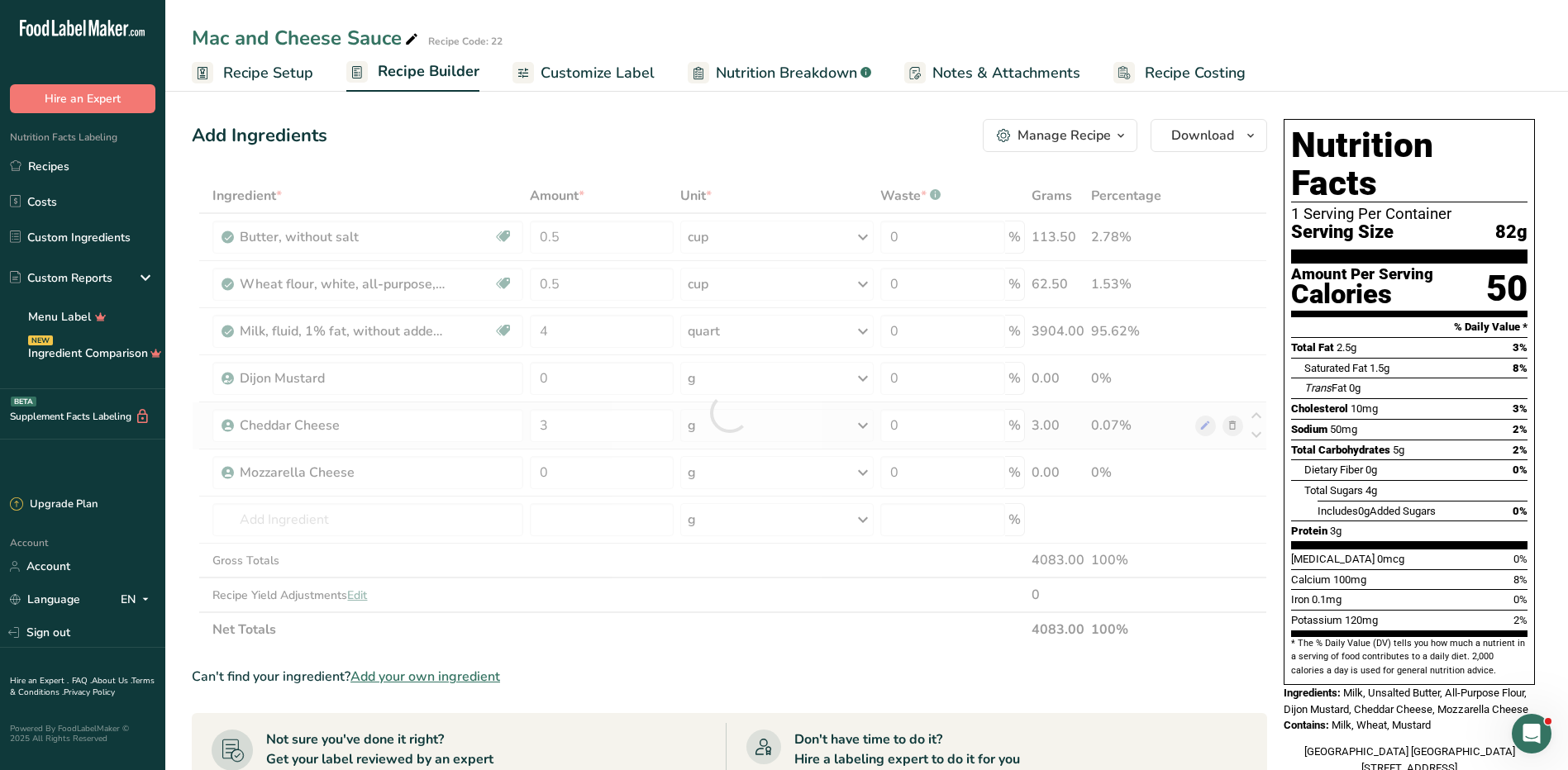
click at [704, 424] on div "Ingredient * Amount * Unit * Waste * .a-a{fill:#347362;}.b-a{fill:#fff;} Grams …" at bounding box center [730, 413] width 1076 height 469
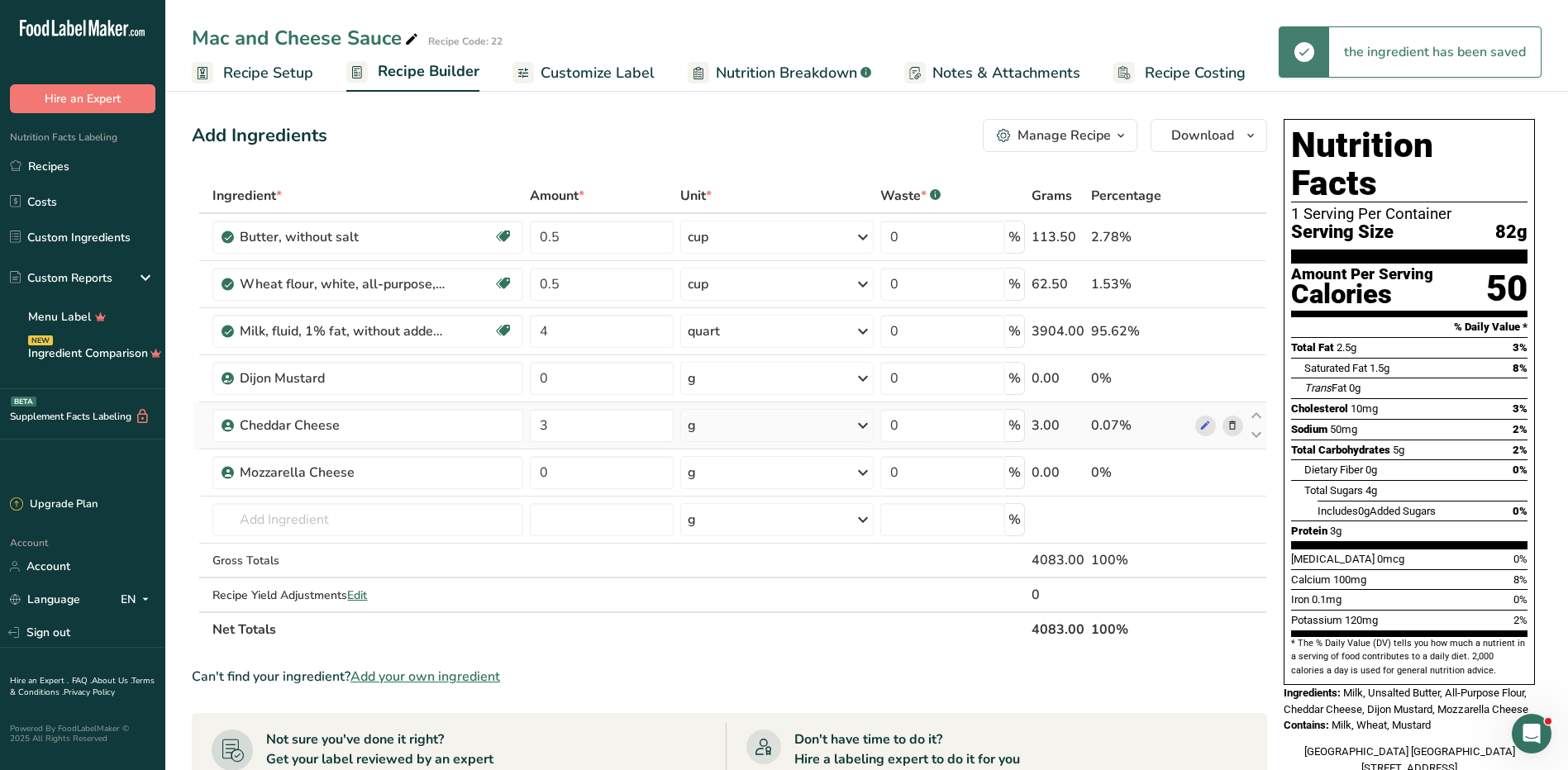
click at [704, 424] on div "g" at bounding box center [776, 426] width 193 height 33
click at [719, 552] on div "See more" at bounding box center [759, 557] width 139 height 17
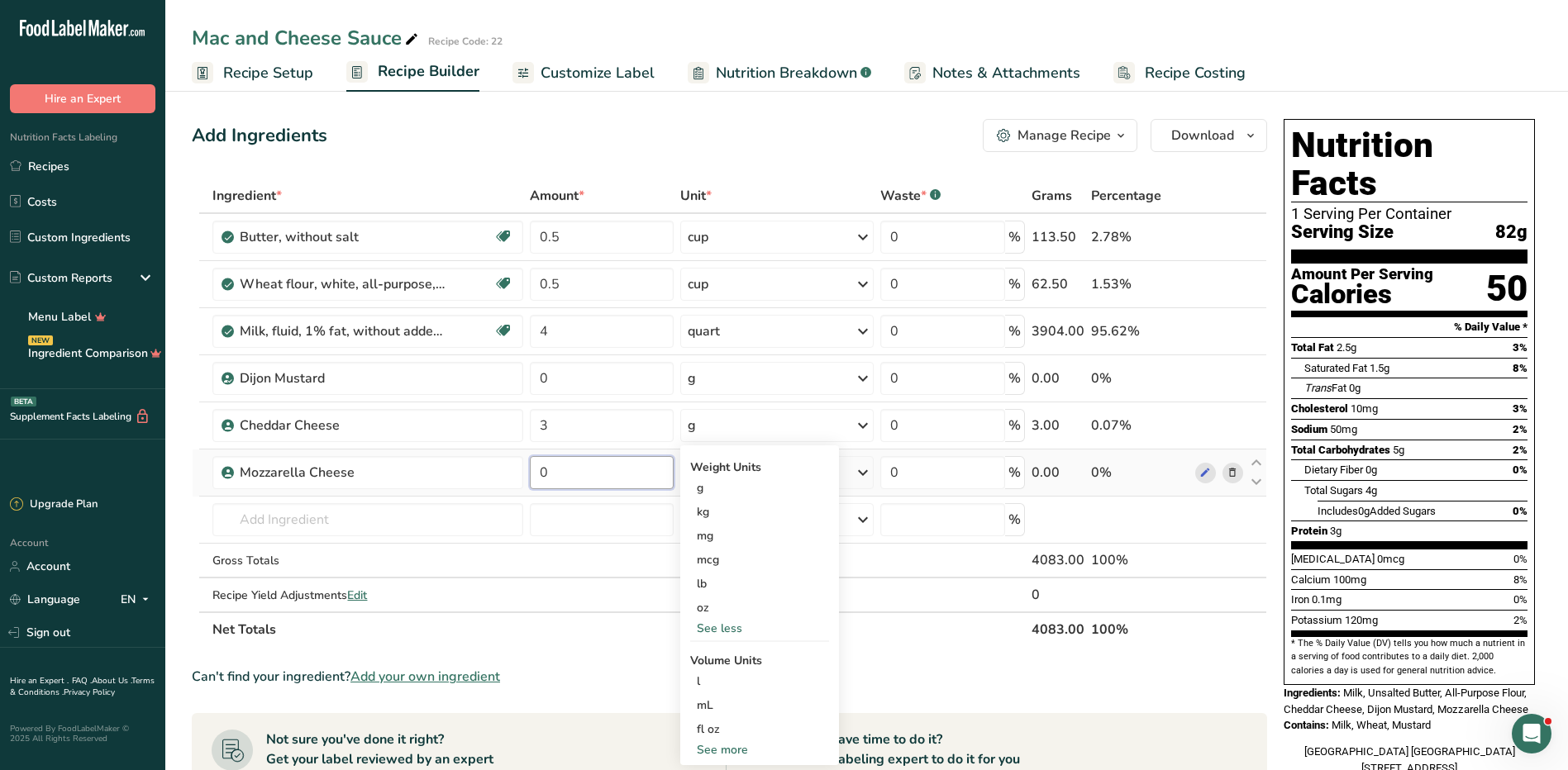
click at [570, 469] on input "0" at bounding box center [602, 472] width 144 height 33
type input "12"
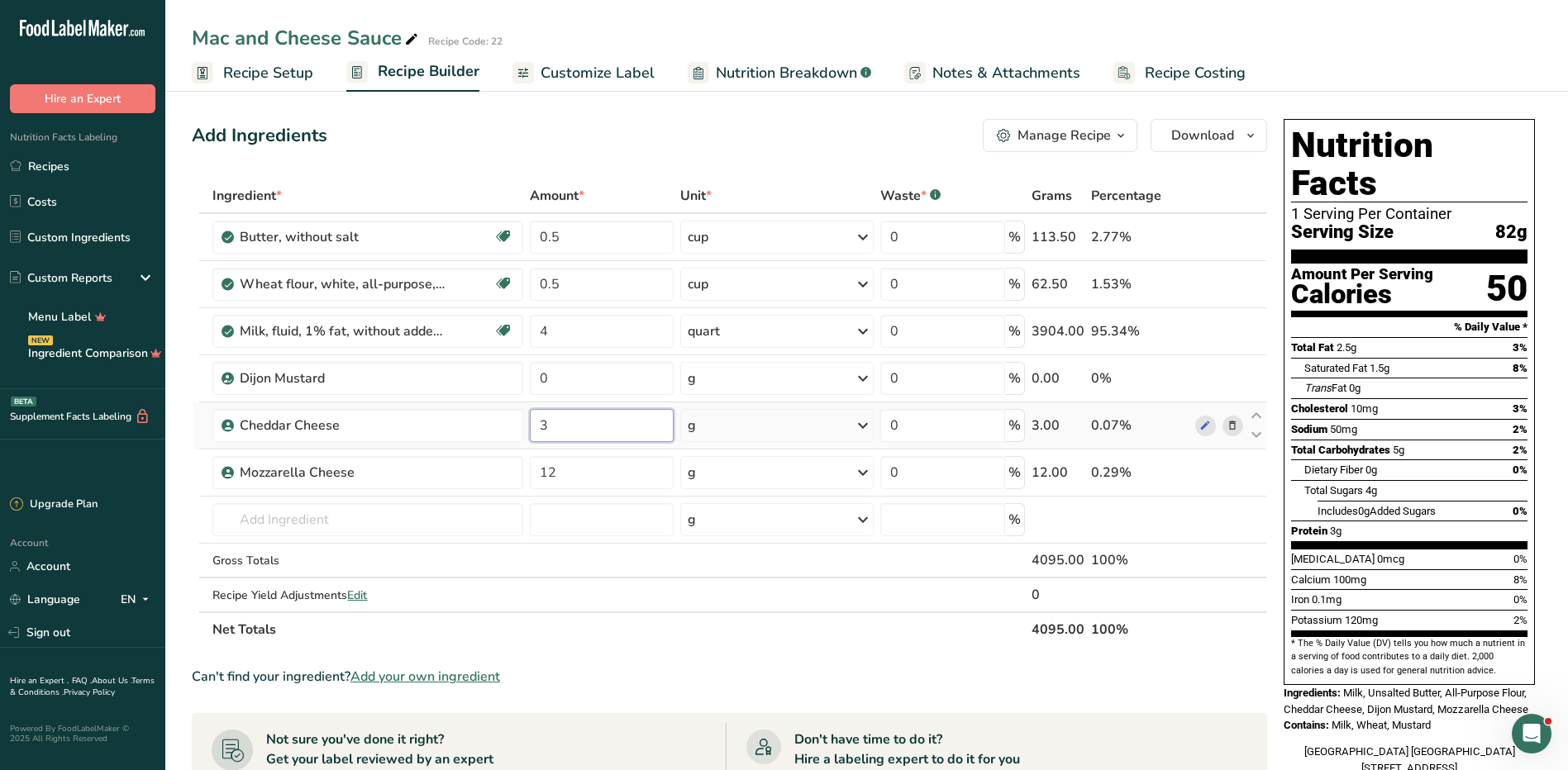
click at [614, 426] on div "Ingredient * Amount * Unit * Waste * .a-a{fill:#347362;}.b-a{fill:#fff;} Grams …" at bounding box center [730, 413] width 1076 height 469
type input "12"
click at [728, 426] on div "Ingredient * Amount * Unit * Waste * .a-a{fill:#347362;}.b-a{fill:#fff;} Grams …" at bounding box center [730, 413] width 1076 height 469
click at [728, 426] on div "g" at bounding box center [776, 426] width 193 height 33
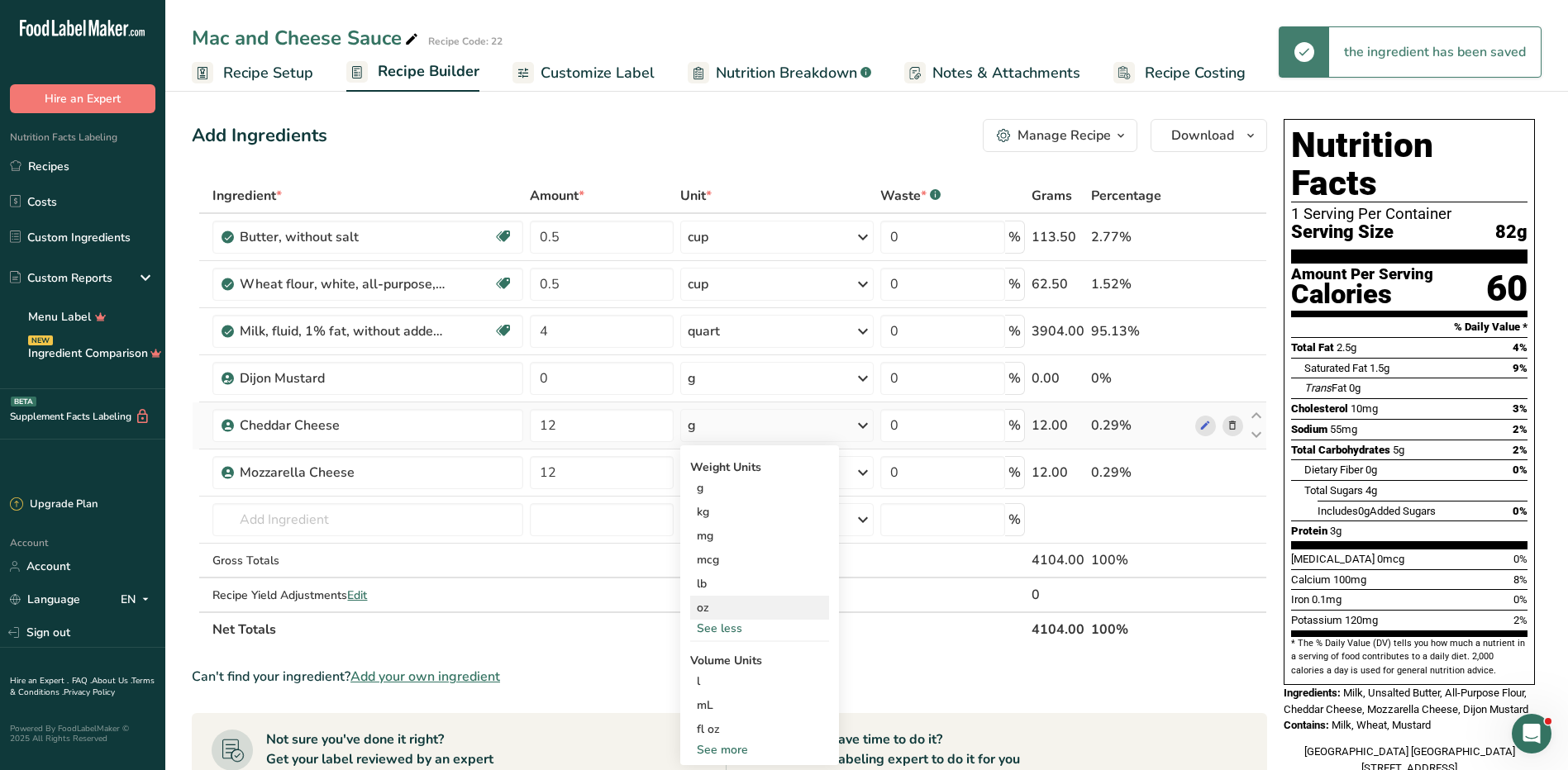
click at [733, 608] on div "oz" at bounding box center [759, 608] width 139 height 24
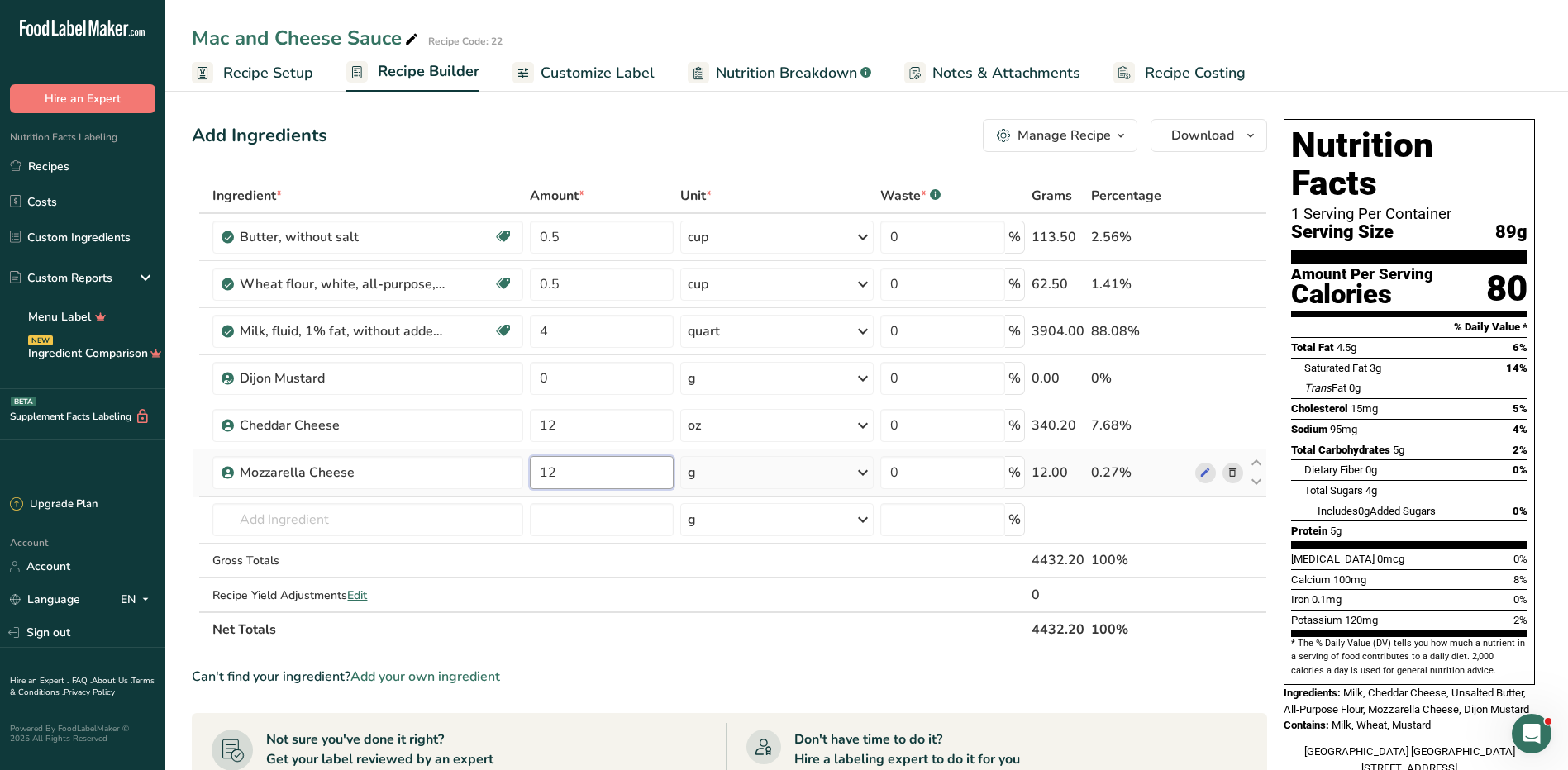
click at [573, 477] on input "12" at bounding box center [602, 472] width 144 height 33
type input "1"
type input "8"
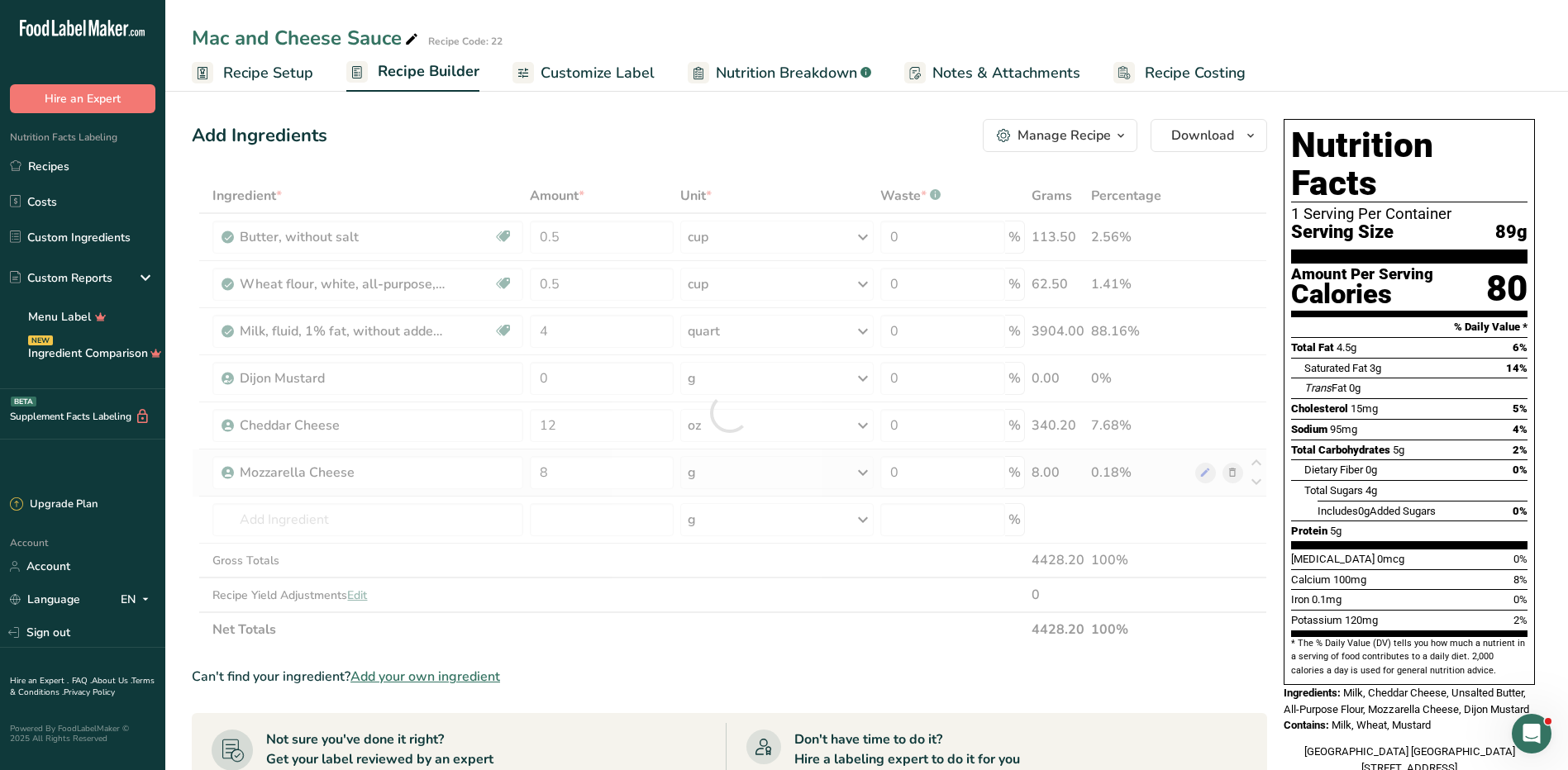
click at [744, 473] on div "Ingredient * Amount * Unit * Waste * .a-a{fill:#347362;}.b-a{fill:#fff;} Grams …" at bounding box center [730, 413] width 1076 height 469
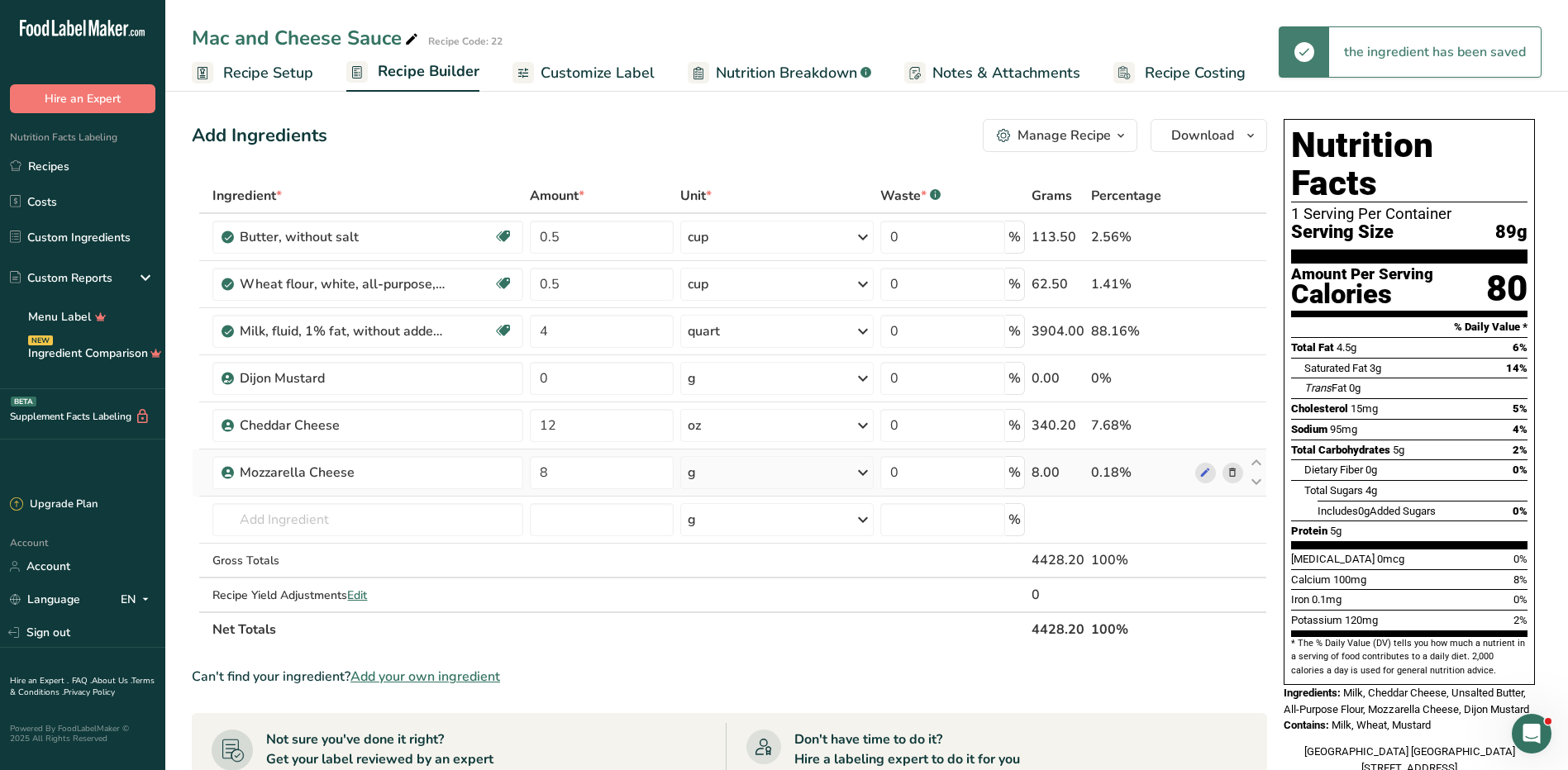
click at [744, 473] on div "g" at bounding box center [776, 472] width 193 height 33
click at [737, 599] on div "See more" at bounding box center [759, 603] width 139 height 17
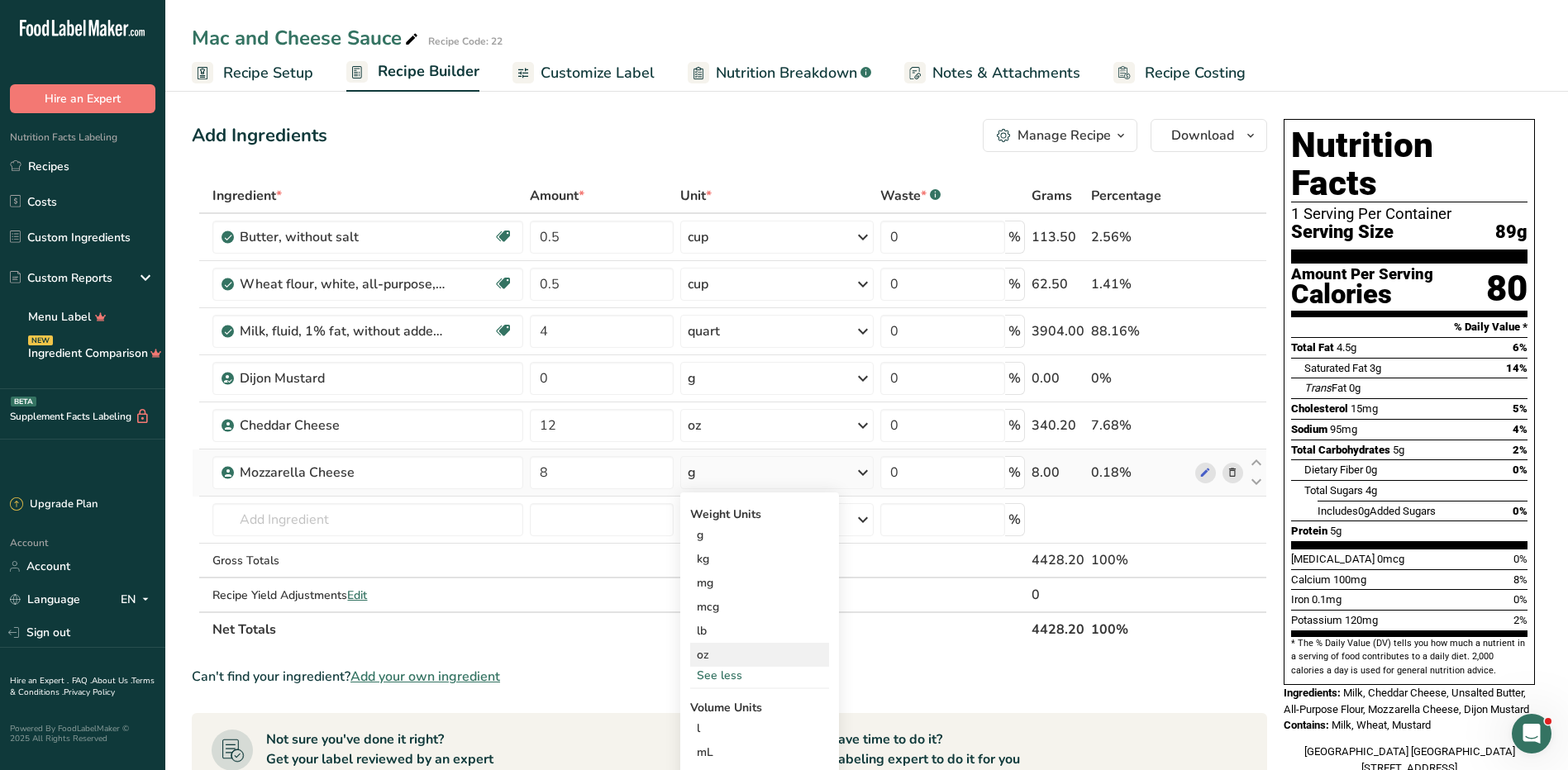
click at [709, 657] on div "oz" at bounding box center [759, 655] width 139 height 24
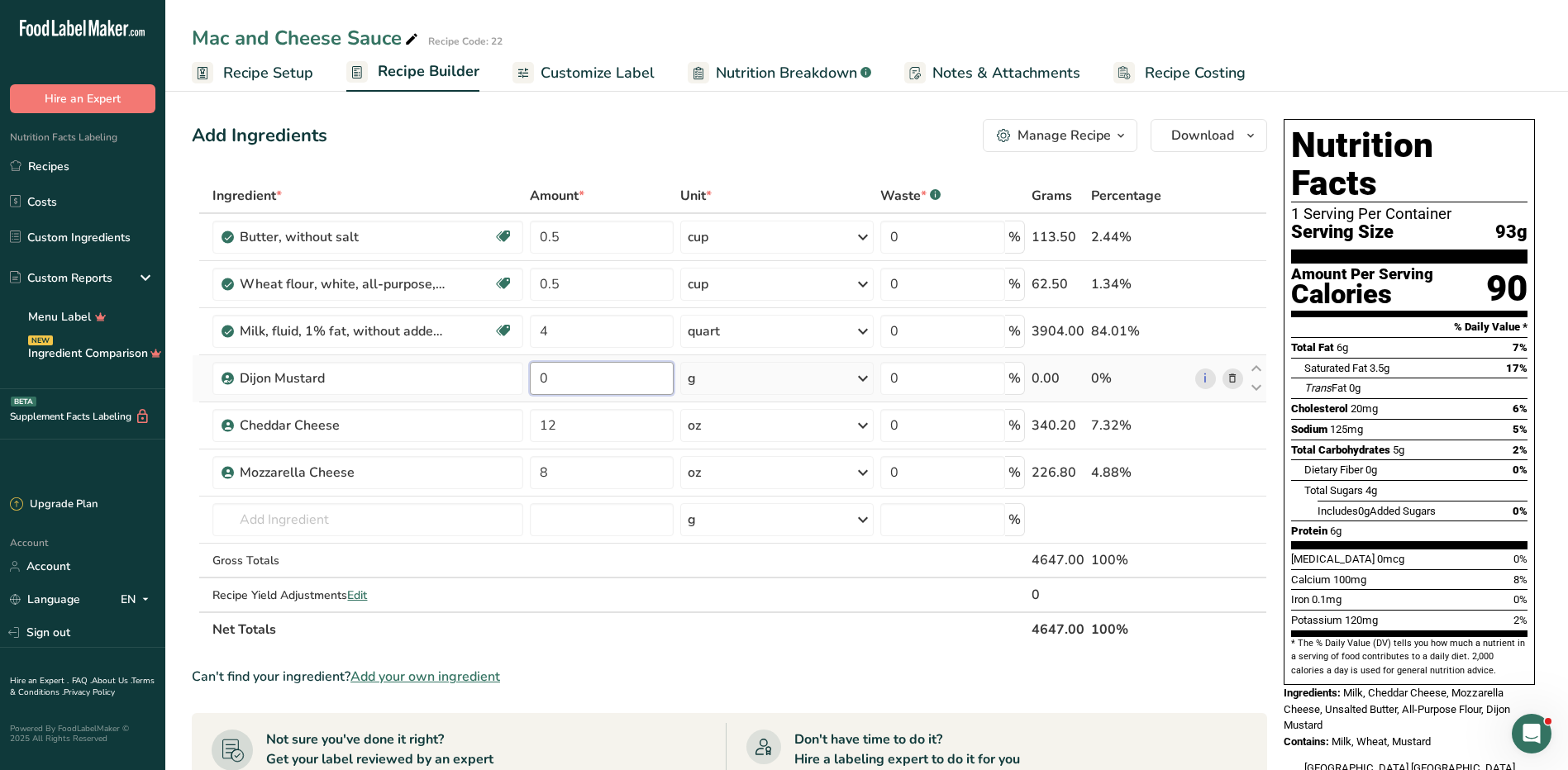
click at [585, 380] on input "0" at bounding box center [602, 378] width 144 height 33
type input "3"
click at [728, 384] on div "Ingredient * Amount * Unit * Waste * .a-a{fill:#347362;}.b-a{fill:#fff;} Grams …" at bounding box center [730, 413] width 1076 height 469
click at [728, 384] on div "g" at bounding box center [776, 378] width 193 height 33
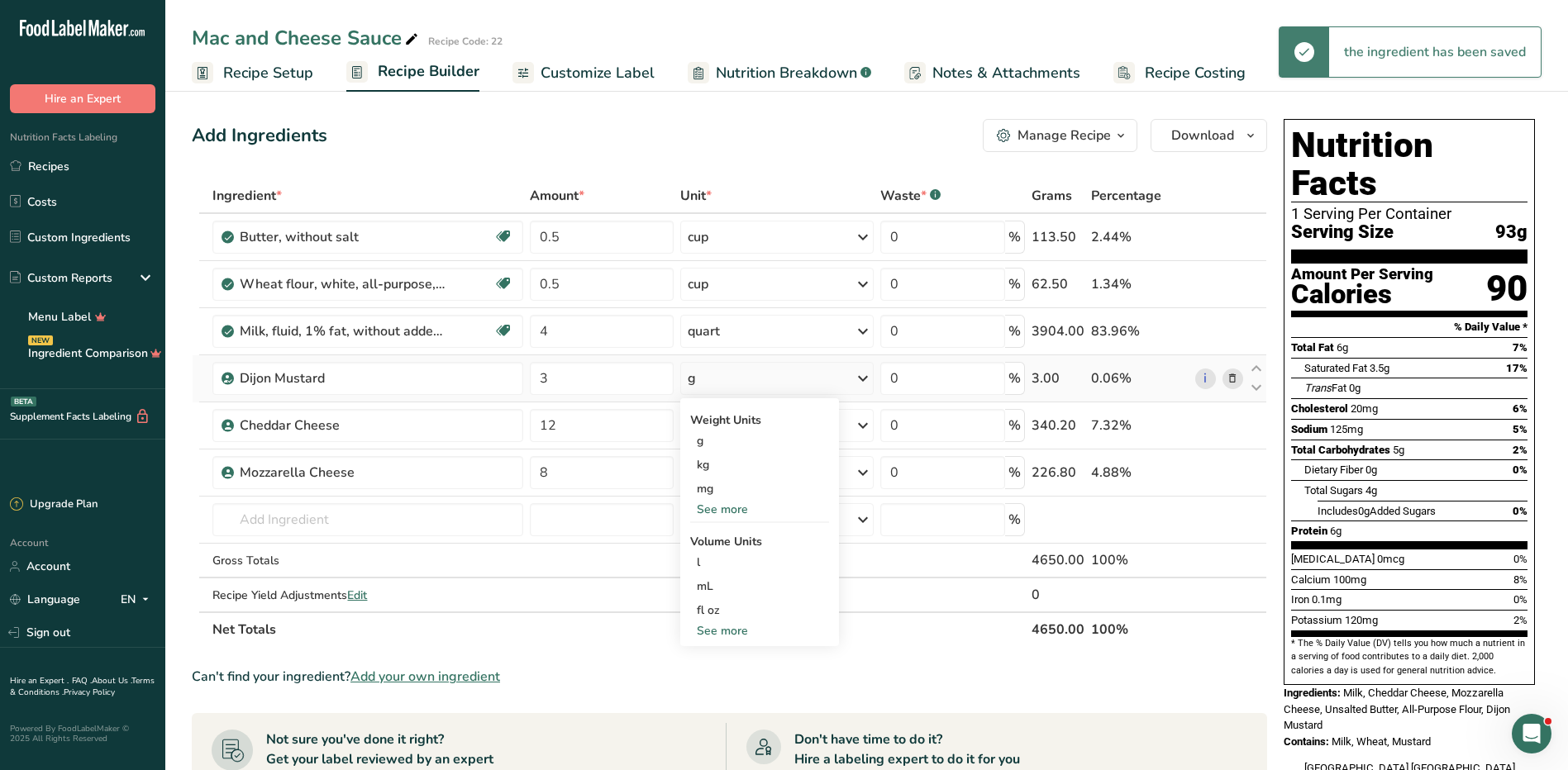
click at [727, 514] on div "See more" at bounding box center [759, 509] width 139 height 17
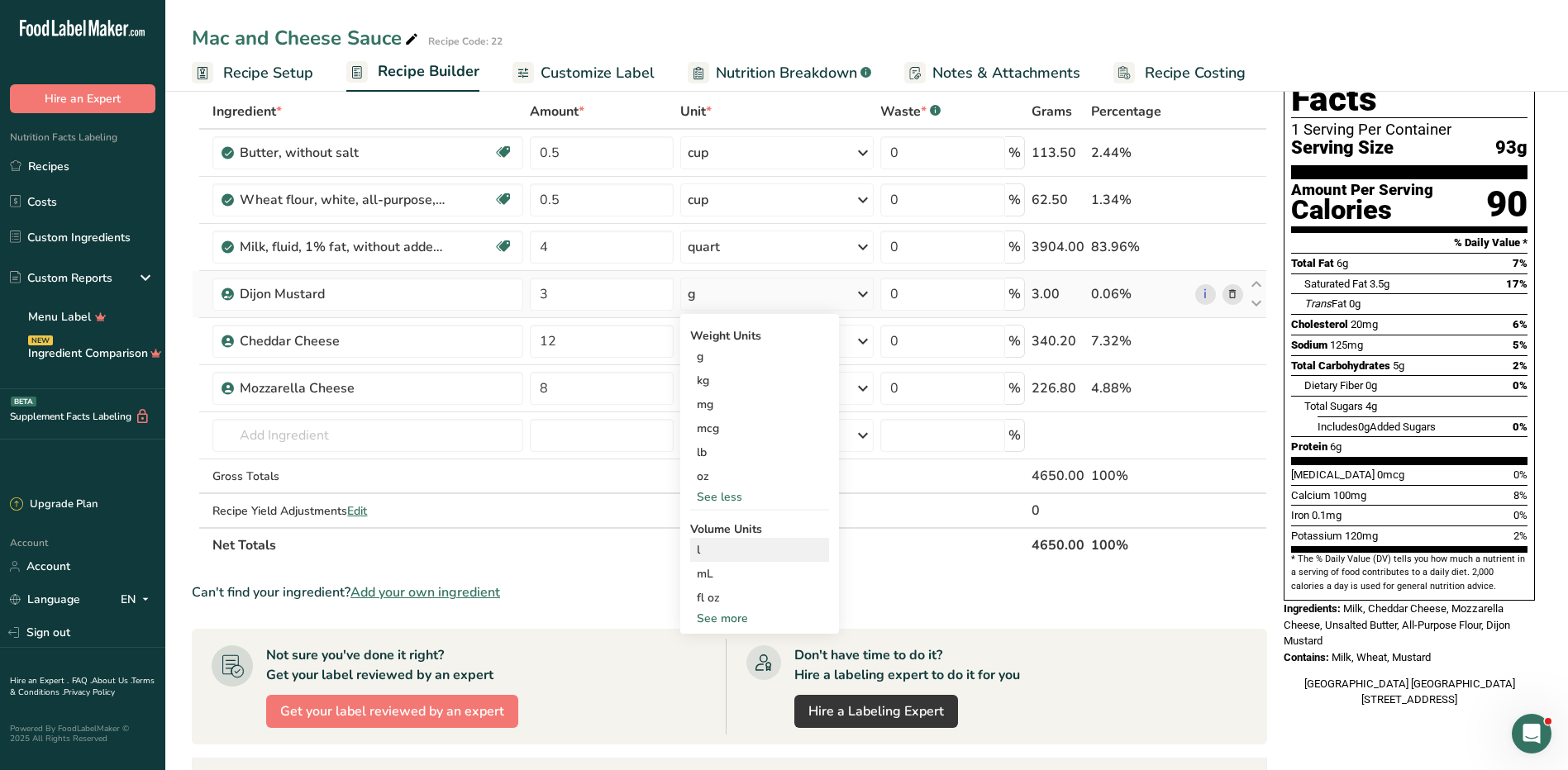
scroll to position [165, 0]
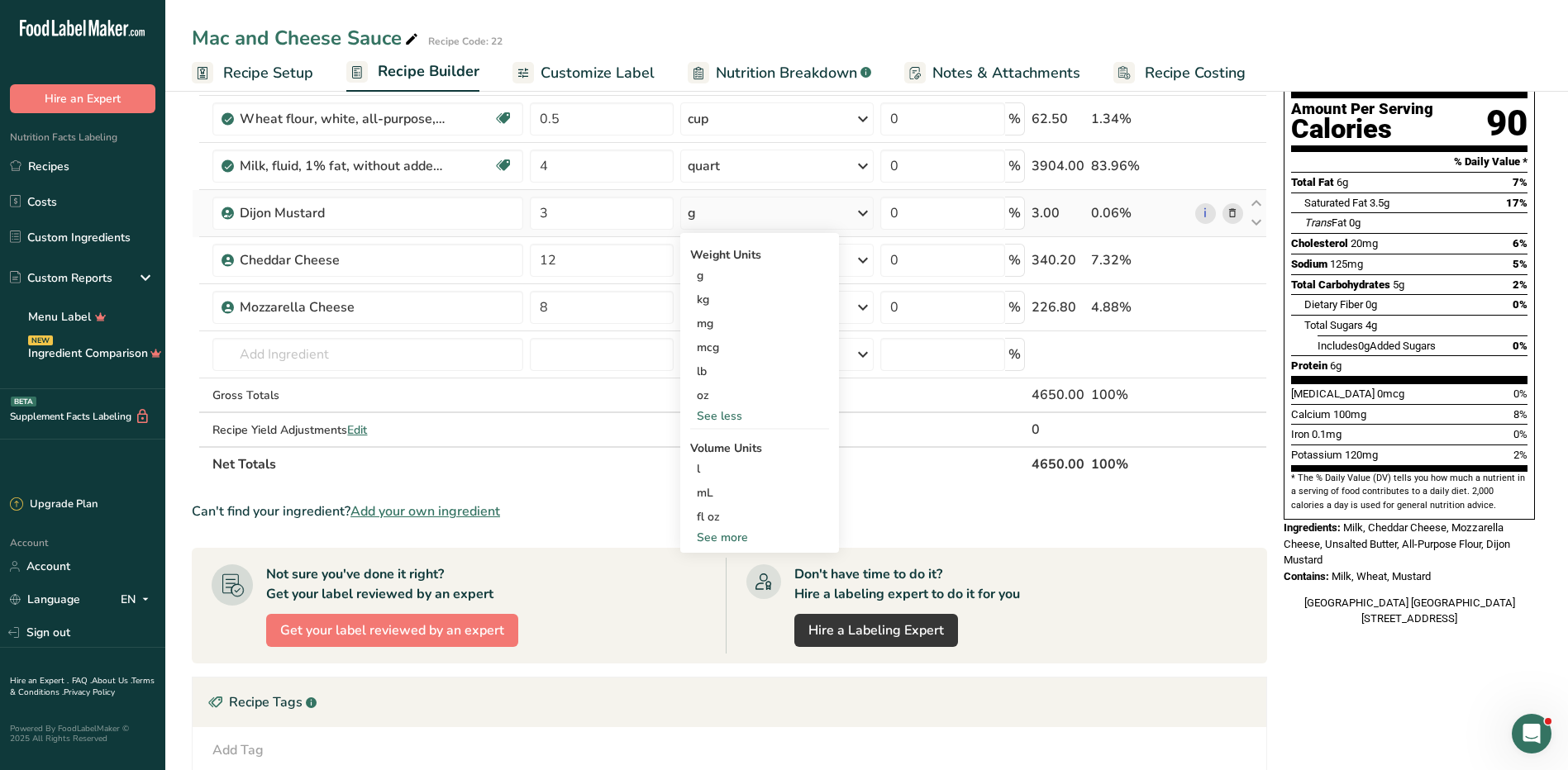
click at [731, 538] on div "See more" at bounding box center [759, 538] width 139 height 17
click at [743, 542] on div "tbsp" at bounding box center [760, 541] width 126 height 17
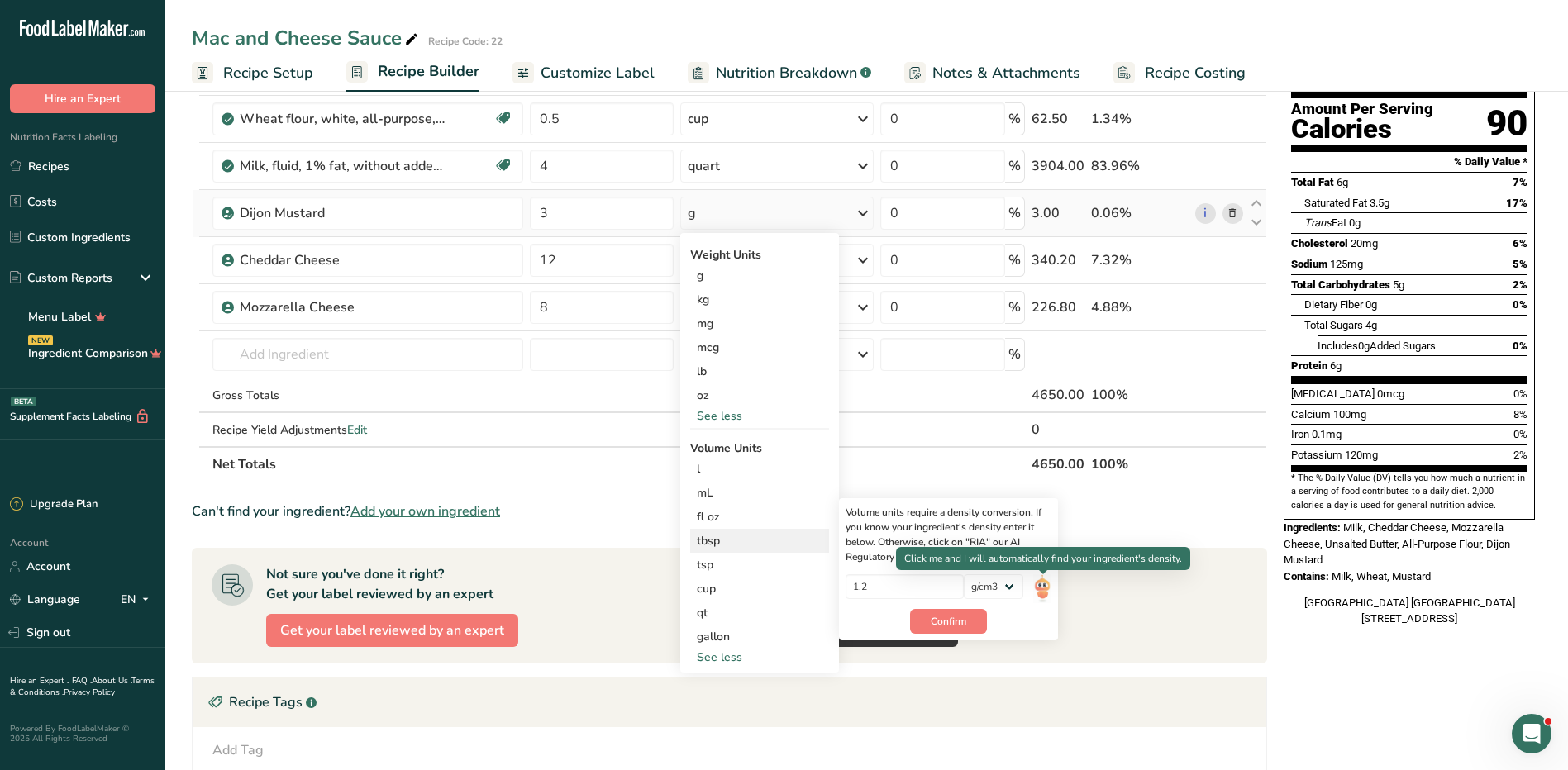
click at [1044, 578] on div at bounding box center [1043, 575] width 9 height 9
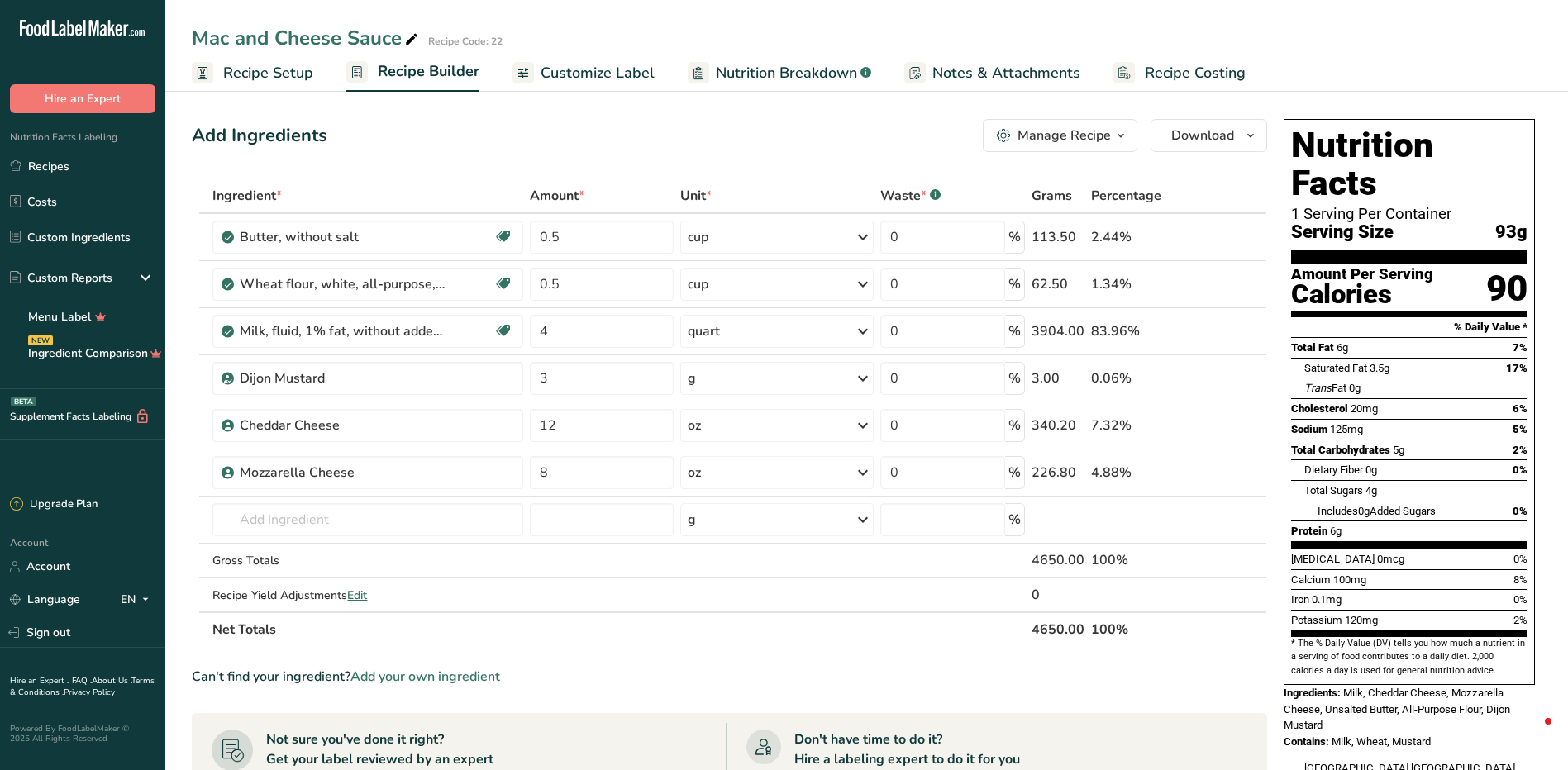
select select "22"
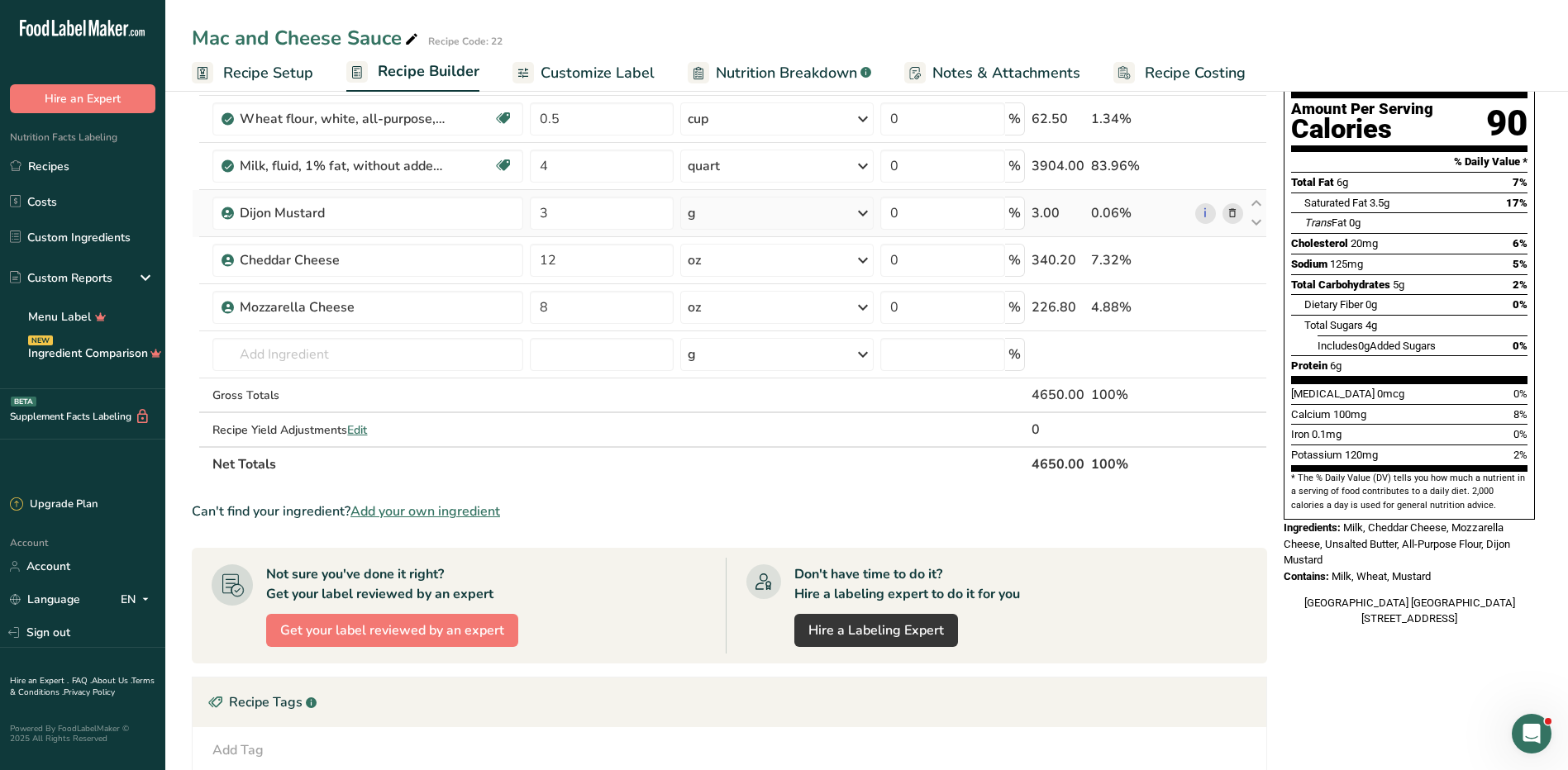
click at [748, 217] on div "g" at bounding box center [776, 213] width 193 height 33
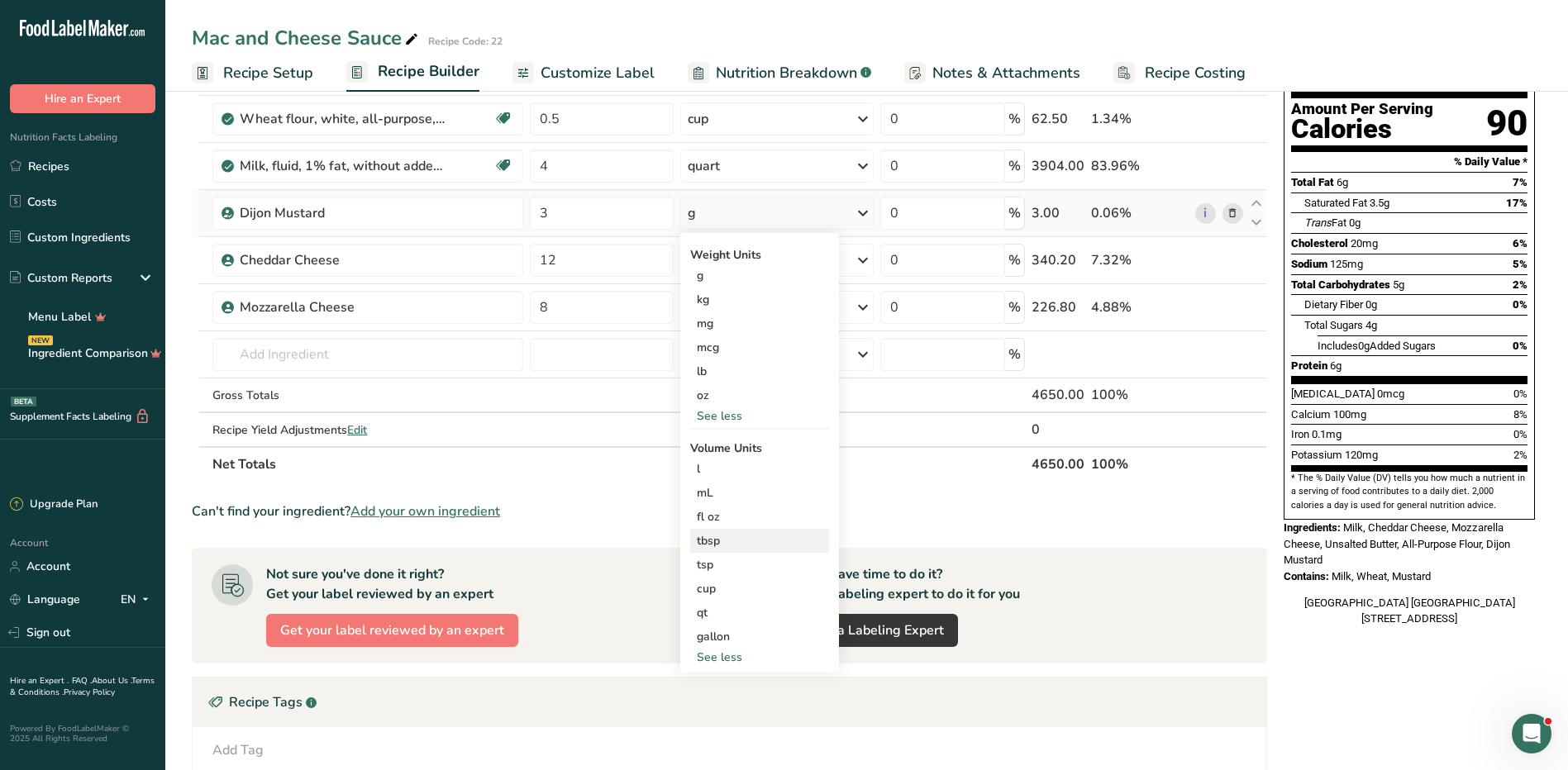
click at [721, 540] on div "tbsp" at bounding box center [760, 541] width 126 height 17
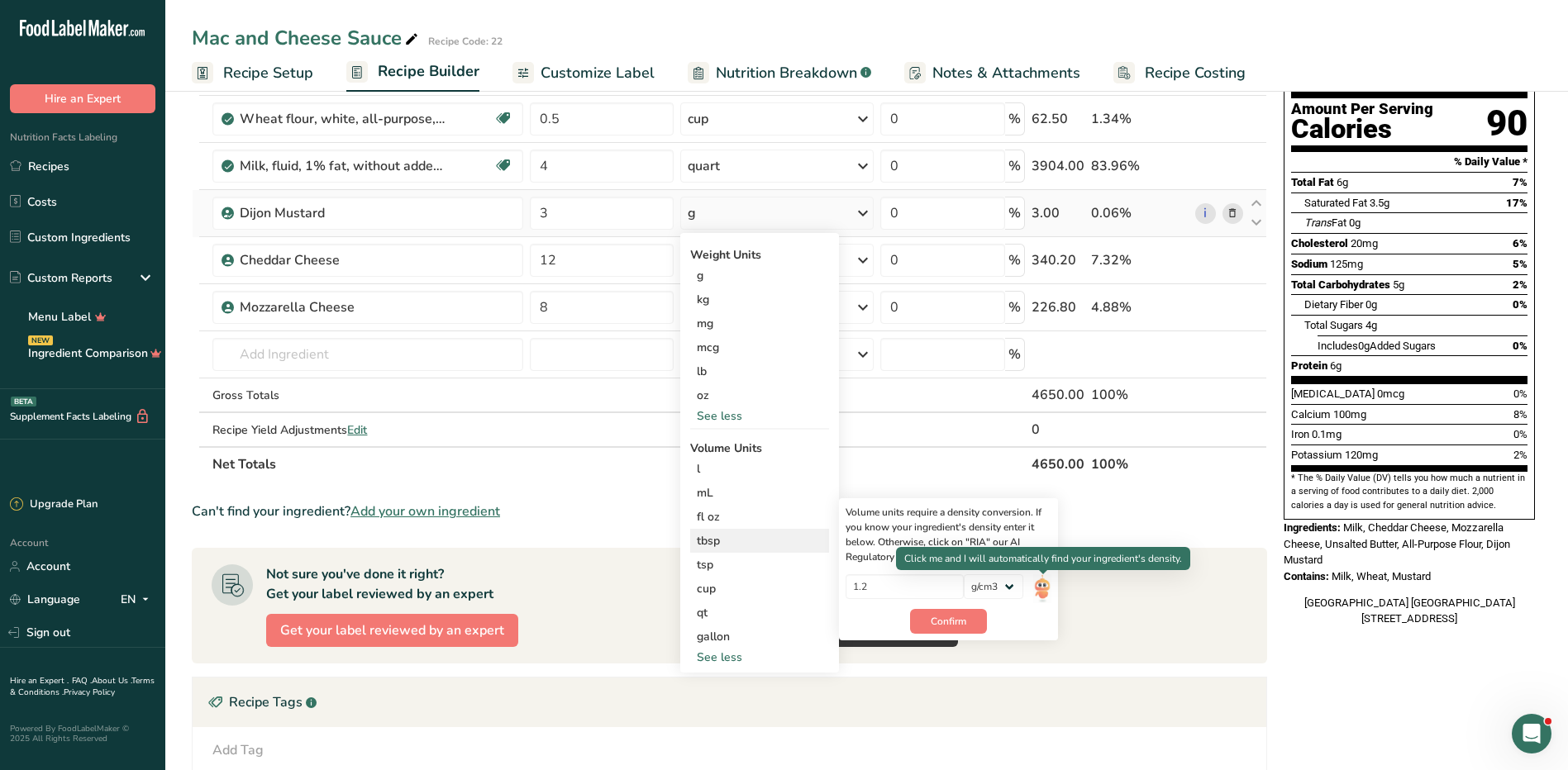
click at [1039, 589] on img at bounding box center [1042, 589] width 18 height 29
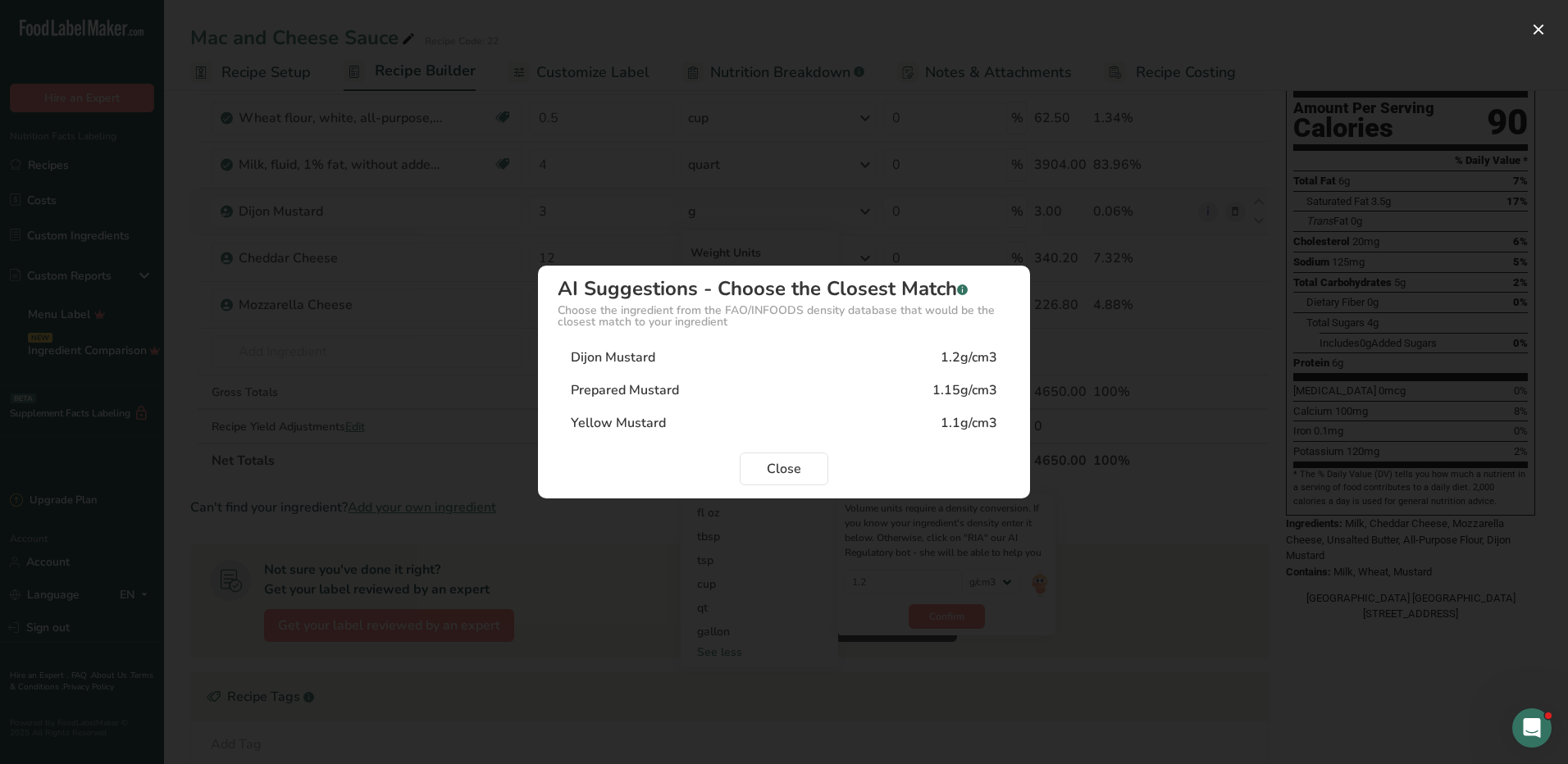
click at [633, 356] on div "Dijon Mustard" at bounding box center [612, 357] width 85 height 20
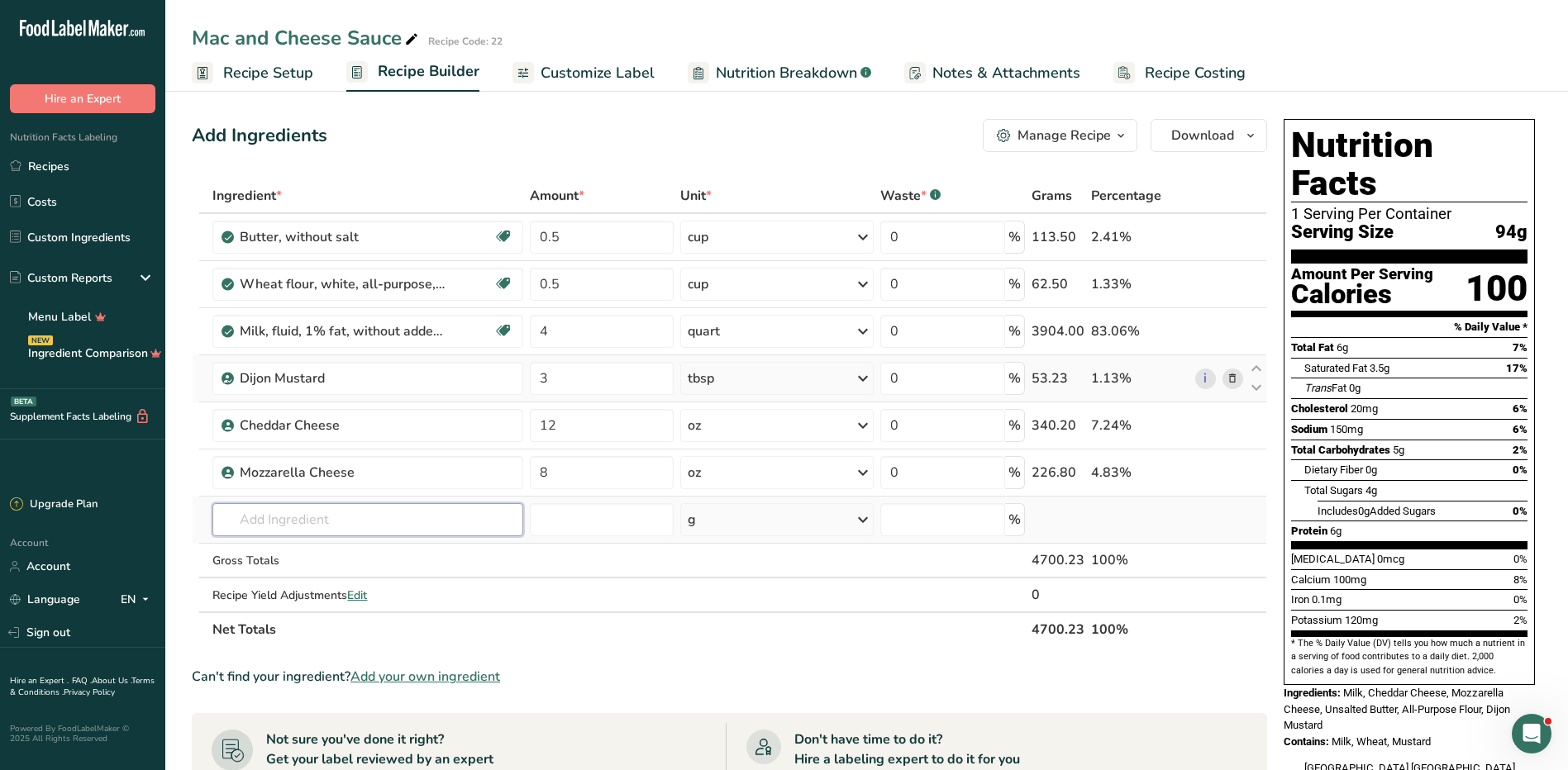
click at [248, 528] on input "text" at bounding box center [367, 520] width 310 height 33
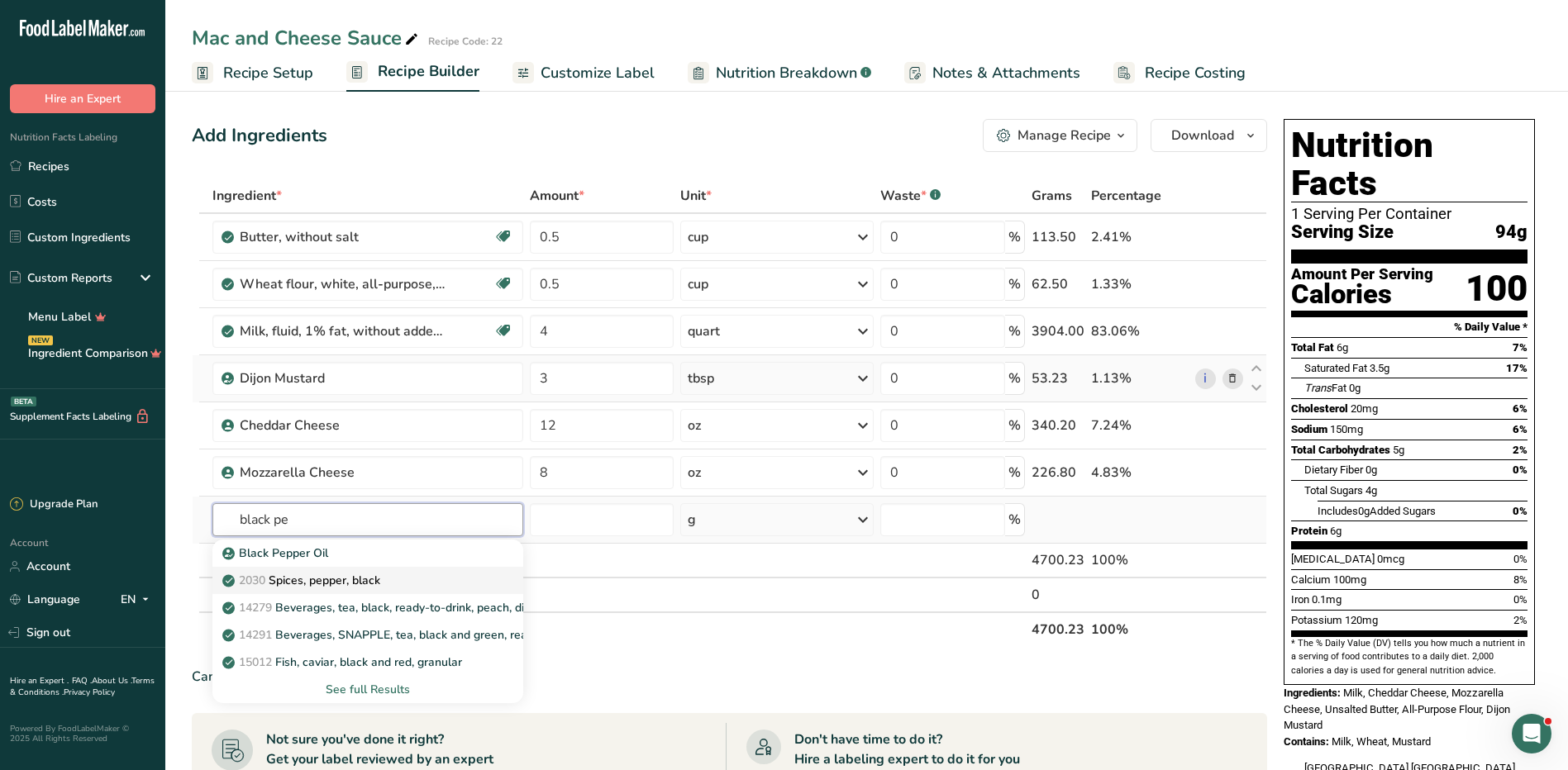
type input "black pe"
click at [352, 578] on p "2030 Spices, pepper, black" at bounding box center [302, 581] width 155 height 17
type input "Spices, pepper, black"
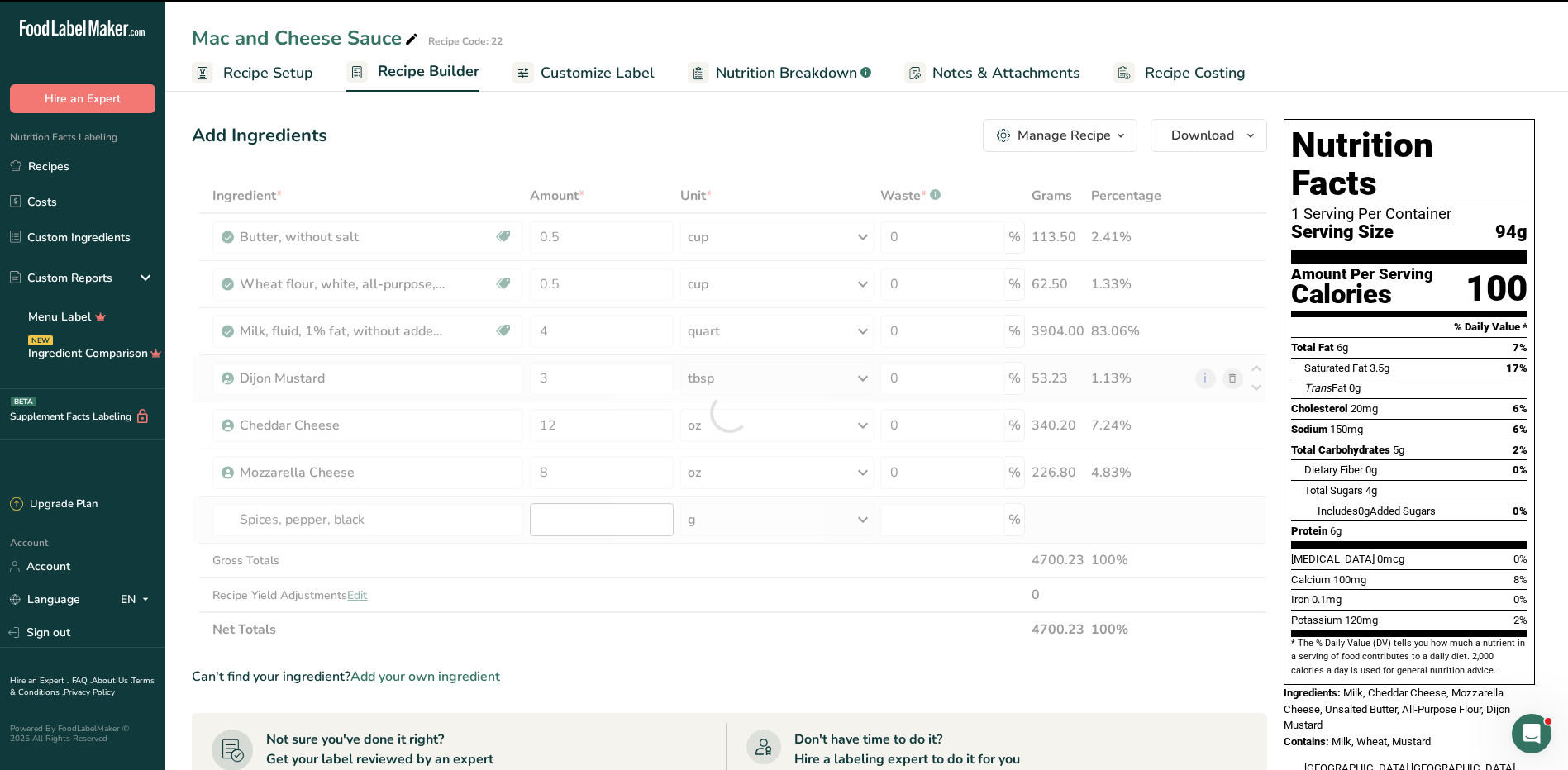
type input "0"
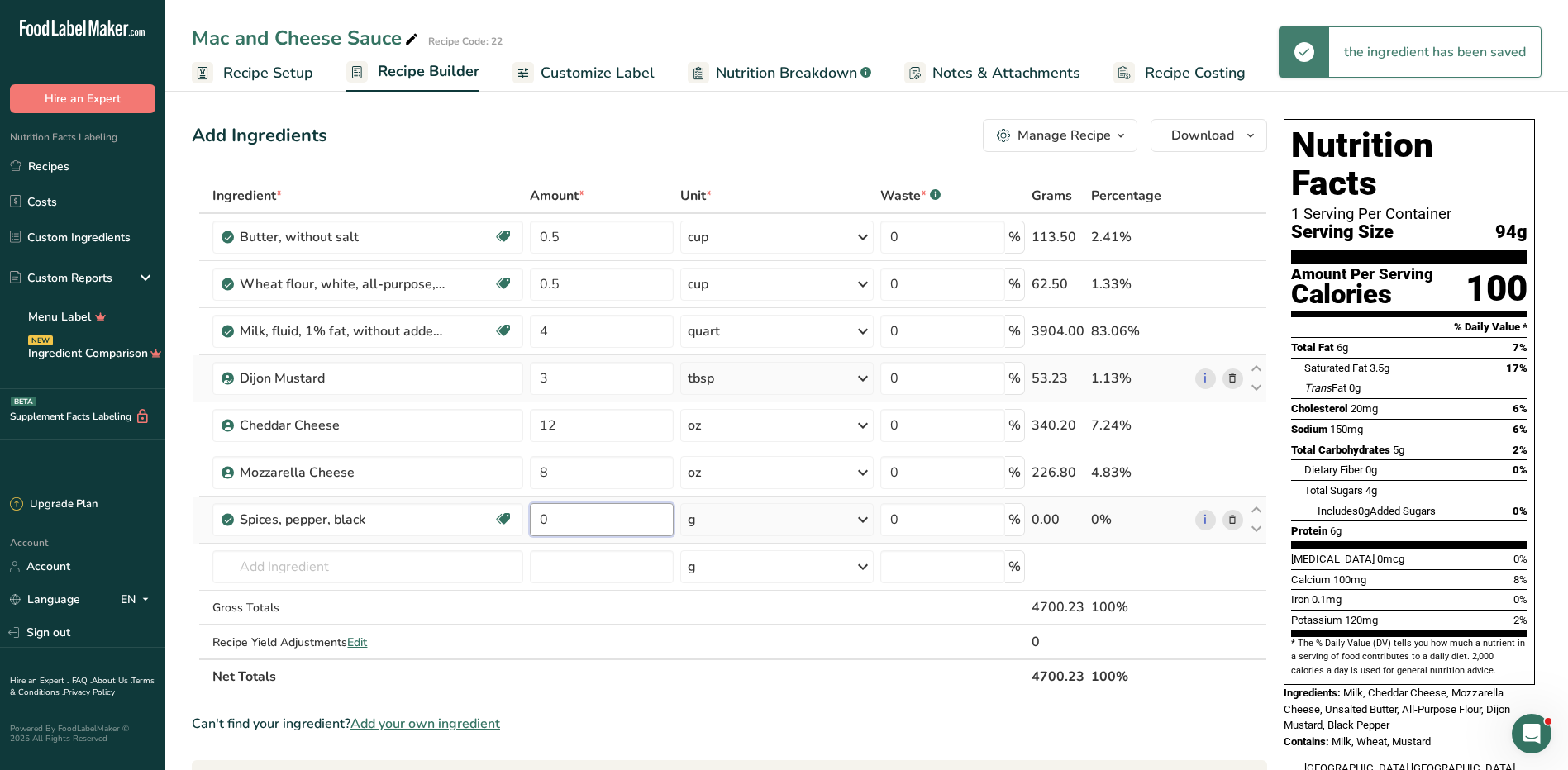
click at [585, 527] on input "0" at bounding box center [602, 520] width 144 height 33
type input "1"
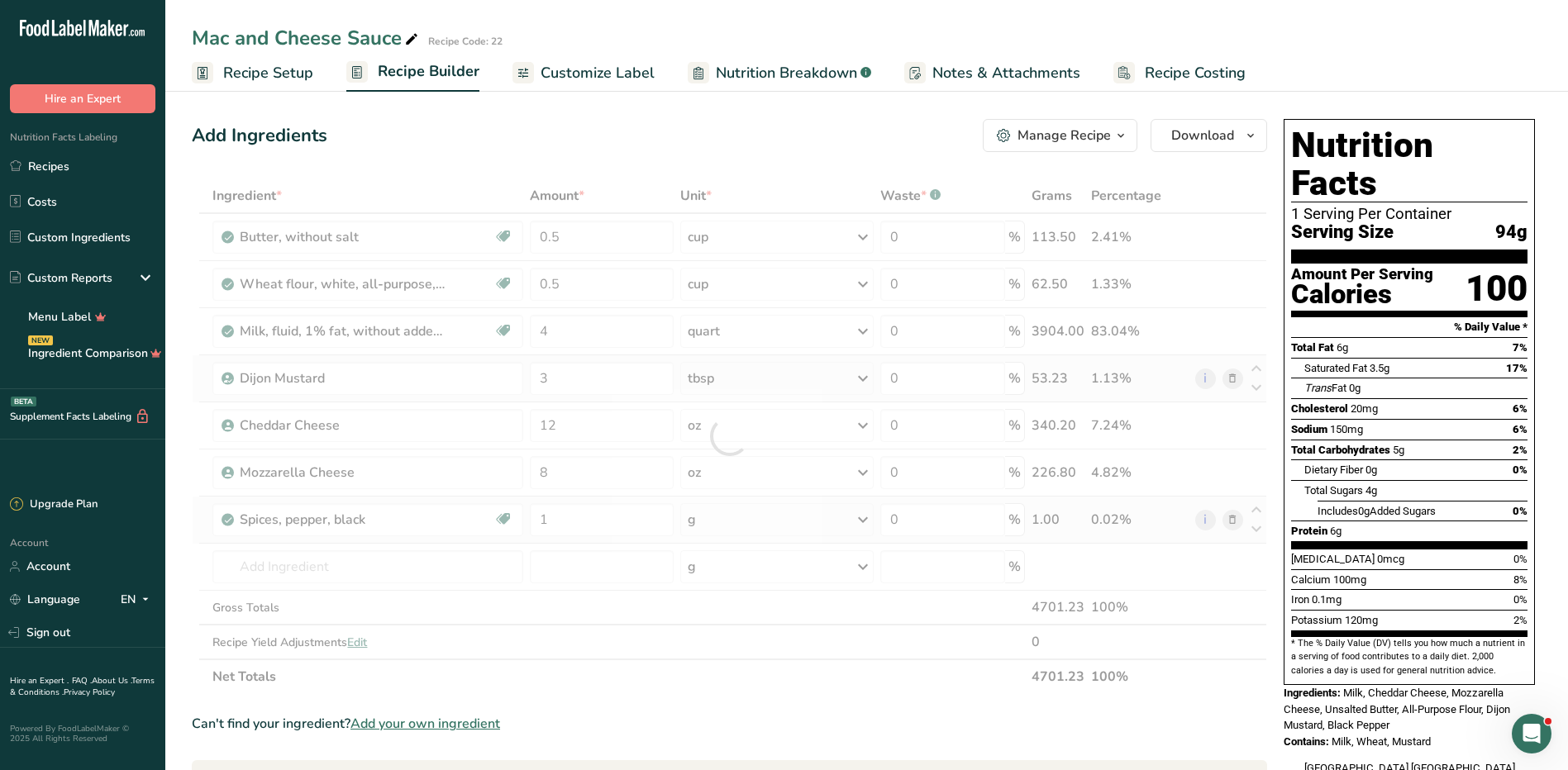
click at [718, 531] on div "Ingredient * Amount * Unit * Waste * .a-a{fill:#347362;}.b-a{fill:#fff;} Grams …" at bounding box center [730, 436] width 1076 height 515
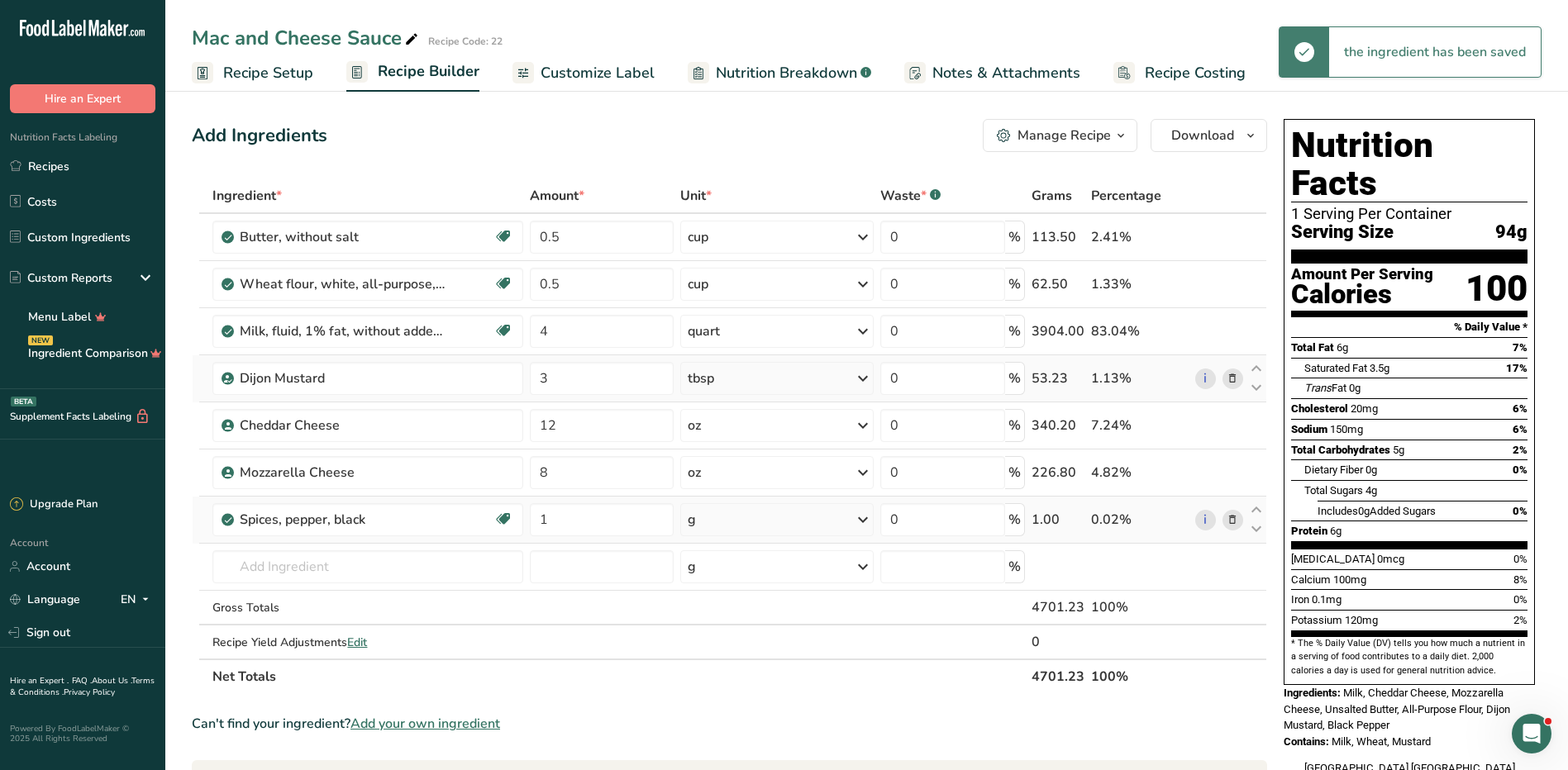
click at [718, 531] on div "g" at bounding box center [776, 520] width 193 height 33
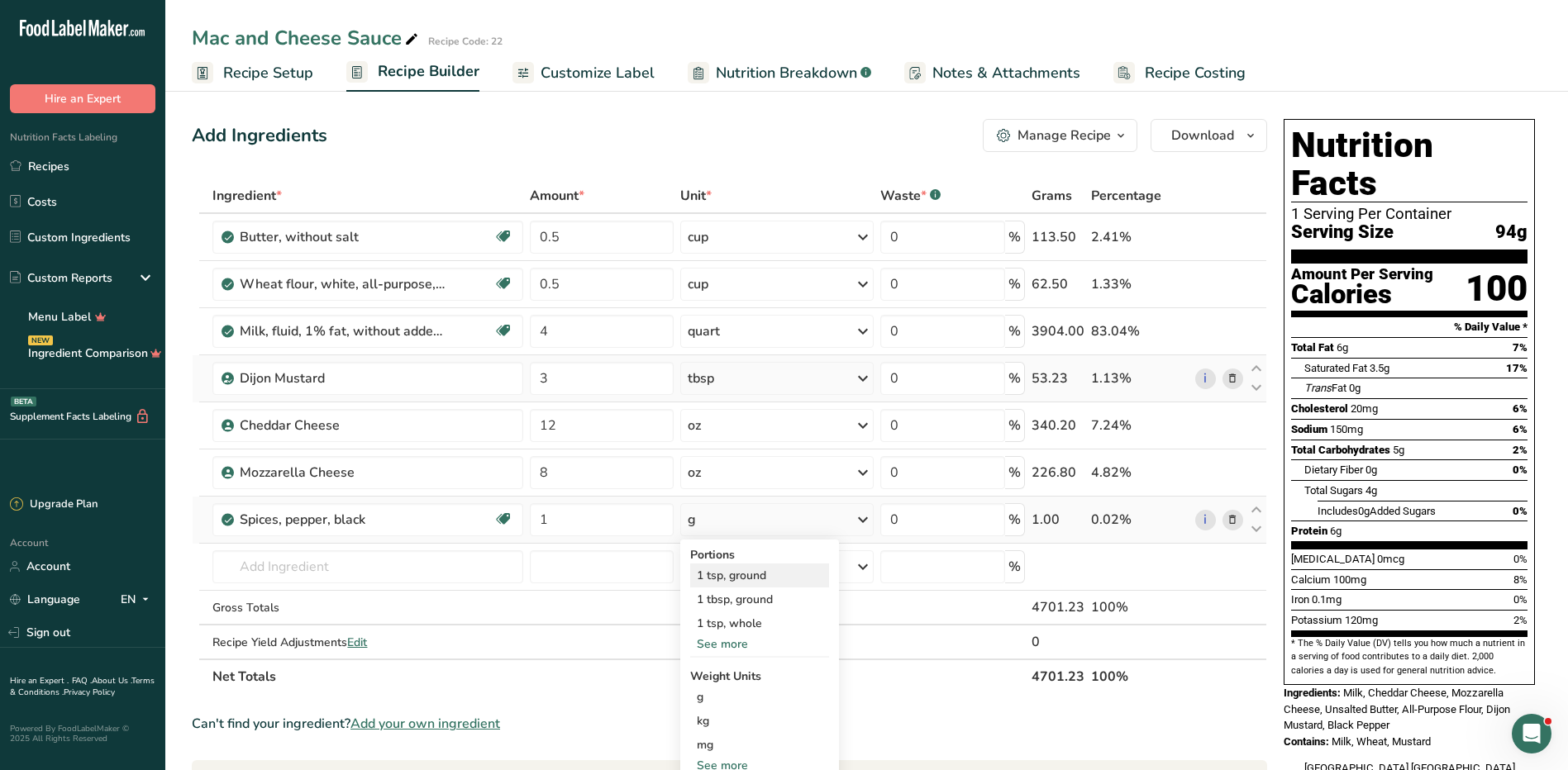
click at [754, 581] on div "1 tsp, ground" at bounding box center [759, 576] width 139 height 24
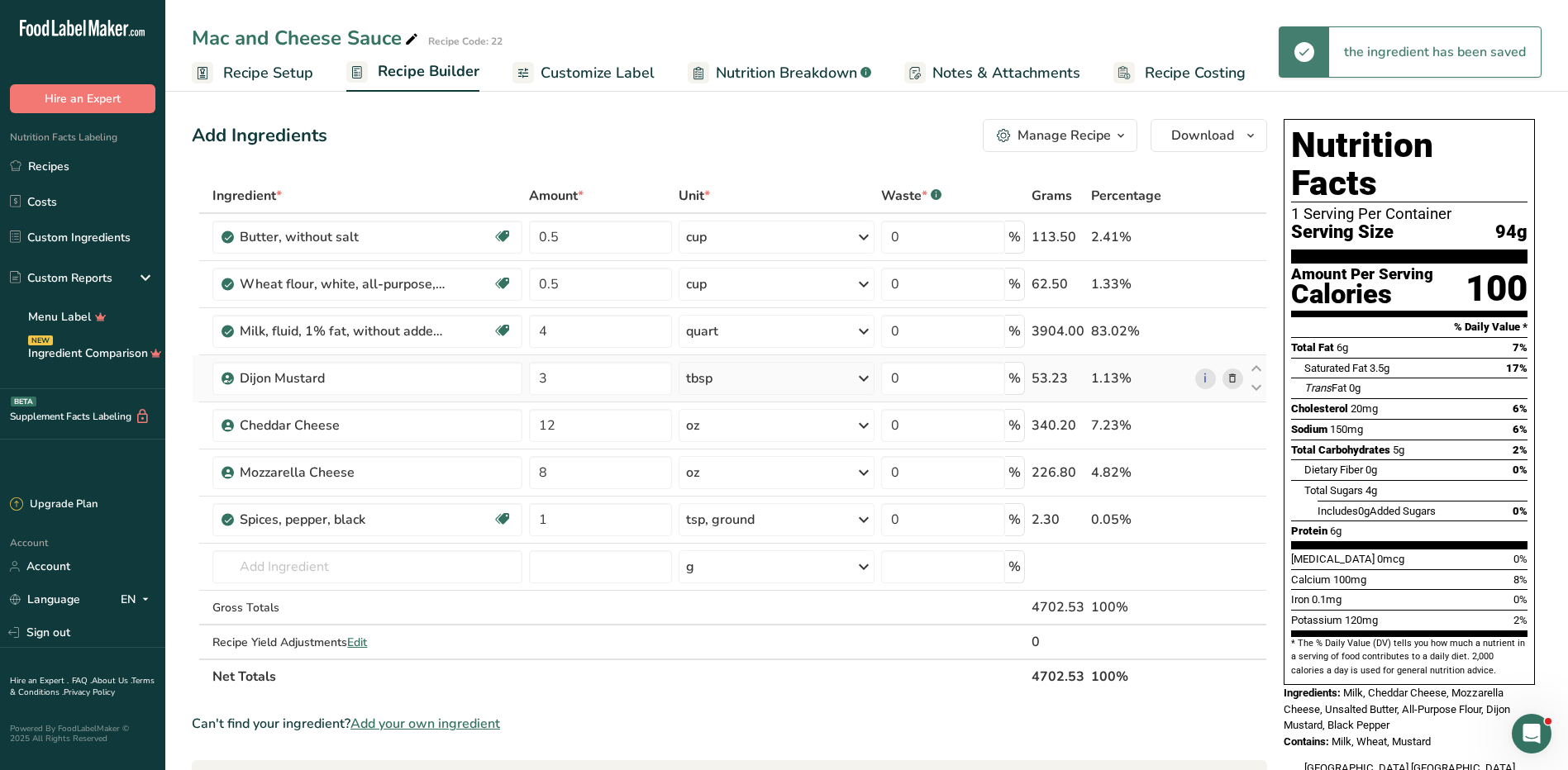
click at [305, 74] on span "Recipe Setup" at bounding box center [269, 73] width 90 height 22
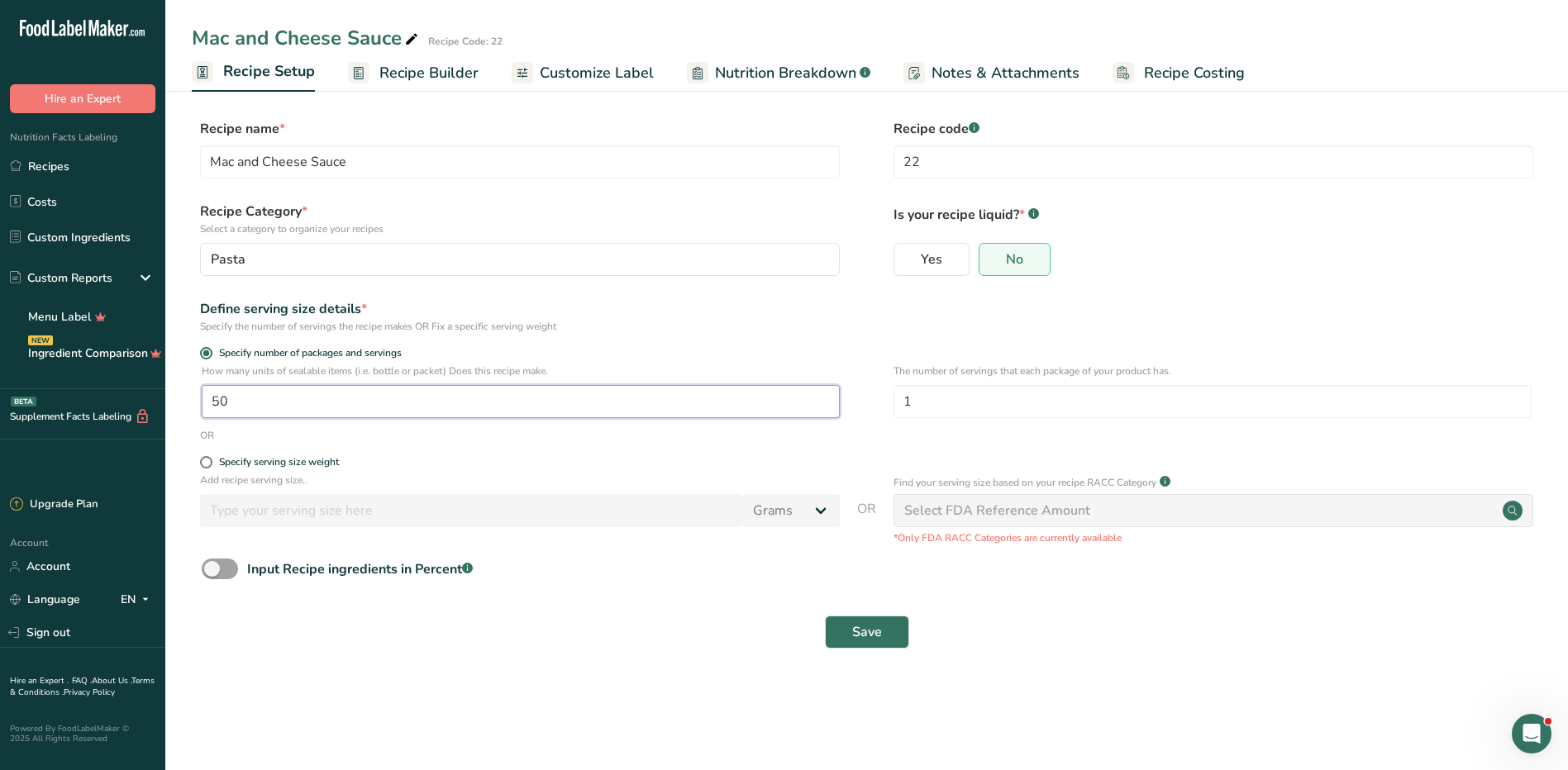
click at [490, 398] on input "50" at bounding box center [521, 401] width 638 height 33
type input "1"
type input "20"
click at [999, 399] on input "1" at bounding box center [1212, 401] width 638 height 33
click at [871, 628] on span "Save" at bounding box center [867, 632] width 29 height 20
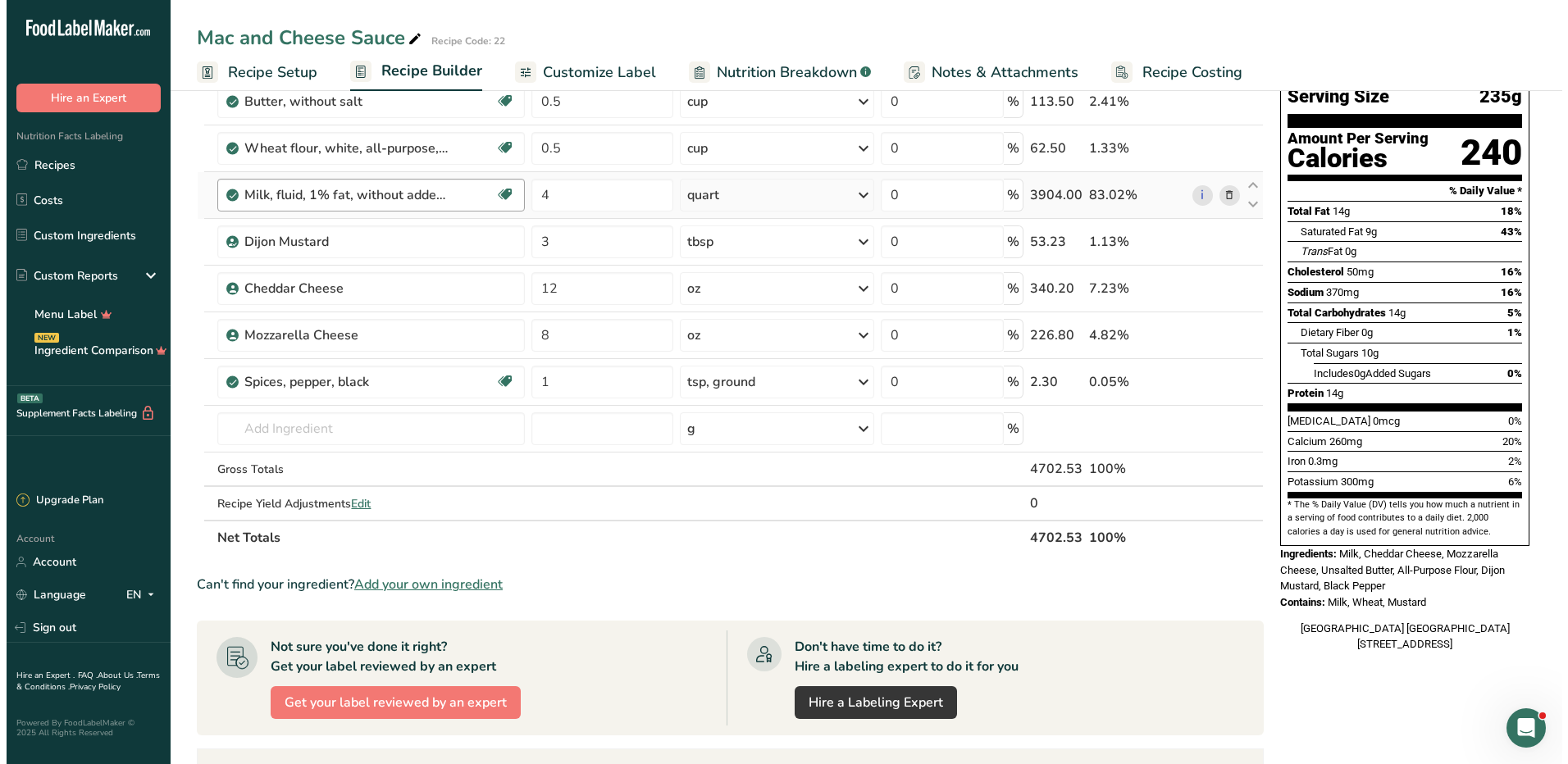
scroll to position [164, 0]
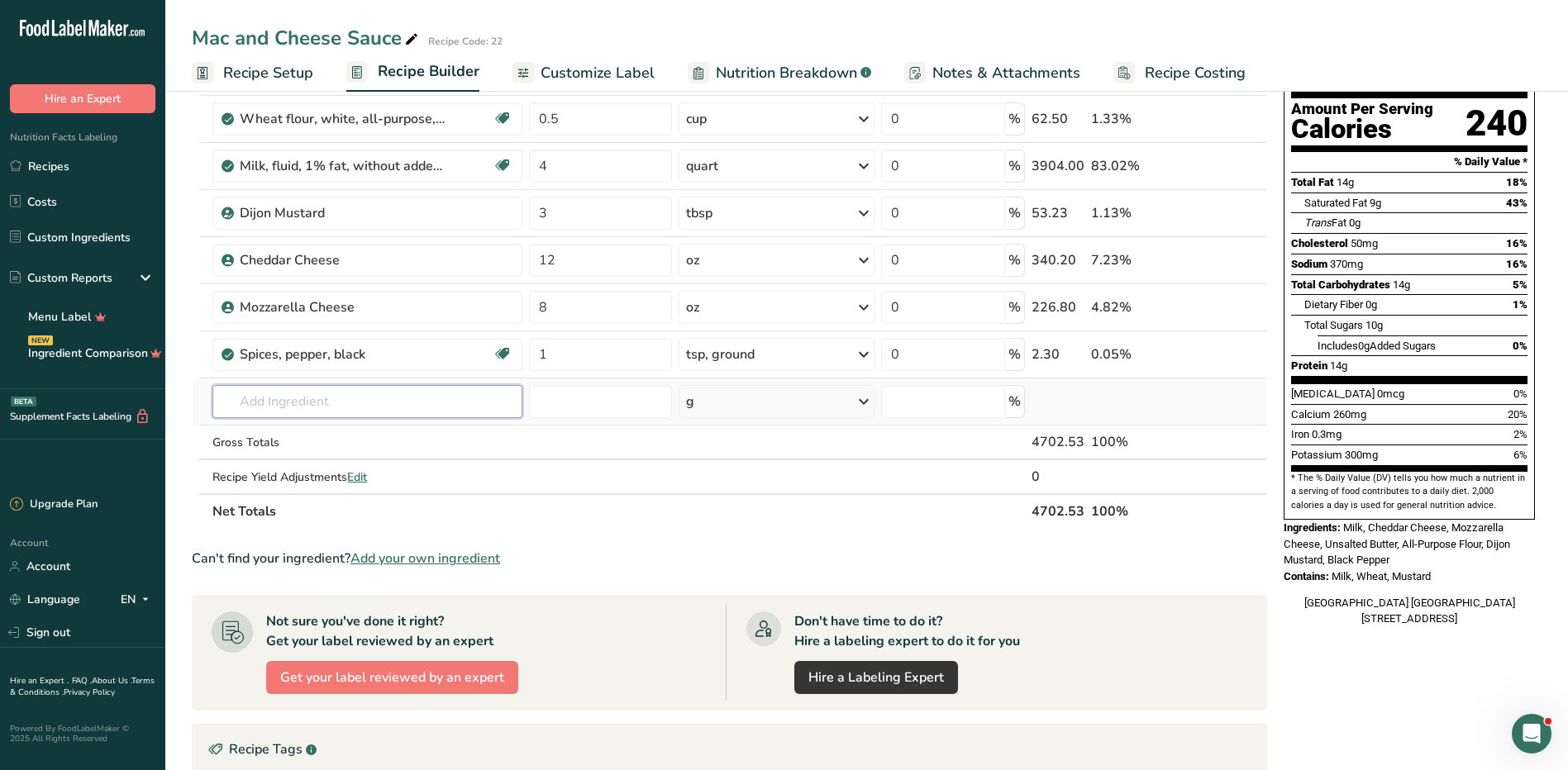
click at [355, 416] on input "text" at bounding box center [367, 401] width 310 height 33
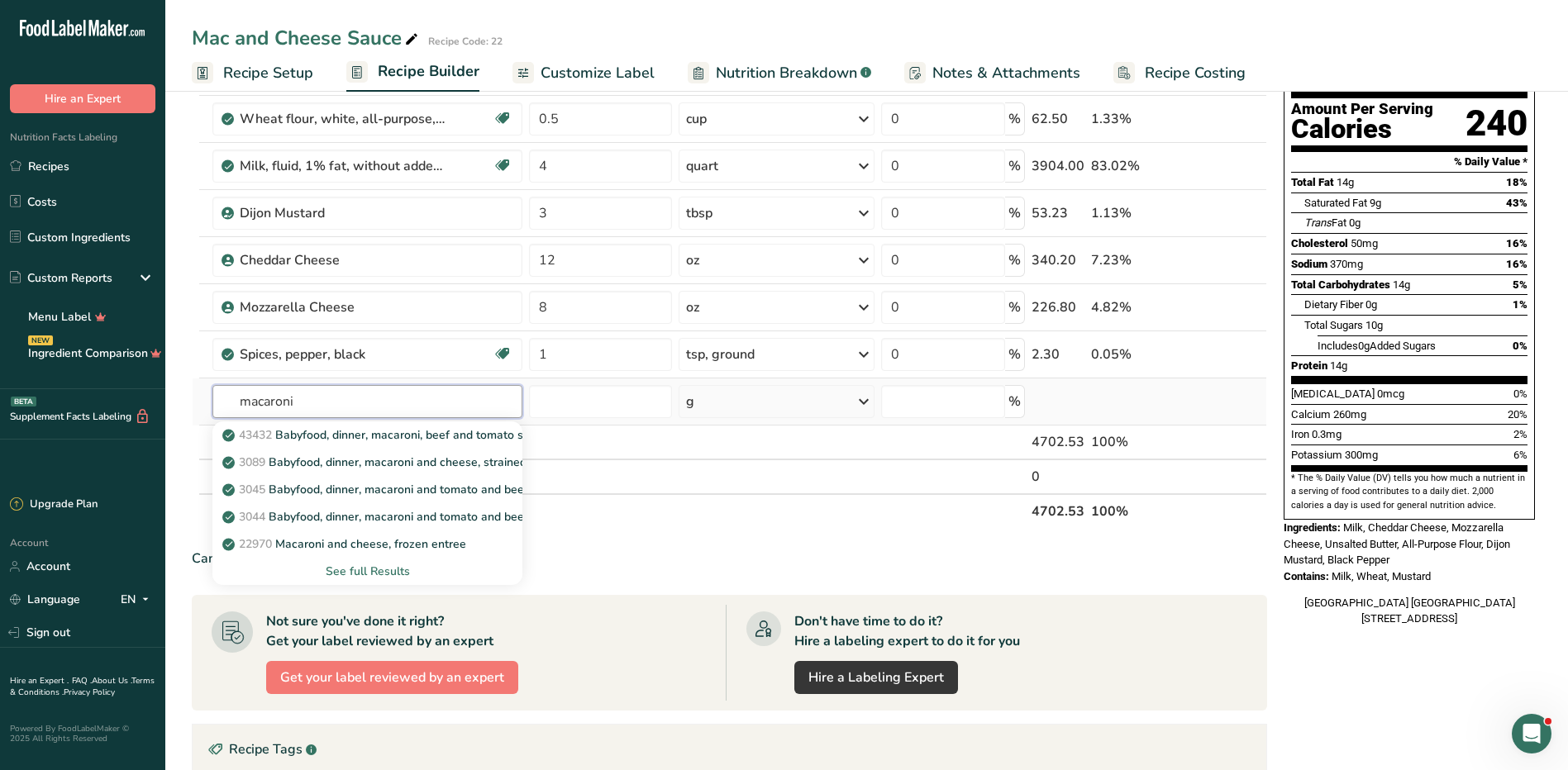
type input "macaroni"
click at [364, 563] on div "See full Results" at bounding box center [367, 571] width 283 height 17
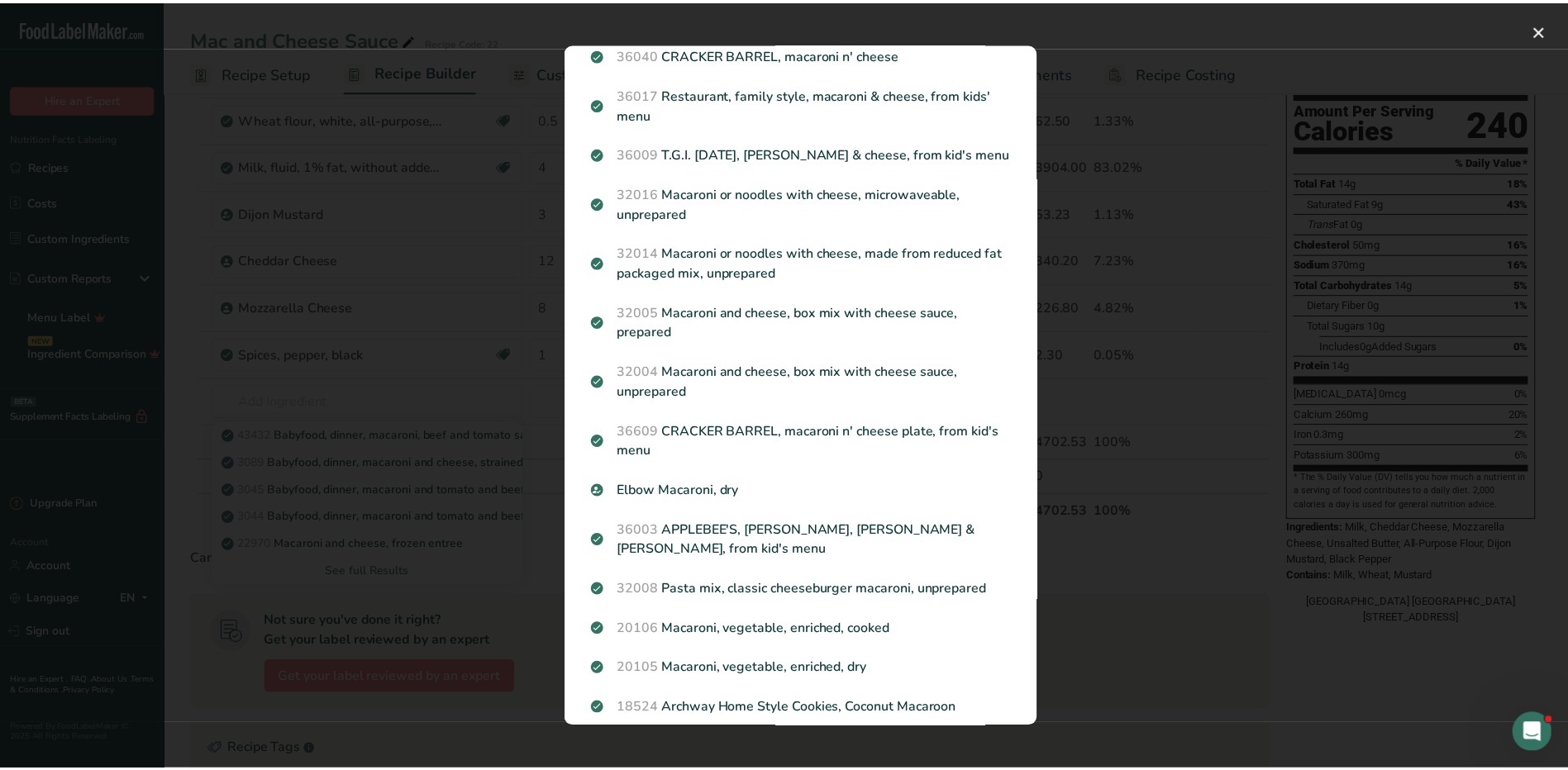
scroll to position [770, 0]
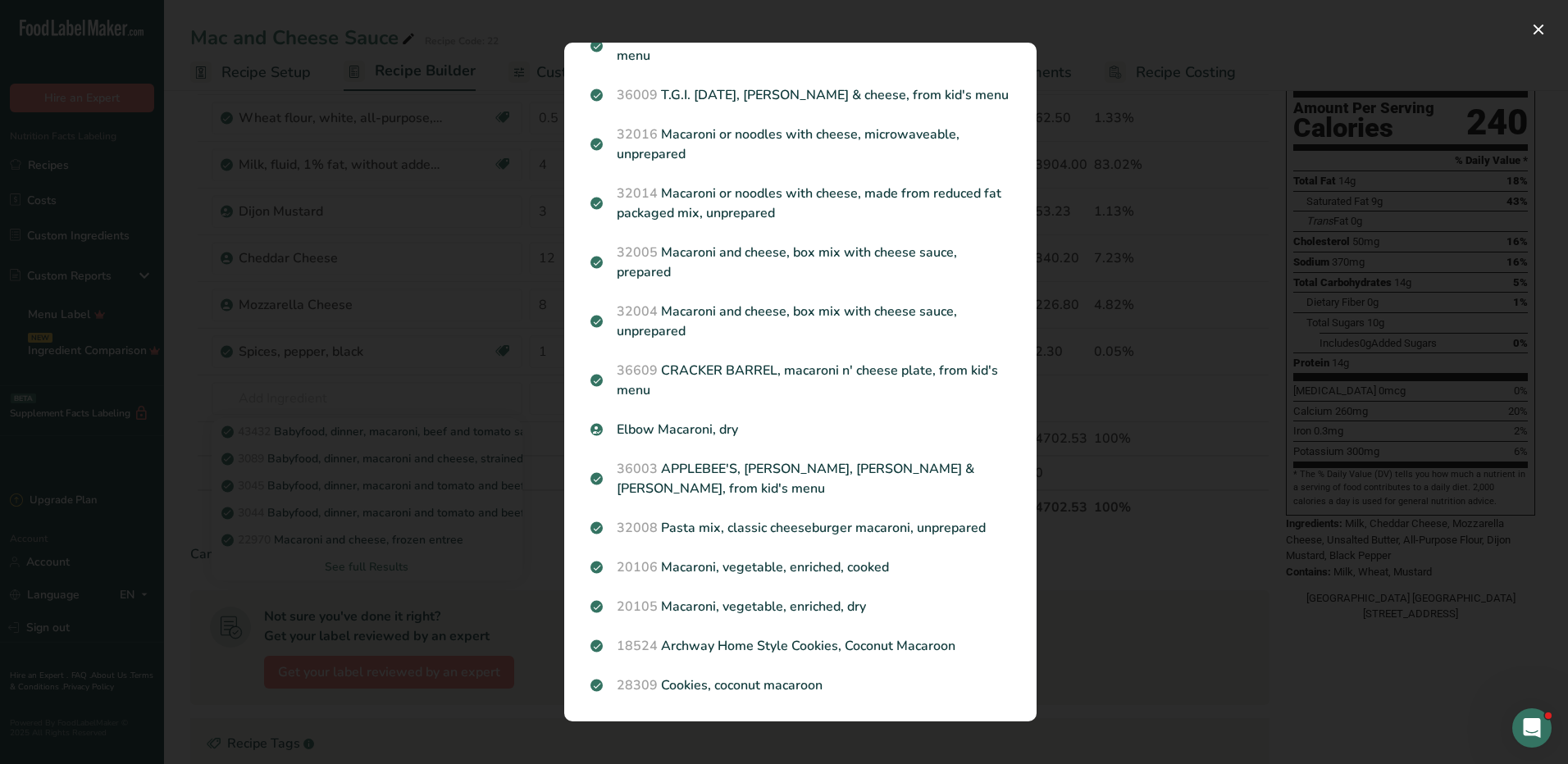
click at [1176, 566] on div "Search results modal" at bounding box center [784, 382] width 1568 height 764
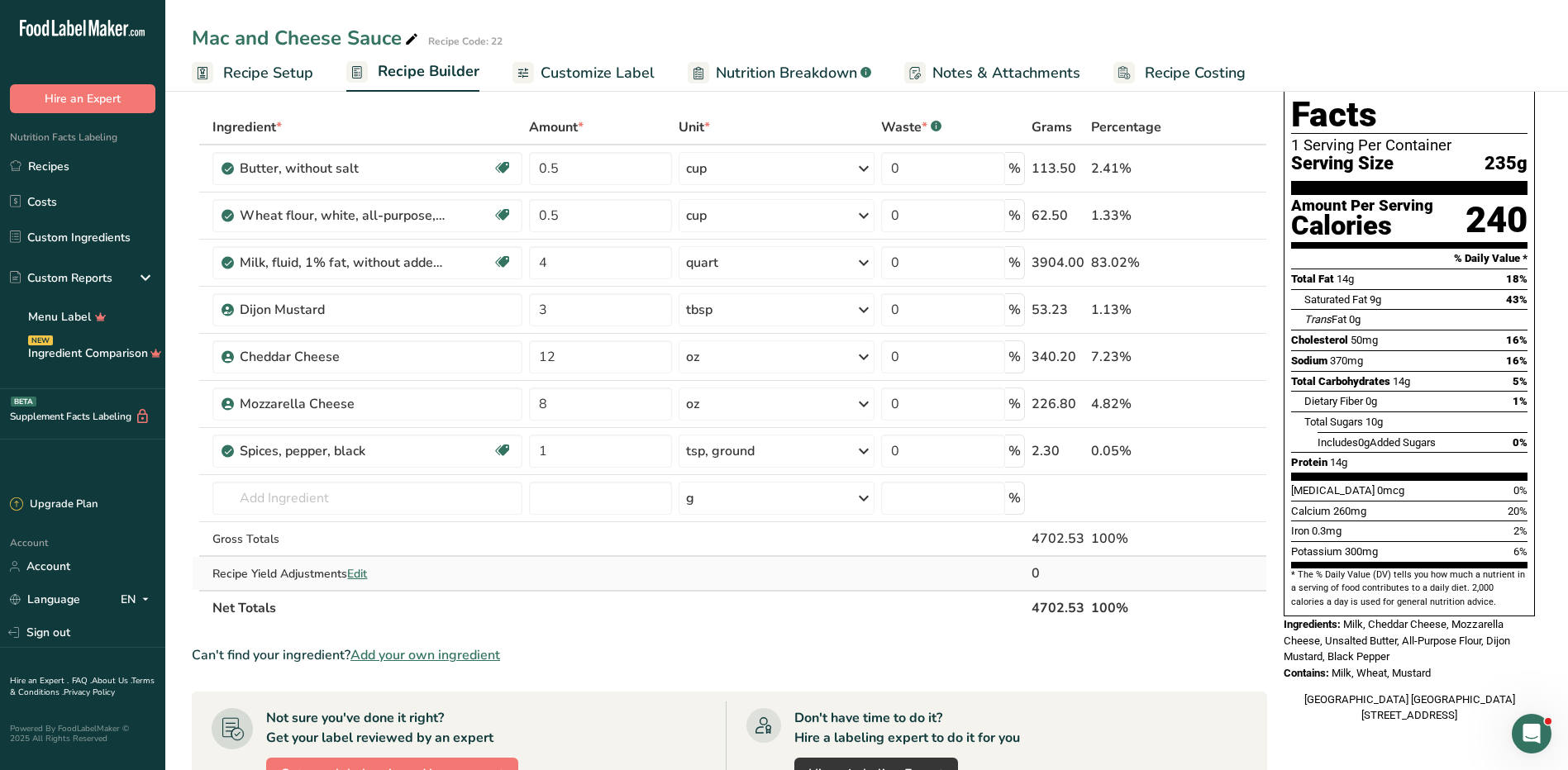
scroll to position [0, 0]
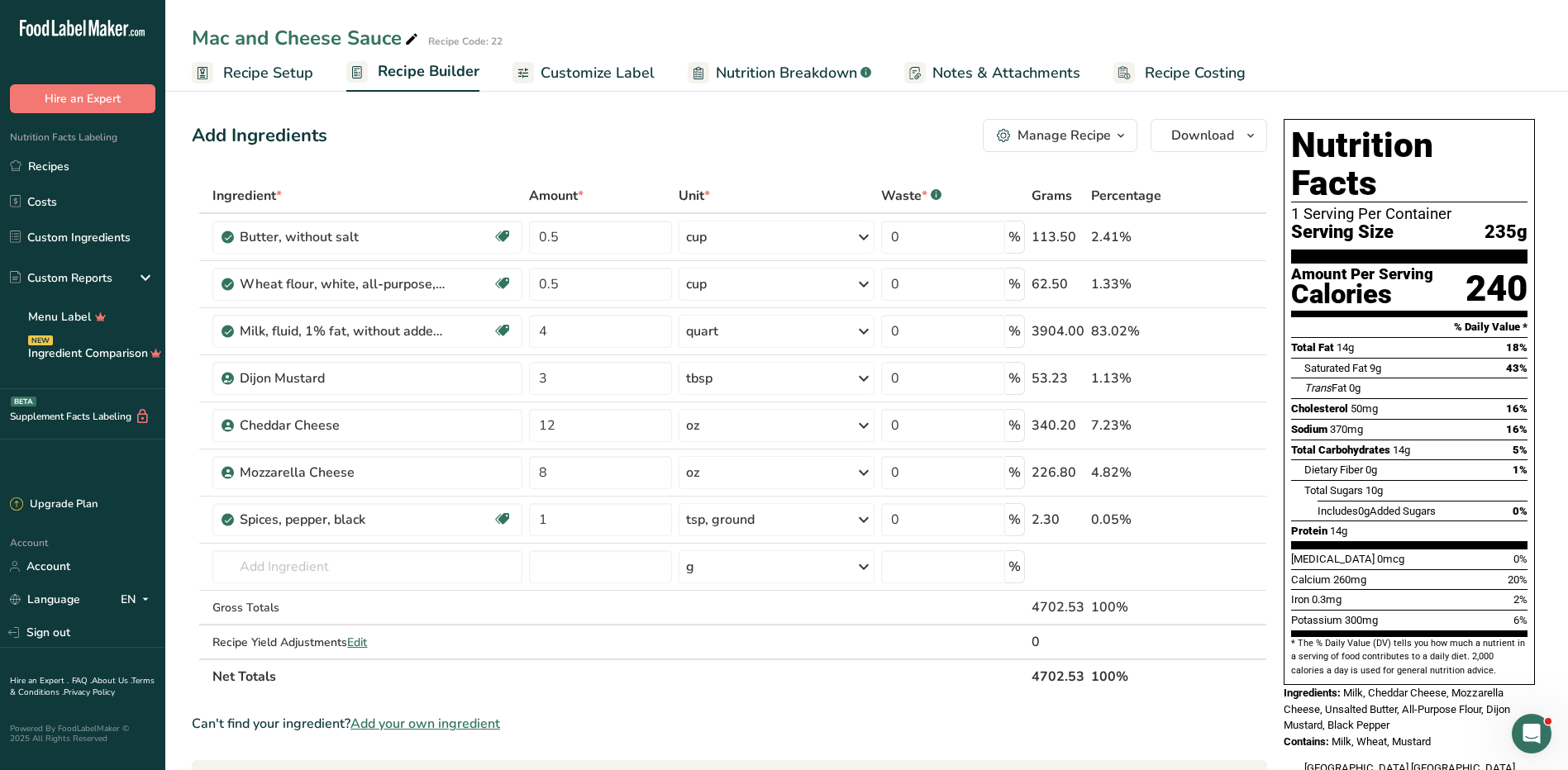
click at [1071, 139] on div "Manage Recipe" at bounding box center [1065, 136] width 93 height 20
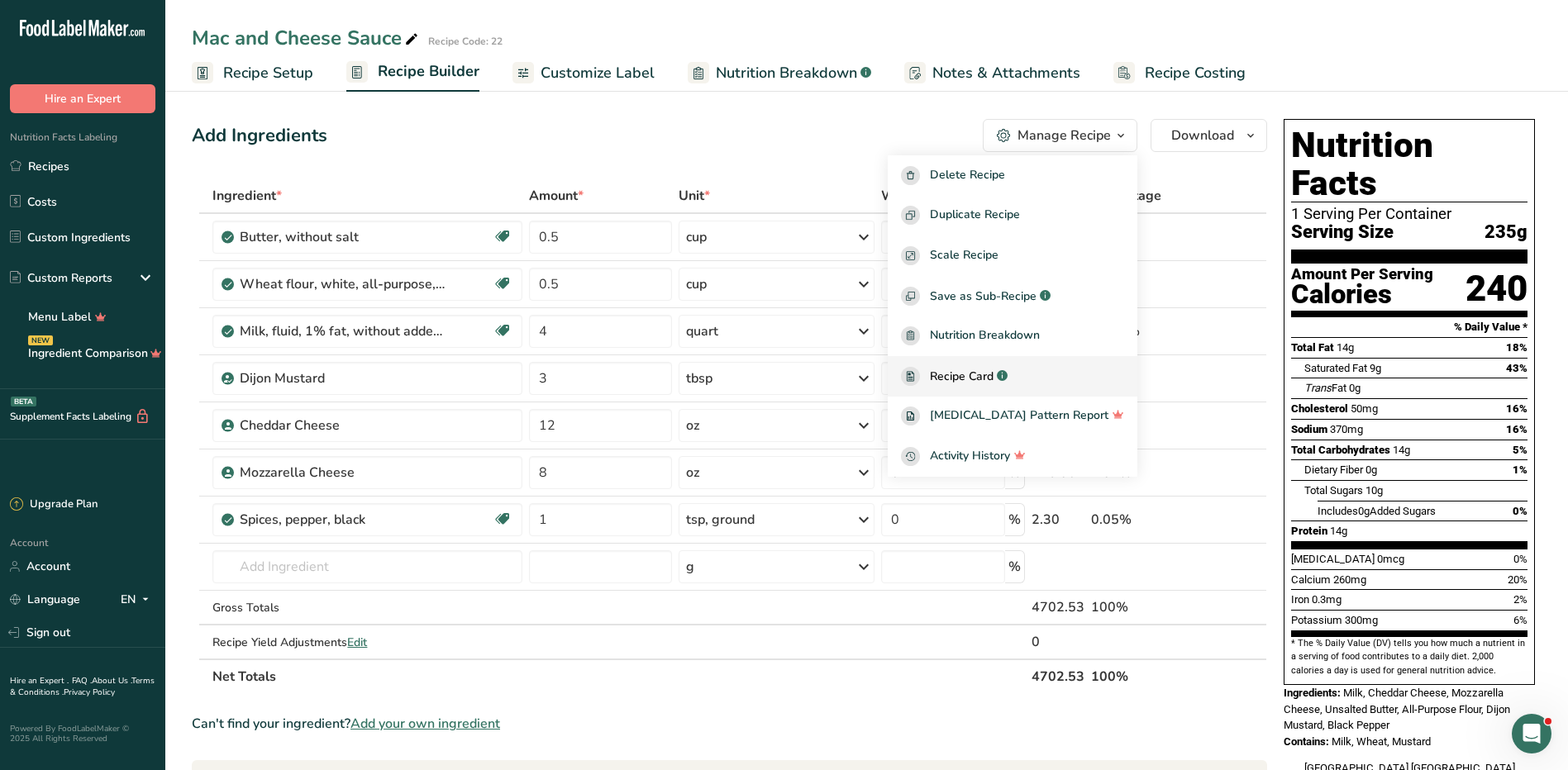
click at [994, 379] on span "Recipe Card" at bounding box center [962, 376] width 64 height 17
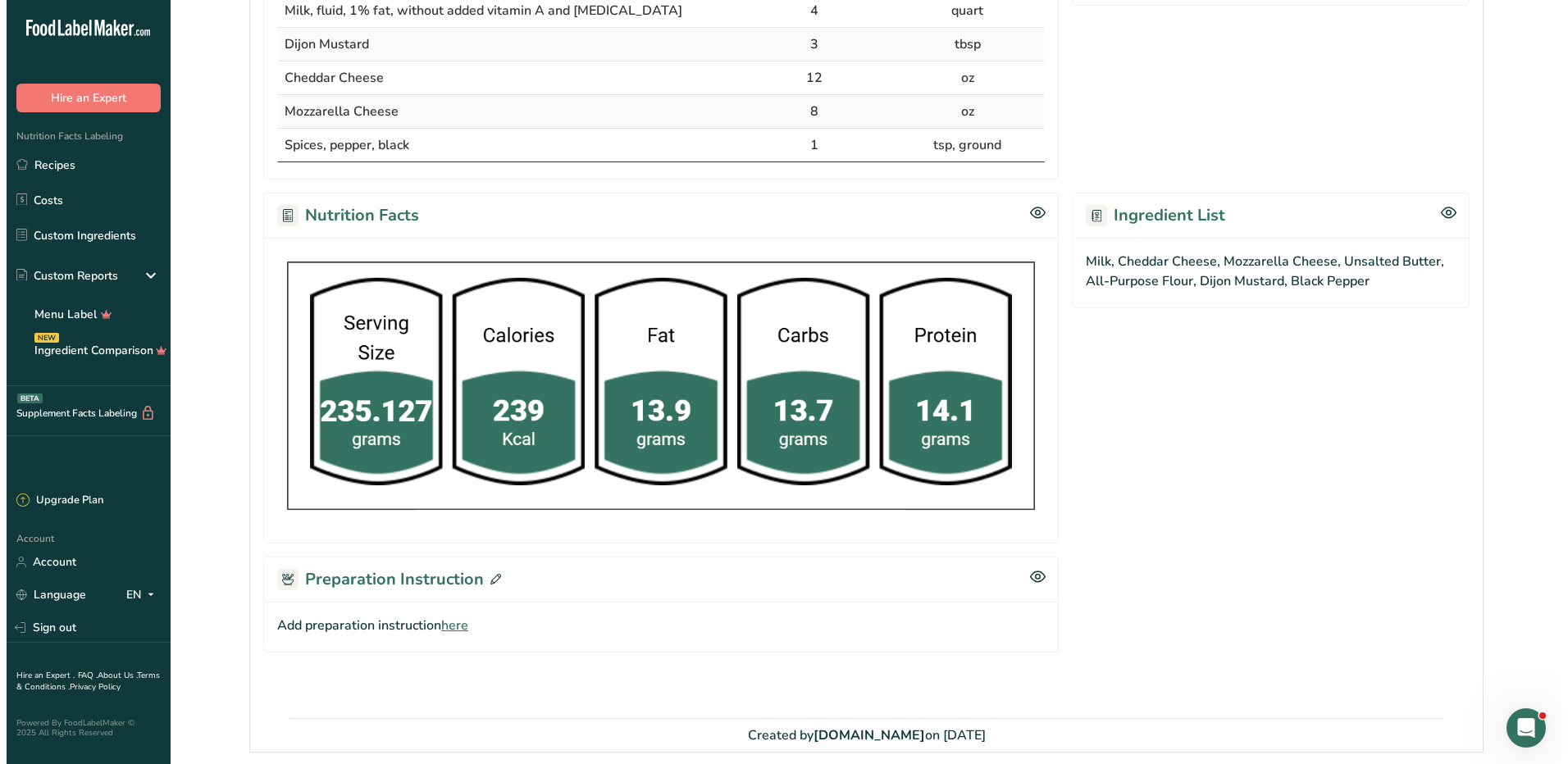
scroll to position [546, 0]
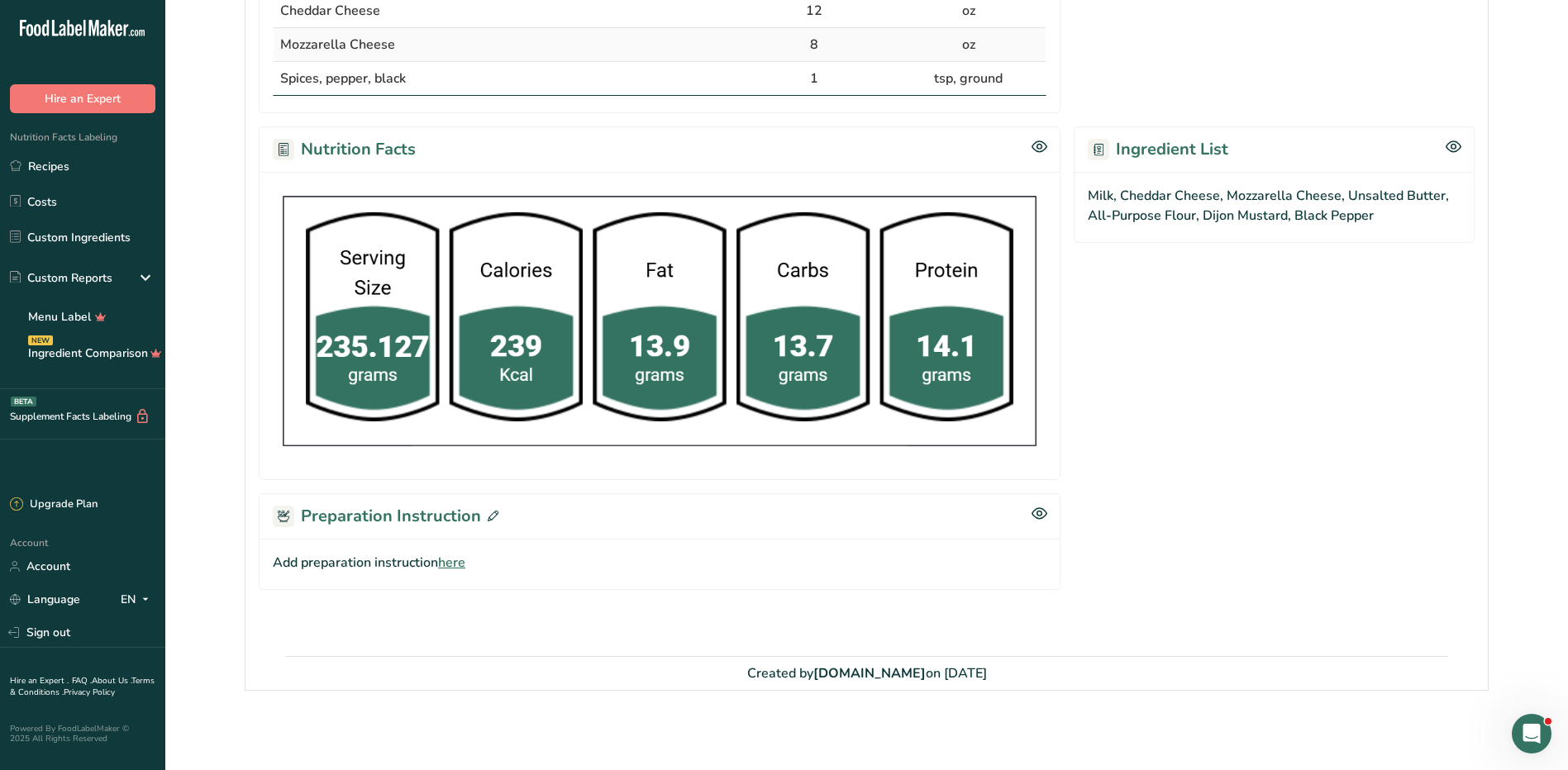
click at [456, 559] on span "here" at bounding box center [452, 563] width 28 height 20
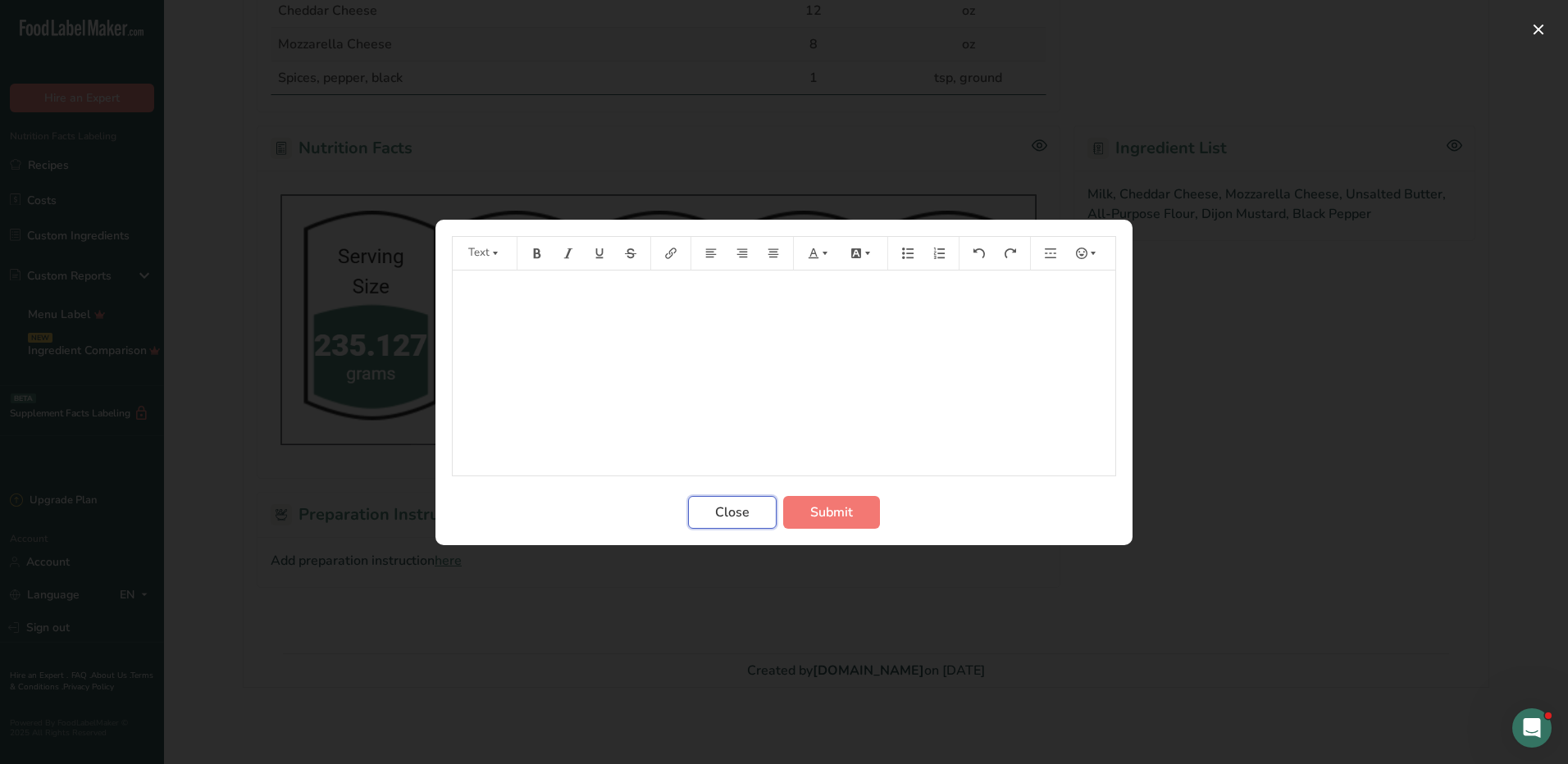
click at [724, 518] on span "Close" at bounding box center [732, 512] width 34 height 20
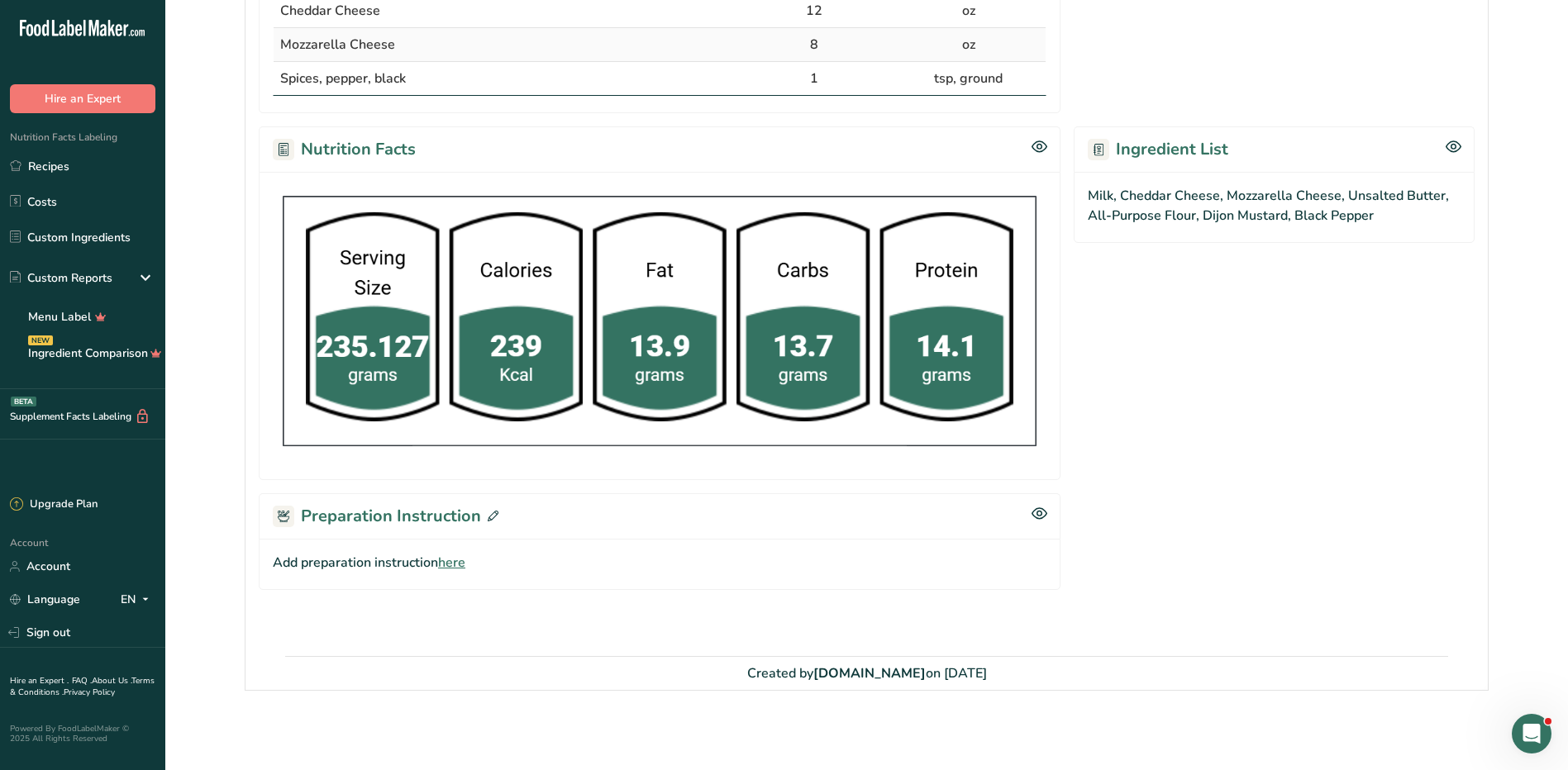
click at [488, 514] on icon at bounding box center [493, 516] width 10 height 10
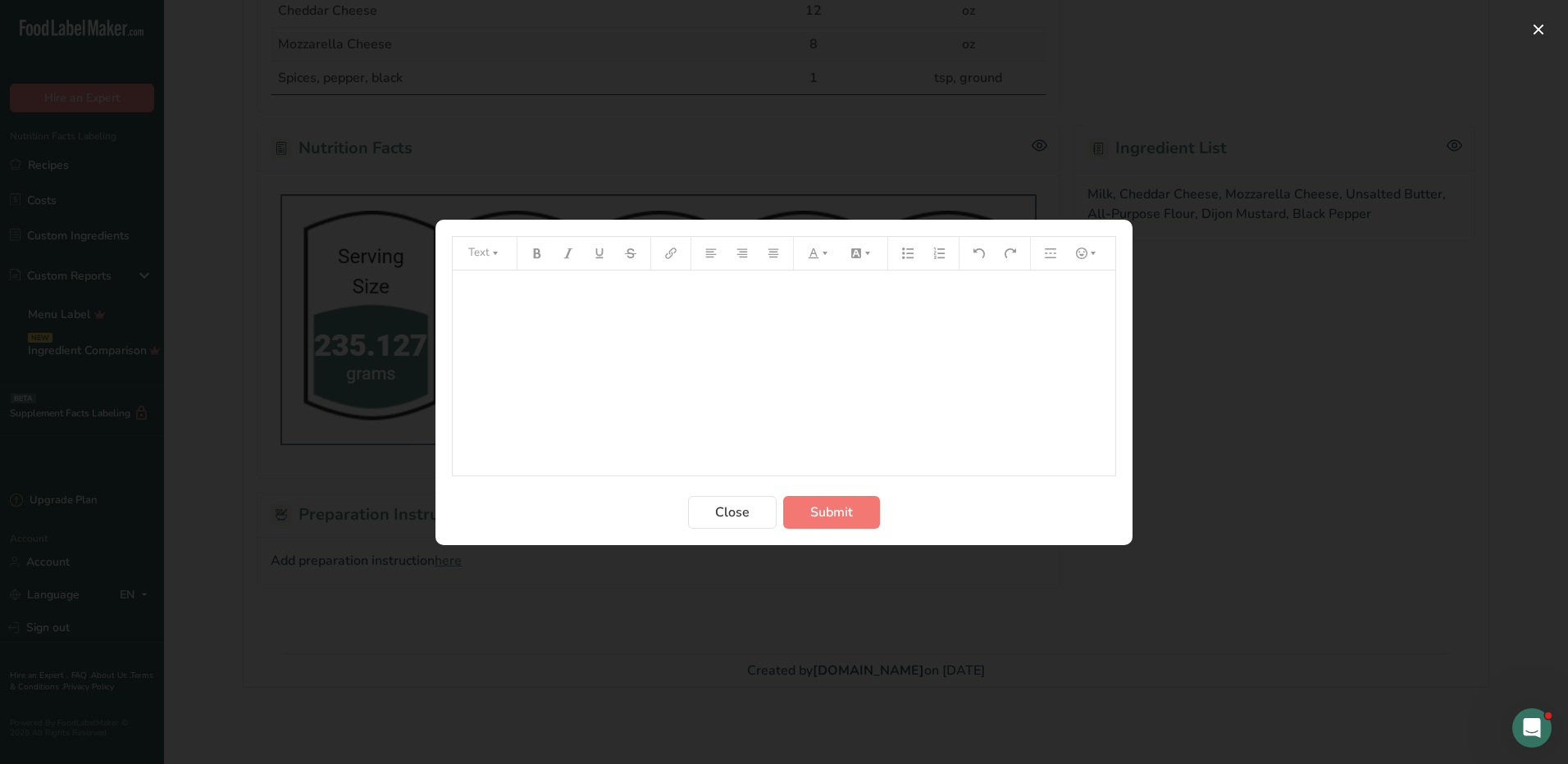
click at [640, 354] on div "﻿" at bounding box center [784, 373] width 663 height 205
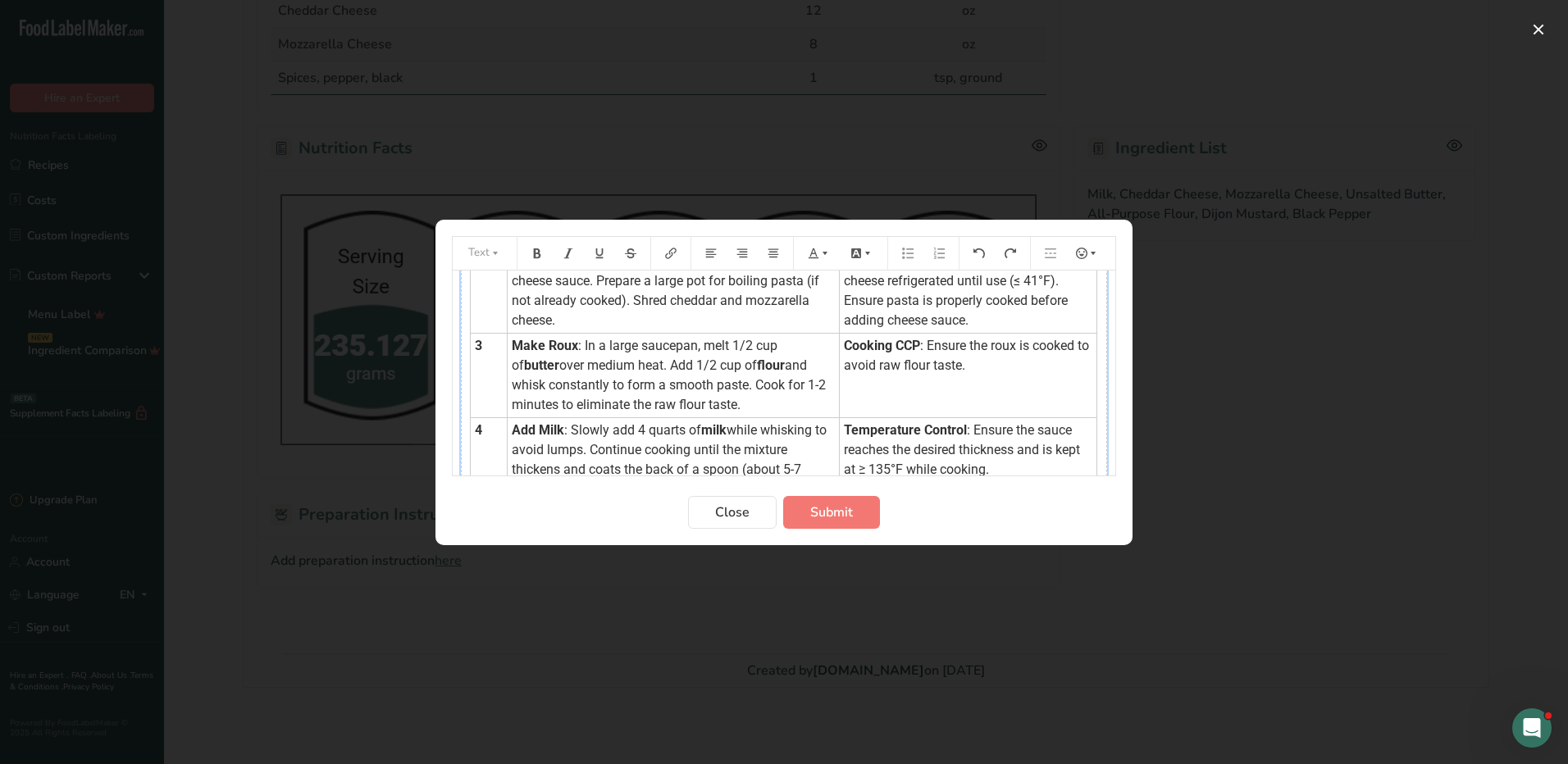
scroll to position [0, 0]
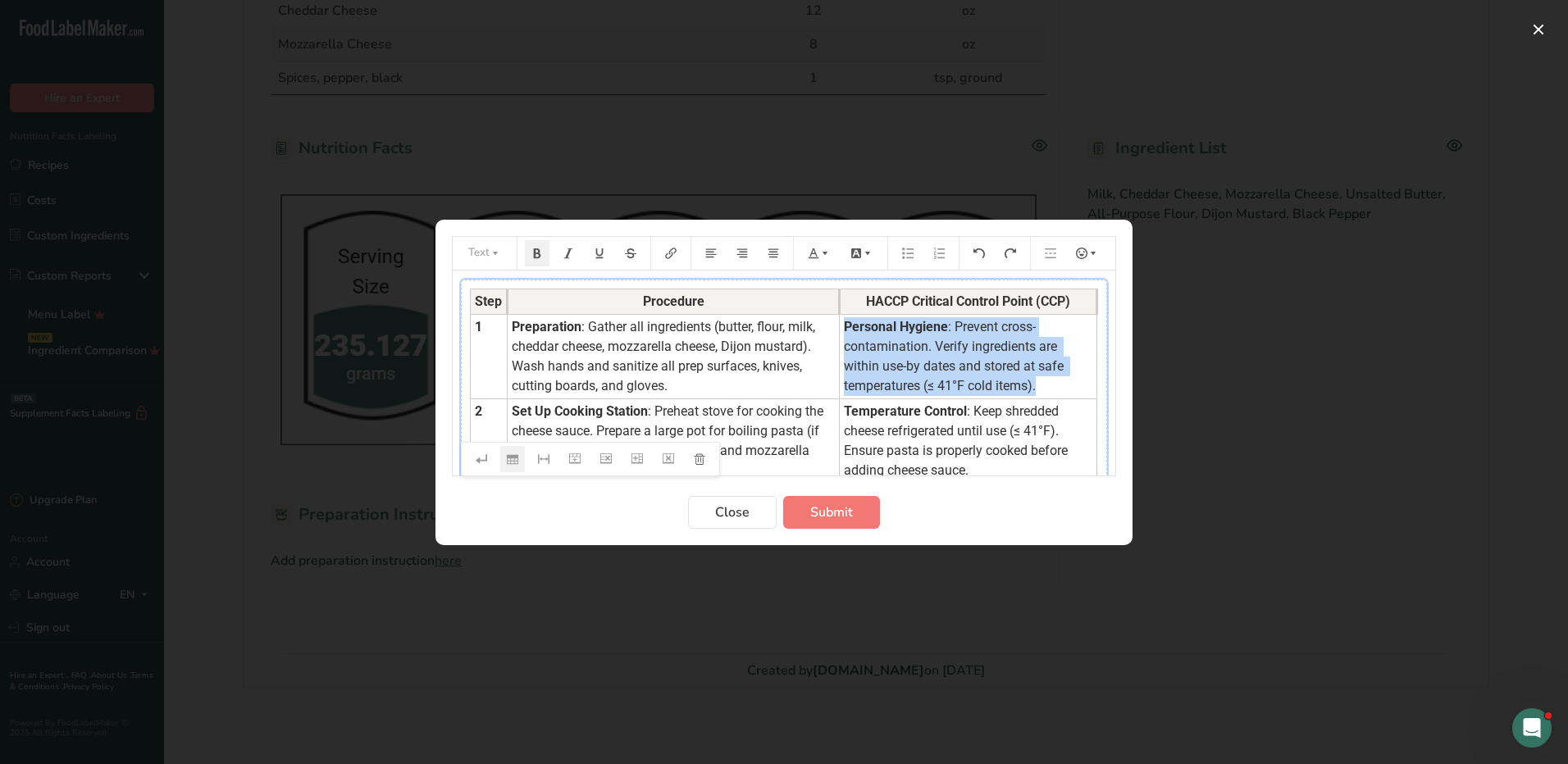
drag, startPoint x: 825, startPoint y: 325, endPoint x: 1052, endPoint y: 391, distance: 236.4
click at [1052, 391] on td "Personal Hygiene : Prevent cross-contamination. Verify ingredients are within u…" at bounding box center [968, 356] width 258 height 85
click at [818, 245] on button "Preparation instructions modal" at bounding box center [819, 254] width 36 height 27
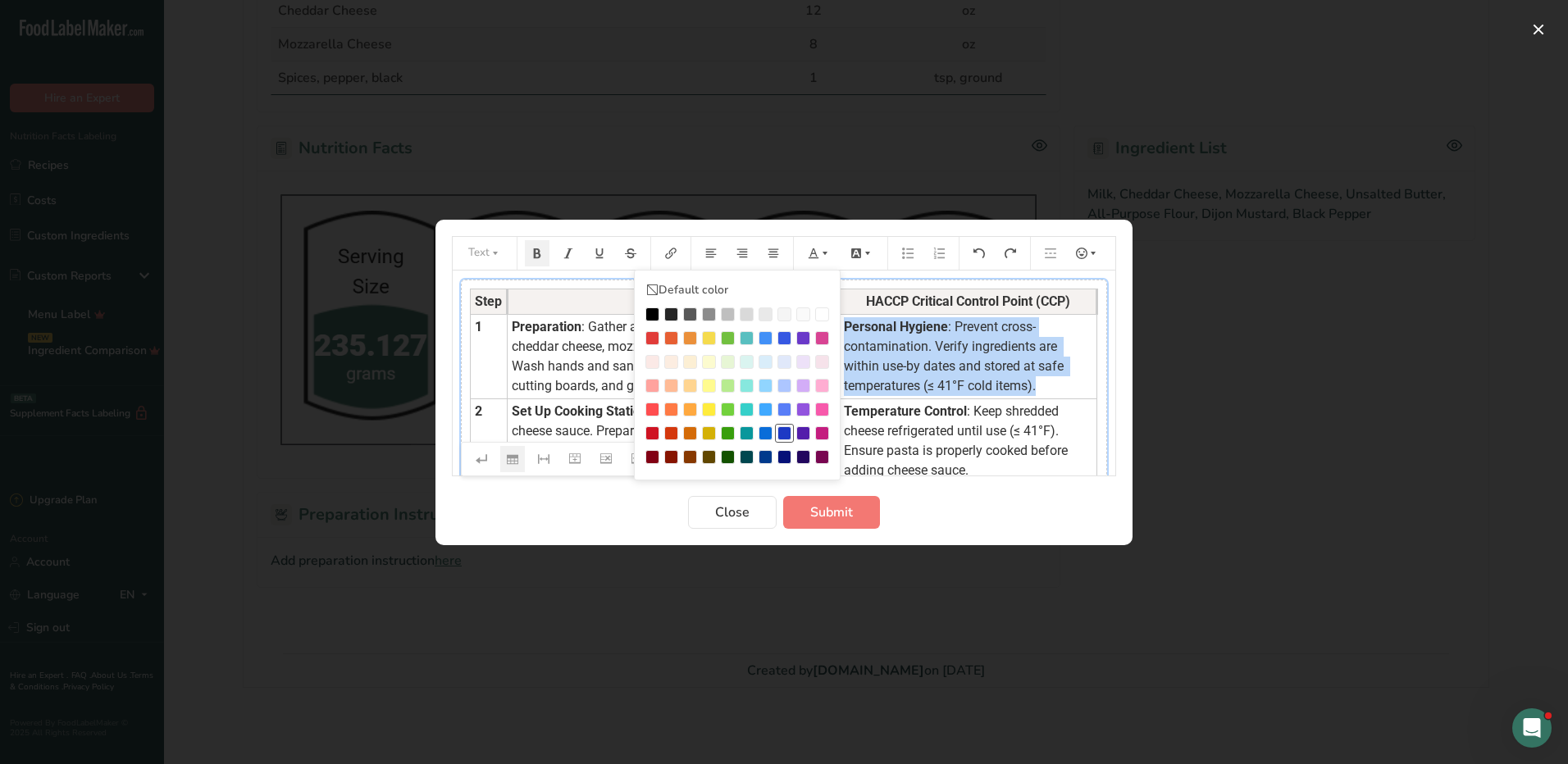
click at [783, 432] on div "Preparation instructions modal" at bounding box center [784, 433] width 14 height 14
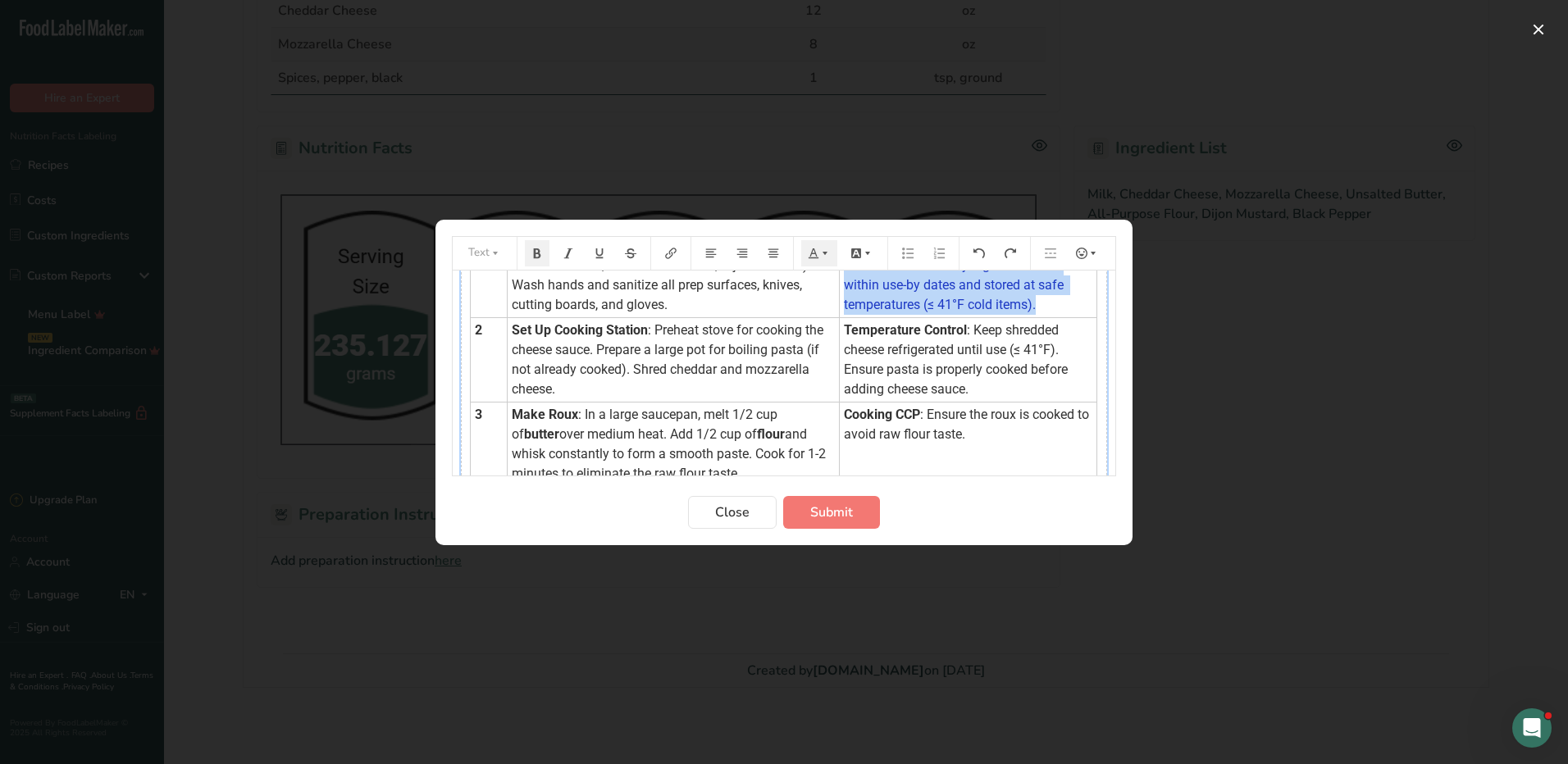
scroll to position [82, 0]
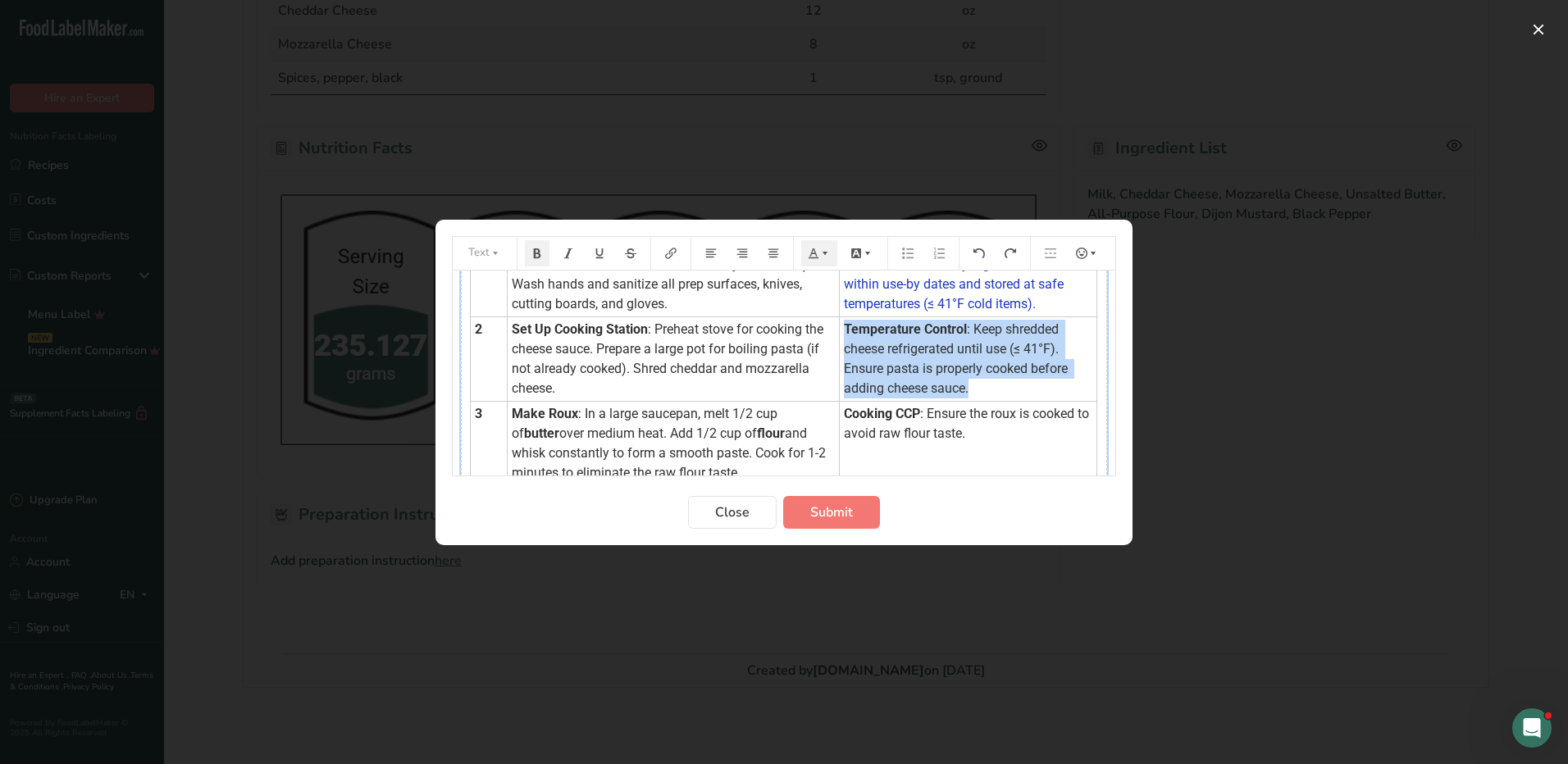
drag, startPoint x: 829, startPoint y: 327, endPoint x: 955, endPoint y: 394, distance: 142.7
click at [955, 394] on td "Temperature Control : Keep shredded cheese refrigerated until use (≤ 41°F). Ens…" at bounding box center [968, 359] width 258 height 85
click at [808, 254] on icon "Preparation instructions modal" at bounding box center [813, 253] width 11 height 11
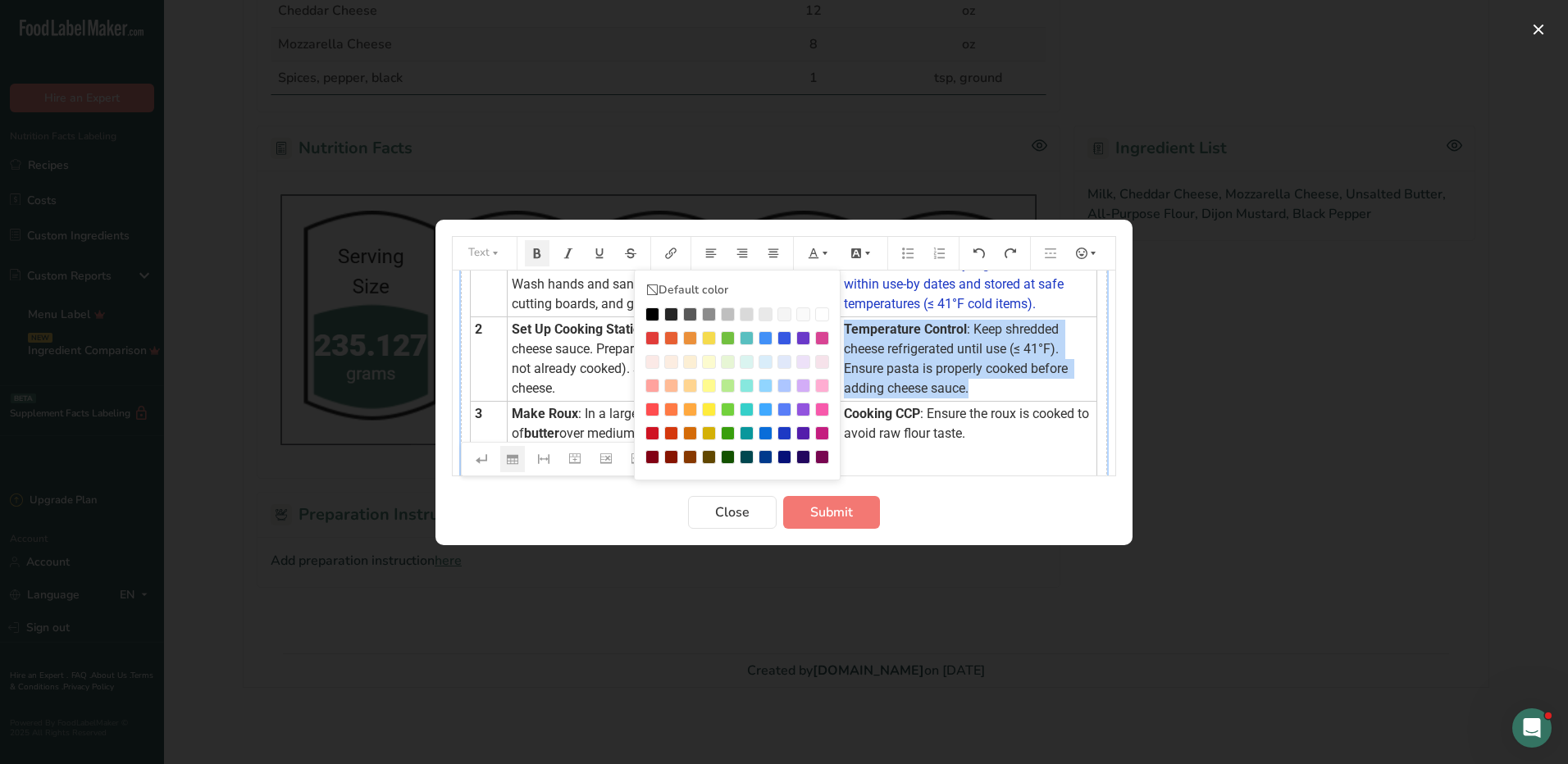
click at [779, 428] on div "Preparation instructions modal" at bounding box center [784, 433] width 14 height 14
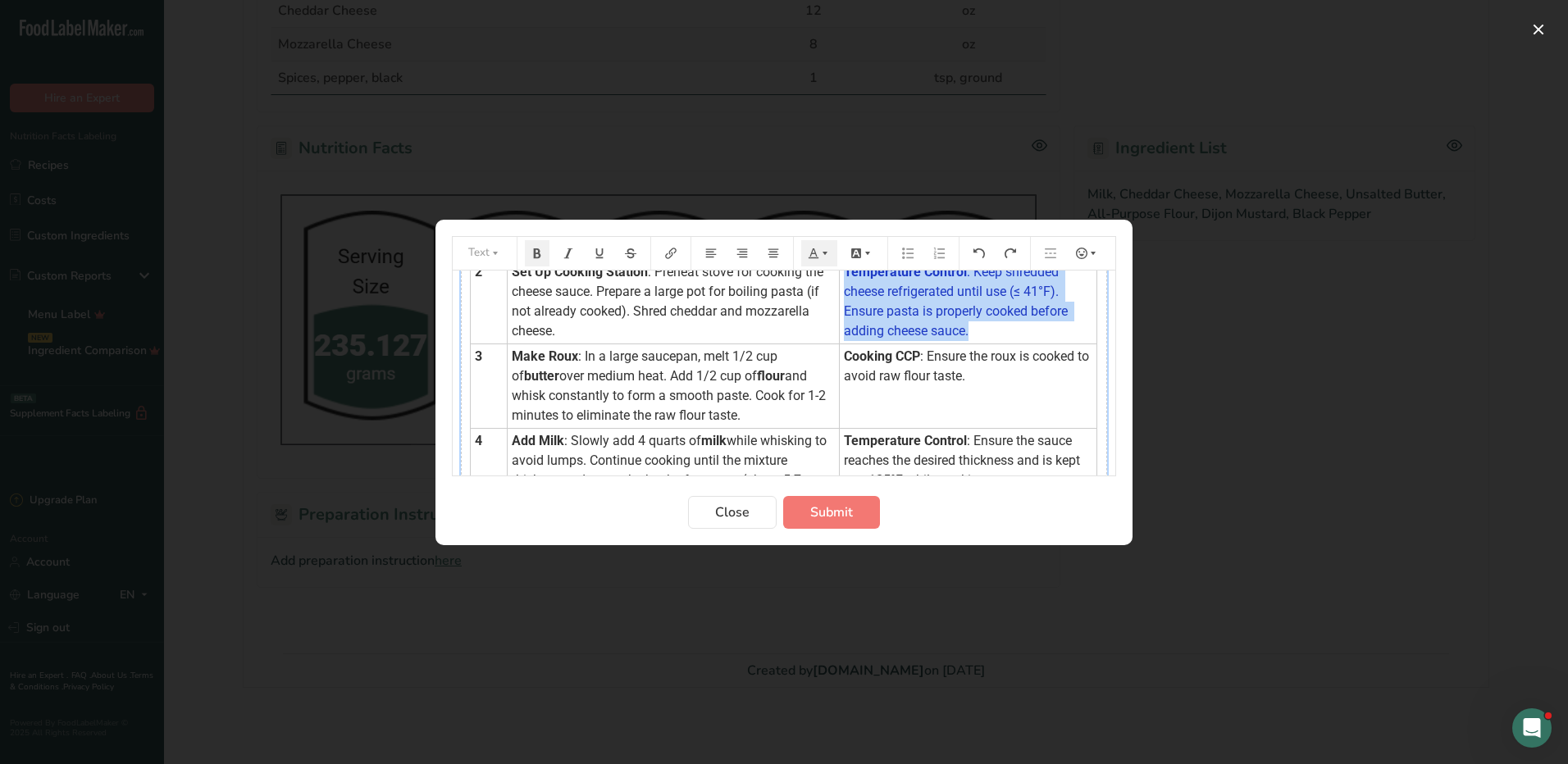
scroll to position [164, 0]
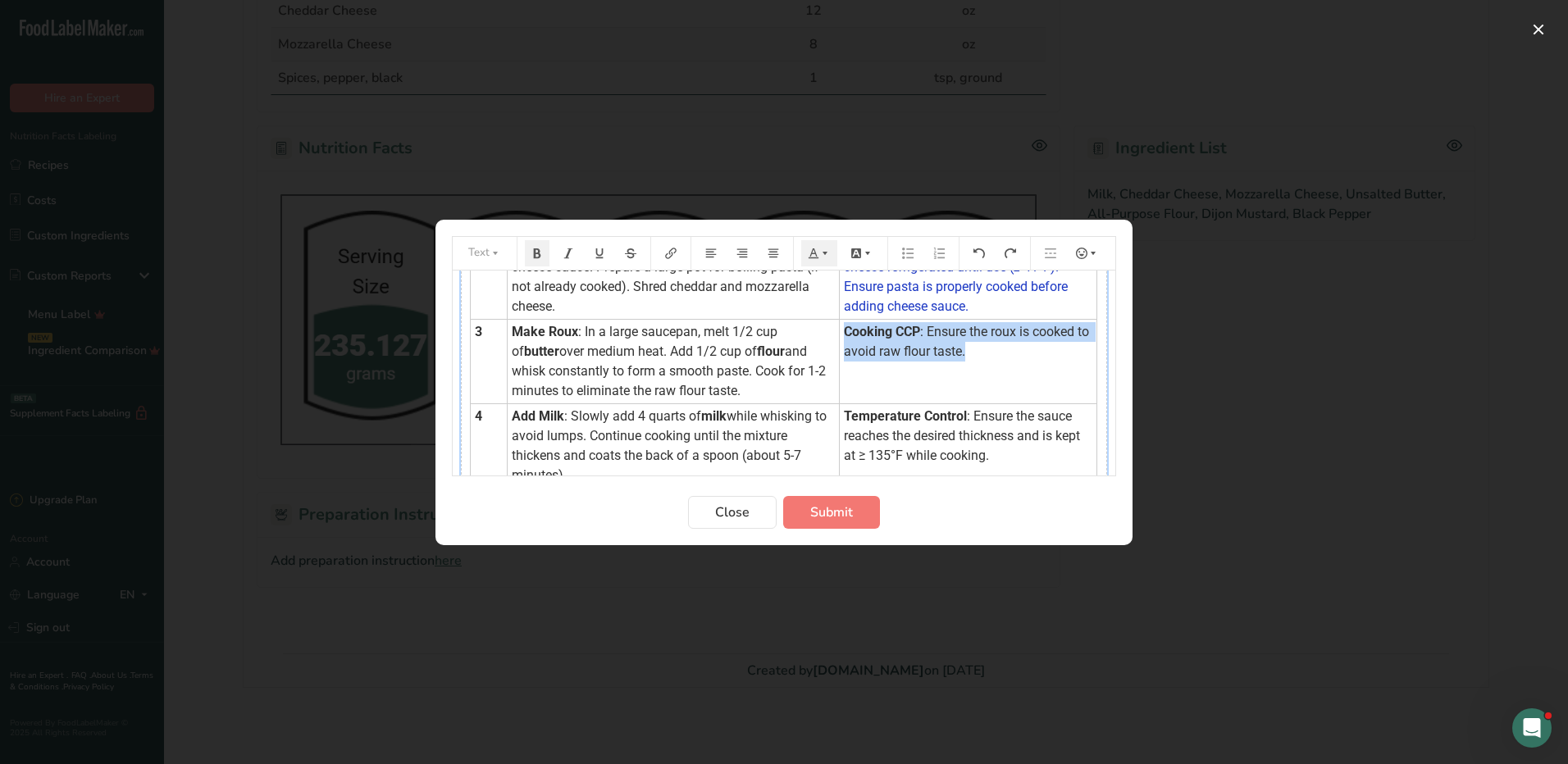
drag, startPoint x: 824, startPoint y: 327, endPoint x: 989, endPoint y: 360, distance: 168.3
click at [989, 360] on td "Cooking CCP : Ensure the roux is cooked to avoid raw flour taste." at bounding box center [968, 361] width 258 height 85
click at [822, 259] on icon "Preparation instructions modal" at bounding box center [824, 253] width 11 height 11
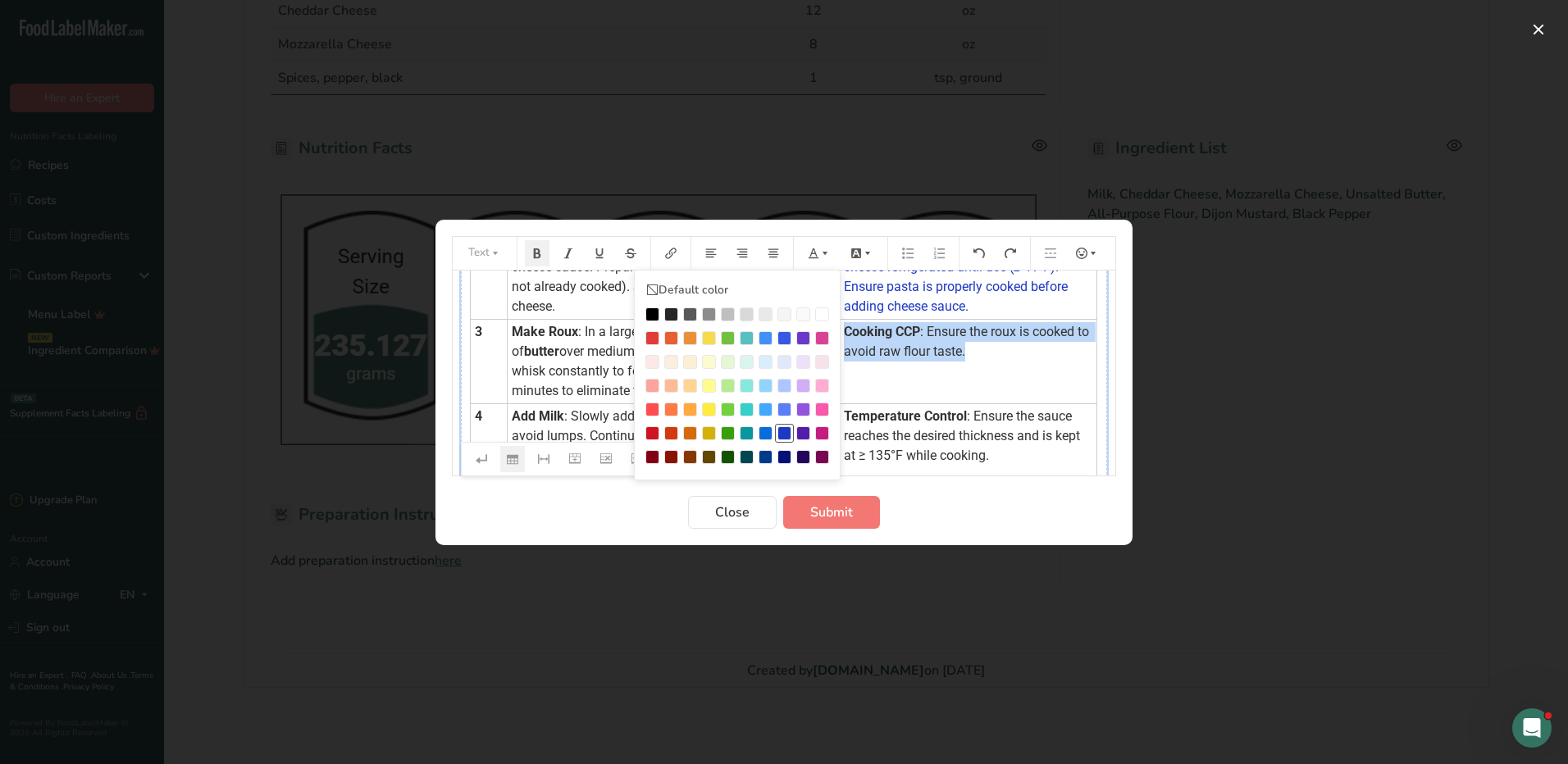
click at [784, 429] on div "Preparation instructions modal" at bounding box center [784, 433] width 14 height 14
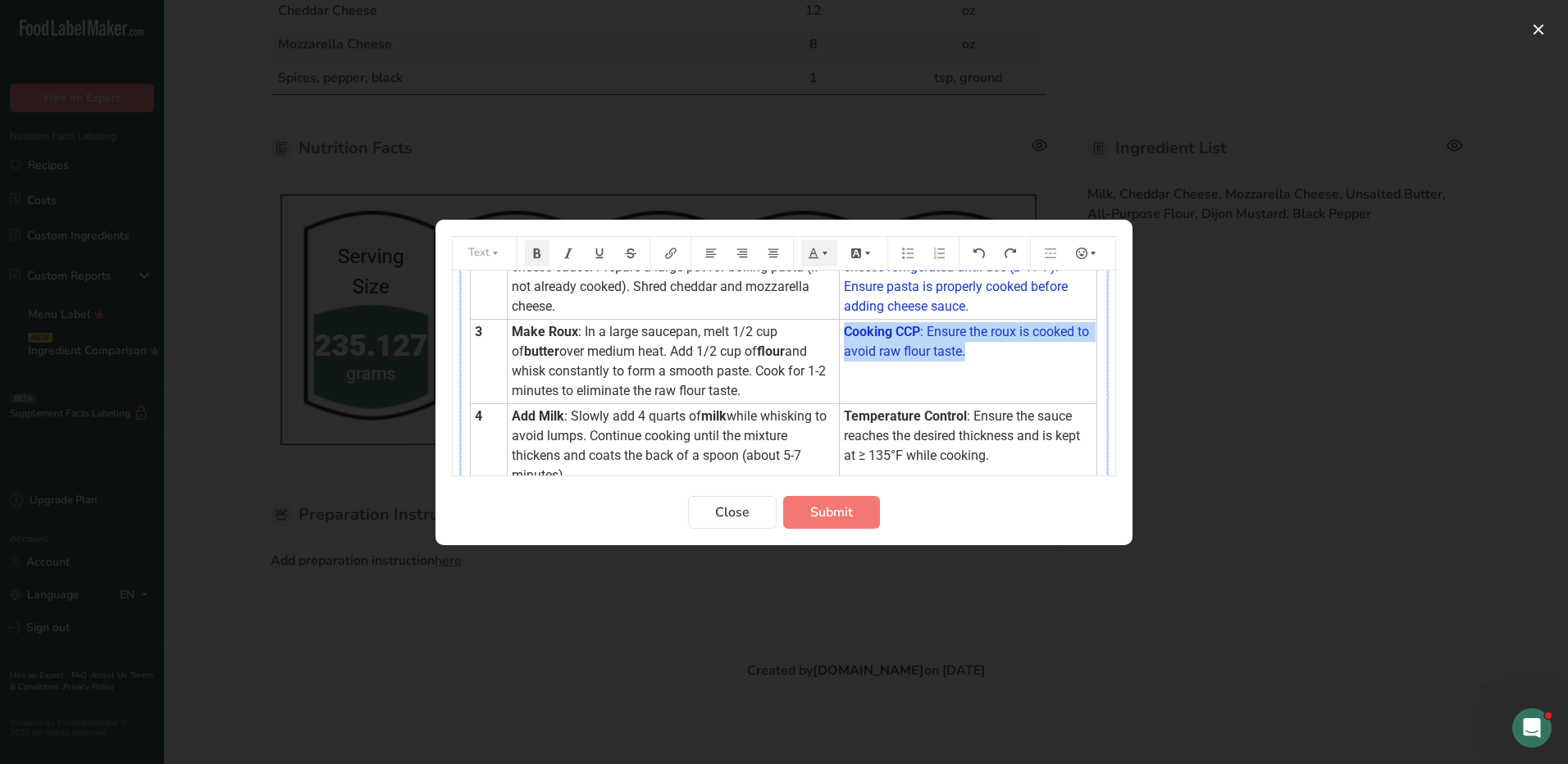
scroll to position [246, 0]
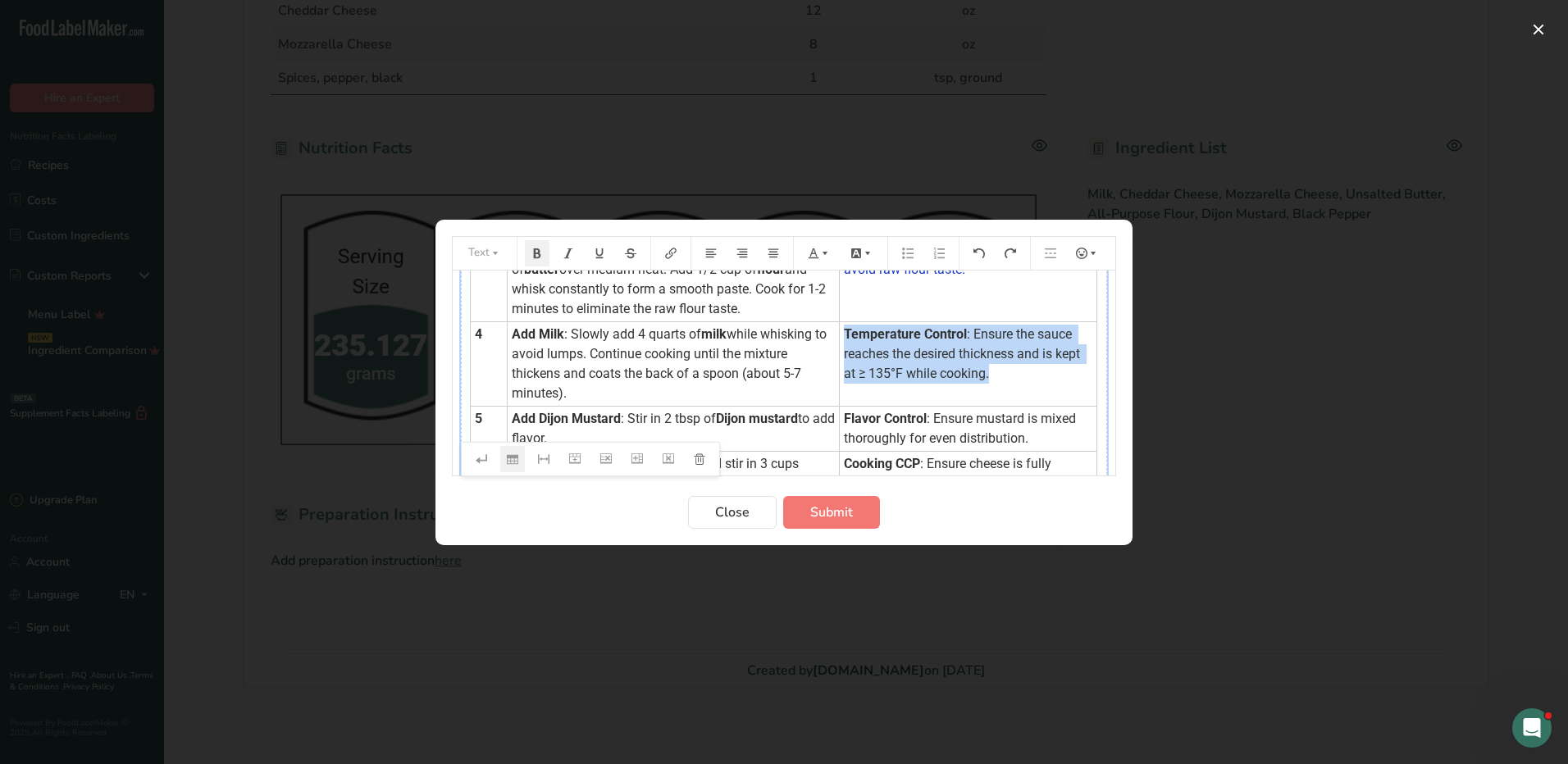
drag, startPoint x: 826, startPoint y: 337, endPoint x: 992, endPoint y: 380, distance: 171.5
click at [992, 380] on td "Temperature Control : Ensure the sauce reaches the desired thickness and is kep…" at bounding box center [968, 363] width 258 height 85
click at [824, 251] on icon "Preparation instructions modal" at bounding box center [824, 253] width 11 height 11
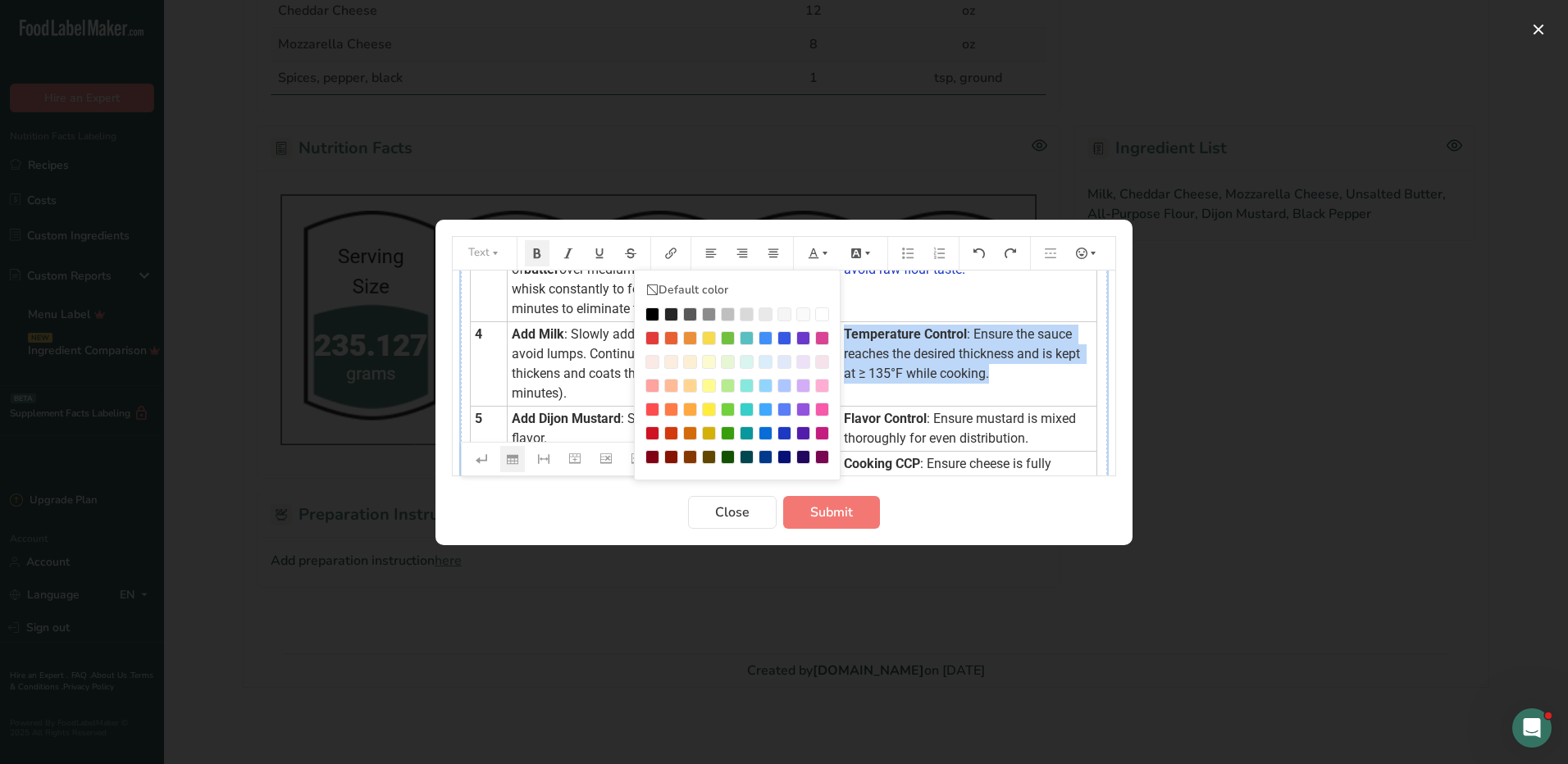
click at [785, 431] on div "Preparation instructions modal" at bounding box center [784, 433] width 14 height 14
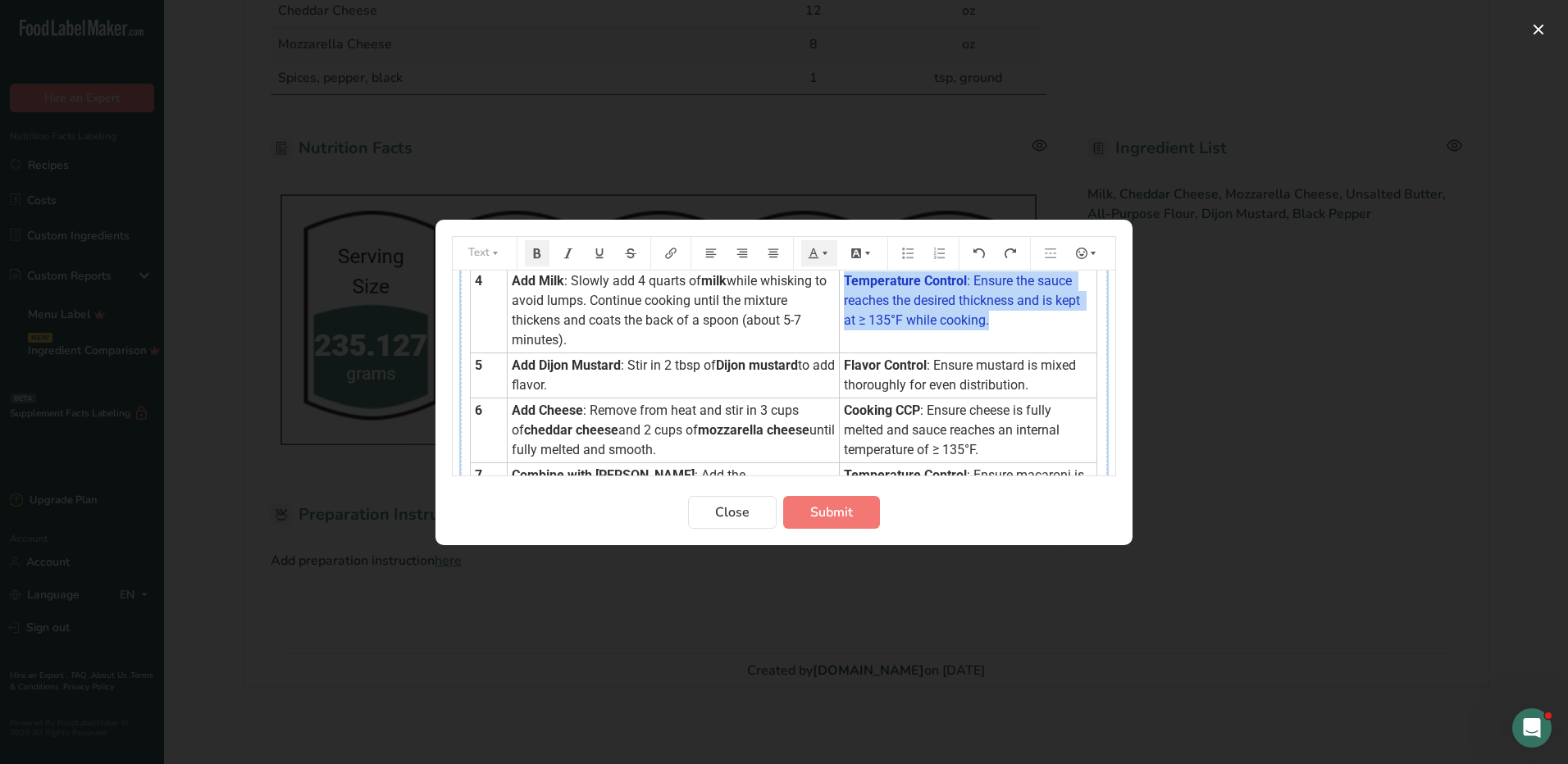
scroll to position [328, 0]
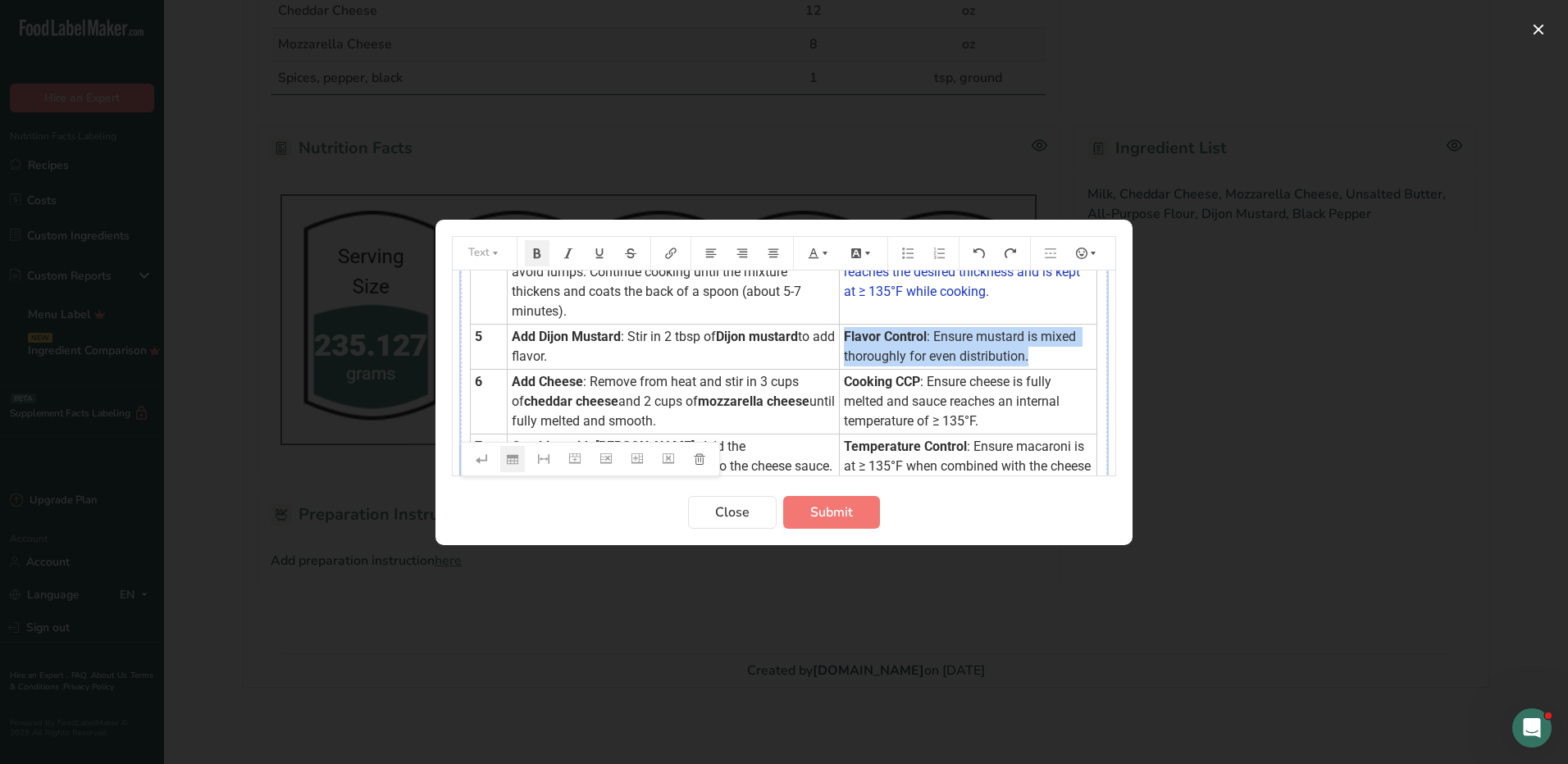
drag, startPoint x: 829, startPoint y: 336, endPoint x: 1033, endPoint y: 356, distance: 205.0
click at [1033, 356] on td "Flavor Control : Ensure mustard is mixed thoroughly for even distribution." at bounding box center [968, 346] width 258 height 45
click at [822, 256] on icon "Preparation instructions modal" at bounding box center [824, 253] width 11 height 11
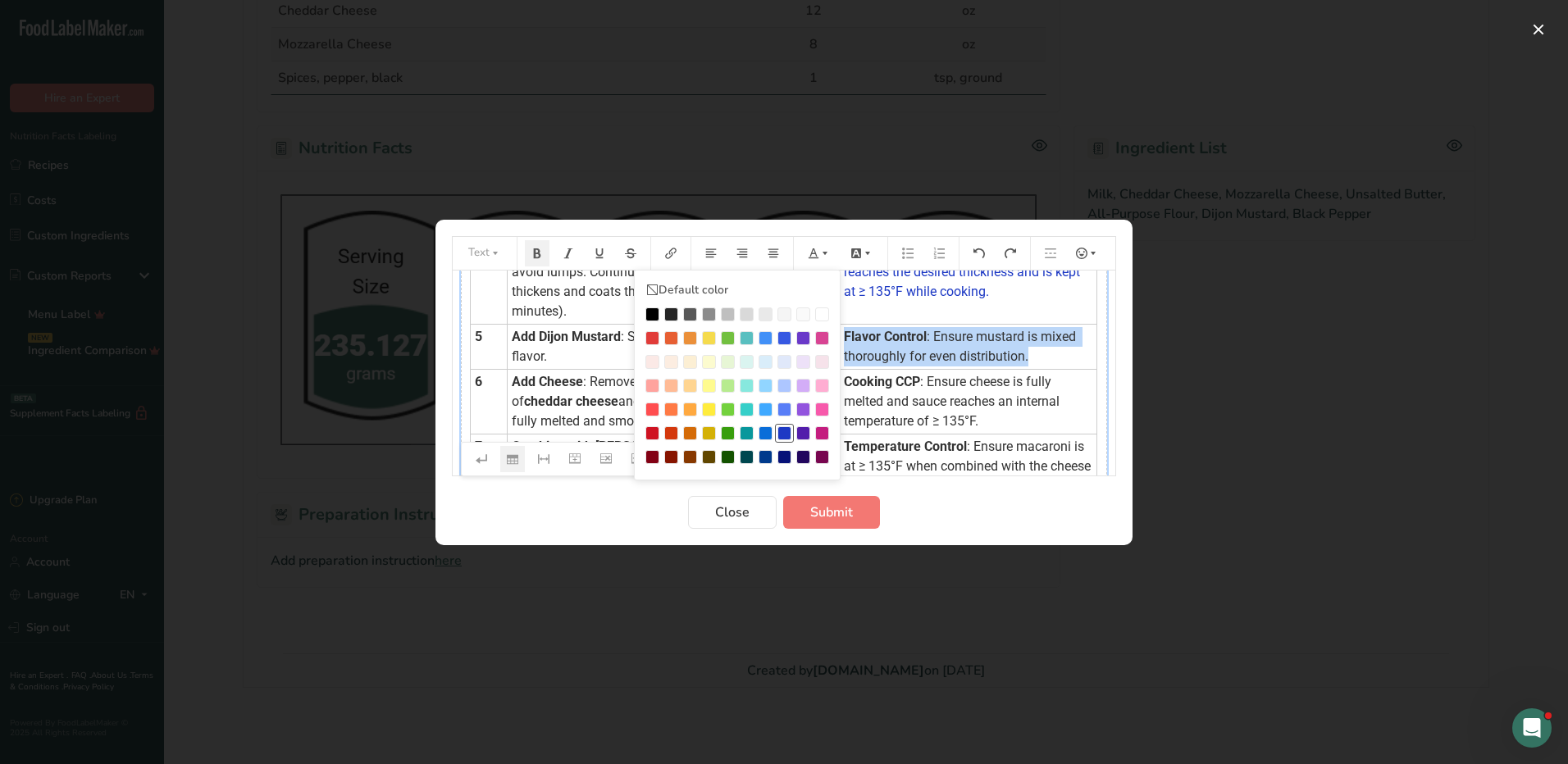
click at [783, 432] on div "Preparation instructions modal" at bounding box center [784, 433] width 14 height 14
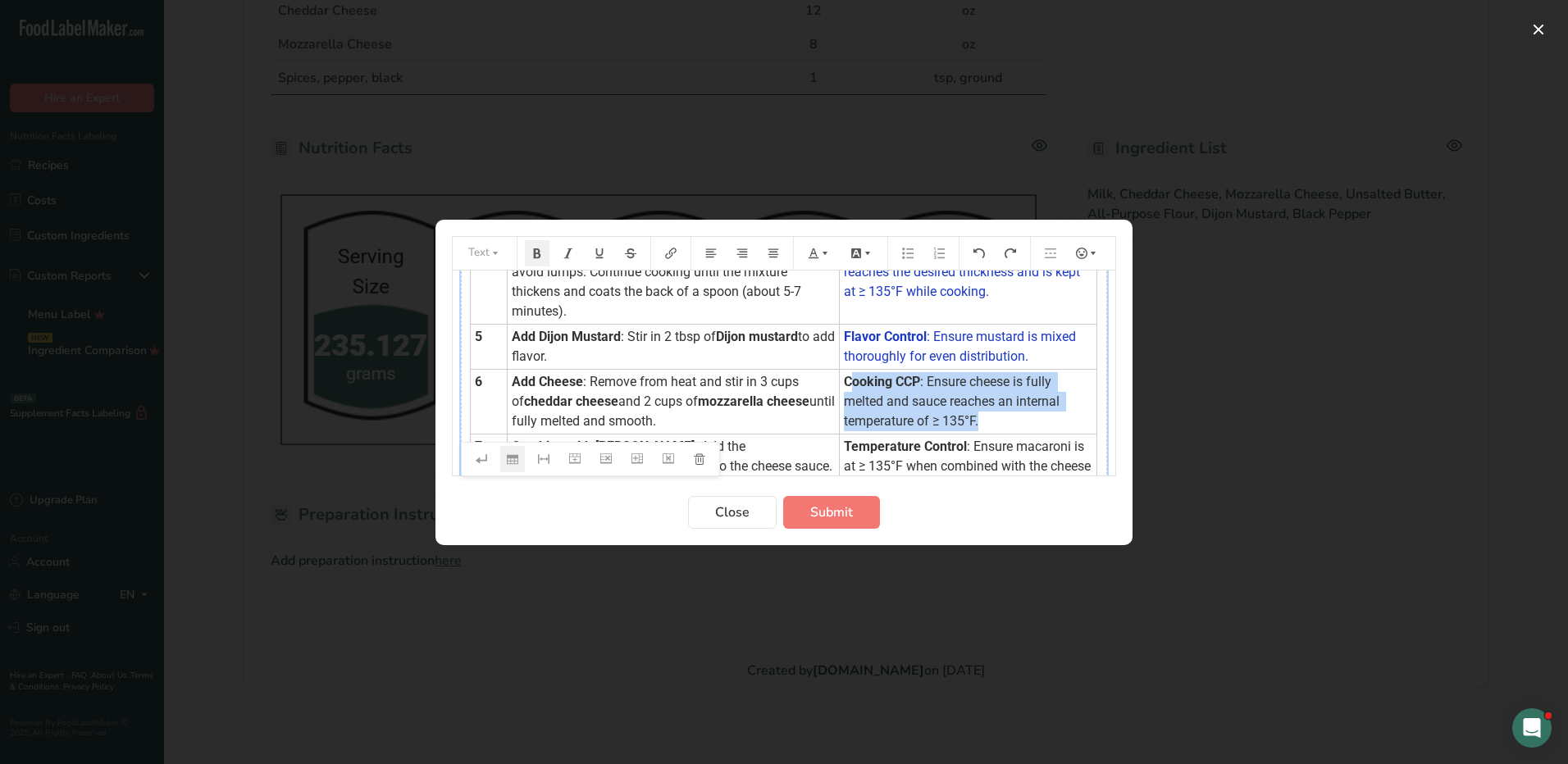
drag, startPoint x: 832, startPoint y: 380, endPoint x: 987, endPoint y: 421, distance: 160.3
click at [987, 421] on td "Cooking CCP : Ensure cheese is fully melted and sauce reaches an internal tempe…" at bounding box center [968, 402] width 258 height 65
click at [844, 379] on span "Cooking CCP" at bounding box center [881, 382] width 76 height 15
drag, startPoint x: 825, startPoint y: 379, endPoint x: 993, endPoint y: 421, distance: 173.2
click at [993, 421] on td "Cooking CCP : Ensure cheese is fully melted and sauce reaches an internal tempe…" at bounding box center [968, 402] width 258 height 65
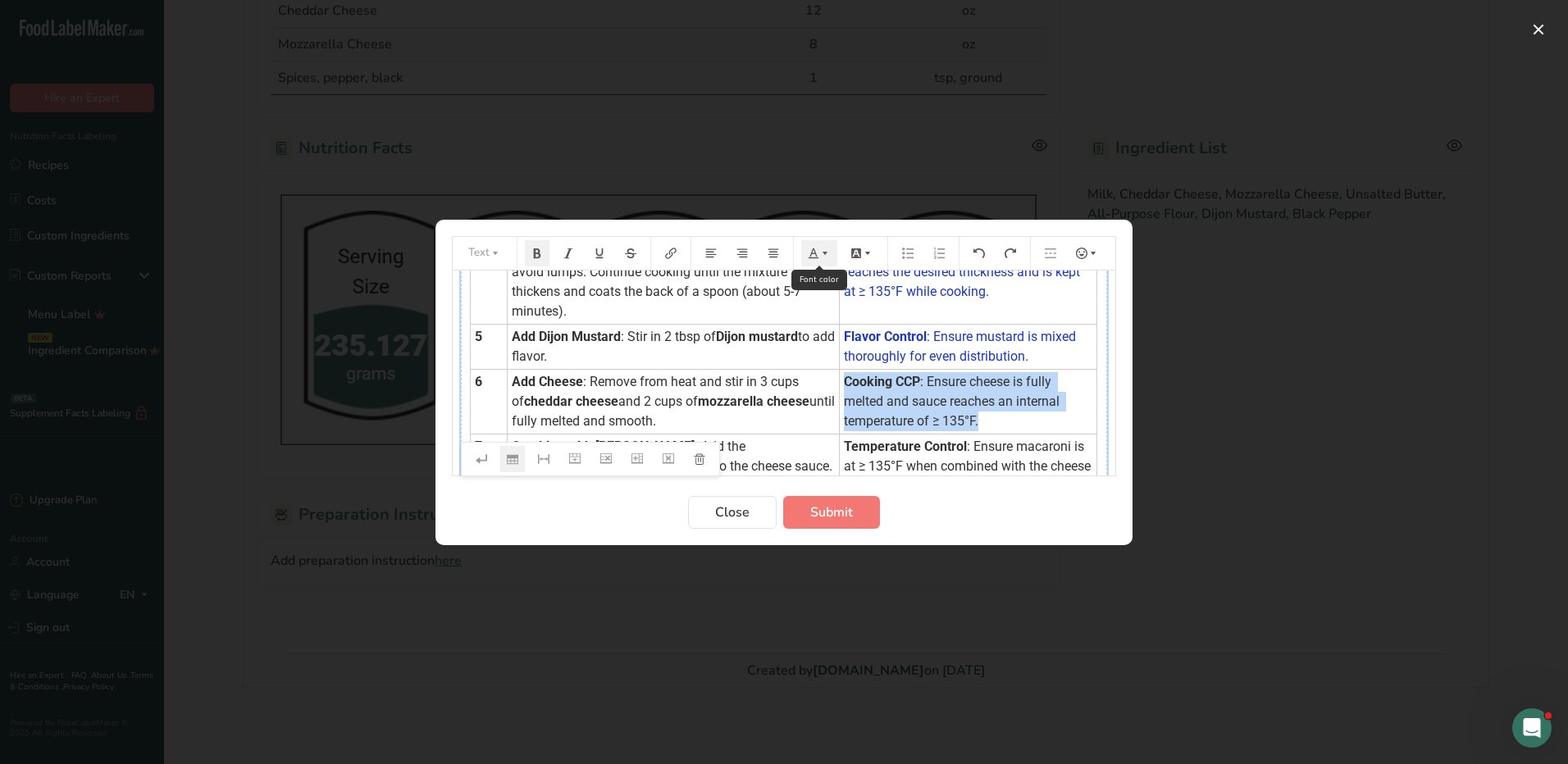
click at [816, 260] on button "Preparation instructions modal" at bounding box center [819, 254] width 36 height 27
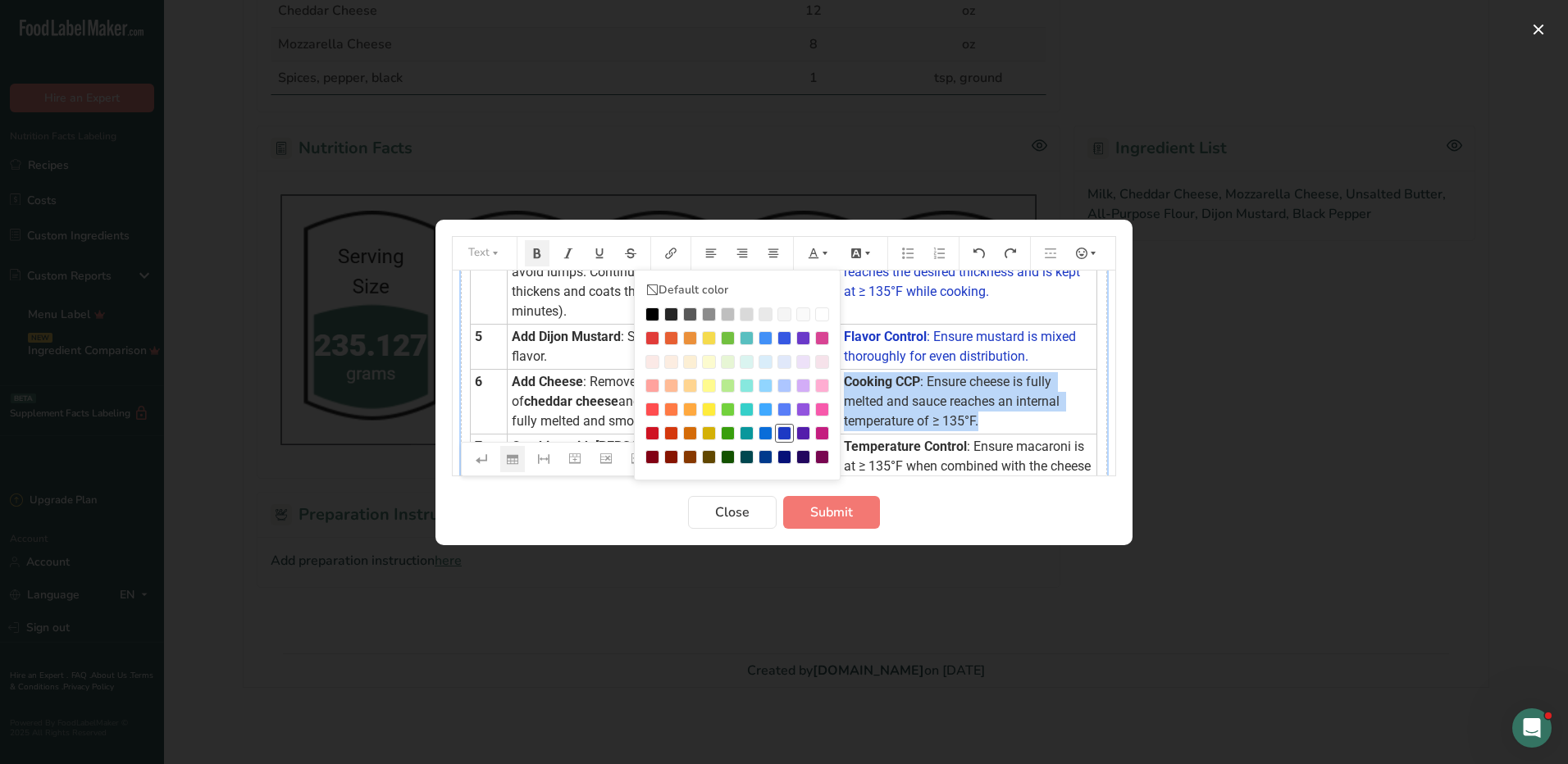
click at [780, 430] on div "Preparation instructions modal" at bounding box center [784, 433] width 14 height 14
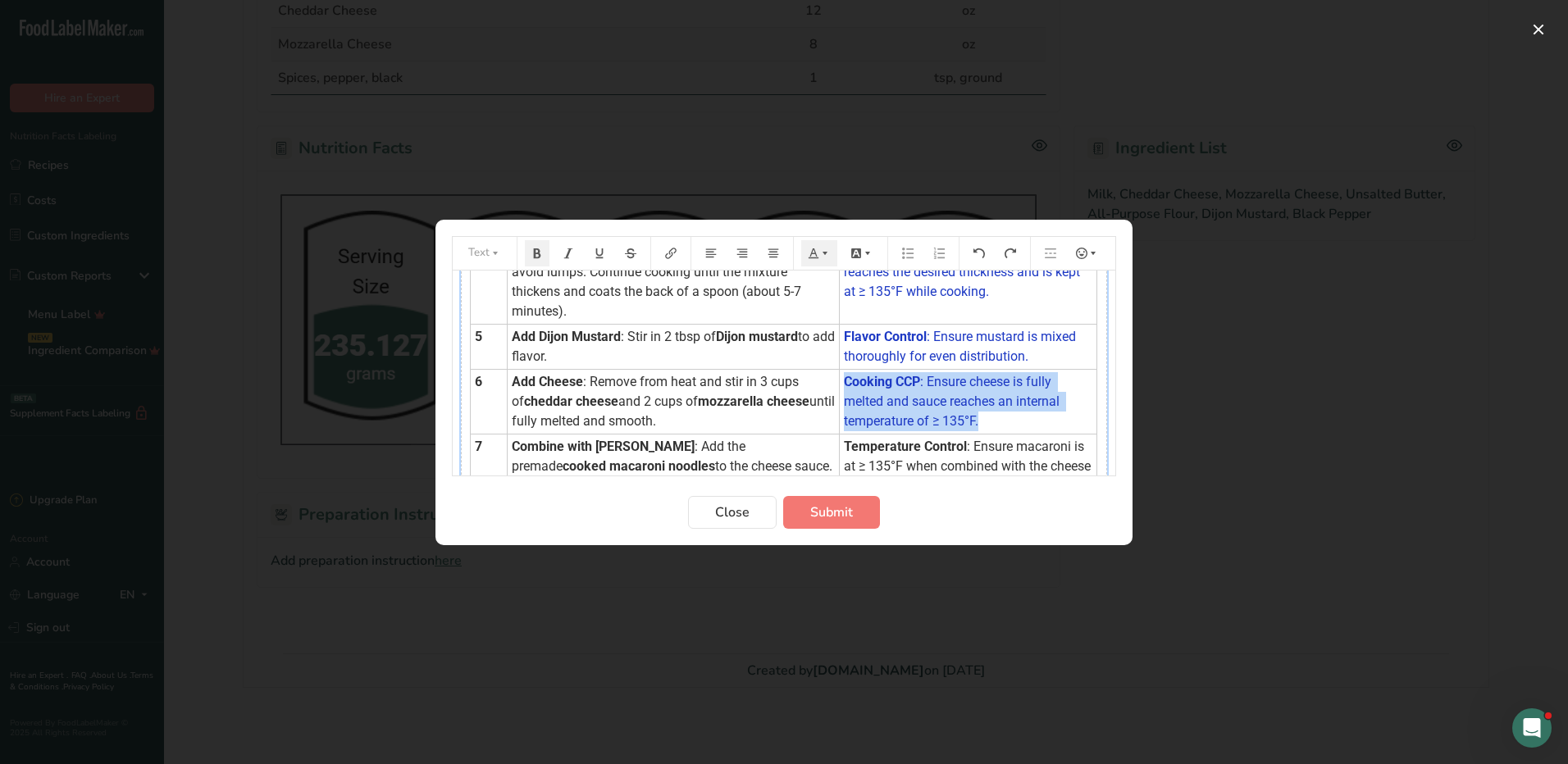
scroll to position [410, 0]
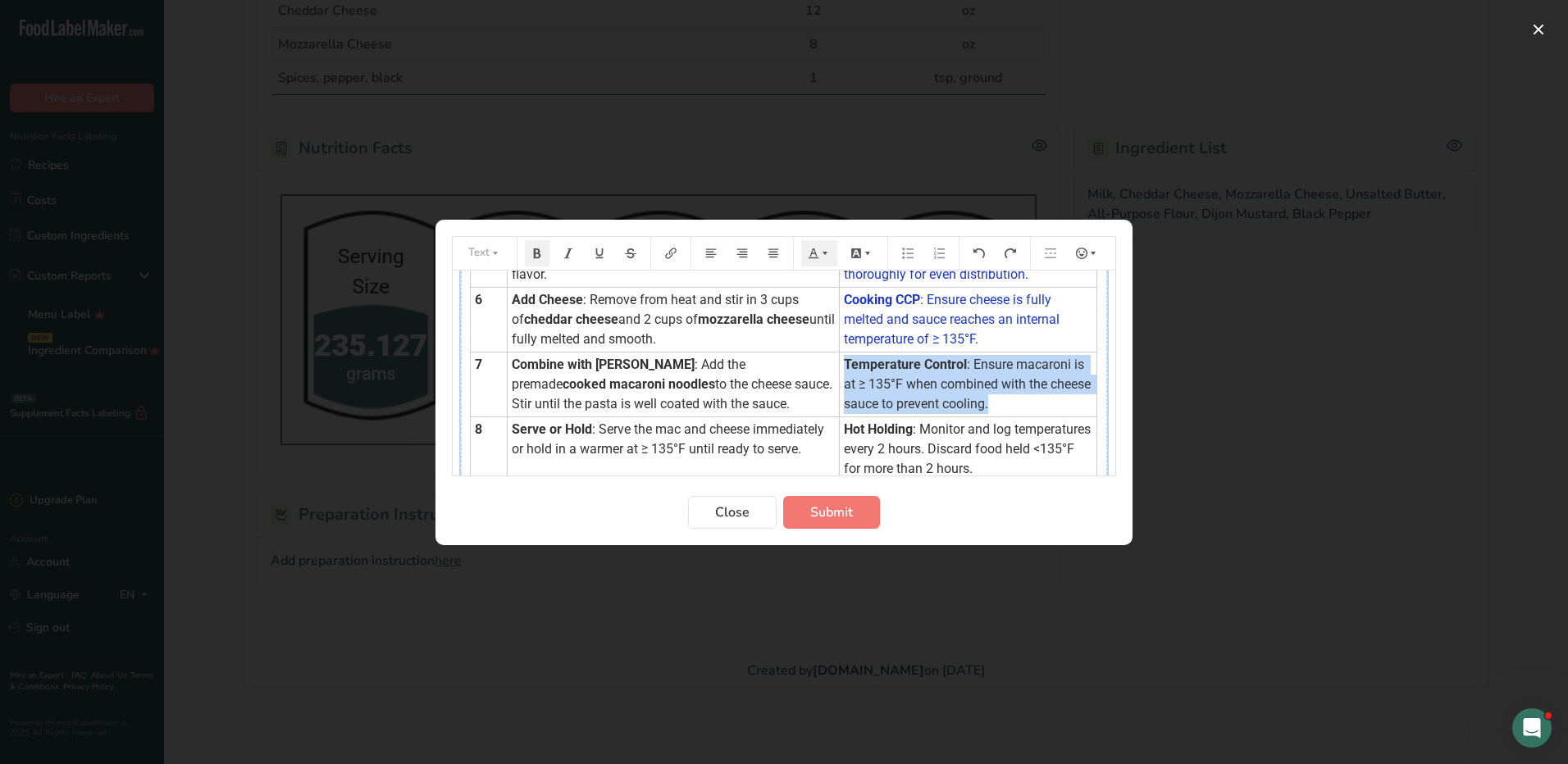
drag, startPoint x: 827, startPoint y: 357, endPoint x: 986, endPoint y: 397, distance: 164.0
click at [986, 397] on td "Temperature Control : Ensure macaroni is at ≥ 135°F when combined with the chee…" at bounding box center [968, 385] width 258 height 65
click at [818, 253] on icon "Preparation instructions modal" at bounding box center [813, 253] width 11 height 11
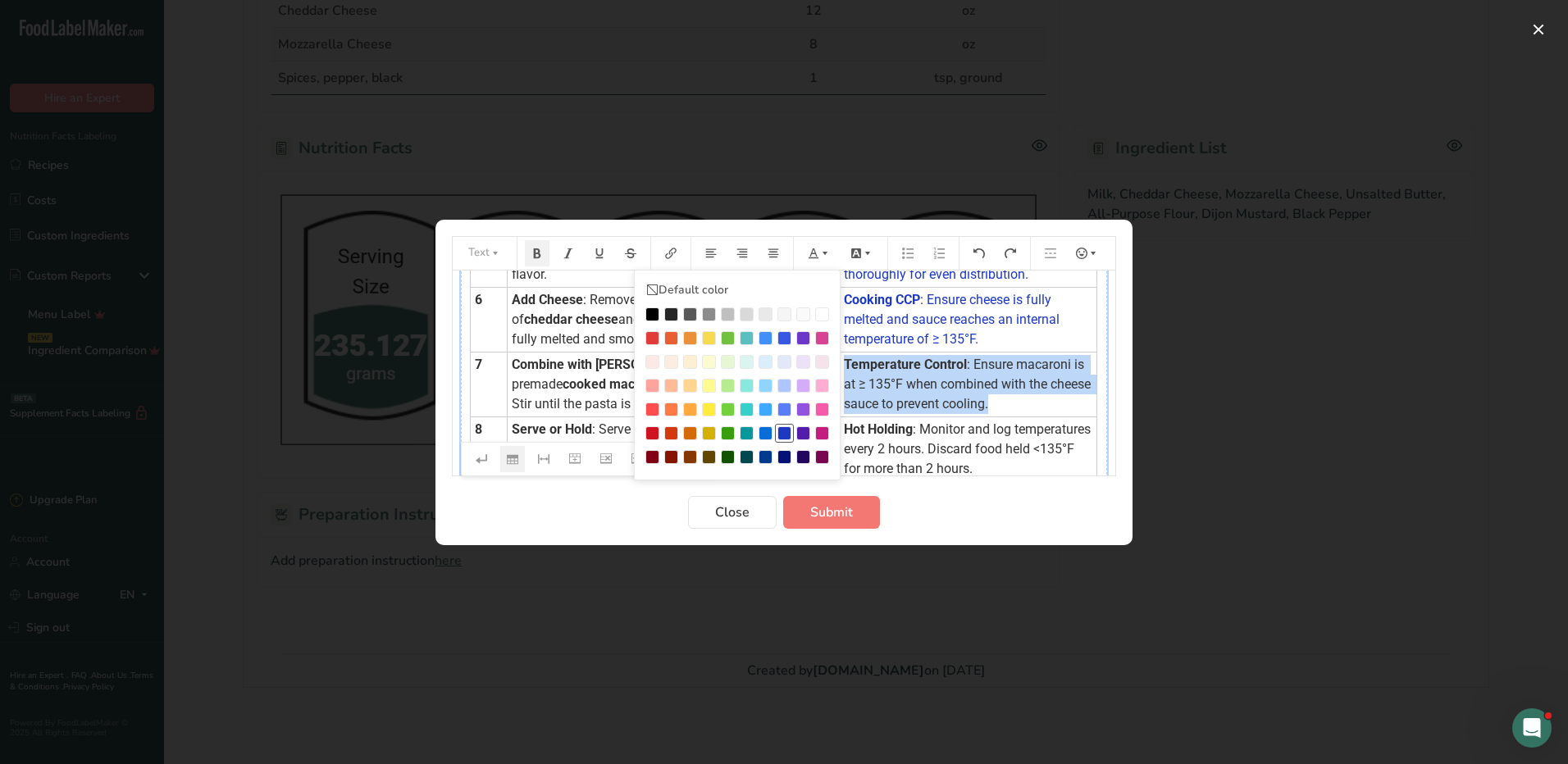
click at [782, 431] on div "Preparation instructions modal" at bounding box center [784, 433] width 14 height 14
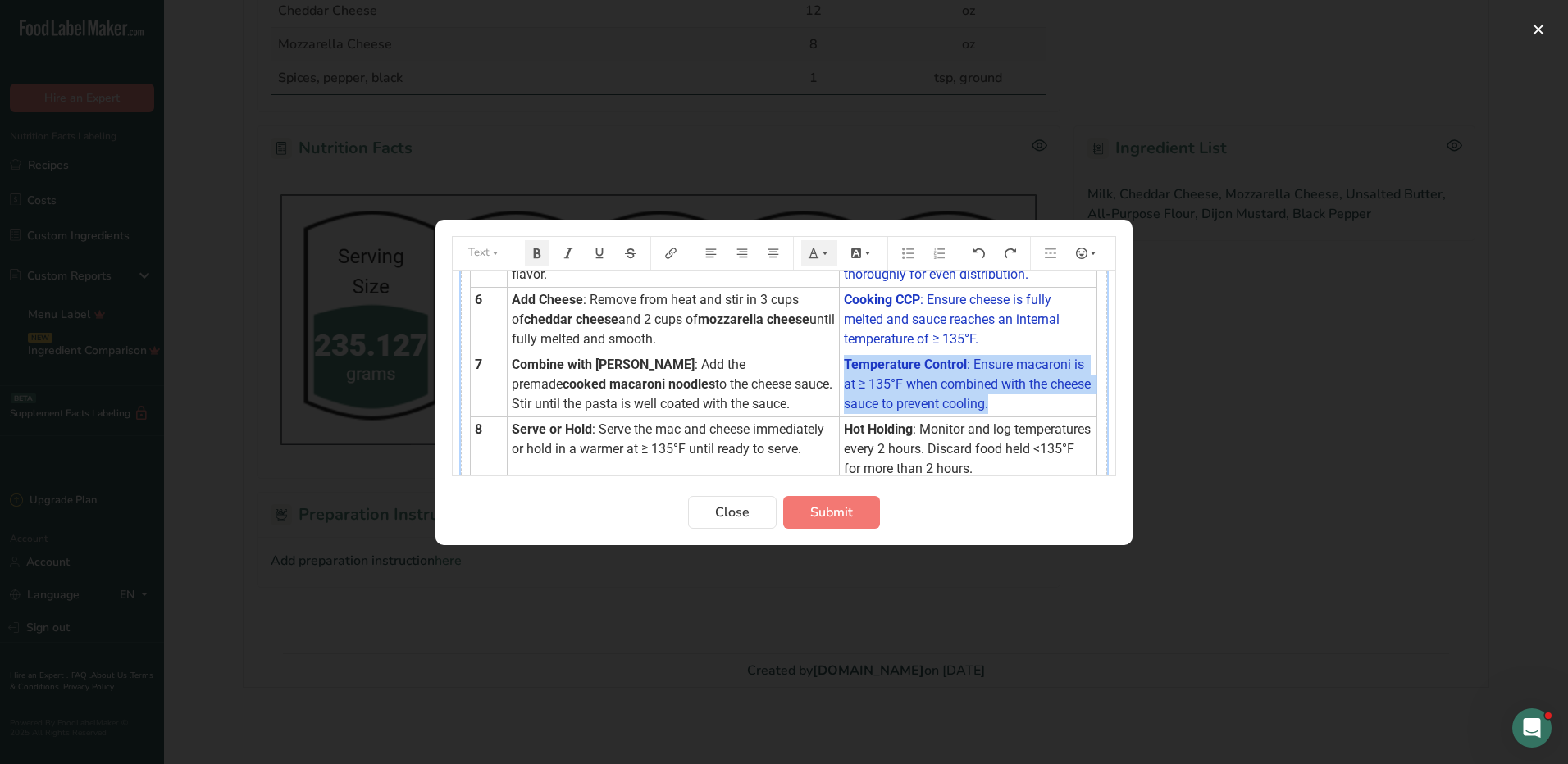
scroll to position [492, 0]
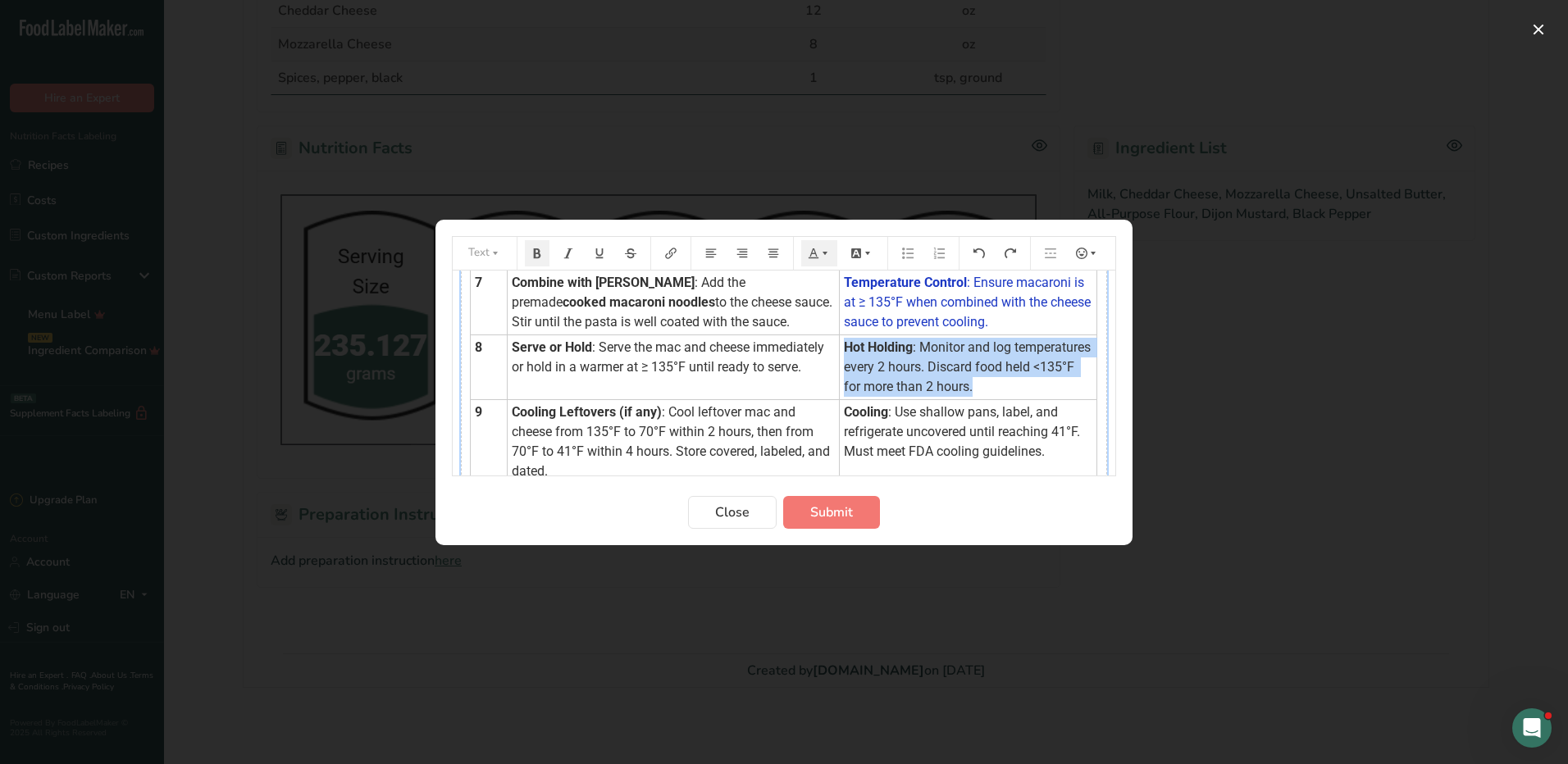
drag, startPoint x: 826, startPoint y: 344, endPoint x: 970, endPoint y: 385, distance: 149.7
click at [970, 385] on td "Hot Holding : Monitor and log temperatures every 2 hours. Discard food held <13…" at bounding box center [968, 367] width 258 height 65
click at [826, 257] on icon "Preparation instructions modal" at bounding box center [824, 253] width 11 height 11
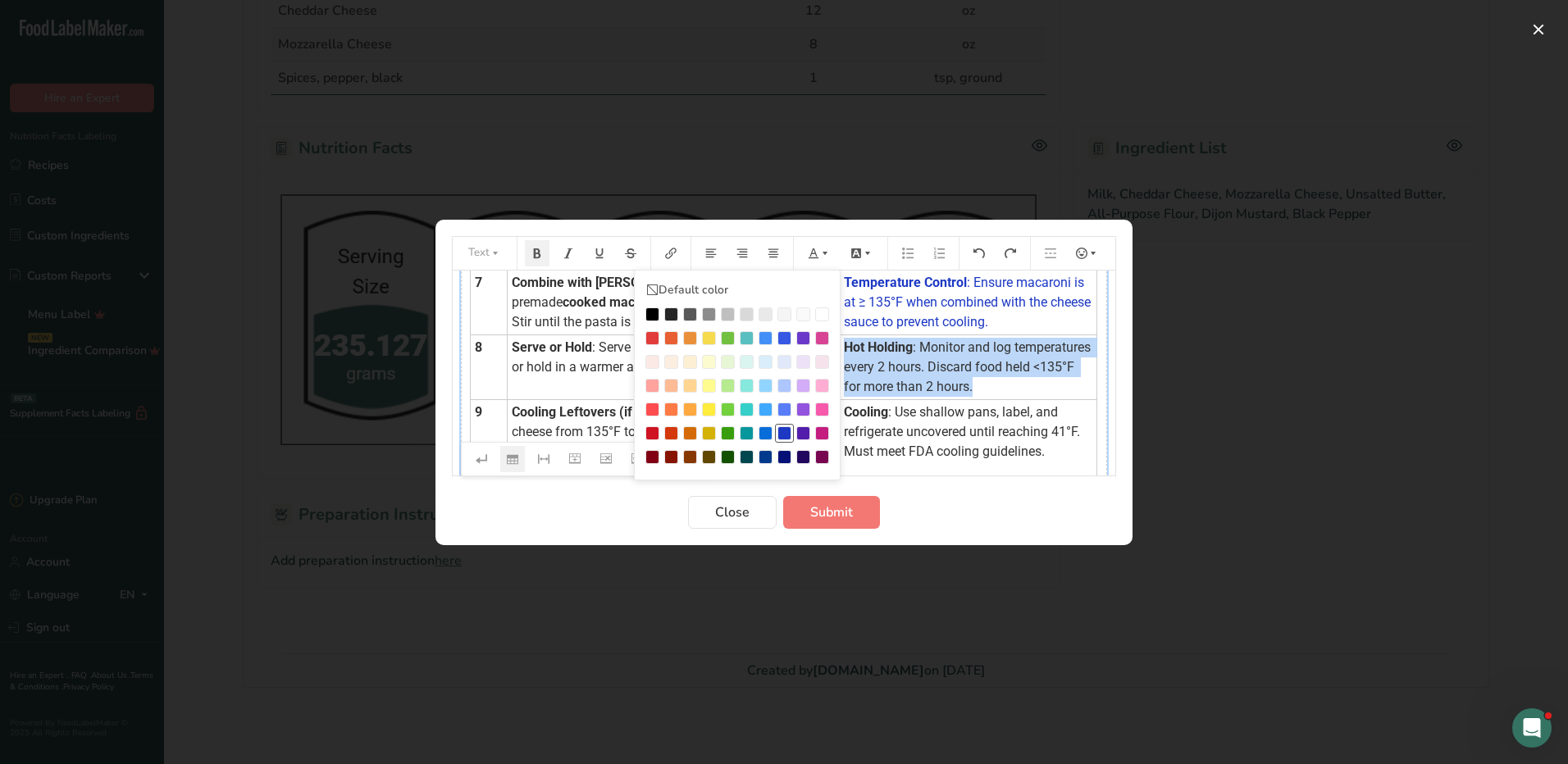
click at [785, 427] on div "Preparation instructions modal" at bounding box center [784, 433] width 14 height 14
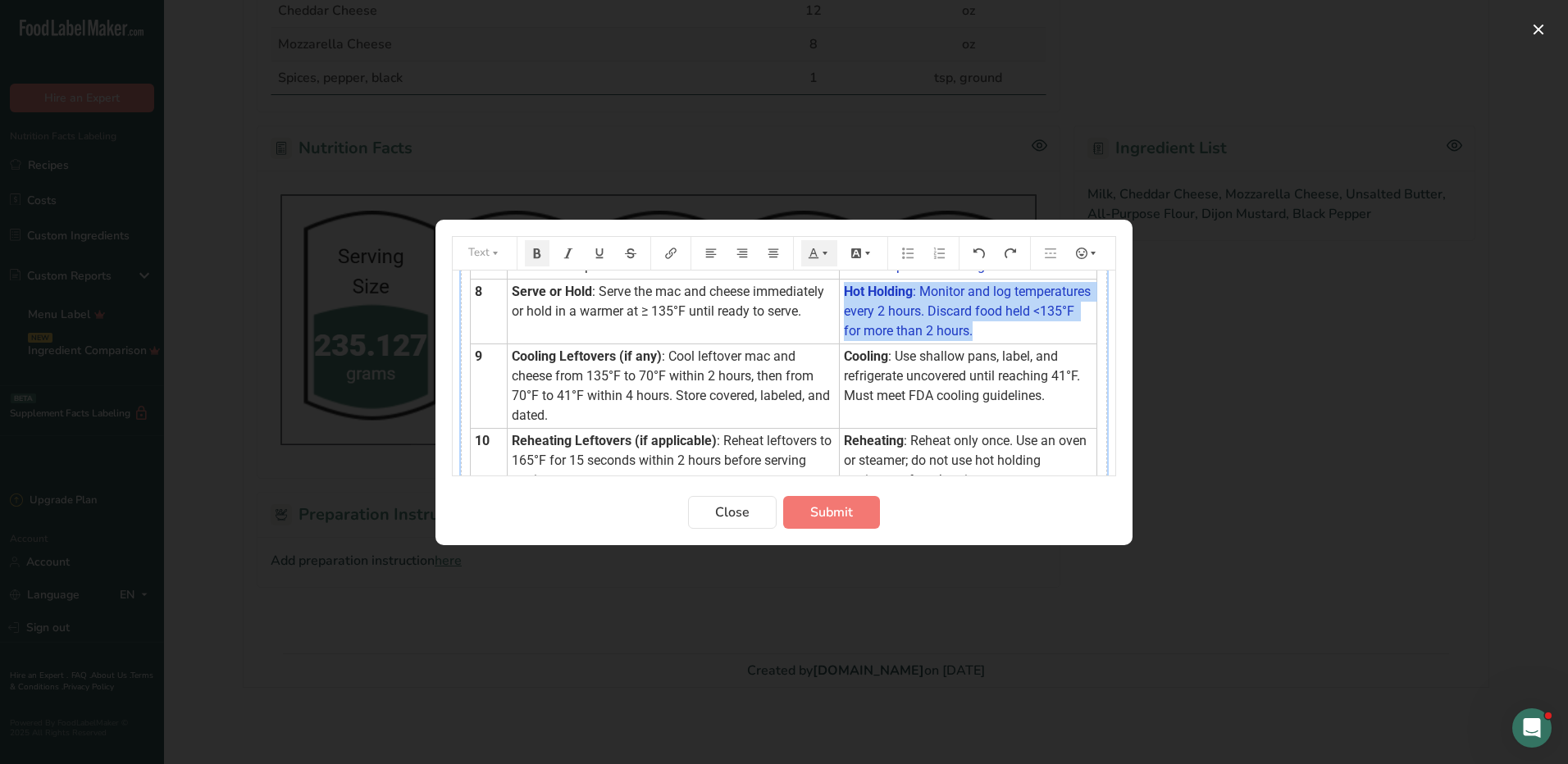
scroll to position [574, 0]
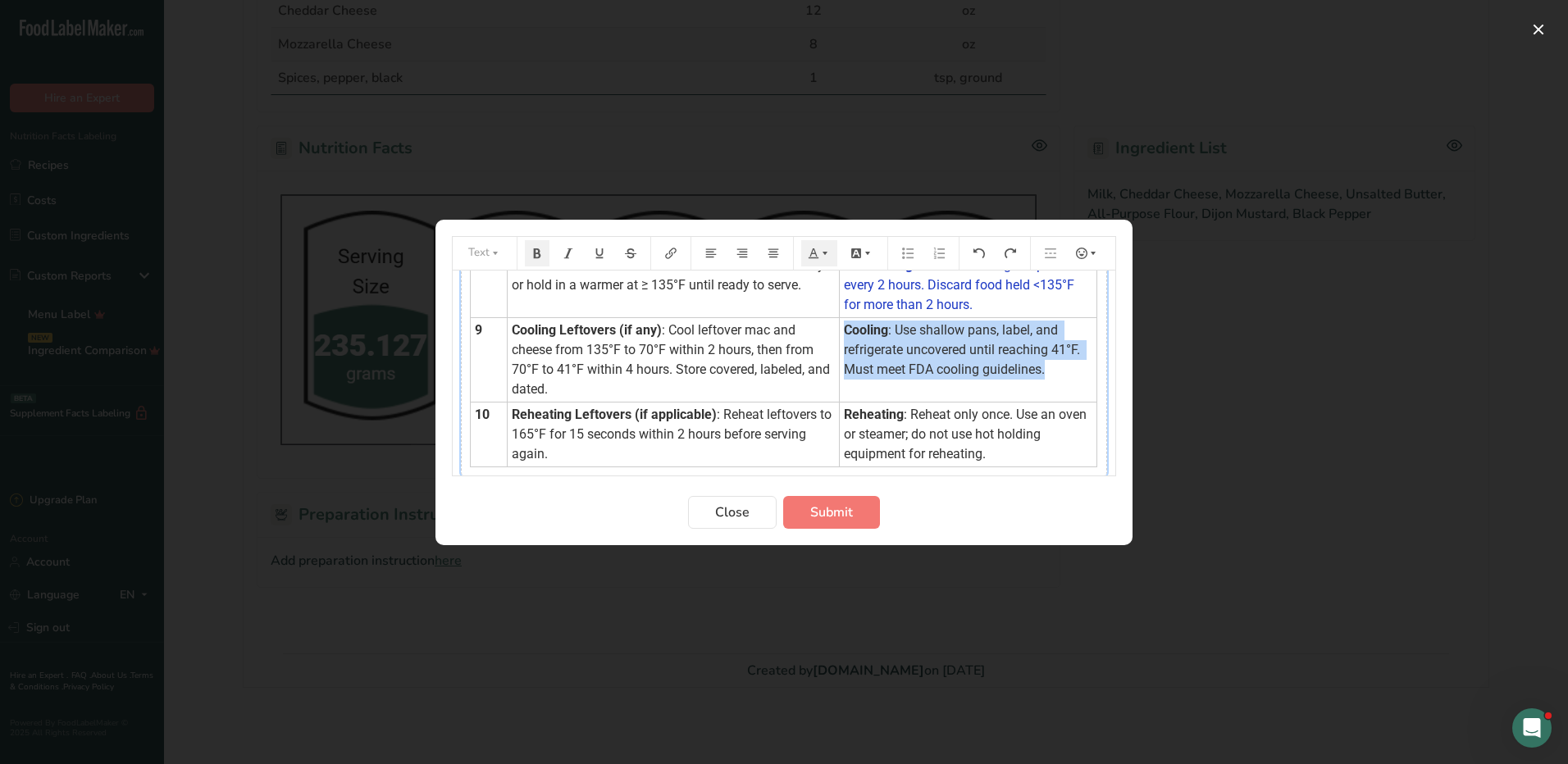
drag, startPoint x: 826, startPoint y: 326, endPoint x: 1048, endPoint y: 364, distance: 225.2
click at [1048, 364] on td "Cooling : Use shallow pans, label, and refrigerate uncovered until reaching 41°…" at bounding box center [968, 360] width 258 height 85
click at [815, 256] on icon "Preparation instructions modal" at bounding box center [813, 253] width 11 height 11
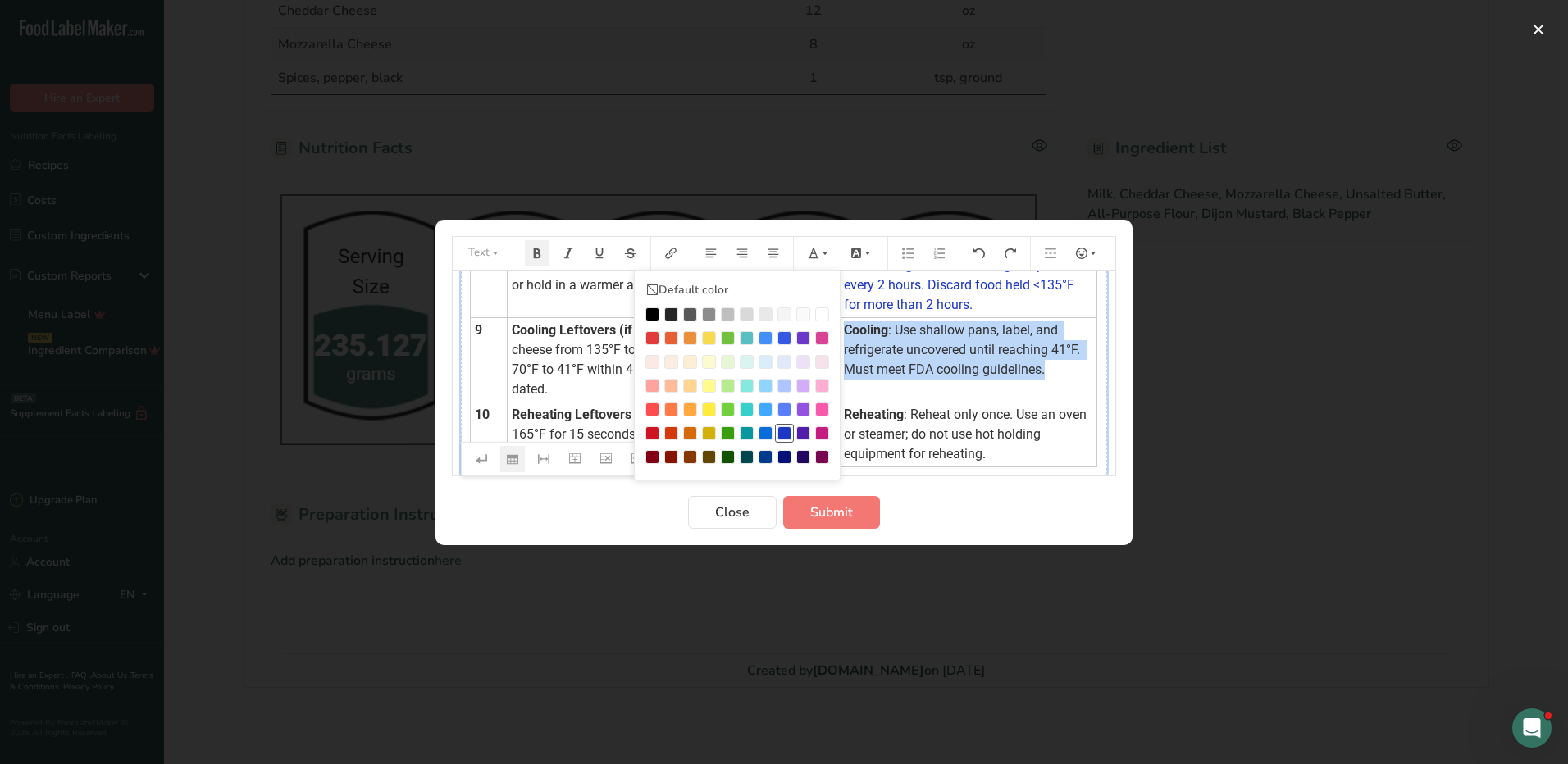
click at [786, 433] on div "Preparation instructions modal" at bounding box center [784, 433] width 14 height 14
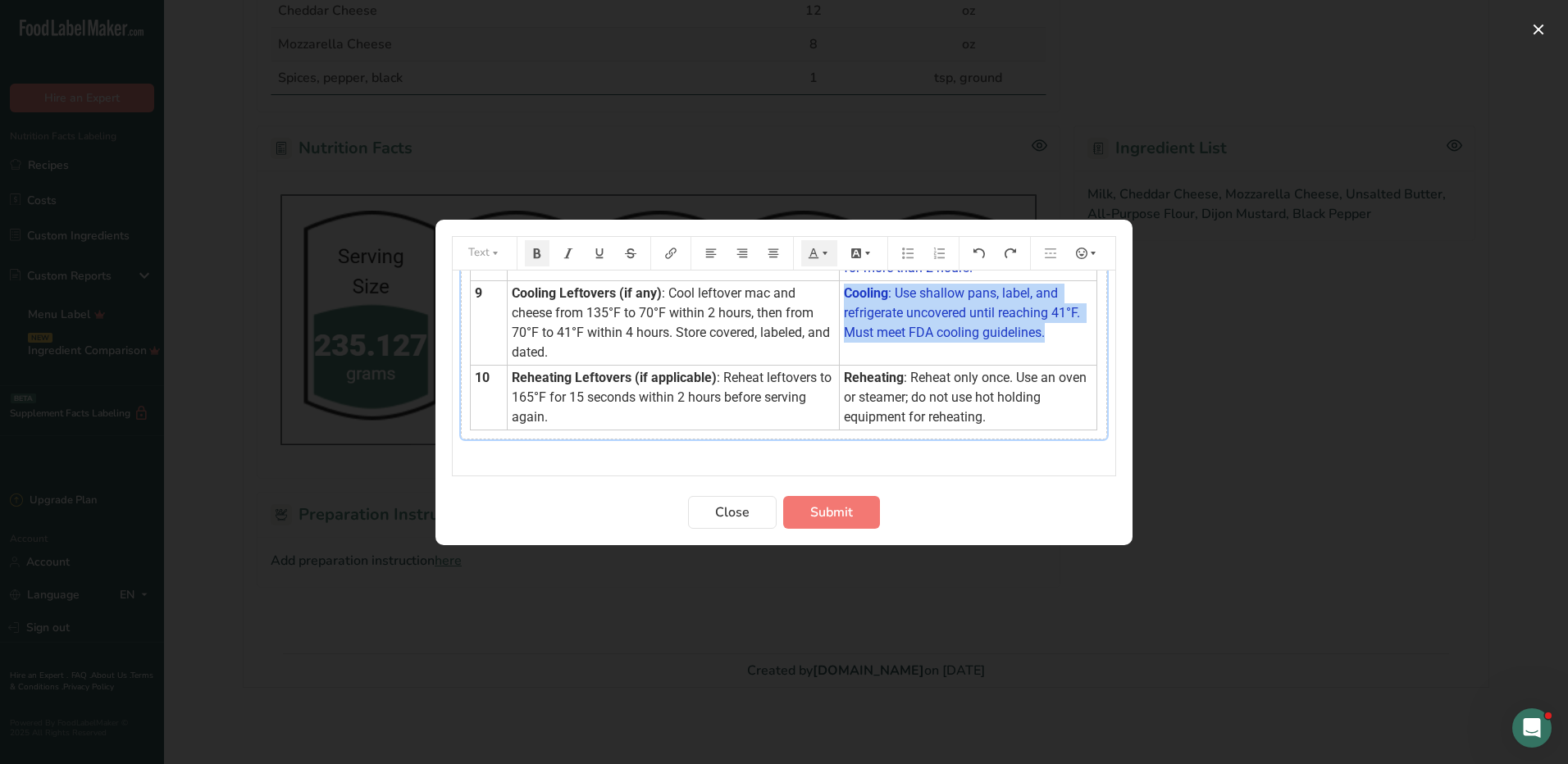
scroll to position [626, 0]
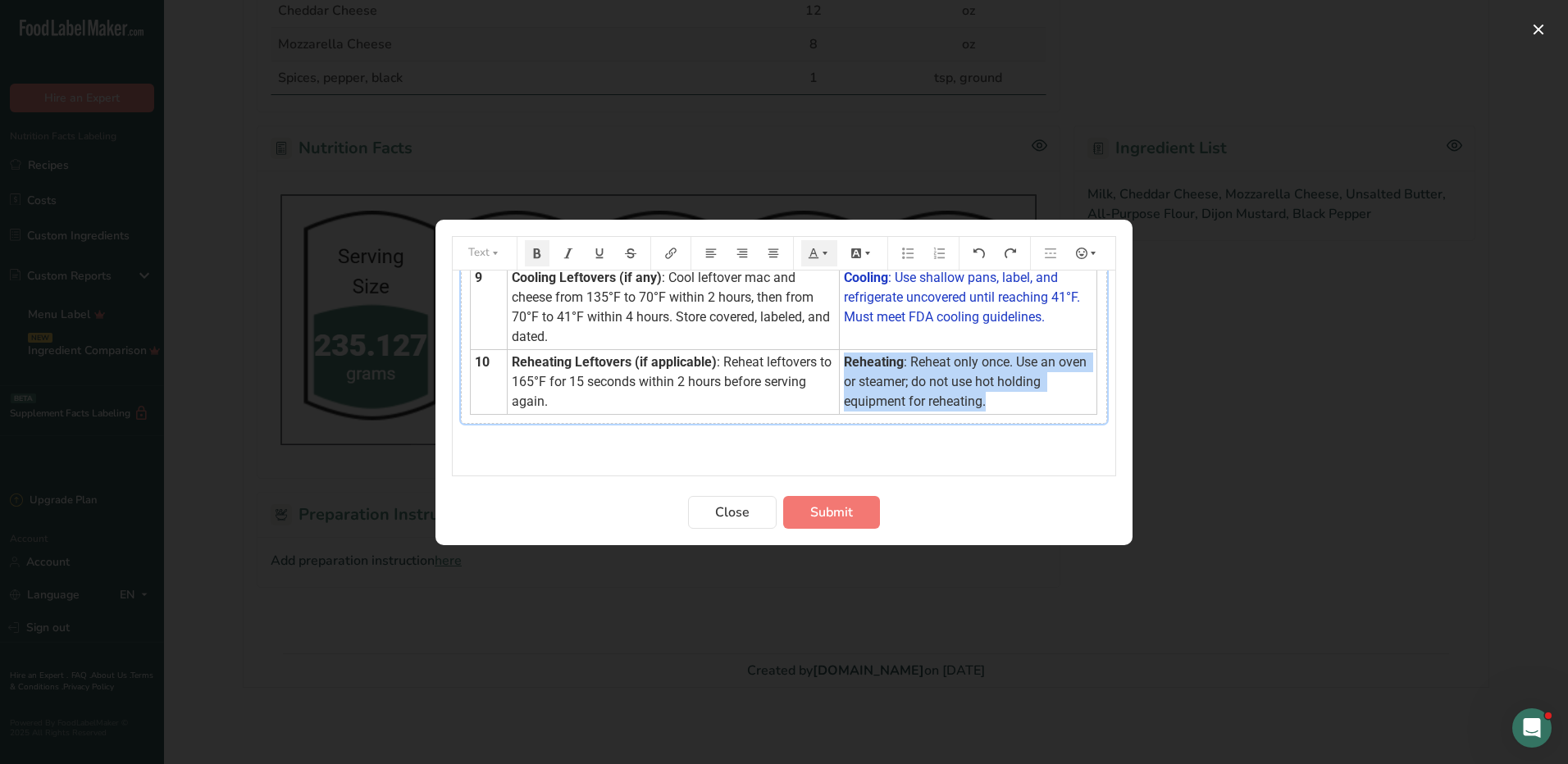
drag, startPoint x: 823, startPoint y: 359, endPoint x: 984, endPoint y: 401, distance: 166.4
click at [984, 401] on td "Reheating : Reheat only once. Use an oven or steamer; do not use hot holding eq…" at bounding box center [968, 382] width 258 height 65
click at [815, 248] on icon "Preparation instructions modal" at bounding box center [813, 253] width 11 height 11
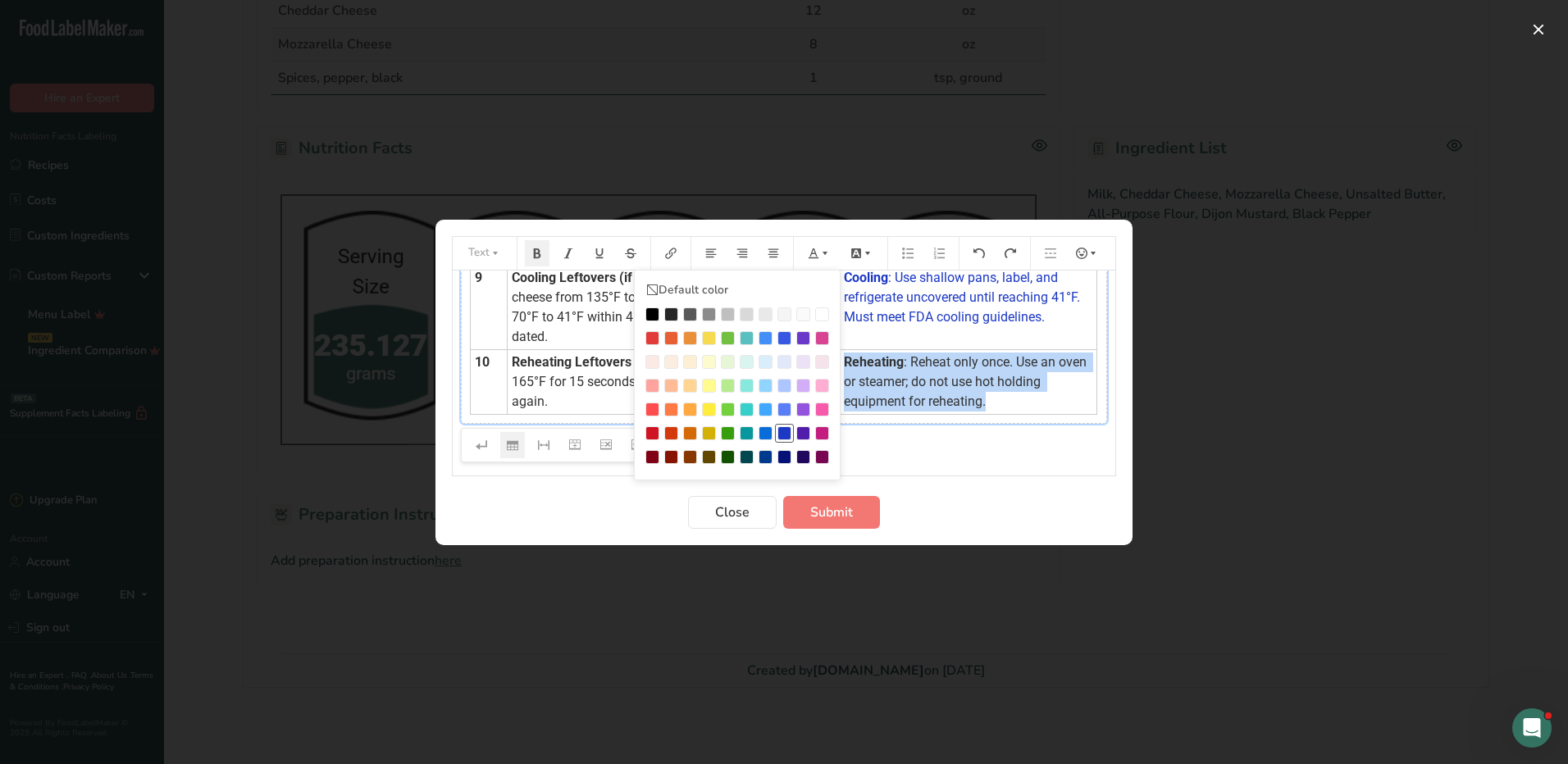
click at [783, 438] on div "Preparation instructions modal" at bounding box center [784, 433] width 14 height 14
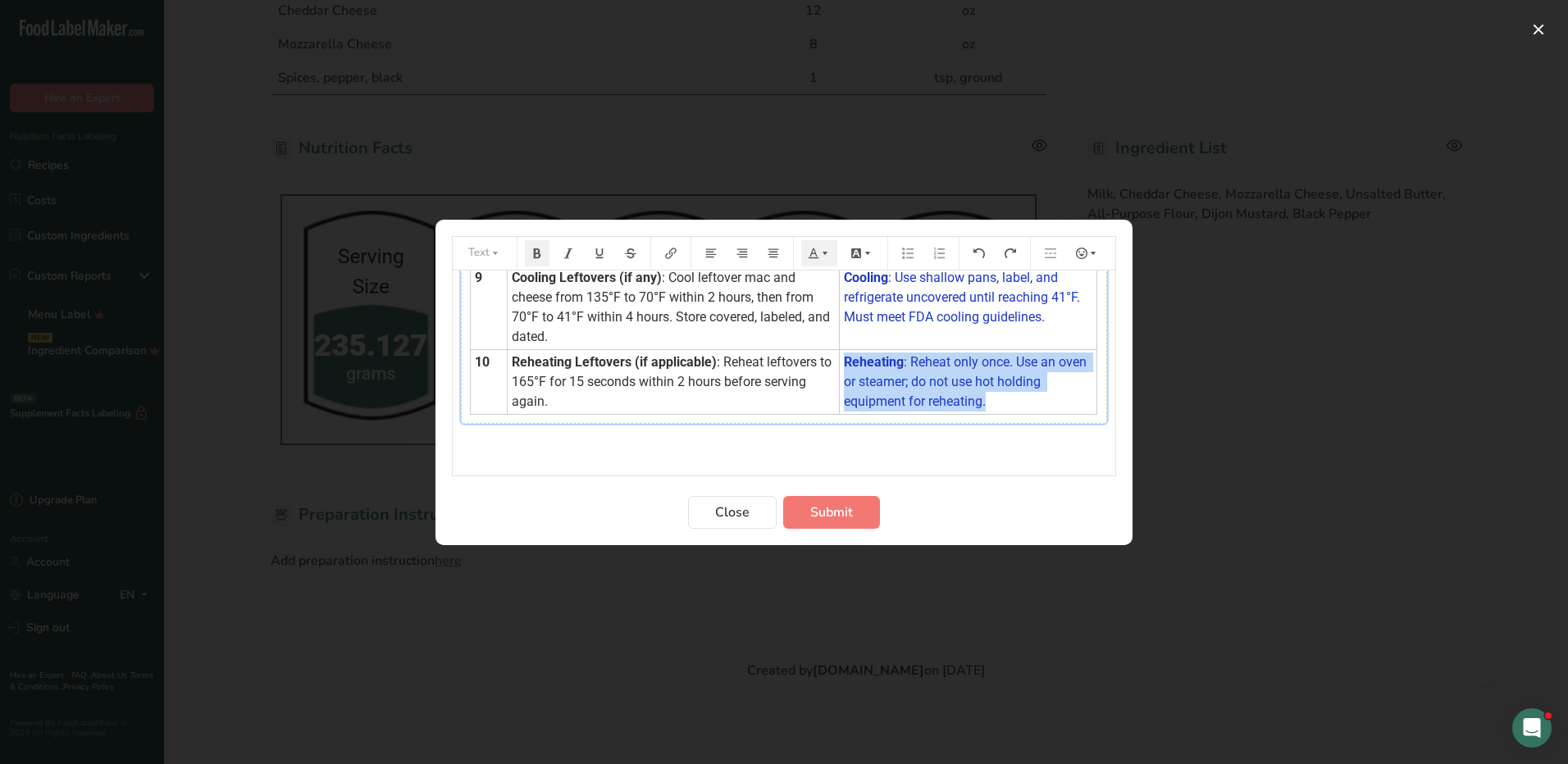
click at [884, 421] on div "Step Procedure HACCP Critical Control Point (CCP) 1 Preparation : Gather all in…" at bounding box center [784, 39] width 646 height 771
click at [805, 409] on td "Reheating Leftovers (if applicable) : Reheat leftovers to 165°F for 15 seconds …" at bounding box center [674, 382] width 332 height 65
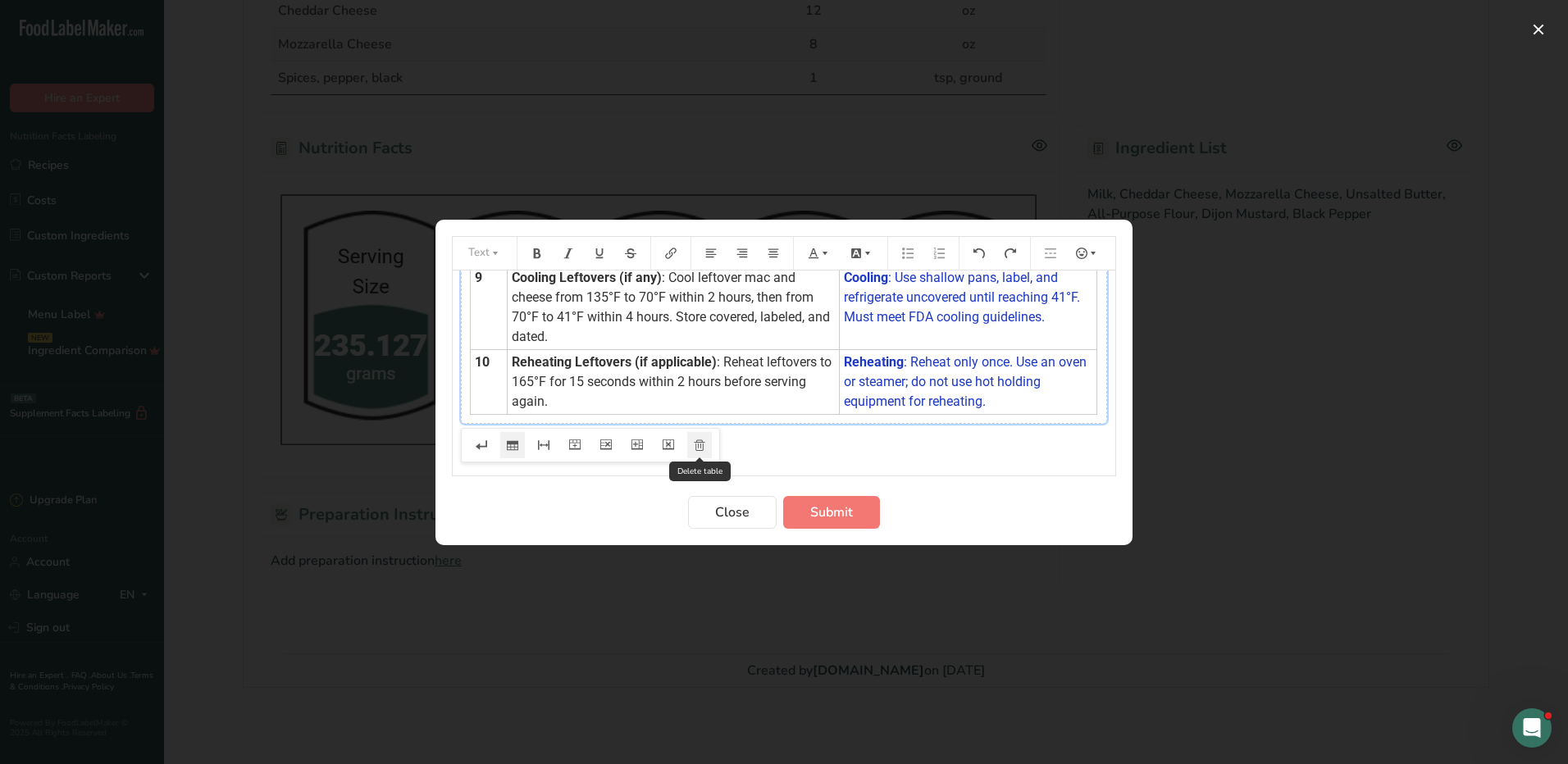
click at [703, 445] on icon "Preparation instructions modal" at bounding box center [700, 446] width 9 height 8
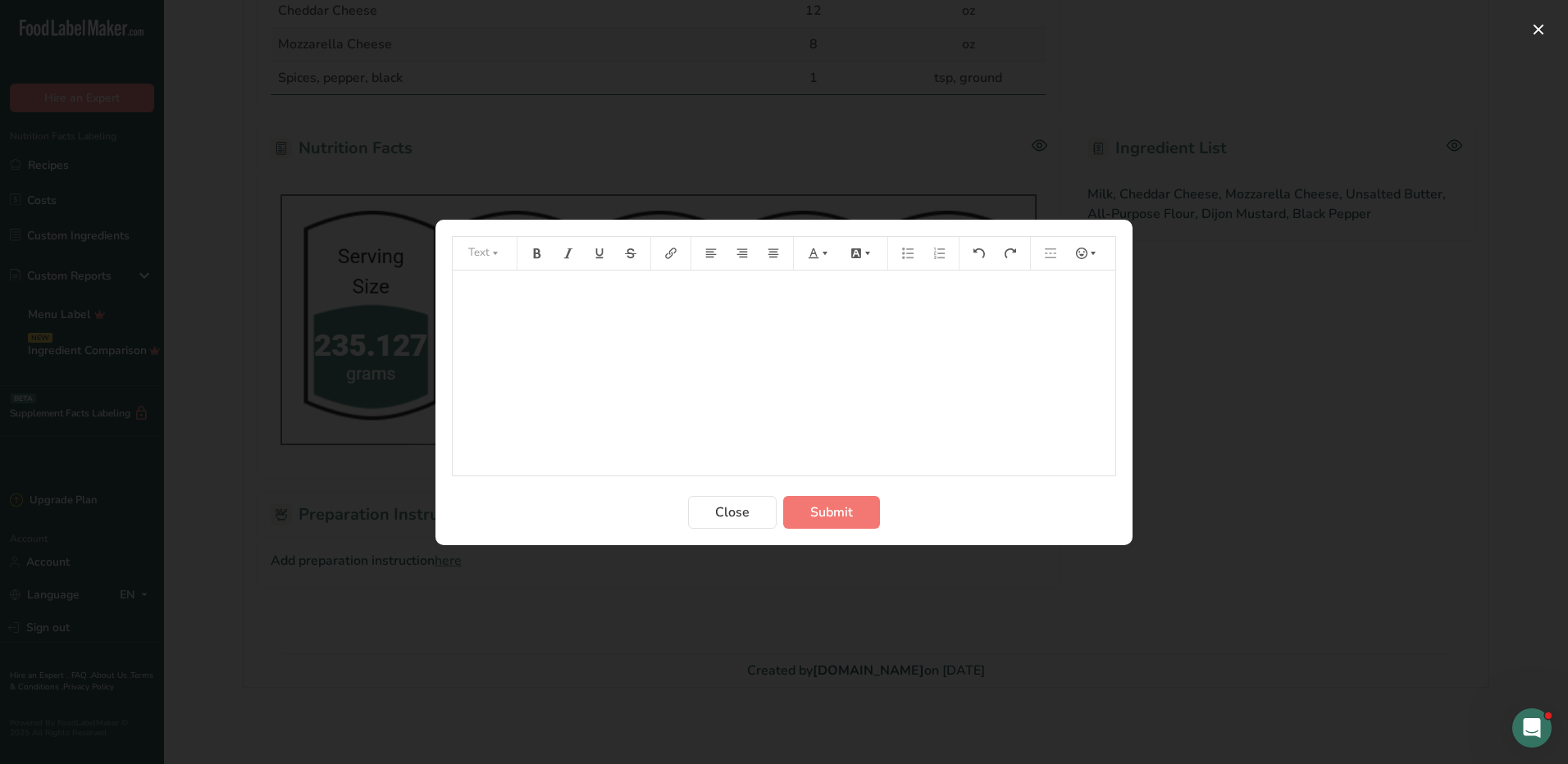
scroll to position [0, 0]
click at [672, 297] on p "﻿" at bounding box center [784, 293] width 646 height 20
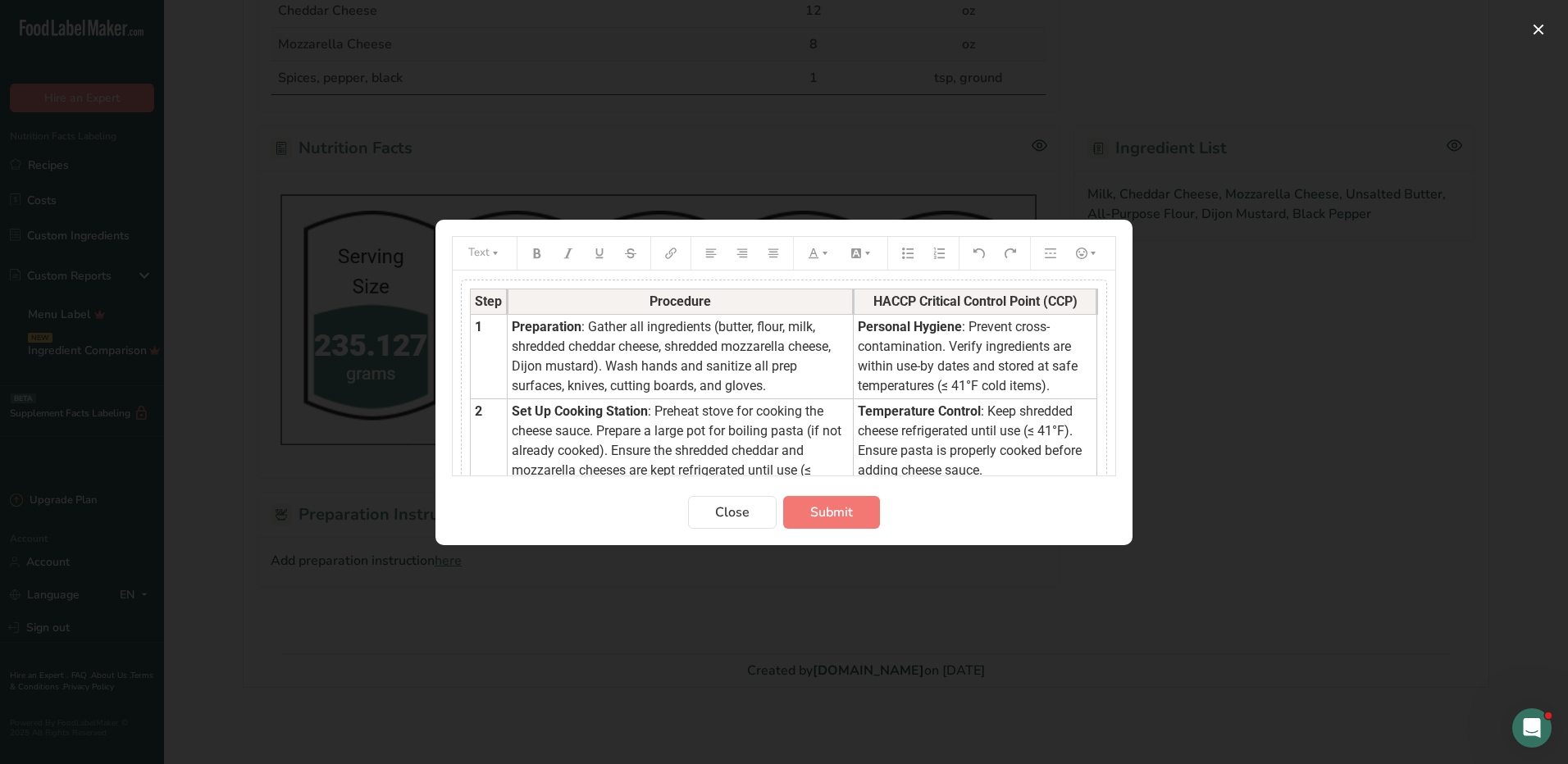
drag, startPoint x: 1044, startPoint y: 385, endPoint x: 846, endPoint y: 327, distance: 206.3
click at [854, 327] on td "Personal Hygiene : Prevent cross-contamination. Verify ingredients are within u…" at bounding box center [975, 356] width 243 height 85
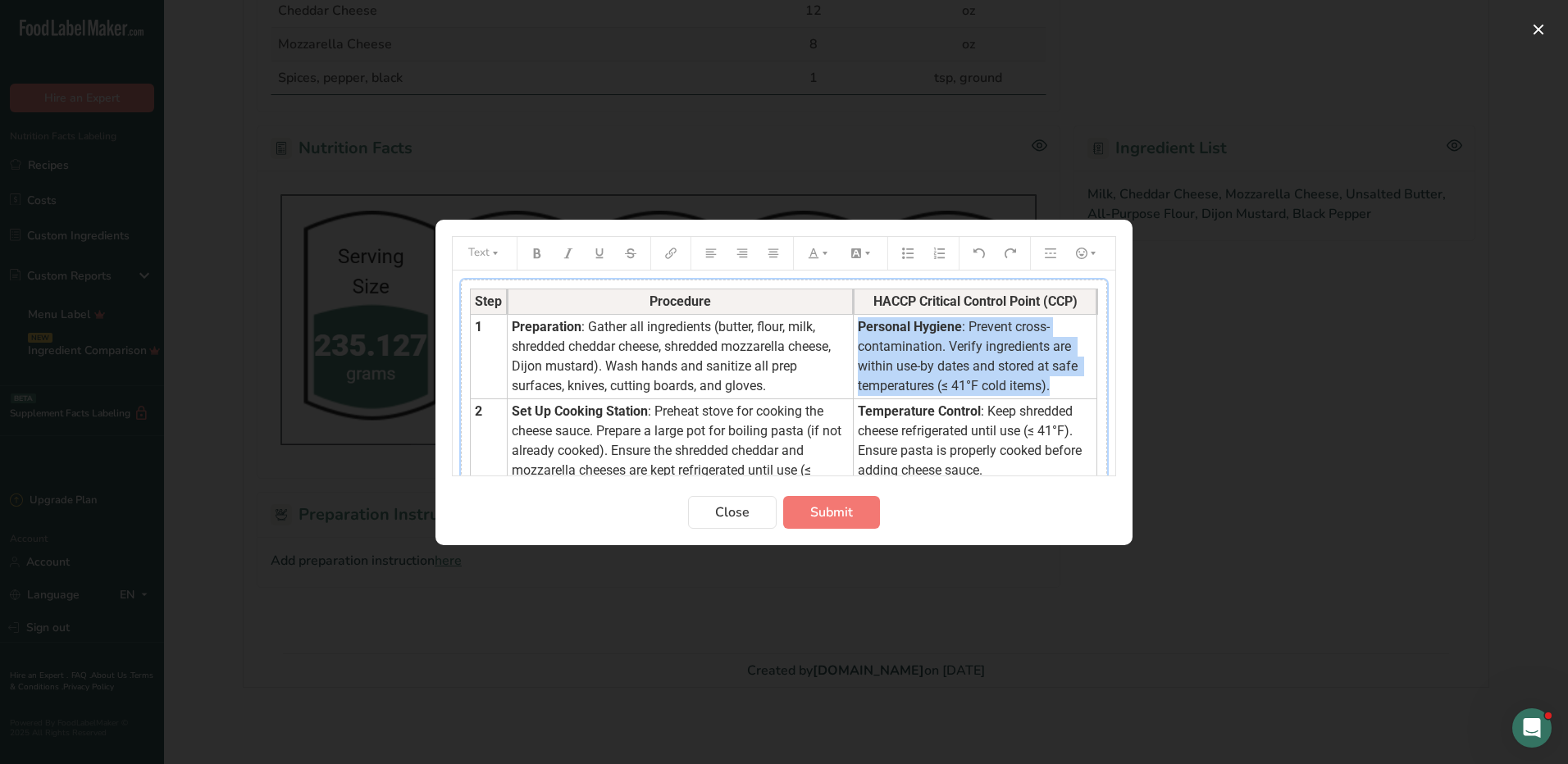
drag, startPoint x: 844, startPoint y: 322, endPoint x: 1053, endPoint y: 388, distance: 219.2
click at [1053, 388] on td "Personal Hygiene : Prevent cross-contamination. Verify ingredients are within u…" at bounding box center [975, 356] width 243 height 85
click at [815, 259] on icon "Preparation instructions modal" at bounding box center [813, 253] width 11 height 11
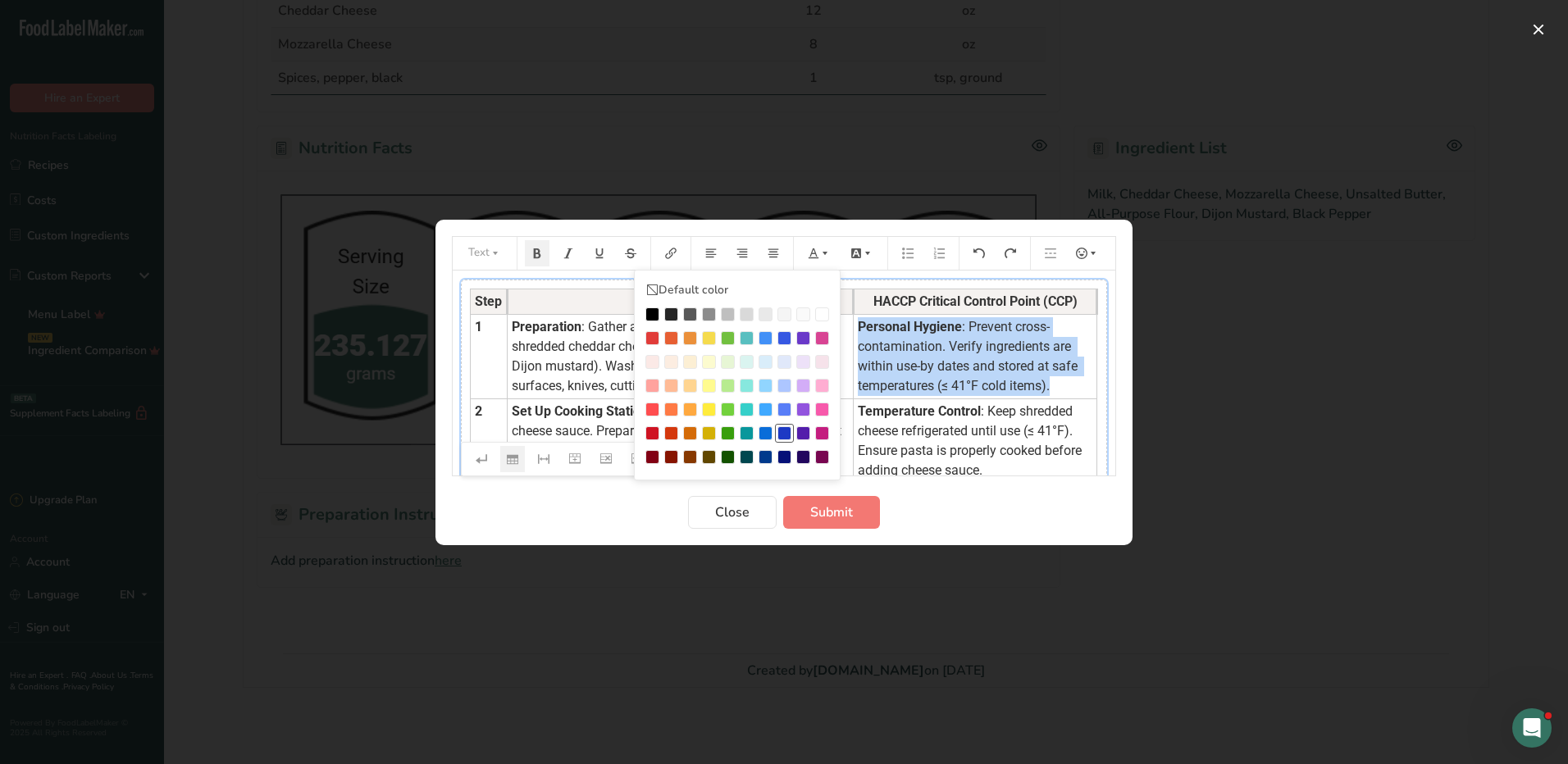
click at [783, 432] on div "Preparation instructions modal" at bounding box center [784, 433] width 14 height 14
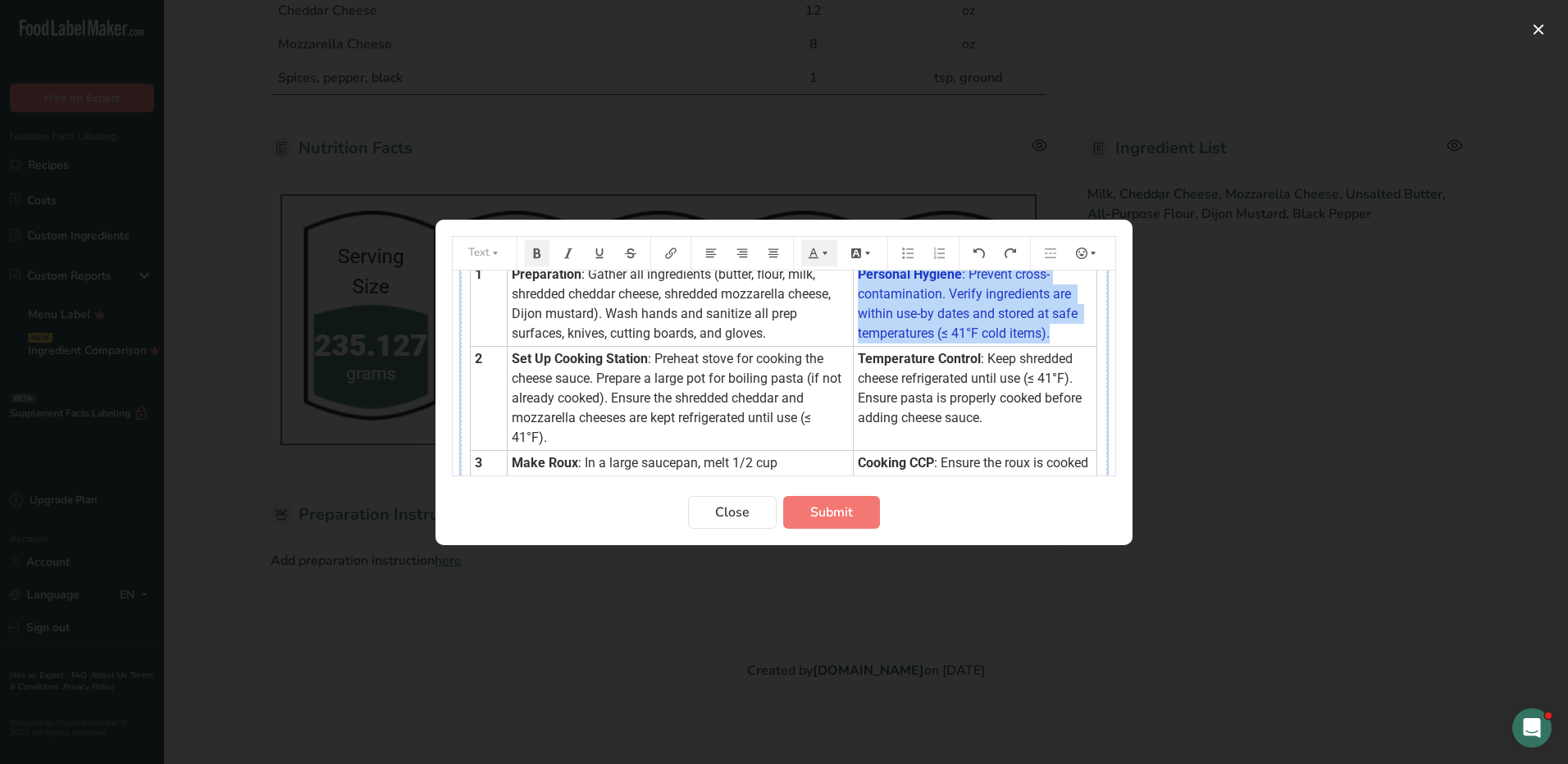
scroll to position [82, 0]
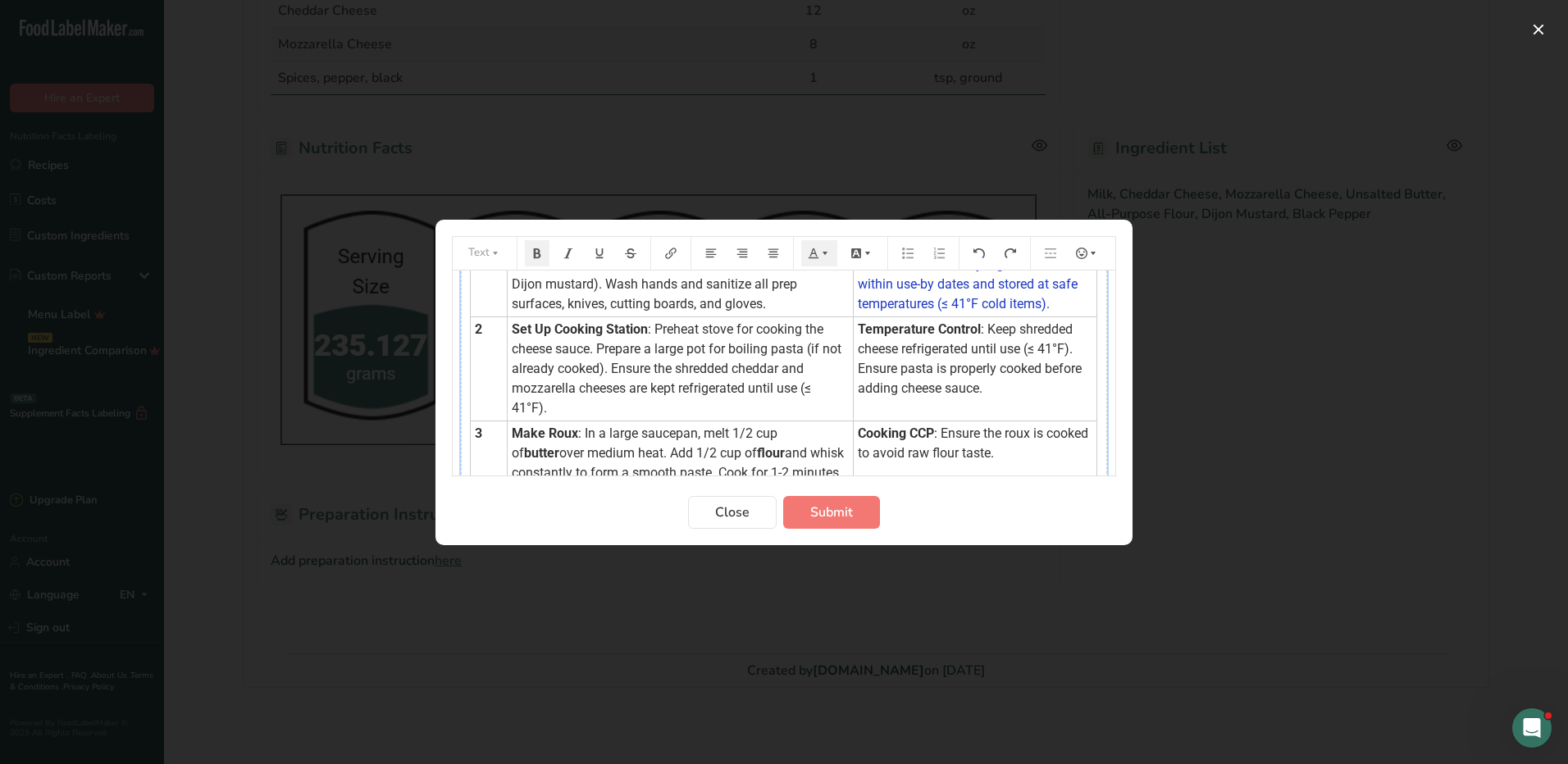
click at [867, 337] on td "Temperature Control : Keep shredded cheese refrigerated until use (≤ 41°F). Ens…" at bounding box center [975, 369] width 243 height 104
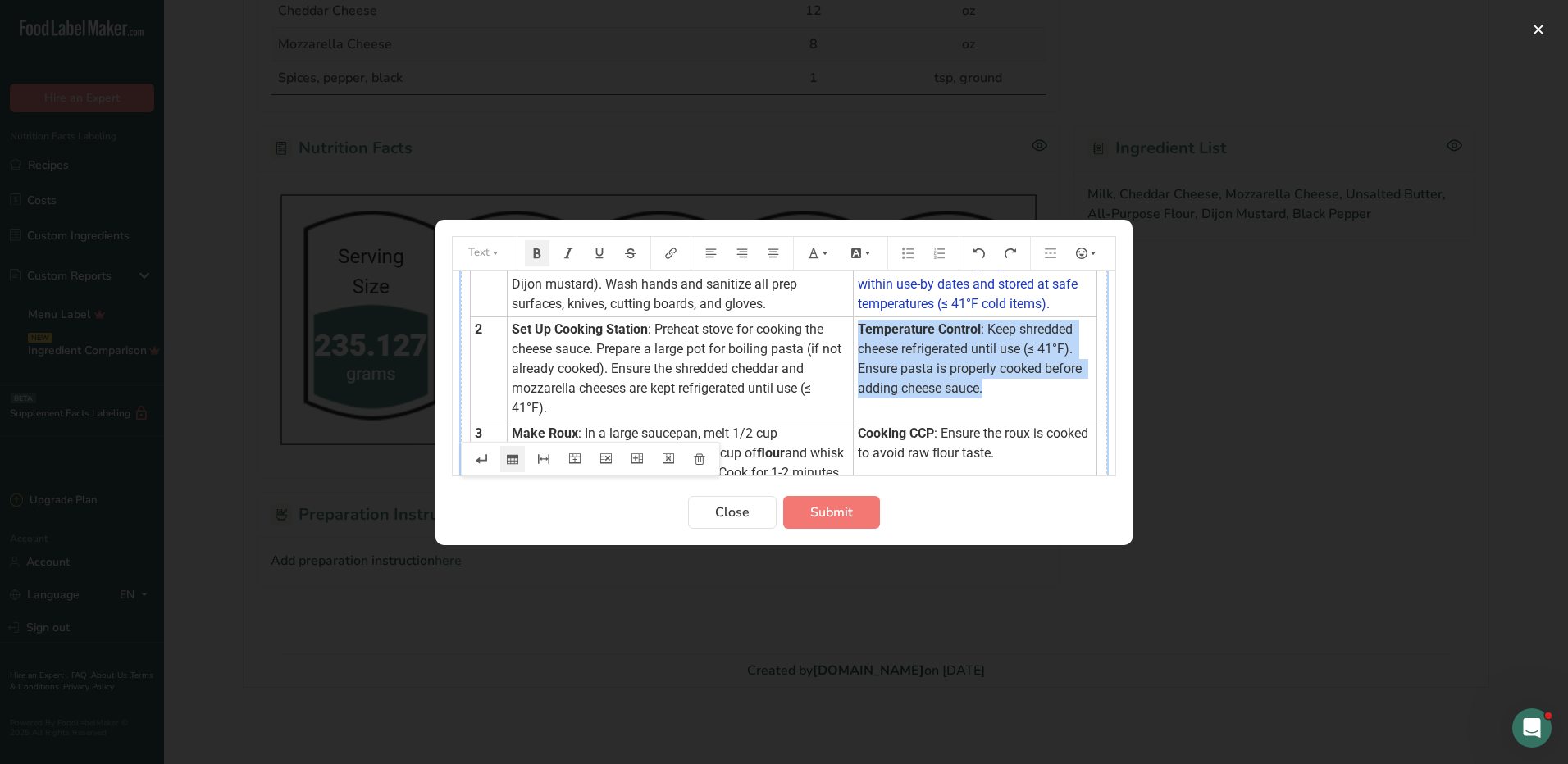
drag, startPoint x: 845, startPoint y: 329, endPoint x: 969, endPoint y: 381, distance: 134.5
click at [969, 381] on td "Temperature Control : Keep shredded cheese refrigerated until use (≤ 41°F). Ens…" at bounding box center [975, 369] width 243 height 104
click at [820, 248] on icon "Preparation instructions modal" at bounding box center [824, 253] width 11 height 11
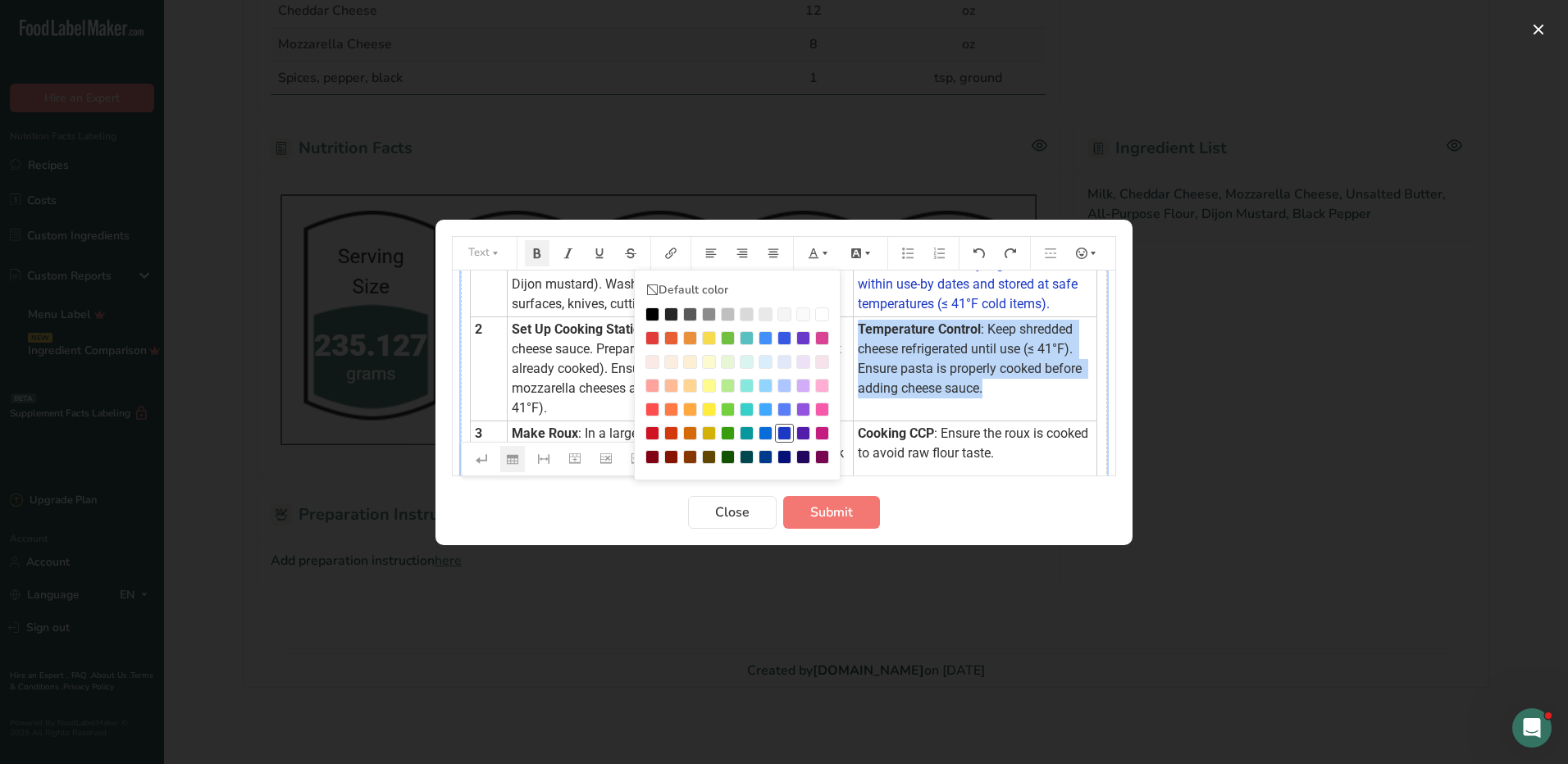
click at [779, 429] on div "Preparation instructions modal" at bounding box center [784, 433] width 14 height 14
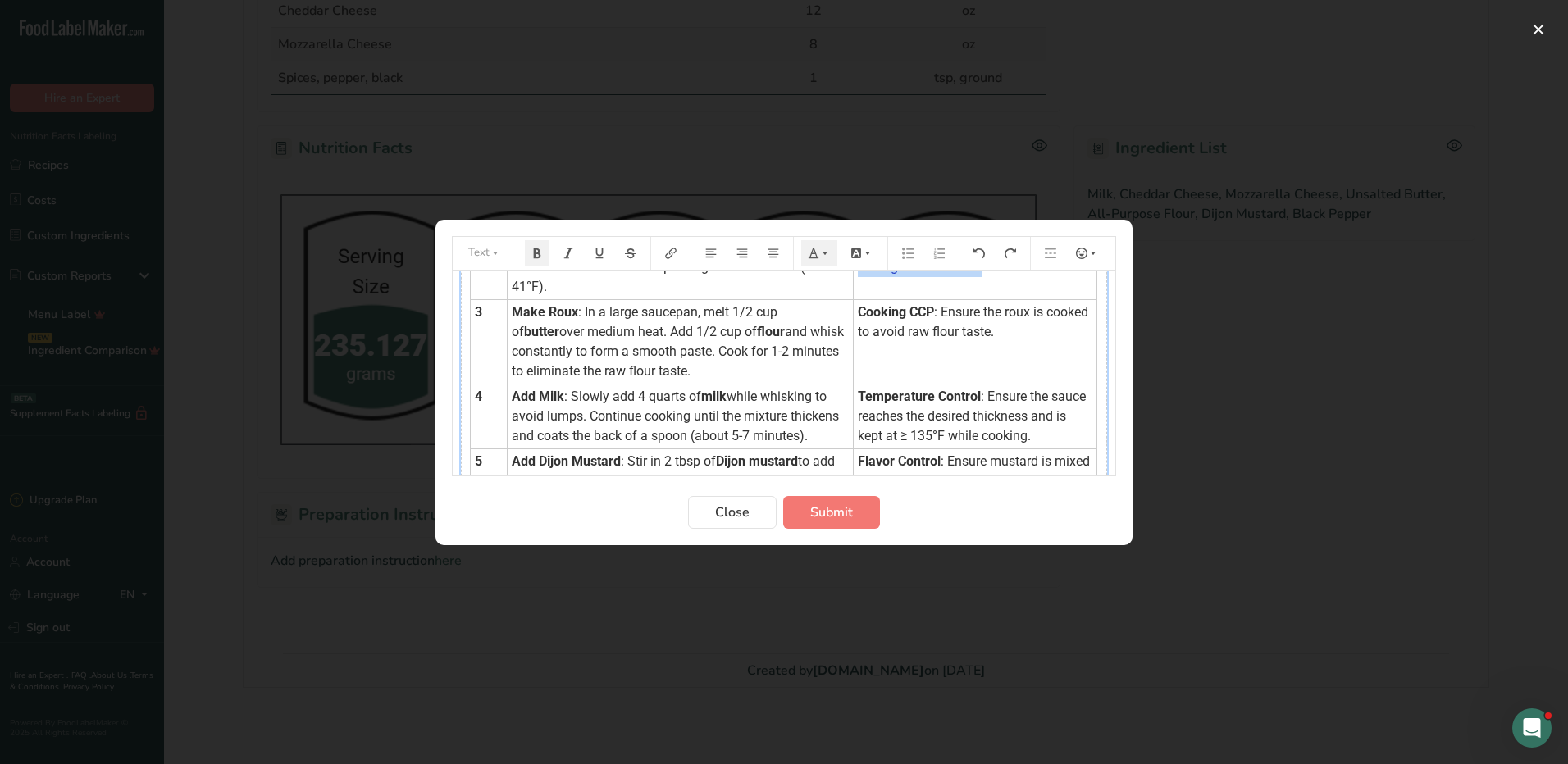
scroll to position [164, 0]
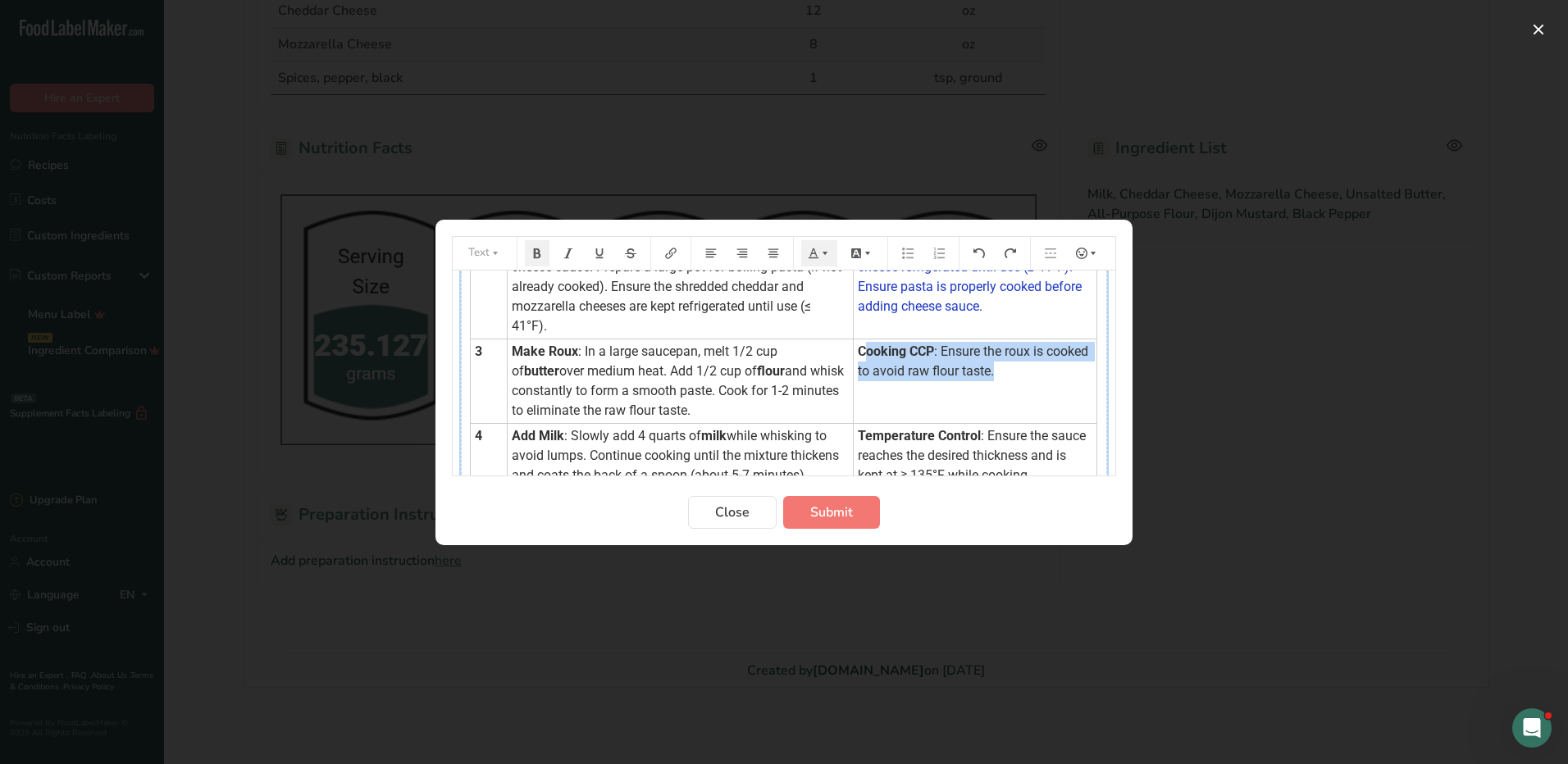
drag, startPoint x: 850, startPoint y: 356, endPoint x: 999, endPoint y: 369, distance: 149.6
click at [998, 370] on td "Cooking CCP : Ensure the roux is cooked to avoid raw flour taste." at bounding box center [975, 380] width 243 height 85
drag, startPoint x: 842, startPoint y: 346, endPoint x: 992, endPoint y: 380, distance: 153.8
click at [992, 380] on td "Cooking CCP : Ensure the roux is cooked to avoid raw flour taste." at bounding box center [975, 380] width 243 height 85
click at [815, 257] on icon "Preparation instructions modal" at bounding box center [813, 253] width 11 height 11
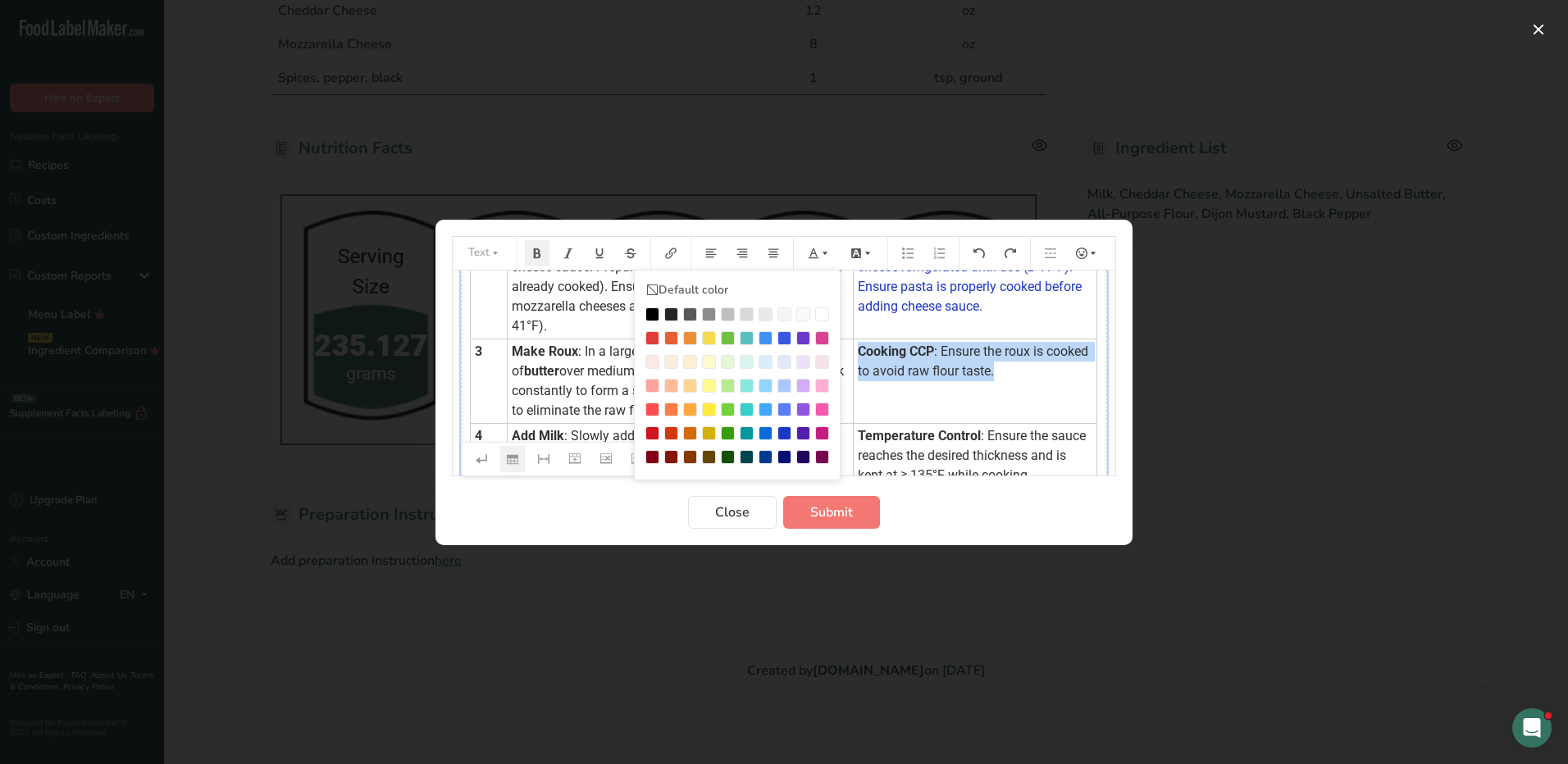
click at [783, 433] on div "Preparation instructions modal" at bounding box center [784, 433] width 14 height 14
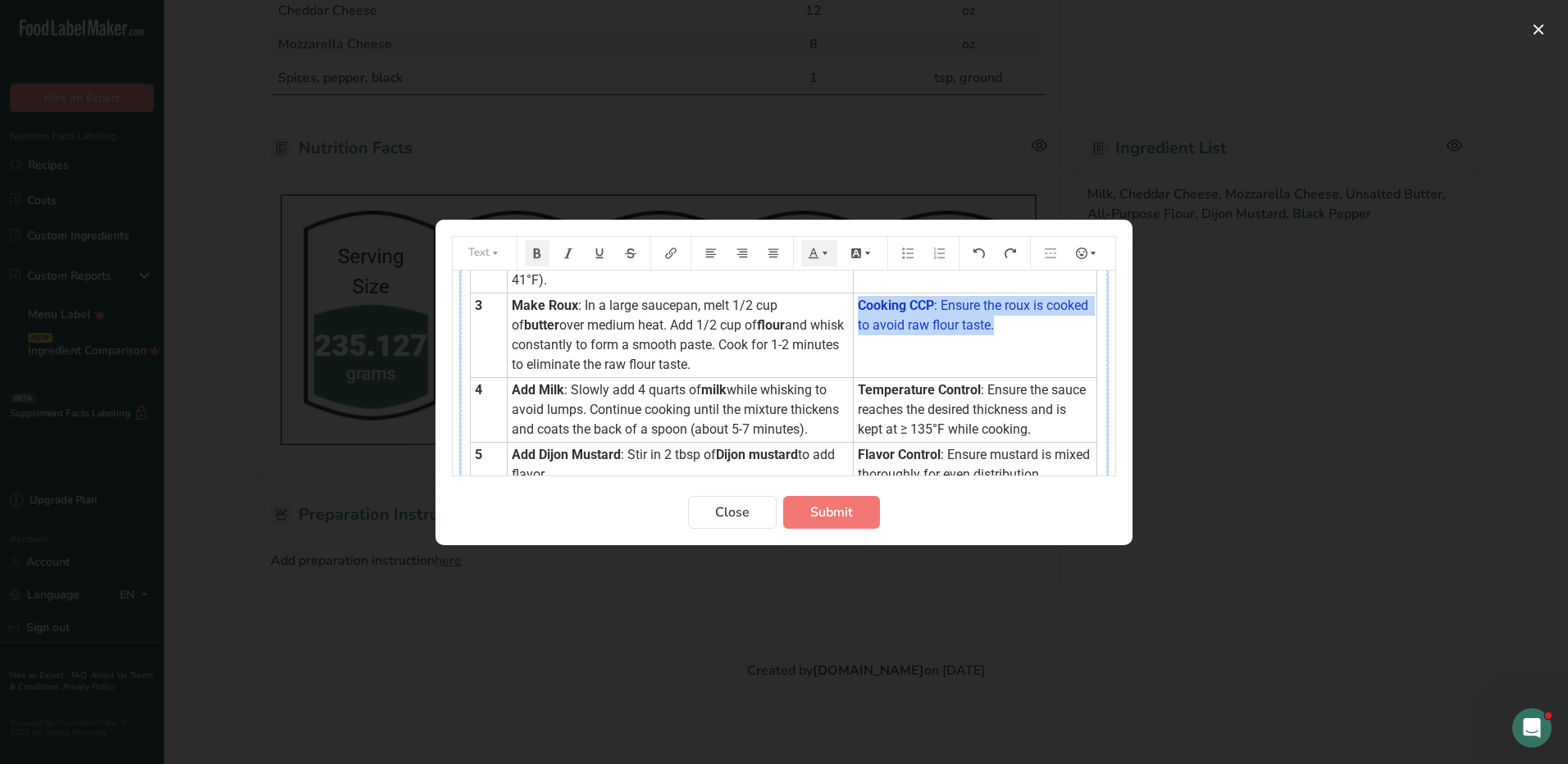
scroll to position [246, 0]
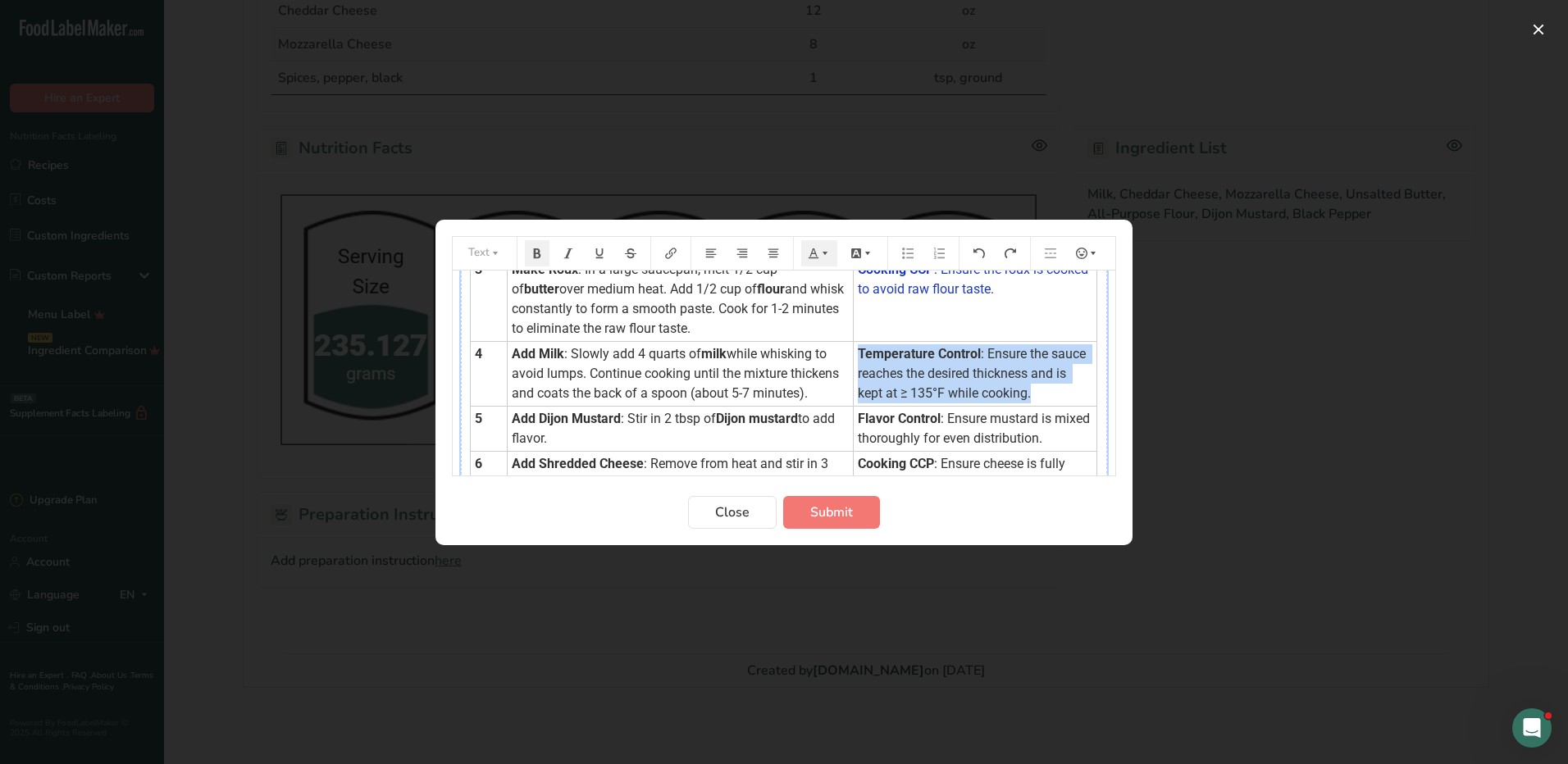
drag, startPoint x: 841, startPoint y: 352, endPoint x: 1032, endPoint y: 386, distance: 194.0
click at [1032, 386] on td "Temperature Control : Ensure the sauce reaches the desired thickness and is kep…" at bounding box center [975, 373] width 243 height 65
click at [809, 242] on button "Preparation instructions modal" at bounding box center [819, 254] width 36 height 27
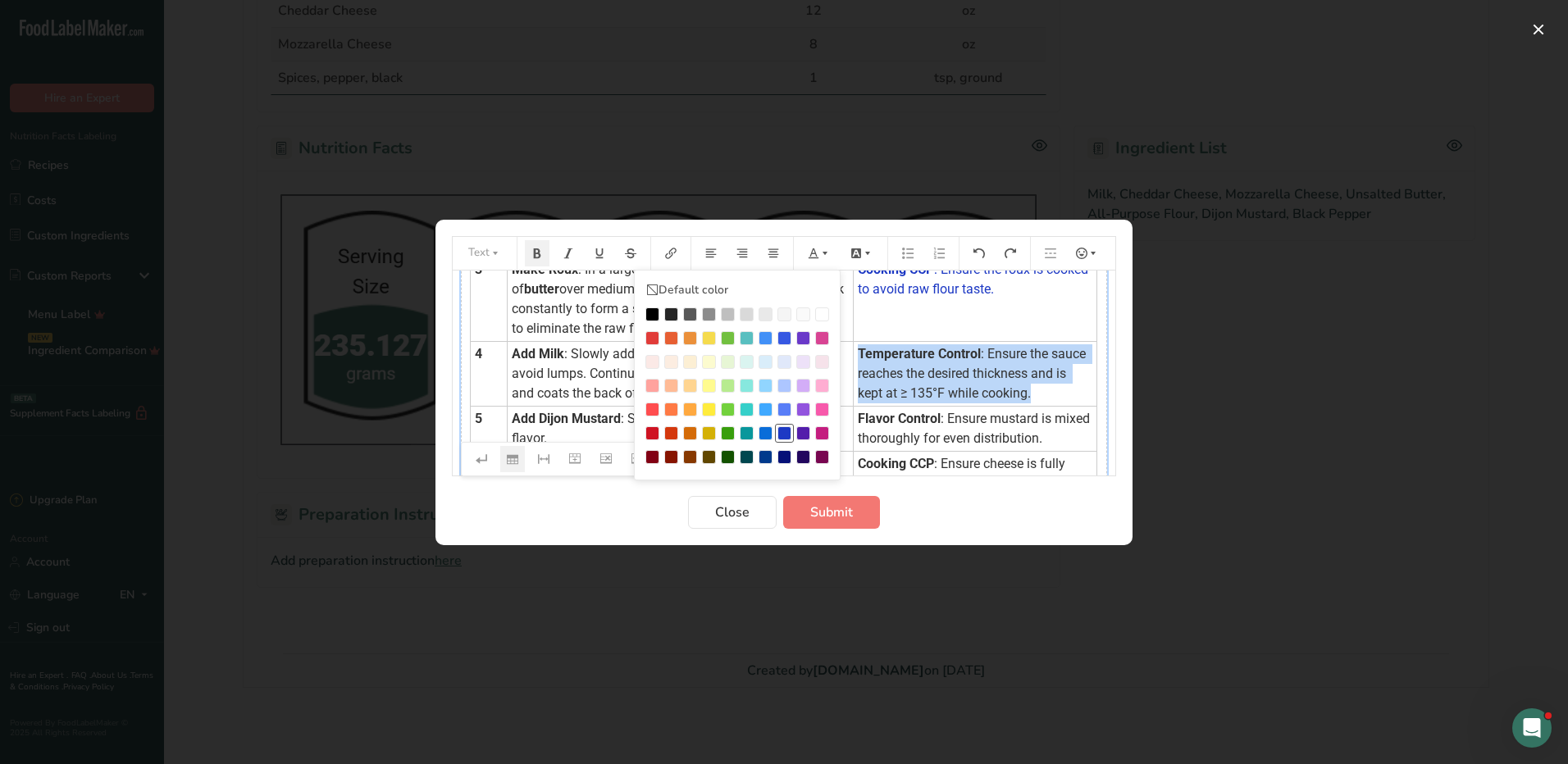
click at [788, 435] on div "Preparation instructions modal" at bounding box center [784, 433] width 14 height 14
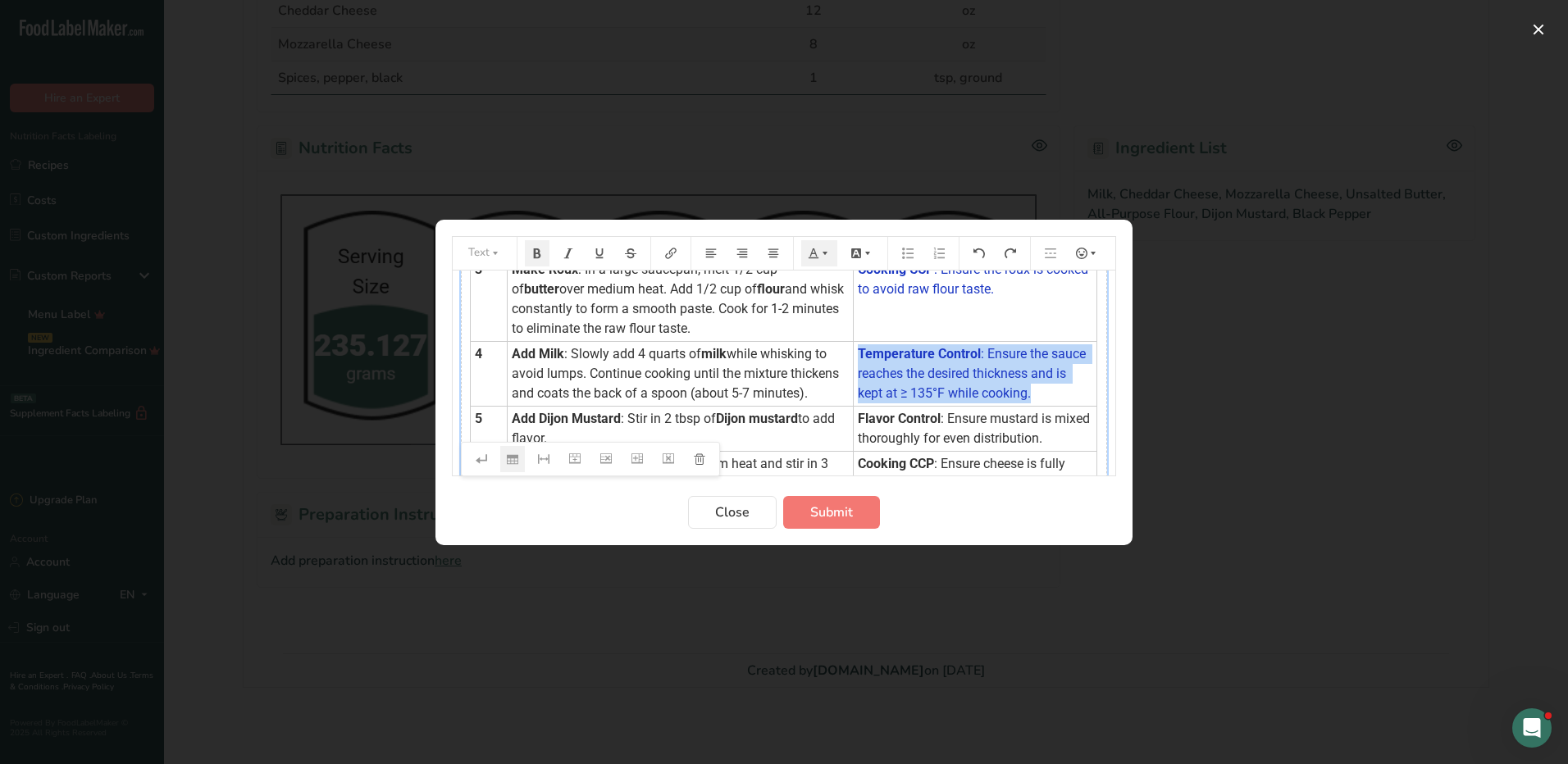
scroll to position [328, 0]
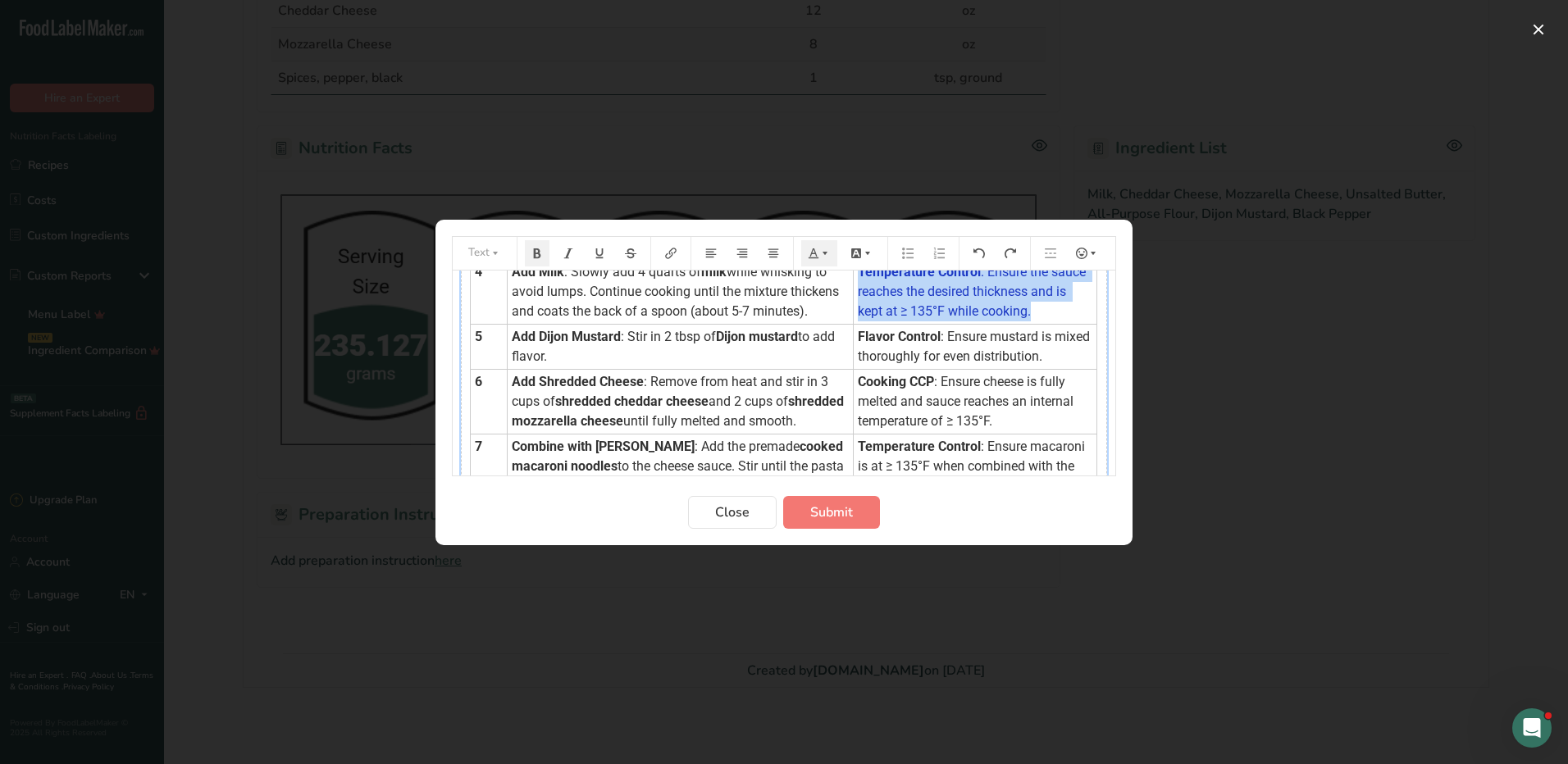
click at [915, 324] on td "Temperature Control : Ensure the sauce reaches the desired thickness and is kep…" at bounding box center [975, 292] width 243 height 65
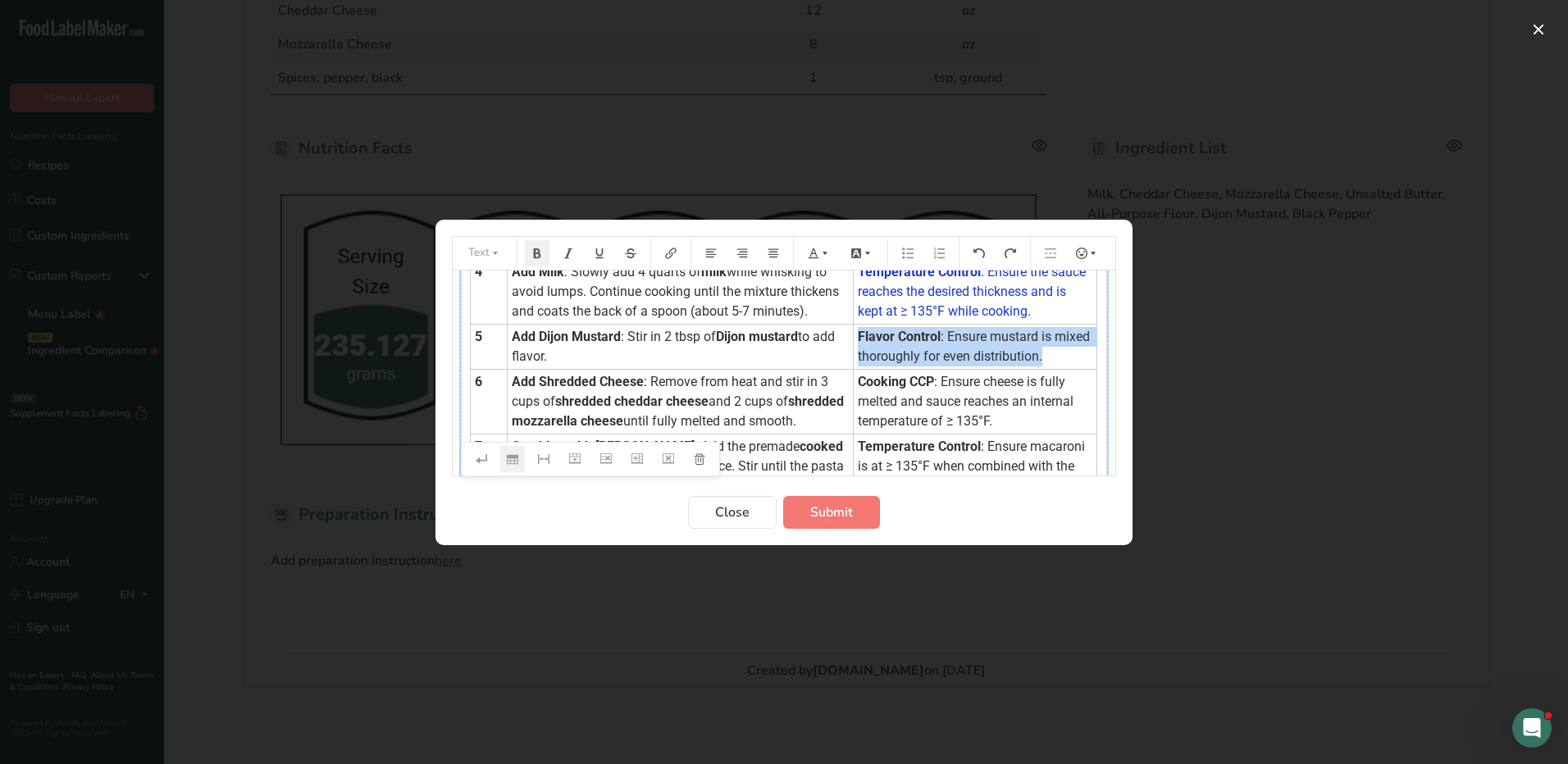
drag, startPoint x: 850, startPoint y: 357, endPoint x: 1070, endPoint y: 373, distance: 220.6
click at [1070, 369] on td "Flavor Control : Ensure mustard is mixed thoroughly for even distribution." at bounding box center [975, 346] width 243 height 45
click at [814, 256] on icon "Preparation instructions modal" at bounding box center [813, 253] width 11 height 11
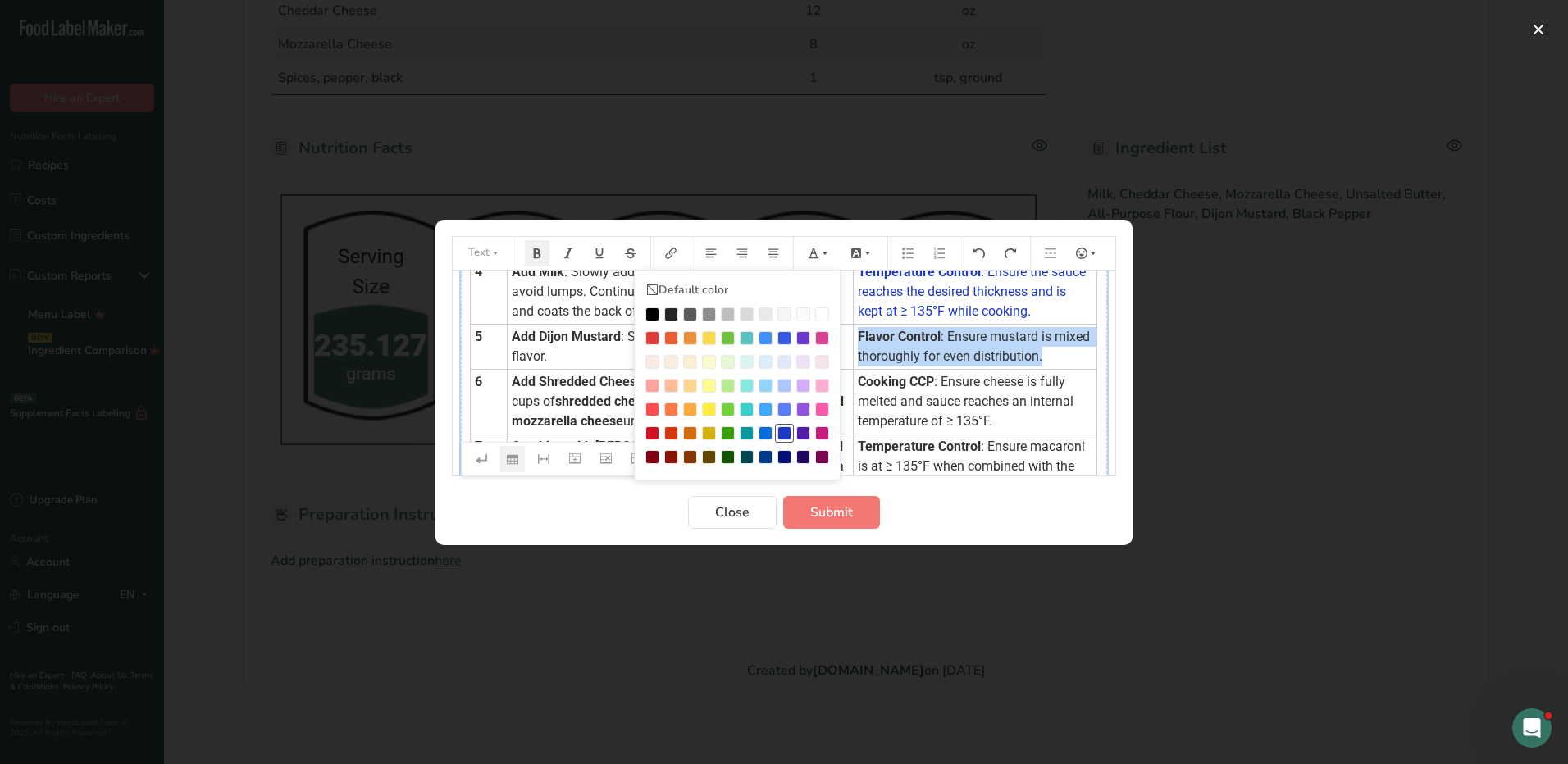
click at [783, 432] on div "Preparation instructions modal" at bounding box center [784, 433] width 14 height 14
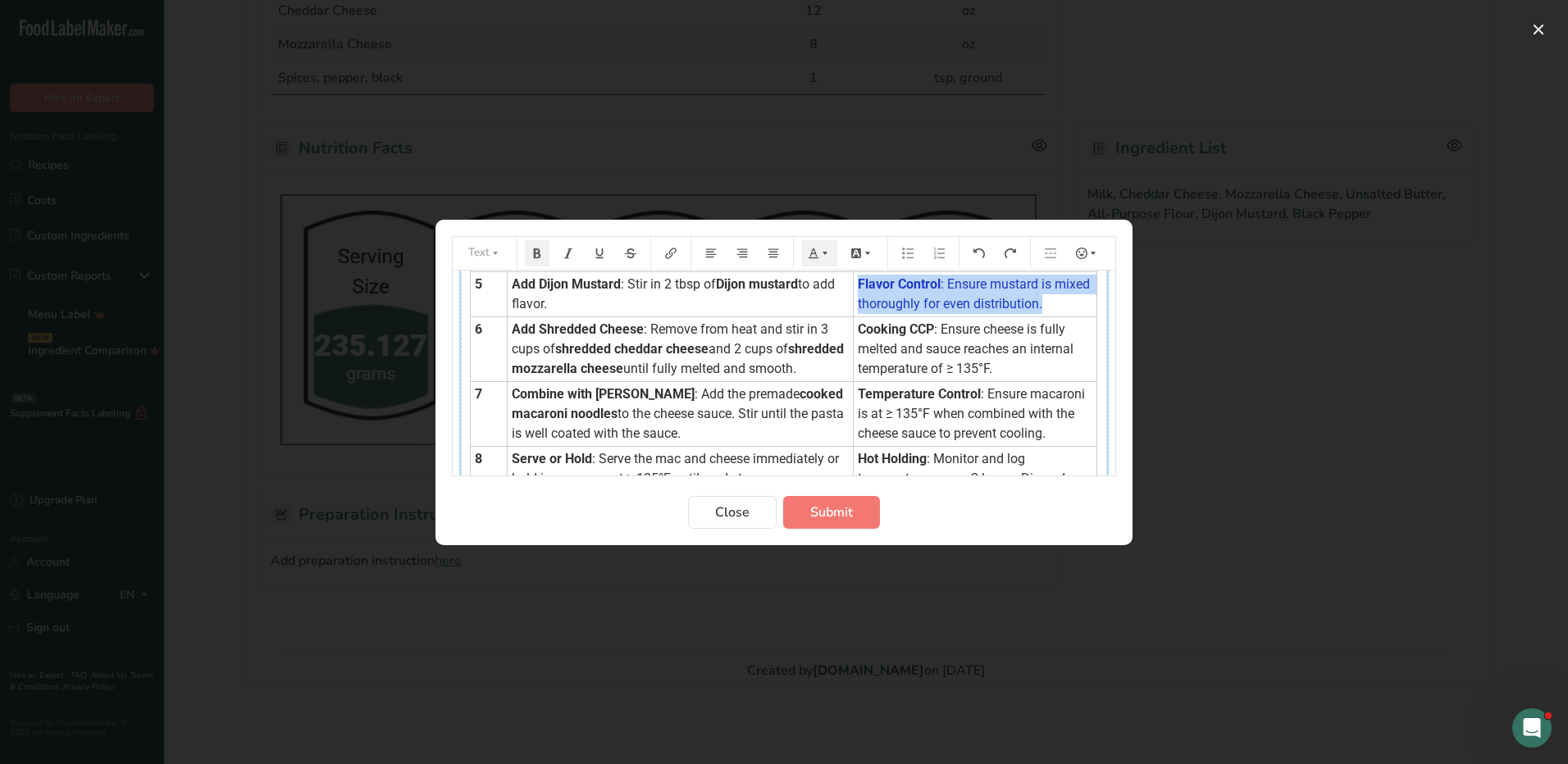
scroll to position [410, 0]
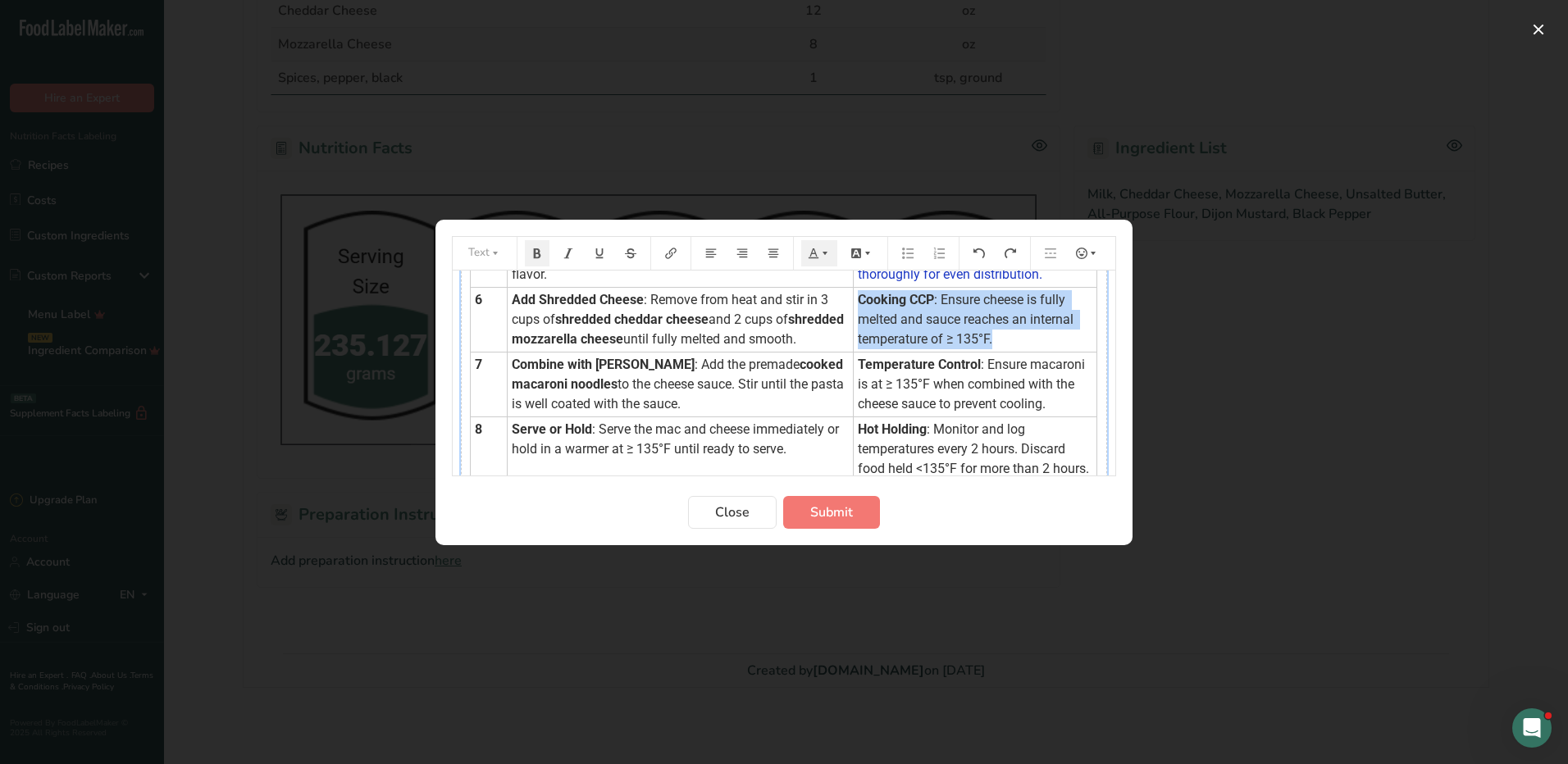
drag, startPoint x: 841, startPoint y: 319, endPoint x: 1042, endPoint y: 354, distance: 204.0
click at [1042, 352] on td "Cooking CCP : Ensure cheese is fully melted and sauce reaches an internal tempe…" at bounding box center [975, 319] width 243 height 65
click at [814, 249] on icon "Preparation instructions modal" at bounding box center [813, 253] width 11 height 11
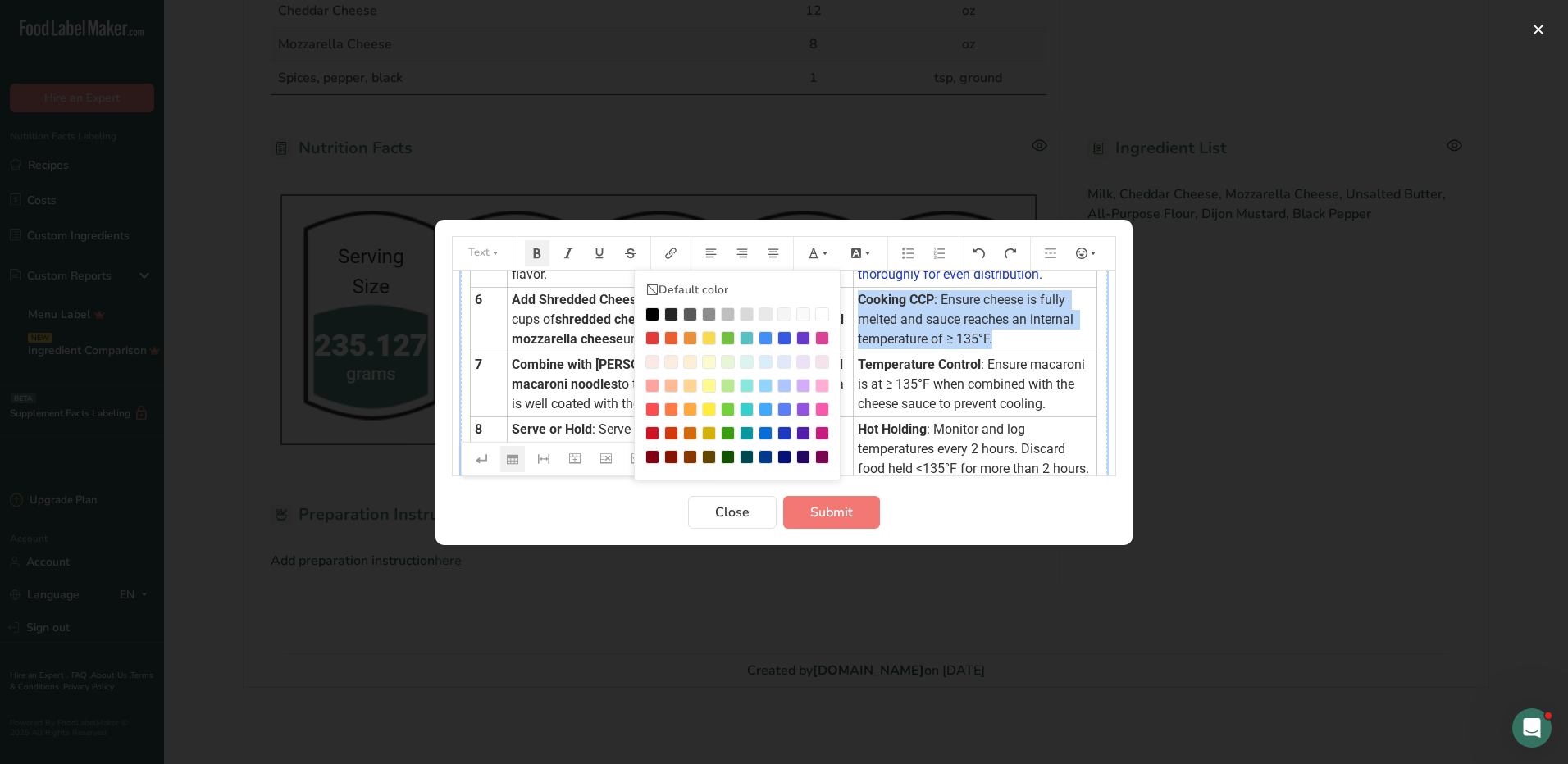
drag, startPoint x: 784, startPoint y: 436, endPoint x: 935, endPoint y: 395, distance: 156.5
click at [784, 436] on div "Preparation instructions modal" at bounding box center [784, 433] width 14 height 14
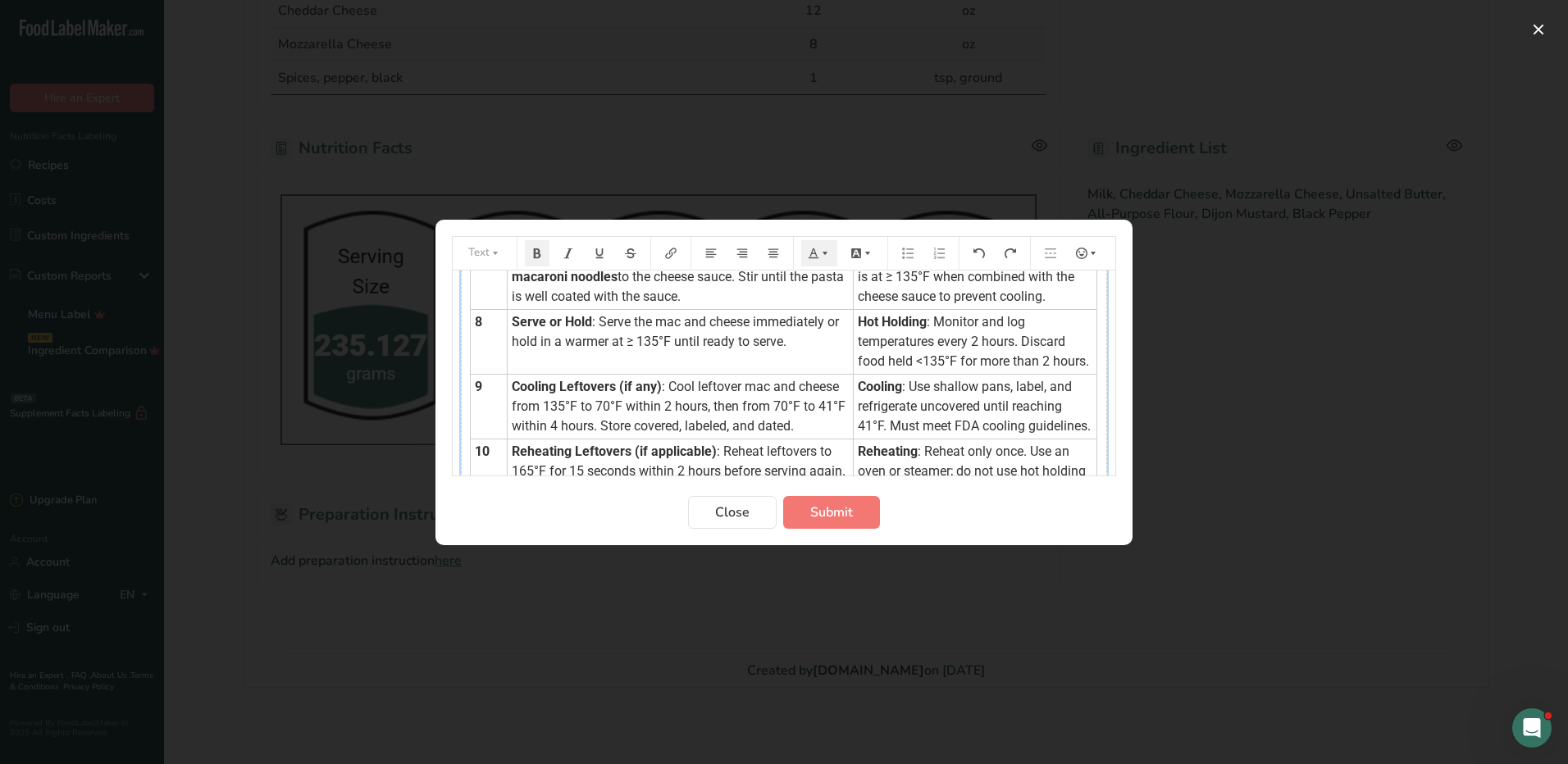
scroll to position [492, 0]
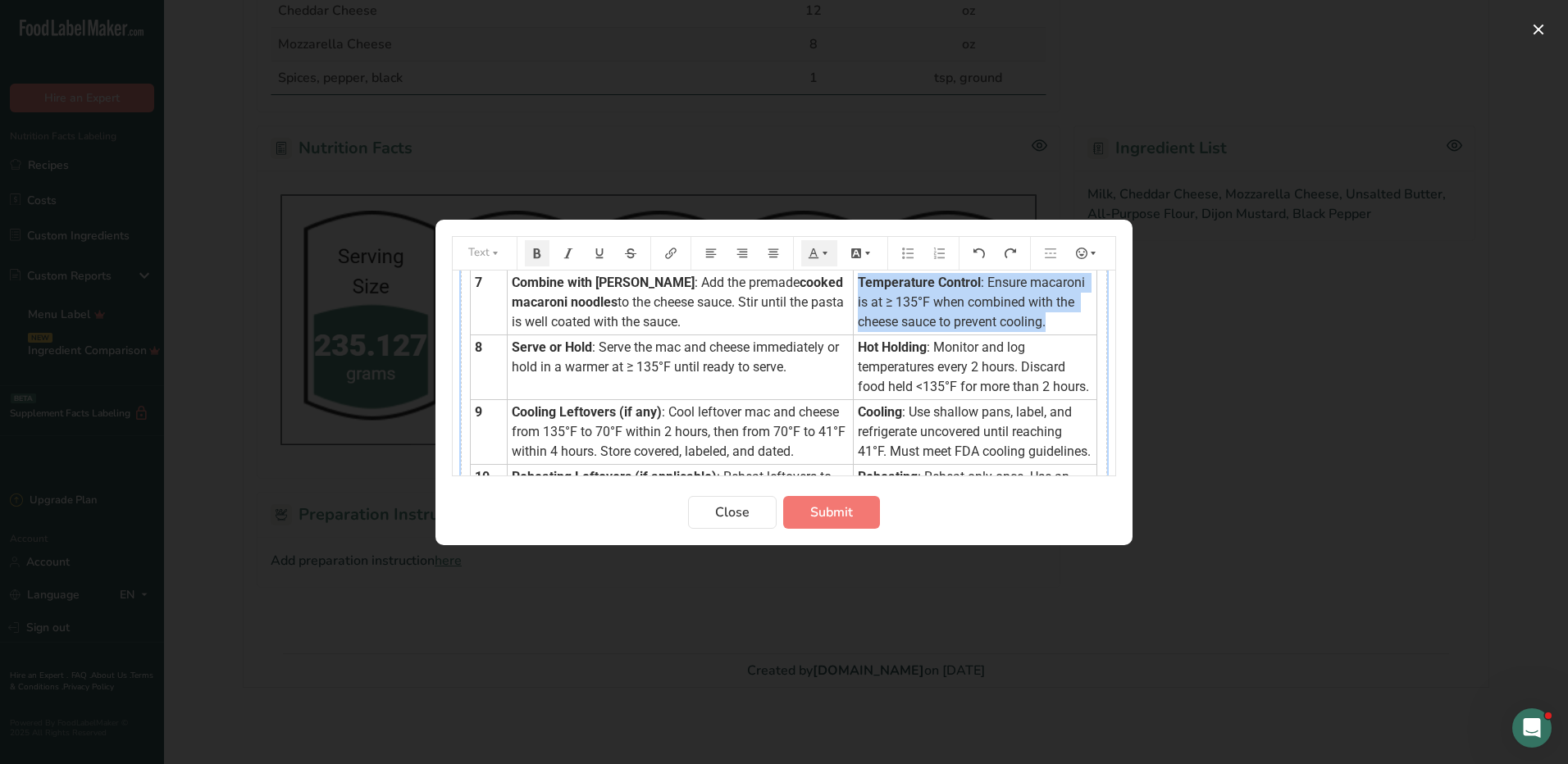
drag, startPoint x: 840, startPoint y: 319, endPoint x: 1054, endPoint y: 373, distance: 220.7
click at [1054, 335] on td "Temperature Control : Ensure macaroni is at ≥ 135°F when combined with the chee…" at bounding box center [975, 302] width 243 height 65
click at [814, 251] on icon "Preparation instructions modal" at bounding box center [813, 252] width 9 height 9
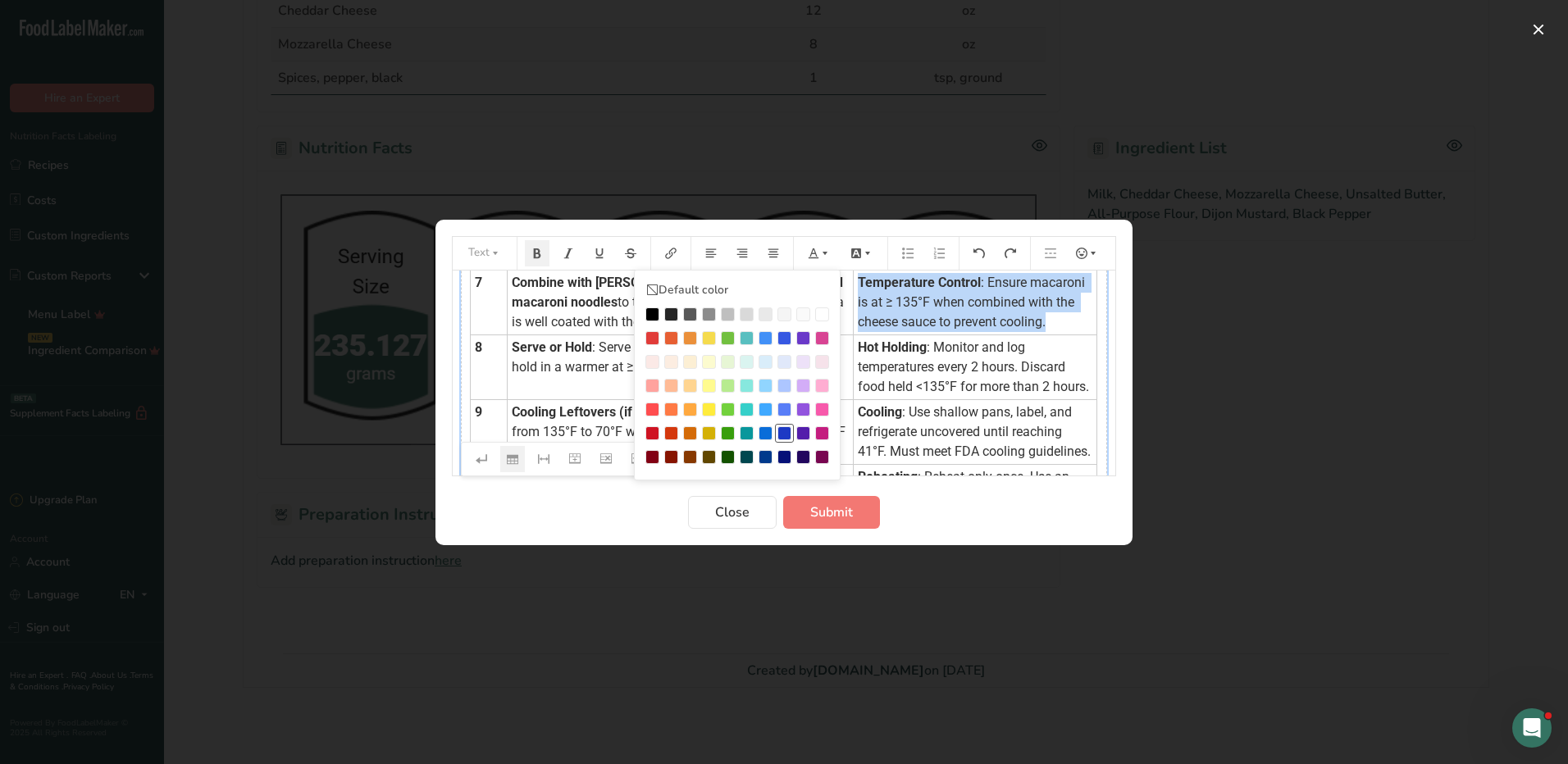
click at [788, 429] on div "Preparation instructions modal" at bounding box center [784, 433] width 14 height 14
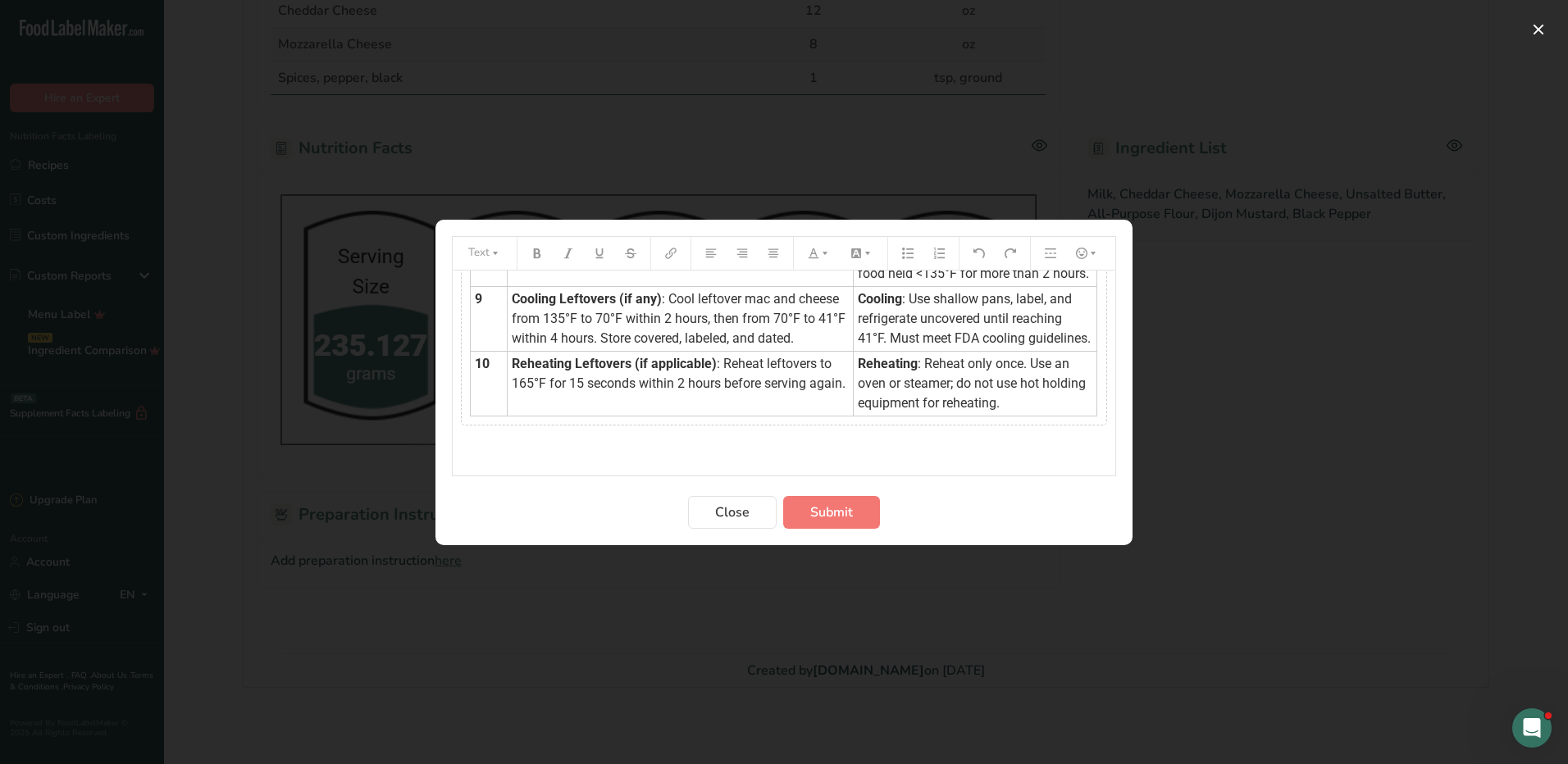
drag, startPoint x: 841, startPoint y: 386, endPoint x: 1045, endPoint y: 385, distance: 204.0
click at [1058, 395] on tbody "Step Procedure HACCP Critical Control Point (CCP) 1 Preparation : Gather all in…" at bounding box center [784, 49] width 626 height 732
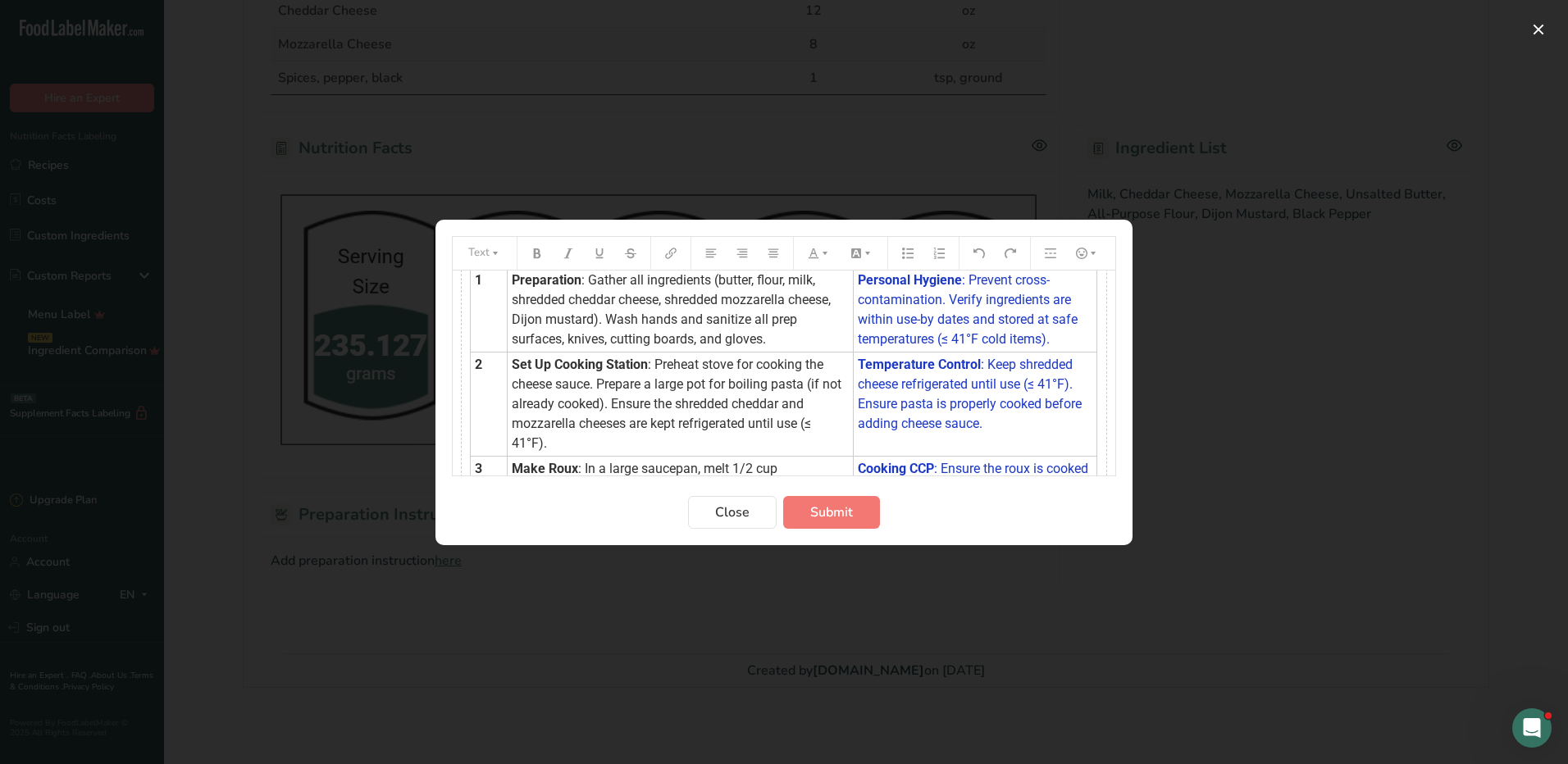
scroll to position [0, 0]
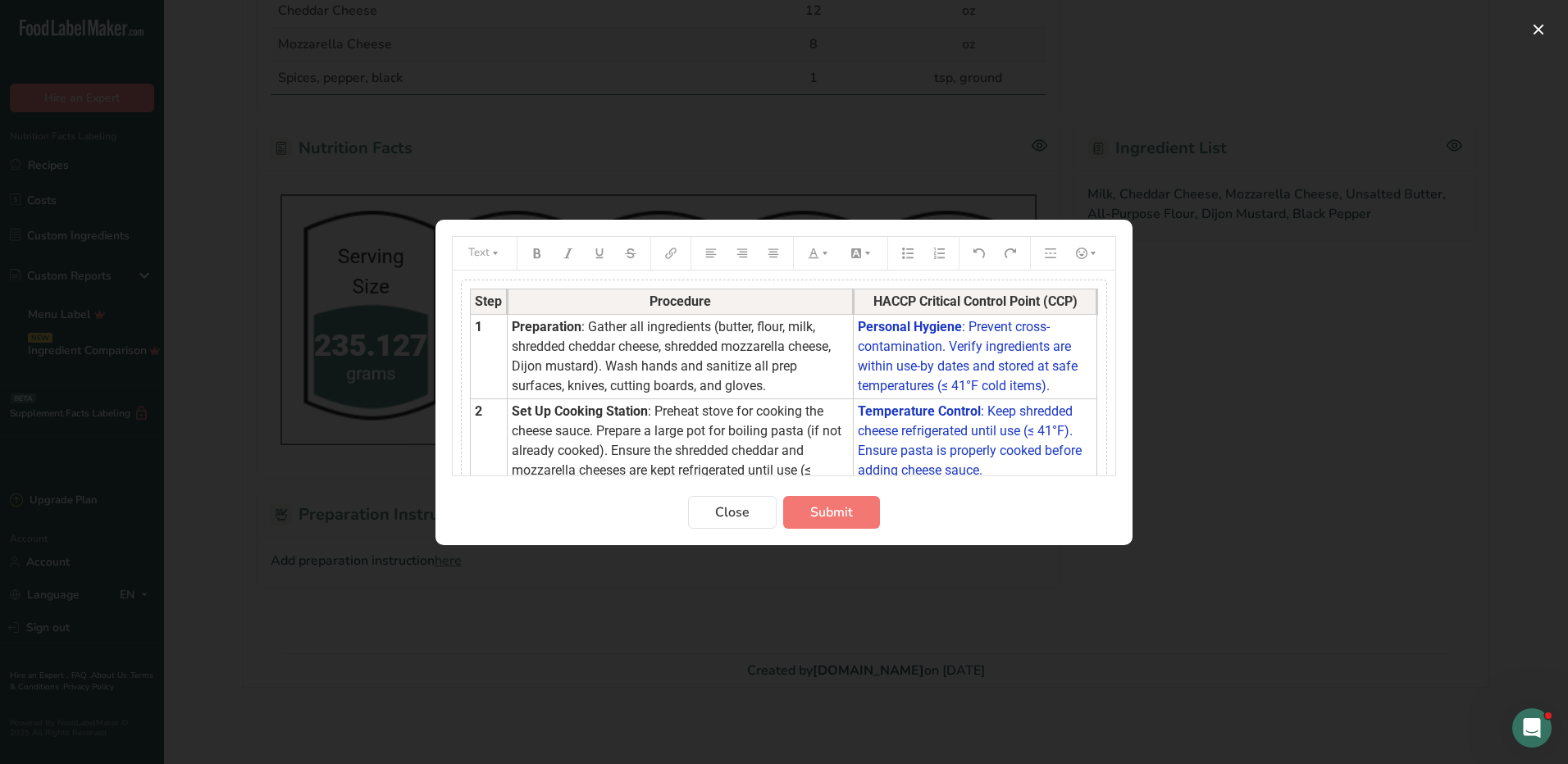
drag, startPoint x: 840, startPoint y: 356, endPoint x: 1011, endPoint y: 375, distance: 172.1
click at [1011, 375] on tbody "Step Procedure HACCP Critical Control Point (CCP) 1 Preparation : Gather all in…" at bounding box center [784, 654] width 626 height 732
drag, startPoint x: 1076, startPoint y: 348, endPoint x: 1011, endPoint y: 343, distance: 65.2
click at [1011, 343] on tbody "Step Procedure HACCP Critical Control Point (CCP) 1 Preparation : Gather all in…" at bounding box center [784, 654] width 626 height 732
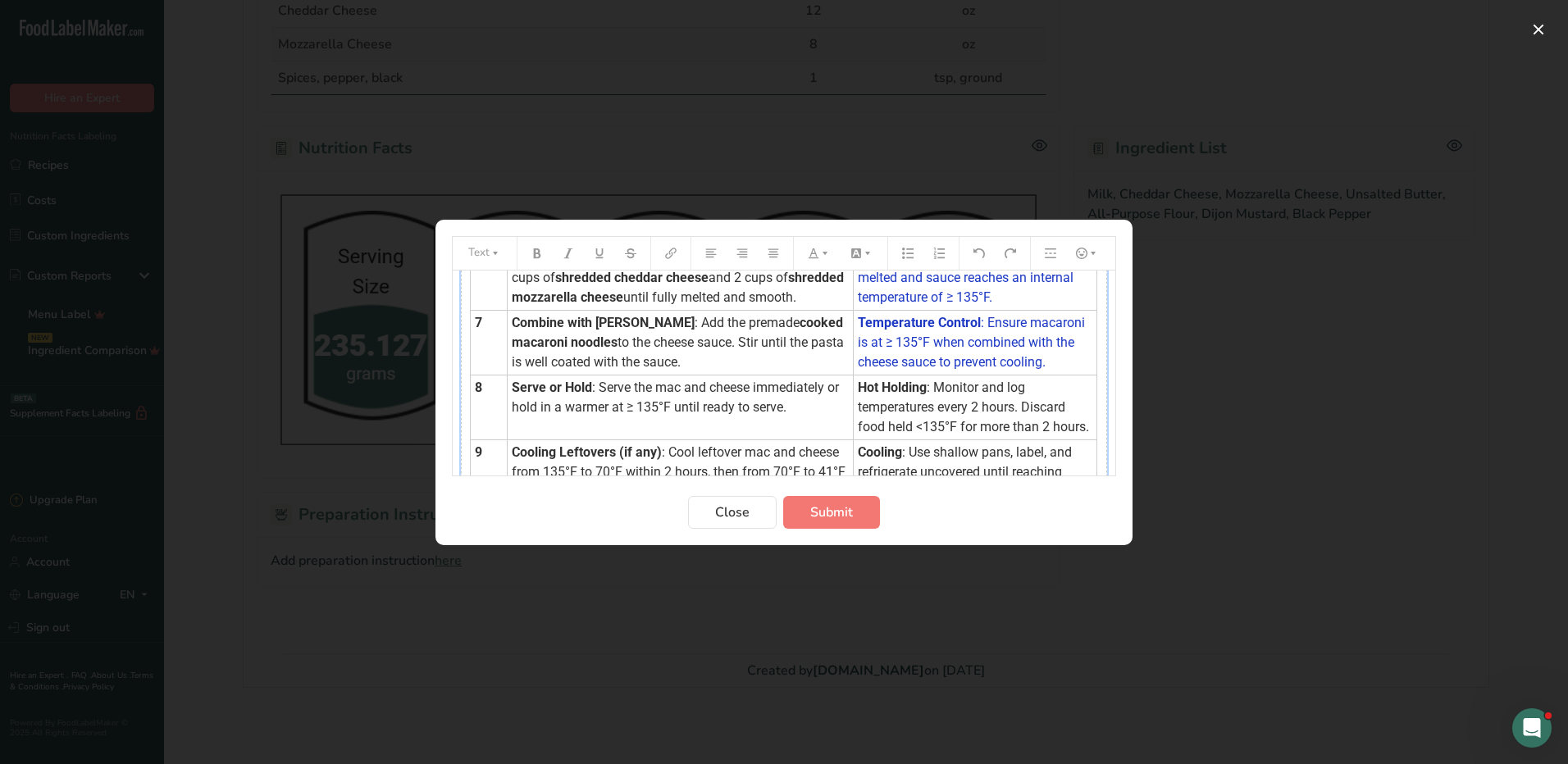
scroll to position [456, 0]
drag, startPoint x: 844, startPoint y: 385, endPoint x: 956, endPoint y: 428, distance: 120.0
click at [954, 430] on td "Hot Holding : Monitor and log temperatures every 2 hours. Discard food held <13…" at bounding box center [975, 403] width 243 height 65
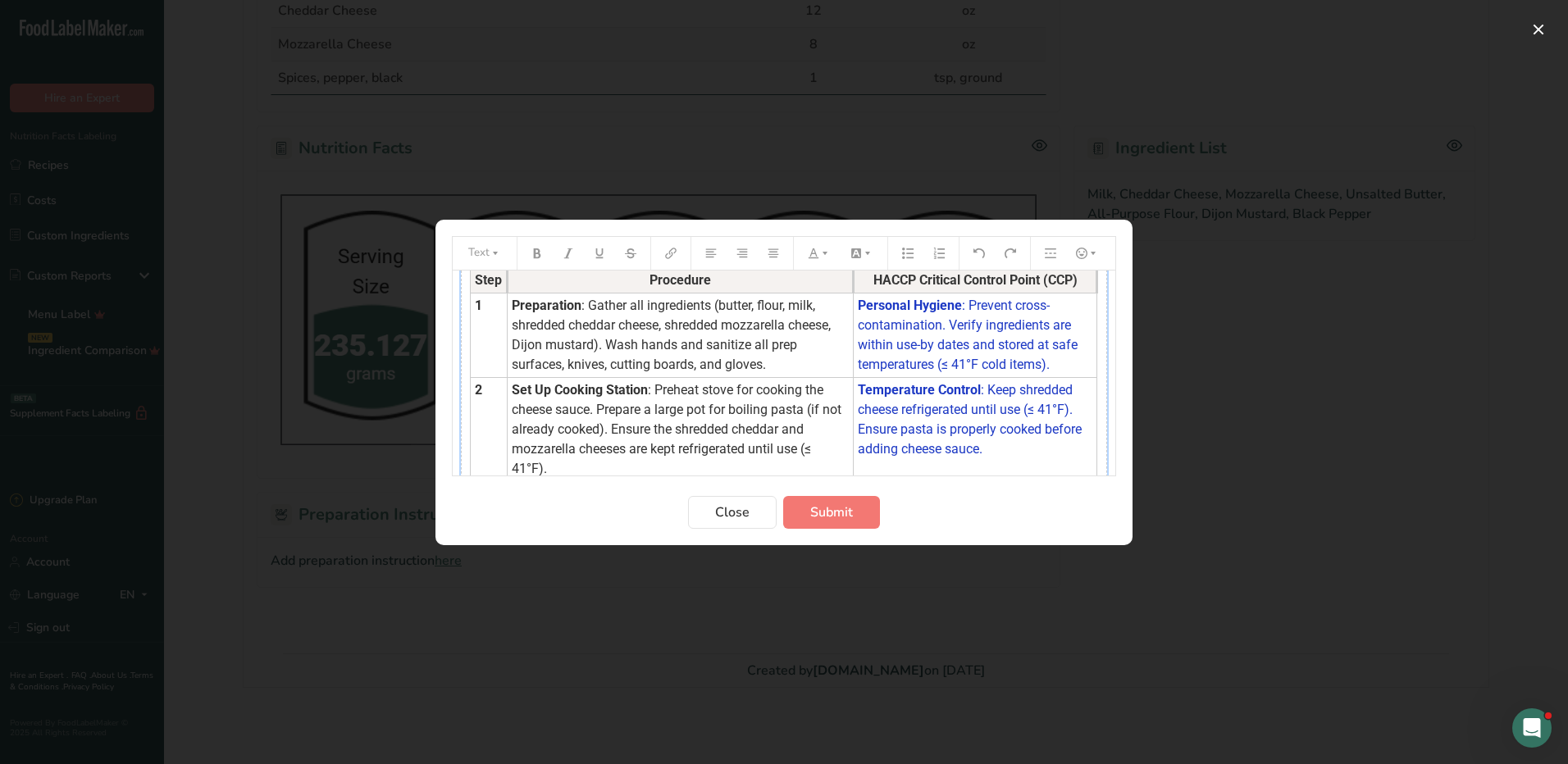
scroll to position [0, 0]
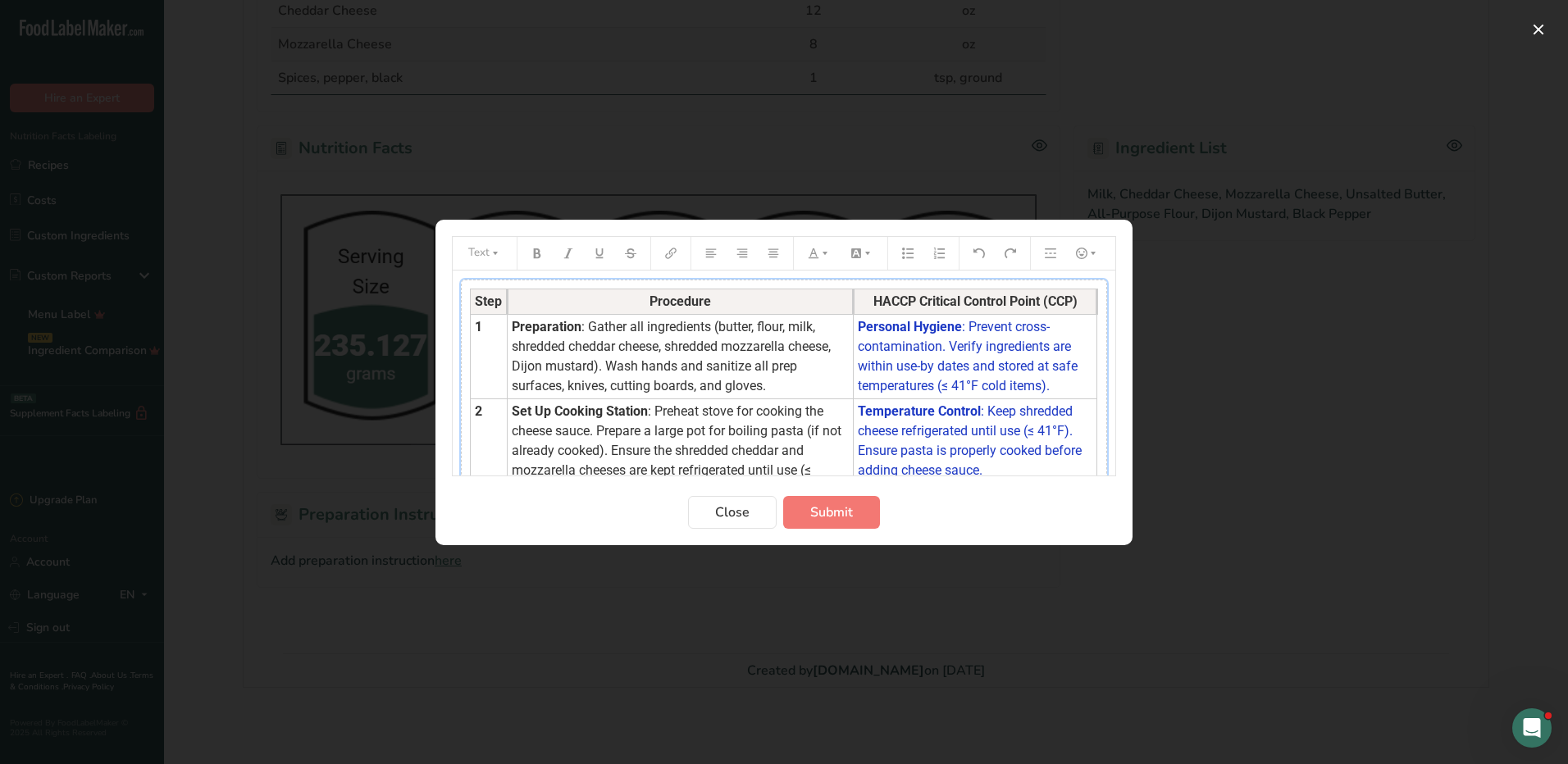
drag, startPoint x: 843, startPoint y: 423, endPoint x: 924, endPoint y: 413, distance: 81.6
click at [919, 424] on tbody "Step Procedure HACCP Critical Control Point (CCP) 1 Preparation : Gather all in…" at bounding box center [784, 654] width 626 height 732
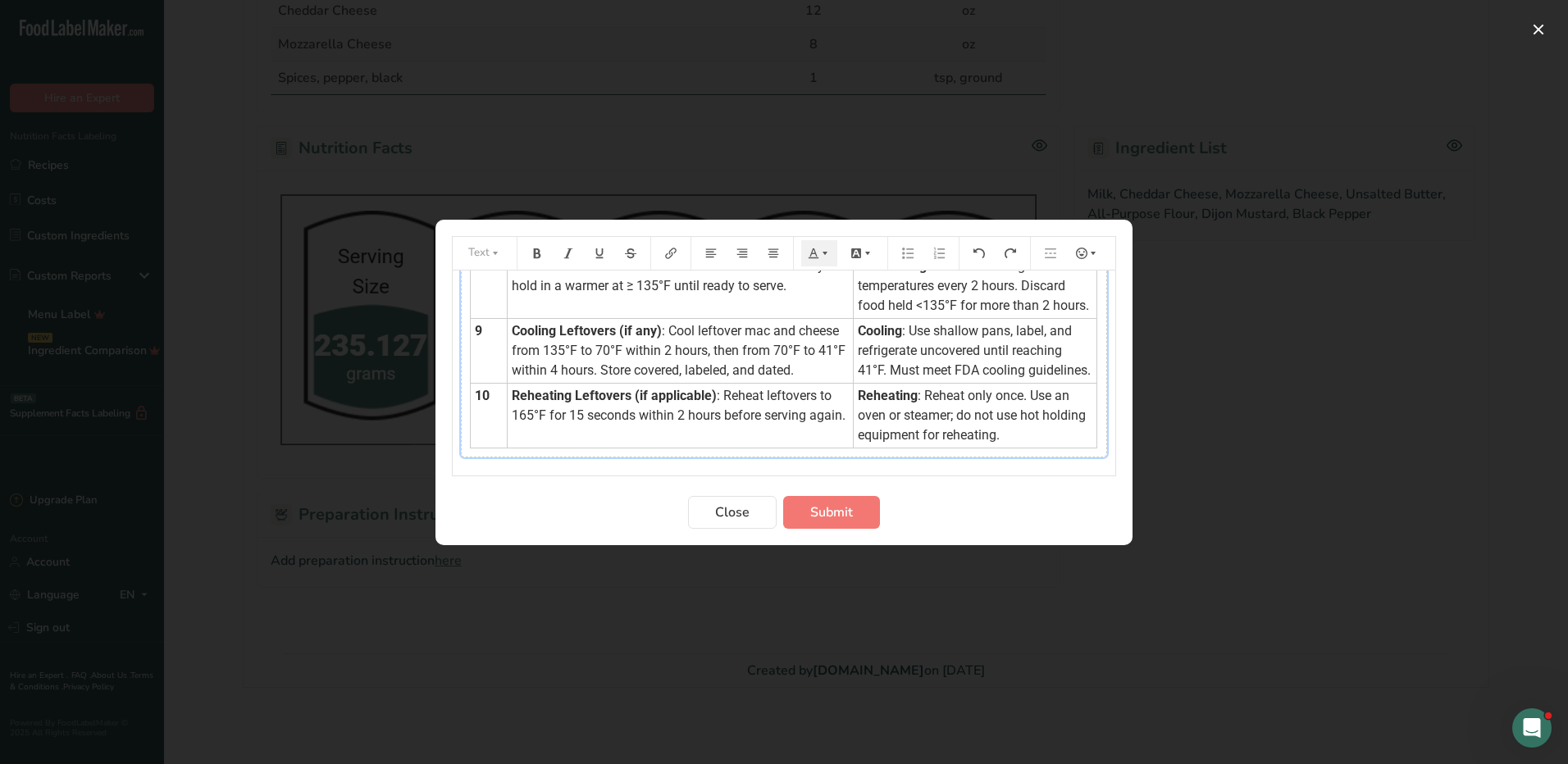
scroll to position [574, 0]
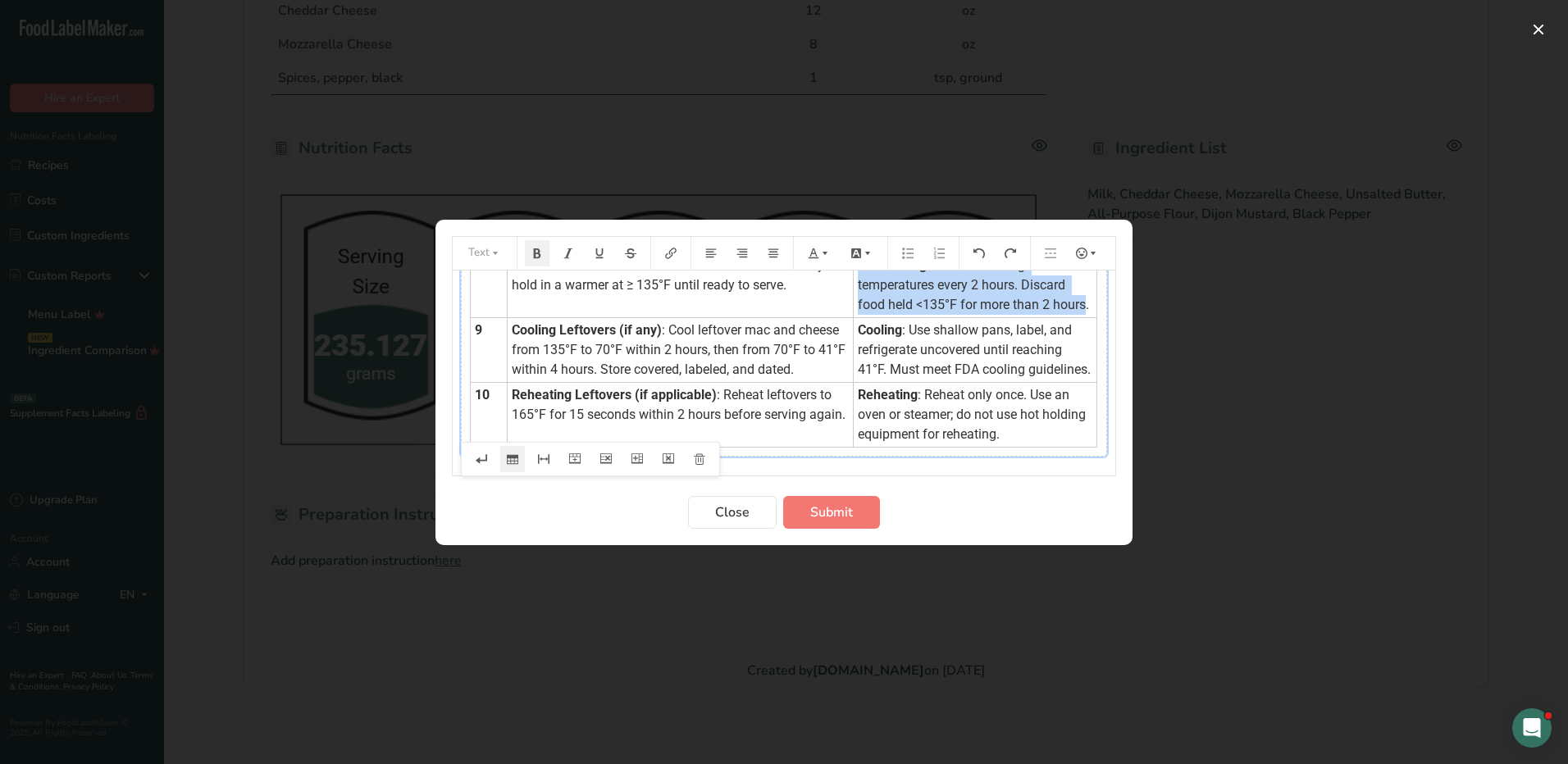
drag, startPoint x: 840, startPoint y: 301, endPoint x: 1069, endPoint y: 343, distance: 232.8
click at [1069, 318] on td "Hot Holding : Monitor and log temperatures every 2 hours. Discard food held <13…" at bounding box center [975, 285] width 243 height 65
click at [823, 259] on icon "Preparation instructions modal" at bounding box center [824, 253] width 11 height 11
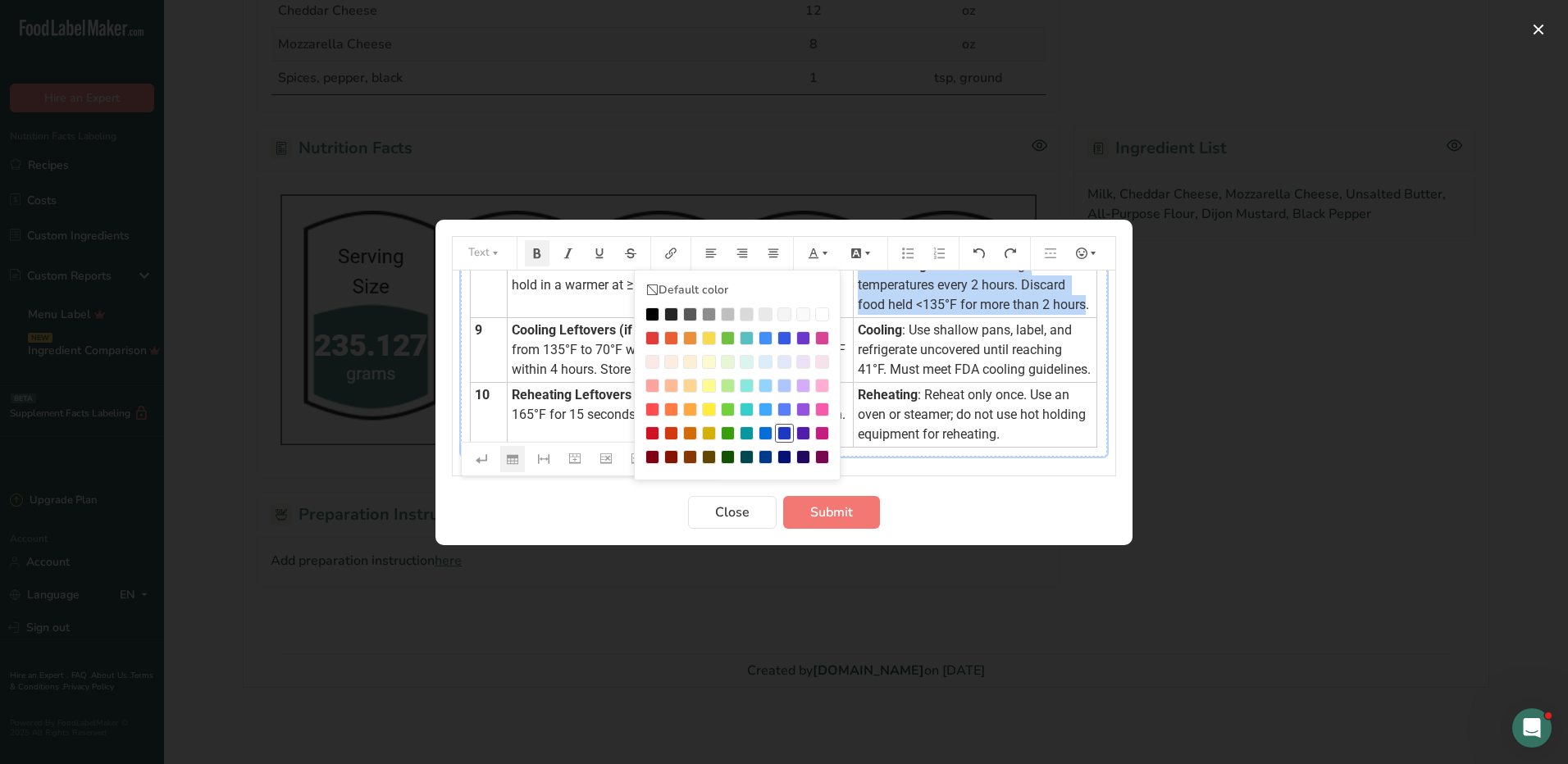
click at [789, 433] on div "Preparation instructions modal" at bounding box center [784, 433] width 14 height 14
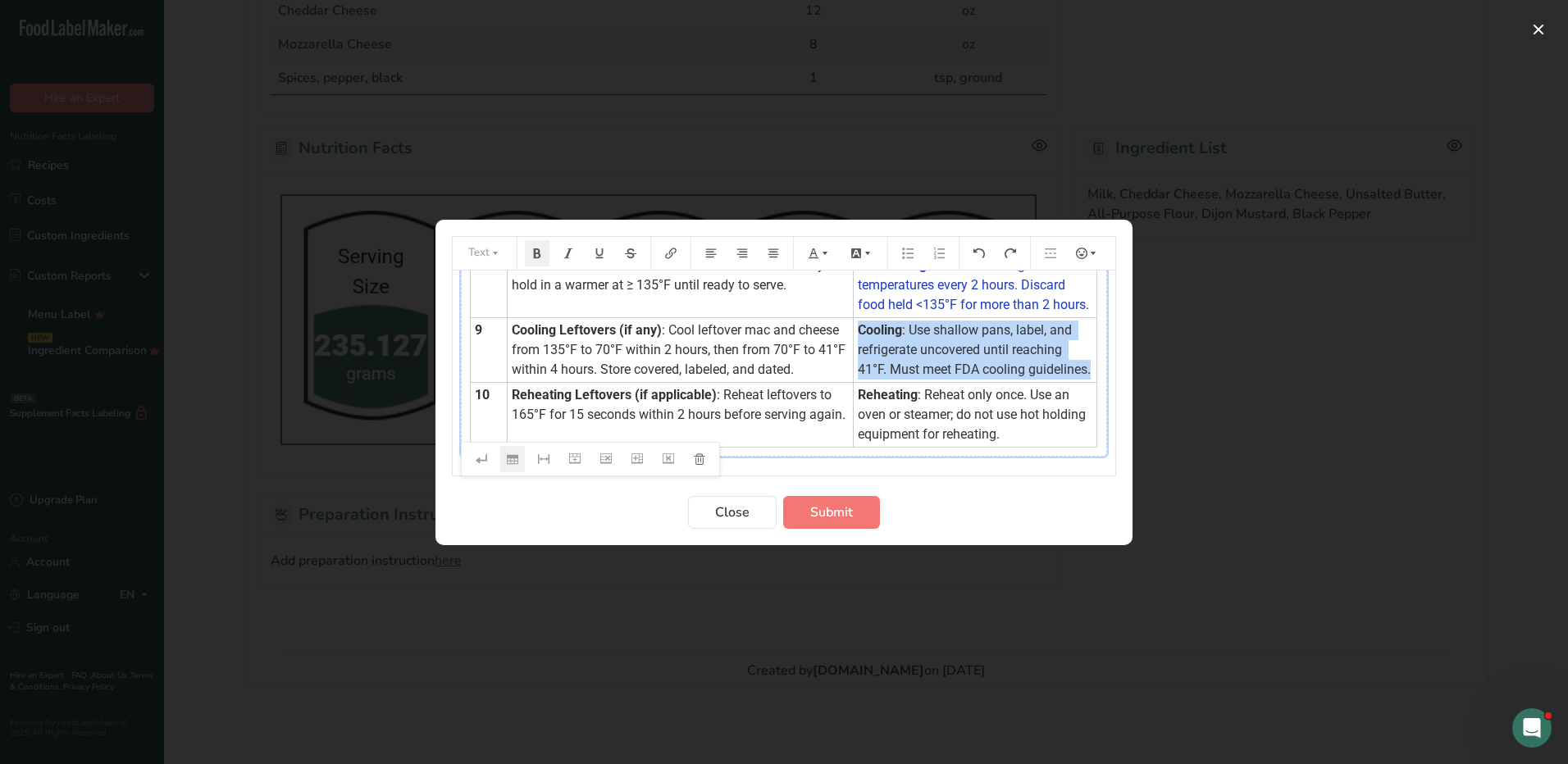
drag, startPoint x: 844, startPoint y: 366, endPoint x: 1049, endPoint y: 408, distance: 209.3
click at [1049, 382] on td "Cooling : Use shallow pans, label, and refrigerate uncovered until reaching 41°…" at bounding box center [975, 350] width 243 height 65
click at [817, 252] on icon "Preparation instructions modal" at bounding box center [813, 253] width 11 height 11
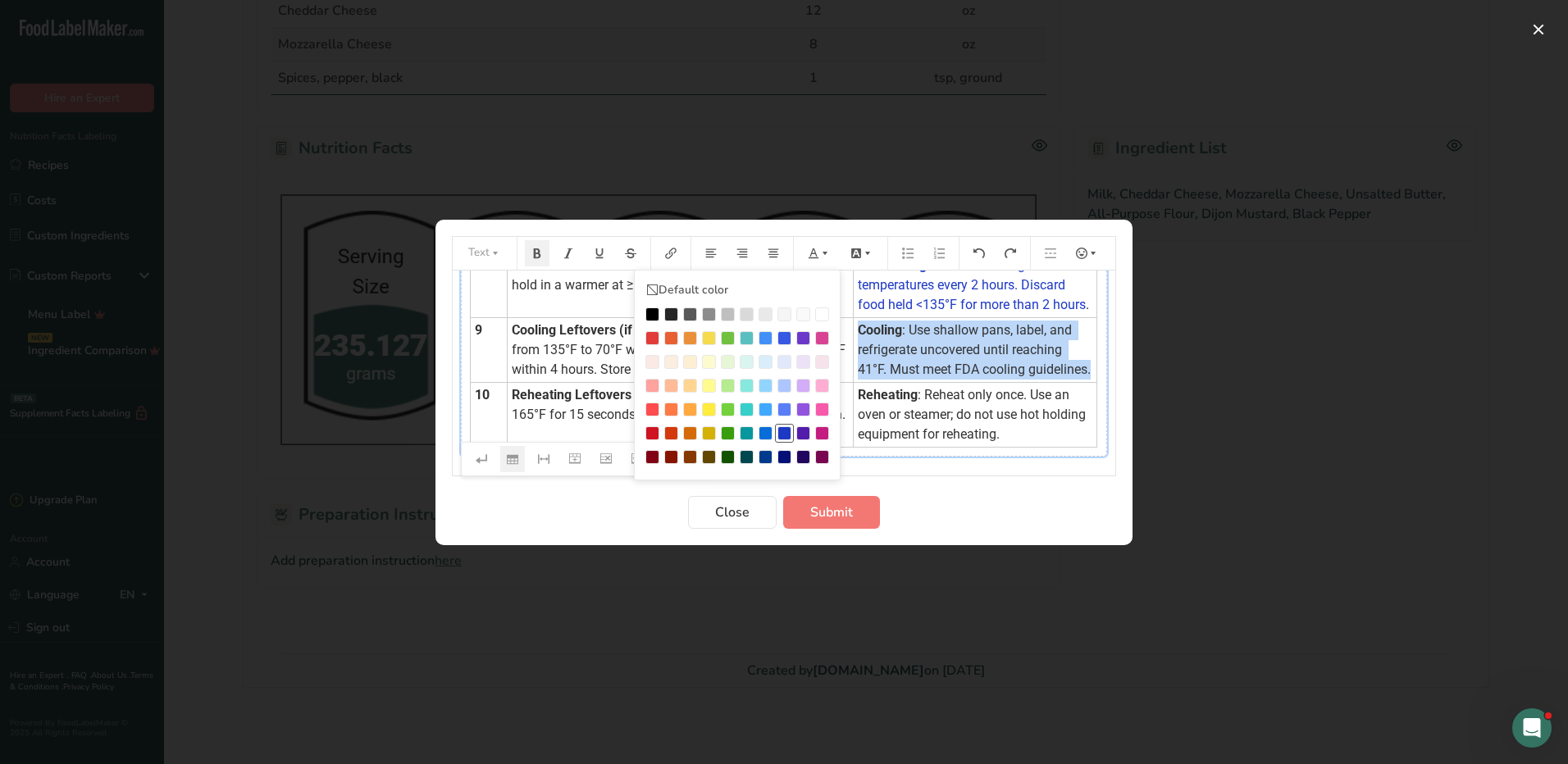
click at [782, 434] on div "Preparation instructions modal" at bounding box center [784, 433] width 14 height 14
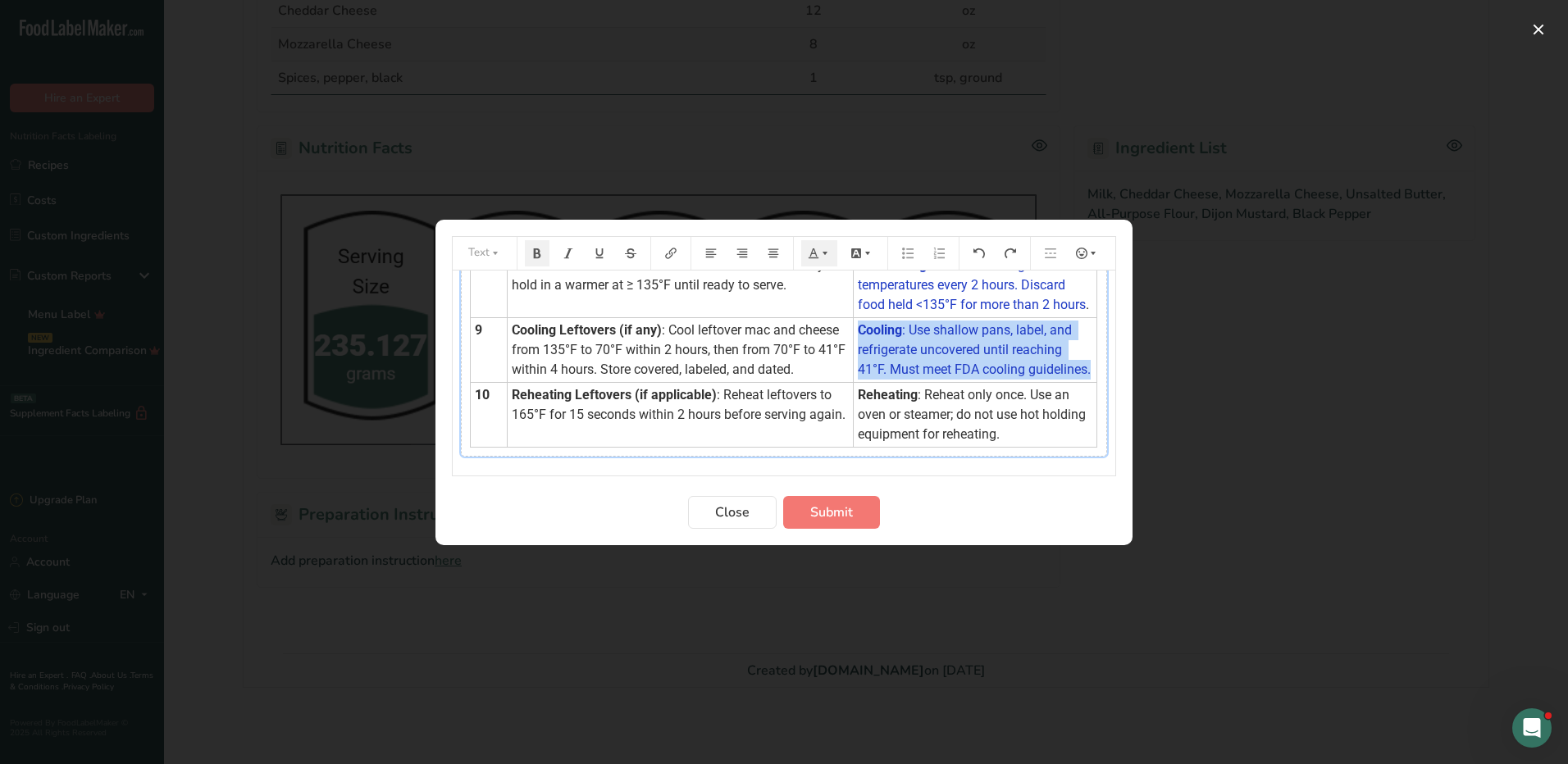
scroll to position [656, 0]
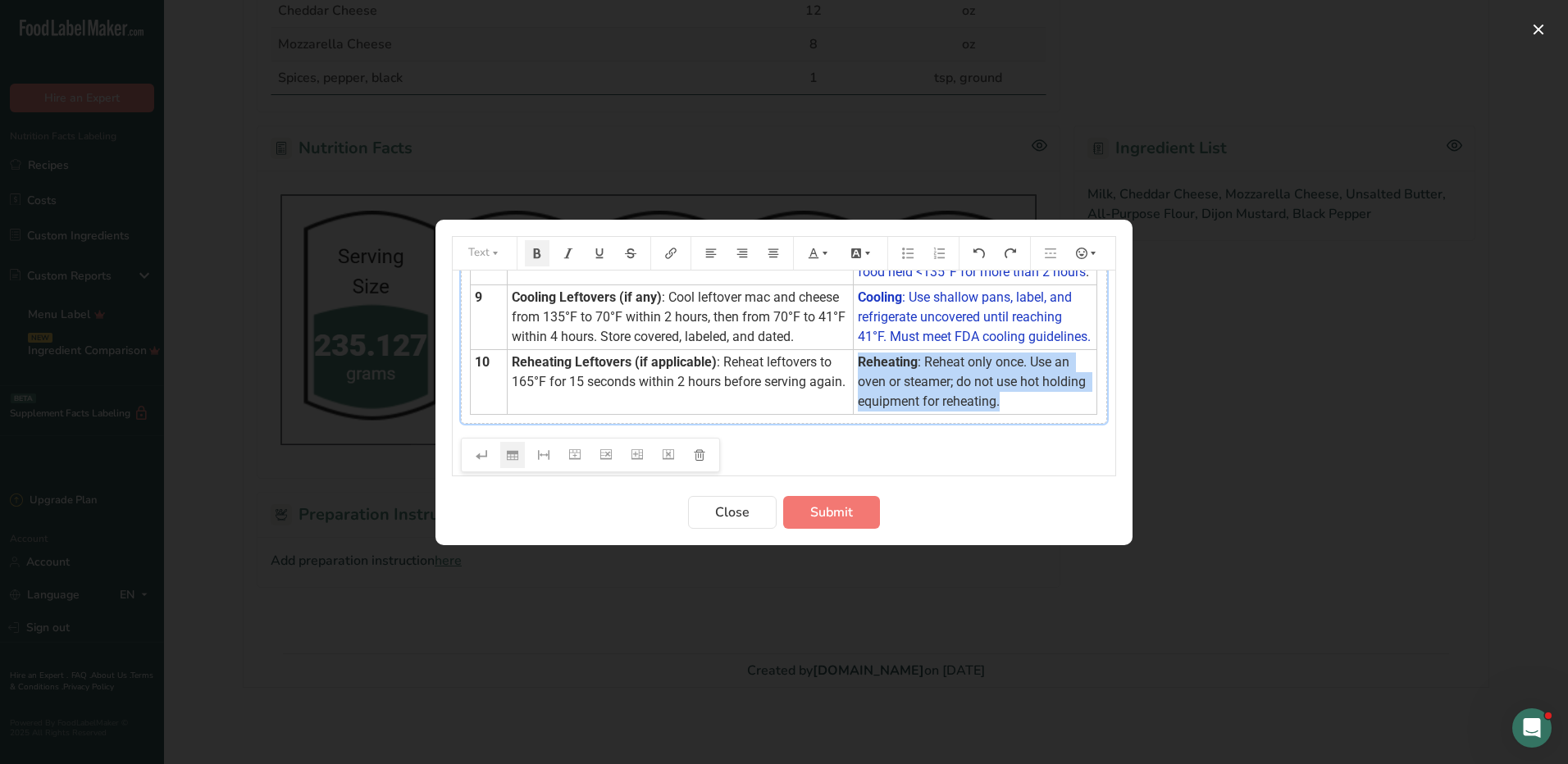
drag, startPoint x: 843, startPoint y: 371, endPoint x: 1001, endPoint y: 405, distance: 161.6
click at [1001, 405] on td "Reheating : Reheat only once. Use an oven or steamer; do not use hot holding eq…" at bounding box center [975, 382] width 243 height 65
click at [830, 250] on icon "Preparation instructions modal" at bounding box center [824, 253] width 11 height 11
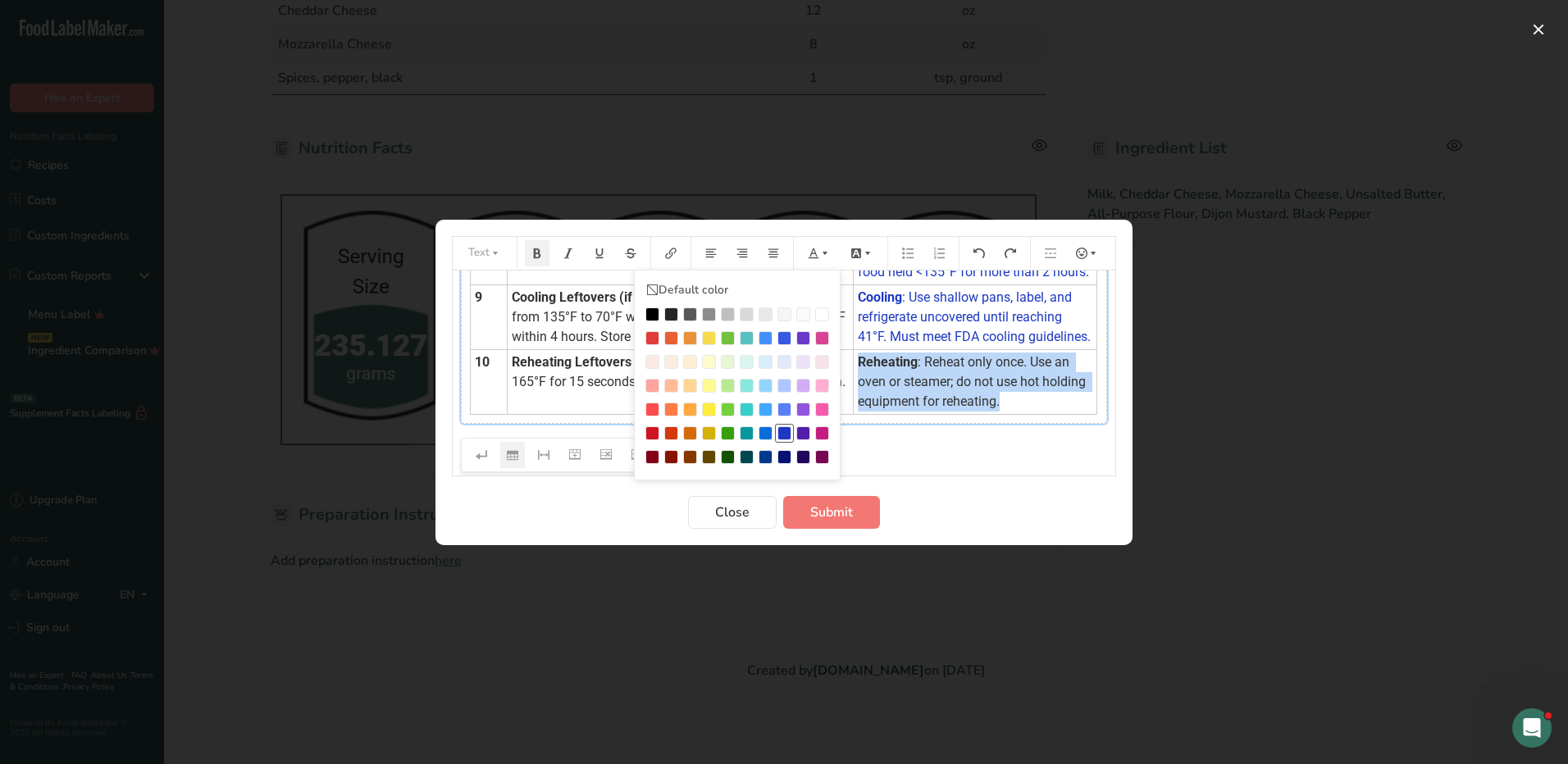
click at [779, 433] on div "Preparation instructions modal" at bounding box center [784, 433] width 14 height 14
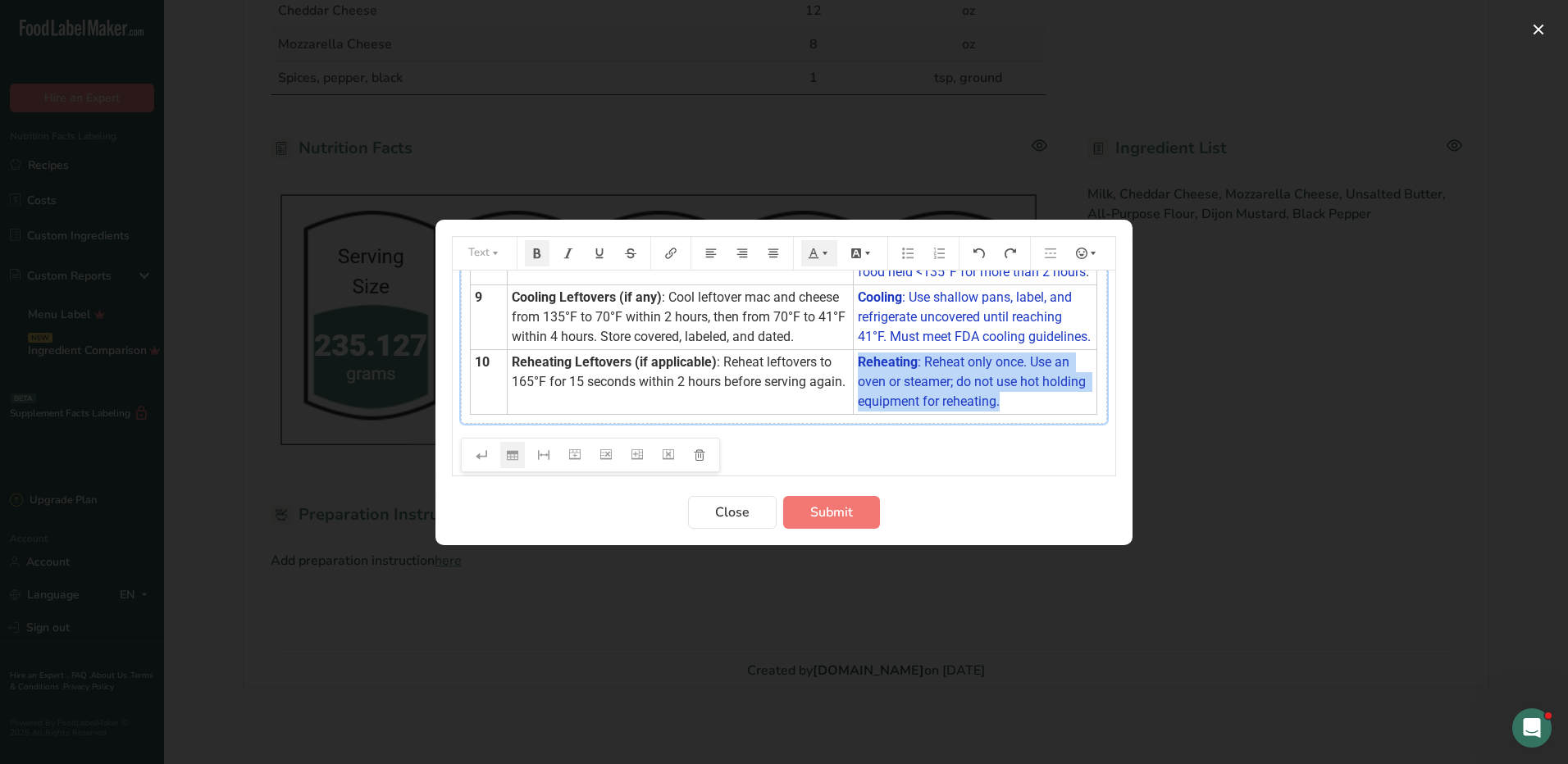
click at [1006, 392] on span ": Reheat only once. Use an oven or steamer; do not use hot holding equipment fo…" at bounding box center [973, 382] width 231 height 55
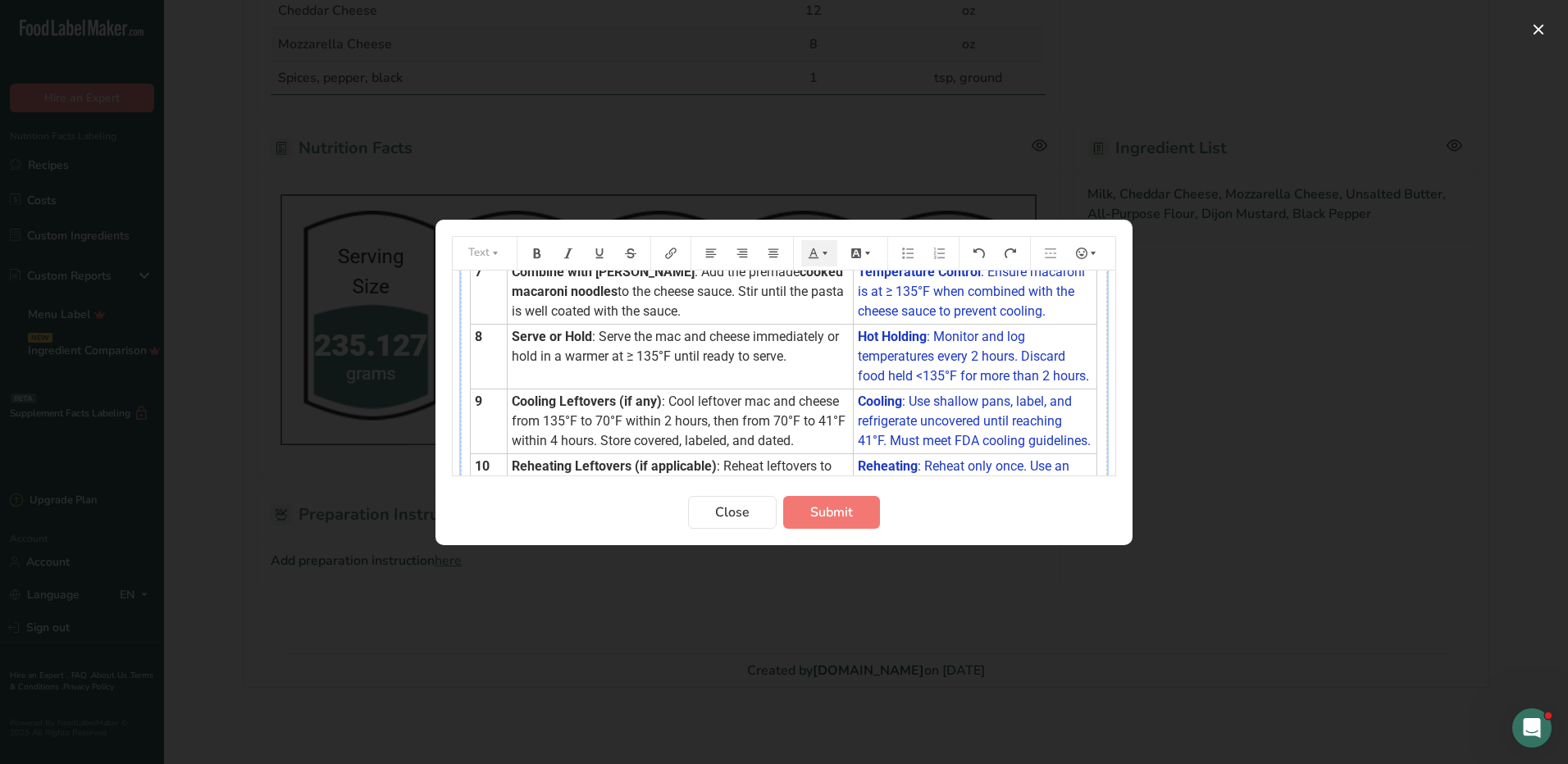
scroll to position [502, 0]
click at [844, 508] on span "Submit" at bounding box center [832, 512] width 43 height 20
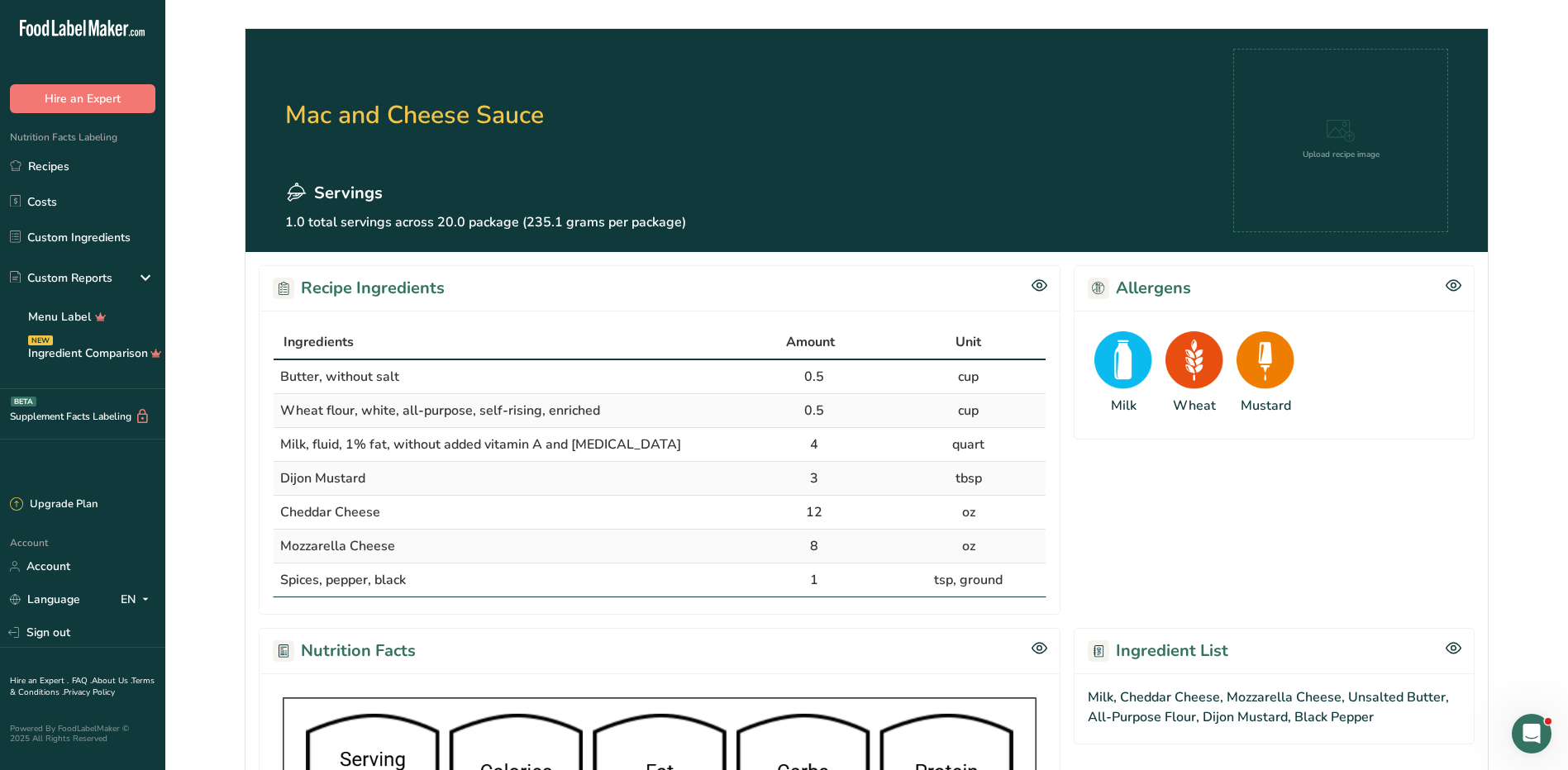
scroll to position [0, 0]
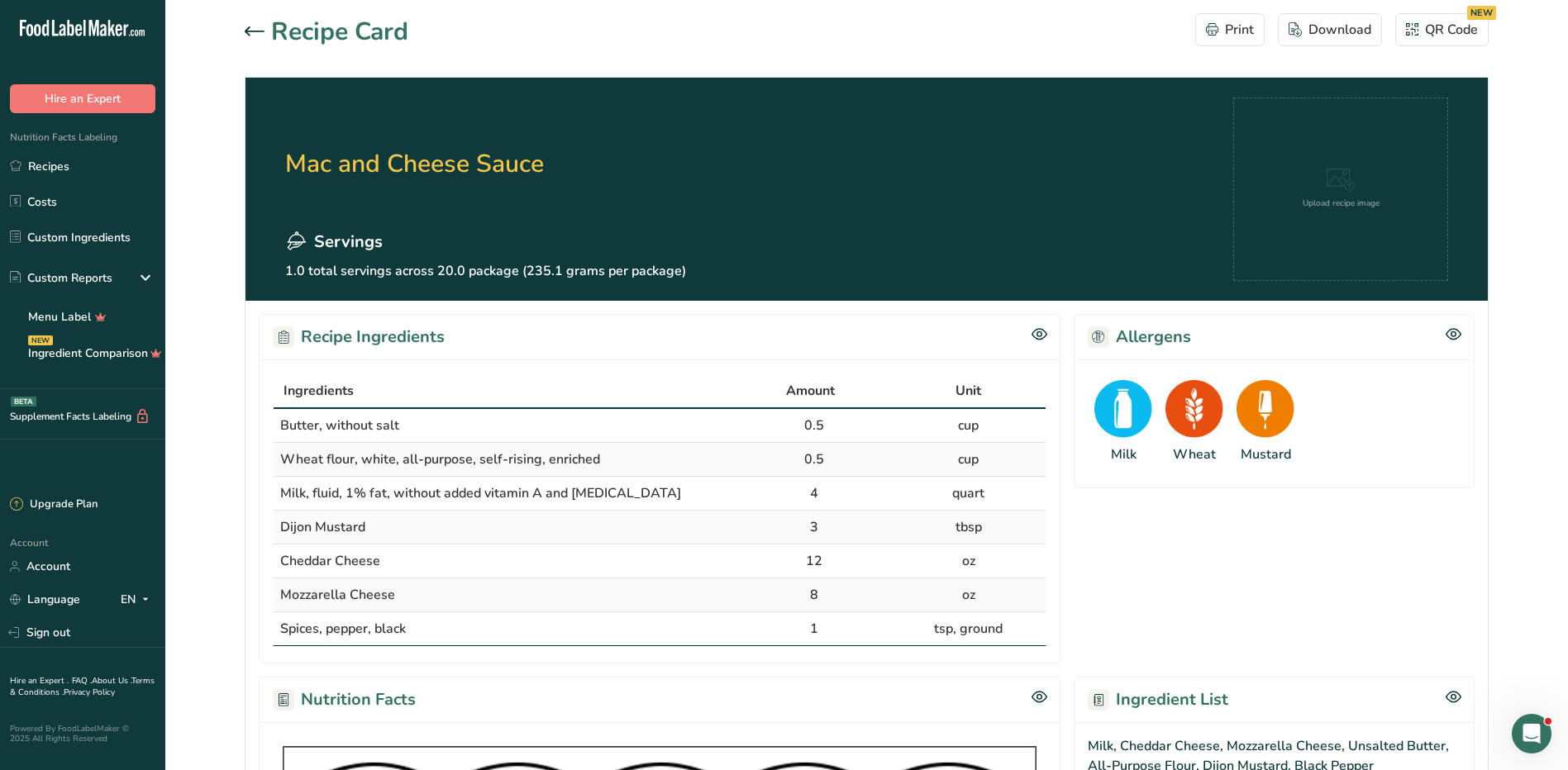
click at [251, 31] on icon at bounding box center [254, 31] width 20 height 9
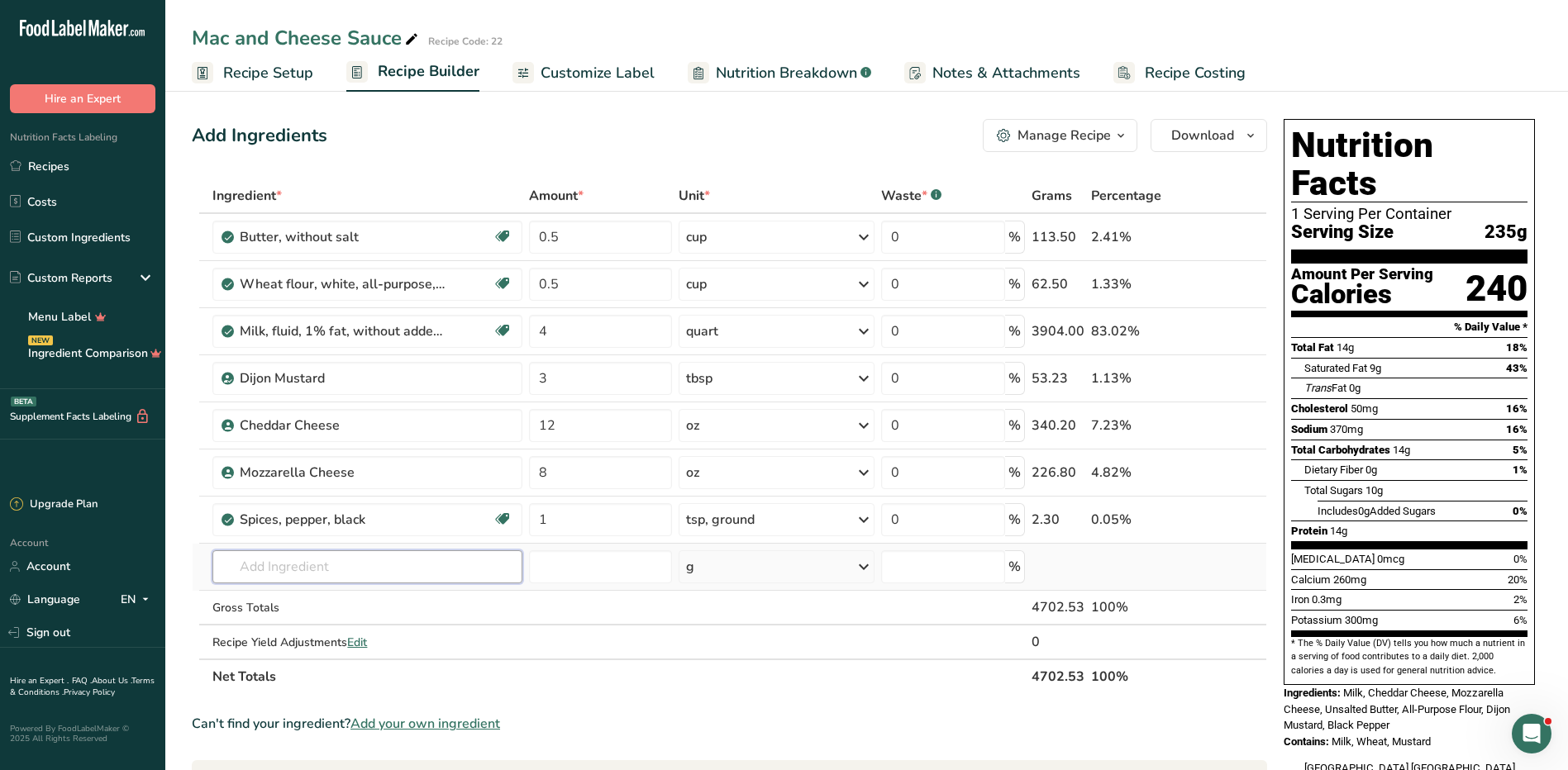
click at [380, 582] on input "text" at bounding box center [367, 567] width 310 height 33
click at [373, 580] on input "text" at bounding box center [367, 567] width 310 height 33
click at [109, 240] on link "Custom Ingredients" at bounding box center [82, 237] width 165 height 31
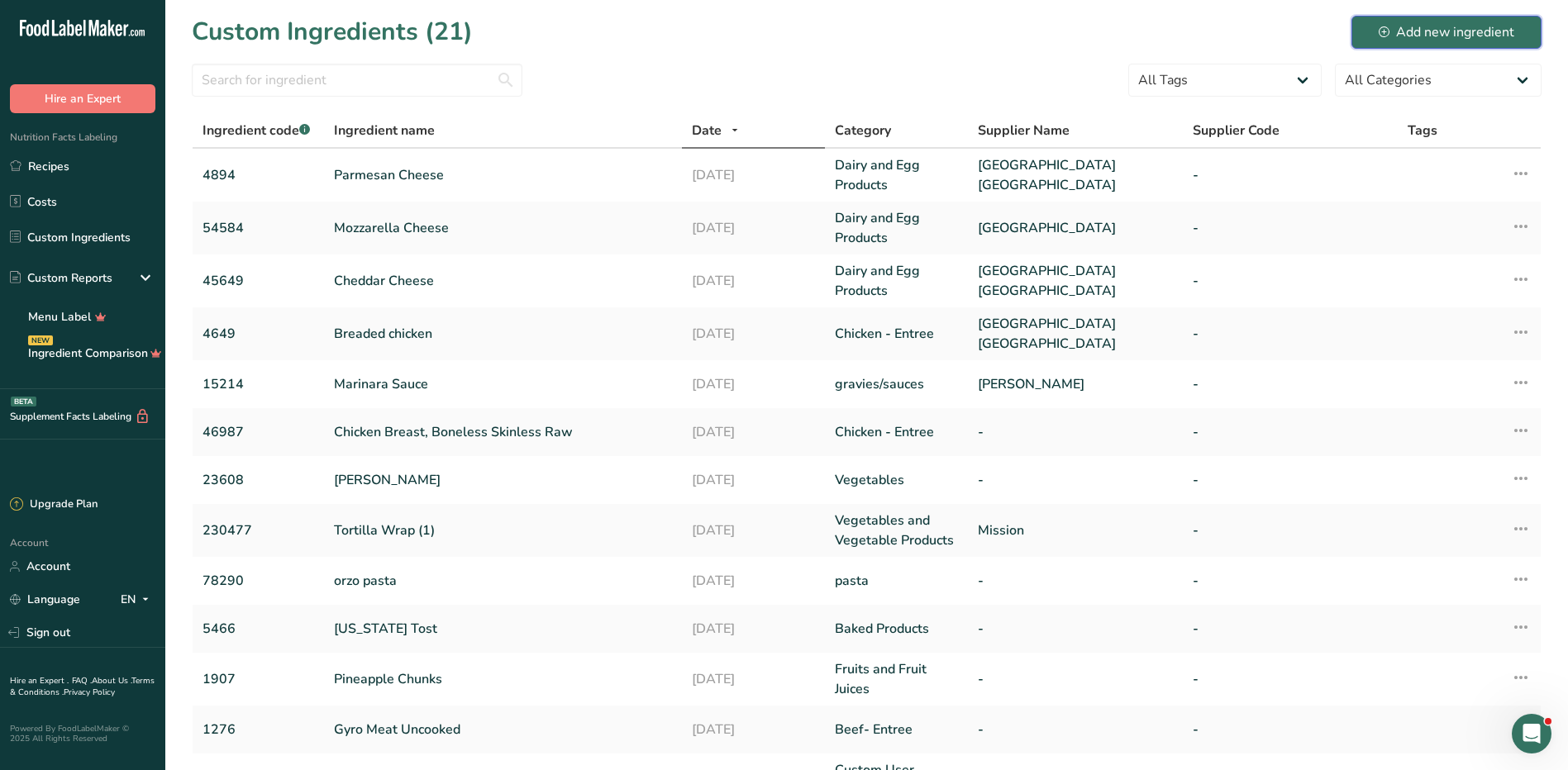
click at [1400, 24] on div "Add new ingredient" at bounding box center [1446, 32] width 136 height 20
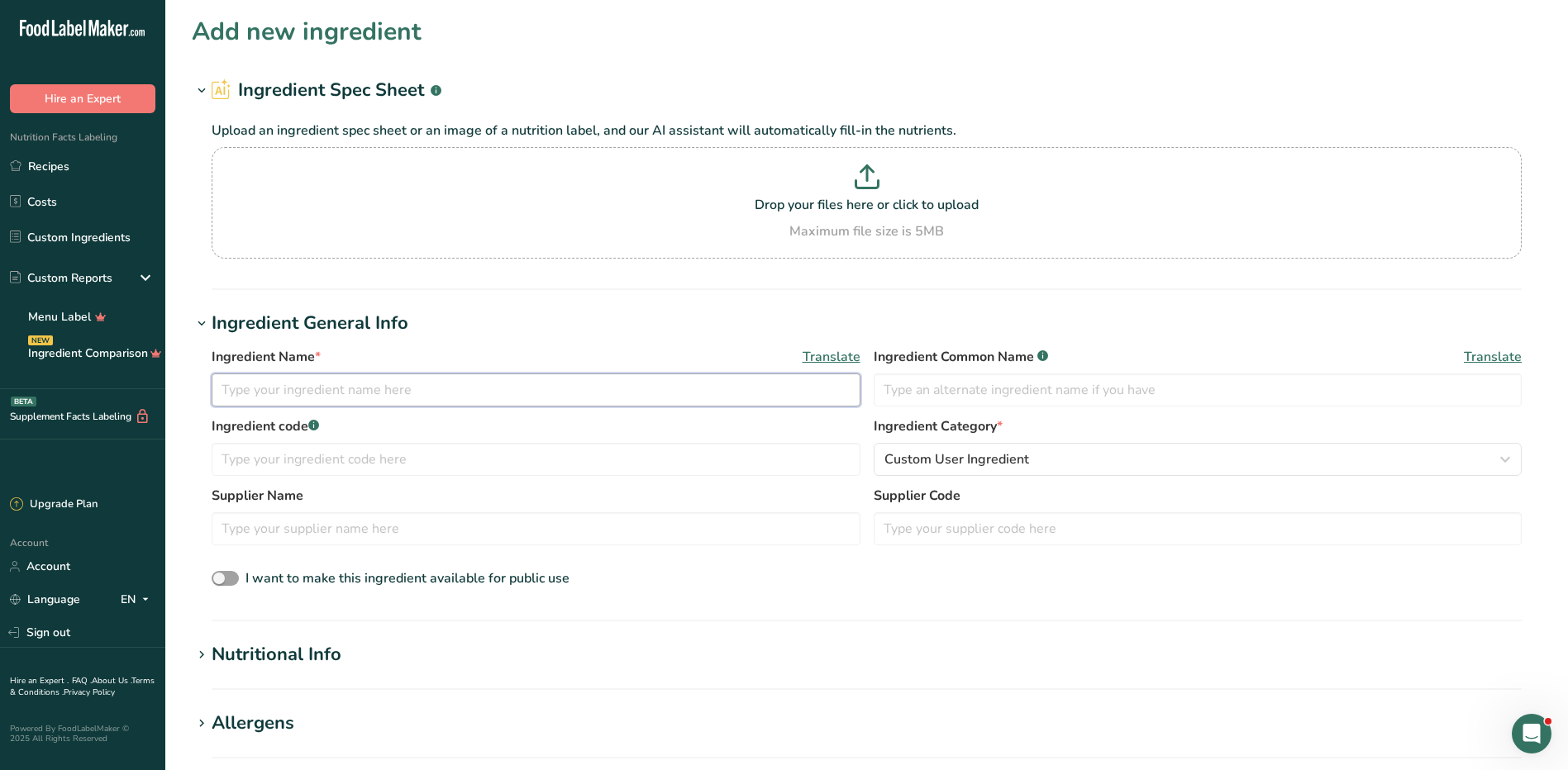
click at [319, 392] on input "text" at bounding box center [536, 390] width 649 height 33
click at [223, 378] on input "Macaroni Noodles" at bounding box center [536, 390] width 649 height 33
click at [416, 380] on input "Elbow Macaroni Noodles" at bounding box center [536, 390] width 649 height 33
type input "Elbow Macaroni"
click at [456, 529] on input "text" at bounding box center [536, 529] width 649 height 33
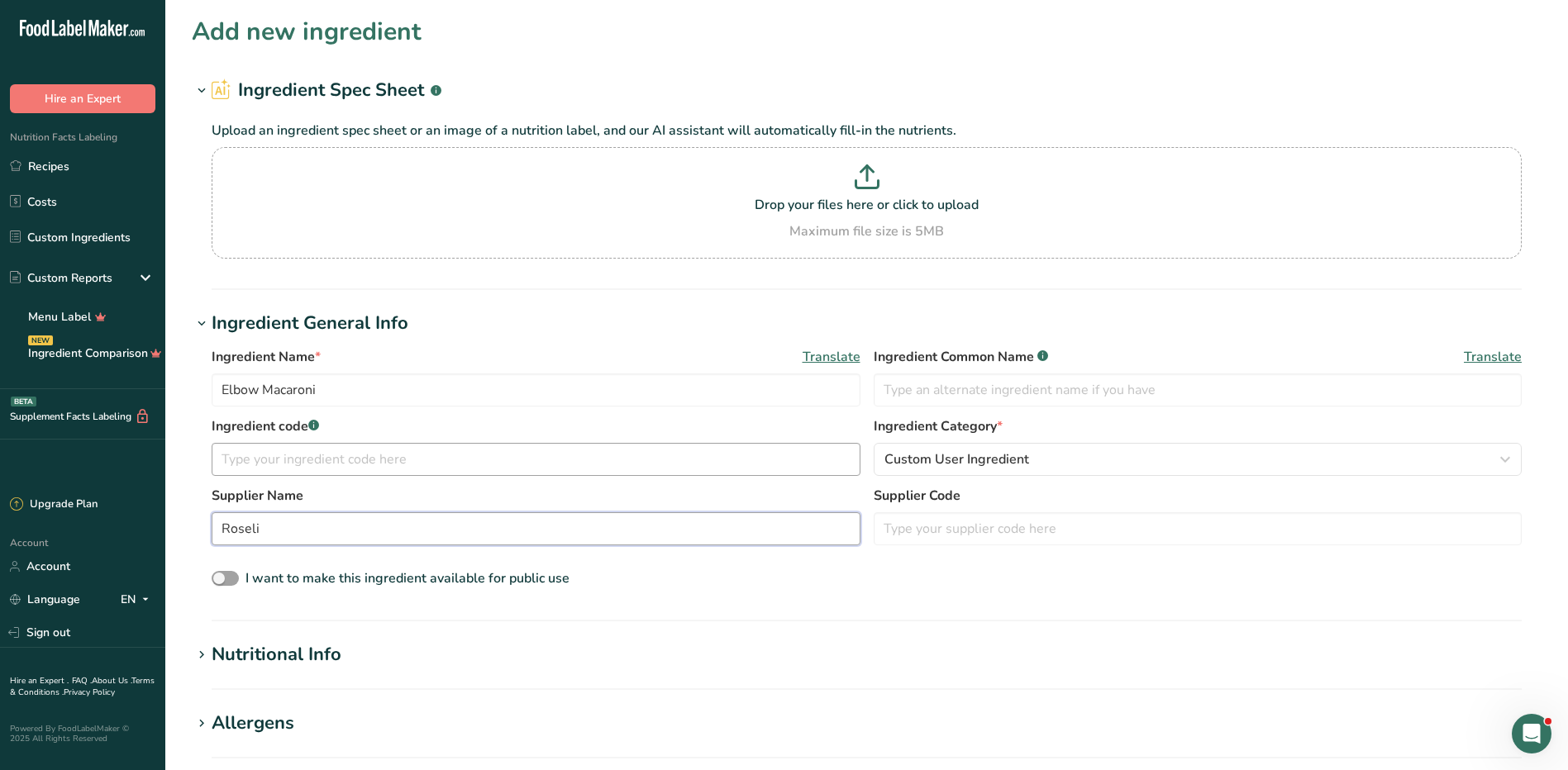
type input "Roseli"
click at [511, 449] on input "text" at bounding box center [536, 459] width 649 height 33
type input "46697"
click at [952, 399] on input "text" at bounding box center [1198, 390] width 649 height 33
type input "Roseli"
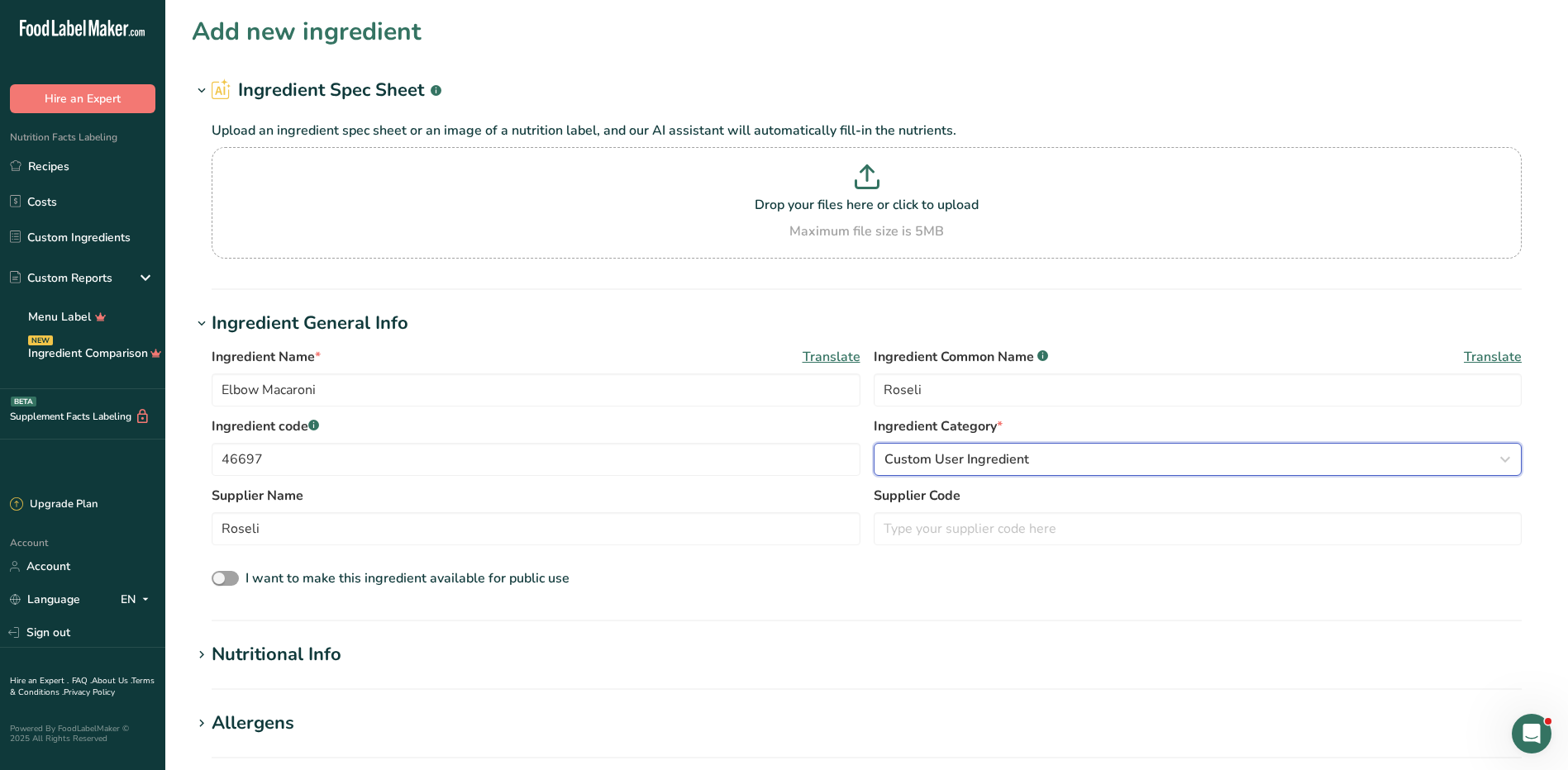
click at [989, 454] on span "Custom User Ingredient" at bounding box center [957, 459] width 145 height 20
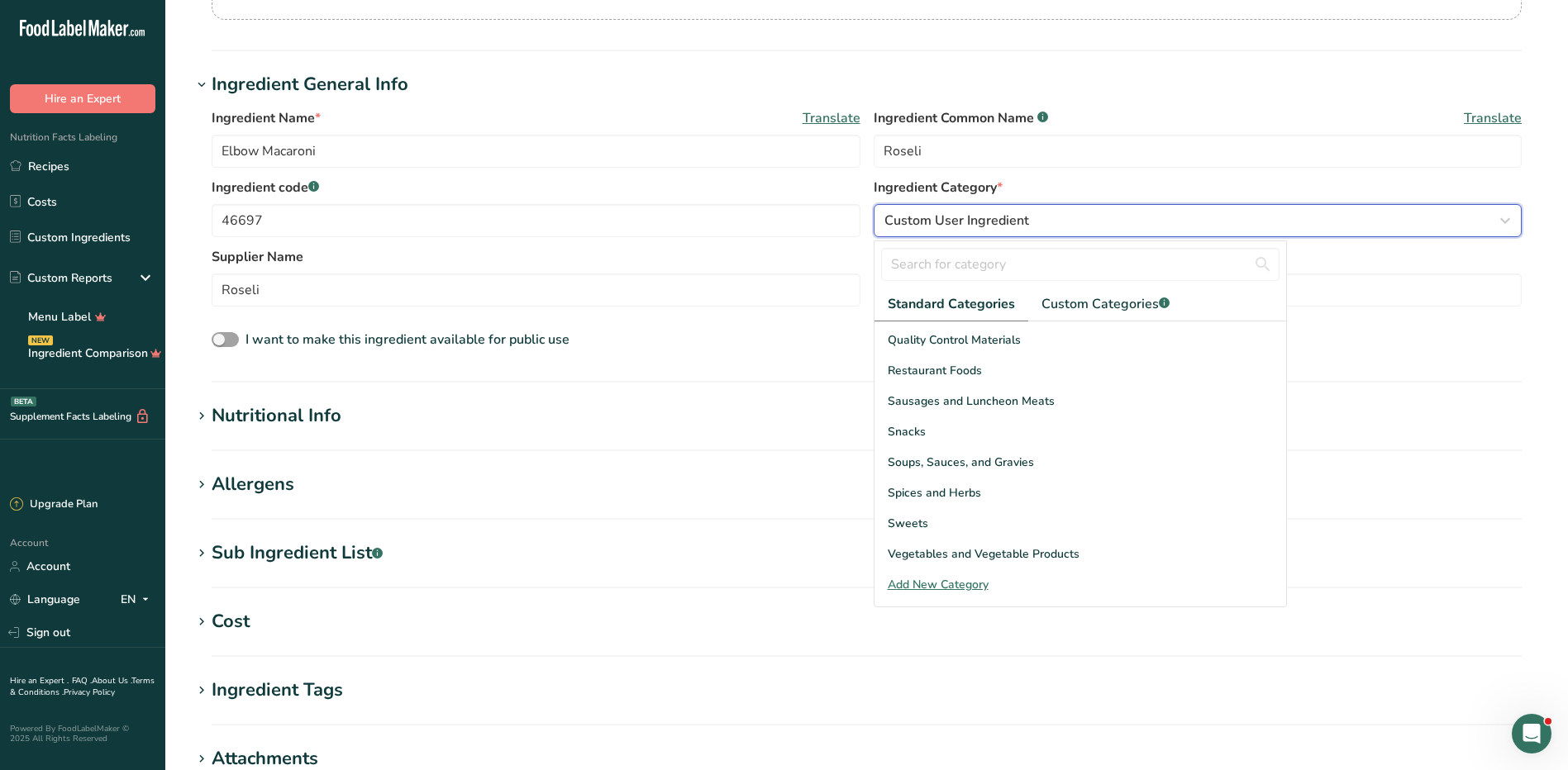
scroll to position [248, 0]
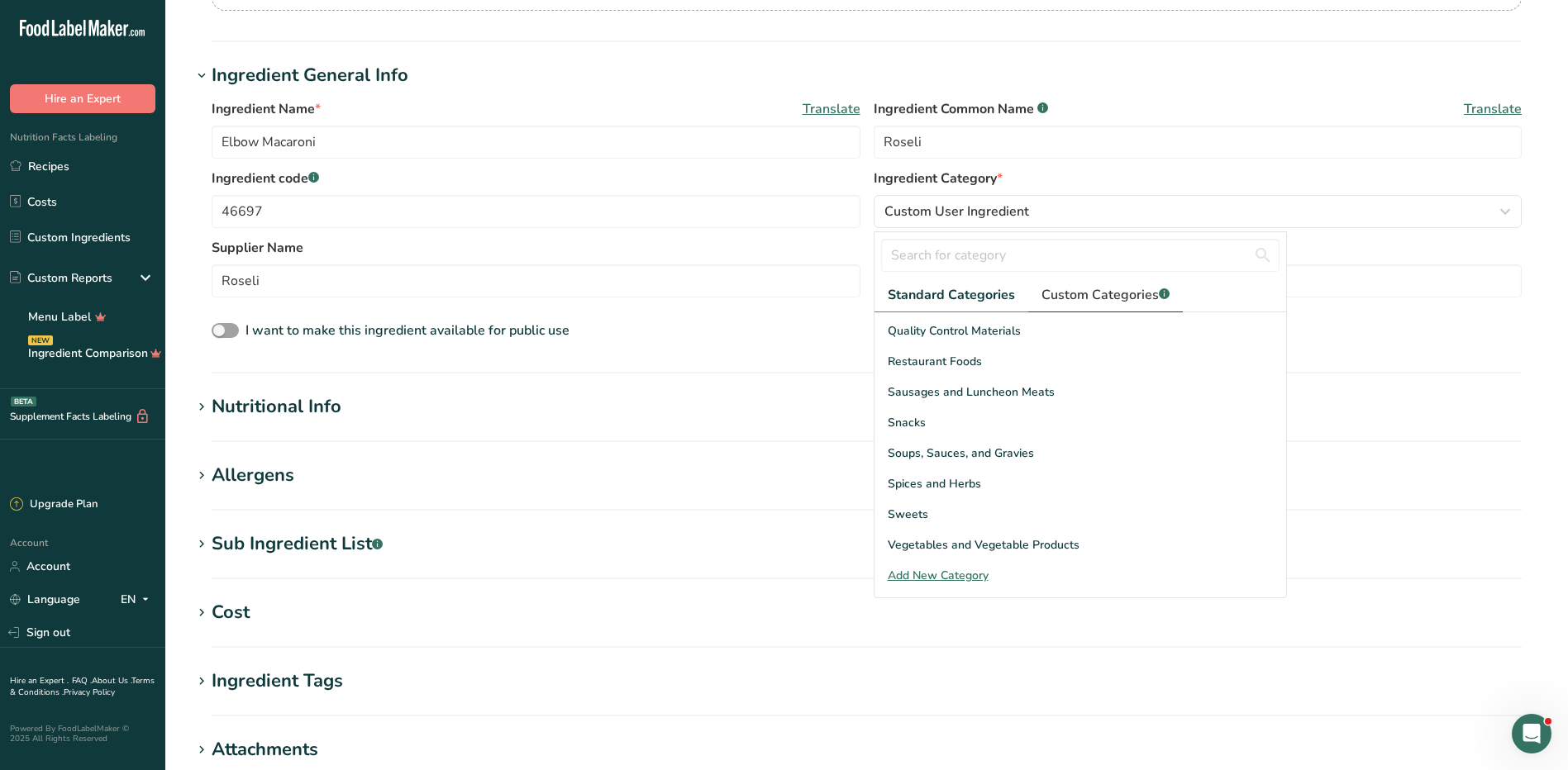
click at [1086, 287] on span "Custom Categories .a-a{fill:#347362;}.b-a{fill:#fff;}" at bounding box center [1105, 294] width 128 height 20
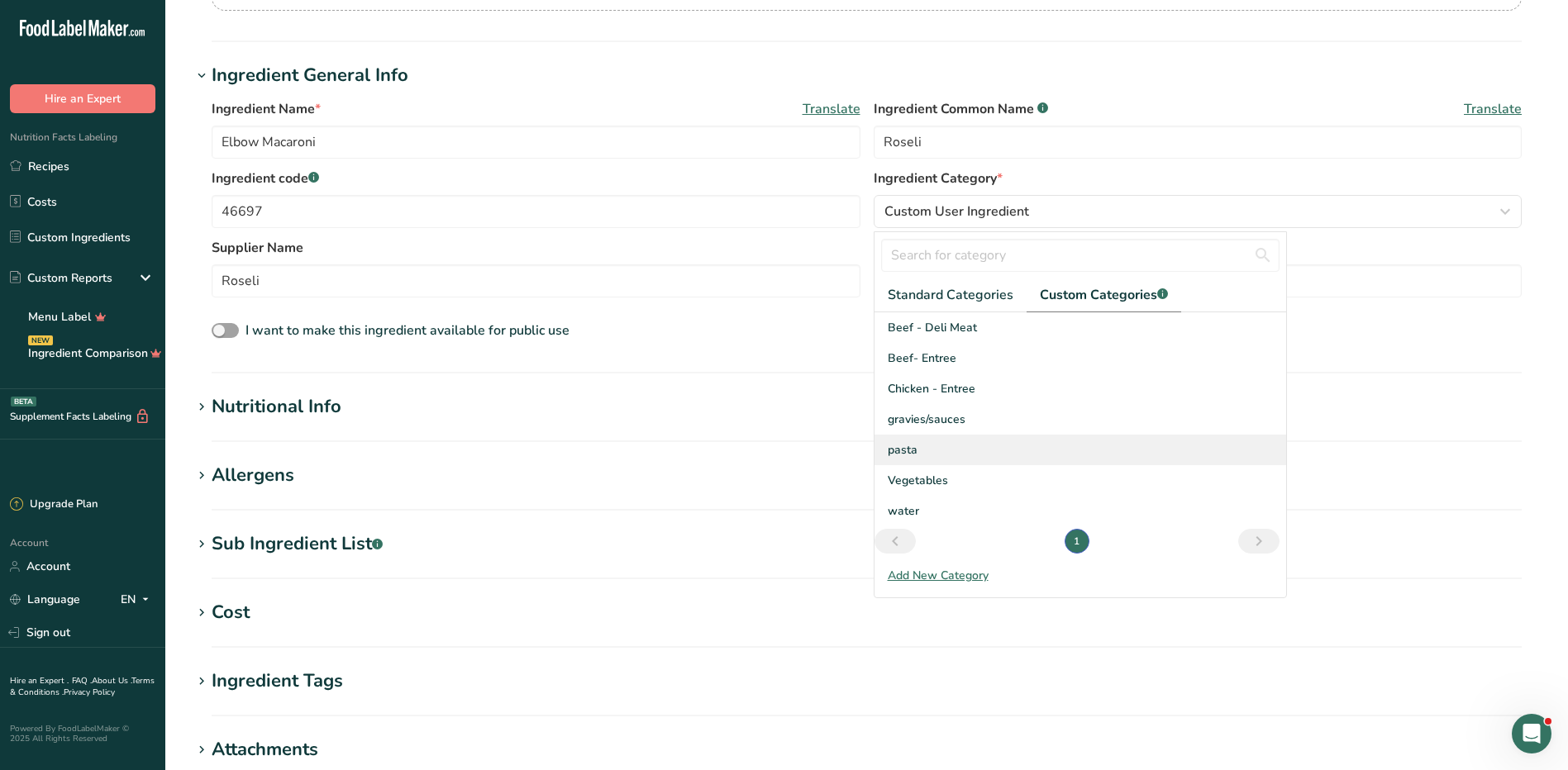
click at [931, 453] on div "pasta" at bounding box center [1080, 450] width 412 height 30
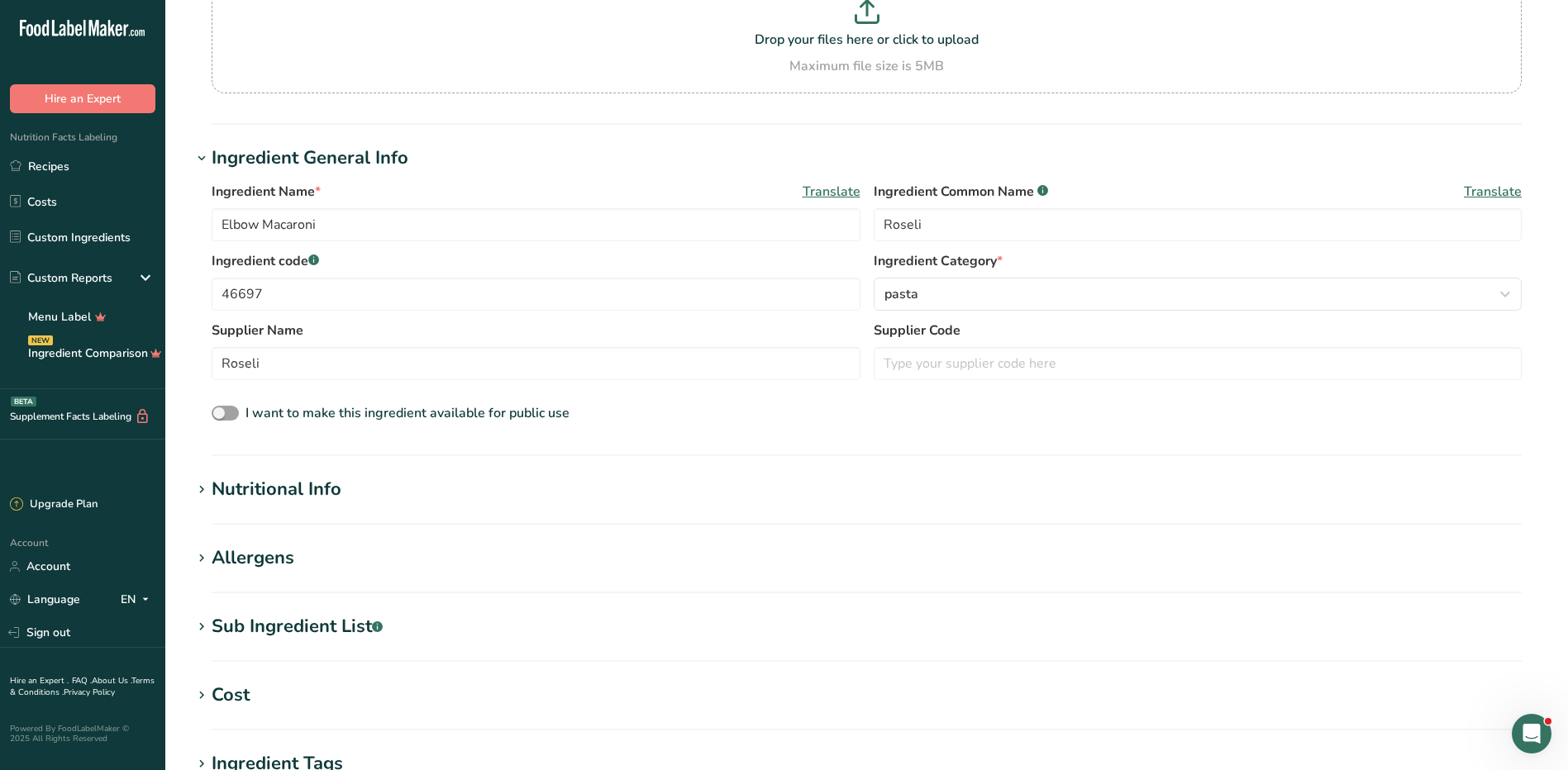
scroll to position [495, 0]
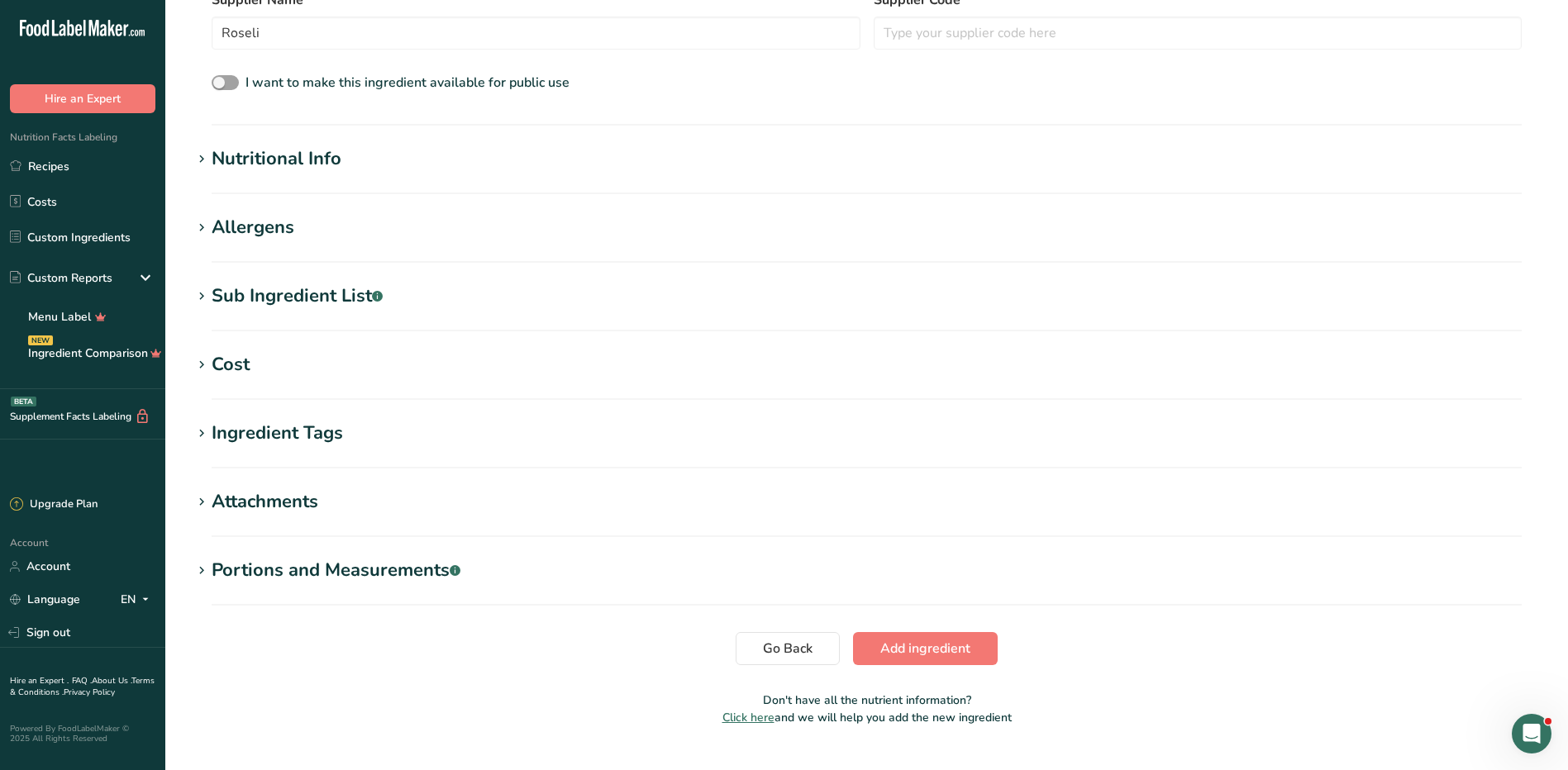
click at [317, 165] on div "Nutritional Info" at bounding box center [276, 160] width 130 height 28
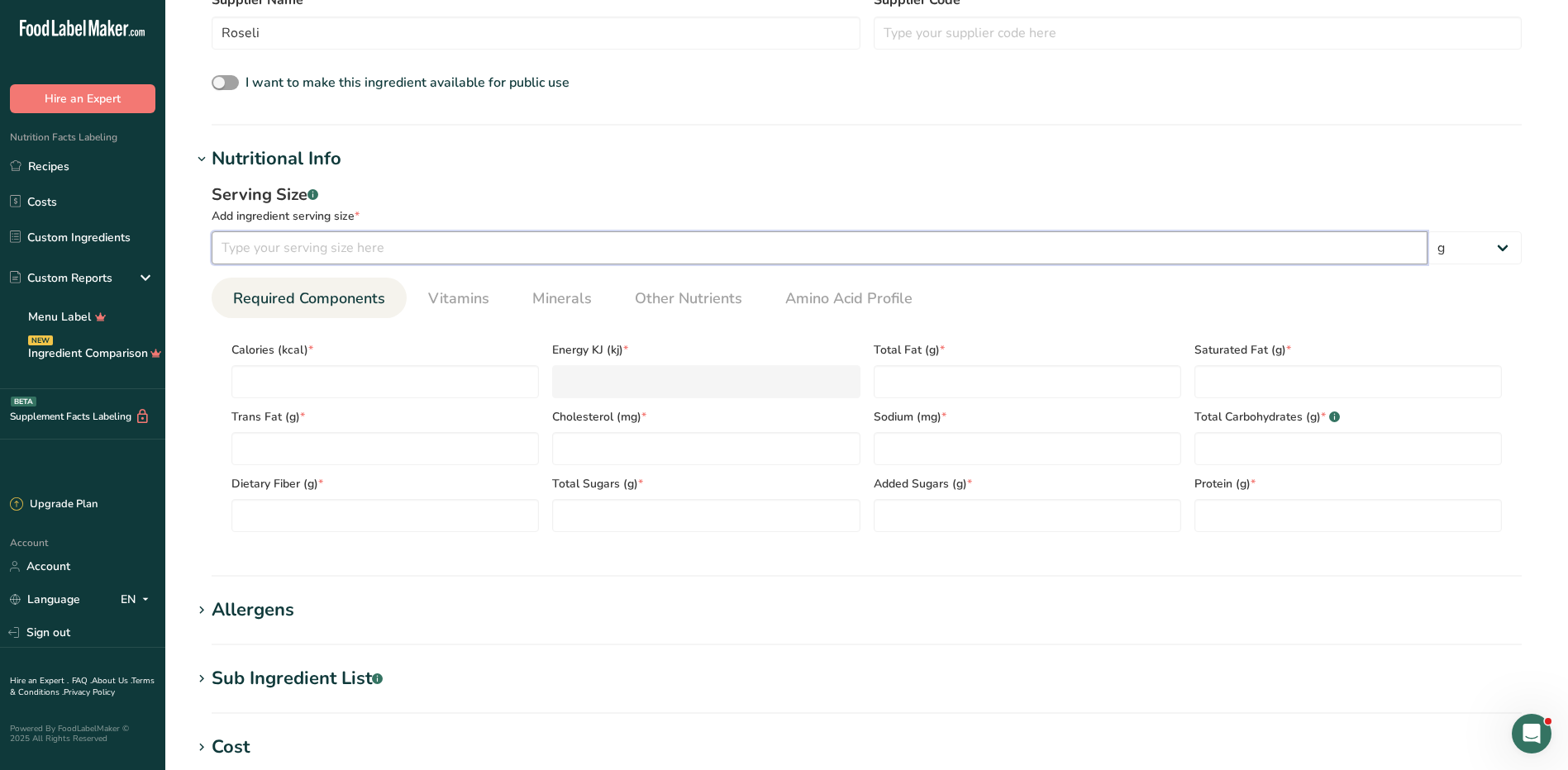
click at [269, 244] on input "number" at bounding box center [819, 248] width 1216 height 33
click at [1306, 256] on input "number" at bounding box center [819, 248] width 1216 height 33
type input "56"
click at [1475, 253] on select "g kg mg mcg lb oz l mL fl oz tbsp tsp cup qt gallon" at bounding box center [1474, 248] width 94 height 33
click at [1427, 231] on select "g kg mg mcg lb oz l mL fl oz tbsp tsp cup qt gallon" at bounding box center [1474, 248] width 94 height 33
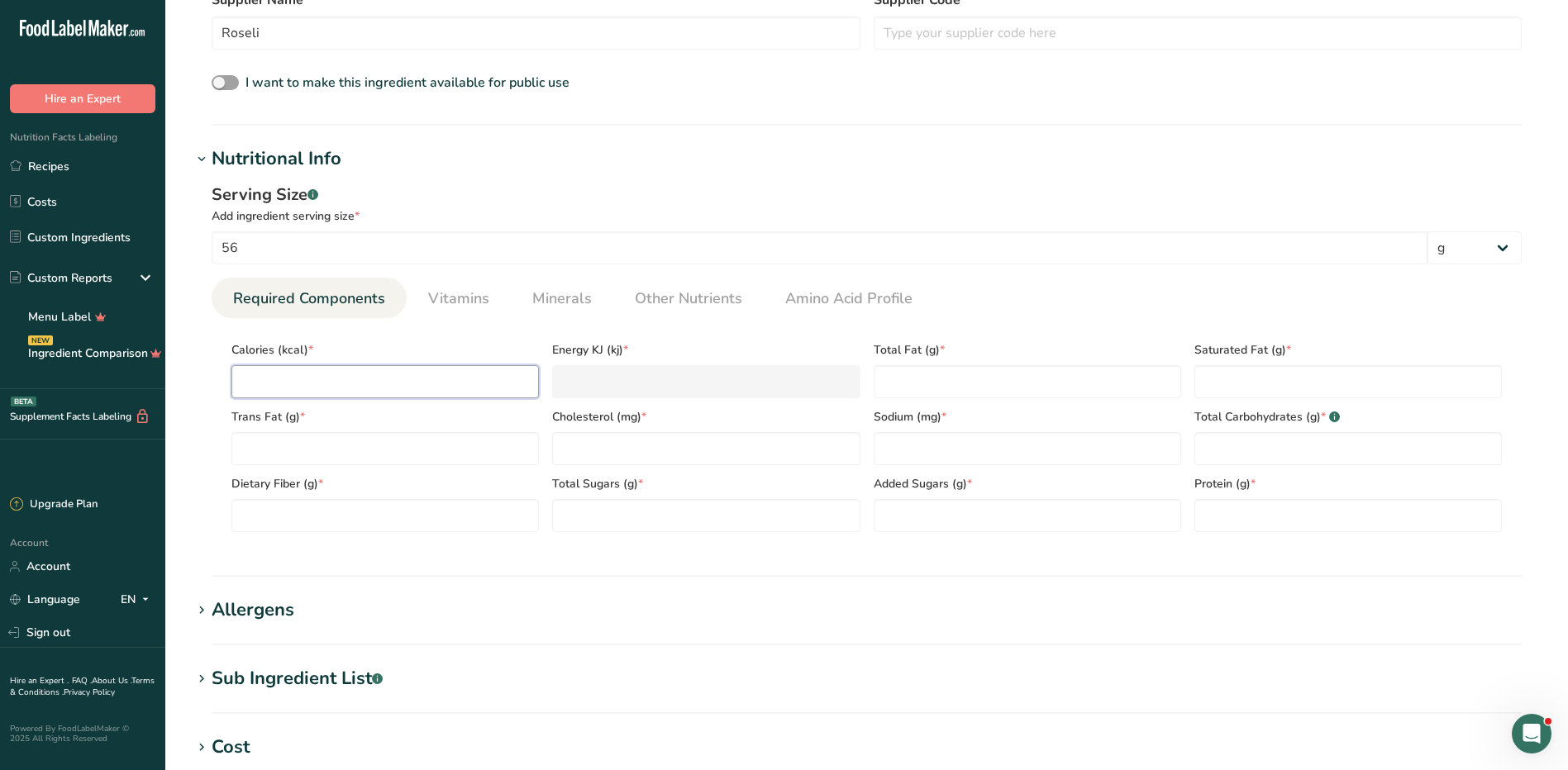
click at [292, 383] on input "number" at bounding box center [385, 382] width 307 height 33
type input "2"
type KJ "8.4"
type input "20"
type KJ "83.7"
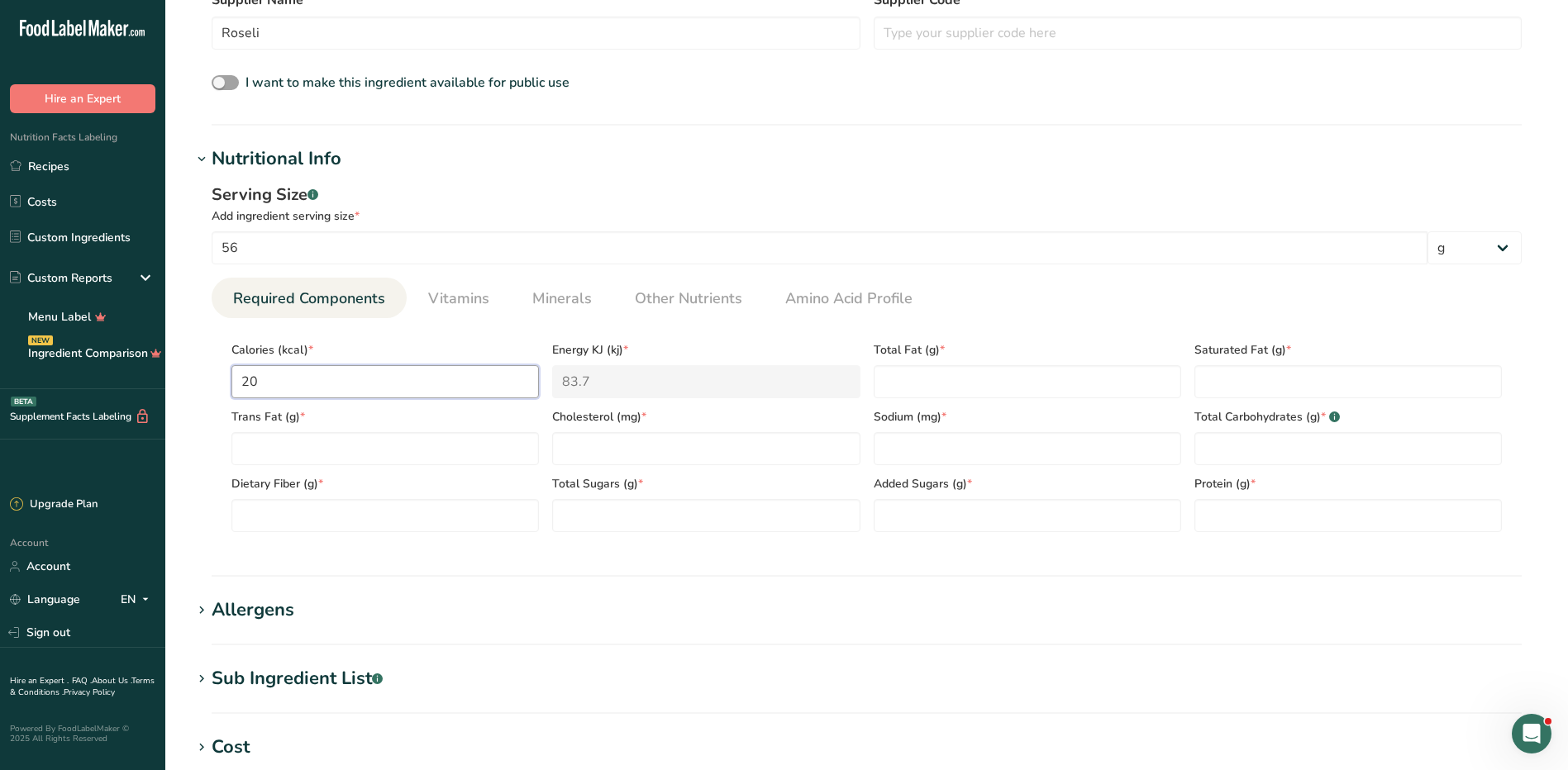
type input "200"
type KJ "836.8"
type input "200"
click at [984, 386] on Fat "number" at bounding box center [1027, 382] width 307 height 33
type Fat "1"
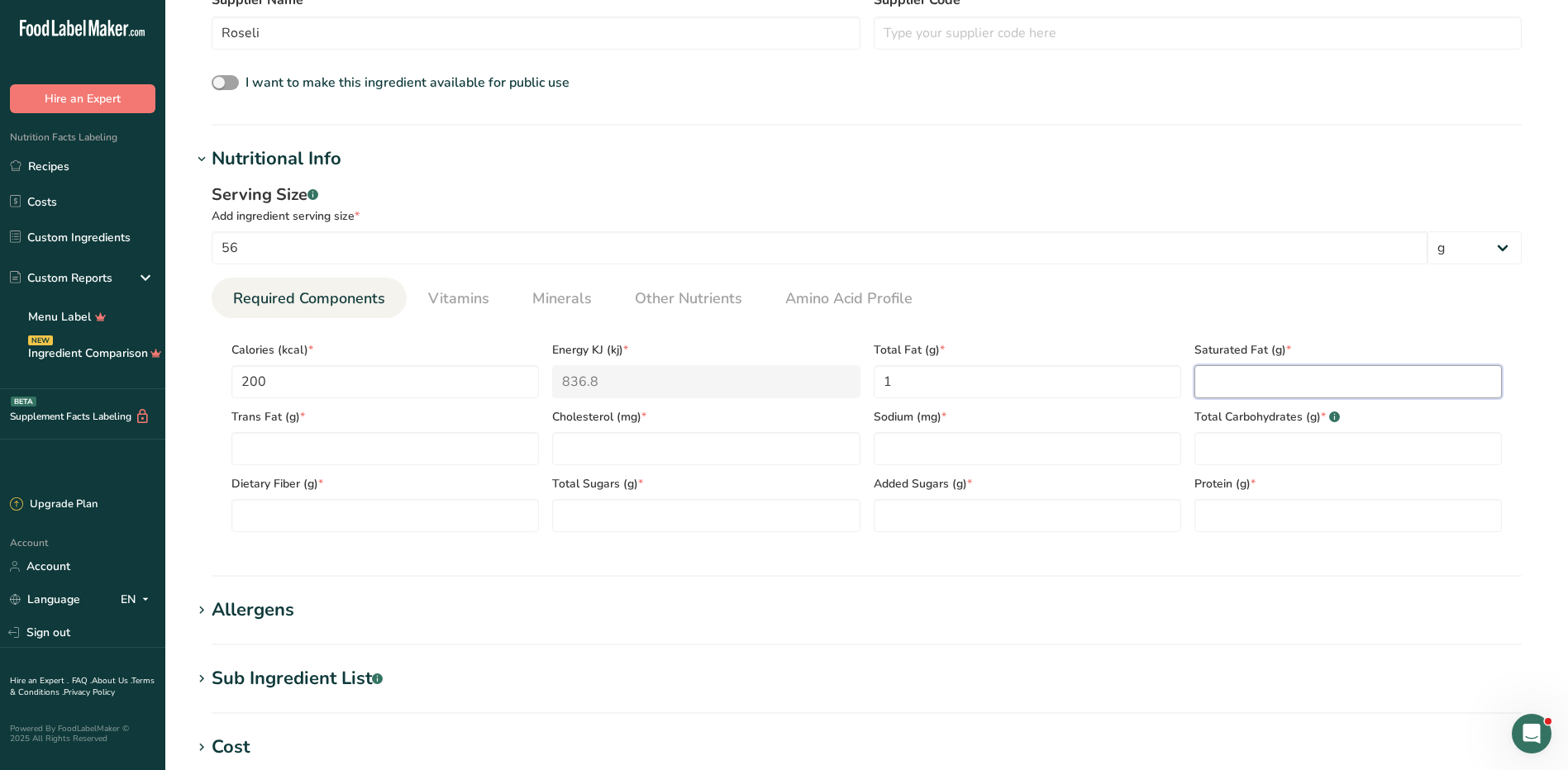
click at [1212, 369] on Fat "number" at bounding box center [1348, 382] width 307 height 33
type Fat "0"
click at [442, 444] on Fat "number" at bounding box center [385, 449] width 307 height 33
type Fat "0"
click at [664, 439] on input "number" at bounding box center [706, 449] width 307 height 33
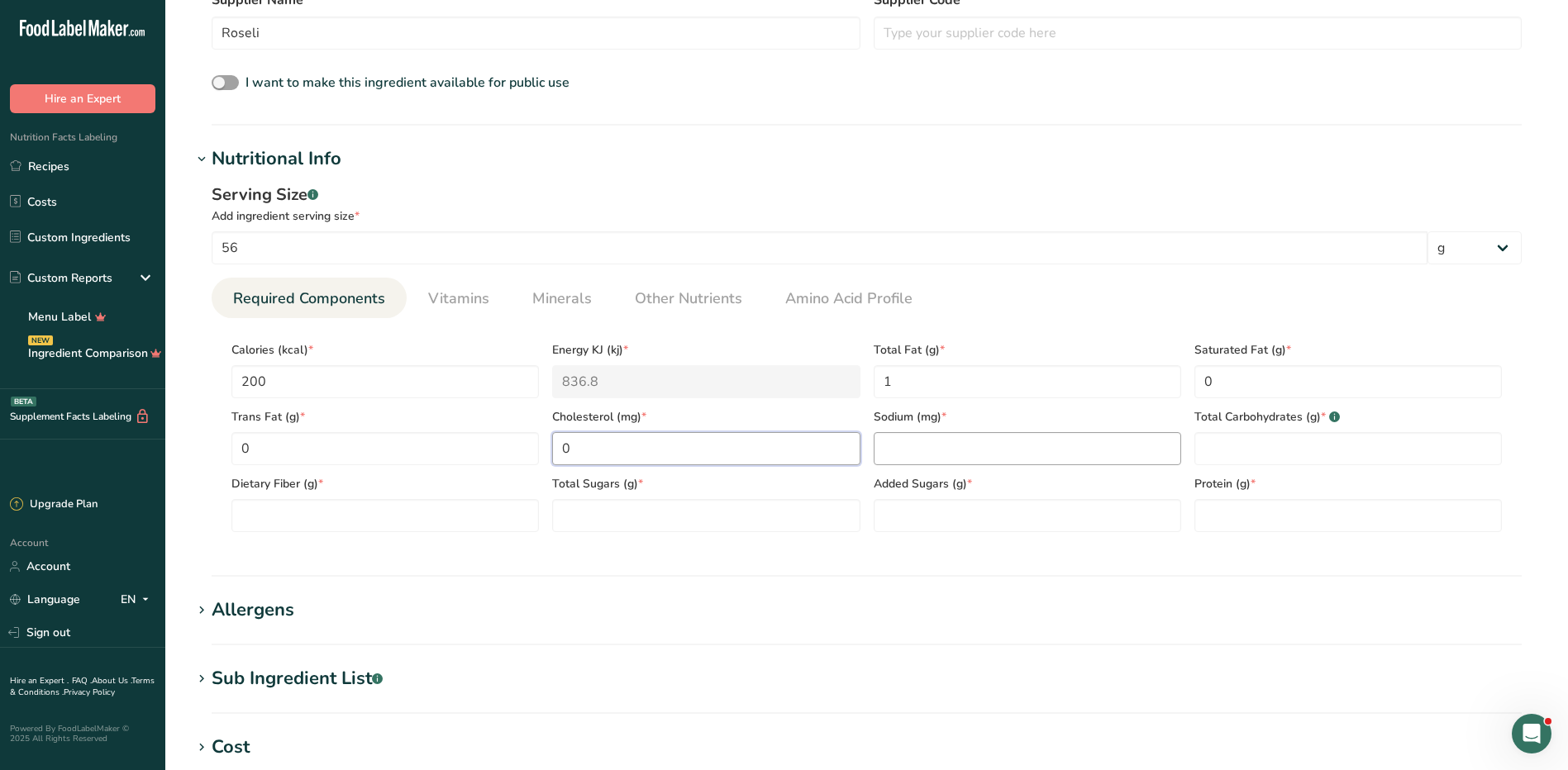
type input "0"
click at [952, 464] on input "number" at bounding box center [1027, 449] width 307 height 33
type input "0"
click at [1241, 455] on Carbohydrates "number" at bounding box center [1348, 449] width 307 height 33
type Carbohydrates "42"
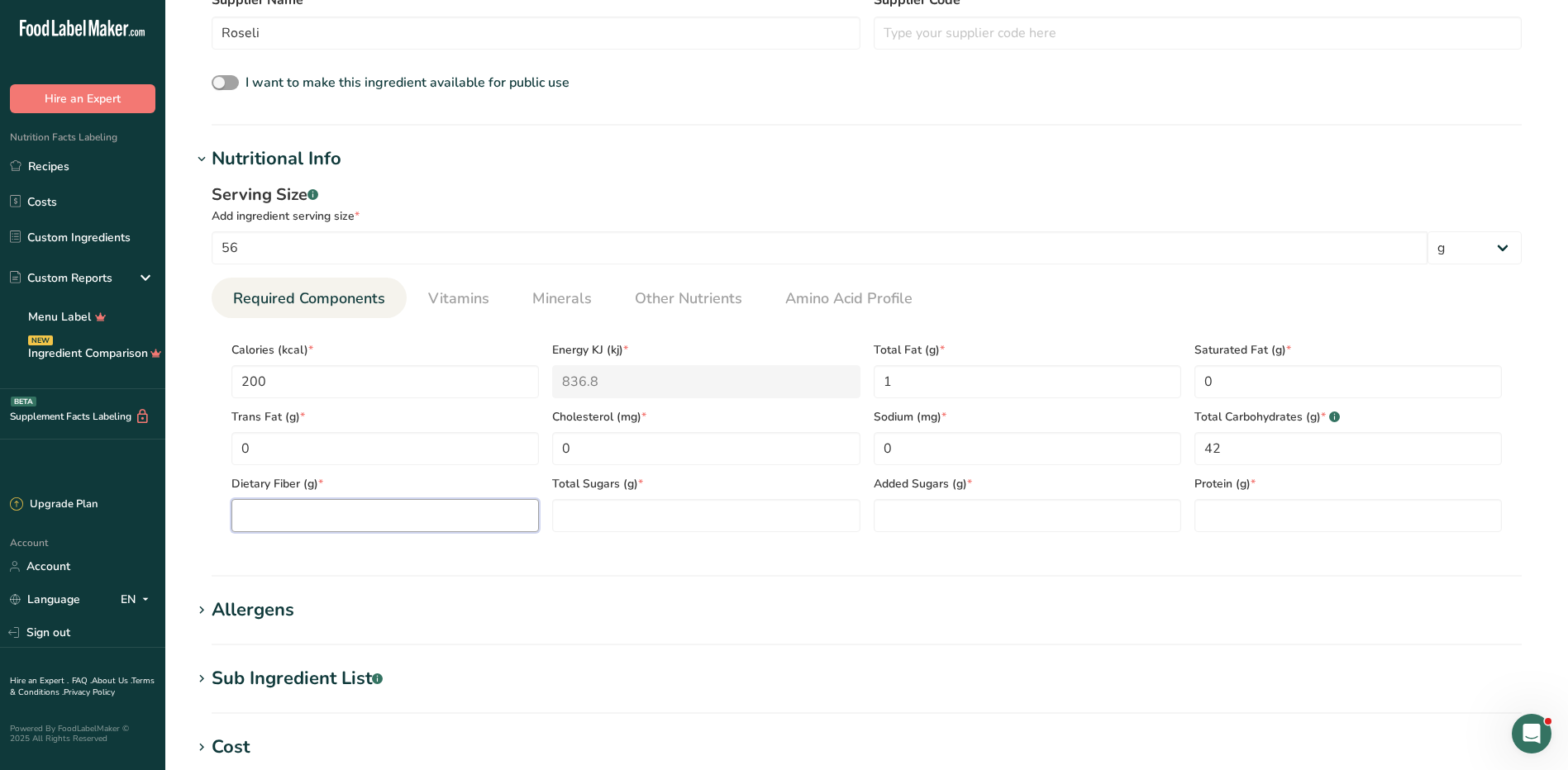
click at [331, 515] on Fiber "number" at bounding box center [385, 515] width 307 height 33
type Fiber "2"
click at [628, 517] on Sugars "number" at bounding box center [706, 515] width 307 height 33
type Sugars "2"
click at [907, 510] on Sugars "number" at bounding box center [1027, 515] width 307 height 33
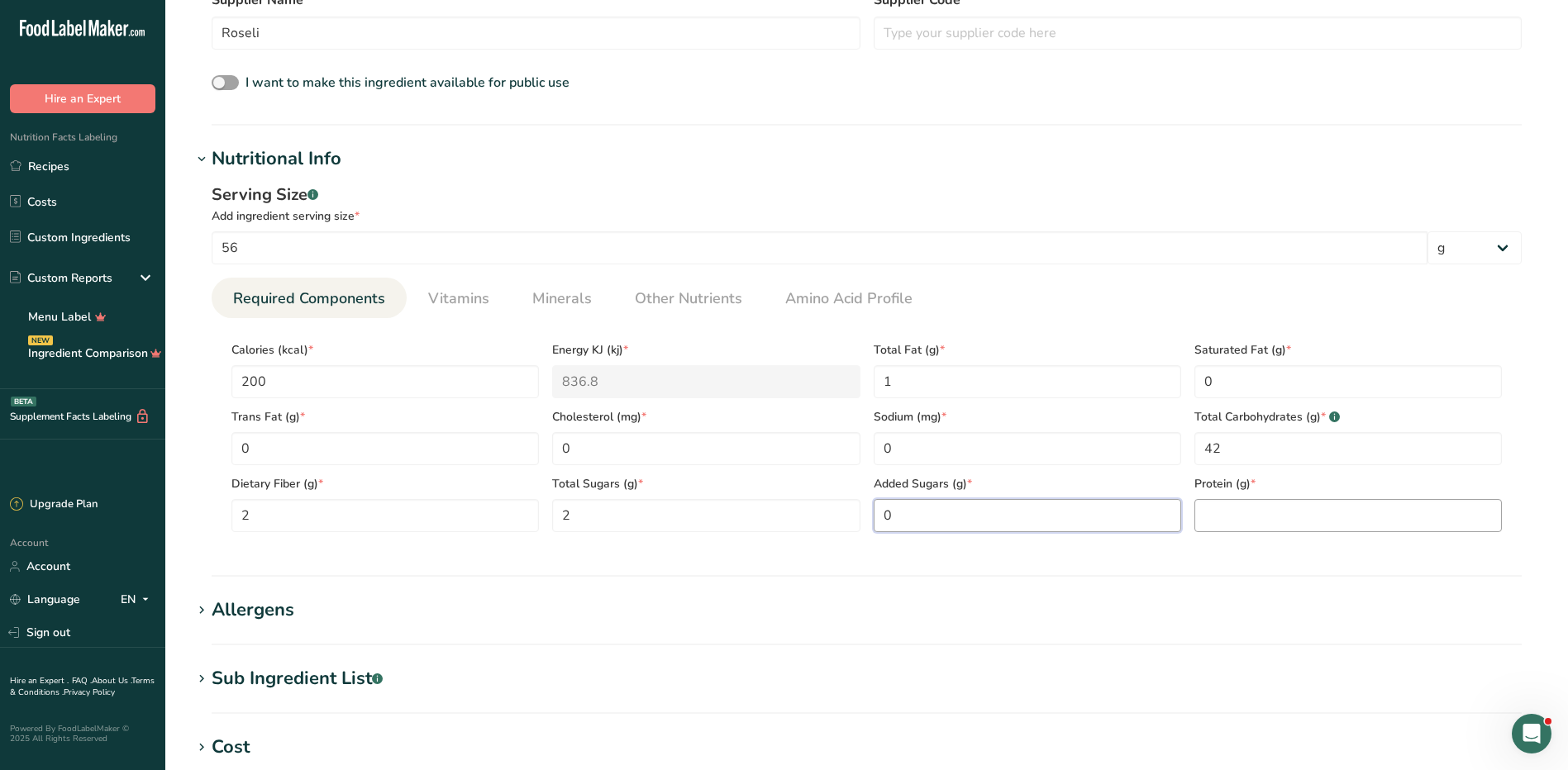
type Sugars "0"
click at [1213, 508] on input "number" at bounding box center [1348, 515] width 307 height 33
type input "7"
click at [262, 603] on div "Allergens" at bounding box center [253, 610] width 83 height 28
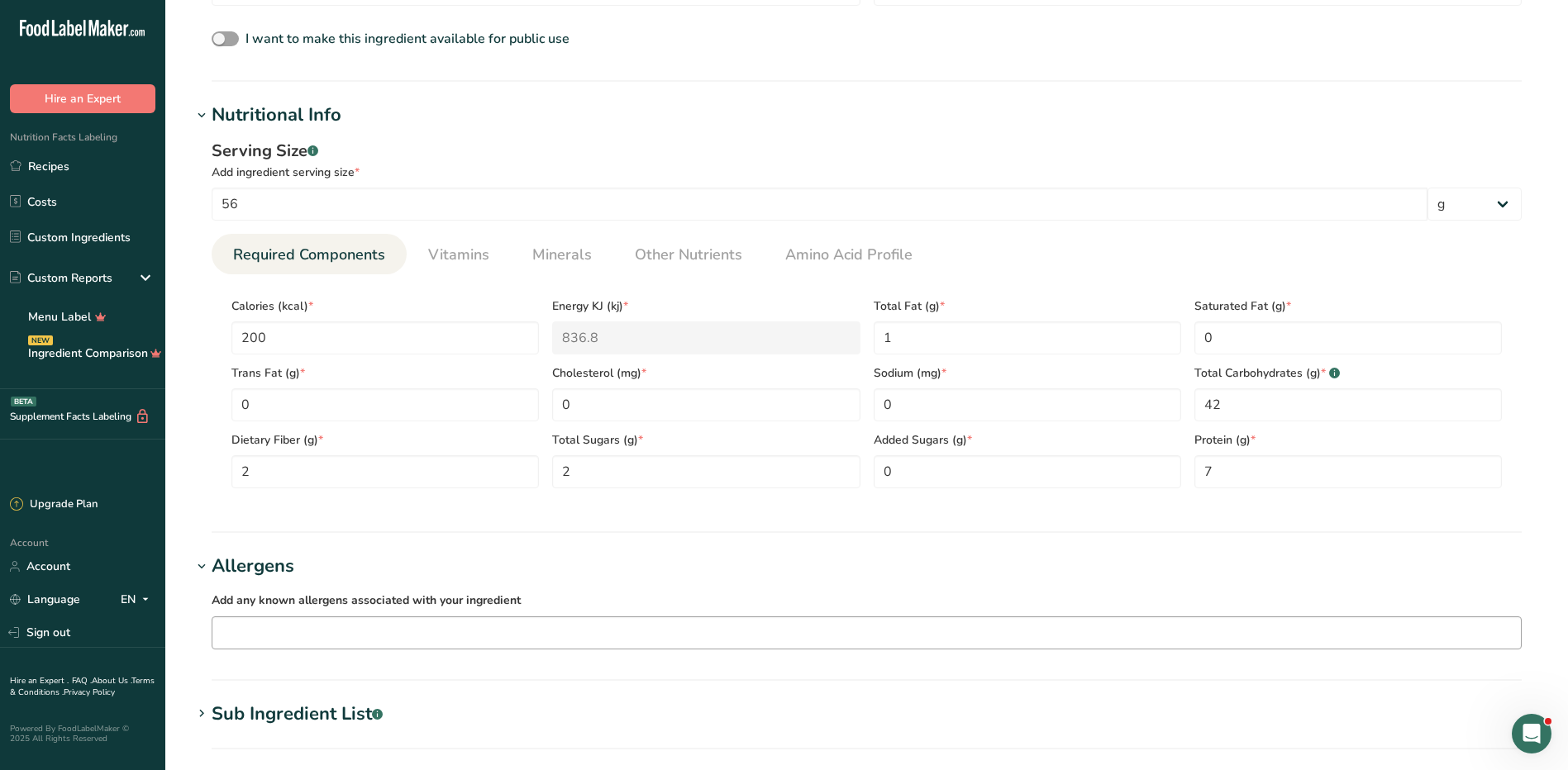
scroll to position [578, 0]
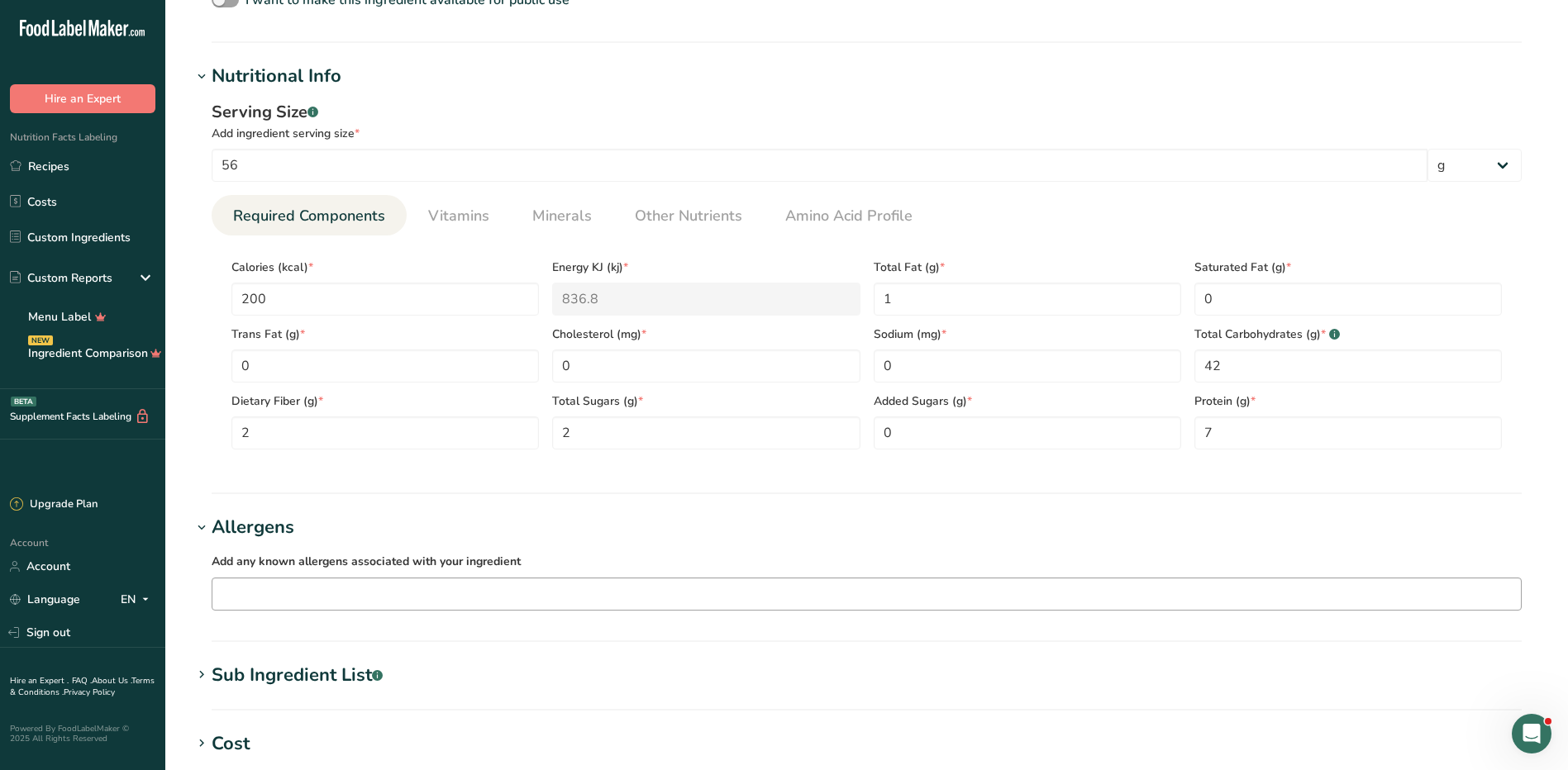
click at [326, 599] on input "text" at bounding box center [867, 594] width 1309 height 26
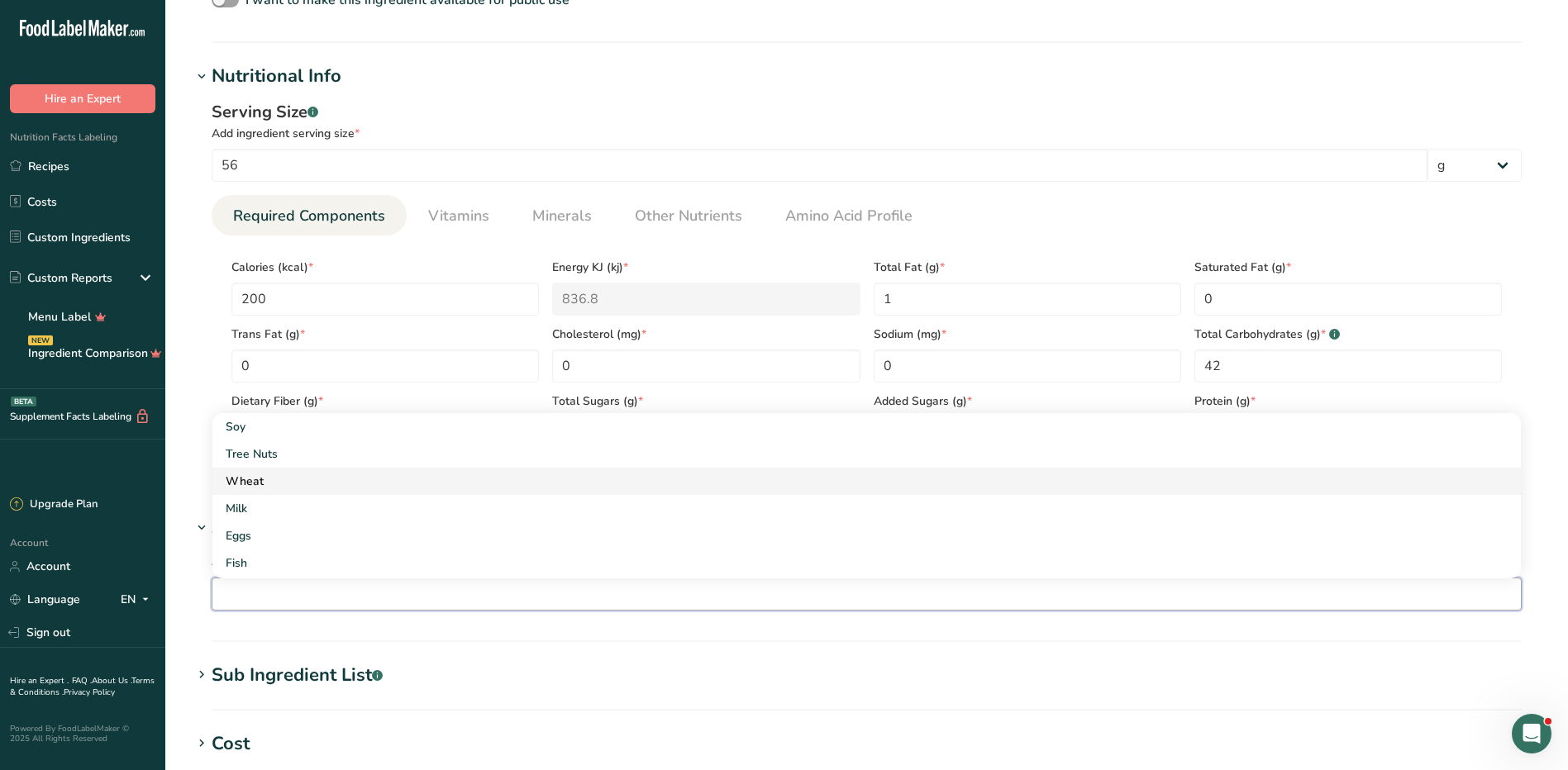
click at [273, 491] on link "Wheat" at bounding box center [867, 482] width 1309 height 28
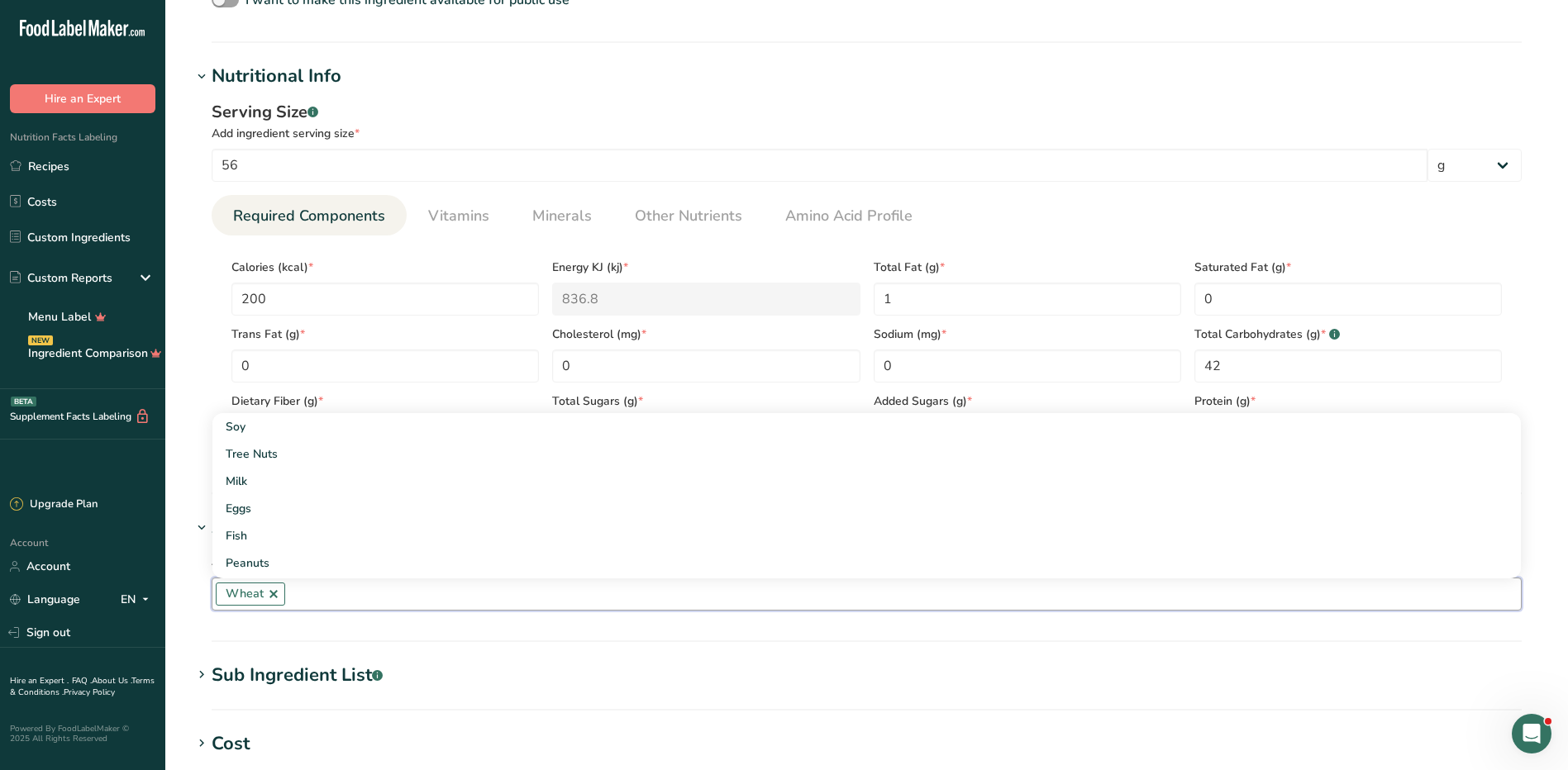
click at [339, 601] on input "text" at bounding box center [902, 594] width 1236 height 26
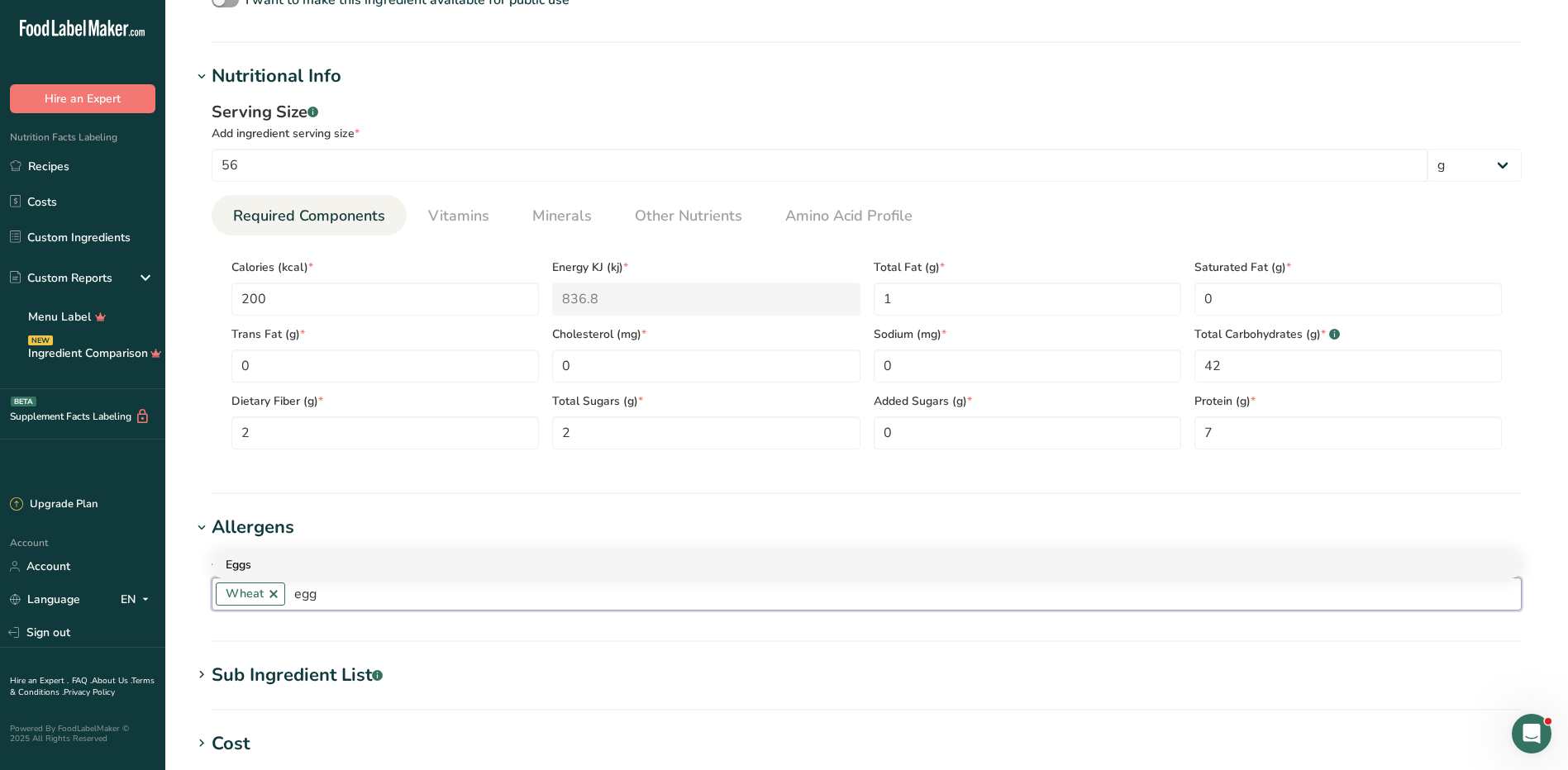
type input "egg"
click at [322, 568] on div "Eggs" at bounding box center [853, 565] width 1255 height 17
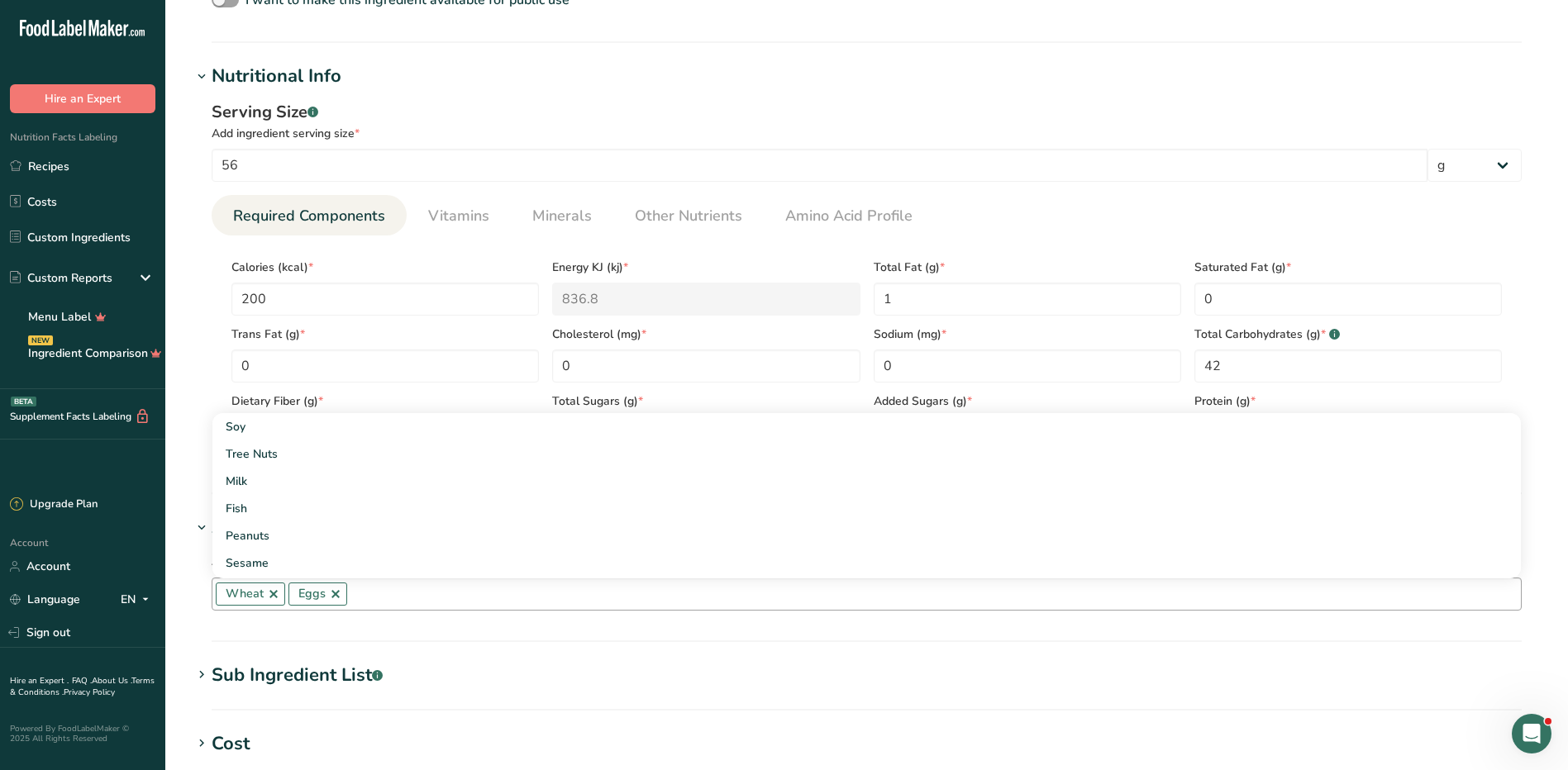
click at [1554, 586] on section "Add new ingredient Ingredient Spec Sheet .a-a{fill:#347362;}.b-a{fill:#fff;} Up…" at bounding box center [866, 277] width 1403 height 1711
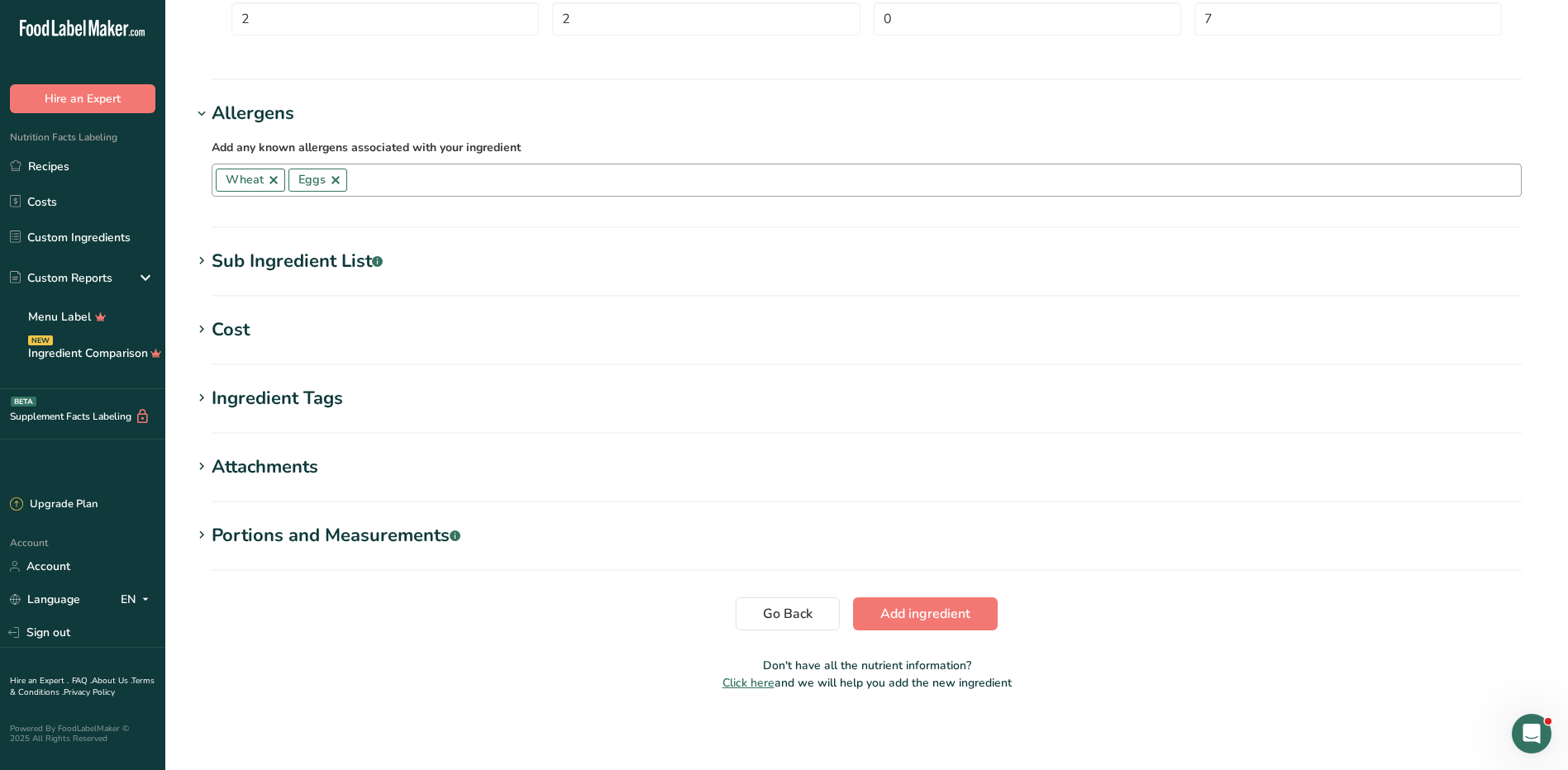
scroll to position [994, 0]
click at [971, 608] on span "Add ingredient" at bounding box center [926, 613] width 90 height 20
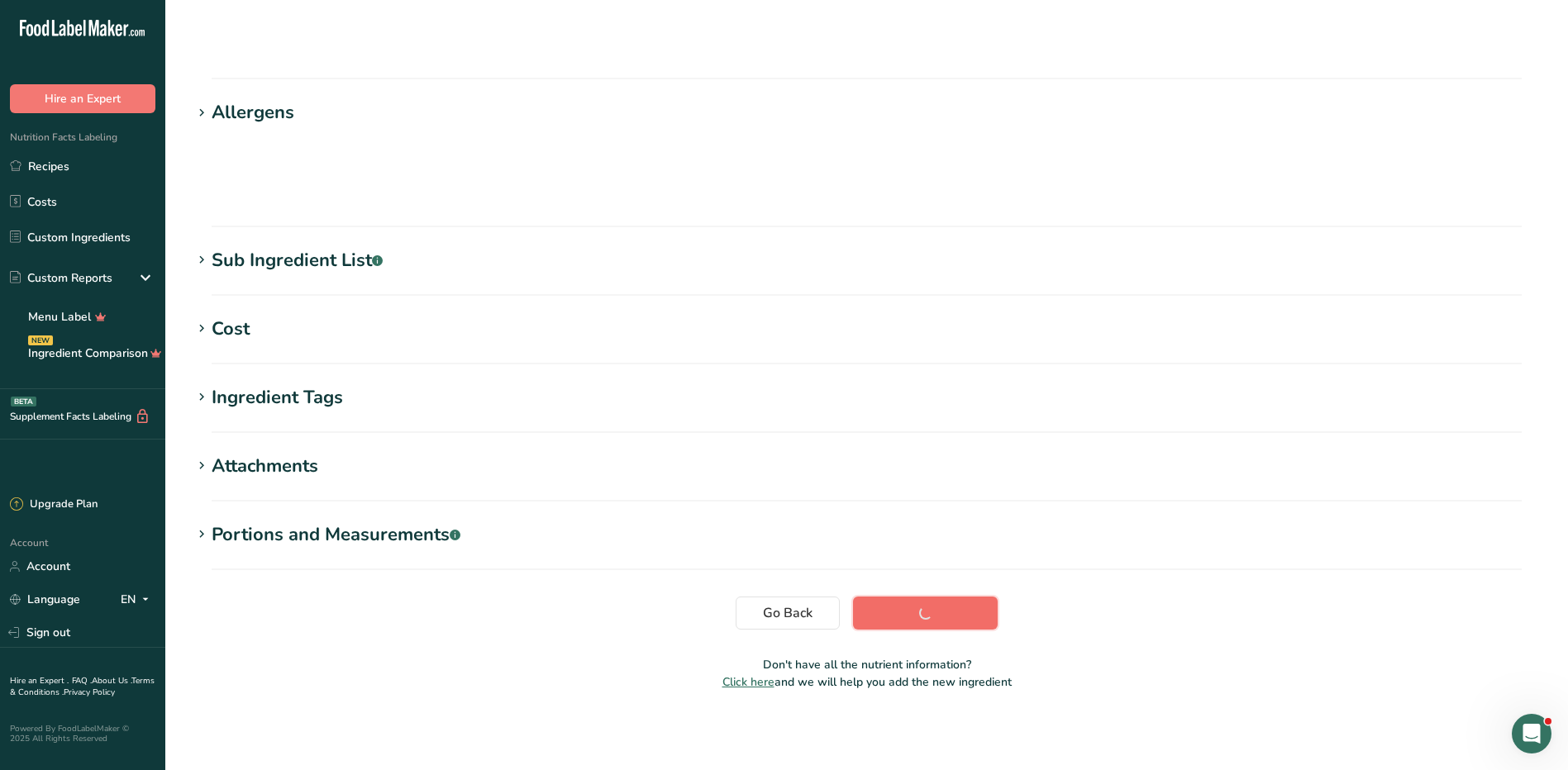
scroll to position [104, 0]
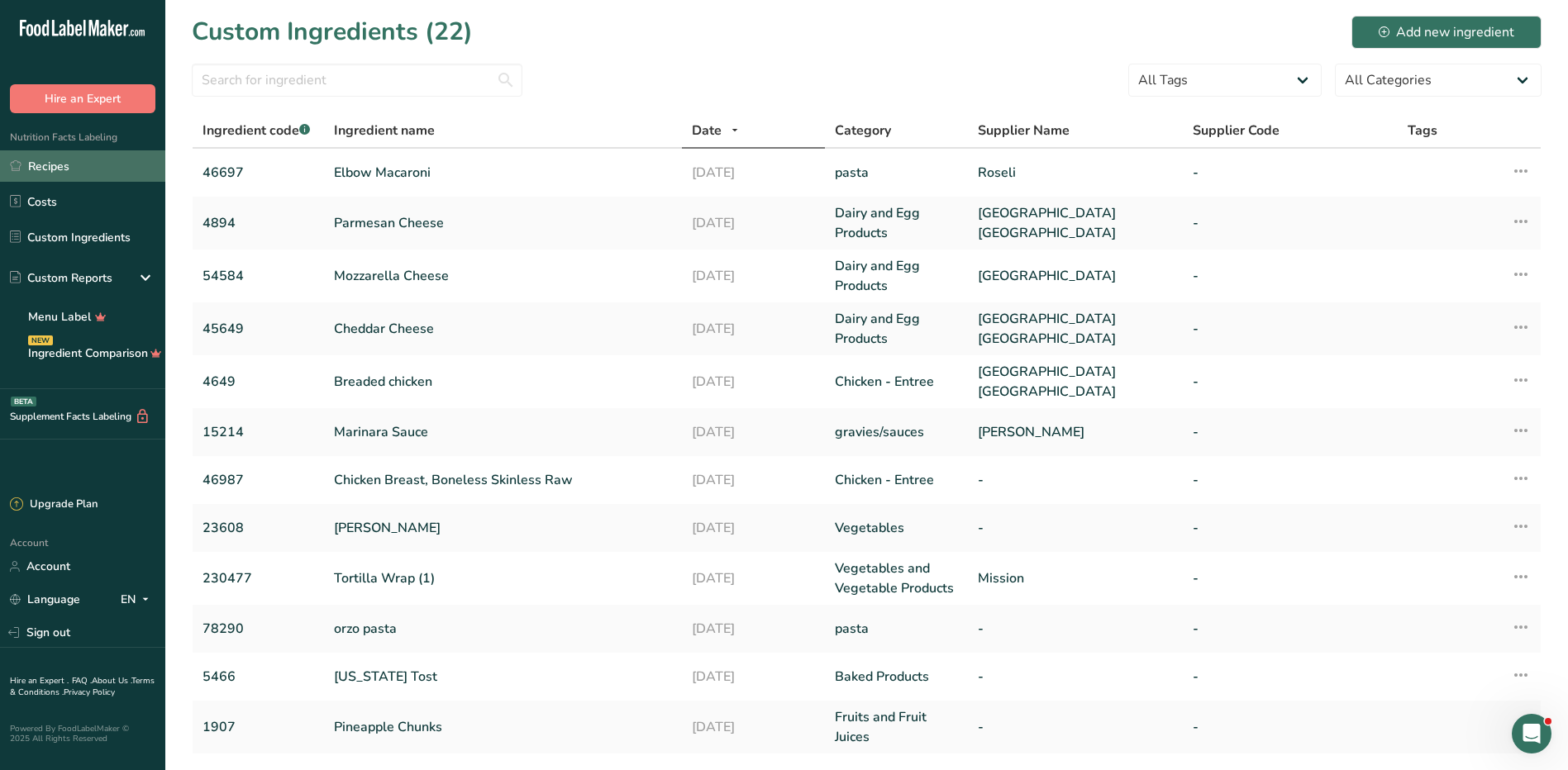
click at [62, 174] on link "Recipes" at bounding box center [82, 166] width 165 height 31
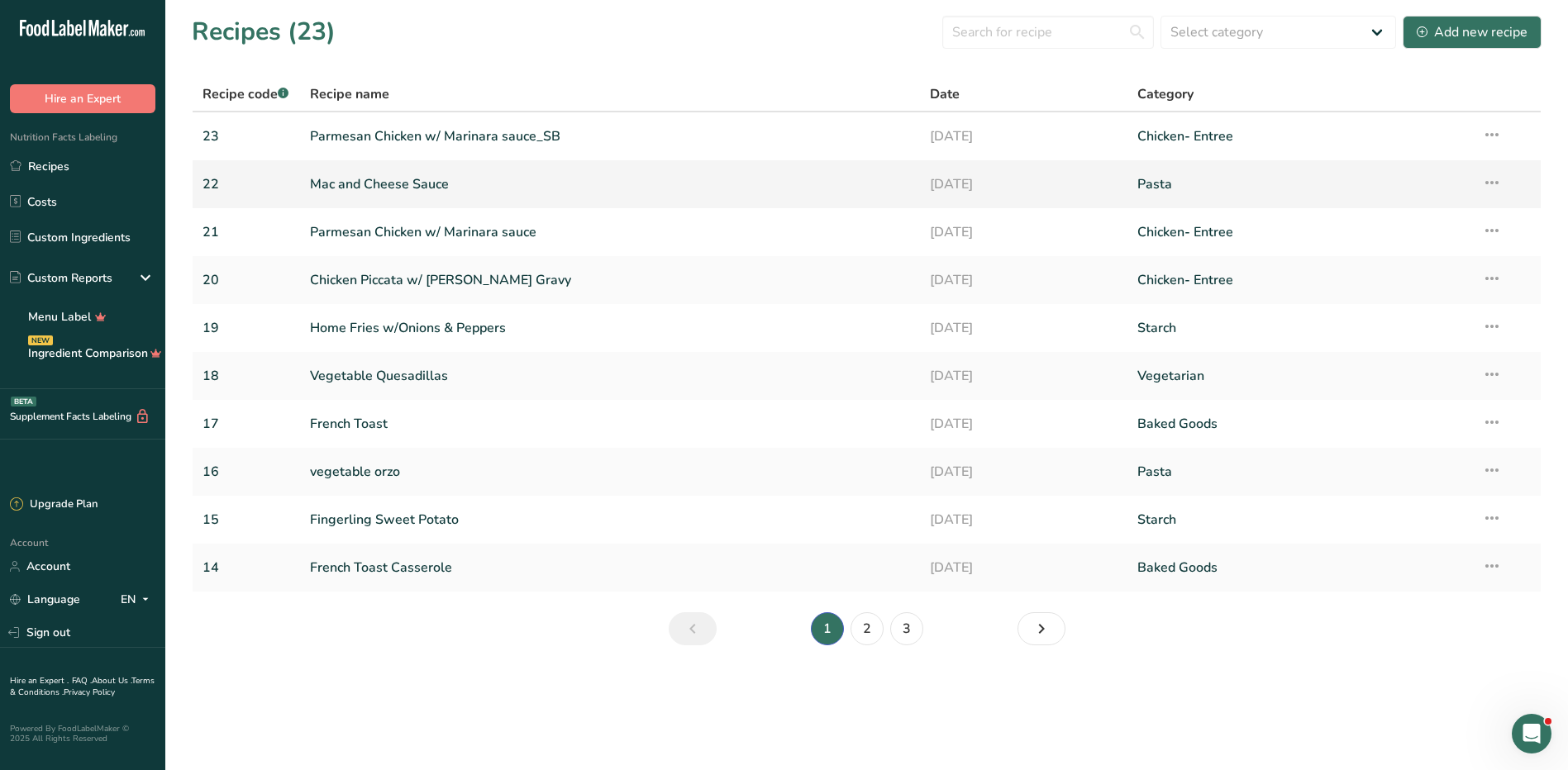
click at [383, 192] on link "Mac and Cheese Sauce" at bounding box center [610, 184] width 601 height 35
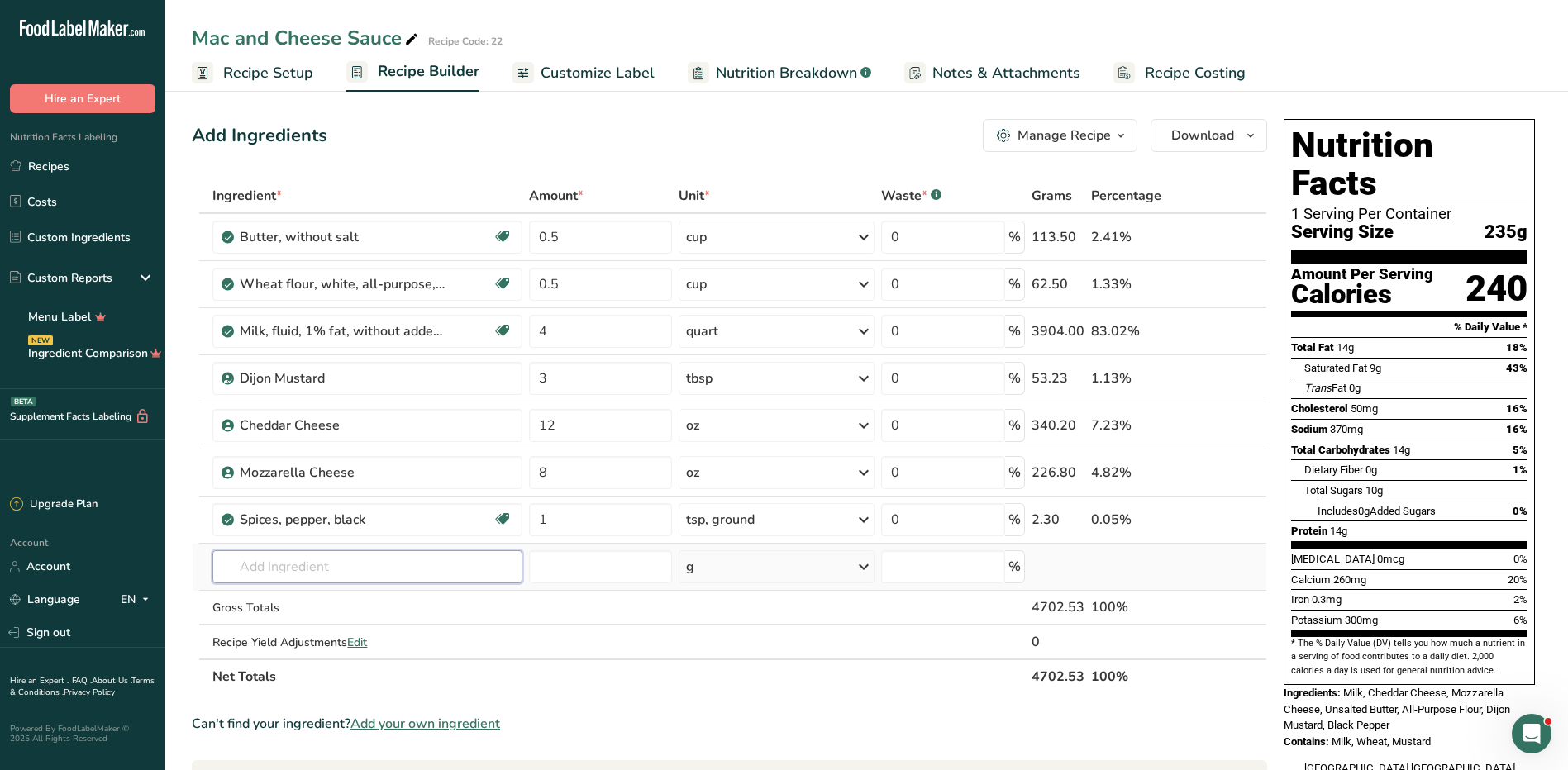
click at [325, 571] on input "text" at bounding box center [367, 567] width 310 height 33
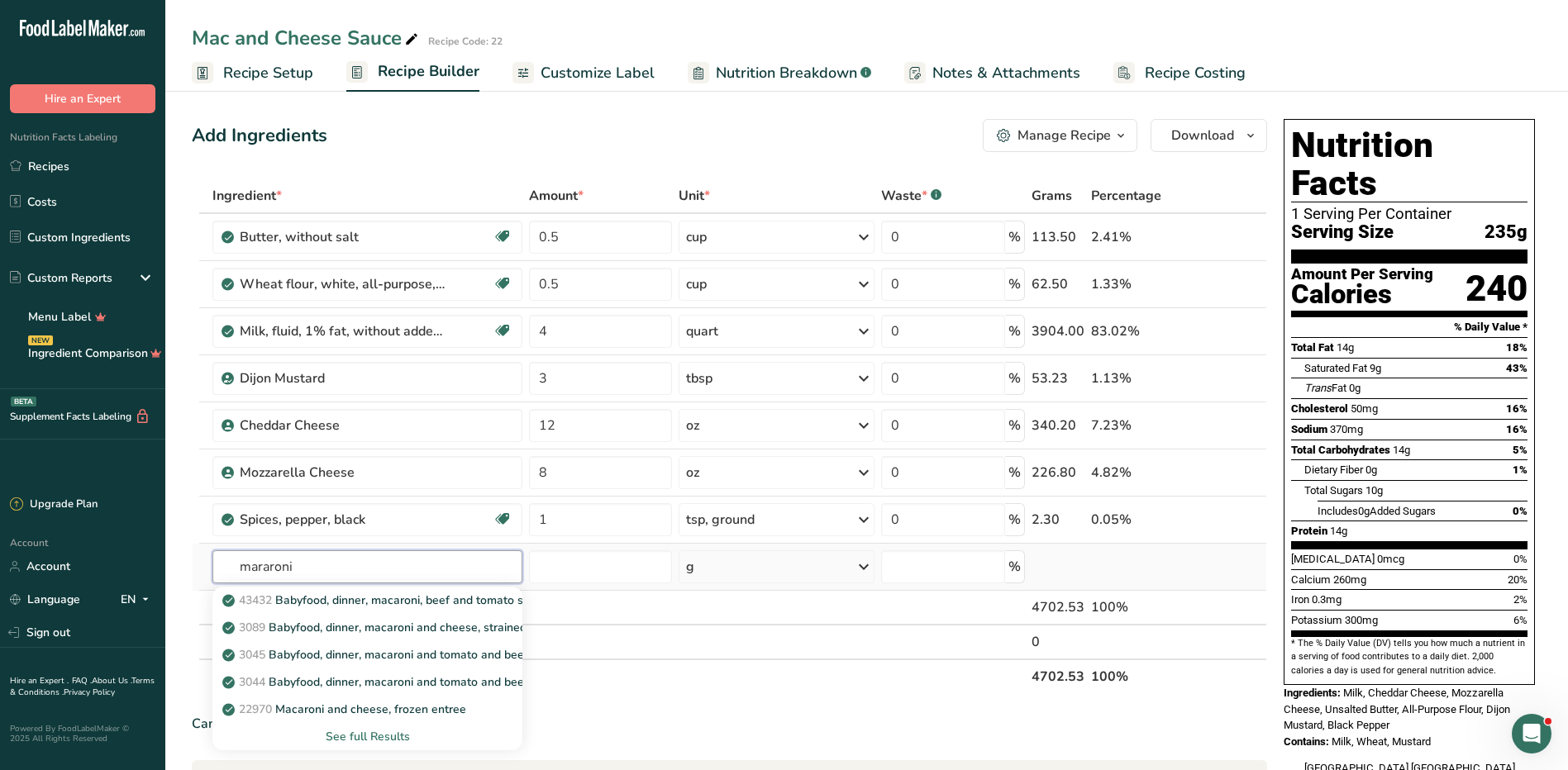
type input "mararoni"
click at [382, 740] on div "See full Results" at bounding box center [367, 736] width 283 height 17
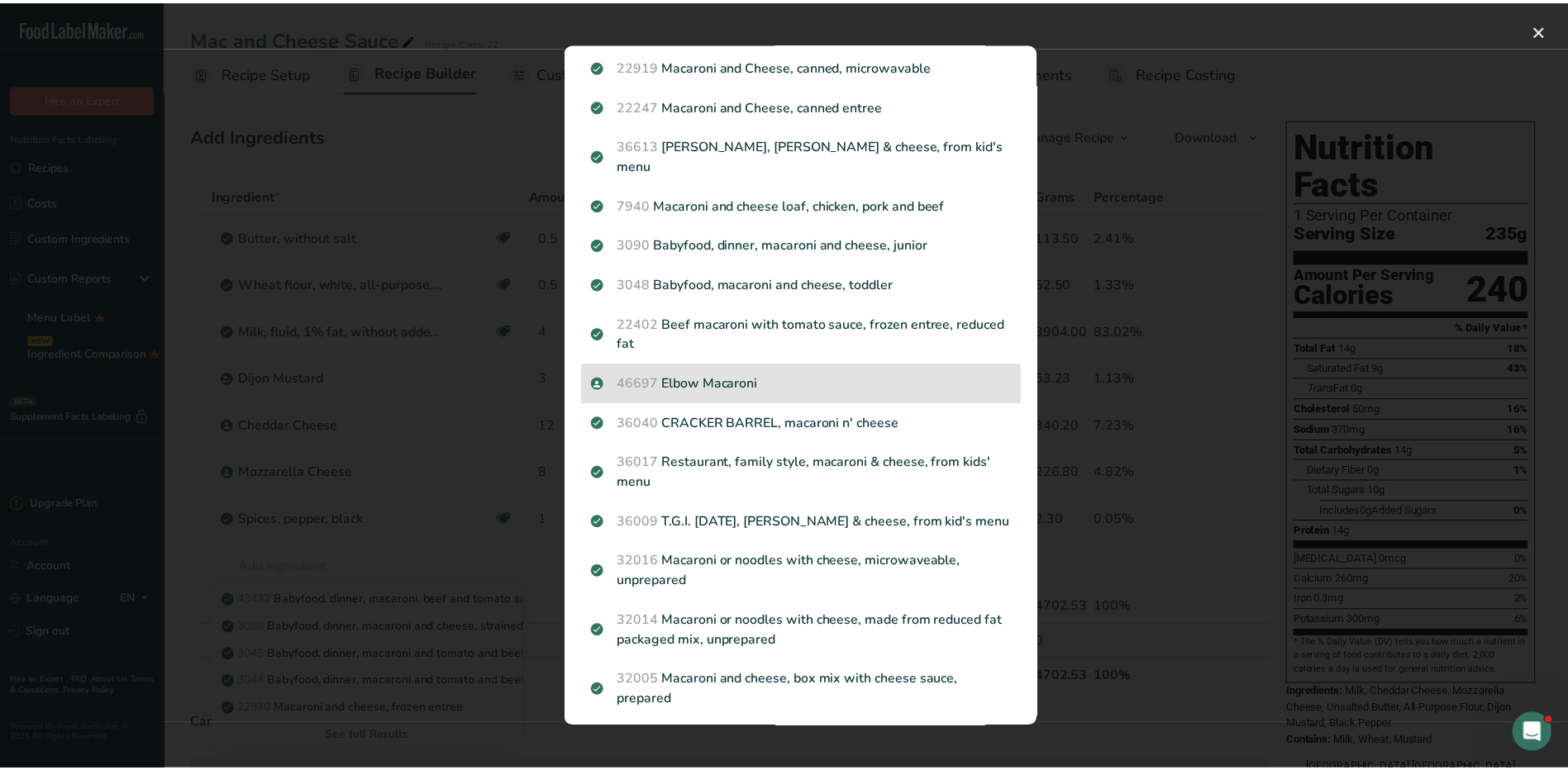
scroll to position [413, 0]
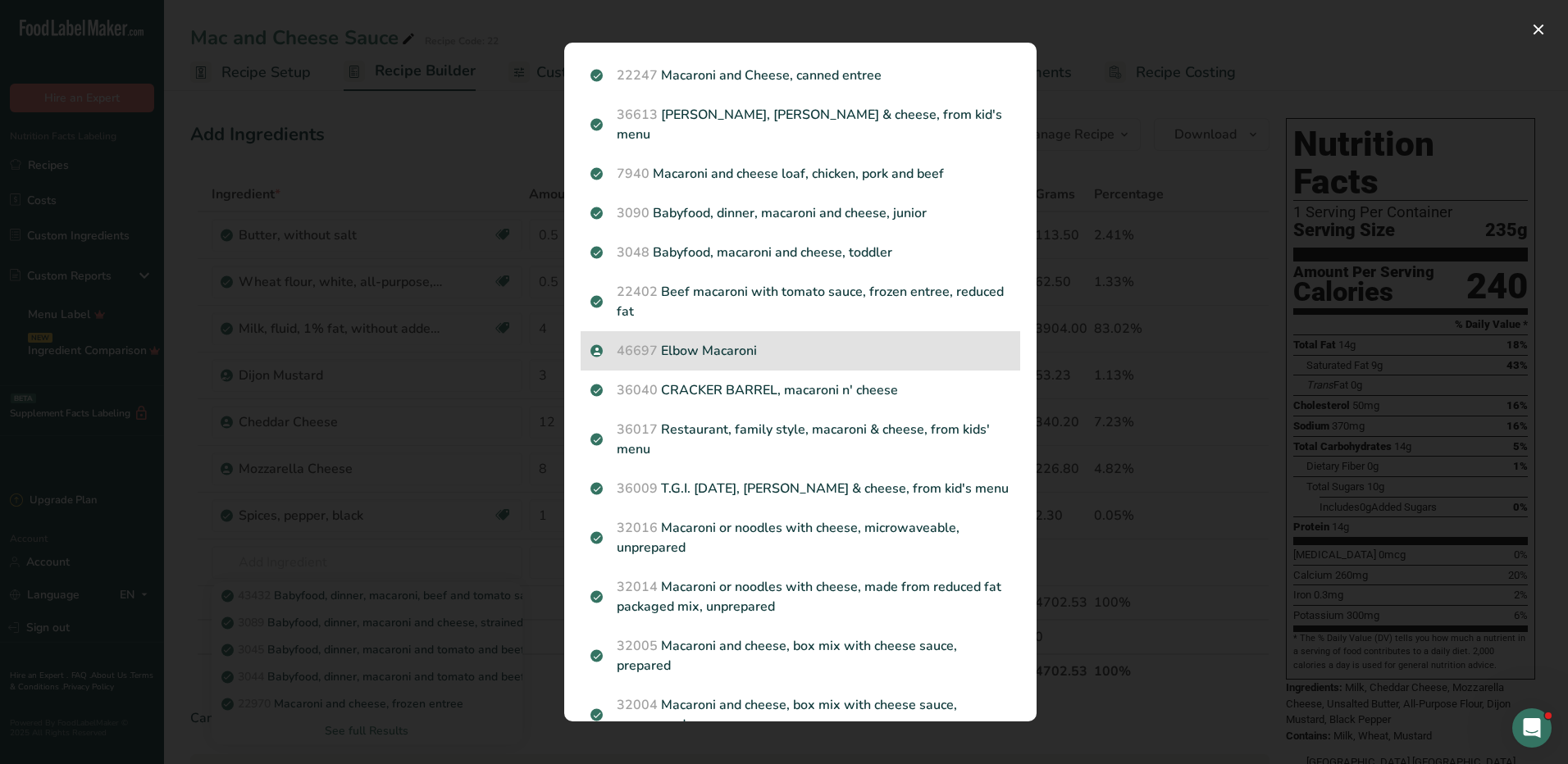
click at [730, 350] on p "46697 Elbow Macaroni" at bounding box center [800, 350] width 420 height 20
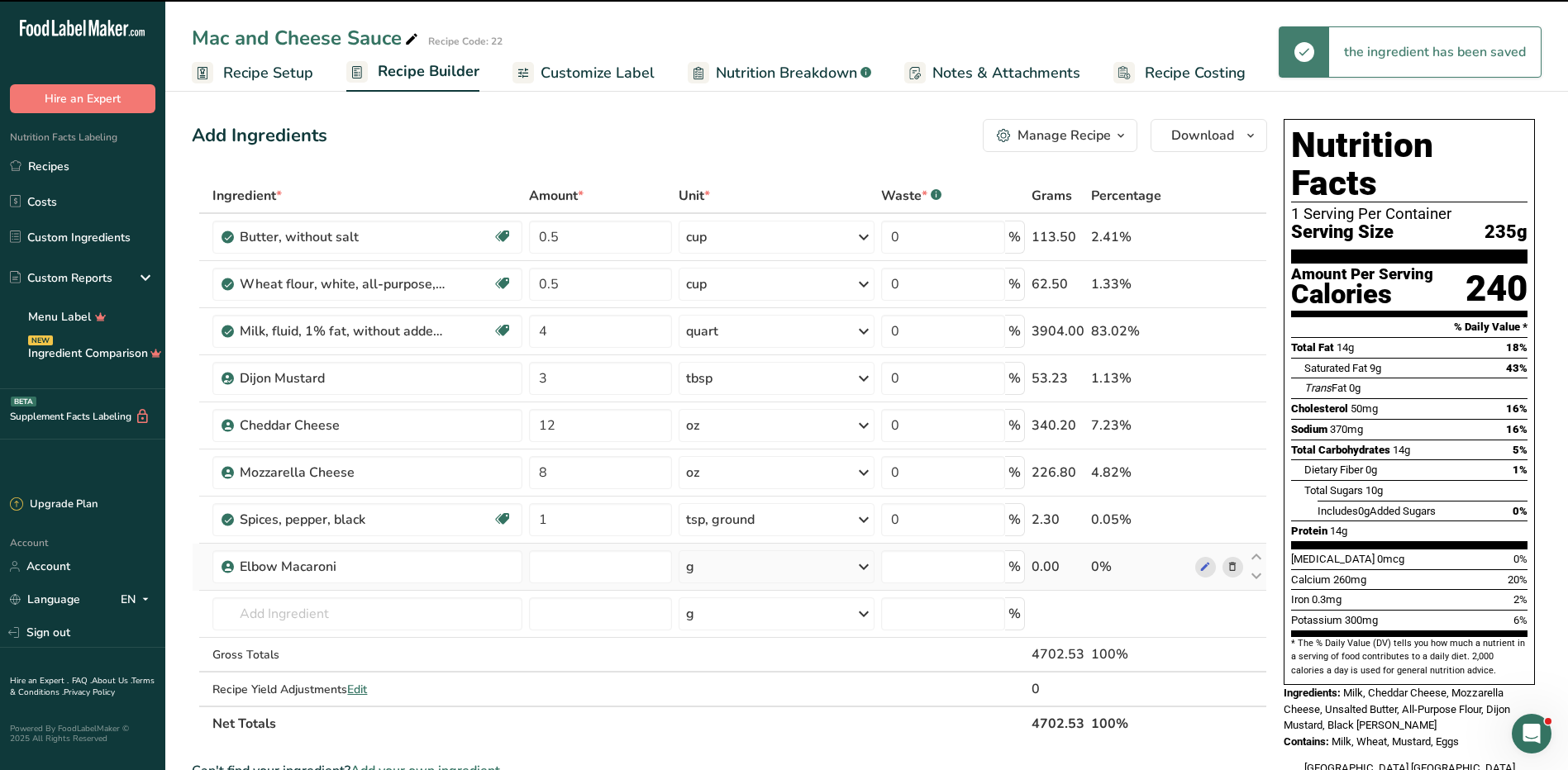
type input "0"
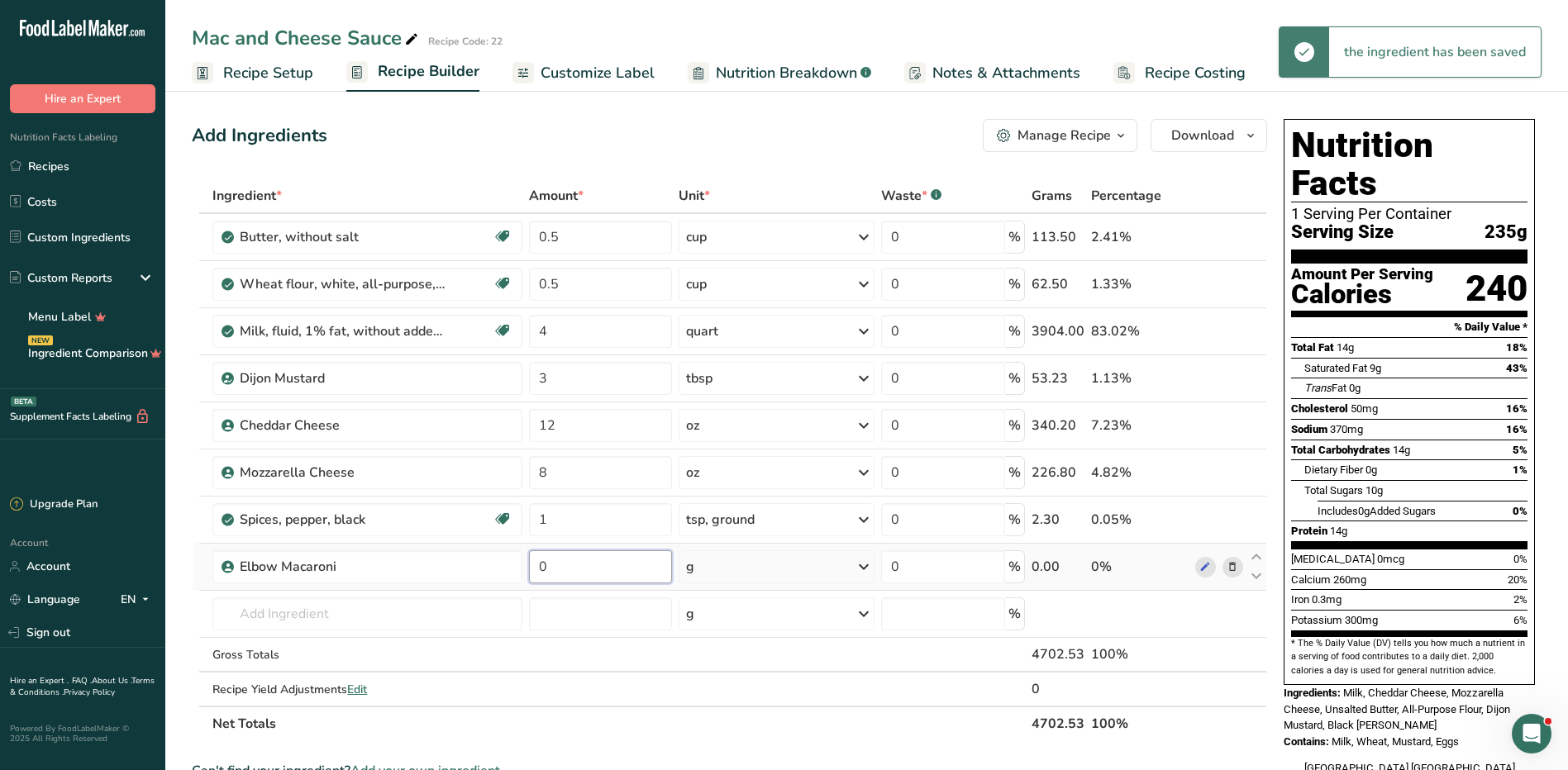
click at [560, 573] on input "0" at bounding box center [601, 567] width 143 height 33
type input "2"
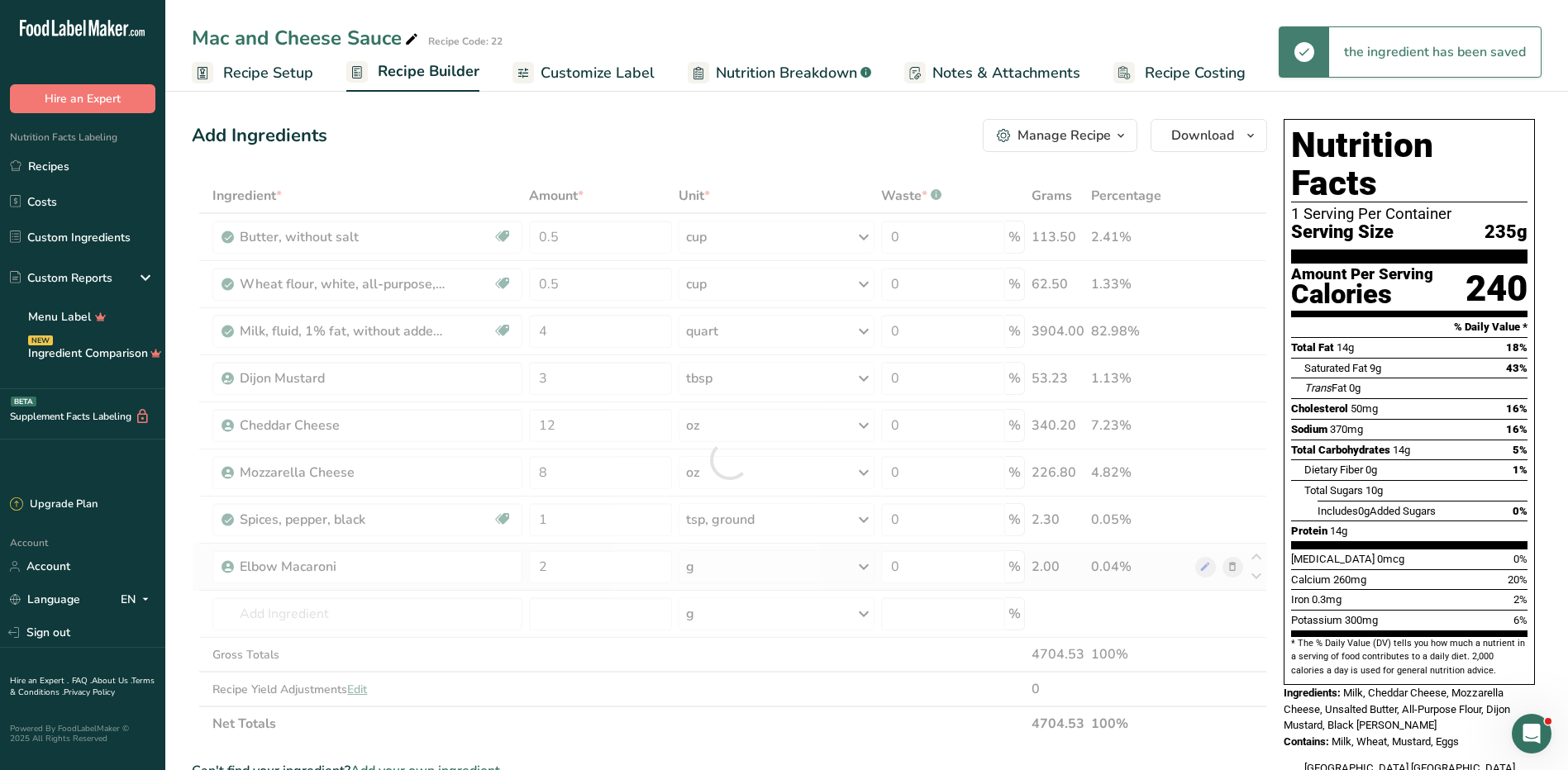
click at [767, 572] on div "Ingredient * Amount * Unit * Waste * .a-a{fill:#347362;}.b-a{fill:#fff;} Grams …" at bounding box center [730, 460] width 1076 height 563
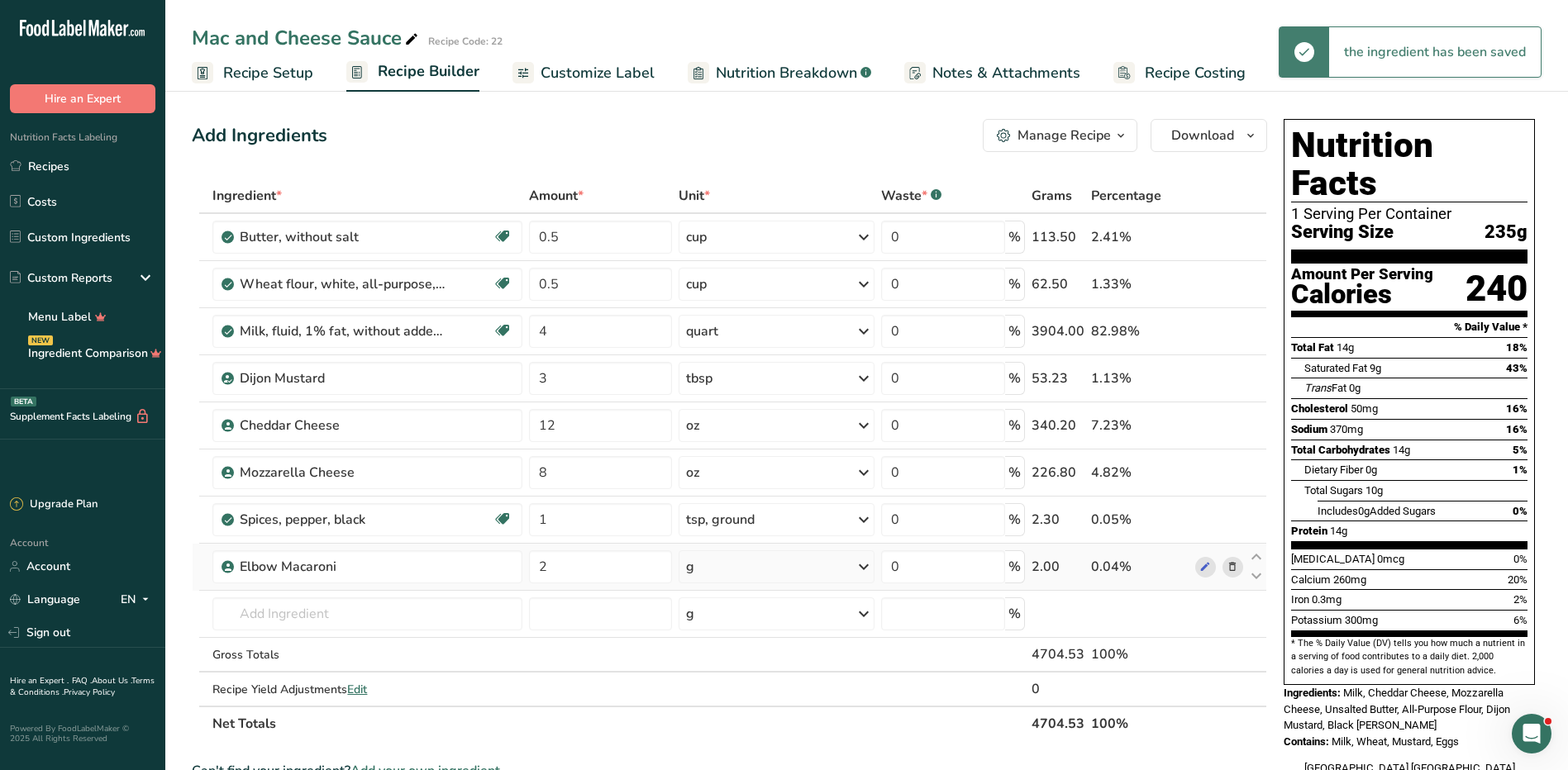
click at [767, 572] on div "g" at bounding box center [776, 567] width 196 height 33
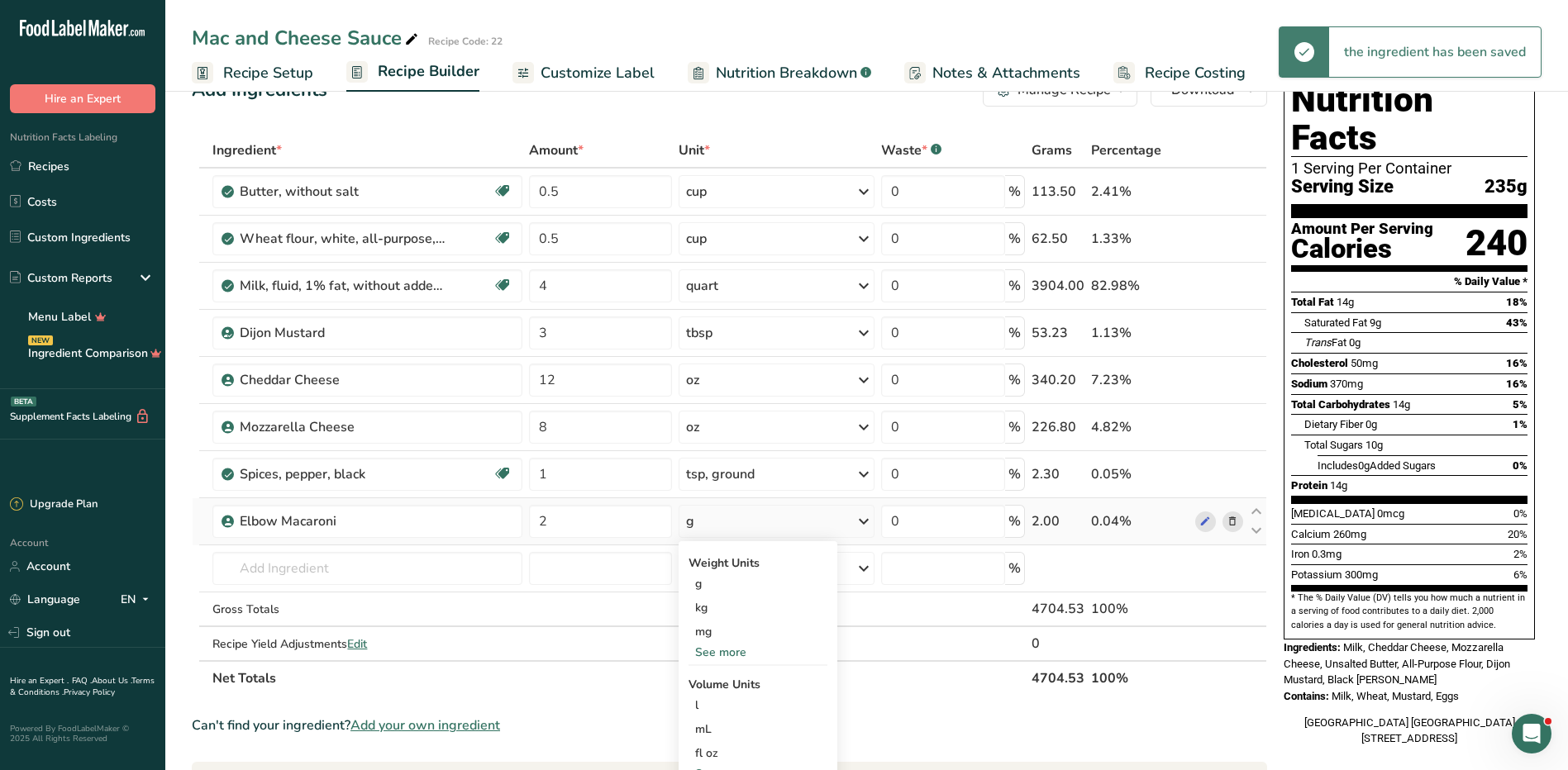
scroll to position [83, 0]
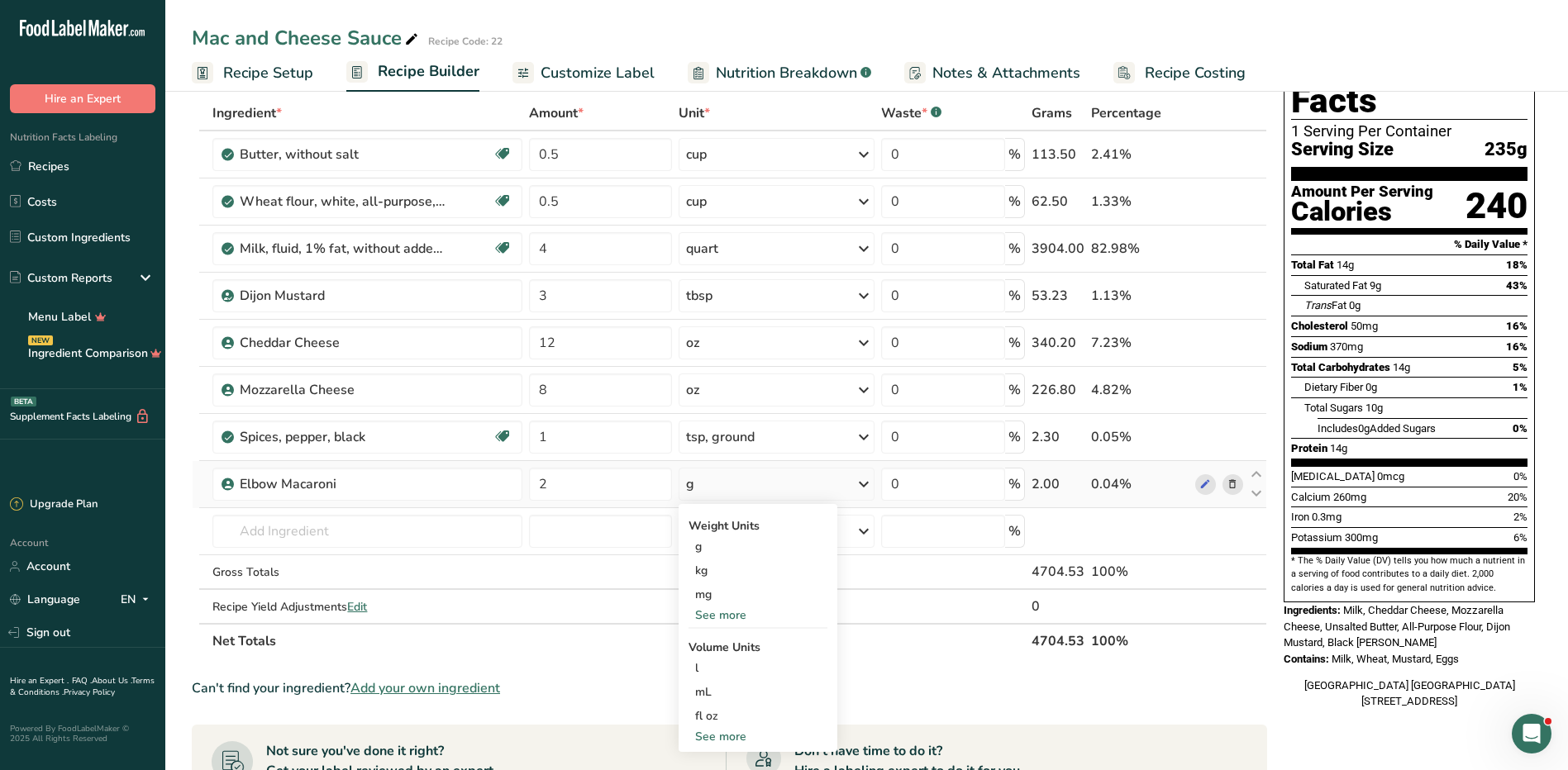
click at [724, 612] on div "See more" at bounding box center [758, 615] width 139 height 17
click at [729, 647] on div "lb" at bounding box center [758, 643] width 139 height 24
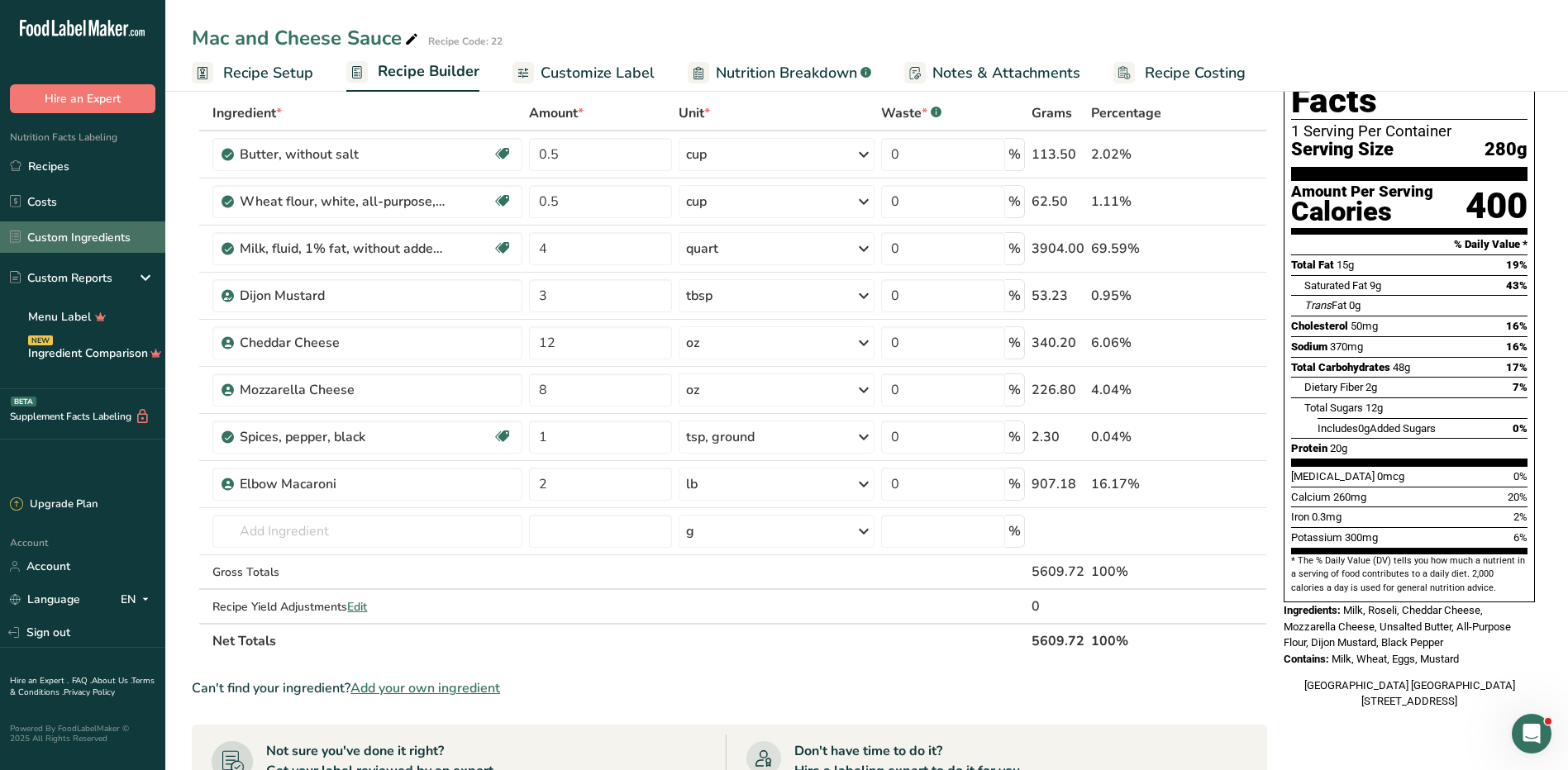
click at [63, 244] on link "Custom Ingredients" at bounding box center [82, 237] width 165 height 31
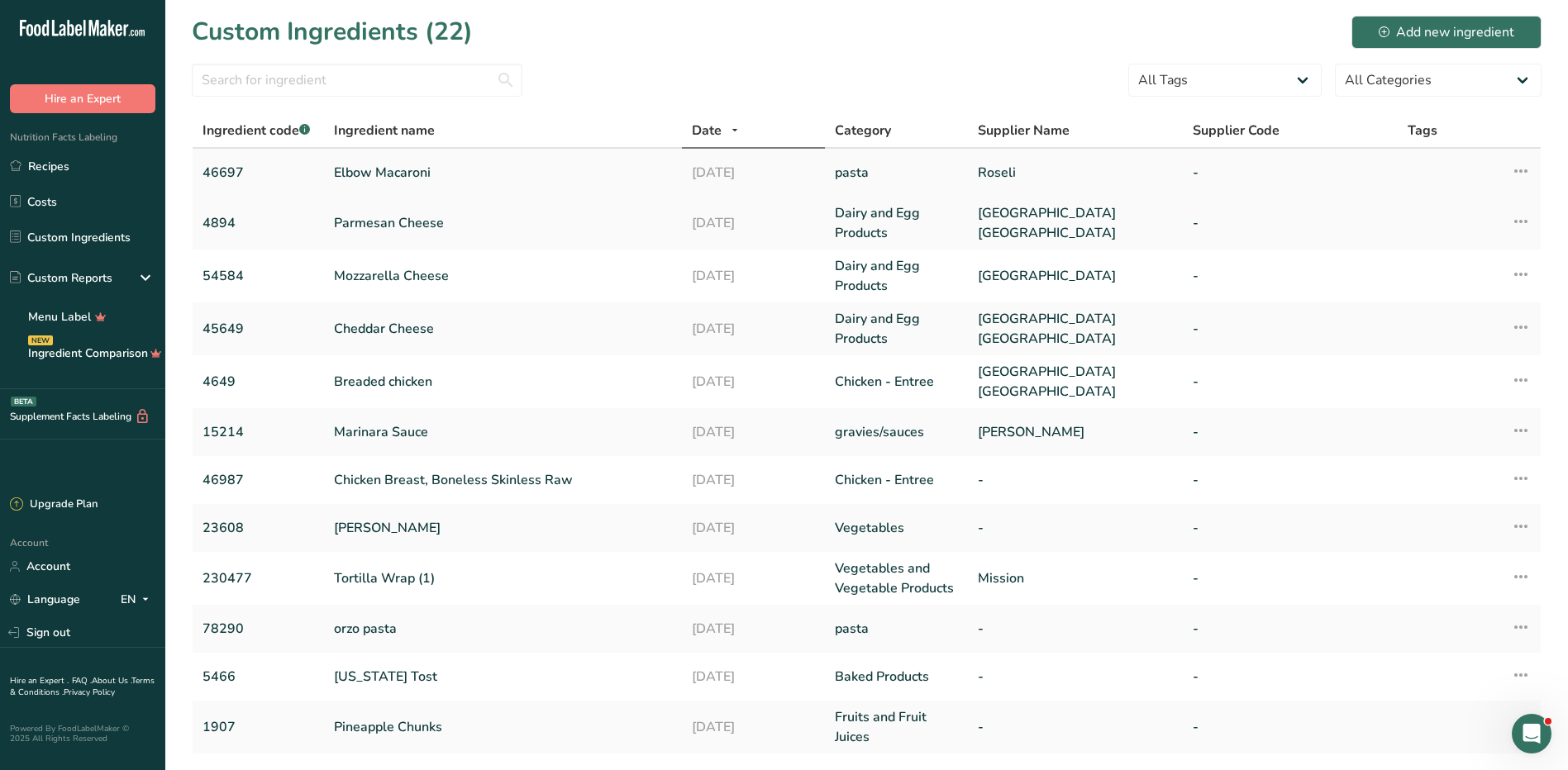
click at [398, 168] on link "Elbow Macaroni" at bounding box center [503, 173] width 338 height 20
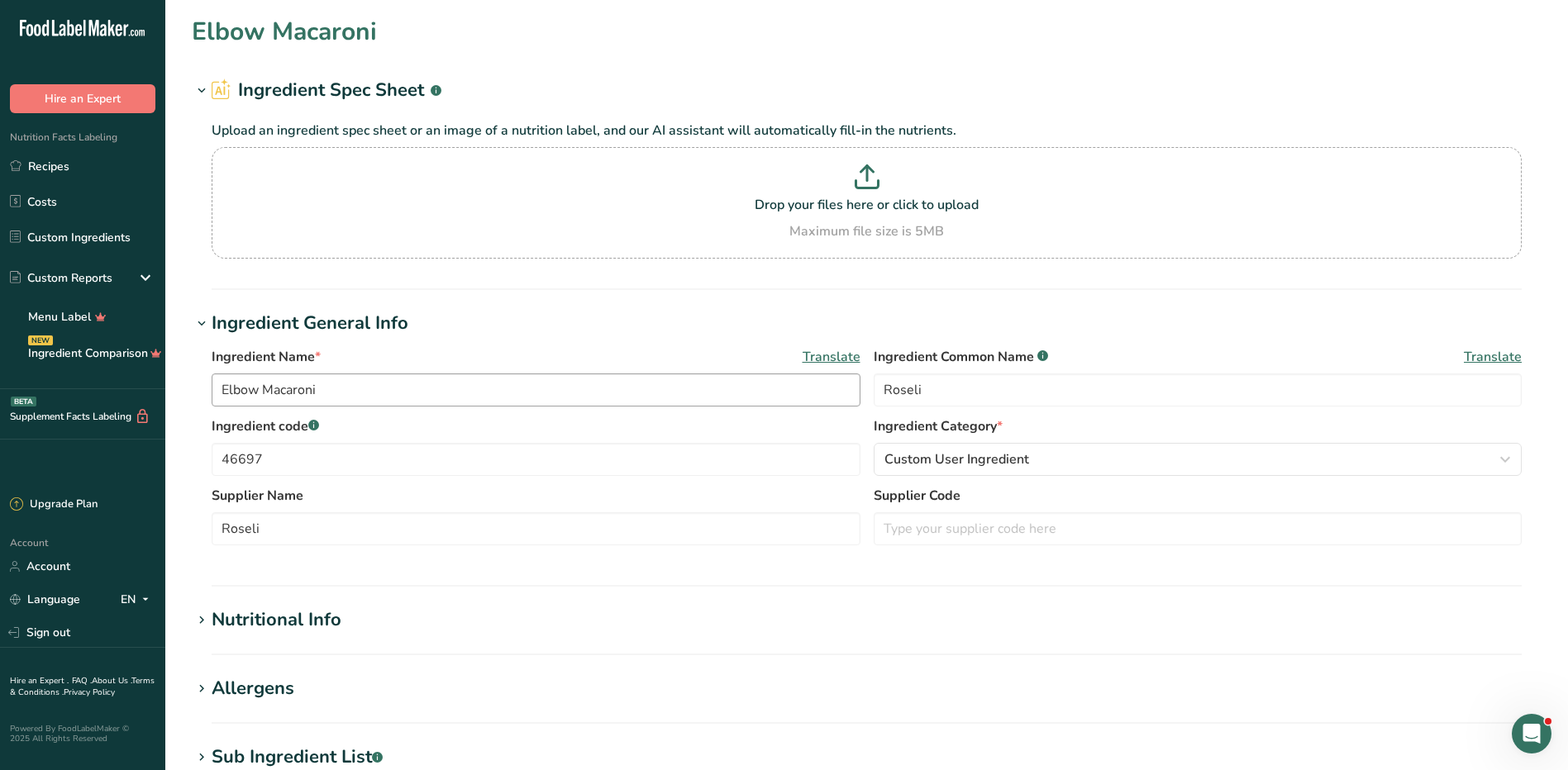
type input "Elbow Macaroni"
type input "200"
type KJ "836.8"
type Fat "1"
type Fat "0"
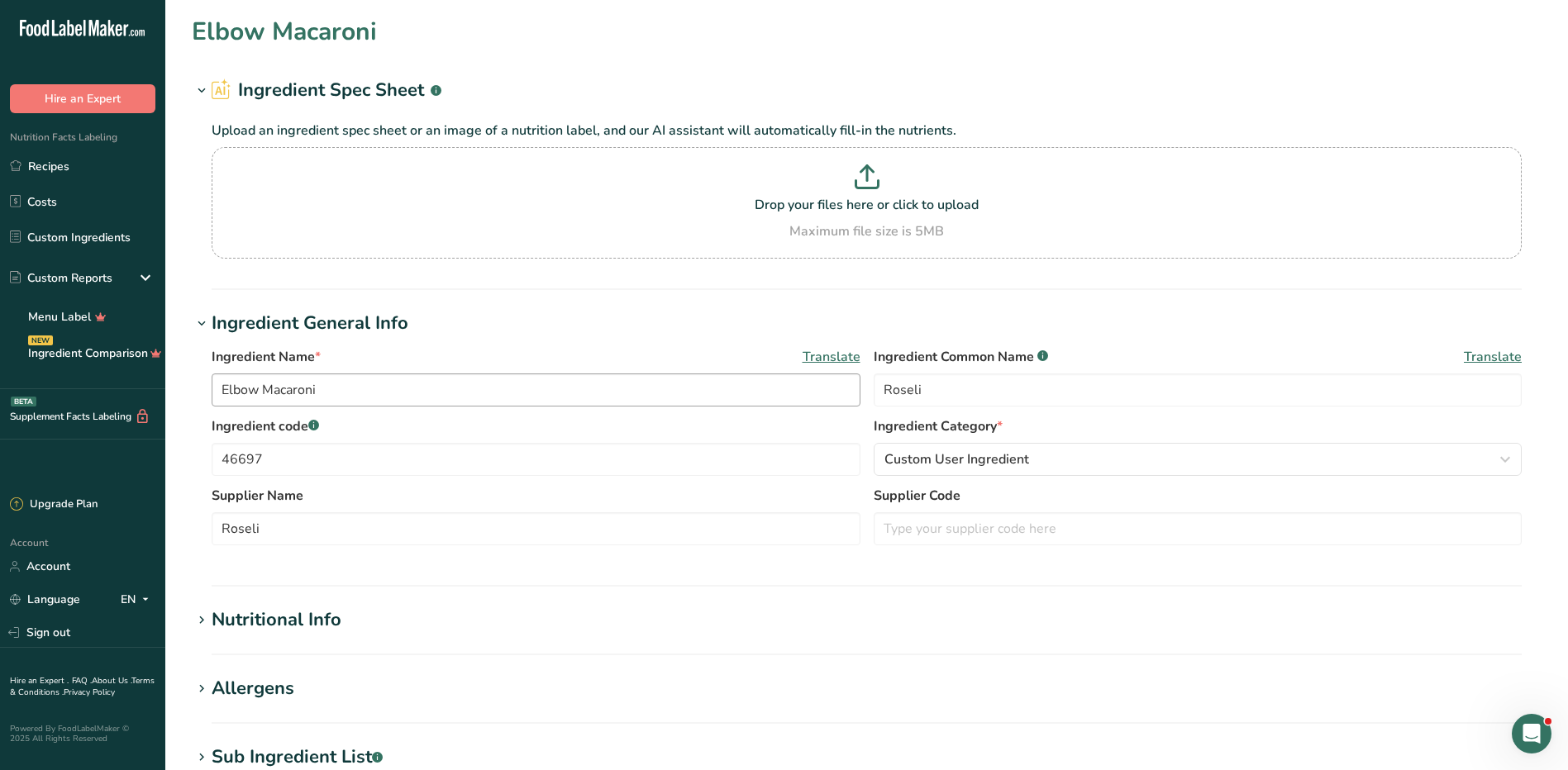
type Fat "0"
type input "0"
type Carbohydrates "42"
type Fiber "2"
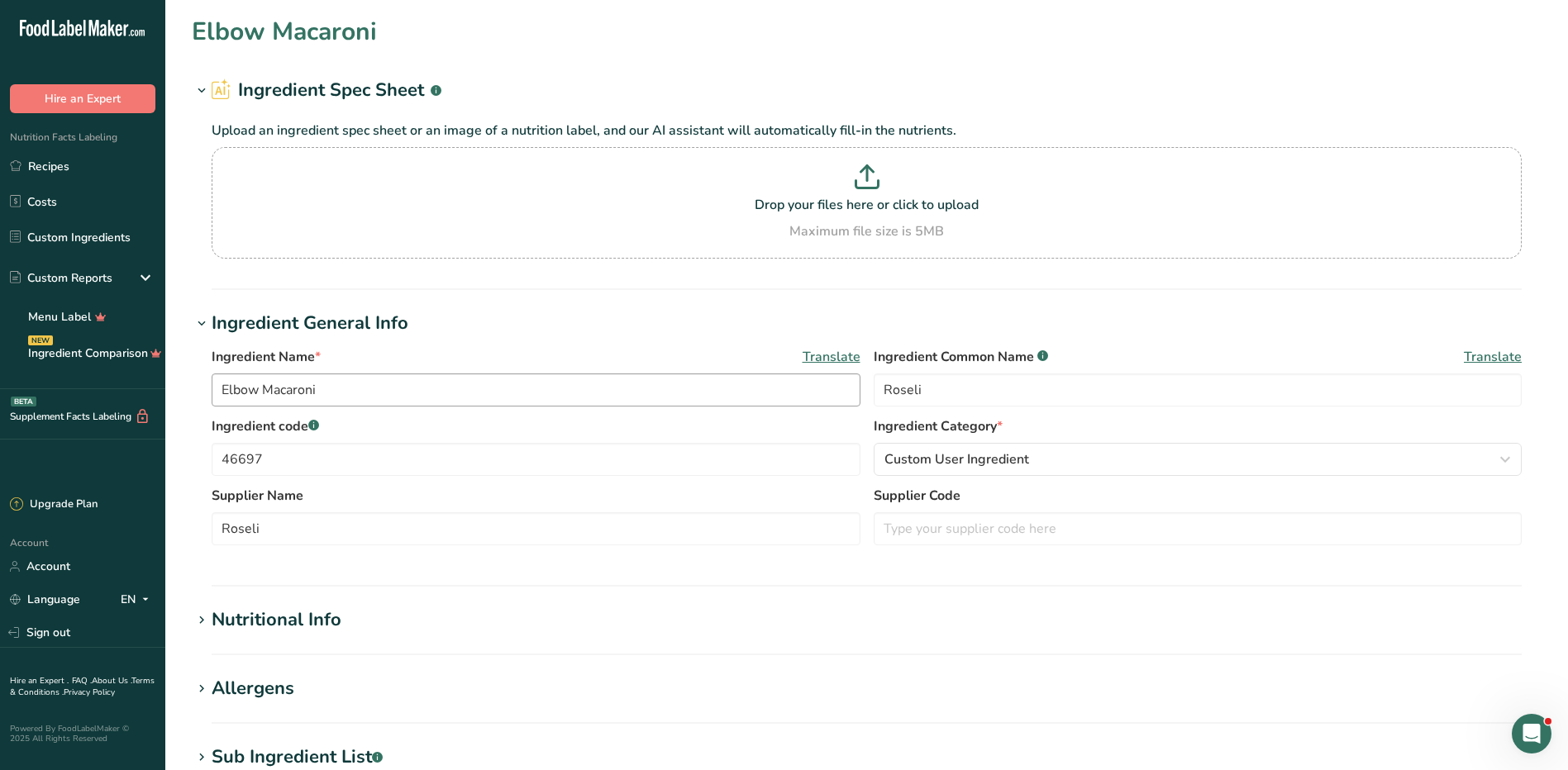
type Sugars "2"
type Sugars "0"
type input "7"
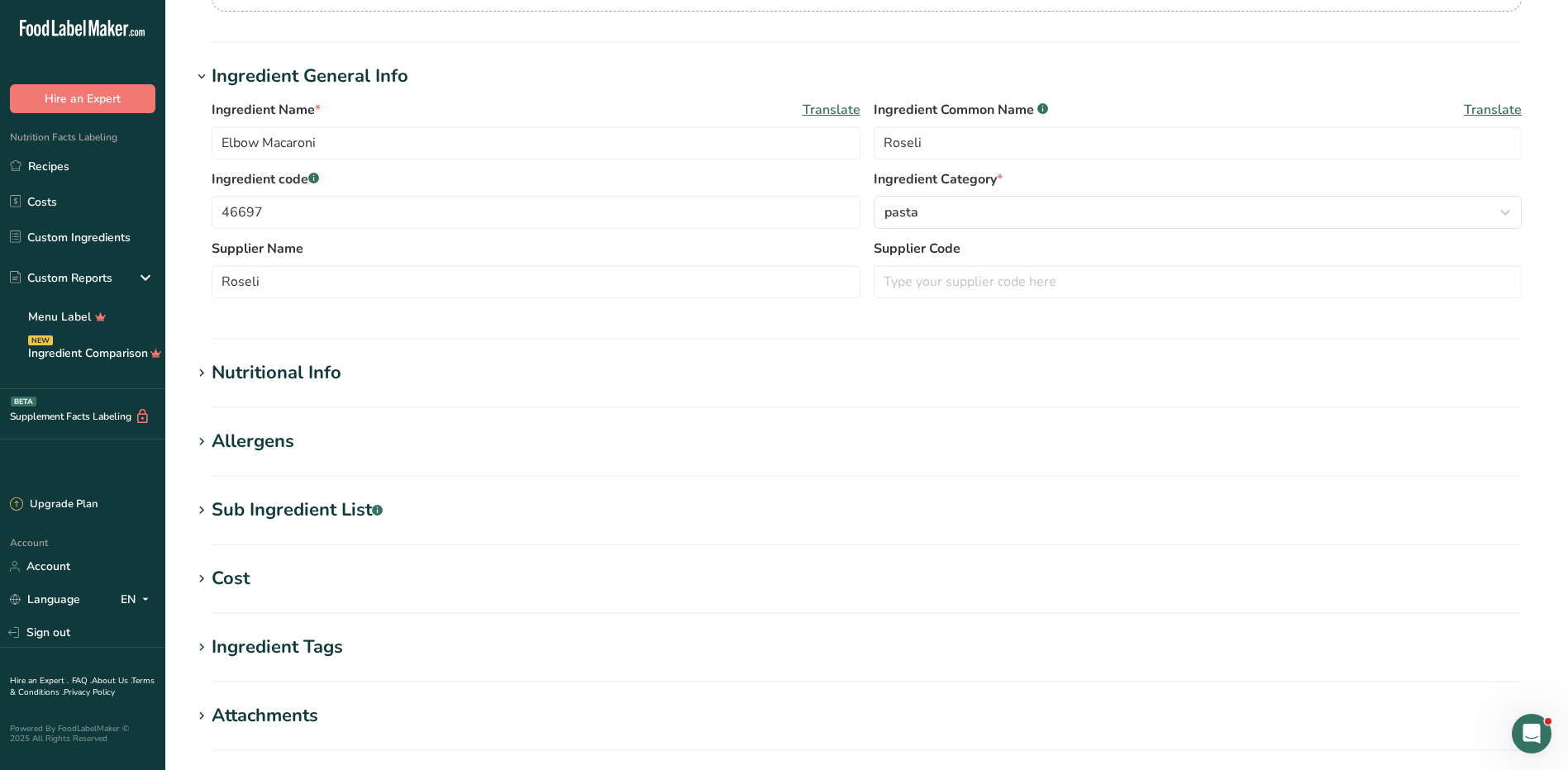
scroll to position [413, 0]
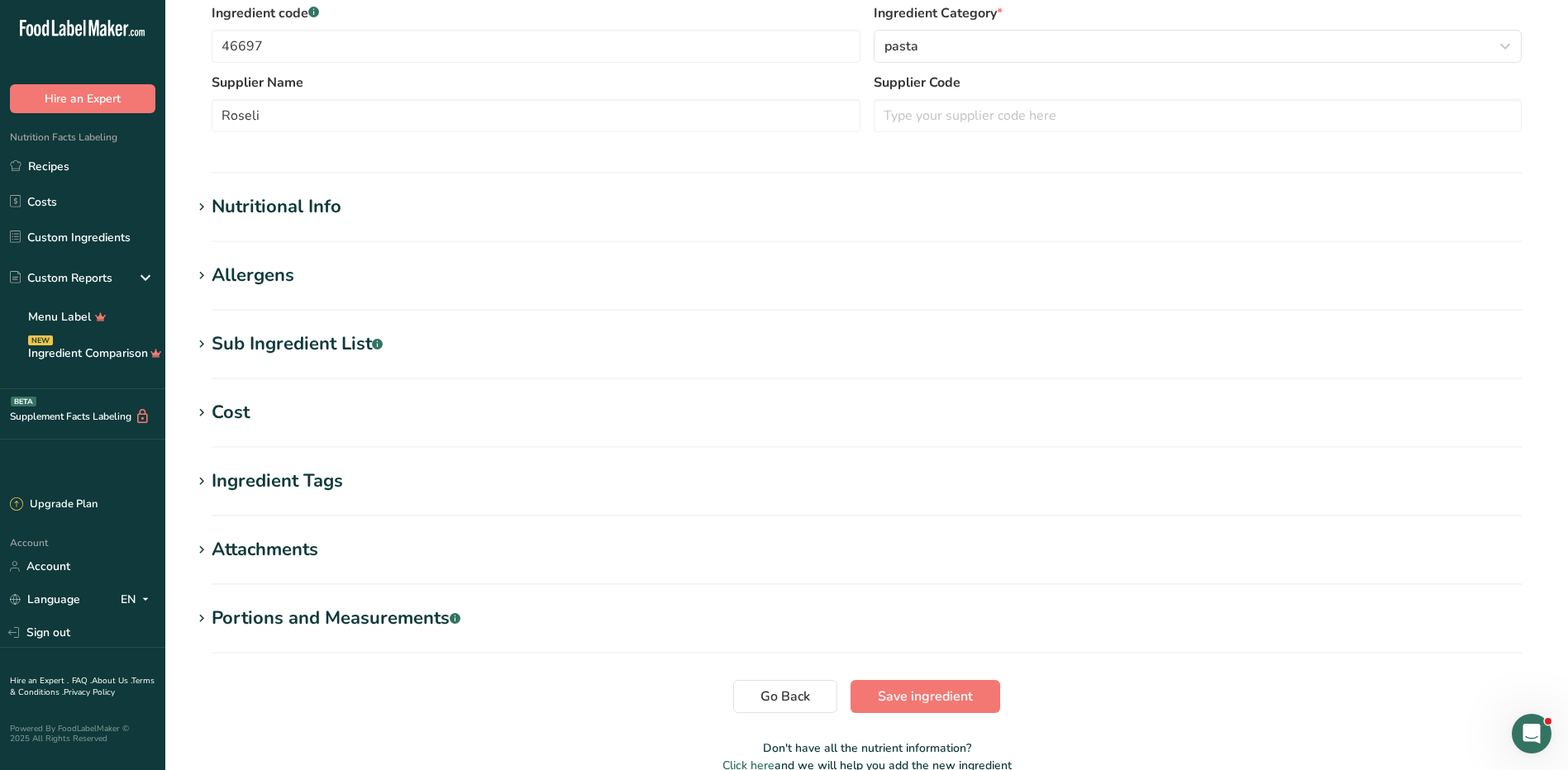
click at [307, 193] on div "Nutritional Info" at bounding box center [276, 207] width 130 height 28
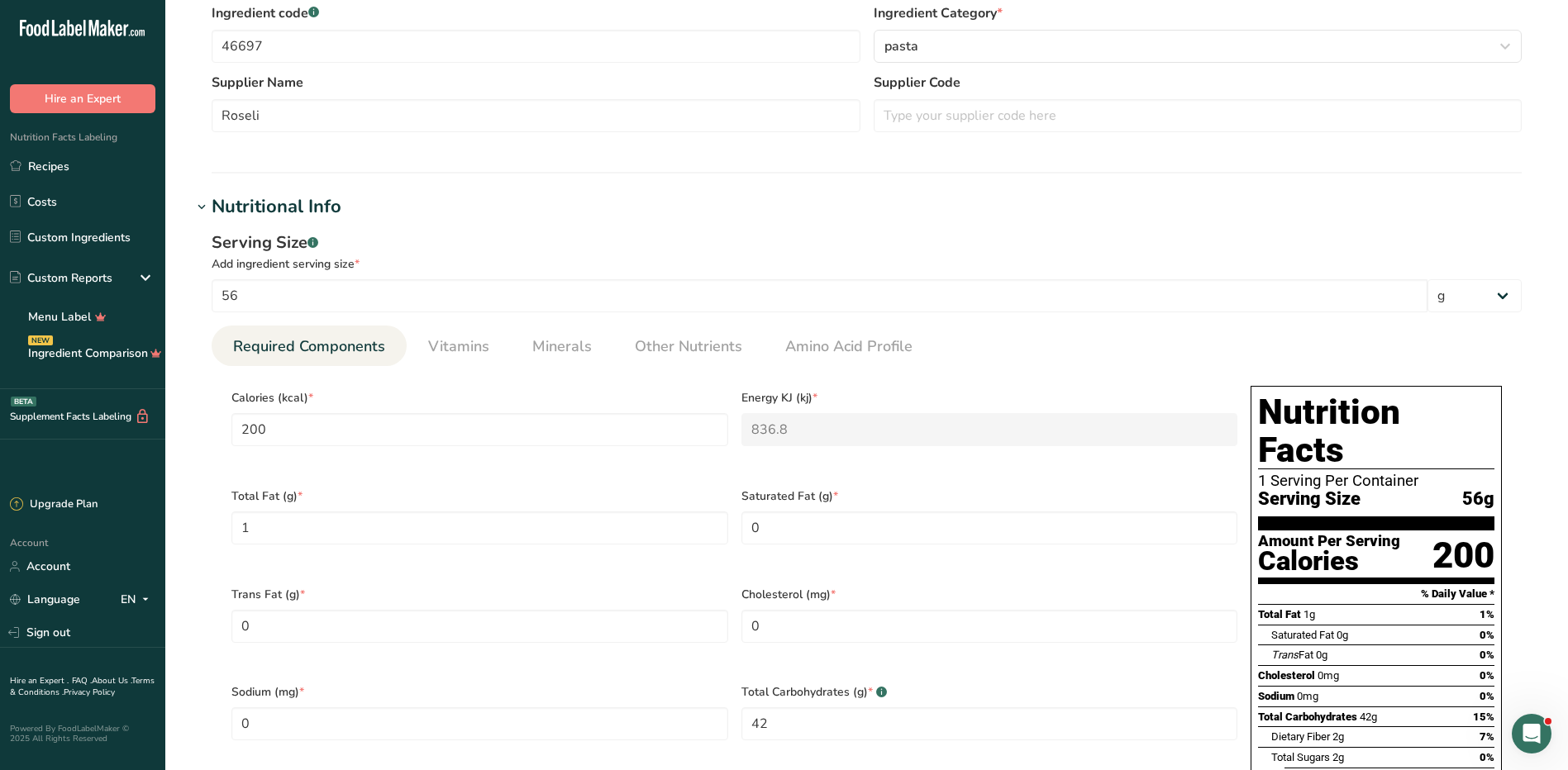
scroll to position [578, 0]
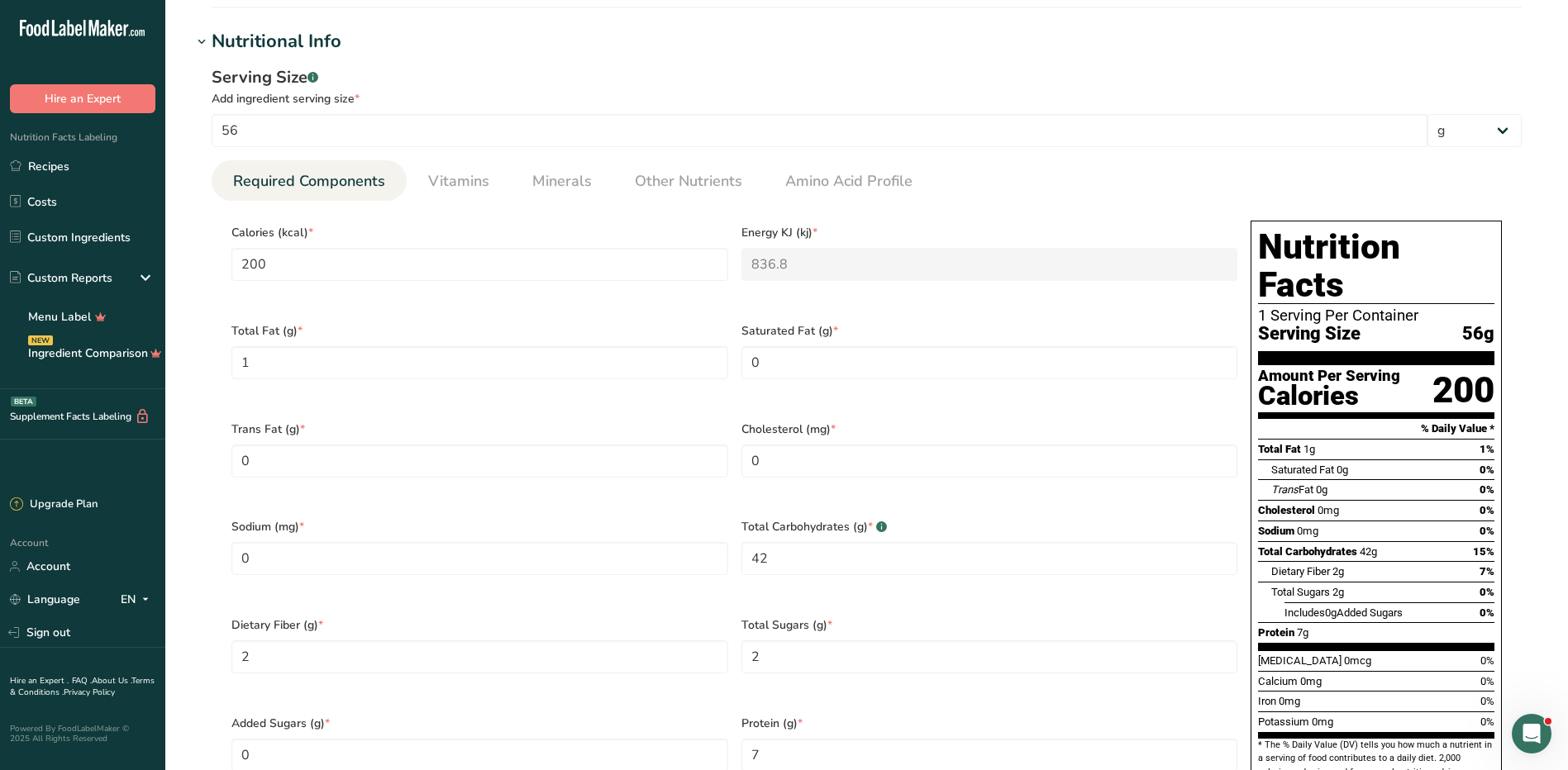
drag, startPoint x: 196, startPoint y: 84, endPoint x: 1291, endPoint y: 180, distance: 1099.2
click at [1291, 180] on div "Serving Size .a-a{fill:#347362;}.b-a{fill:#fff;} Add ingredient serving size * …" at bounding box center [866, 440] width 1350 height 771
copy section "Serving Size .a-a{fill:#347362;}.b-a{fill:#fff;} Add ingredient serving size * …"
click at [1278, 186] on ul "Required Components Vitamins Minerals Other Nutrients Amino Acid Profile" at bounding box center [866, 180] width 1310 height 41
click at [54, 170] on link "Recipes" at bounding box center [82, 166] width 165 height 31
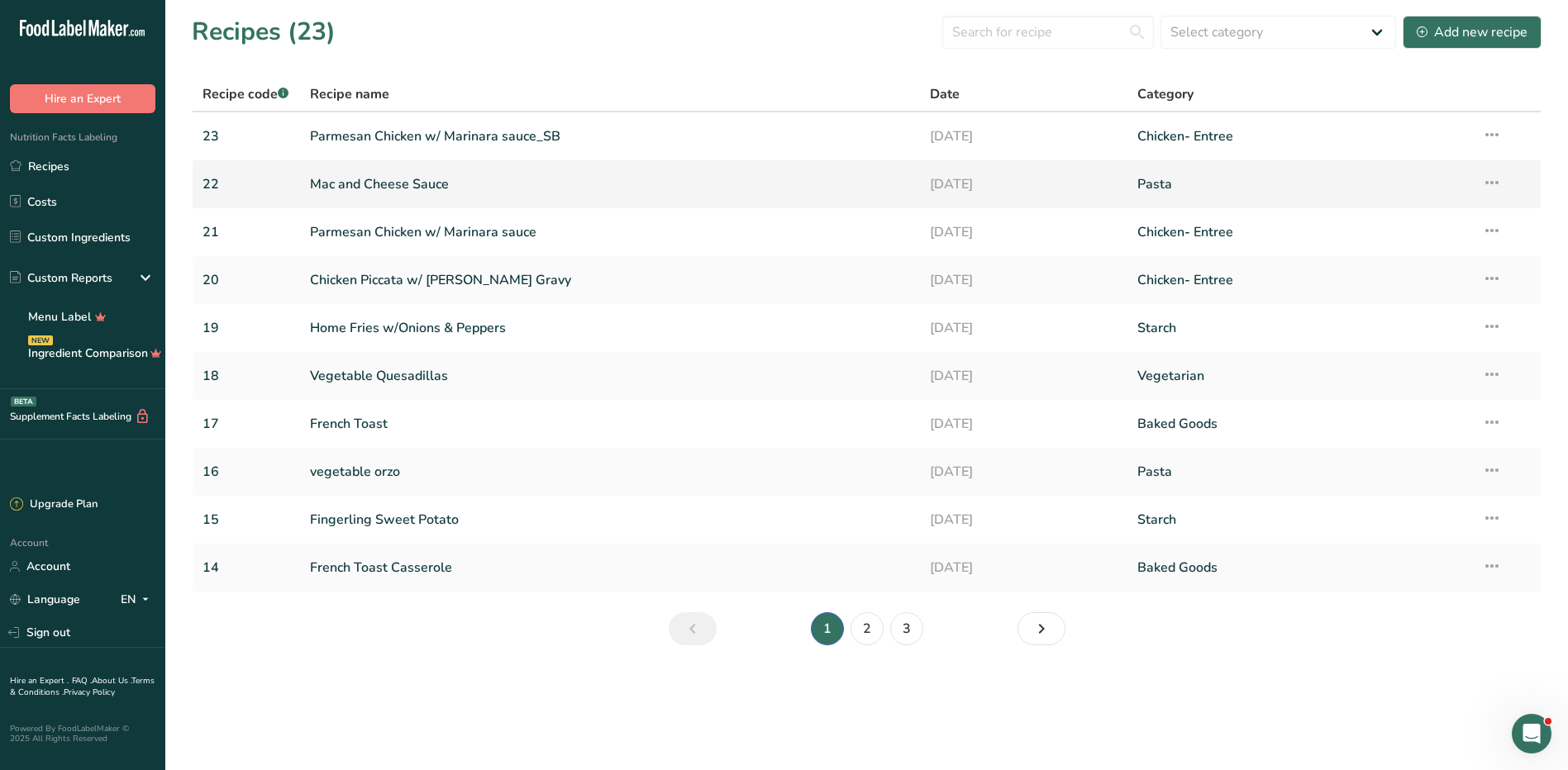
click at [425, 185] on link "Mac and Cheese Sauce" at bounding box center [610, 184] width 601 height 35
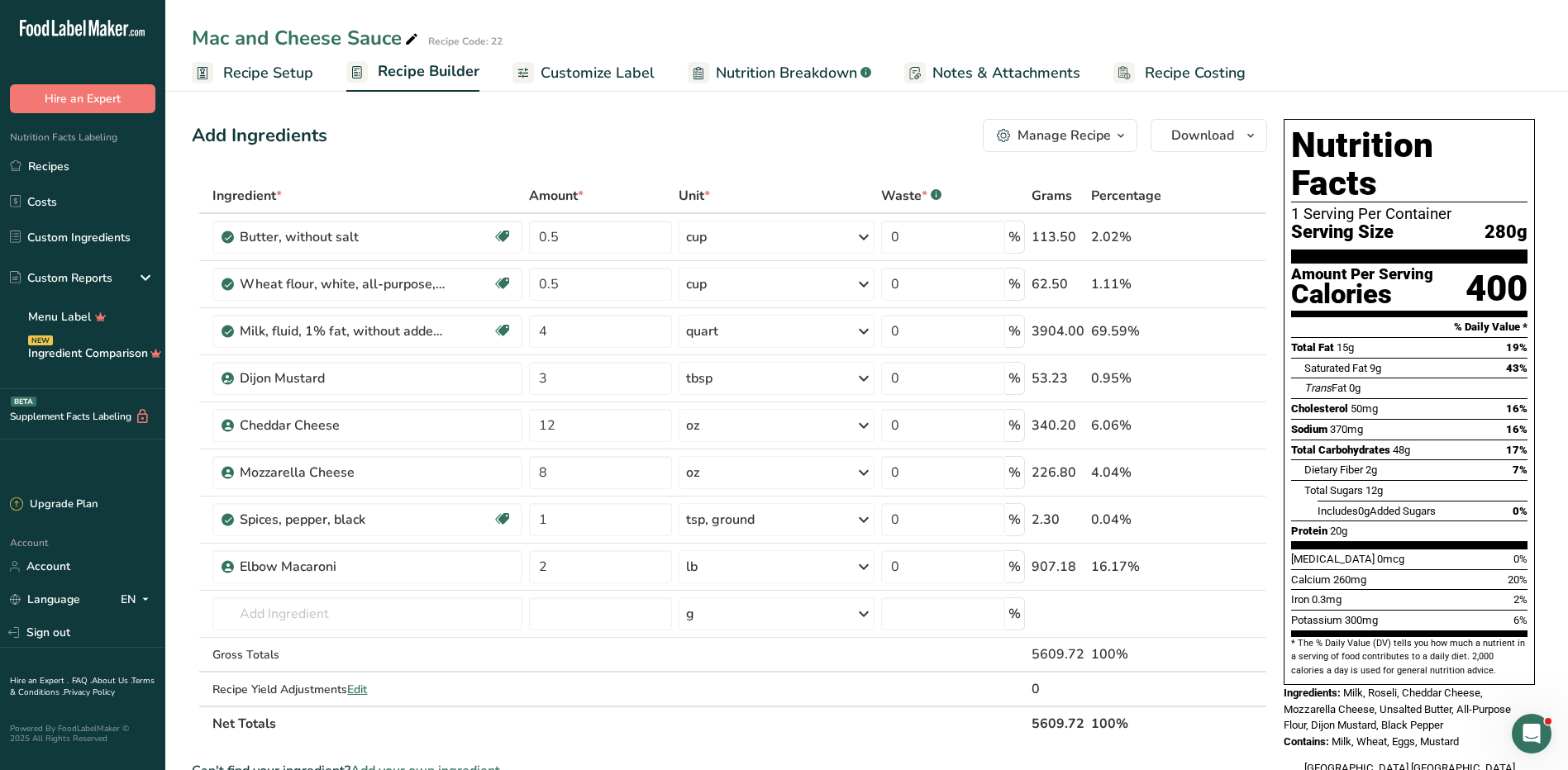
click at [188, 33] on div "Mac and Cheese Sauce Recipe Code: 22" at bounding box center [866, 38] width 1403 height 29
click at [191, 40] on div "Mac and Cheese Sauce Recipe Code: 22" at bounding box center [866, 38] width 1403 height 29
click at [199, 33] on div "Mac and Cheese Sauce" at bounding box center [307, 38] width 230 height 29
click at [344, 39] on input "Mac and Cheese Sauce" at bounding box center [826, 38] width 1269 height 29
type input "Mac and Cheese w/ Sauce"
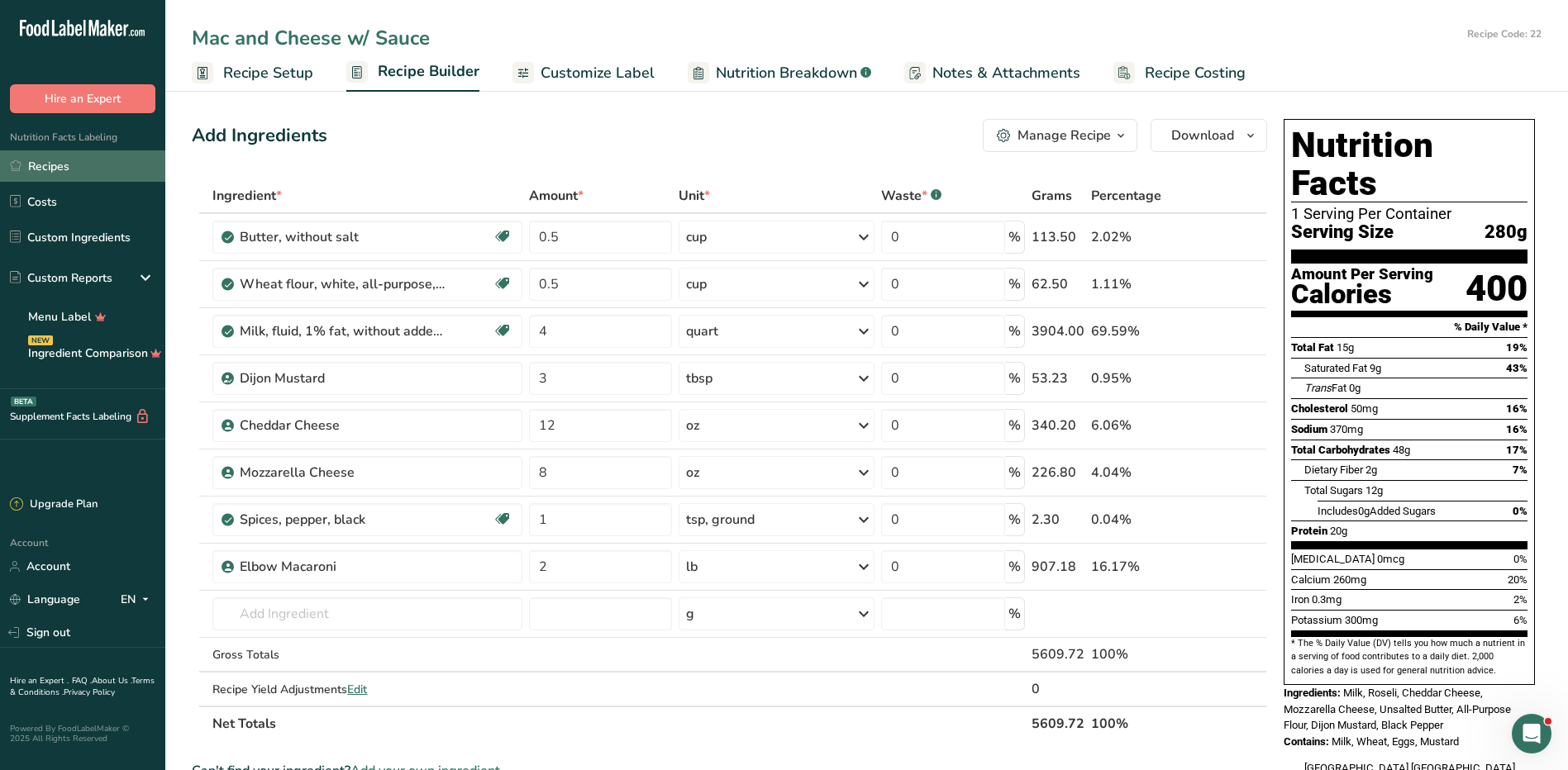
click at [55, 159] on link "Recipes" at bounding box center [82, 166] width 165 height 31
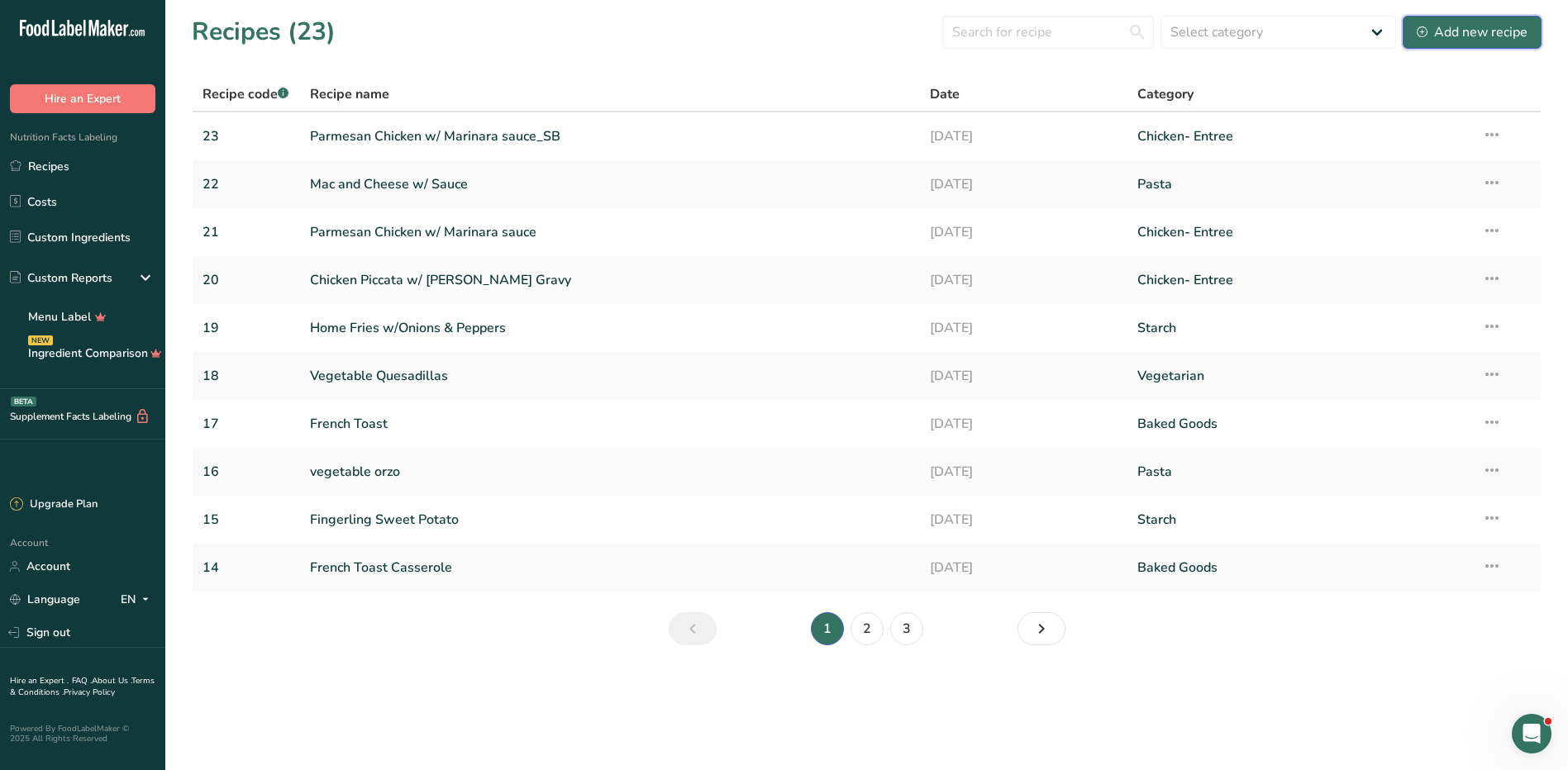
click at [1446, 39] on div "Add new recipe" at bounding box center [1472, 32] width 111 height 20
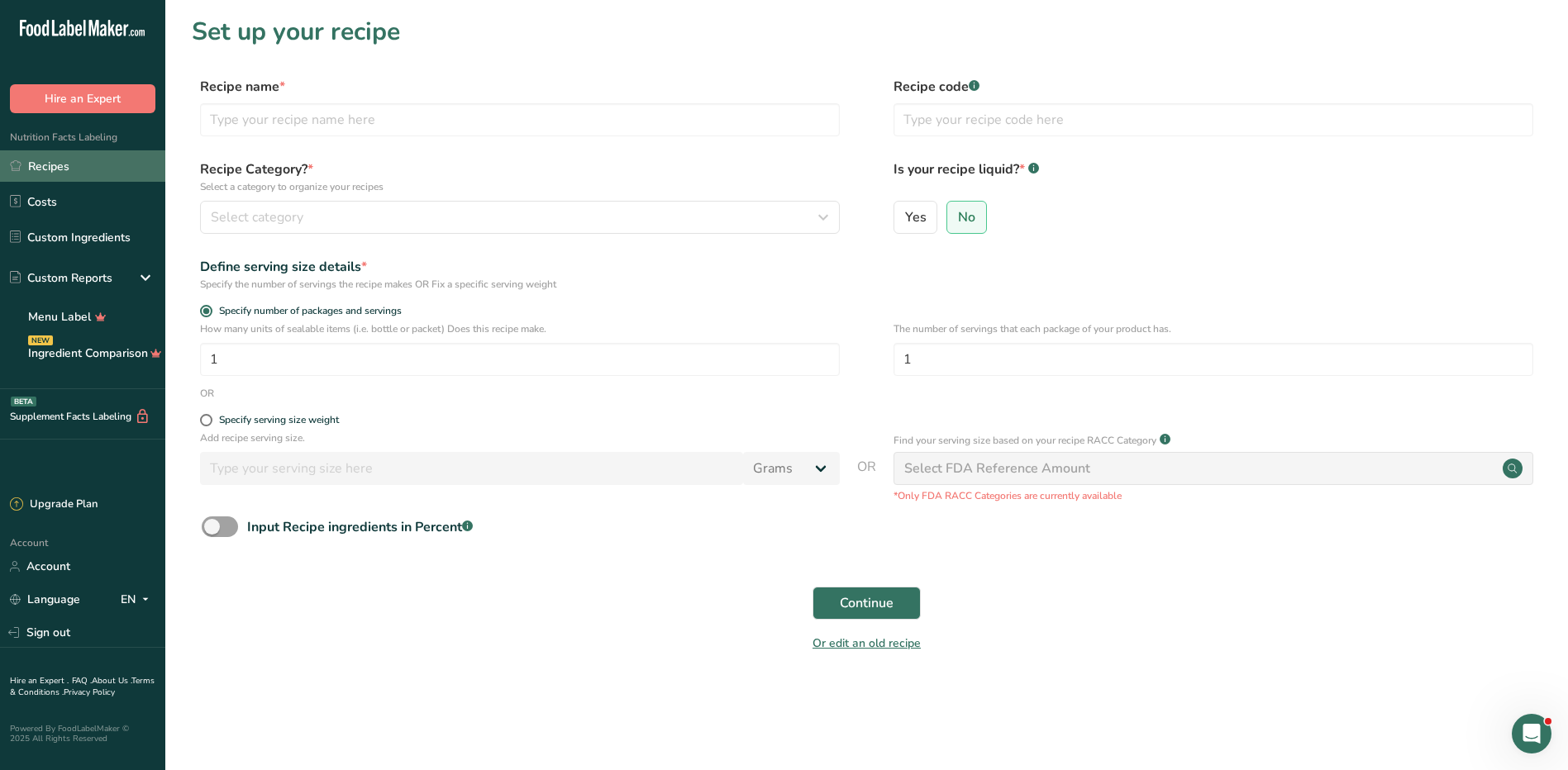
click at [54, 163] on link "Recipes" at bounding box center [82, 166] width 165 height 31
